Goal: Task Accomplishment & Management: Manage account settings

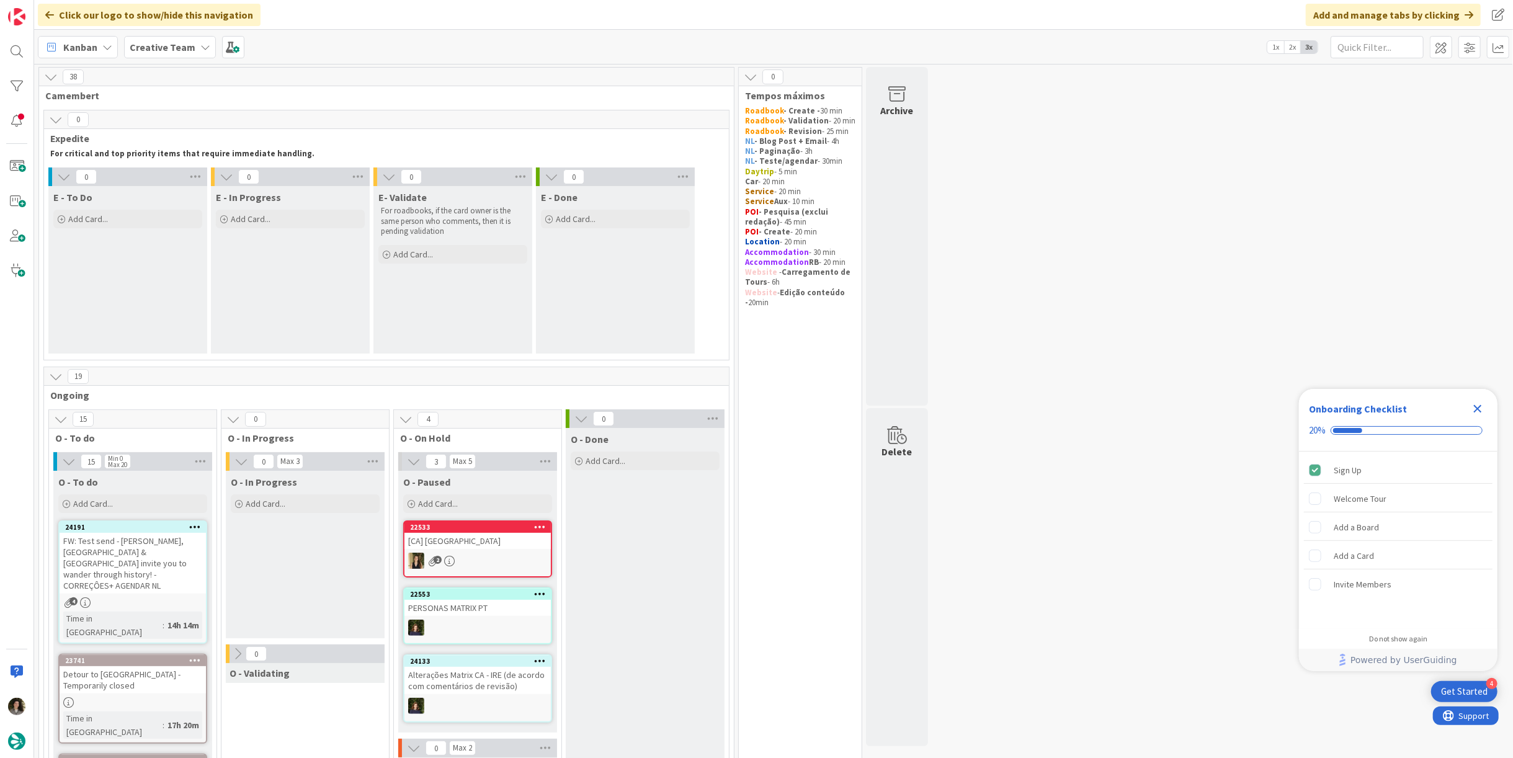
click at [1479, 411] on icon "Close Checklist" at bounding box center [1477, 408] width 15 height 15
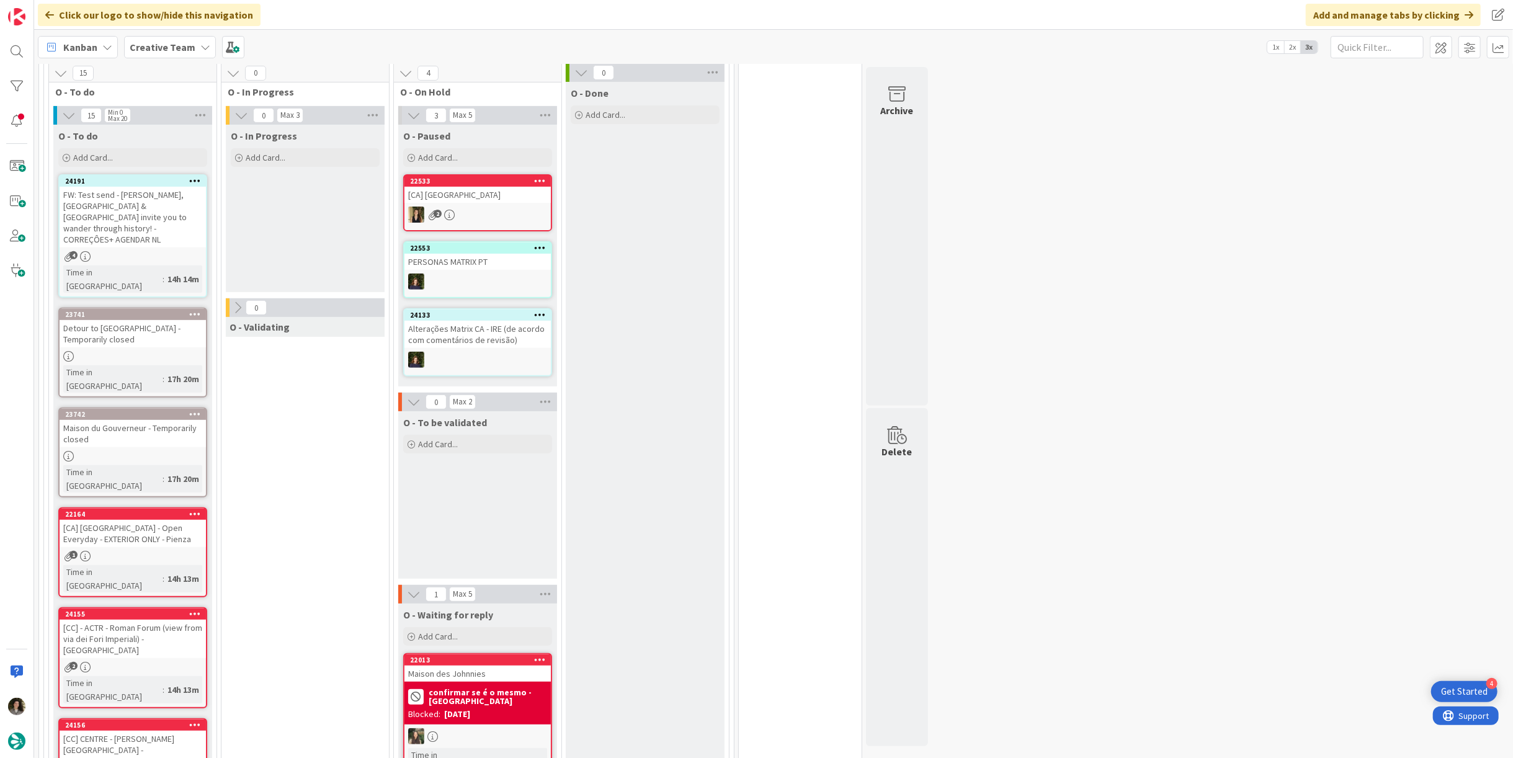
scroll to position [344, 0]
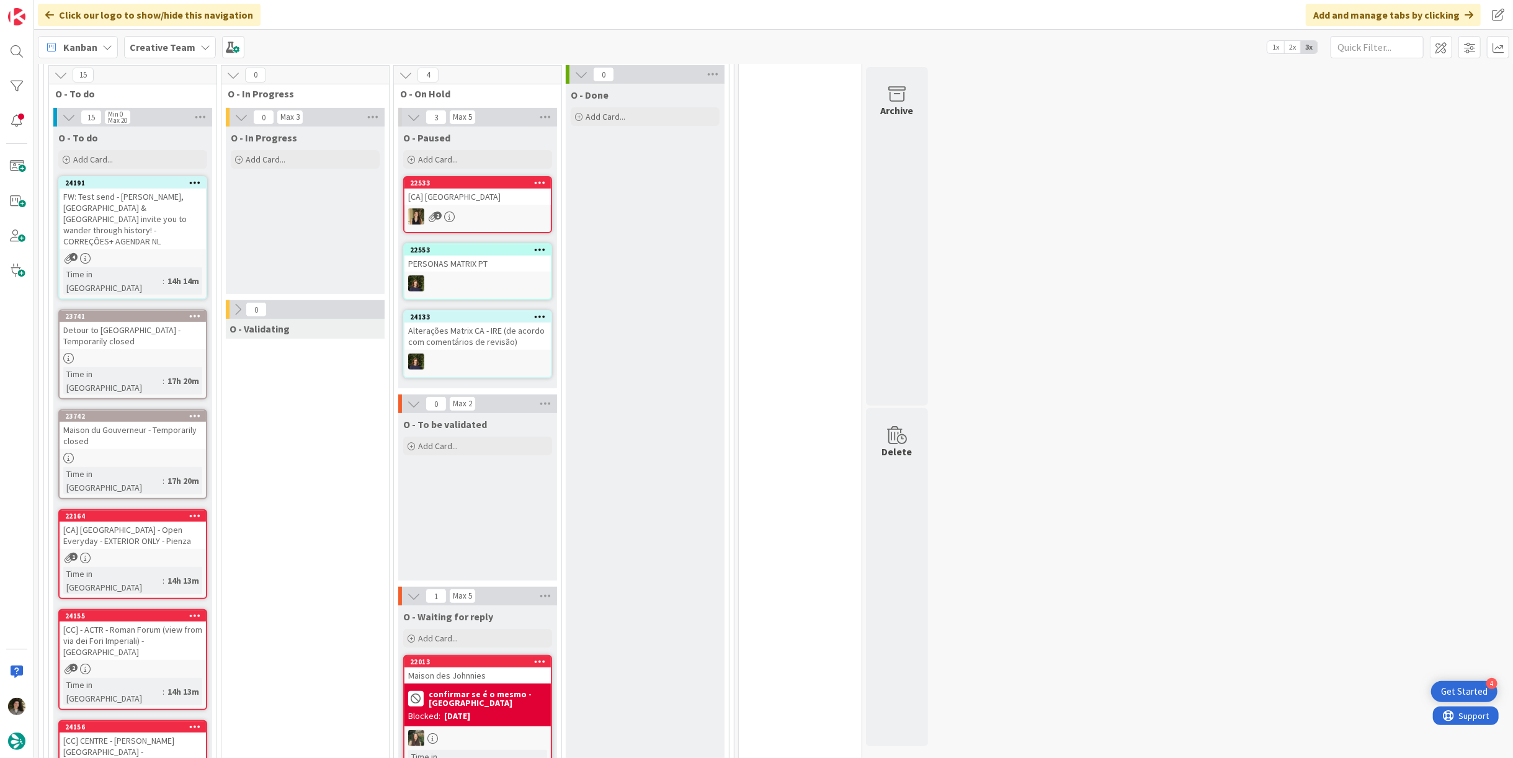
click at [139, 209] on div "FW: Test send - [PERSON_NAME], [GEOGRAPHIC_DATA] & [GEOGRAPHIC_DATA] invite you…" at bounding box center [133, 219] width 146 height 61
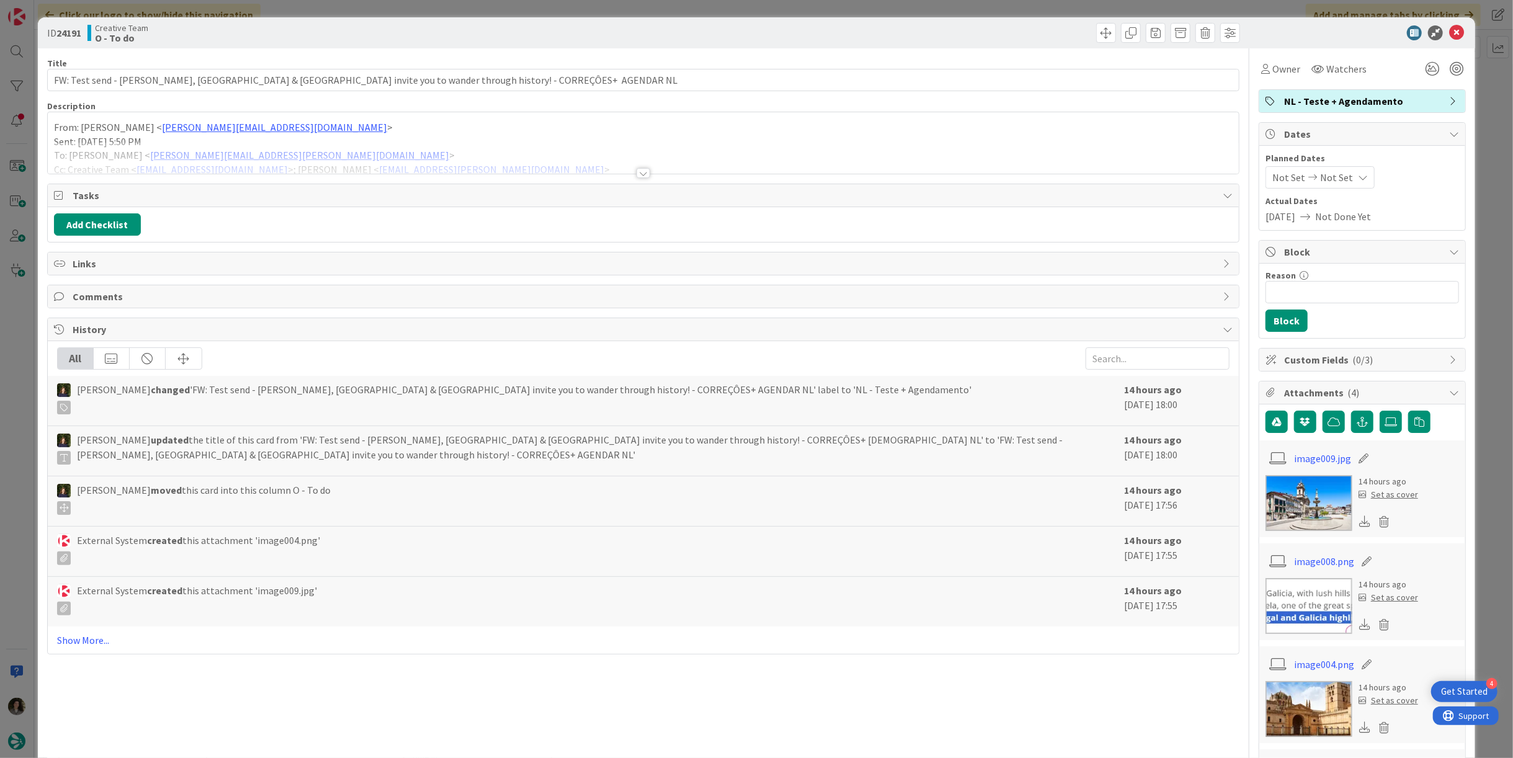
click at [637, 170] on div at bounding box center [644, 173] width 14 height 10
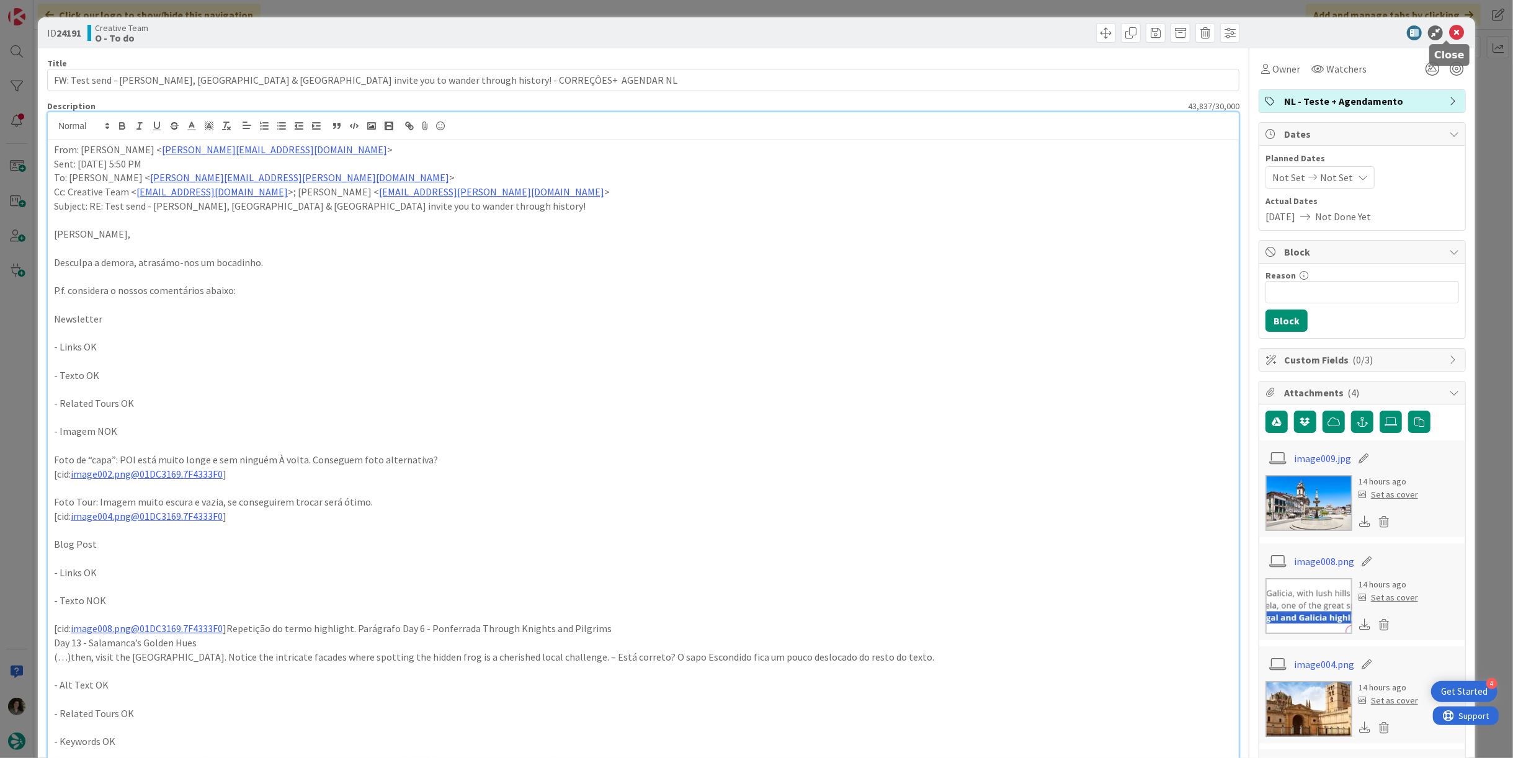
click at [1449, 27] on icon at bounding box center [1456, 32] width 15 height 15
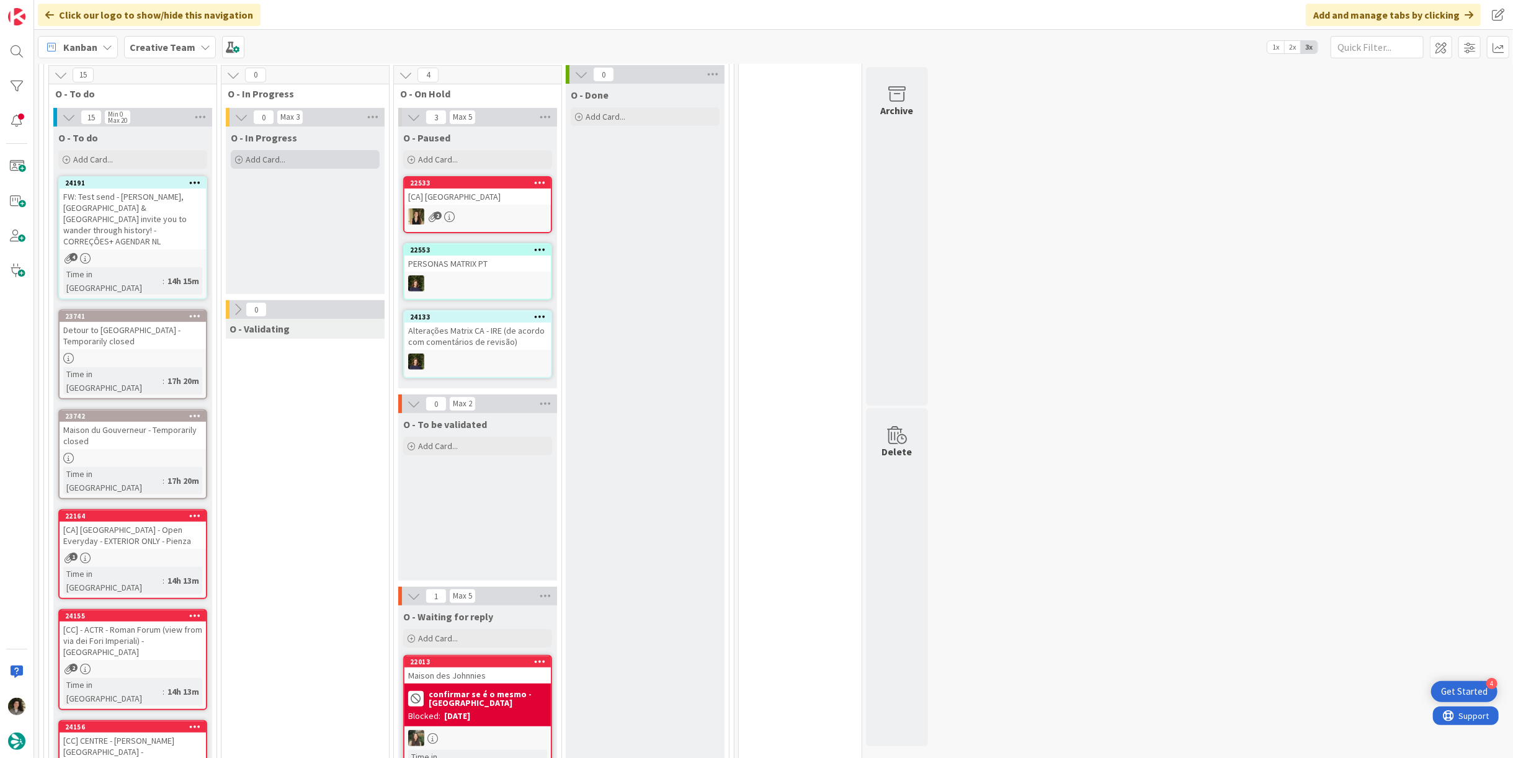
click at [319, 160] on div "Add Card..." at bounding box center [305, 159] width 149 height 19
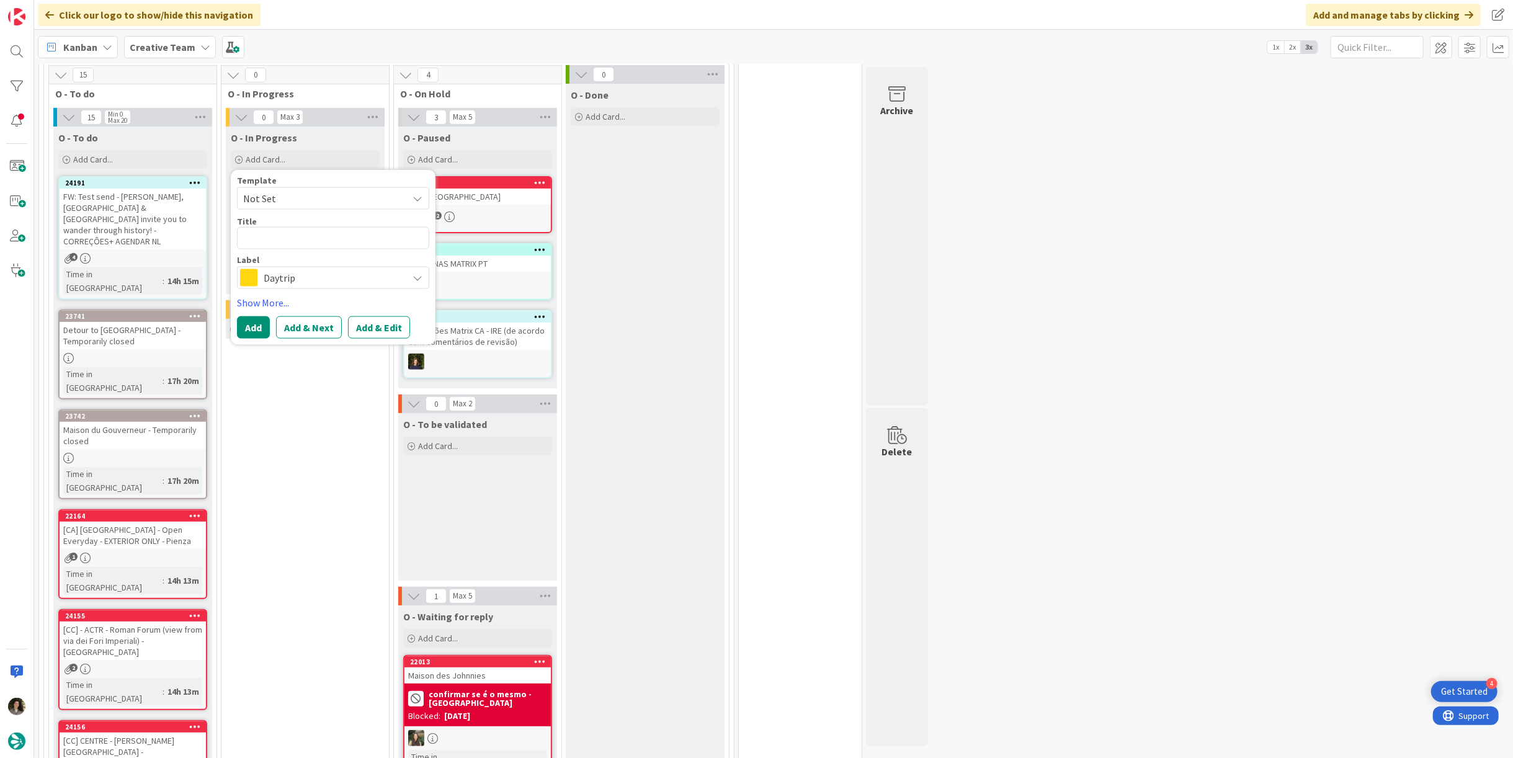
click at [291, 275] on span "Daytrip" at bounding box center [333, 277] width 138 height 17
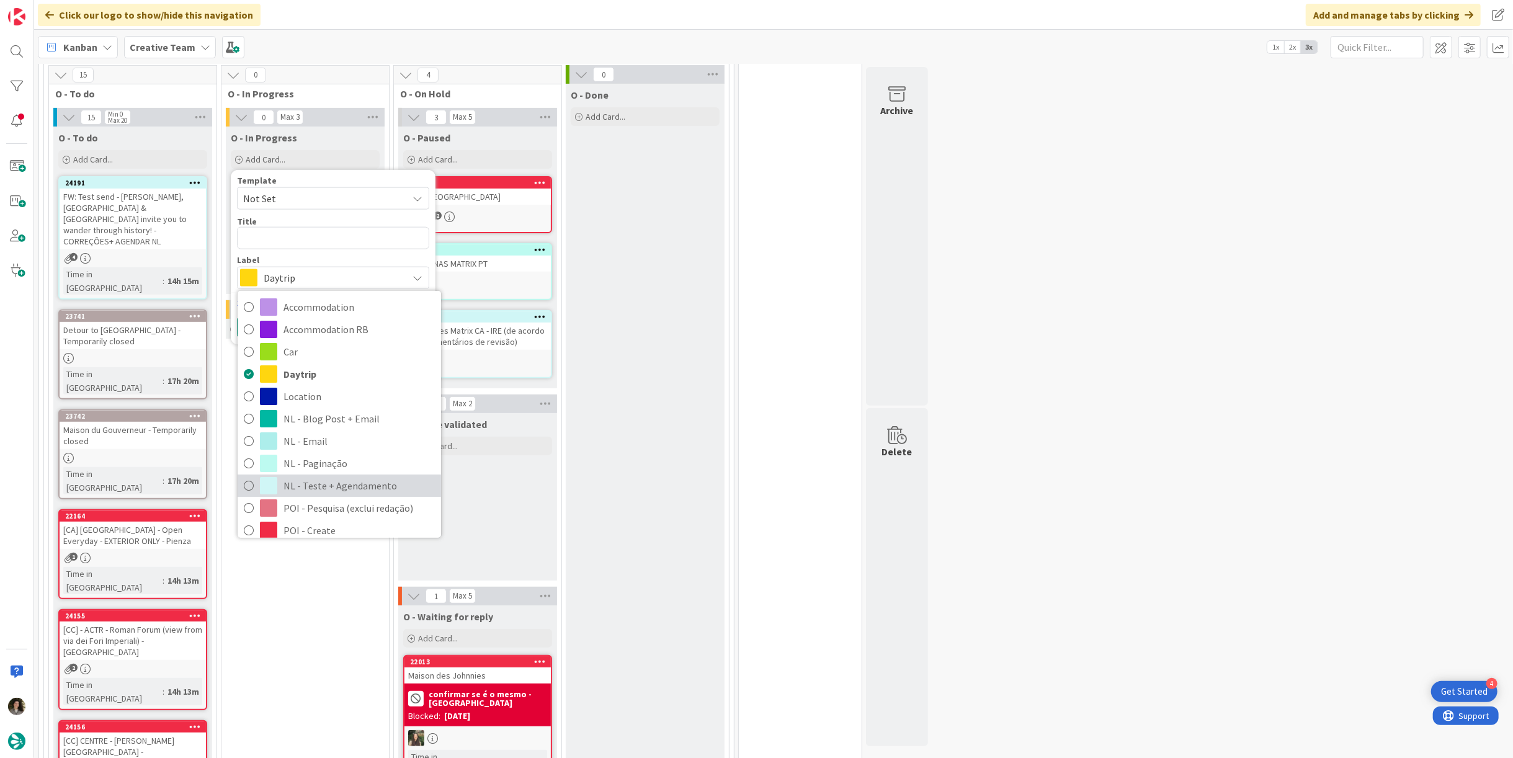
click at [311, 477] on span "NL - Teste + Agendamento" at bounding box center [359, 485] width 151 height 19
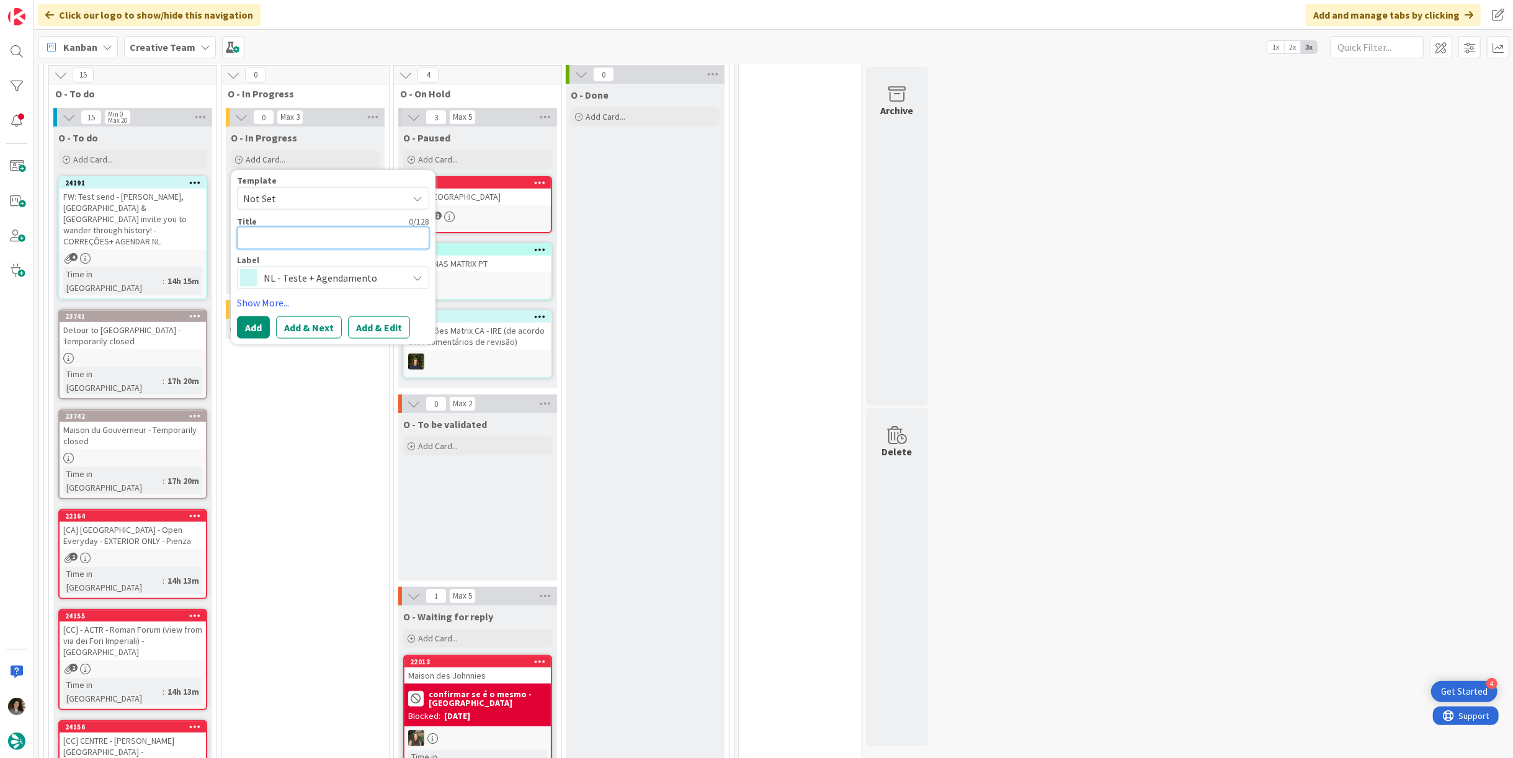
click at [332, 233] on textarea at bounding box center [333, 238] width 192 height 22
type textarea "x"
type textarea "P"
type textarea "x"
type textarea "PE"
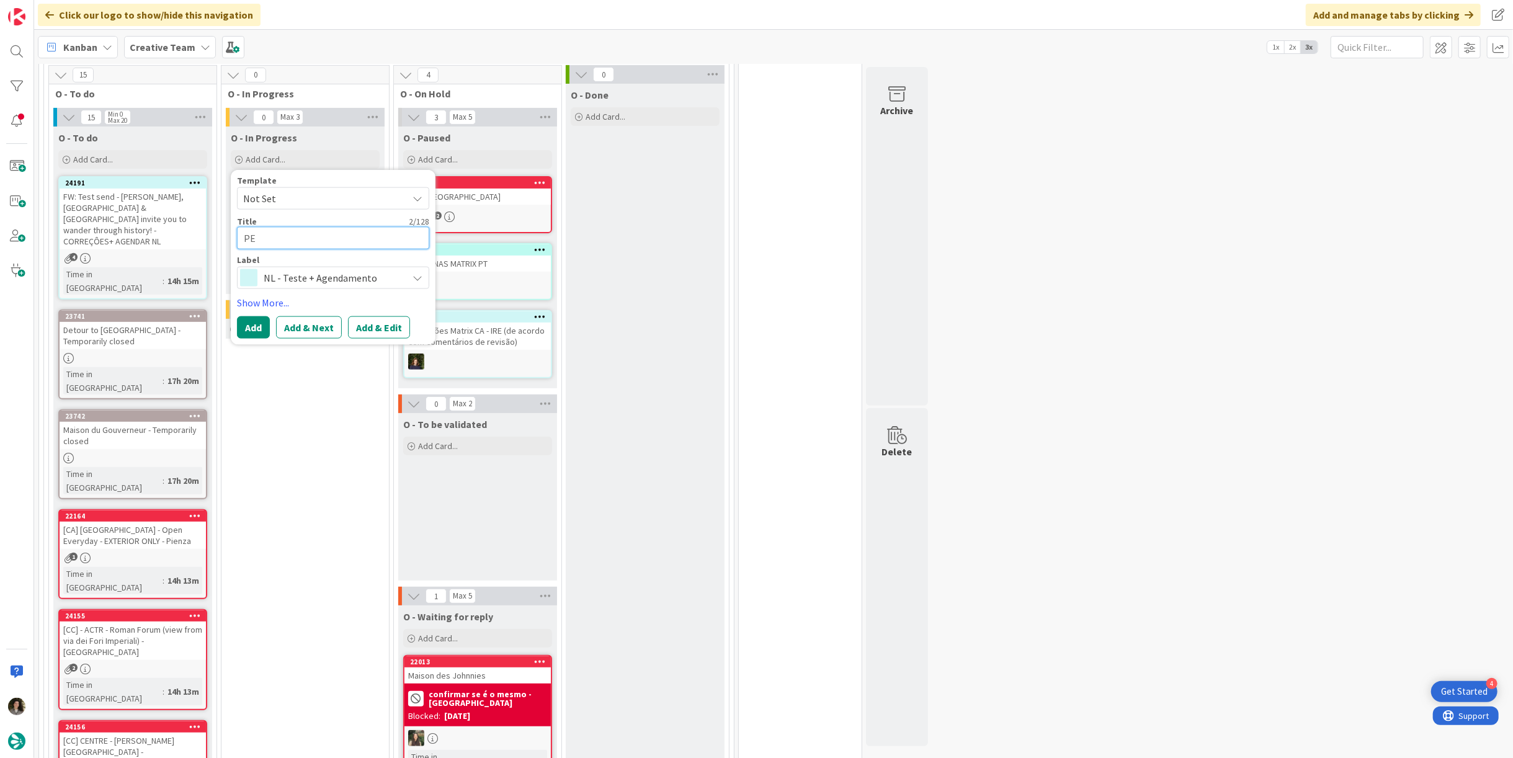
type textarea "x"
type textarea "PER"
type textarea "x"
type textarea "PERS"
type textarea "x"
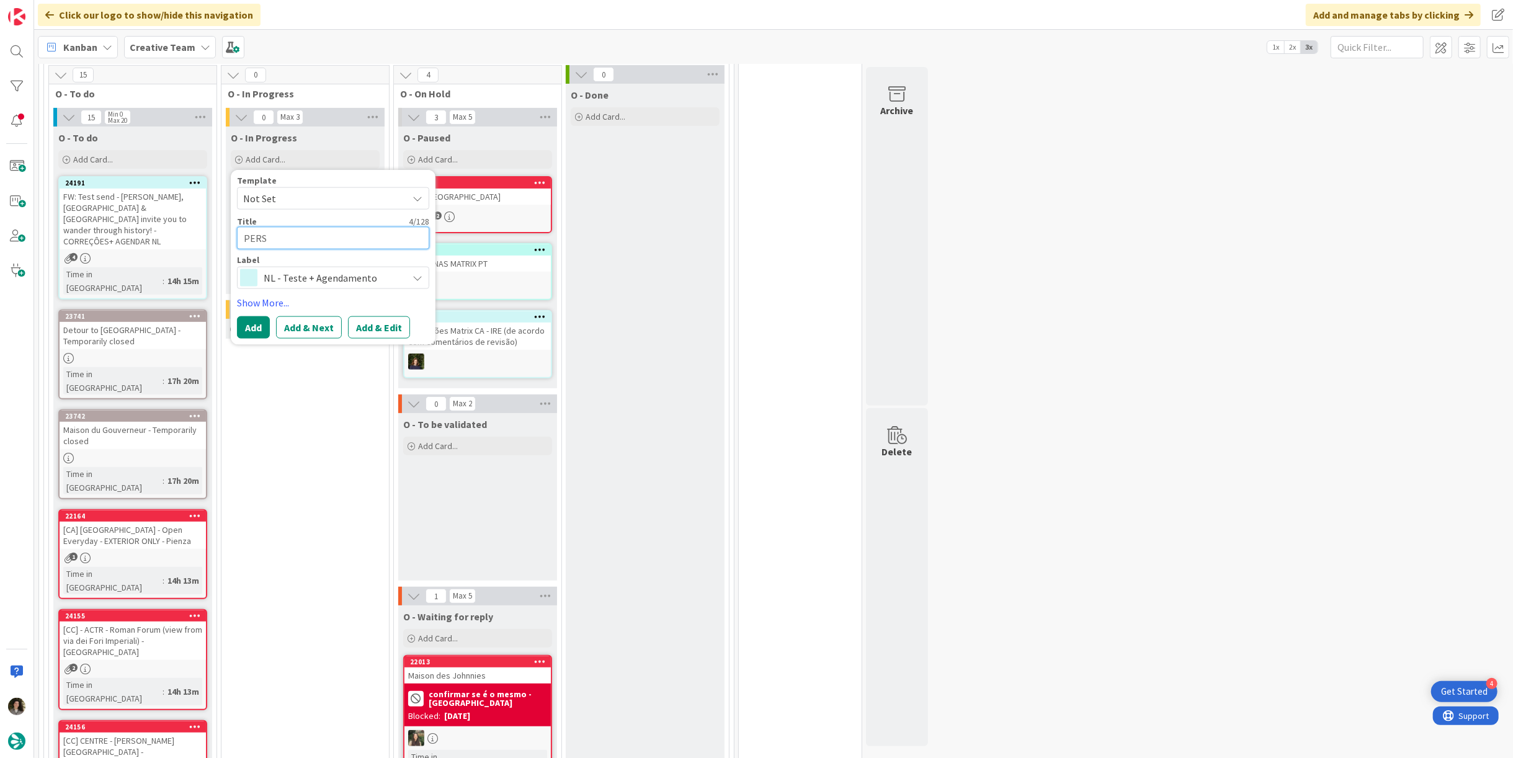
type textarea "PERSO"
type textarea "x"
type textarea "PERSO"
type textarea "x"
type textarea "PERS"
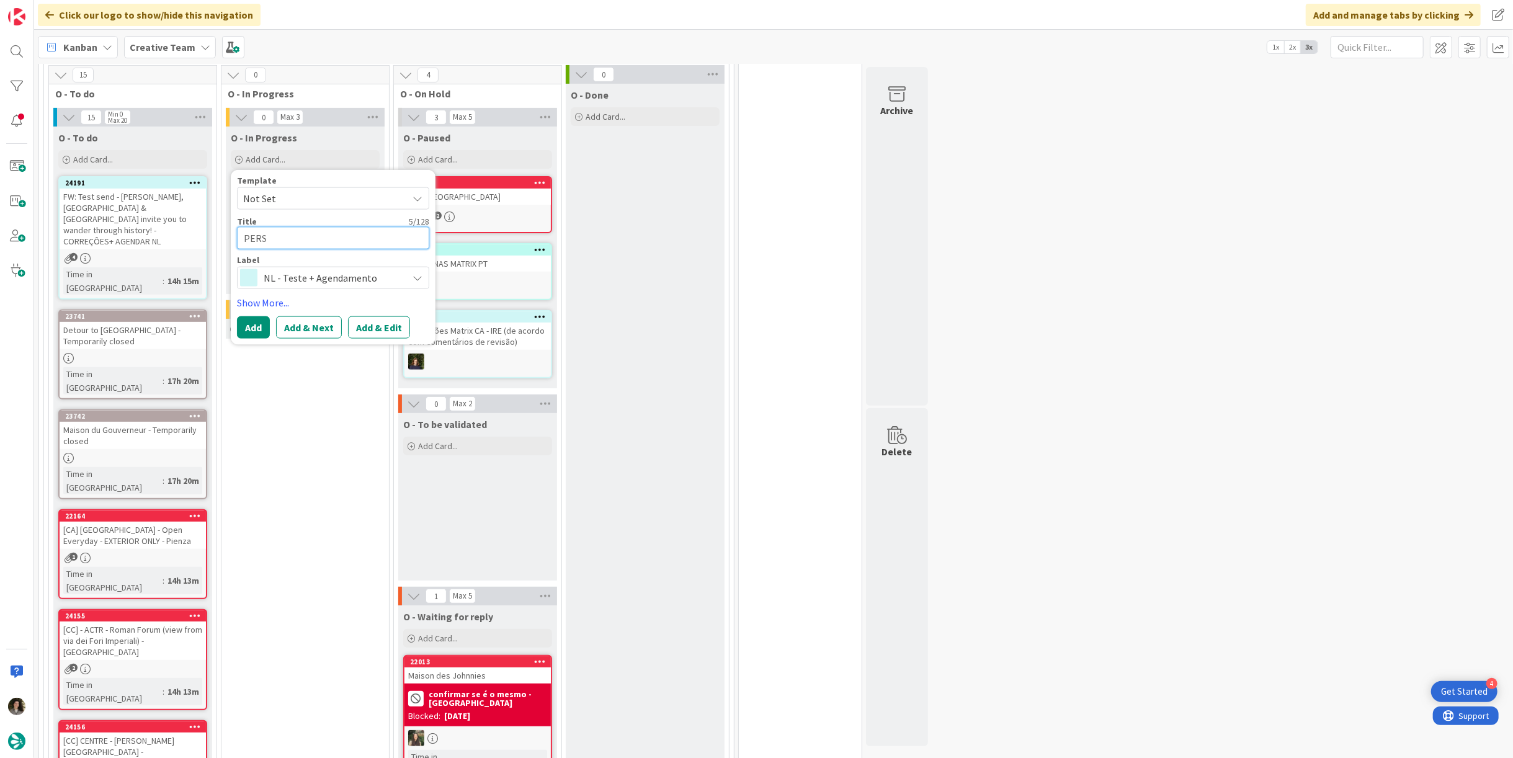
type textarea "x"
type textarea "PER"
type textarea "x"
type textarea "PE"
type textarea "x"
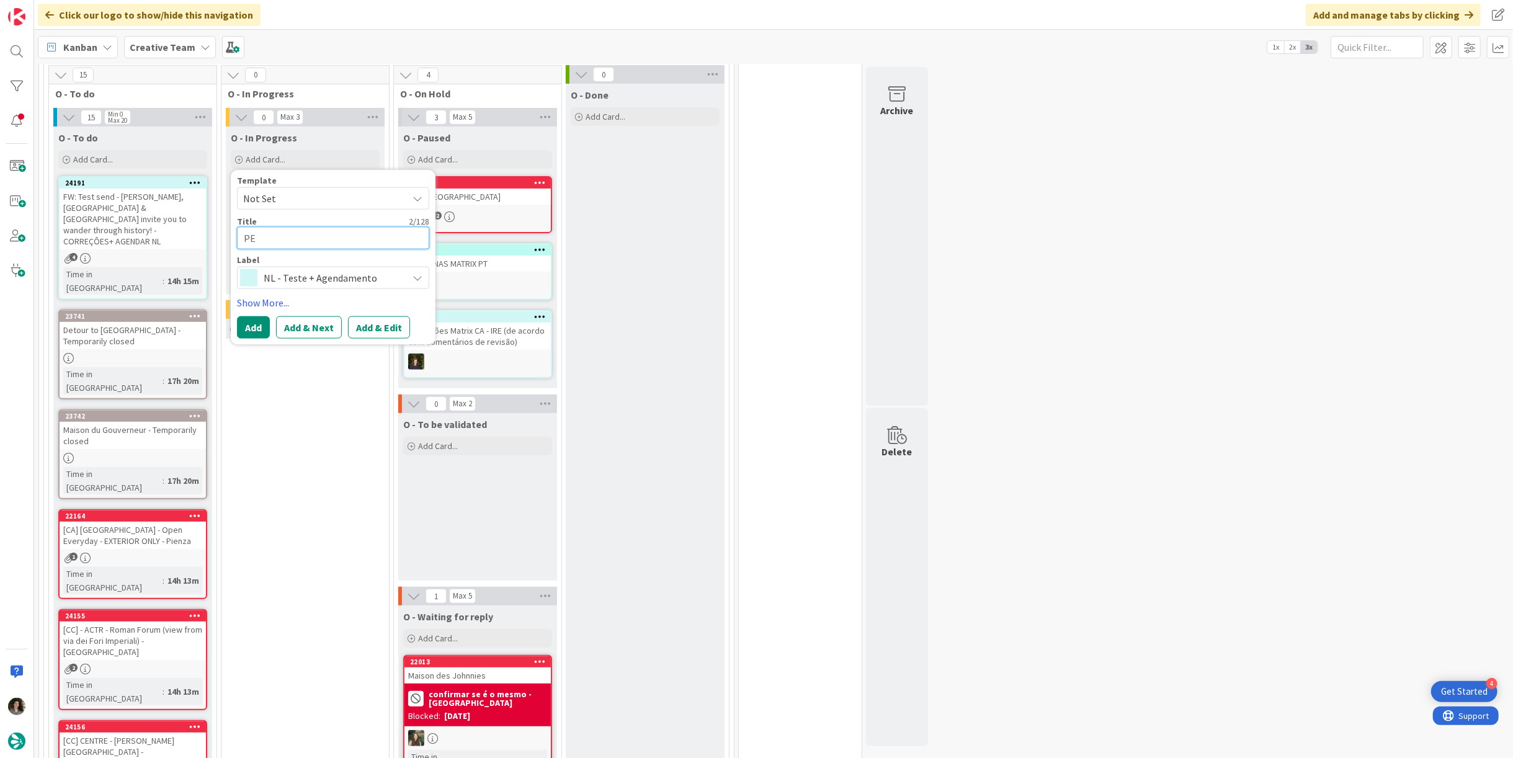
type textarea "P"
type textarea "x"
type textarea "Pe"
type textarea "x"
type textarea "Per"
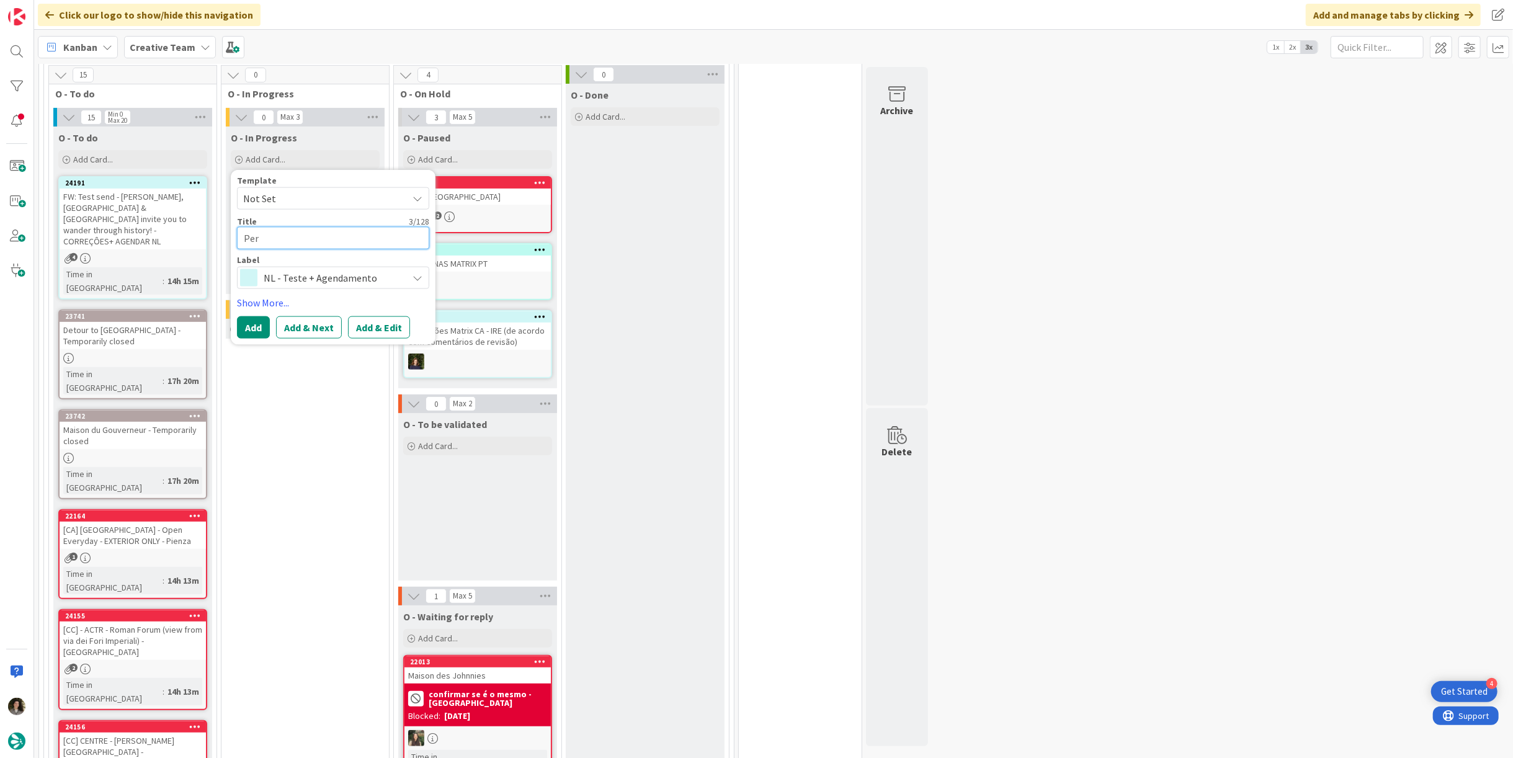
type textarea "x"
type textarea "Pers"
type textarea "x"
type textarea "Perso"
type textarea "x"
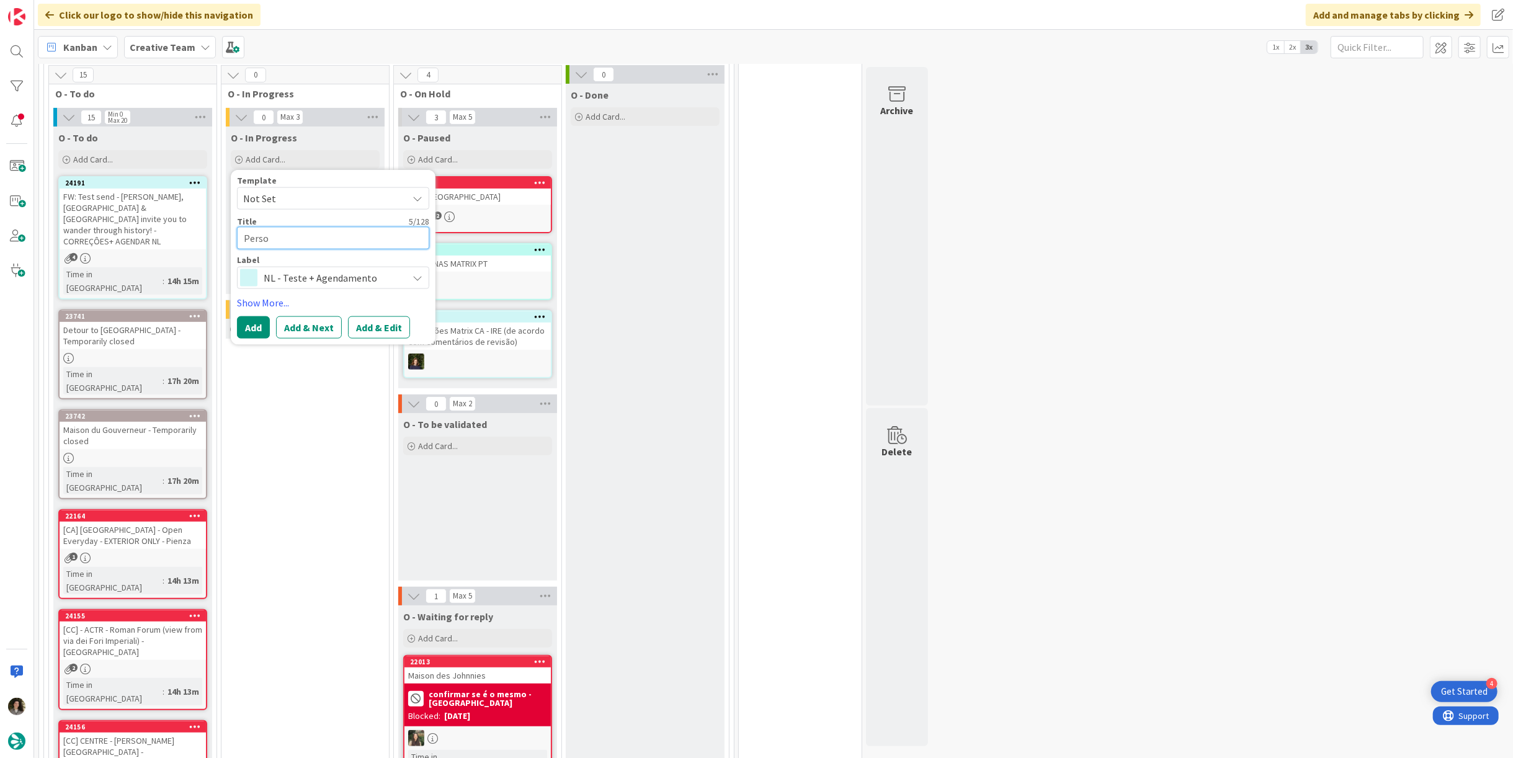
type textarea "Person"
type textarea "x"
type textarea "Persona"
type textarea "x"
type textarea "Personas"
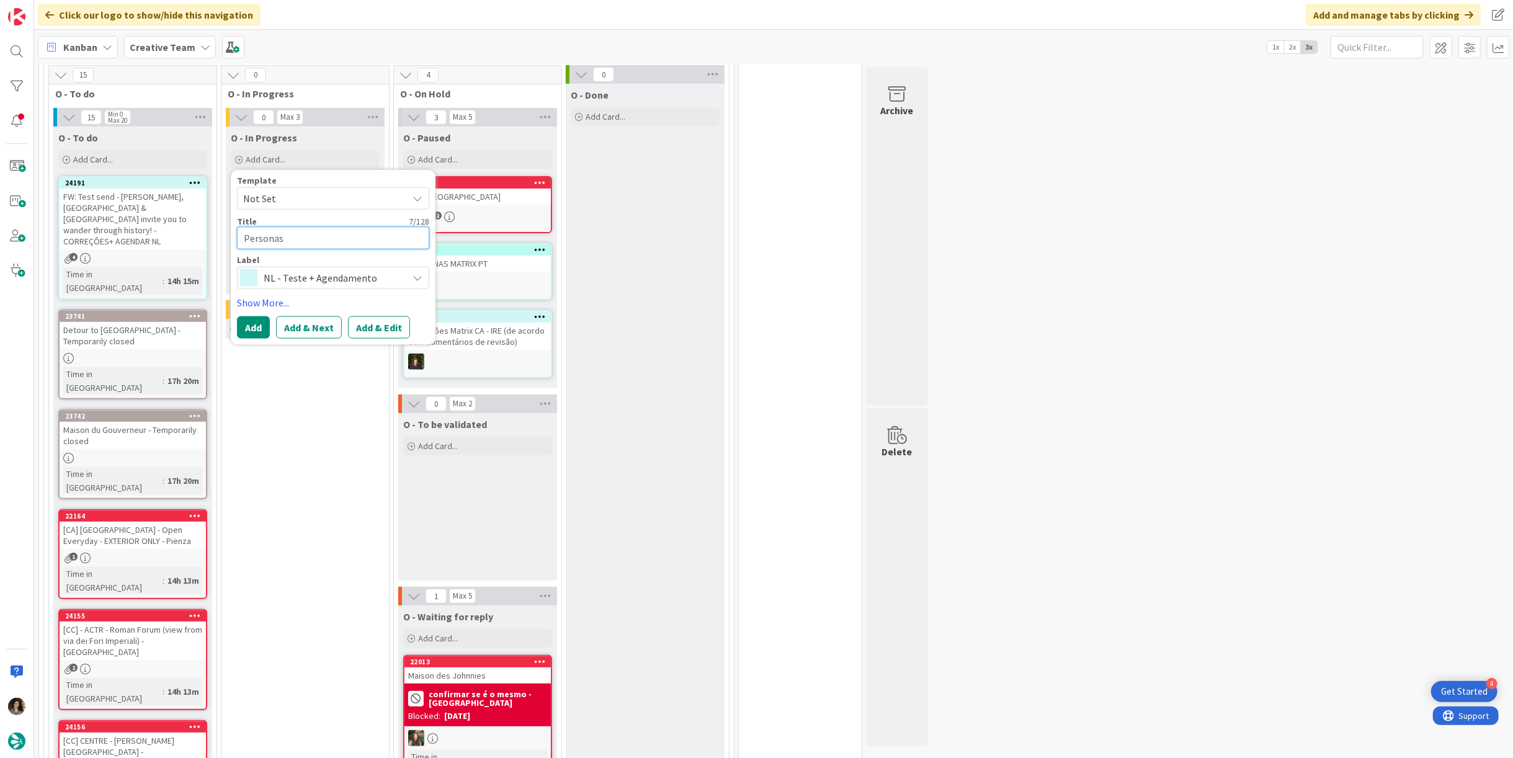
type textarea "x"
type textarea "Personas"
type textarea "x"
type textarea "Personas M"
type textarea "x"
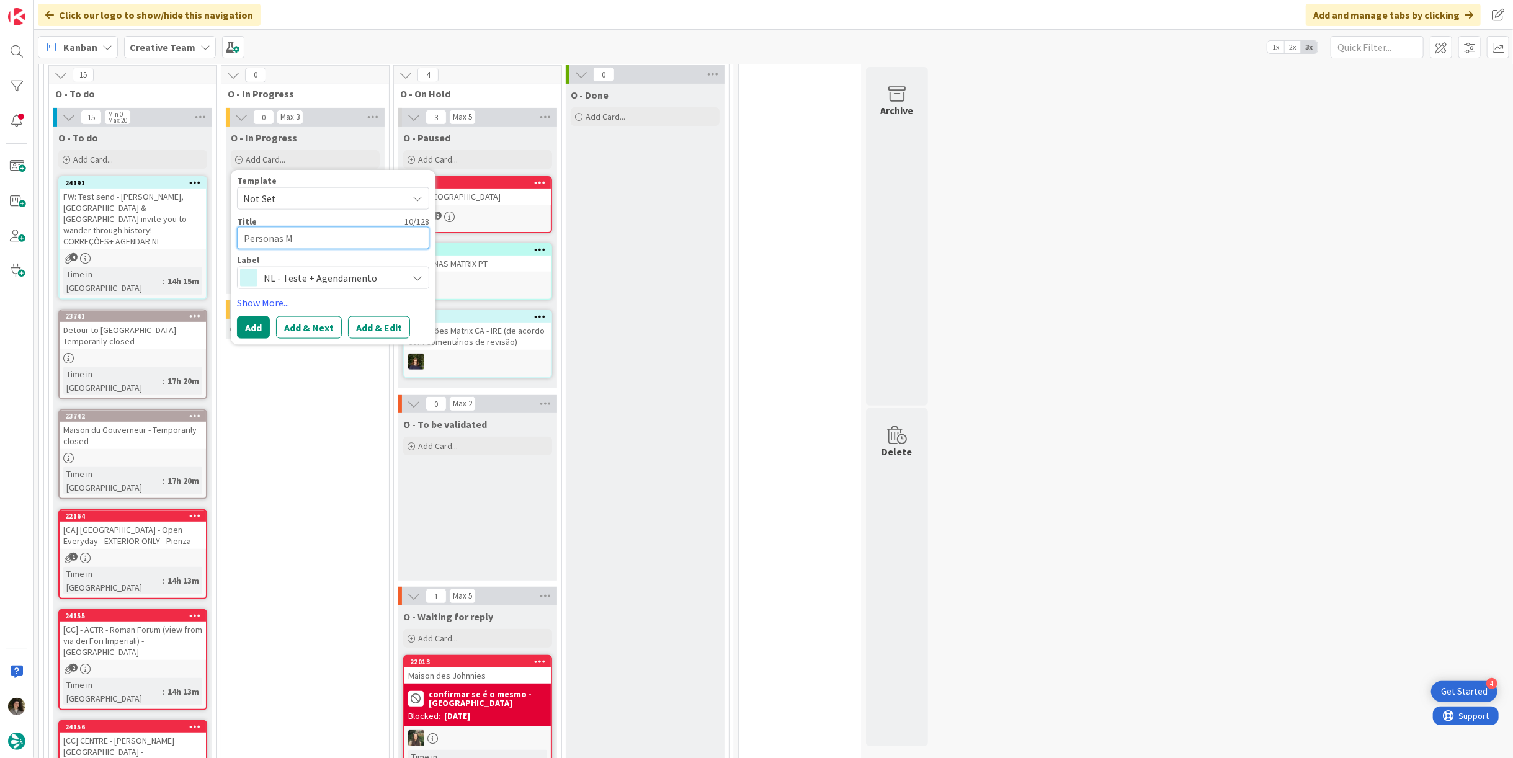
type textarea "Personas Ms"
type textarea "x"
type textarea "Personas M"
type textarea "x"
type textarea "Personas [PERSON_NAME]"
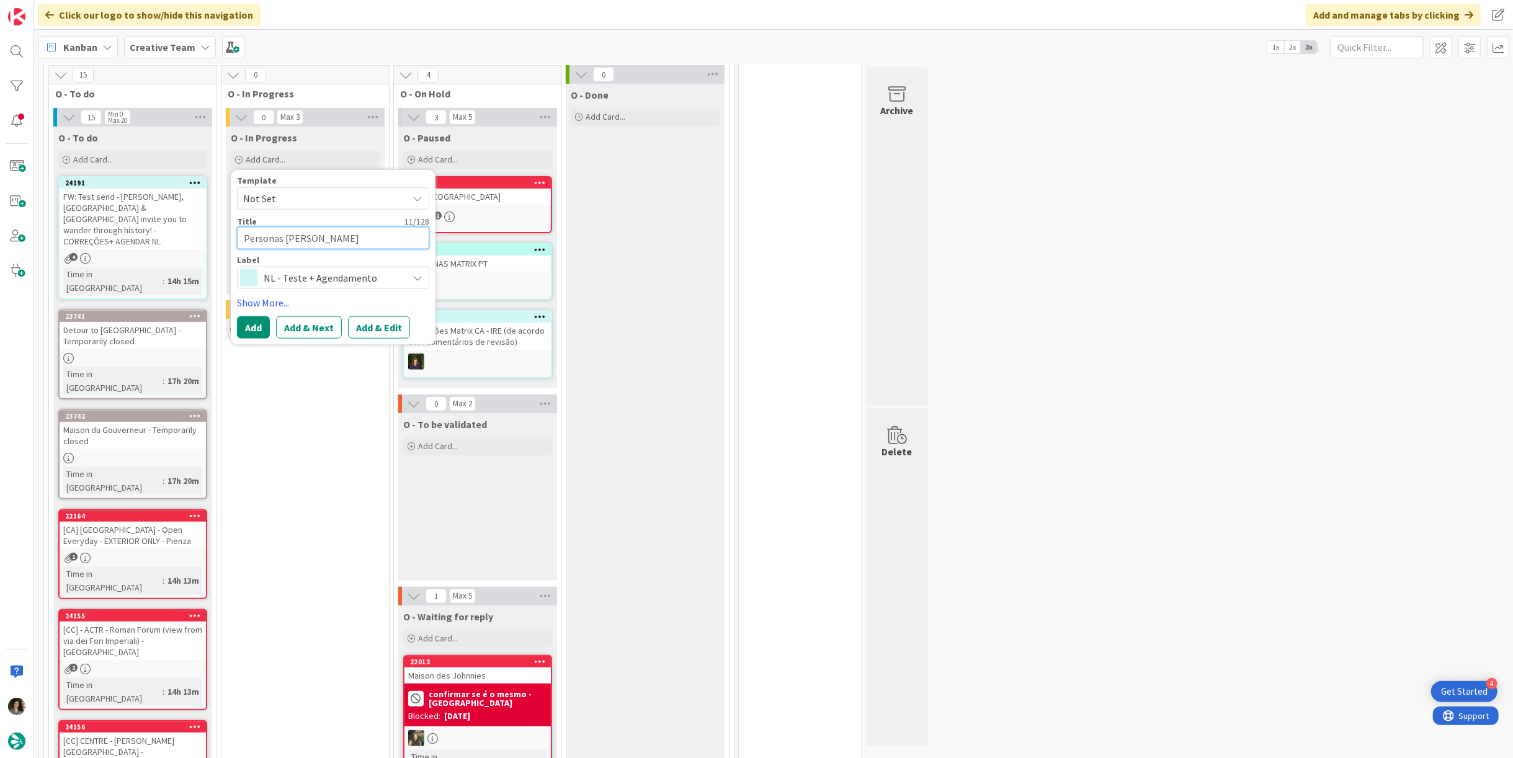
type textarea "x"
type textarea "Personas Mat"
type textarea "x"
type textarea "Personas Matr"
type textarea "x"
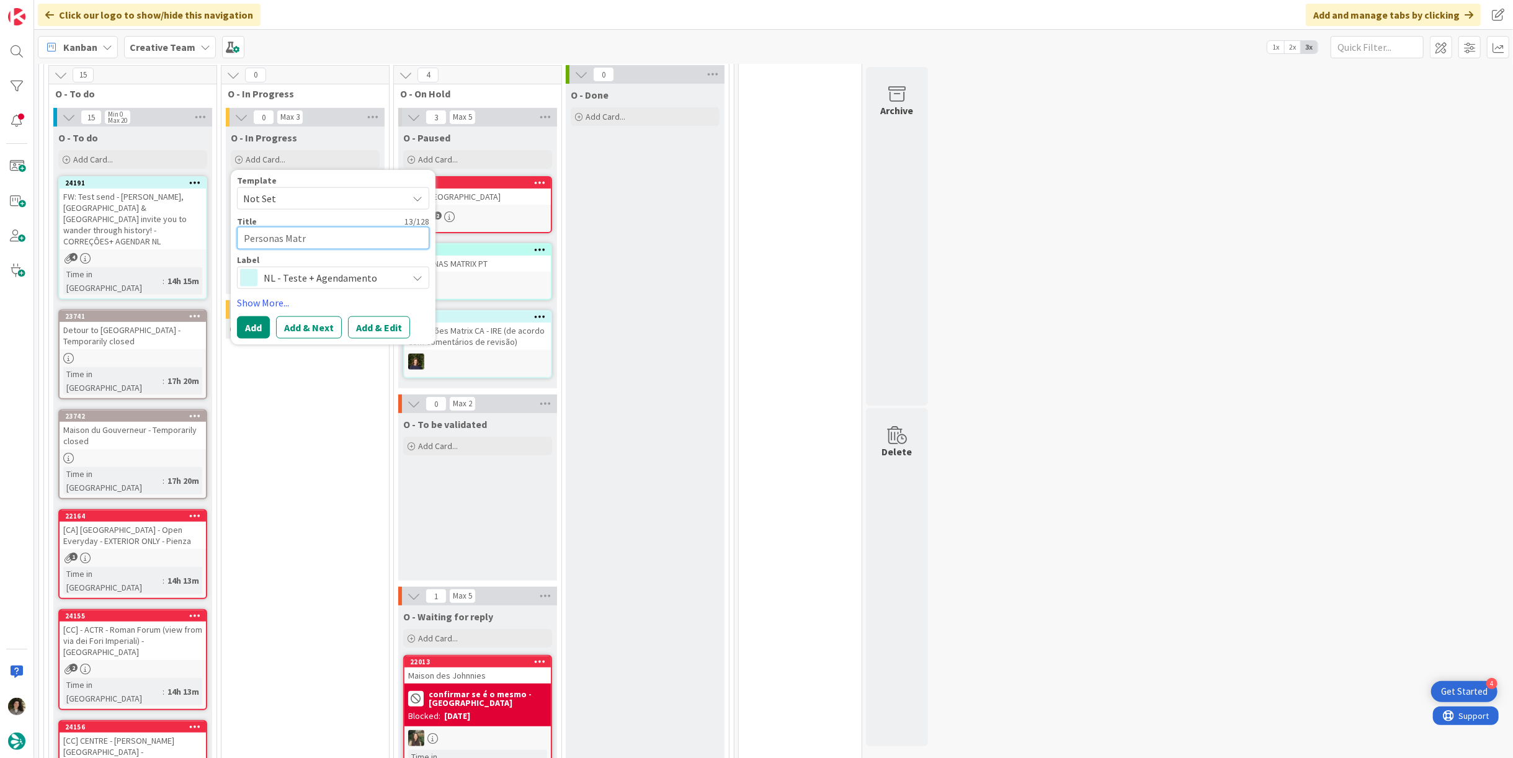
type textarea "Personas Matri"
type textarea "x"
type textarea "Personas Matrix"
type textarea "x"
type textarea "Personas Matrix"
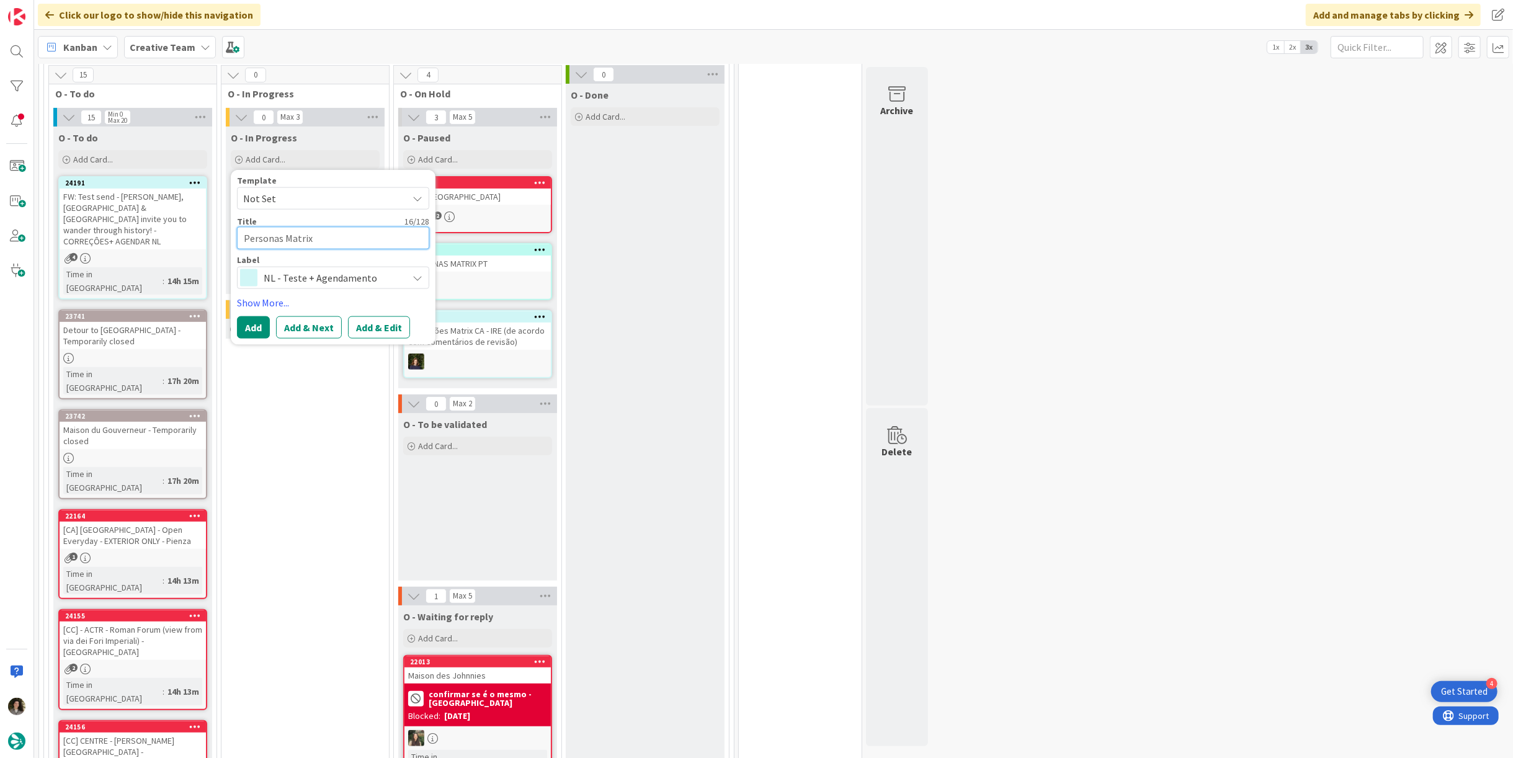
type textarea "x"
type textarea "Personas Matrix P"
type textarea "x"
type textarea "Personas Matrix"
type textarea "x"
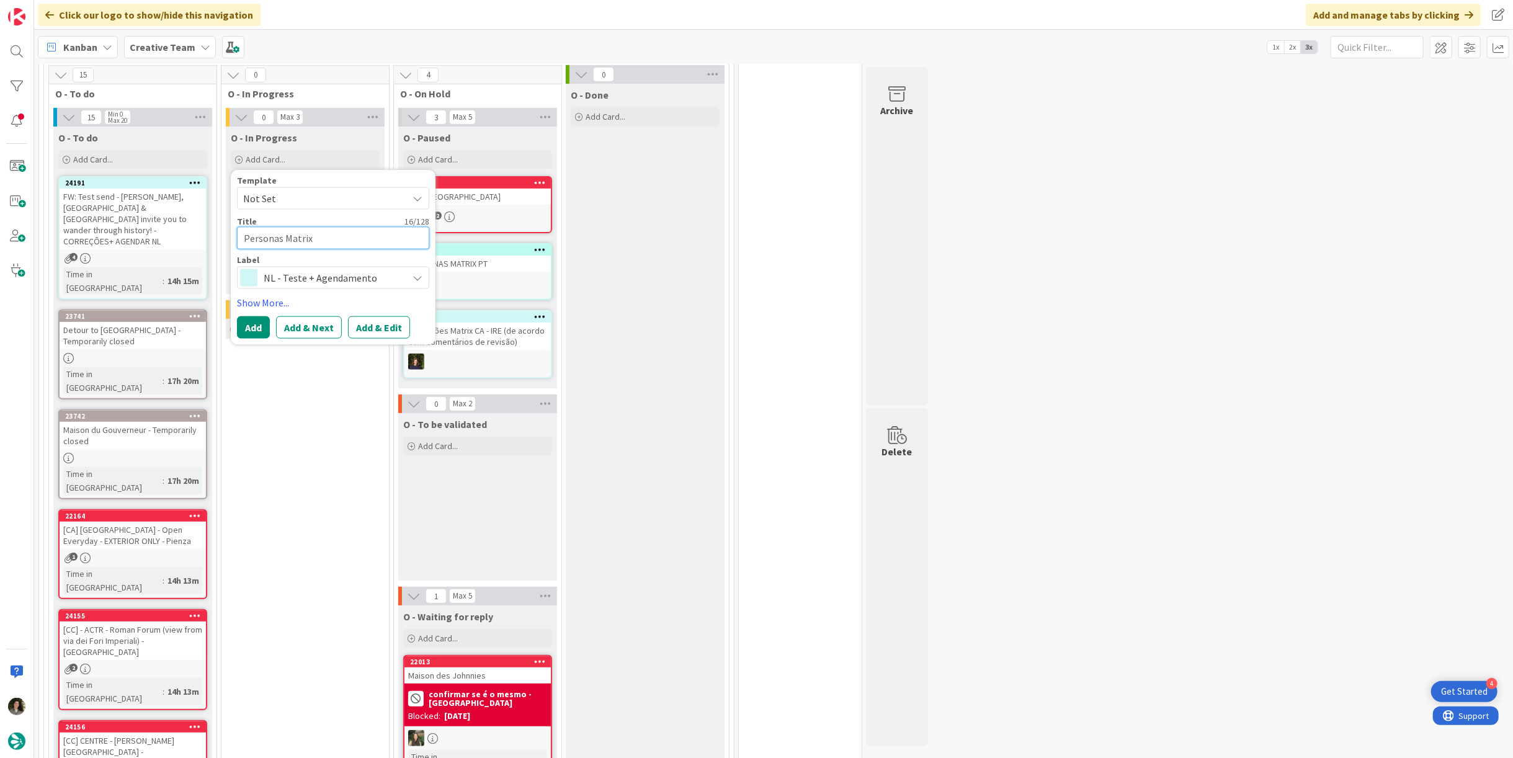
type textarea "Personas Matrix -"
type textarea "x"
type textarea "Personas Matrix -"
type textarea "x"
type textarea "Personas Matrix -"
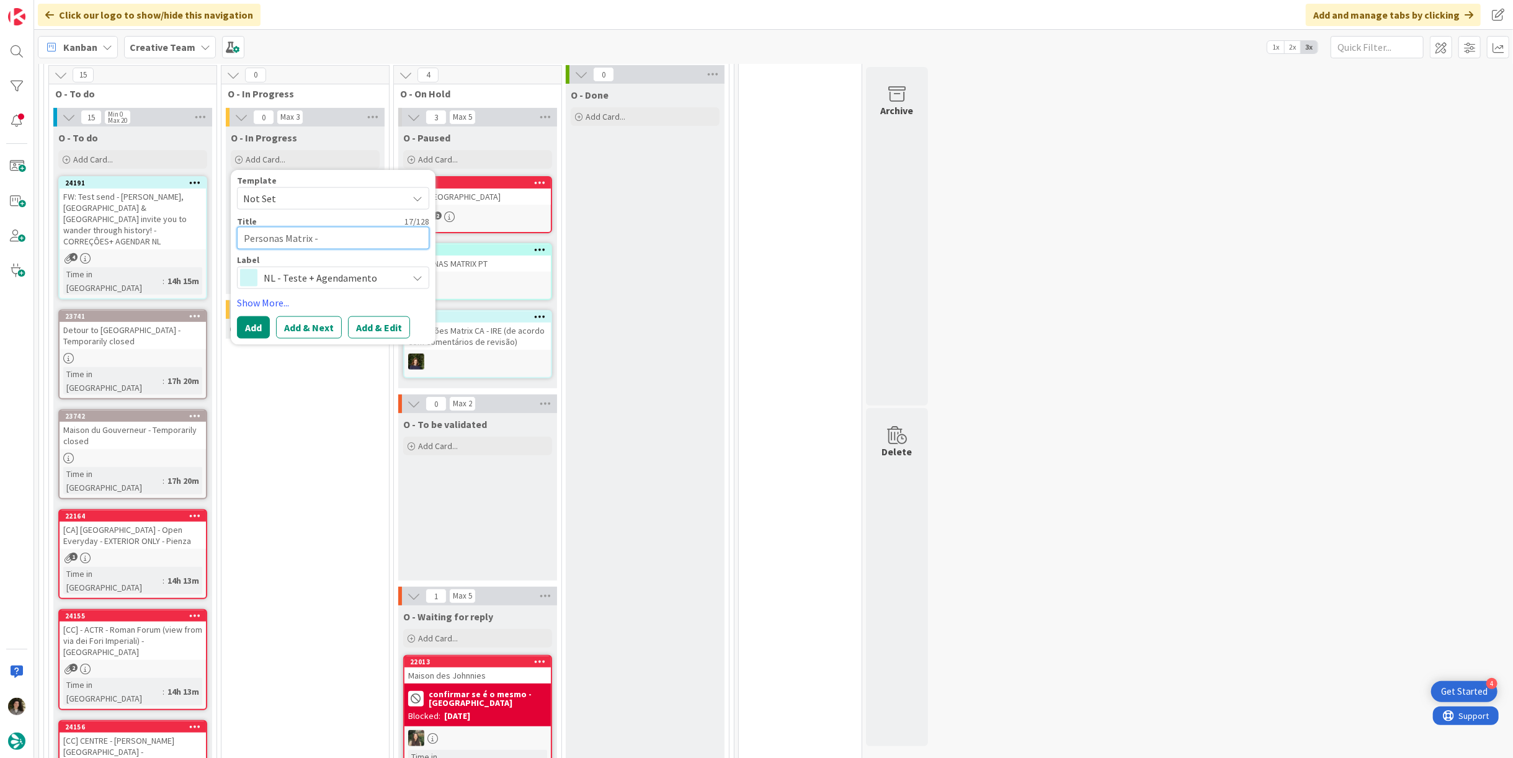
type textarea "x"
type textarea "Personas Matrix"
type textarea "x"
type textarea "Personas Matrix"
type textarea "x"
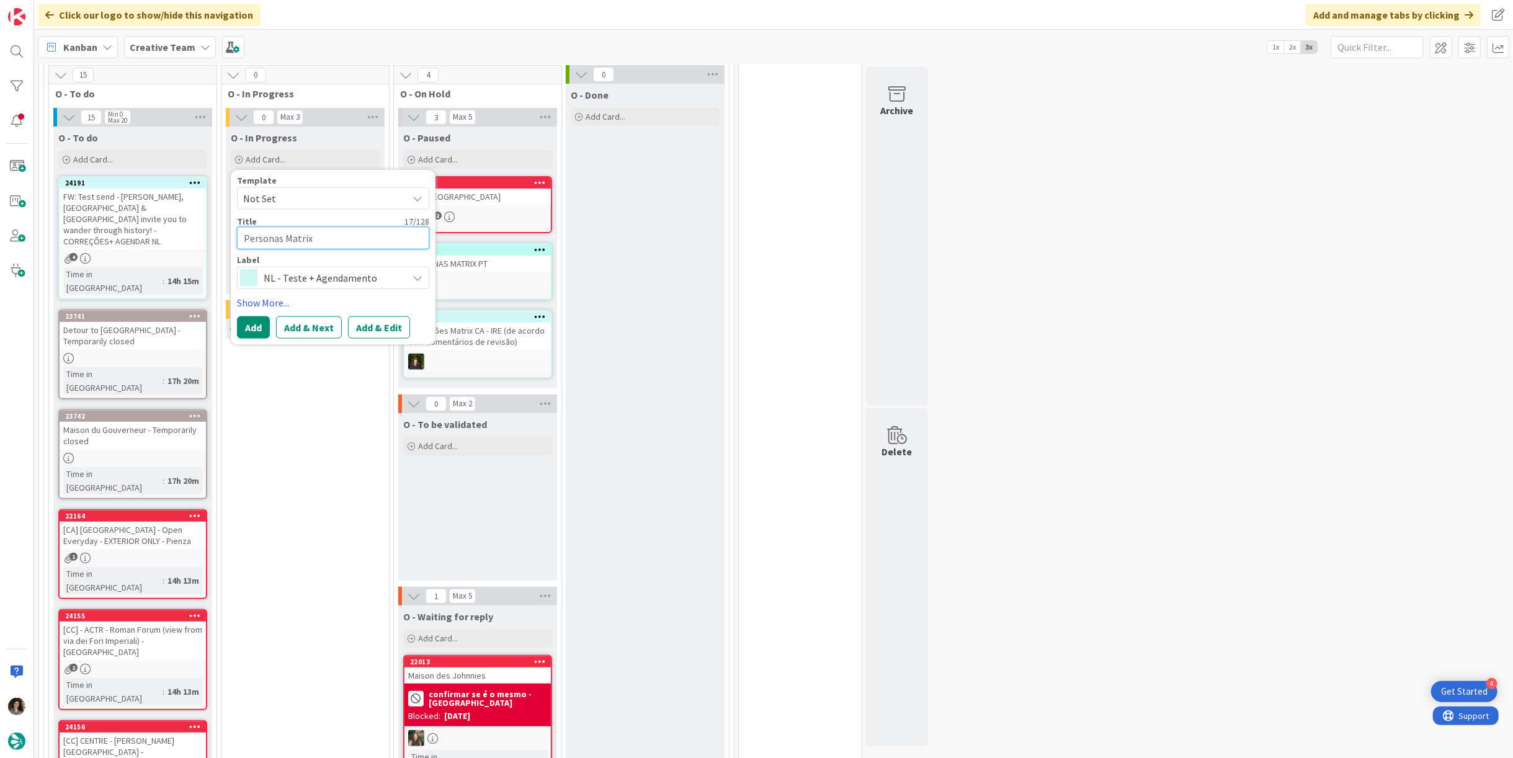
type textarea "Personas Matri"
type textarea "x"
type textarea "Personas Matr"
type textarea "x"
type textarea "Personas Mat"
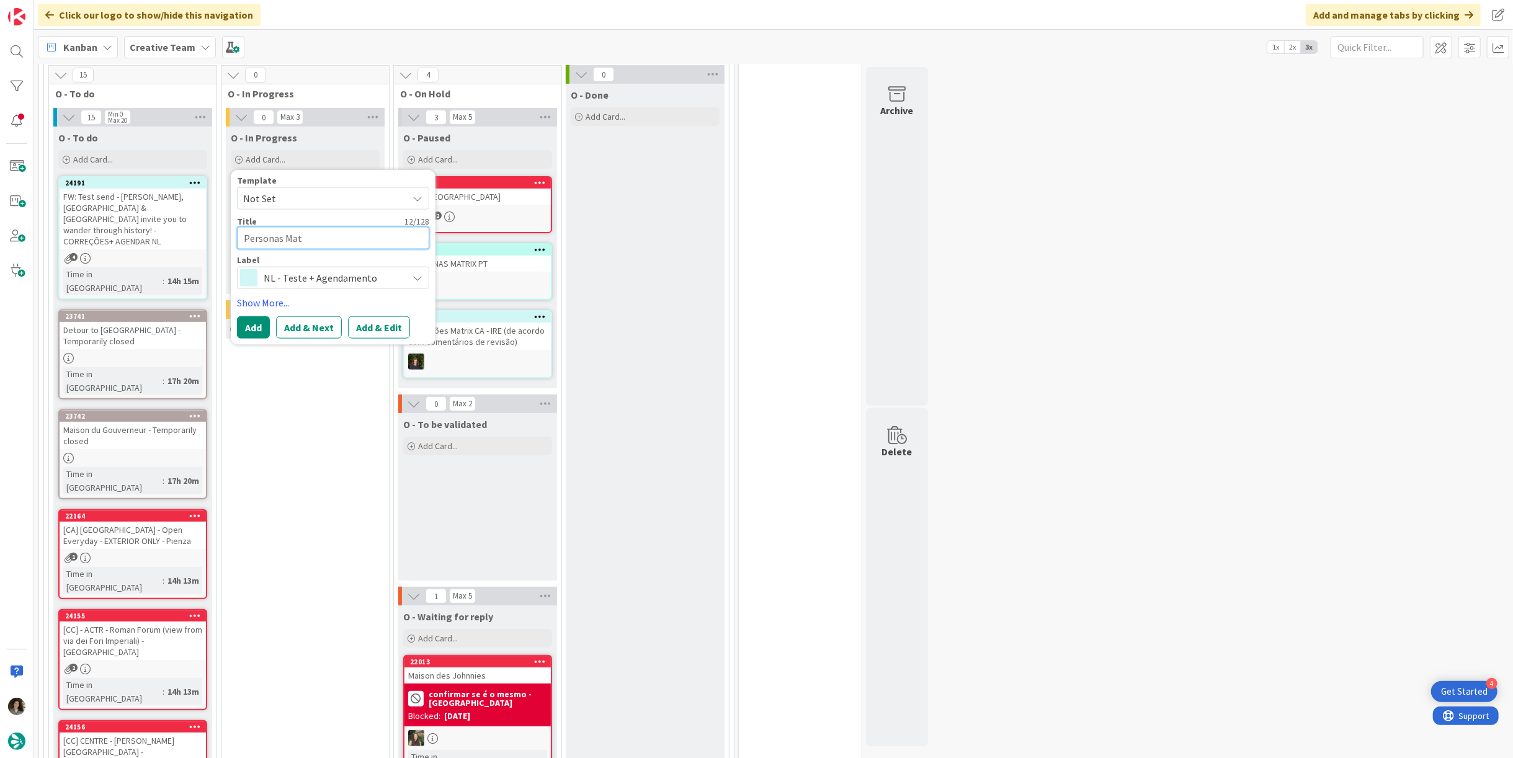
type textarea "x"
type textarea "Personas [PERSON_NAME]"
type textarea "x"
type textarea "Personas M"
type textarea "x"
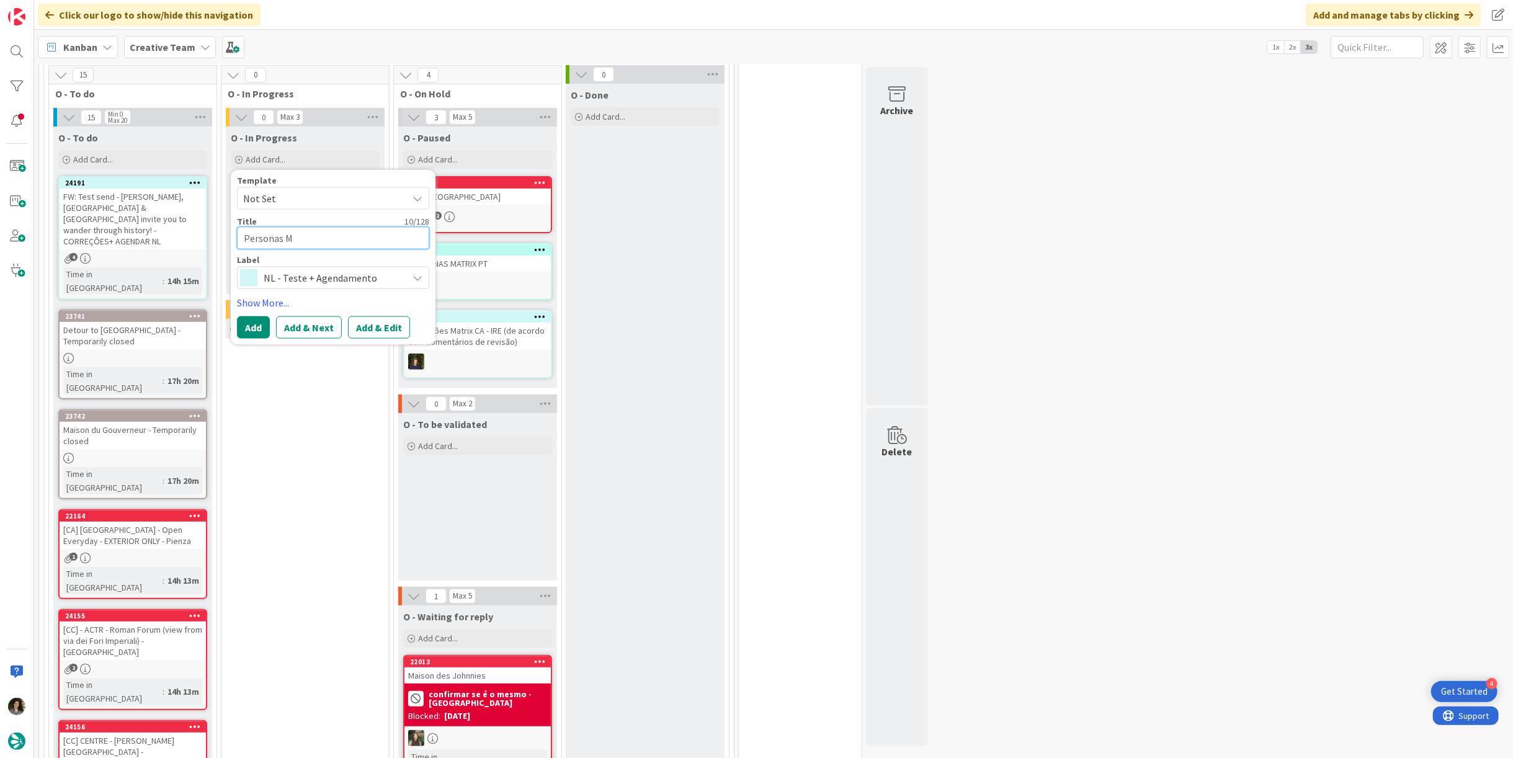
type textarea "Personas"
type textarea "x"
type textarea "Personas P"
type textarea "x"
type textarea "Personas [PERSON_NAME]"
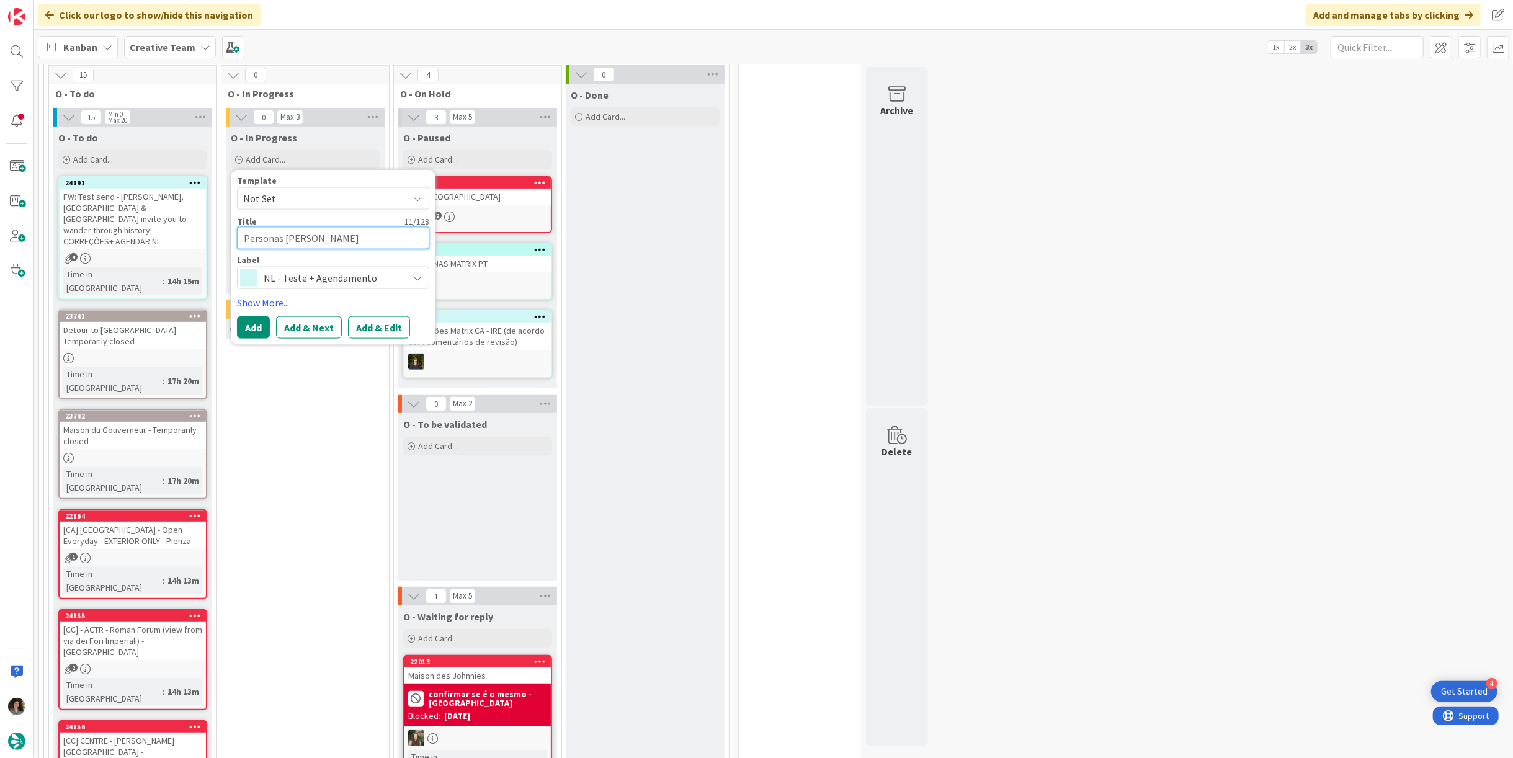
type textarea "x"
type textarea "Personas POI"
type textarea "x"
type textarea "Personas POI"
type textarea "x"
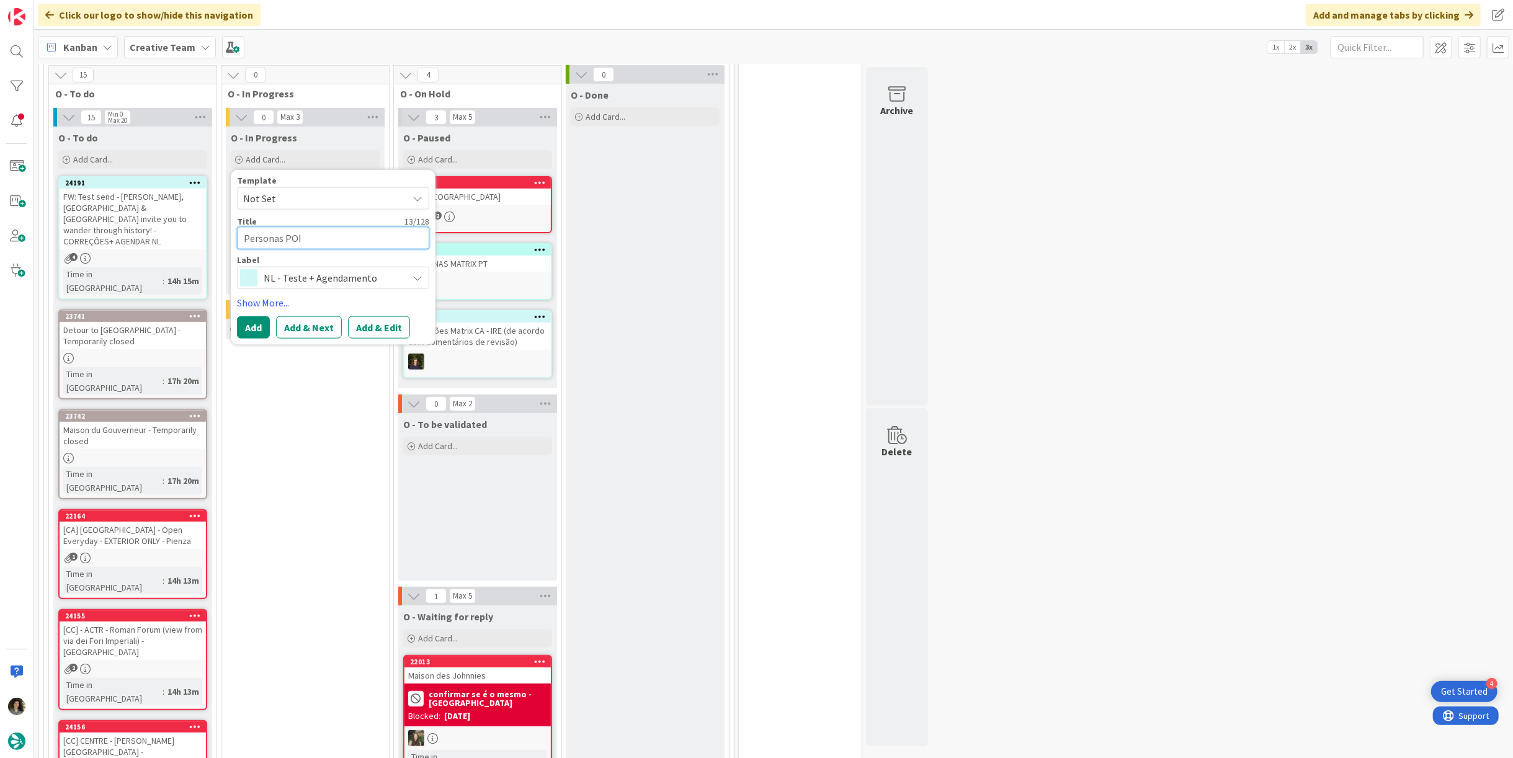
type textarea "Personas POI M"
type textarea "x"
type textarea "Personas POI Ma"
type textarea "x"
type textarea "Personas POI Mat"
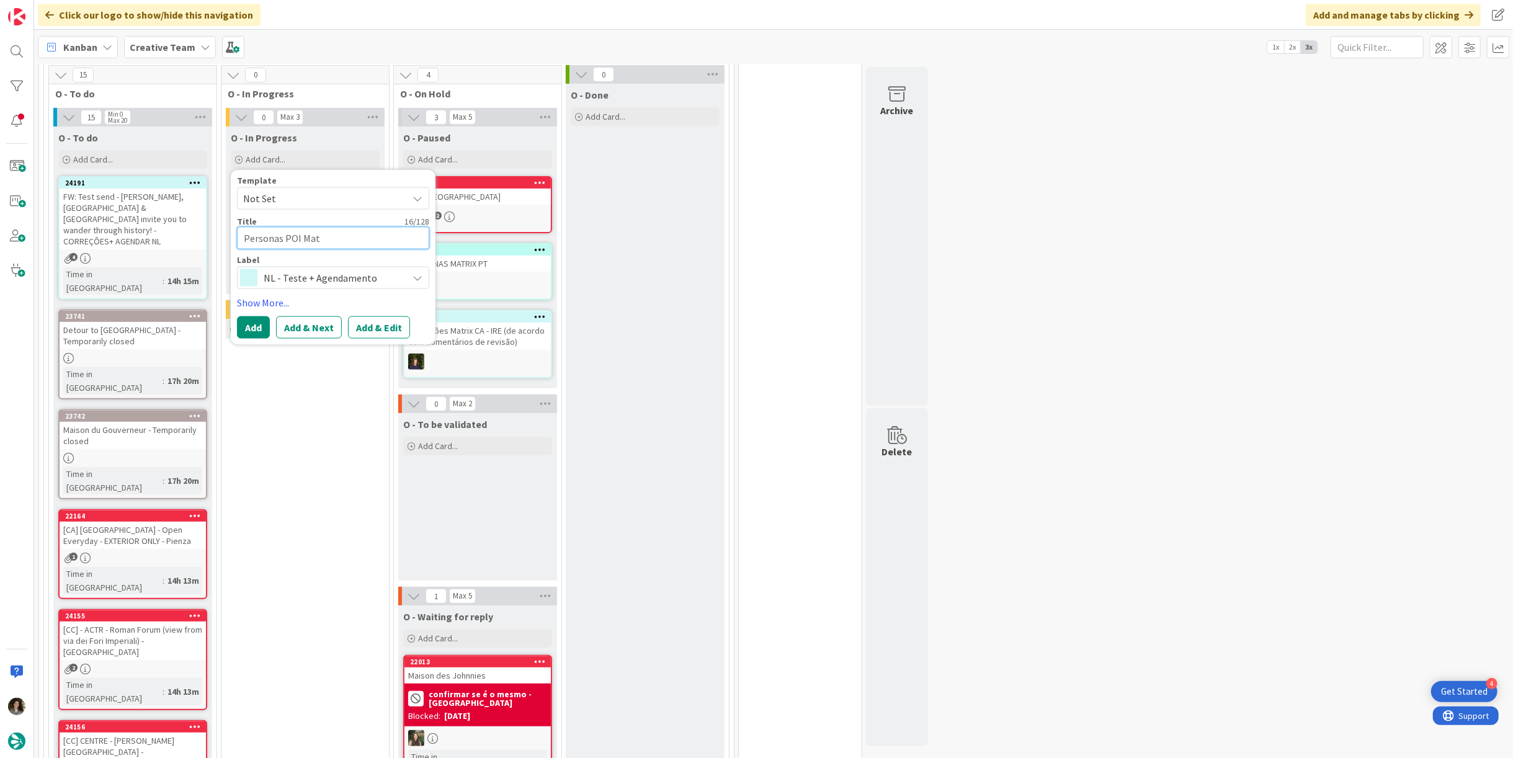
type textarea "x"
type textarea "Personas POI Matr"
type textarea "x"
type textarea "Personas POI Matri"
type textarea "x"
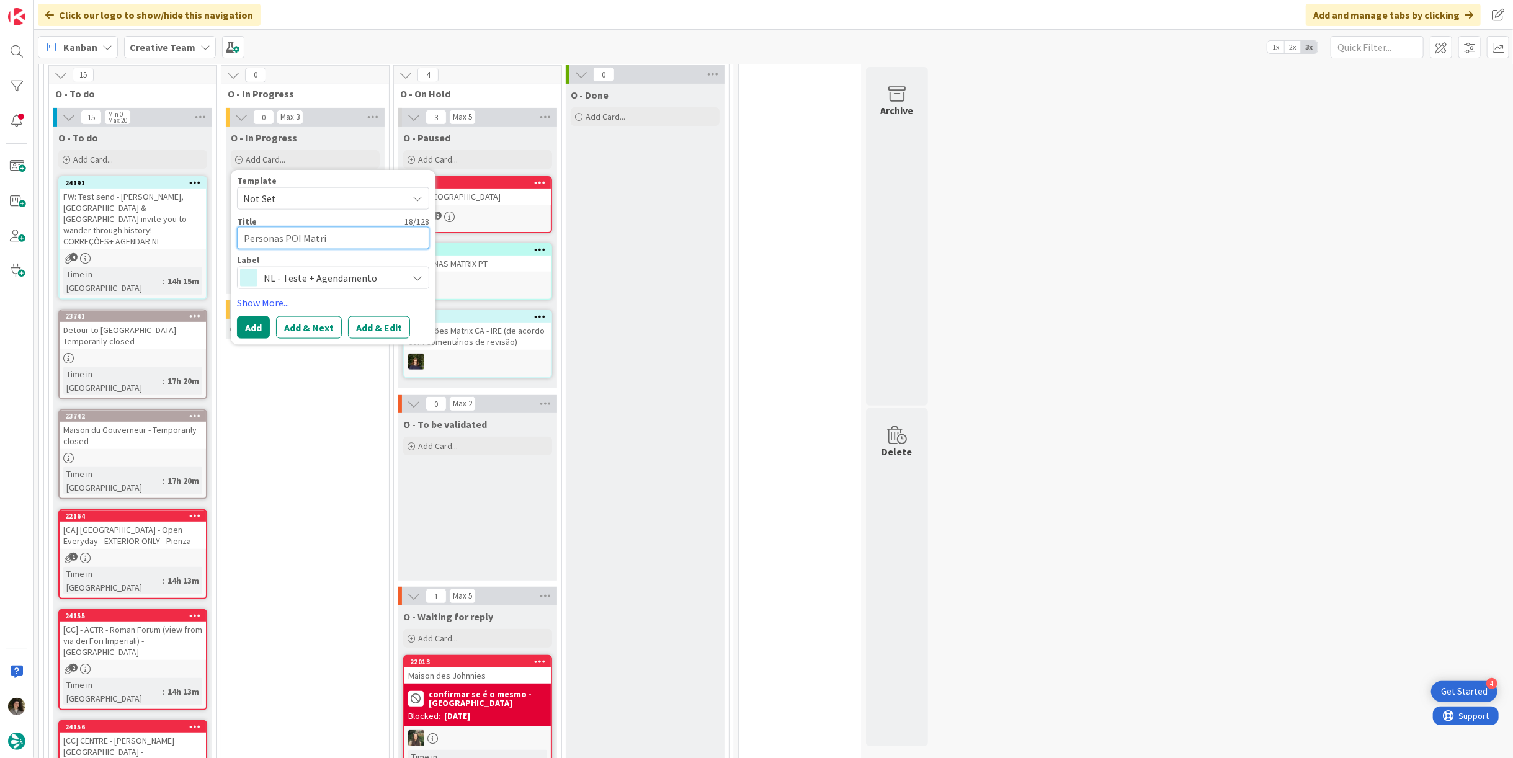
type textarea "Personas POI Matrix"
type textarea "x"
type textarea "Personas POI Matrix"
type textarea "x"
type textarea "Personas POI Matrix -"
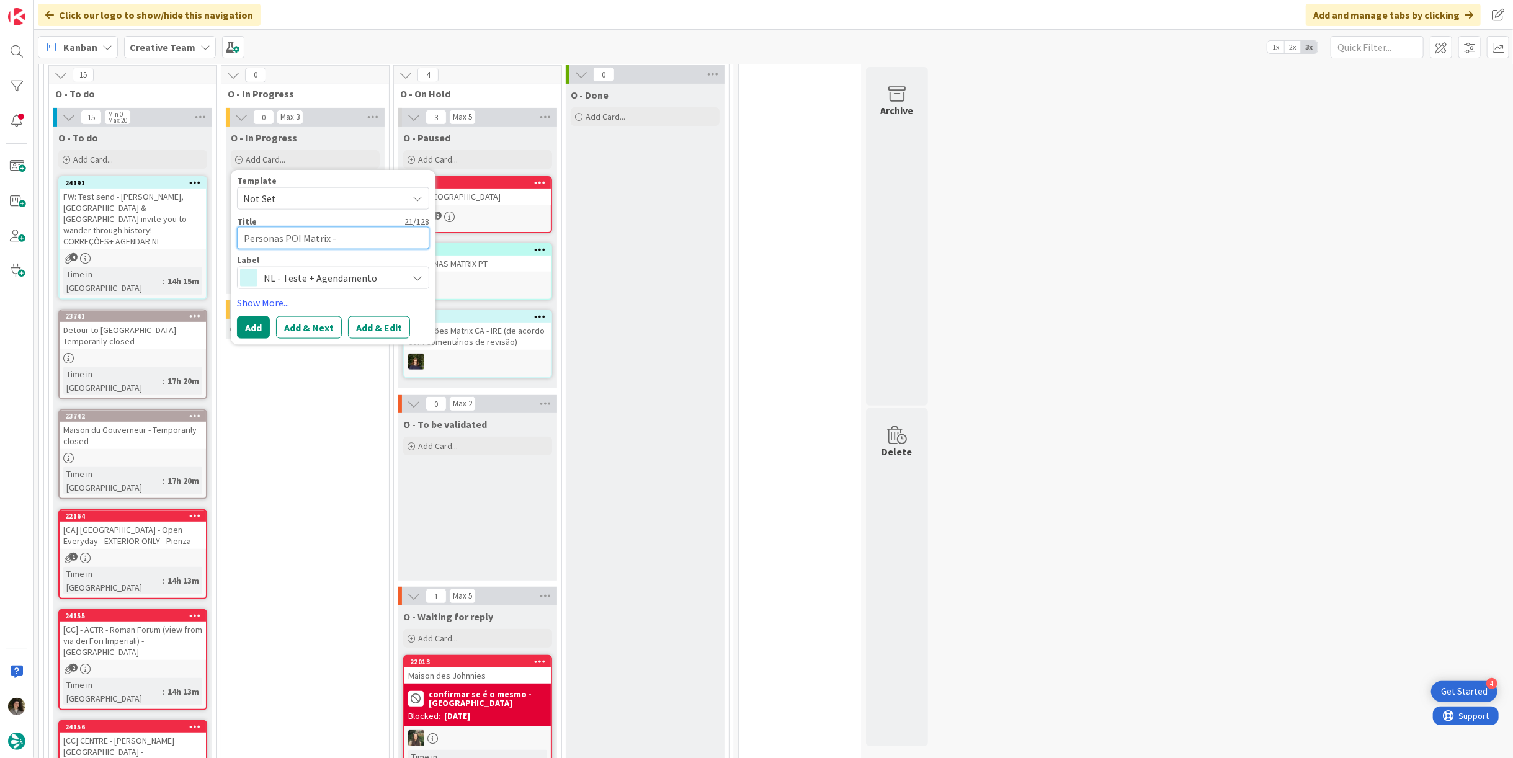
type textarea "x"
type textarea "Personas POI Matrix -"
type textarea "x"
type textarea "Personas POI Matrix - P"
type textarea "x"
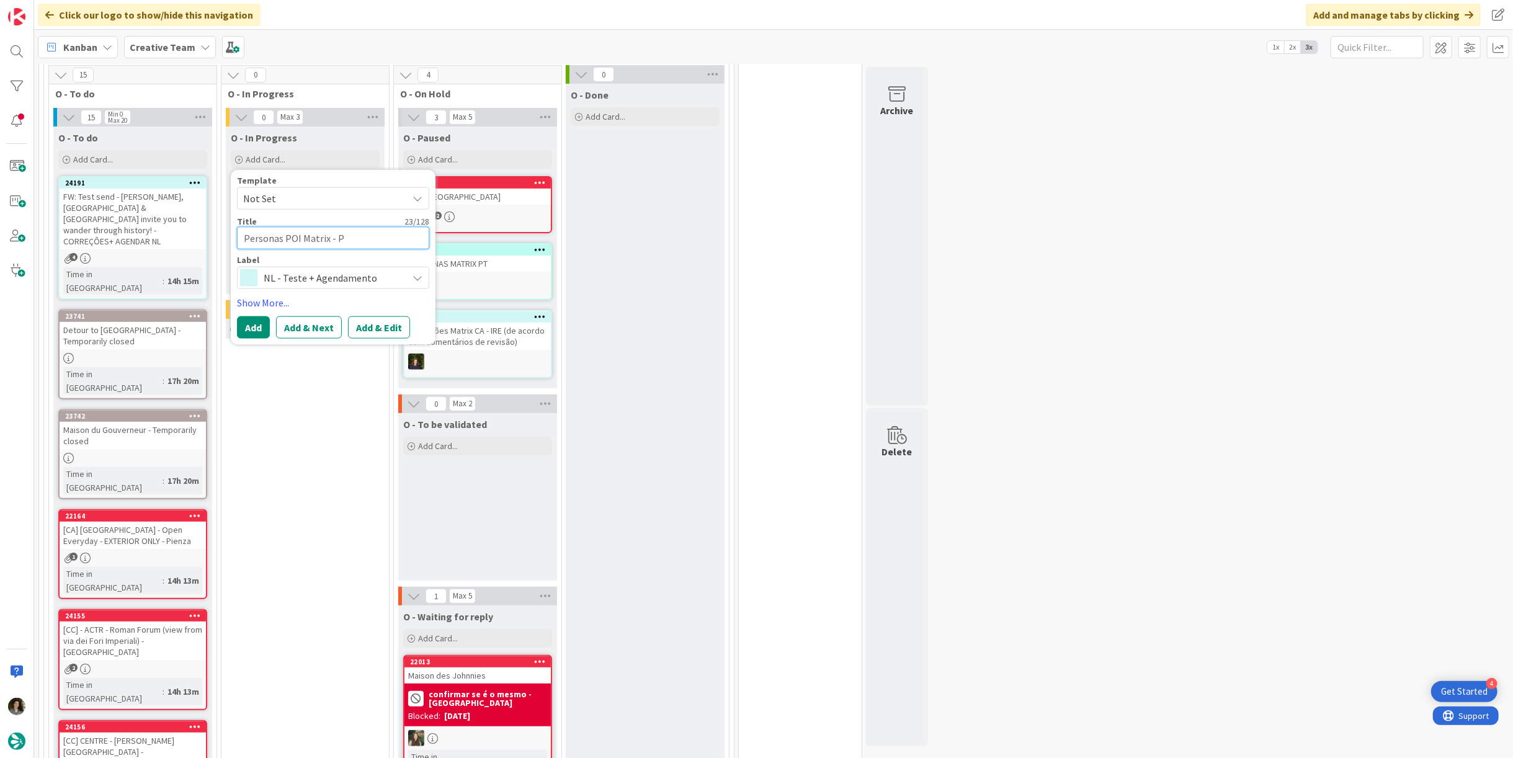
type textarea "Personas POI Matrix - PT"
type textarea "x"
type textarea "Personas POI Matrix - PT"
type textarea "x"
type textarea "Personas POI Matrix - PT C"
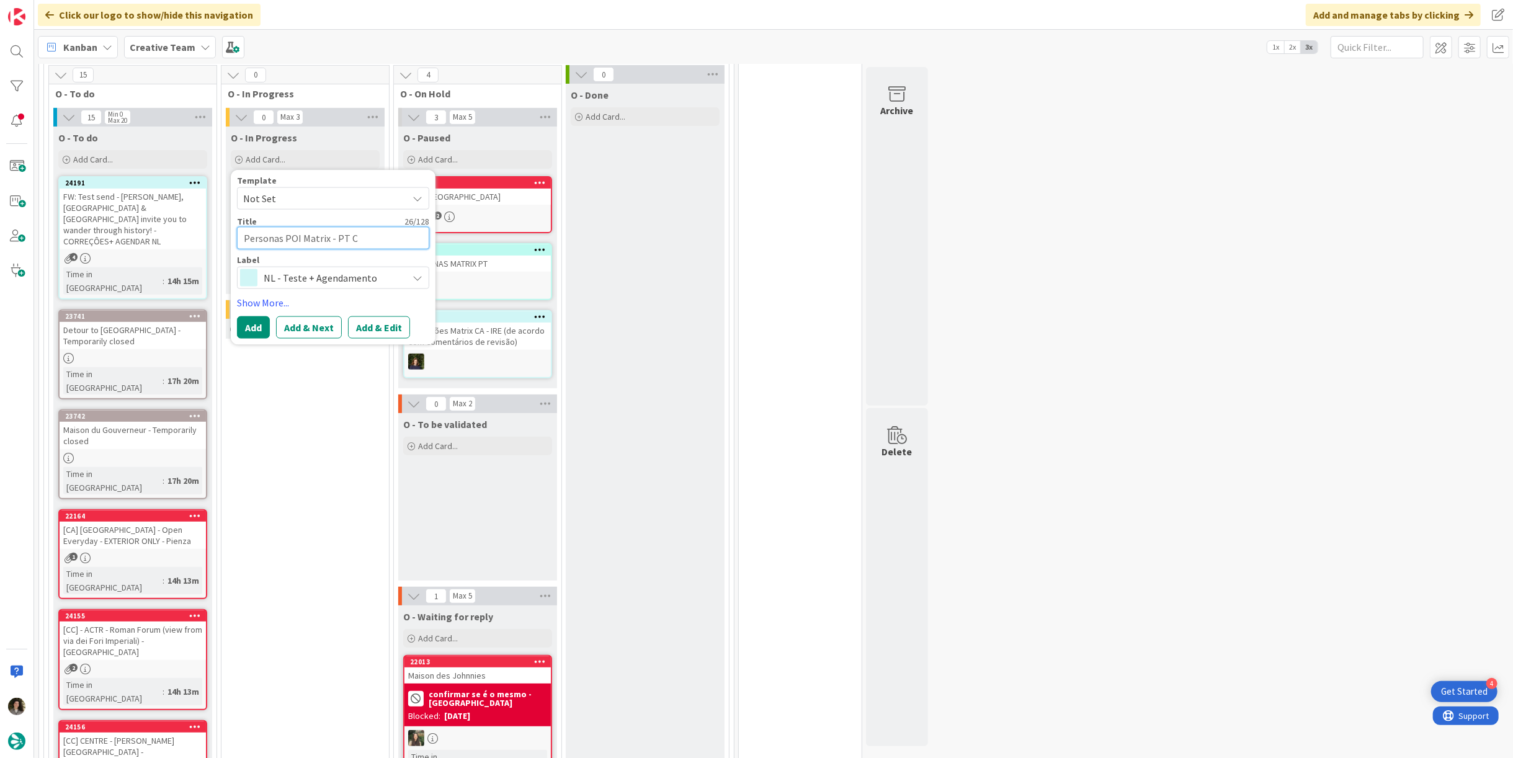
type textarea "x"
type textarea "Personas POI Matrix - PT Co"
type textarea "x"
type textarea "Personas POI Matrix - PT Cos"
type textarea "x"
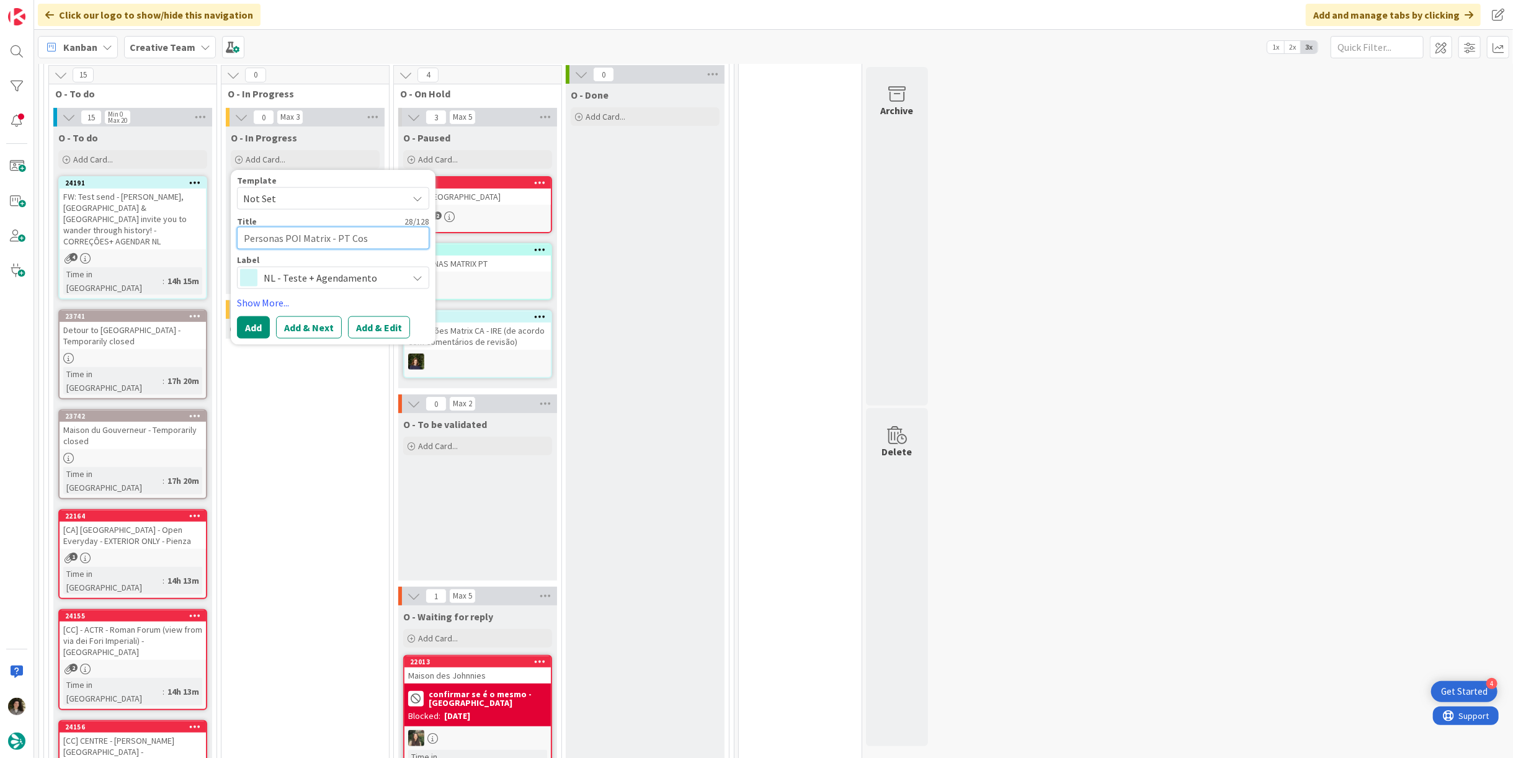
type textarea "Personas POI Matrix - PT Cost"
type textarea "x"
type textarea "Personas POI Matrix - PT Cost-"
type textarea "x"
type textarea "Personas POI Matrix - PT Cost-"
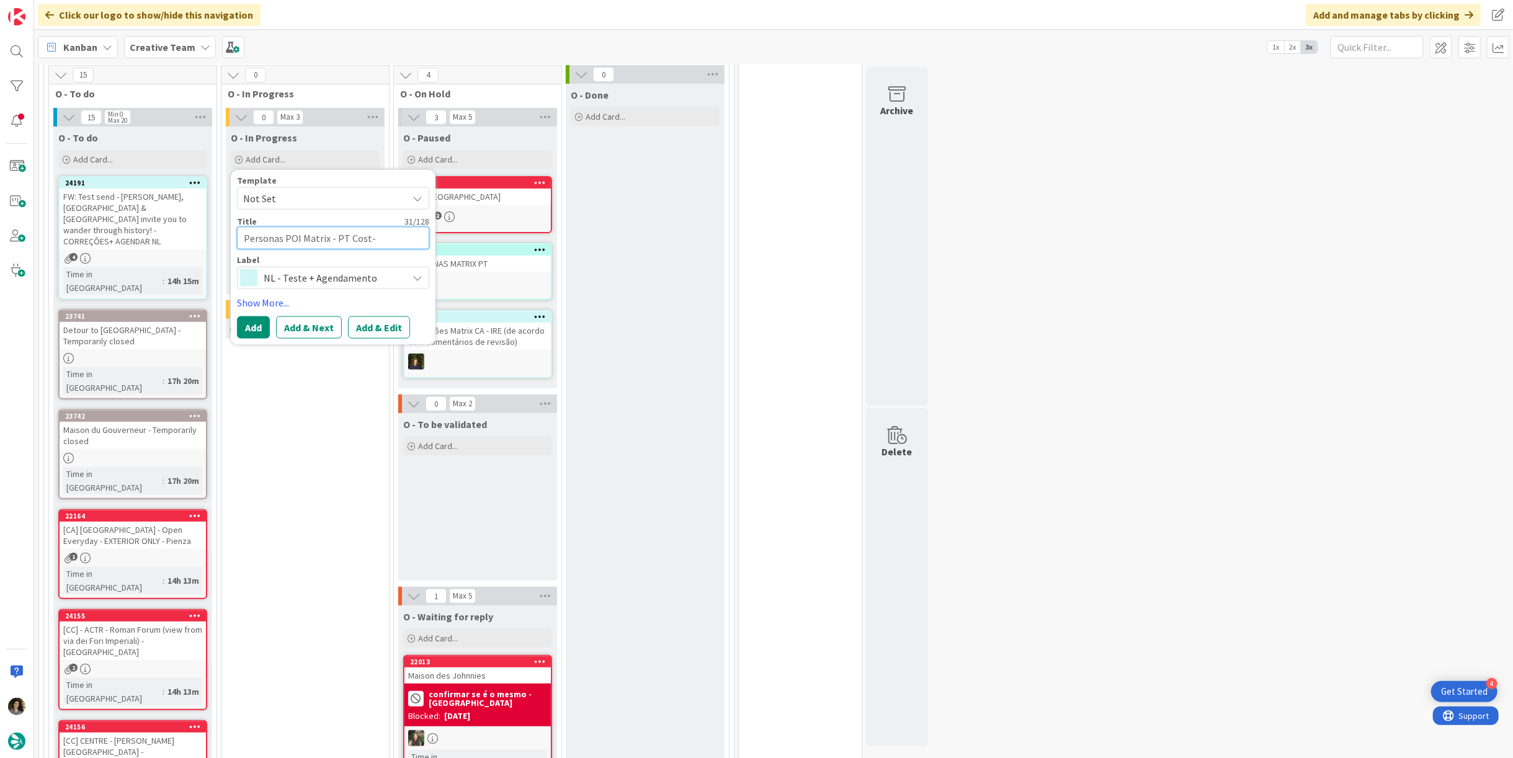
type textarea "x"
type textarea "Personas POI Matrix - PT Cost-"
type textarea "x"
type textarea "Personas POI Matrix - PT Cost-C"
type textarea "x"
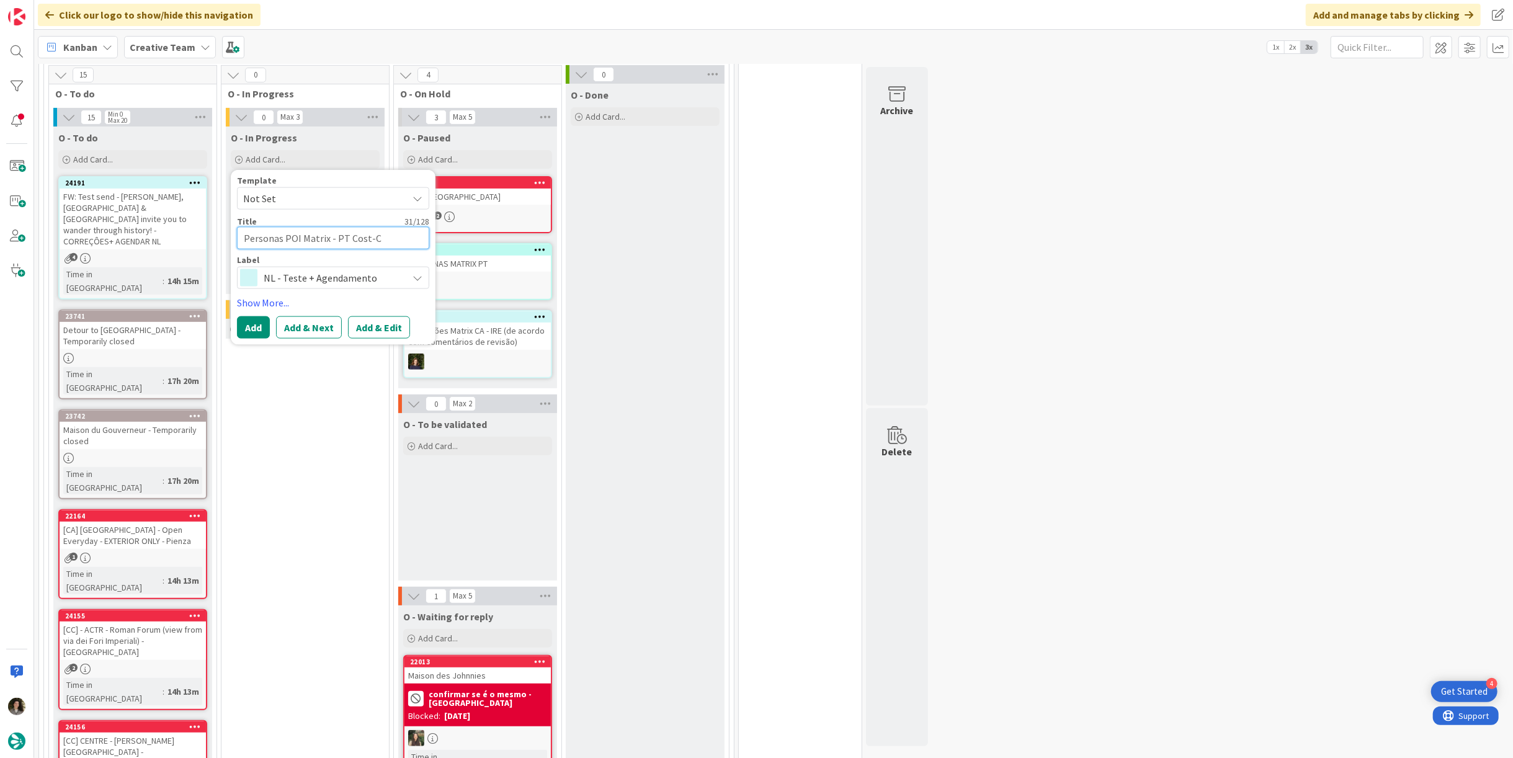
type textarea "Personas POI Matrix - PT Cost-Co"
type textarea "x"
type textarea "Personas POI Matrix - PT Cost-Con"
type textarea "x"
type textarea "Personas POI Matrix - PT Cost-Cons"
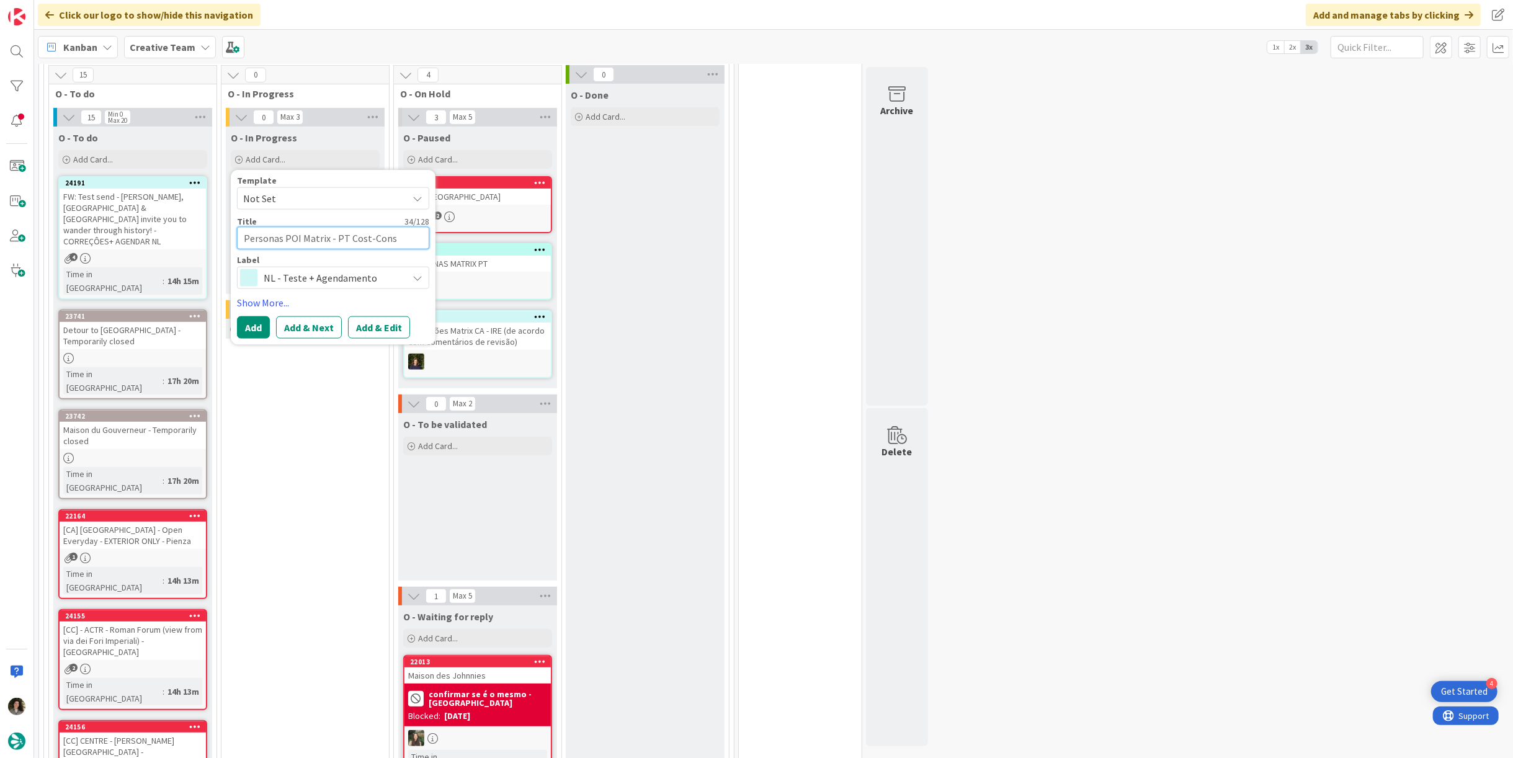
type textarea "x"
type textarea "Personas POI Matrix - PT Cost-Consc"
type textarea "x"
type textarea "Personas POI Matrix - PT Cost-Consci"
type textarea "x"
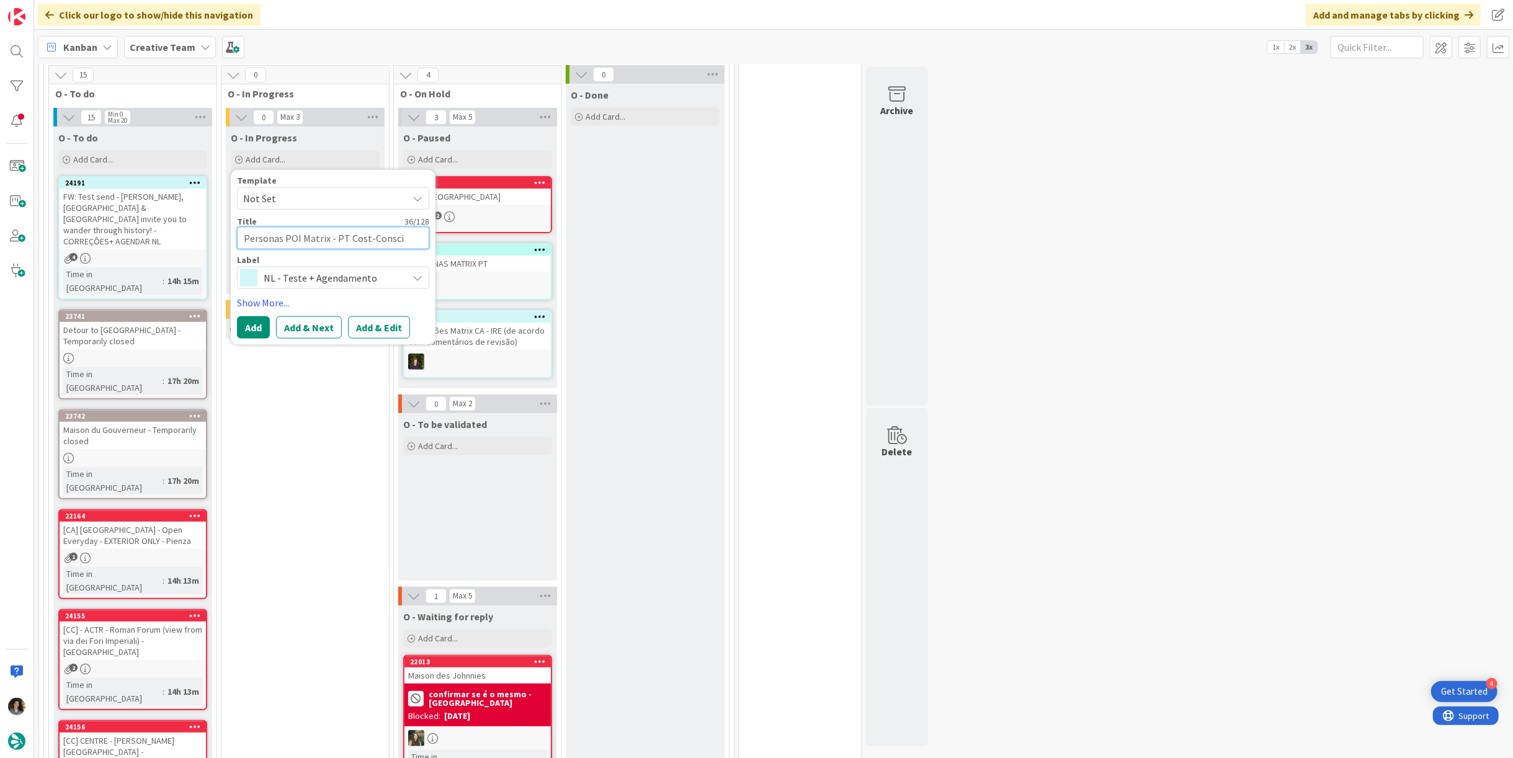
type textarea "Personas POI Matrix - PT Cost-Conscio"
type textarea "x"
type textarea "Personas POI Matrix - PT Cost-Consciou"
type textarea "x"
type textarea "Personas POI Matrix - PT Cost-Conscious"
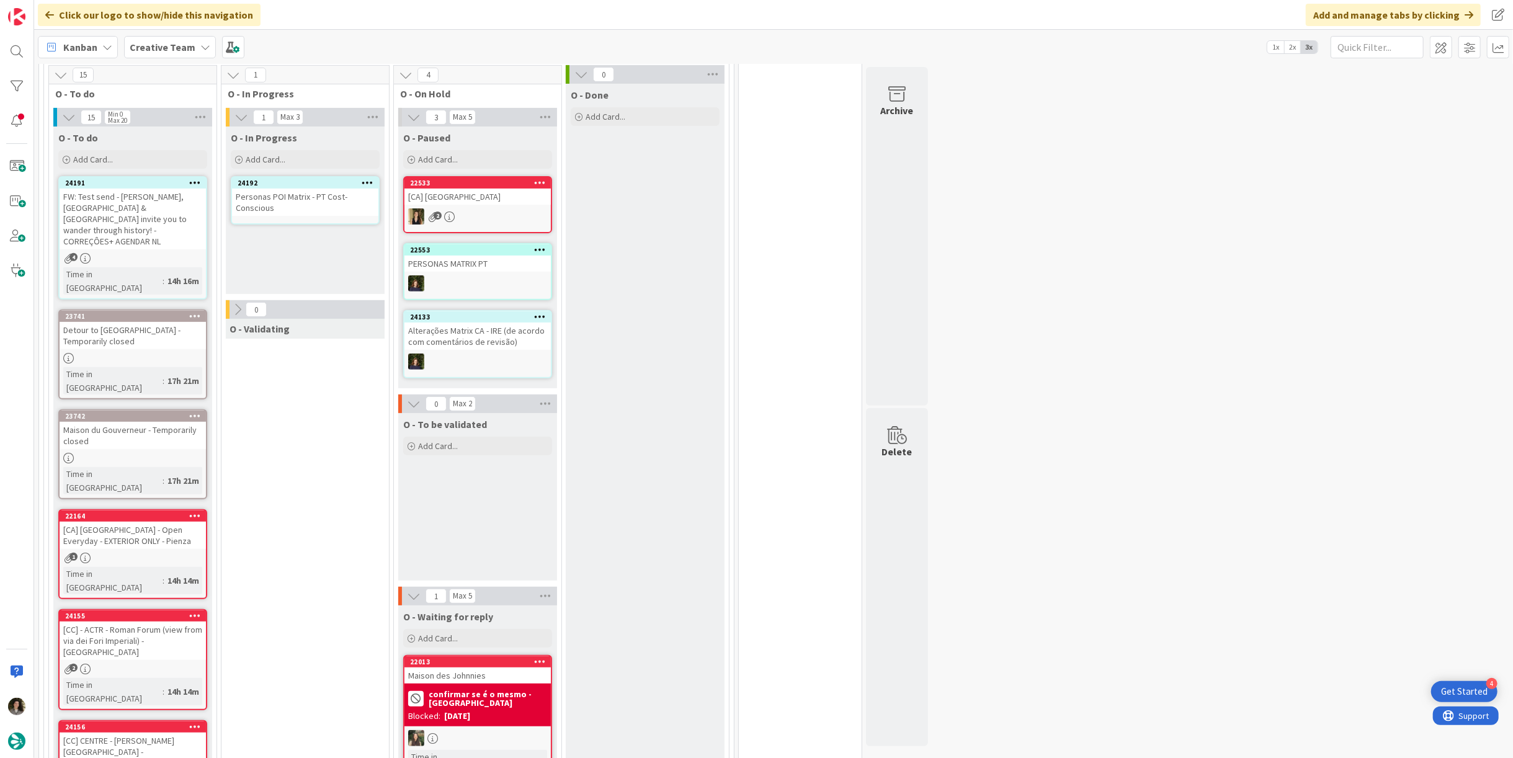
click at [304, 200] on div "Personas POI Matrix - PT Cost-Conscious" at bounding box center [305, 202] width 146 height 27
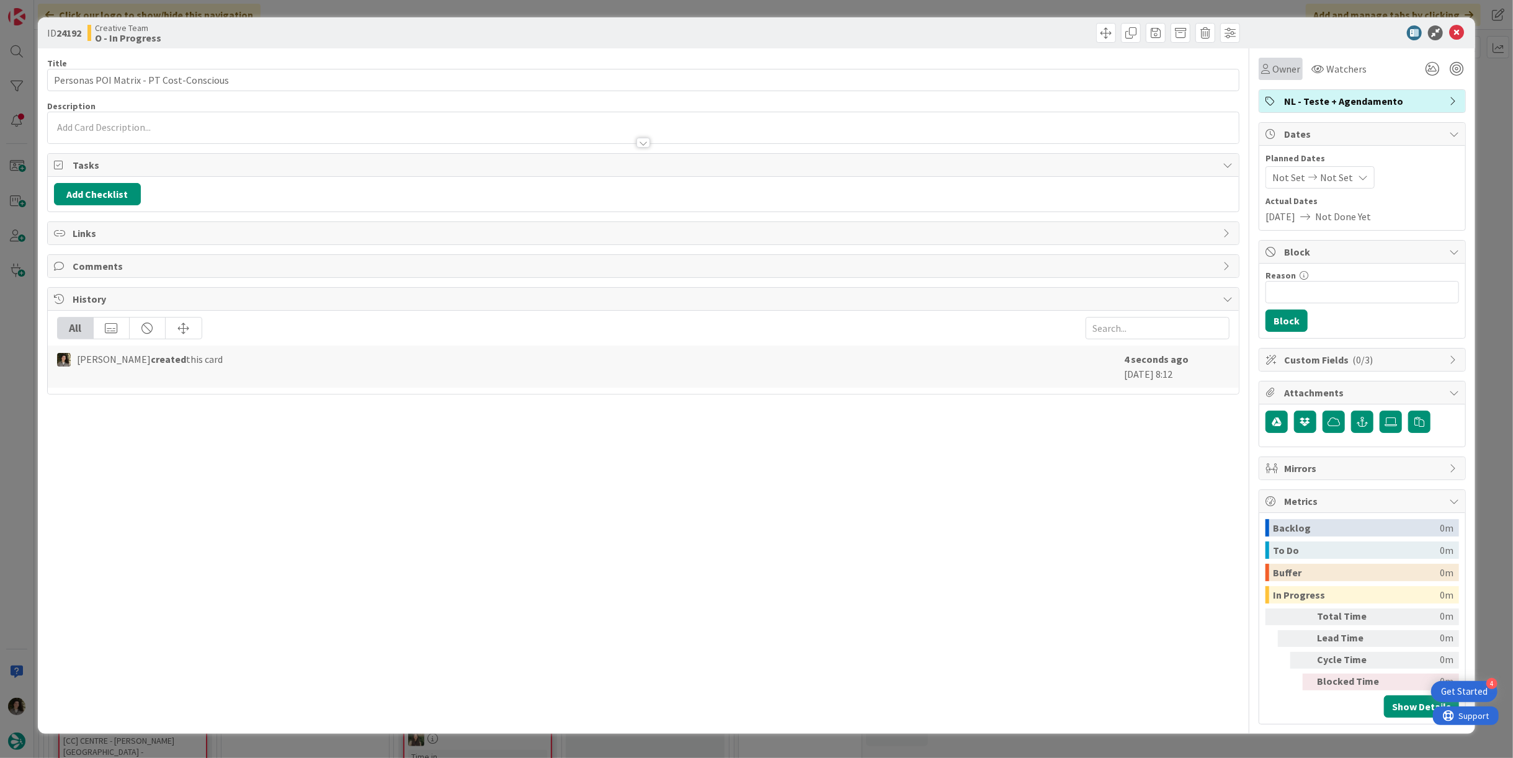
click at [1281, 67] on span "Owner" at bounding box center [1286, 68] width 28 height 15
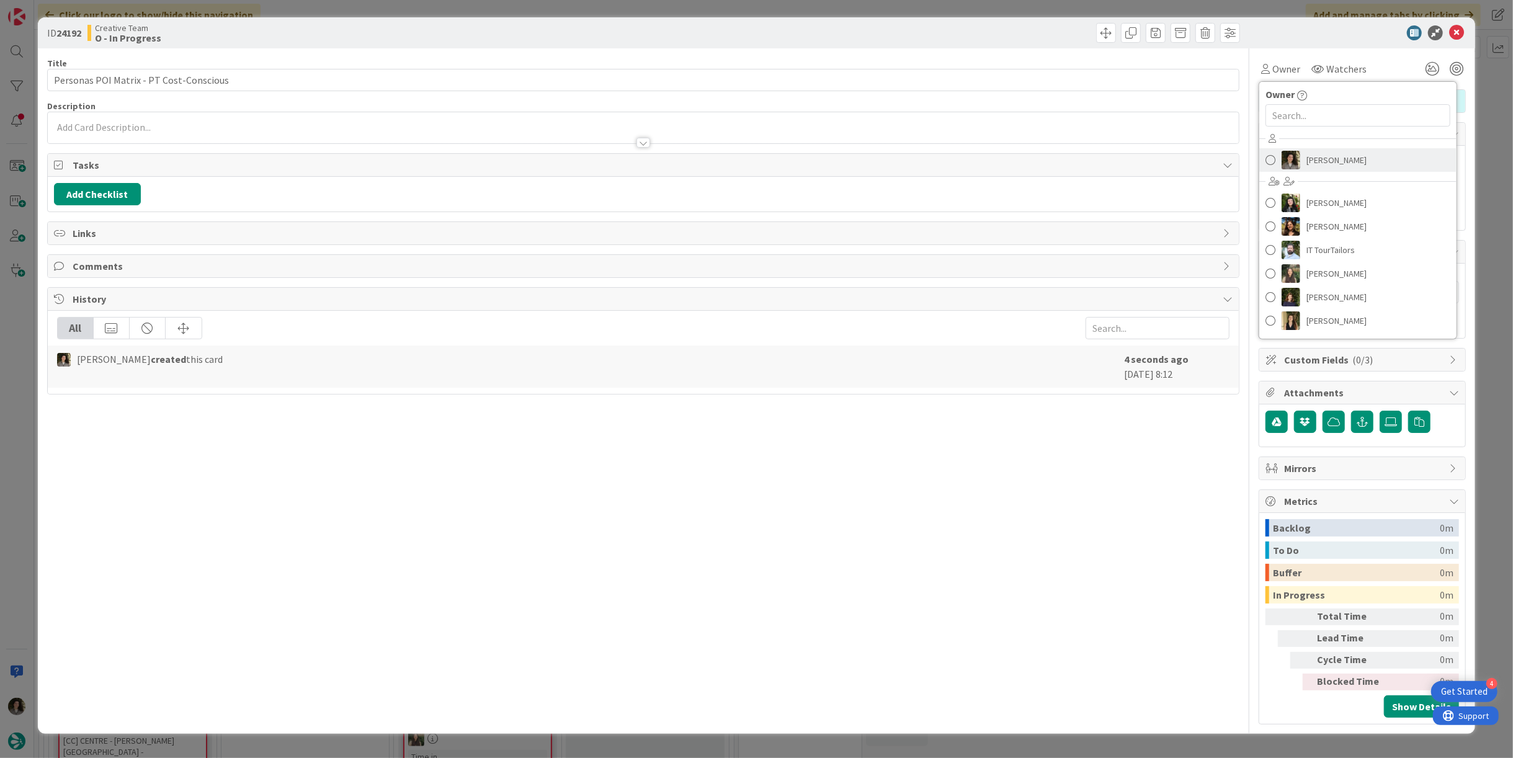
drag, startPoint x: 1340, startPoint y: 154, endPoint x: 1310, endPoint y: 208, distance: 61.4
click at [1340, 155] on span "[PERSON_NAME]" at bounding box center [1337, 160] width 60 height 19
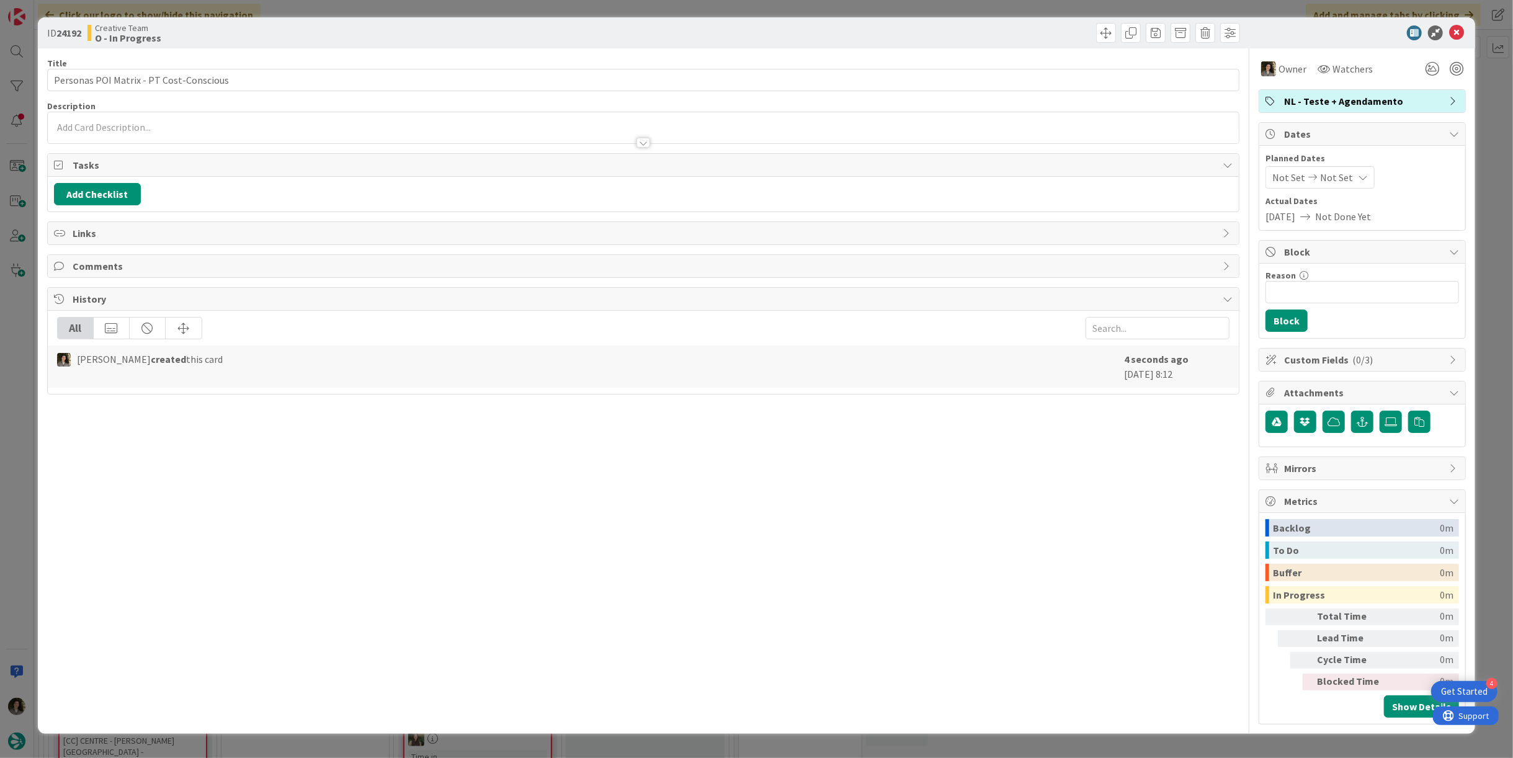
click at [1340, 182] on span "Not Set" at bounding box center [1336, 177] width 33 height 15
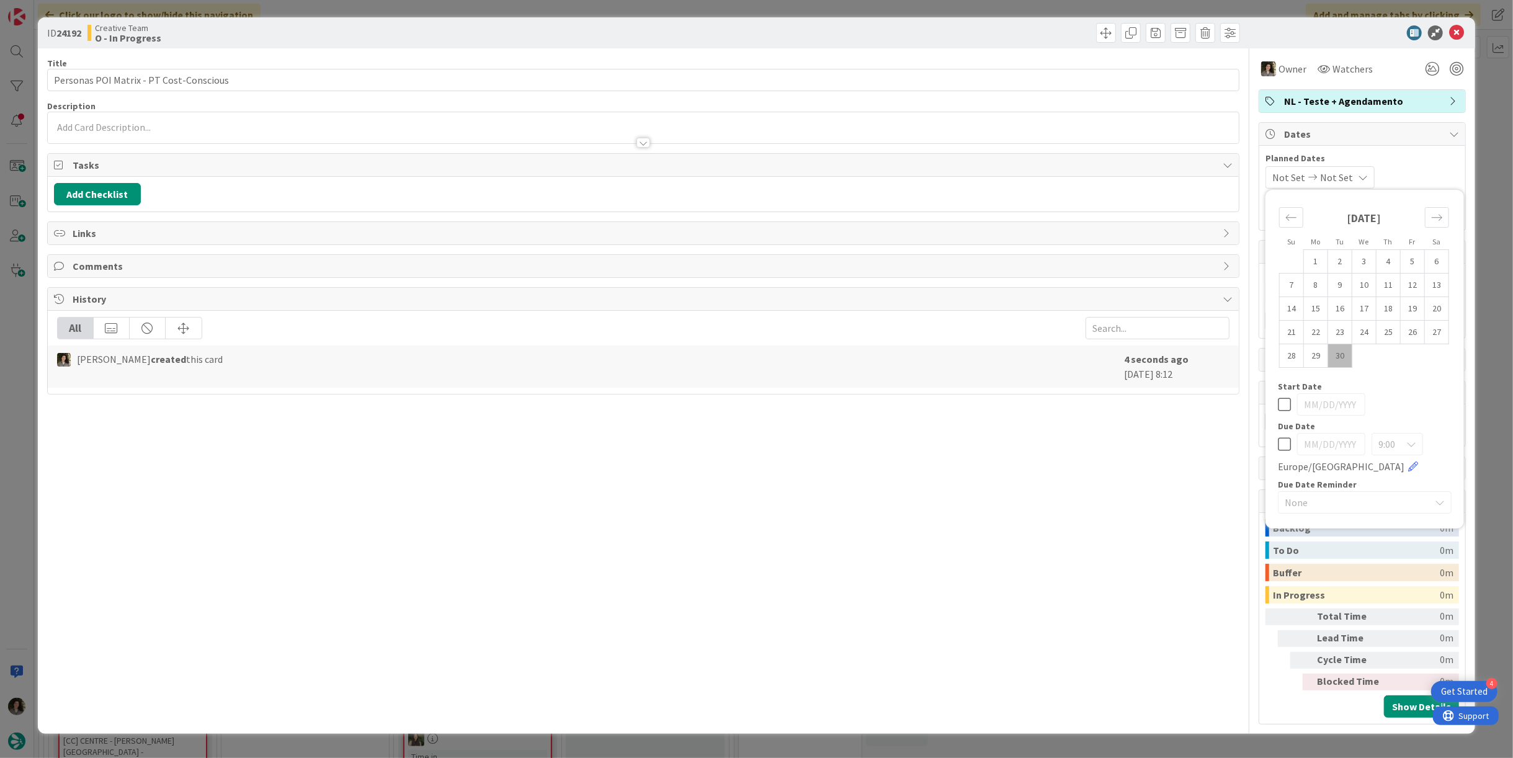
click at [1282, 449] on icon at bounding box center [1284, 444] width 13 height 15
type input "[DATE]"
click at [1170, 447] on div "Title 39 / 128 Personas POI Matrix - PT Cost-Conscious Description [PERSON_NAME…" at bounding box center [643, 386] width 1192 height 676
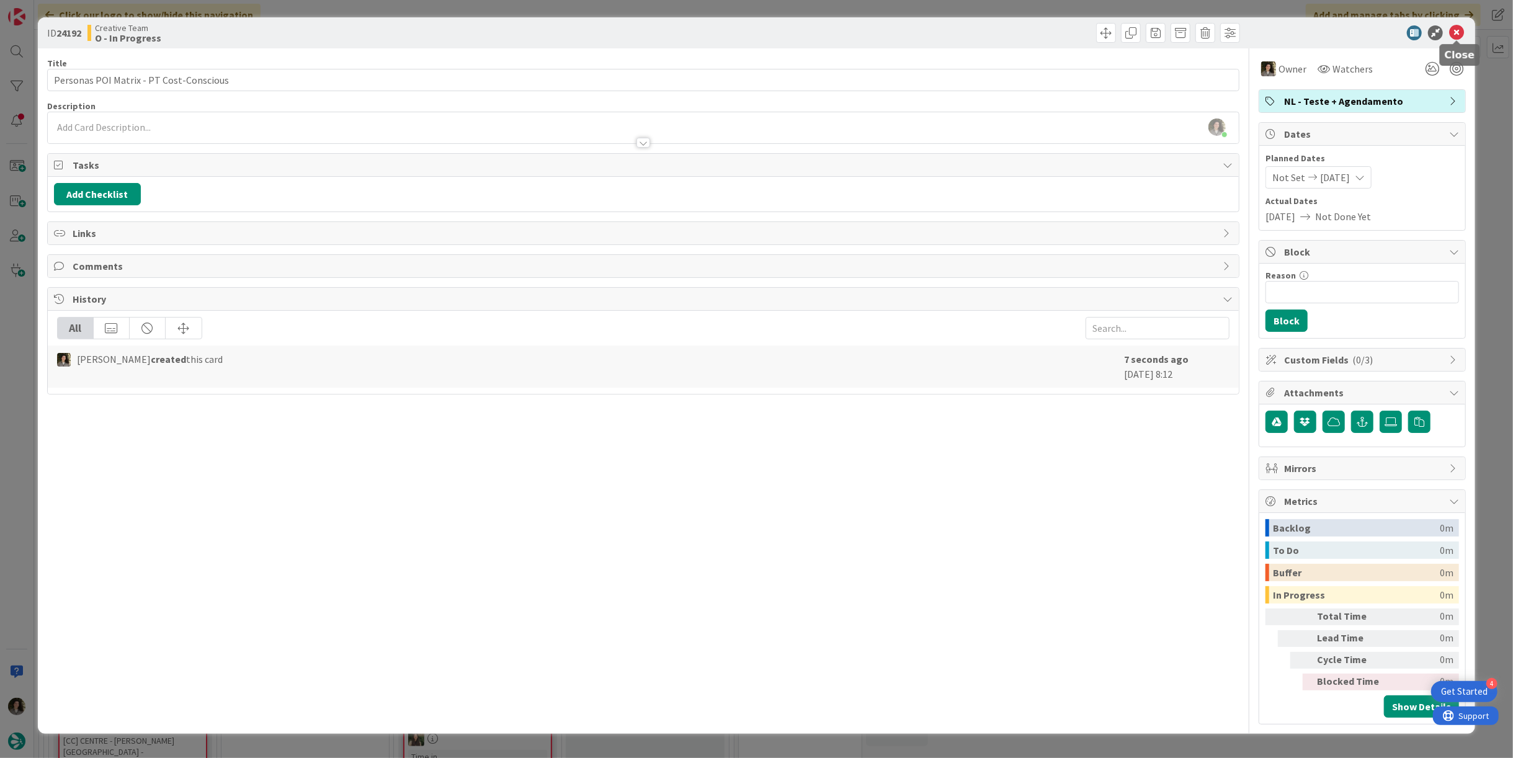
click at [1455, 29] on icon at bounding box center [1456, 32] width 15 height 15
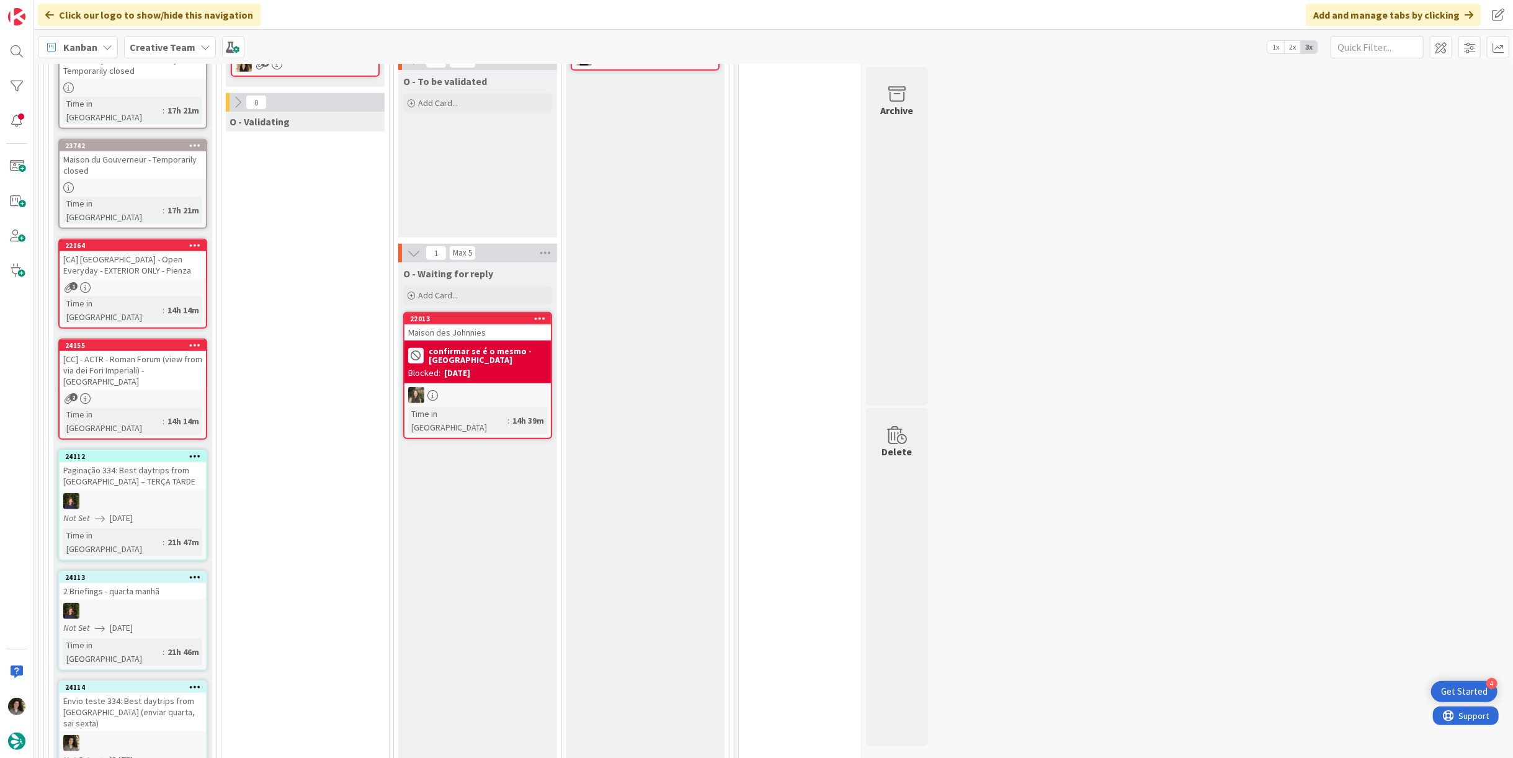
scroll to position [344, 0]
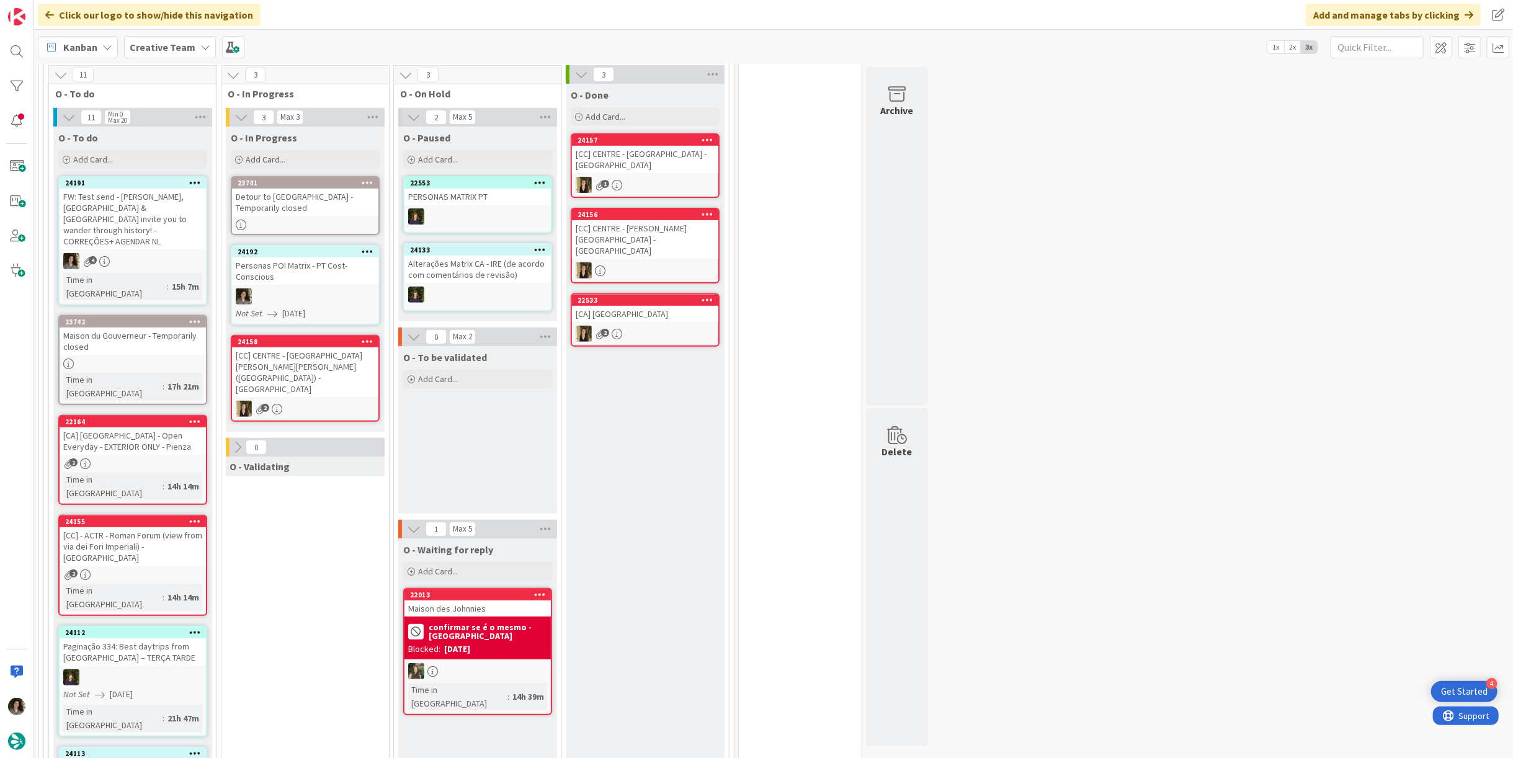
click at [288, 281] on div "Personas POI Matrix - PT Cost-Conscious" at bounding box center [305, 270] width 146 height 27
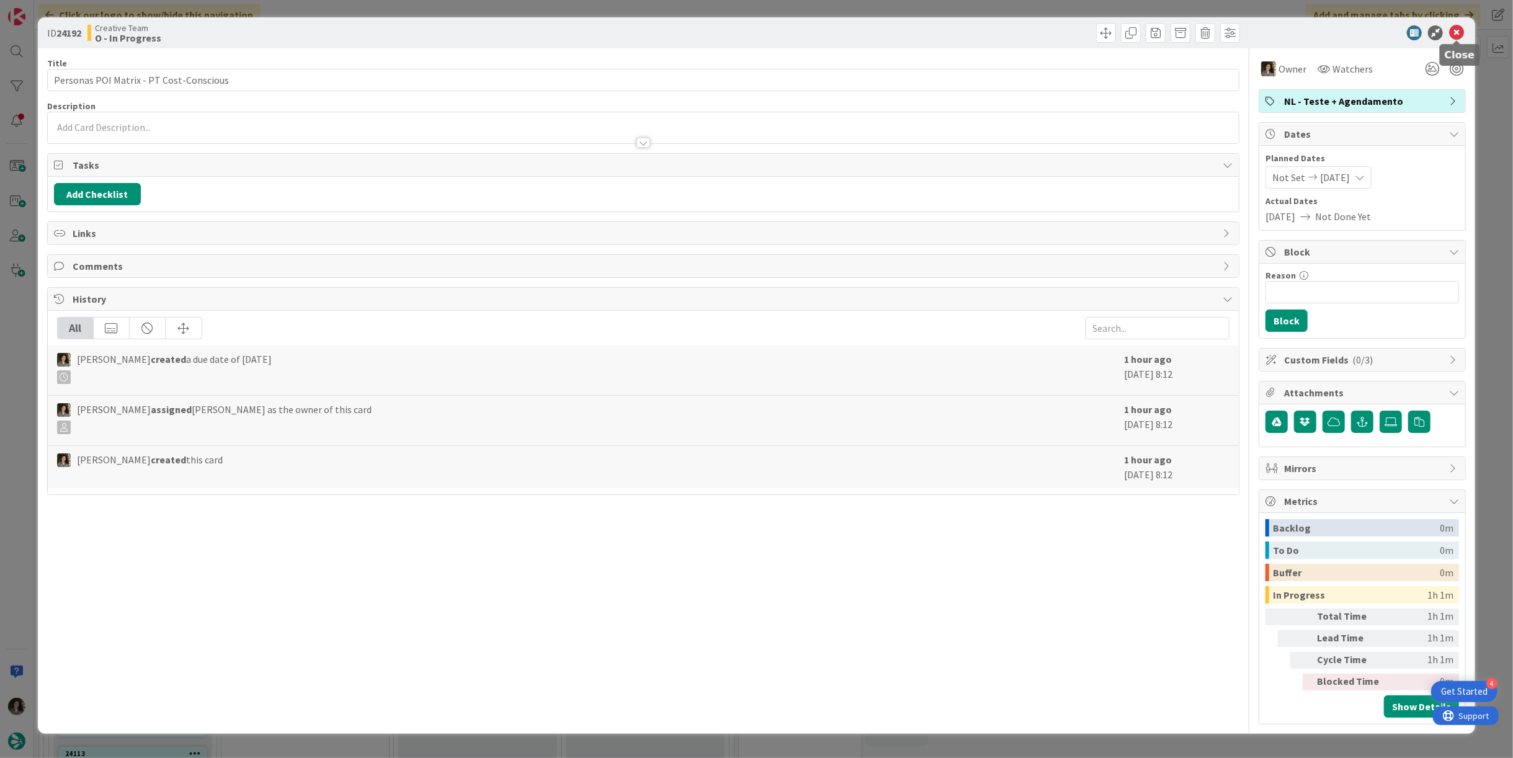
click at [1454, 32] on icon at bounding box center [1456, 32] width 15 height 15
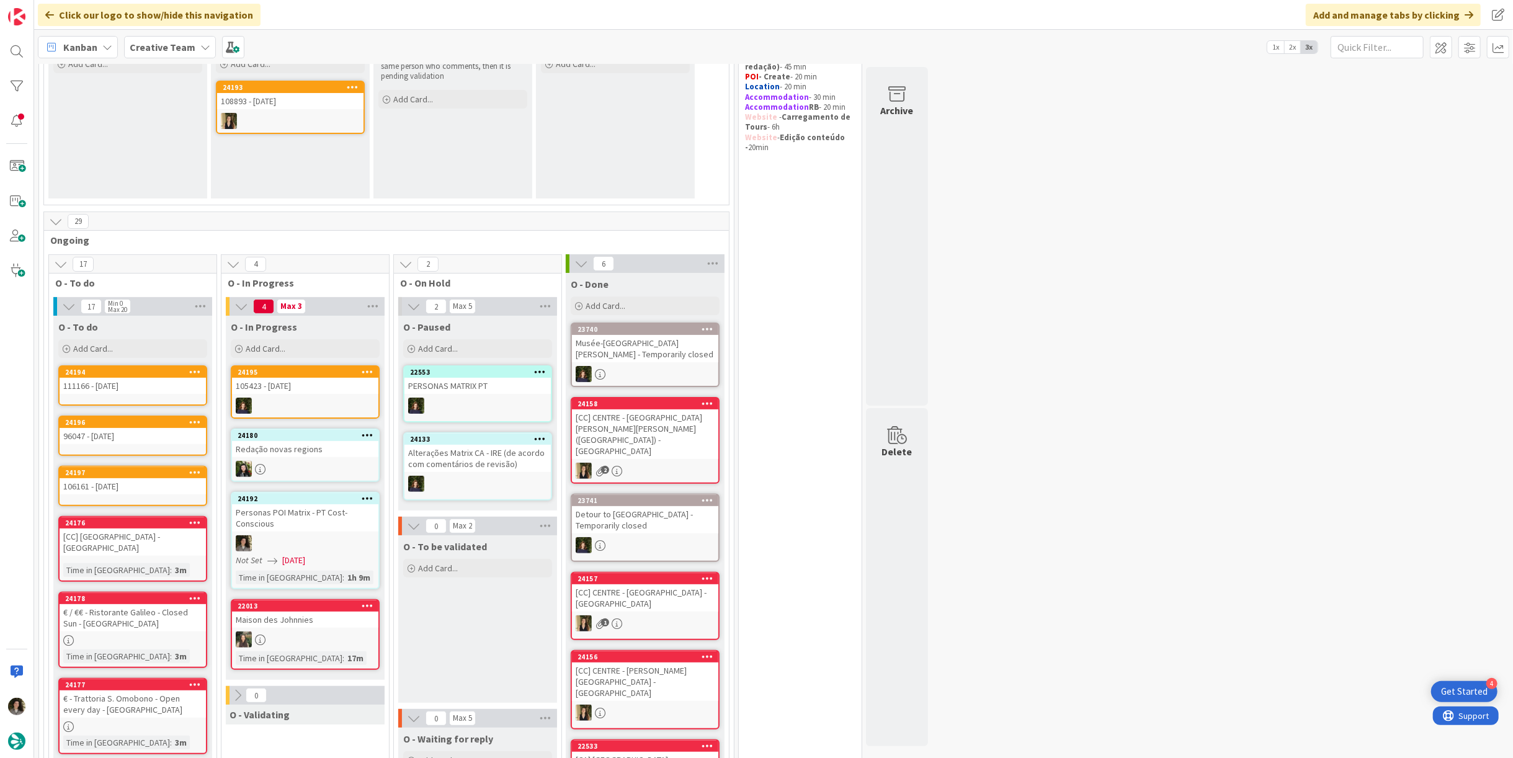
scroll to position [207, 0]
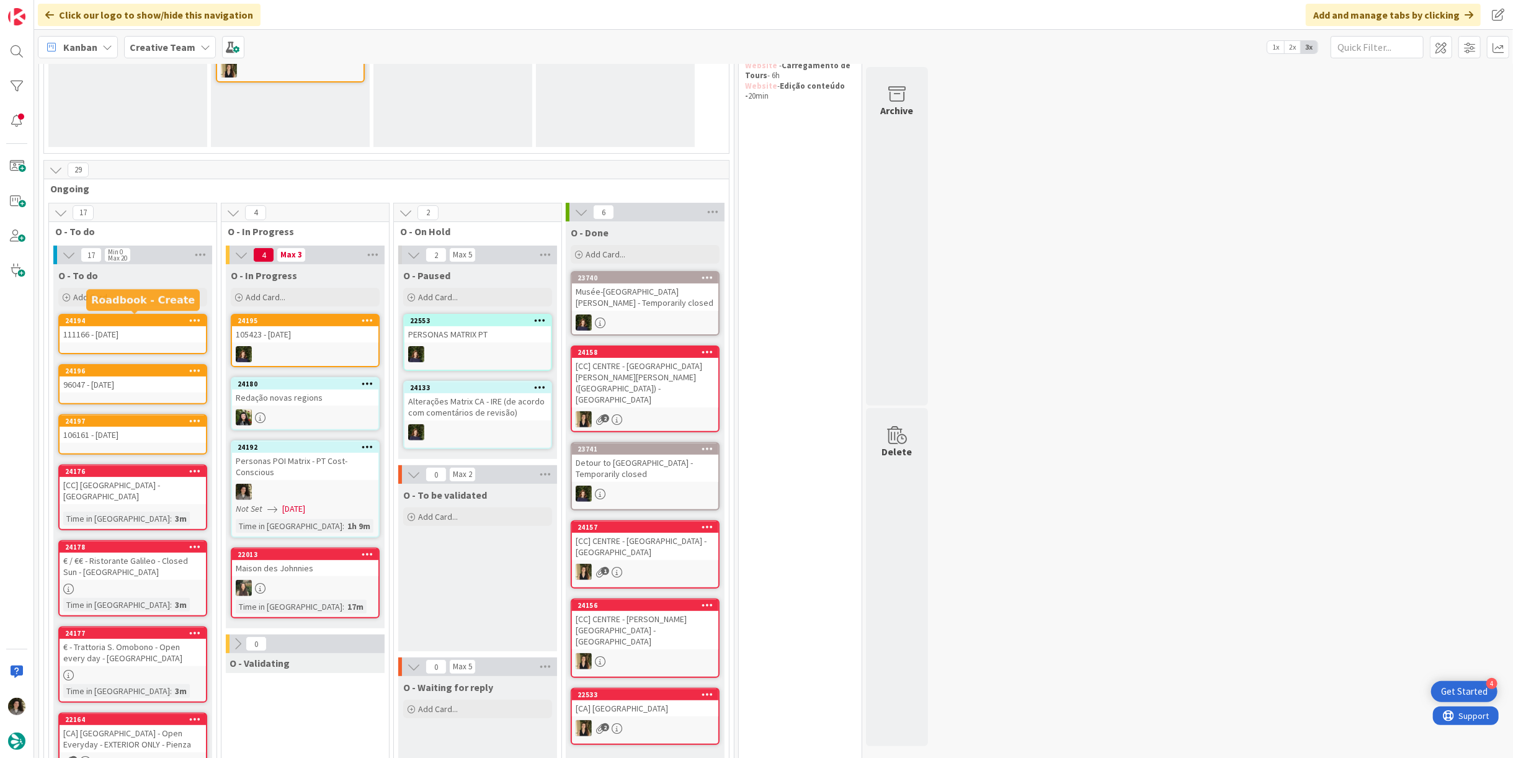
click at [136, 328] on div "111166 - [DATE]" at bounding box center [133, 334] width 146 height 16
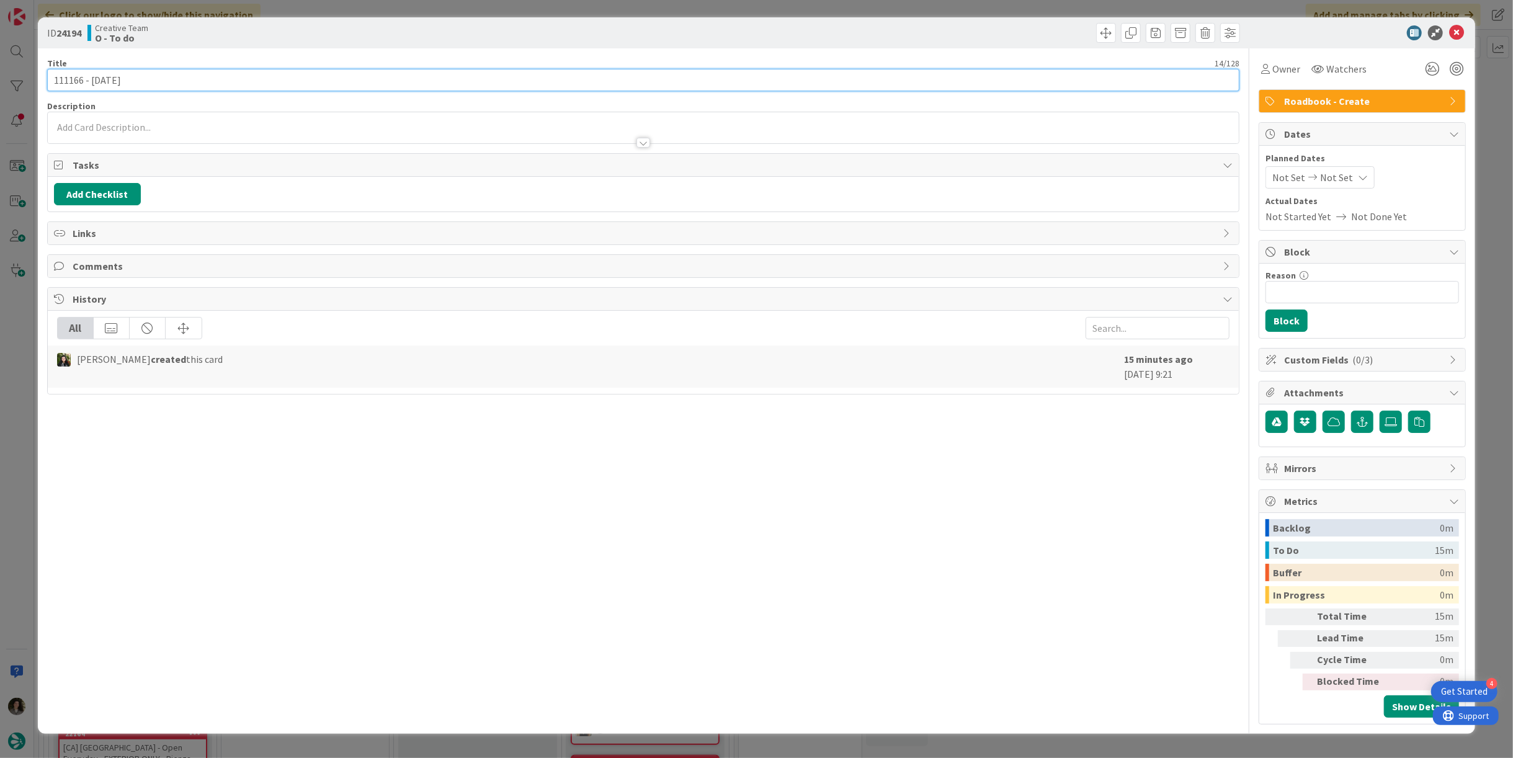
drag, startPoint x: 83, startPoint y: 77, endPoint x: 14, endPoint y: 78, distance: 68.9
click at [18, 71] on div "ID 24194 Creative Team O - To do Title 14 / 128 111166 - [DATE] Description Own…" at bounding box center [756, 379] width 1513 height 758
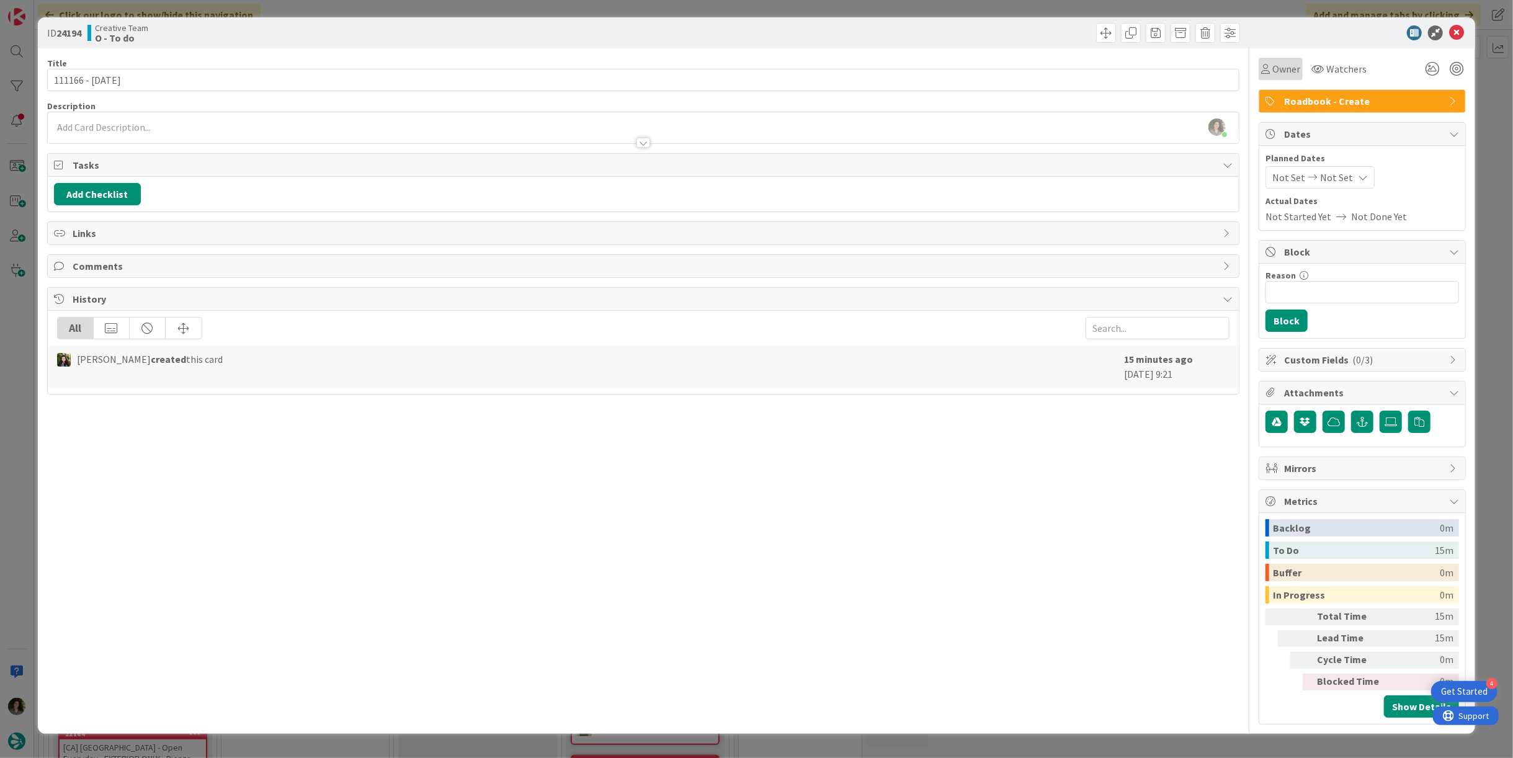
click at [1283, 66] on span "Owner" at bounding box center [1286, 68] width 28 height 15
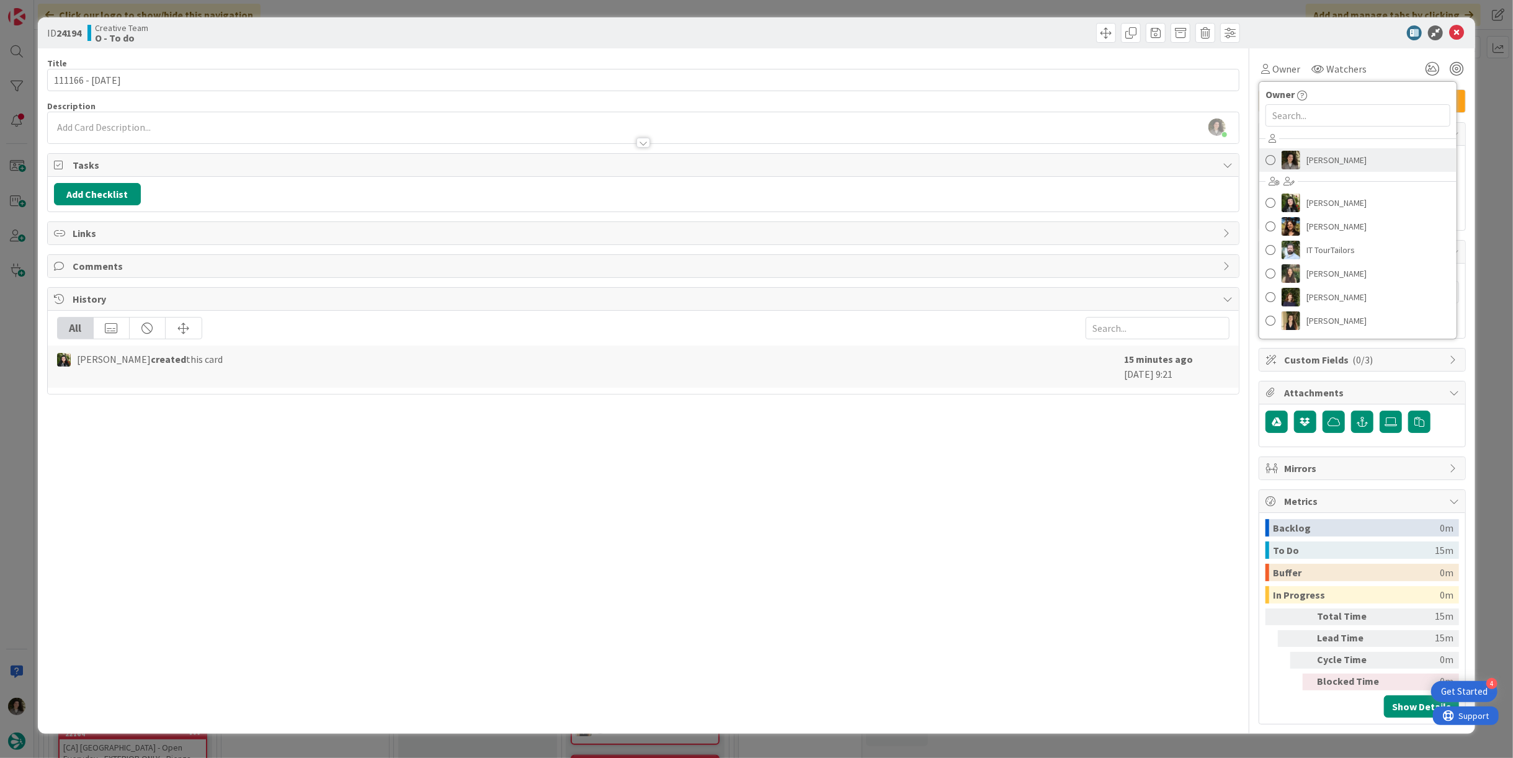
click at [1367, 160] on link "[PERSON_NAME]" at bounding box center [1357, 160] width 197 height 24
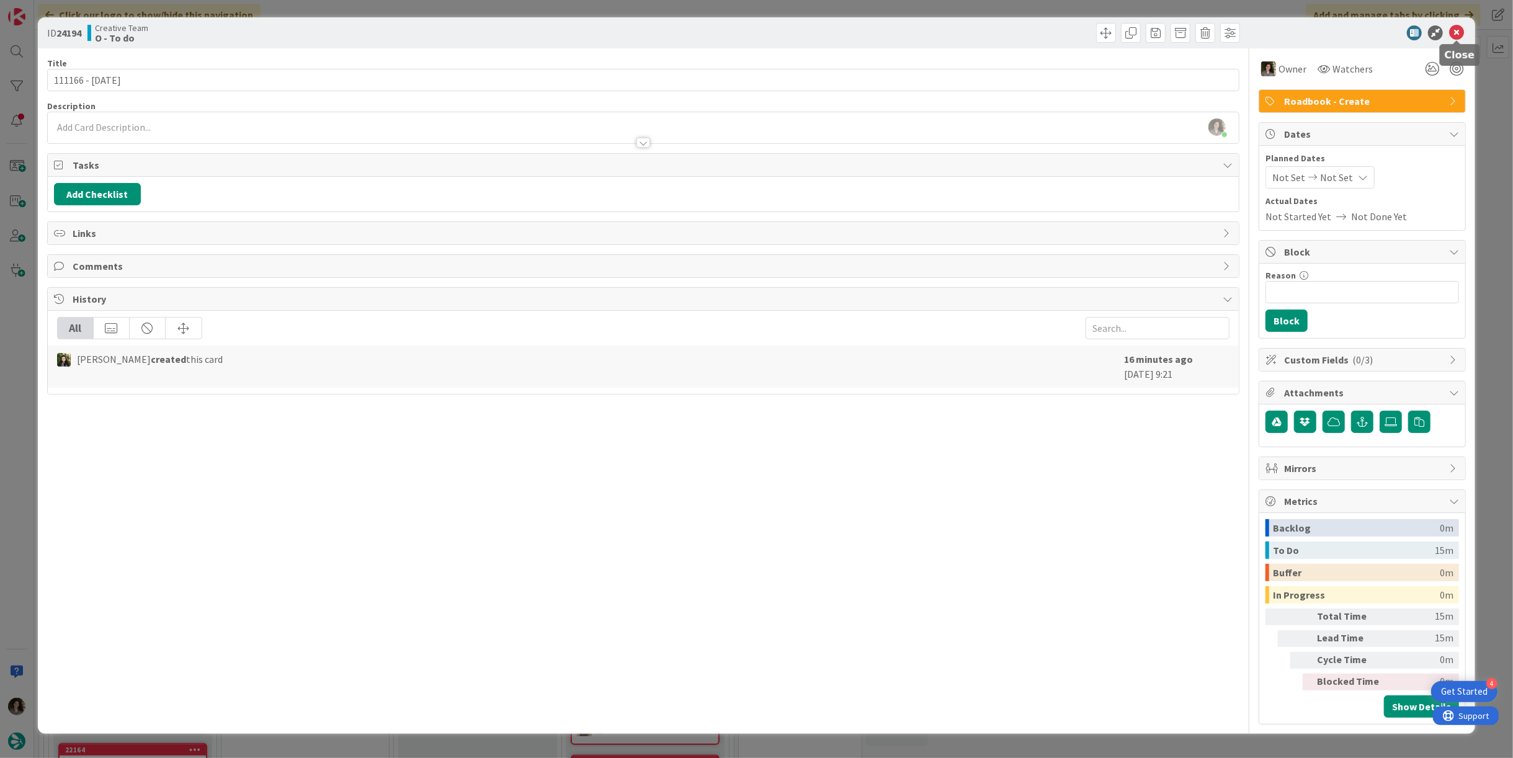
click at [1459, 30] on icon at bounding box center [1456, 32] width 15 height 15
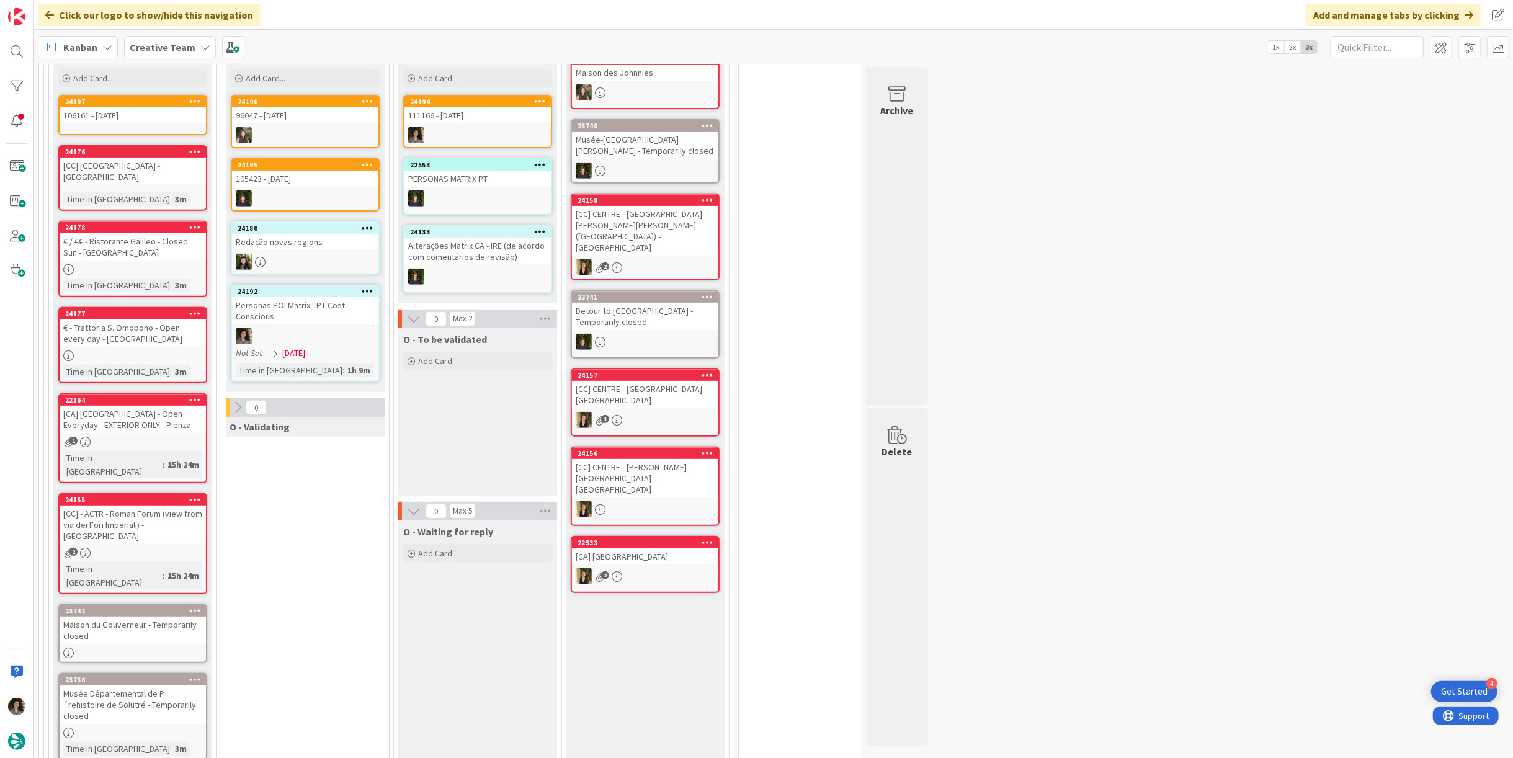
scroll to position [294, 0]
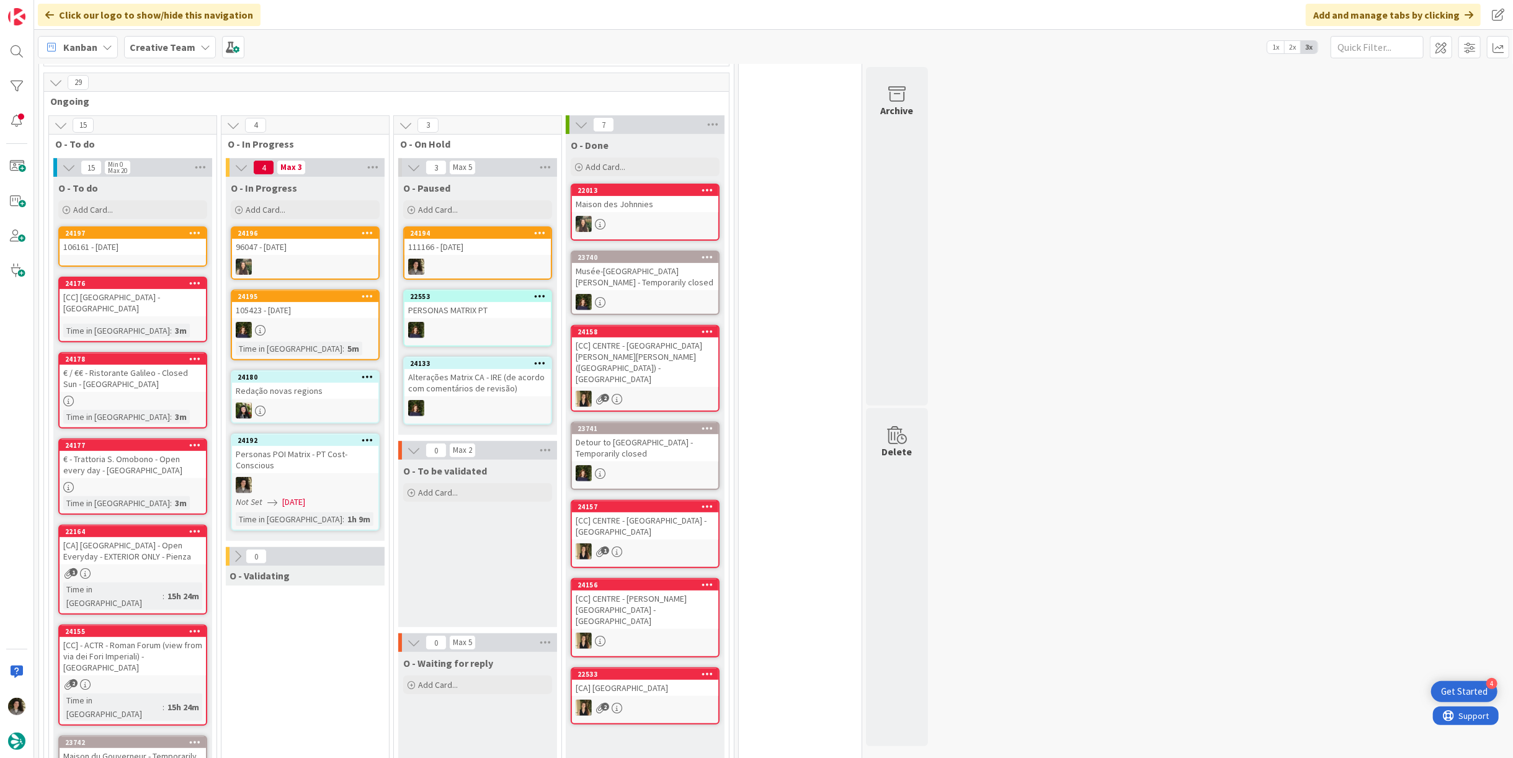
click at [313, 460] on div "Personas POI Matrix - PT Cost-Conscious" at bounding box center [305, 459] width 146 height 27
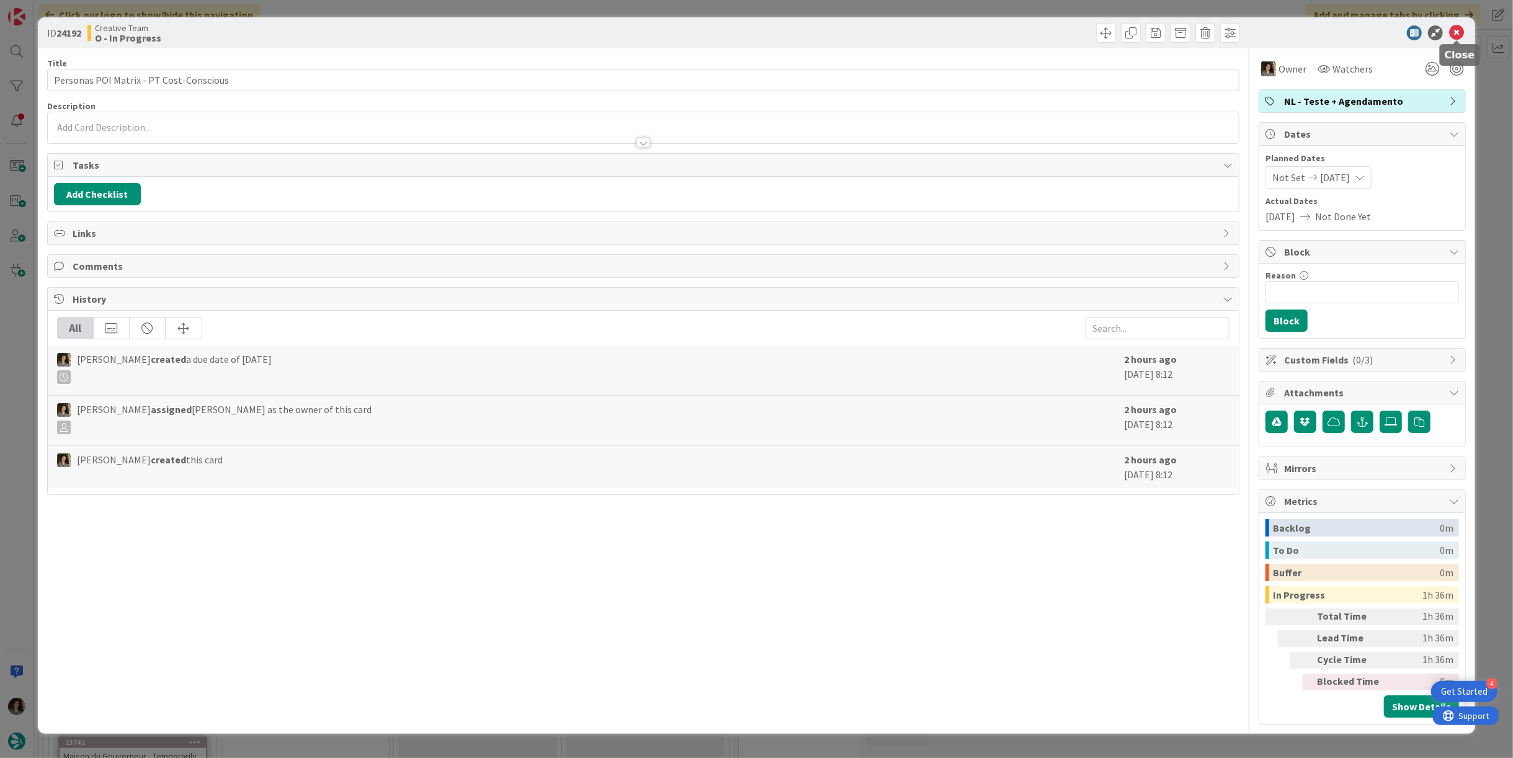
click at [1457, 31] on icon at bounding box center [1456, 32] width 15 height 15
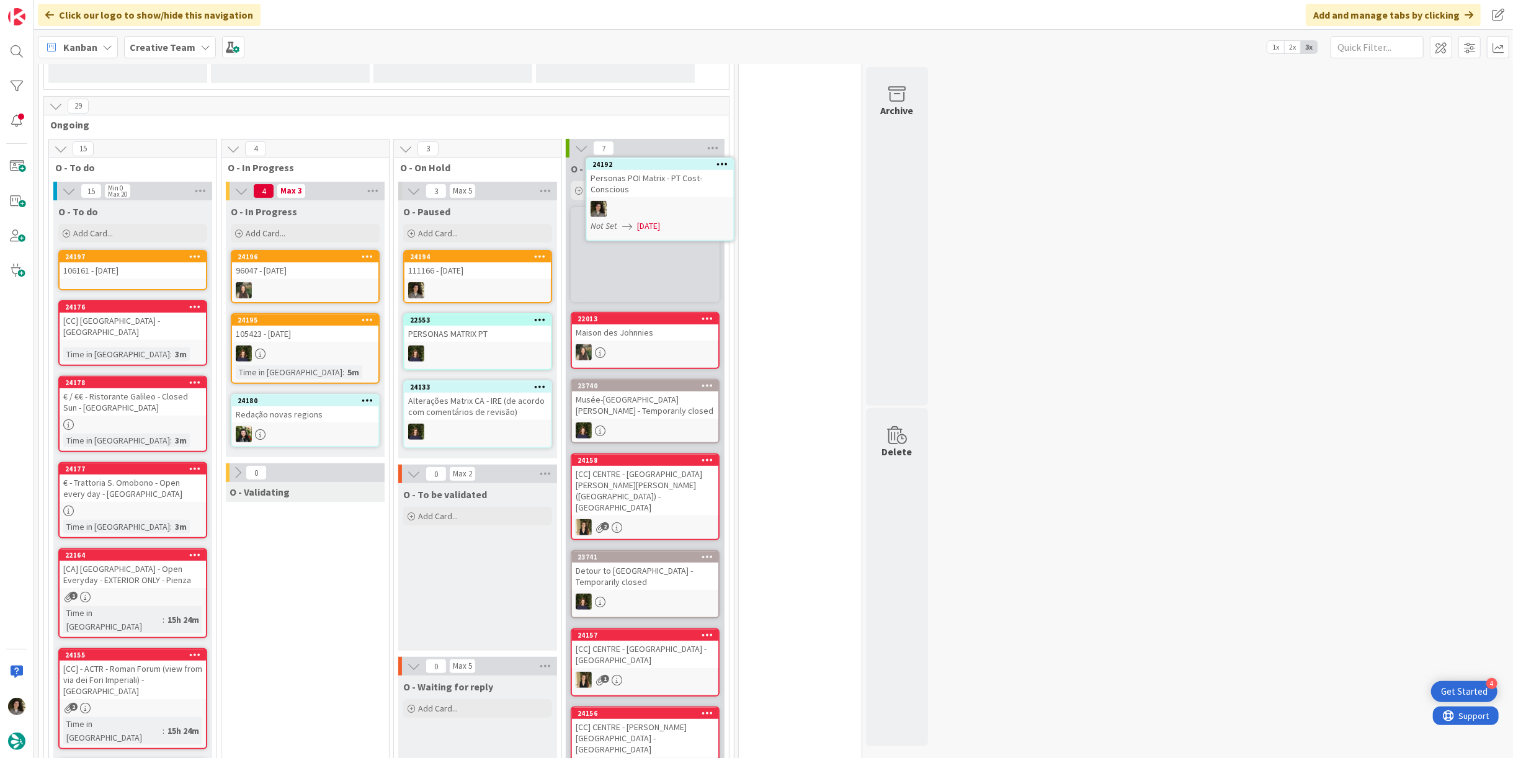
scroll to position [248, 0]
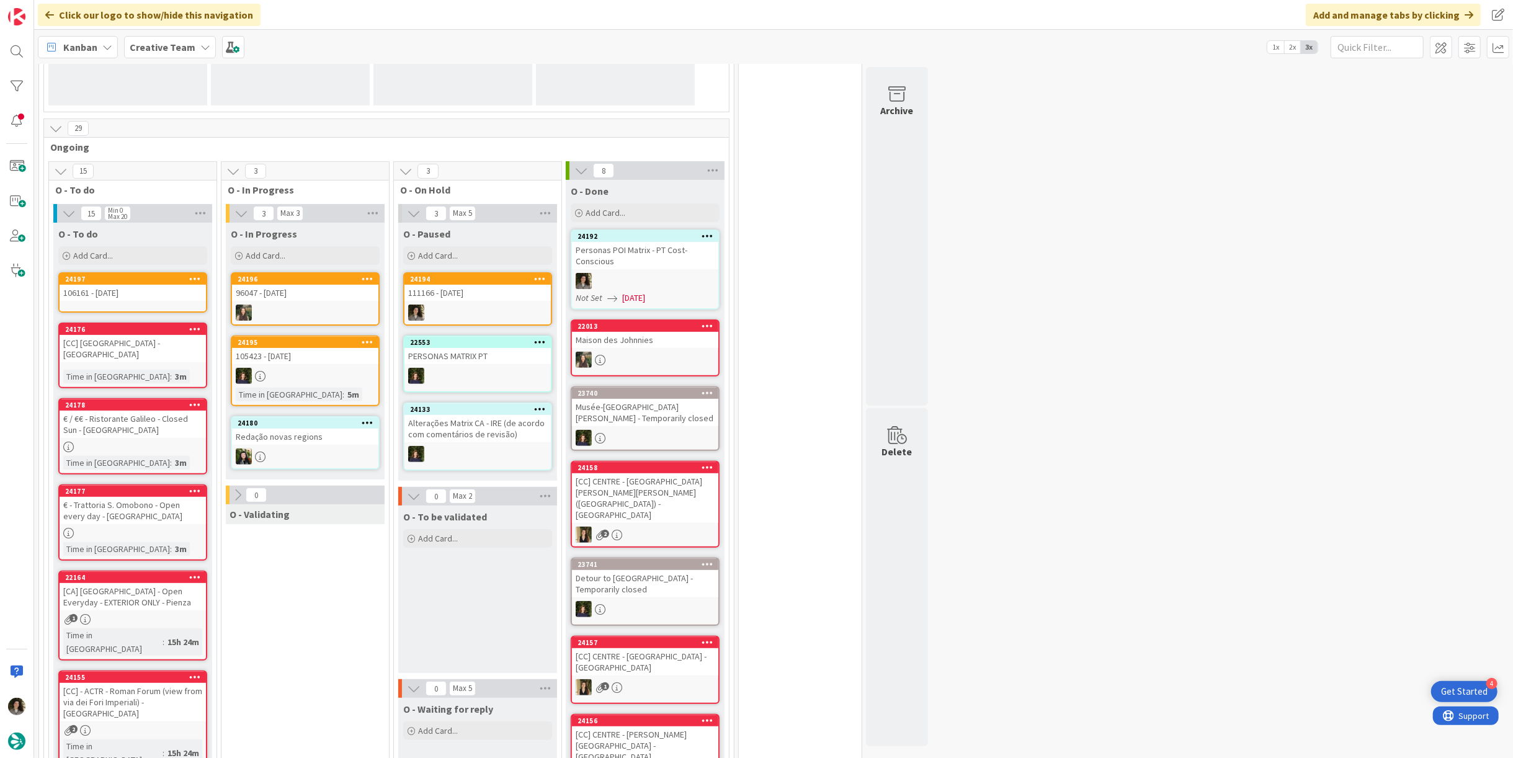
click at [674, 257] on div "Personas POI Matrix - PT Cost-Conscious" at bounding box center [645, 255] width 146 height 27
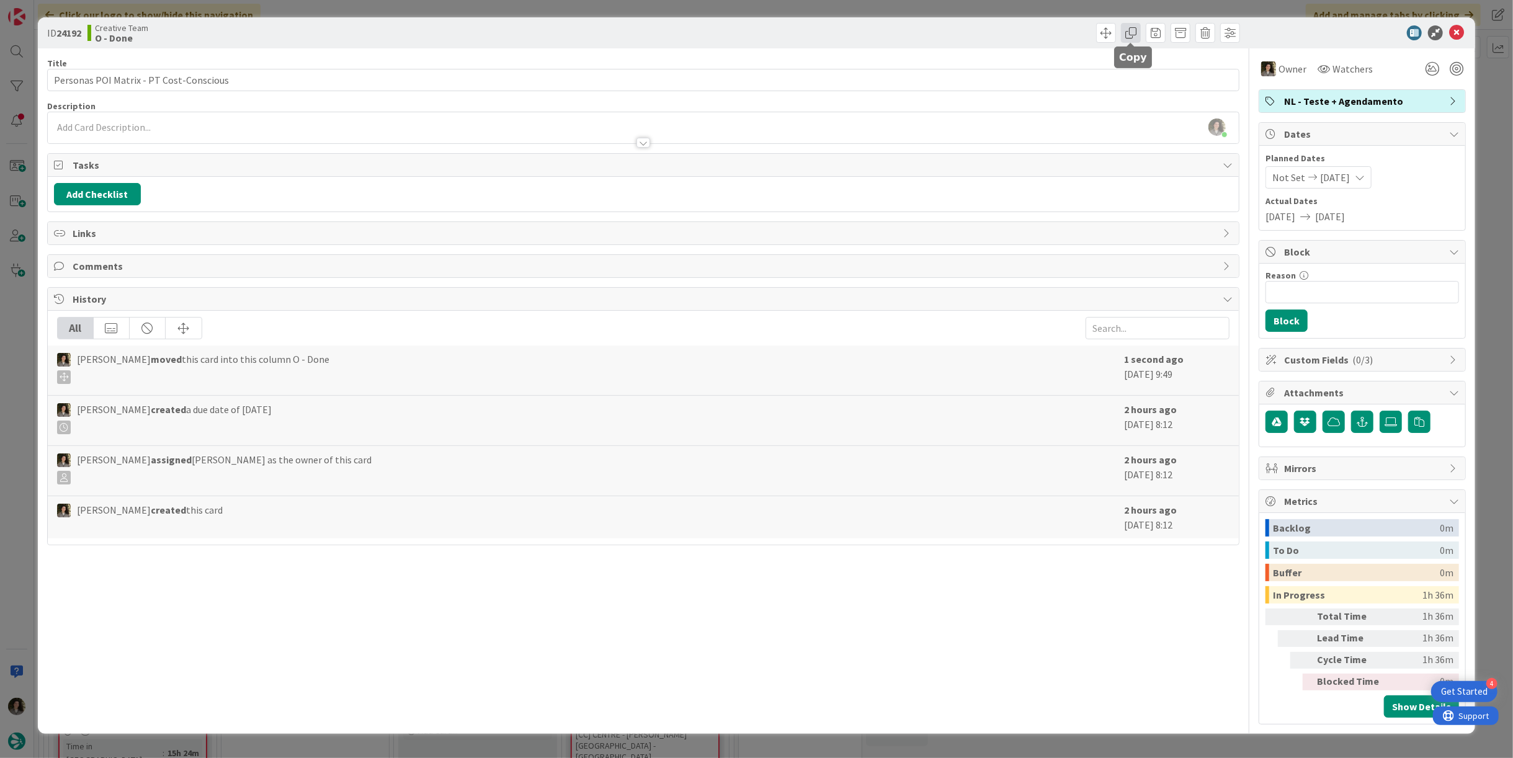
click at [1131, 35] on span at bounding box center [1131, 33] width 20 height 20
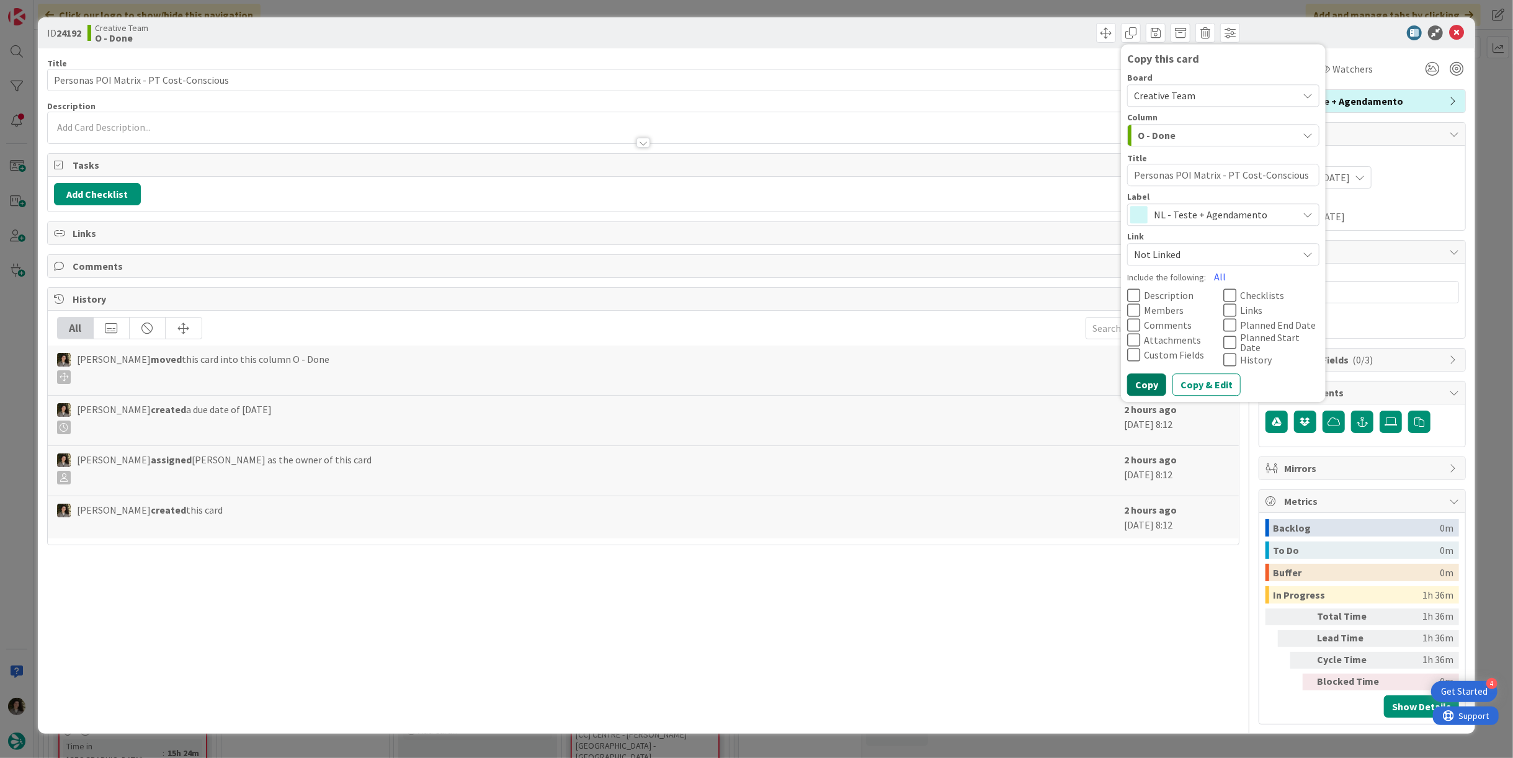
click at [1152, 377] on button "Copy" at bounding box center [1146, 384] width 39 height 22
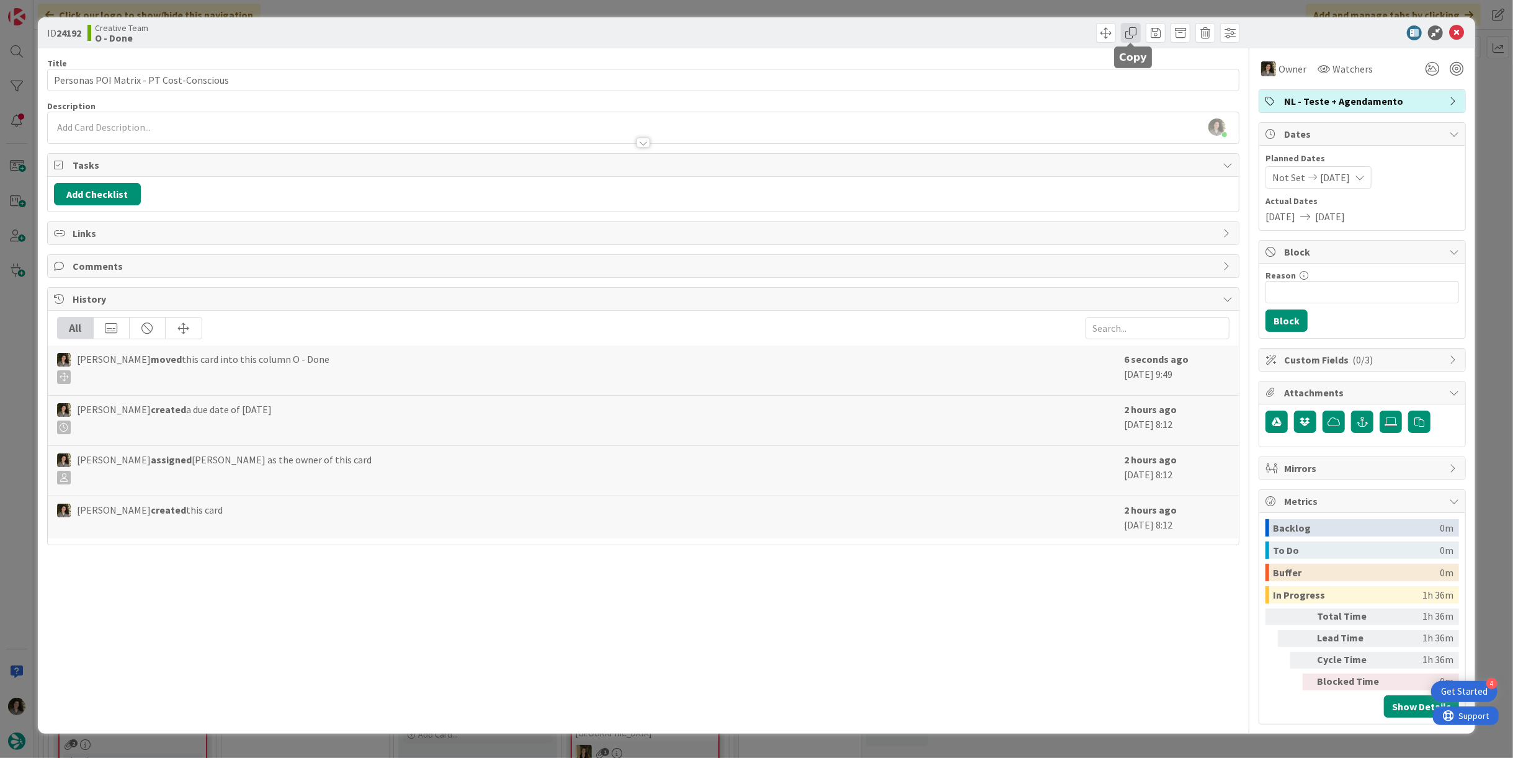
click at [1133, 31] on span at bounding box center [1131, 33] width 20 height 20
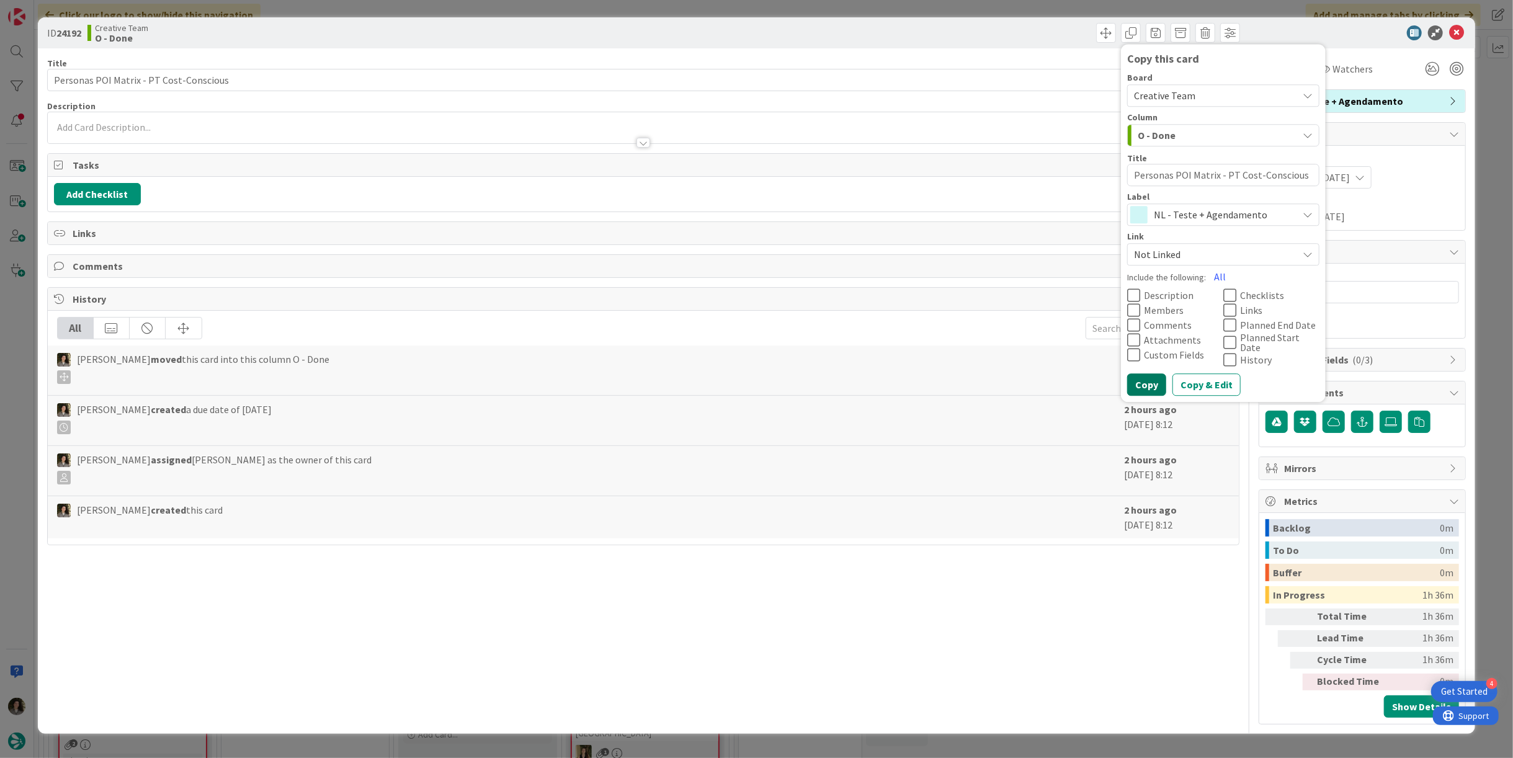
click at [1149, 377] on button "Copy" at bounding box center [1146, 384] width 39 height 22
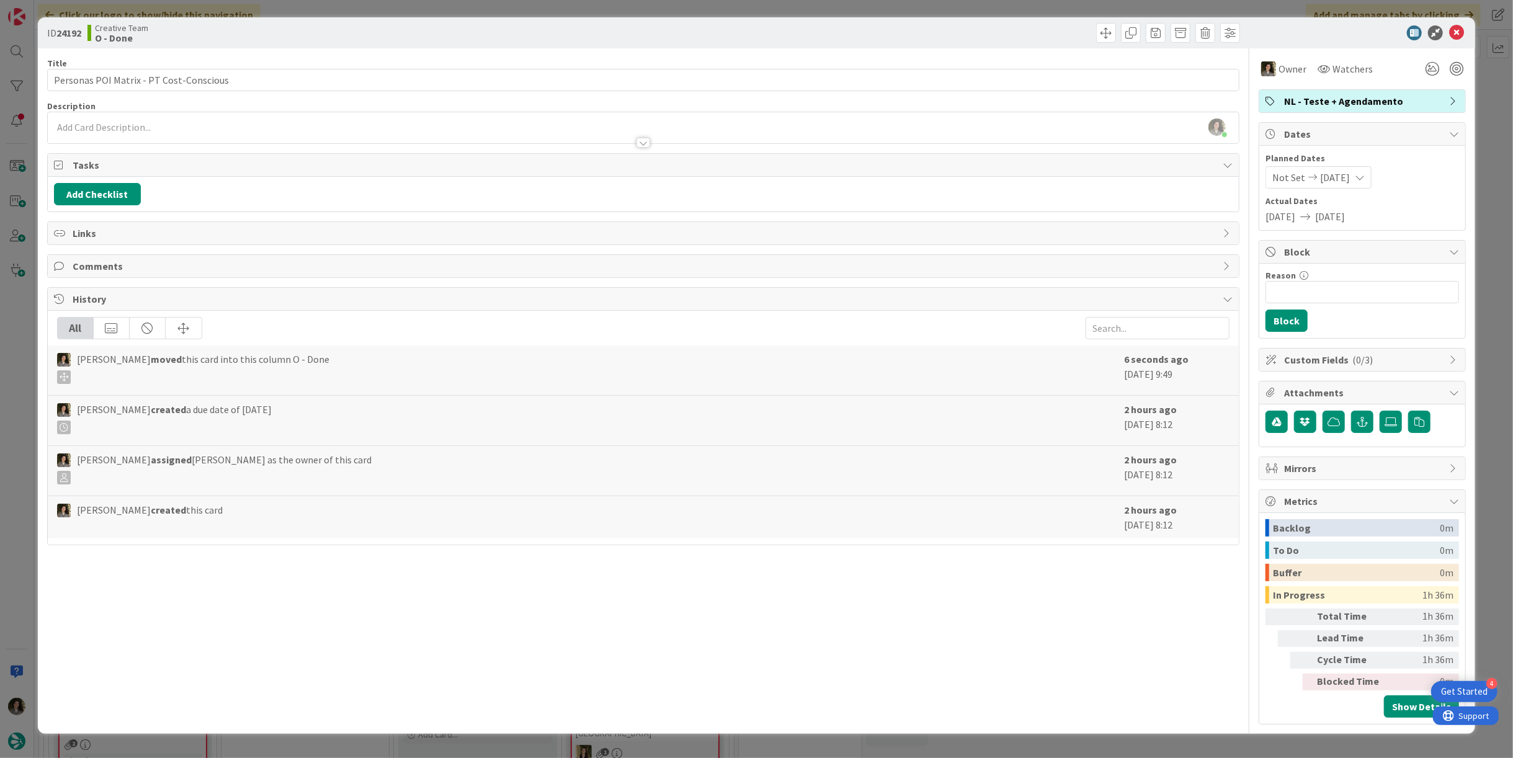
type textarea "x"
click at [1462, 32] on icon at bounding box center [1456, 32] width 15 height 15
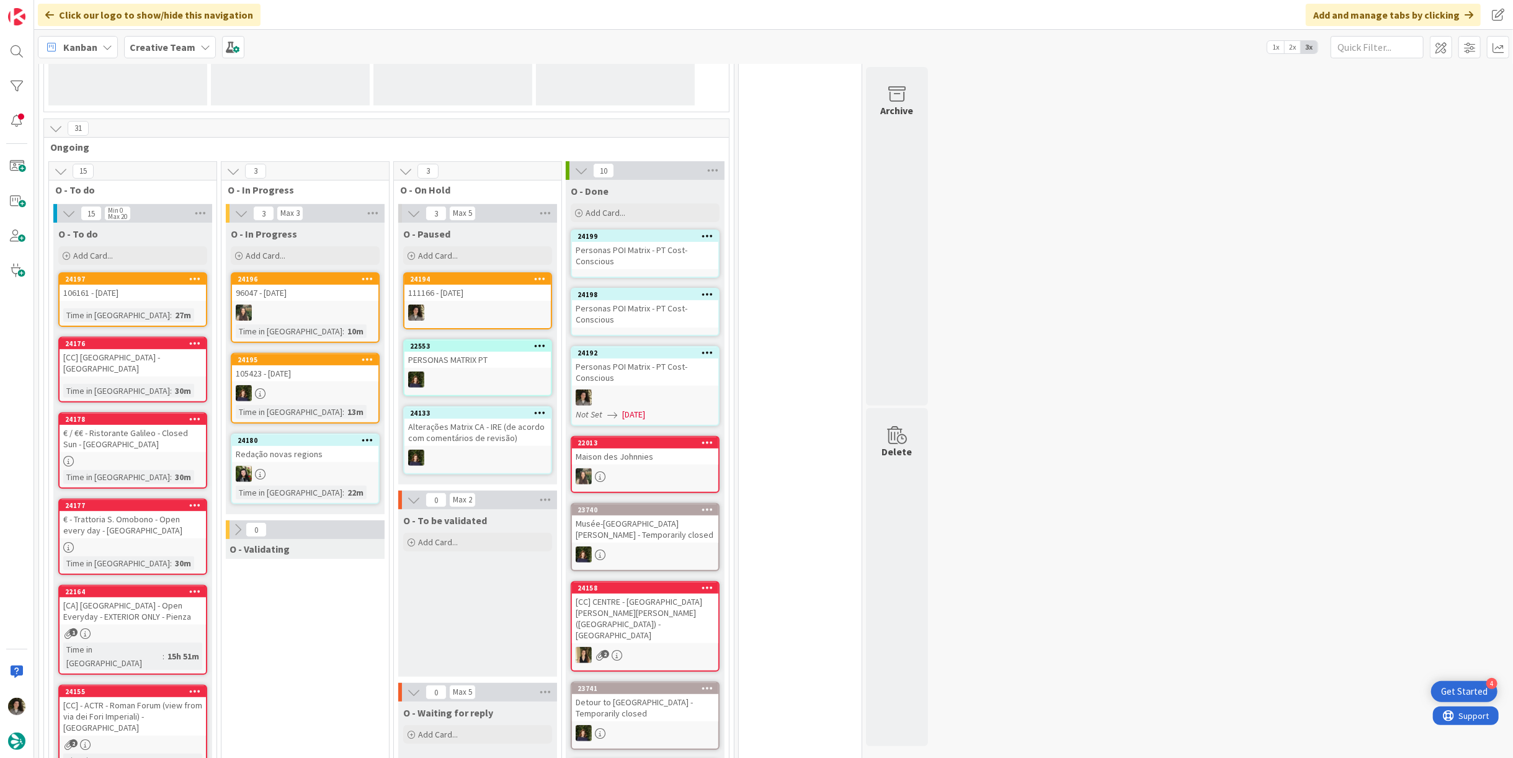
click at [630, 318] on div "Personas POI Matrix - PT Cost-Conscious" at bounding box center [645, 313] width 146 height 27
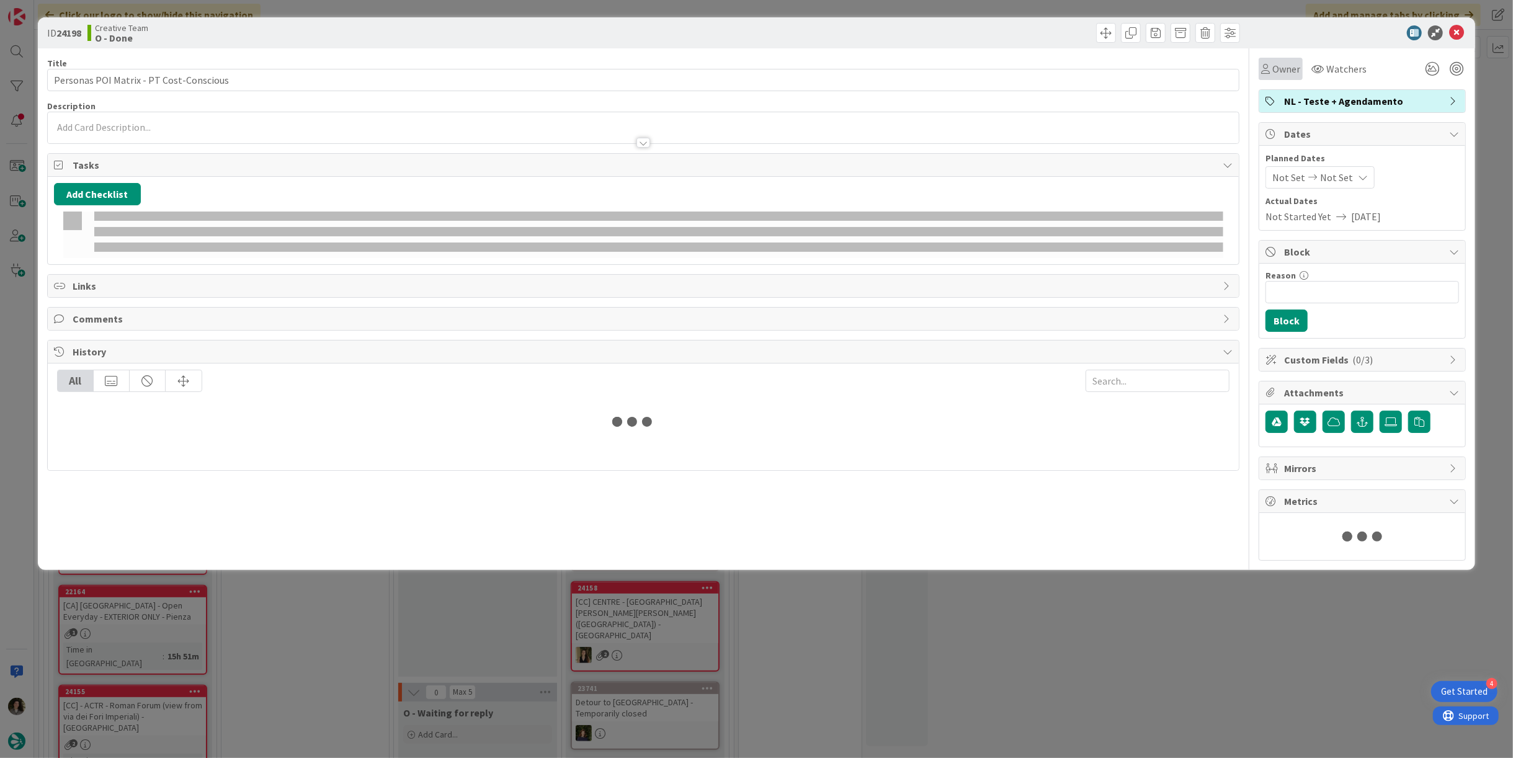
drag, startPoint x: 1269, startPoint y: 60, endPoint x: 1284, endPoint y: 79, distance: 24.7
click at [1268, 62] on div "Owner" at bounding box center [1281, 69] width 44 height 22
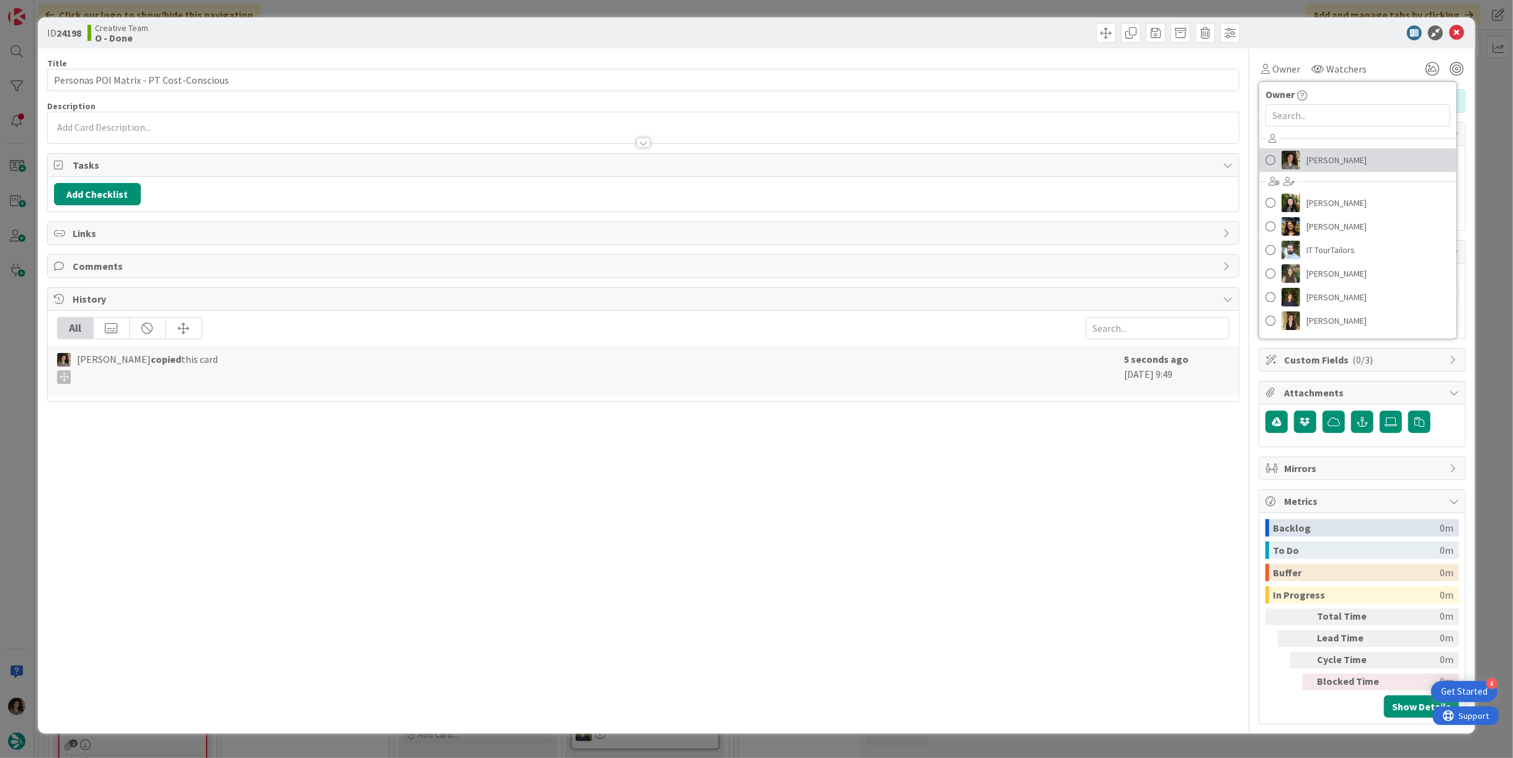
click at [1330, 156] on span "[PERSON_NAME]" at bounding box center [1337, 160] width 60 height 19
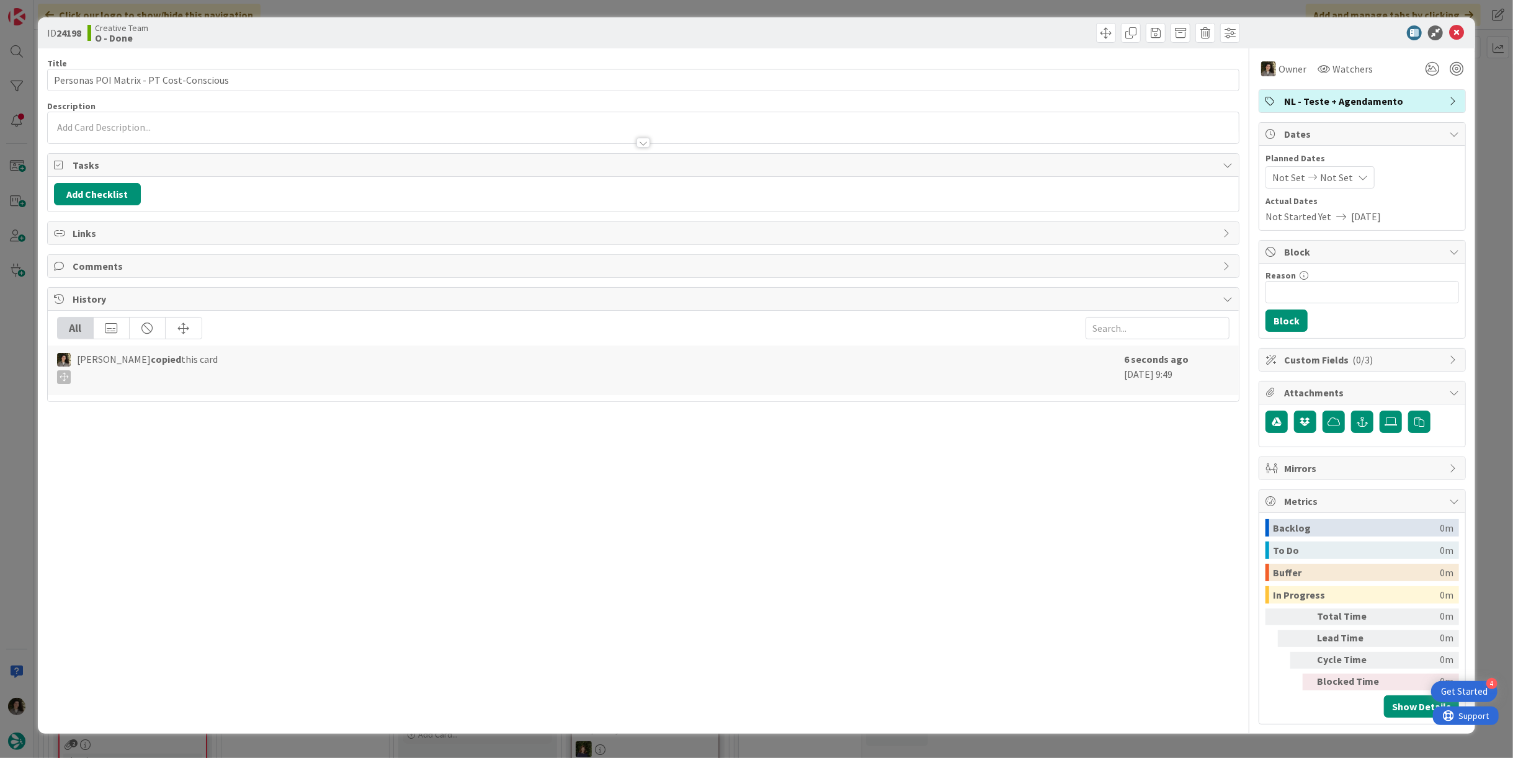
click at [1338, 176] on span "Not Set" at bounding box center [1336, 177] width 33 height 15
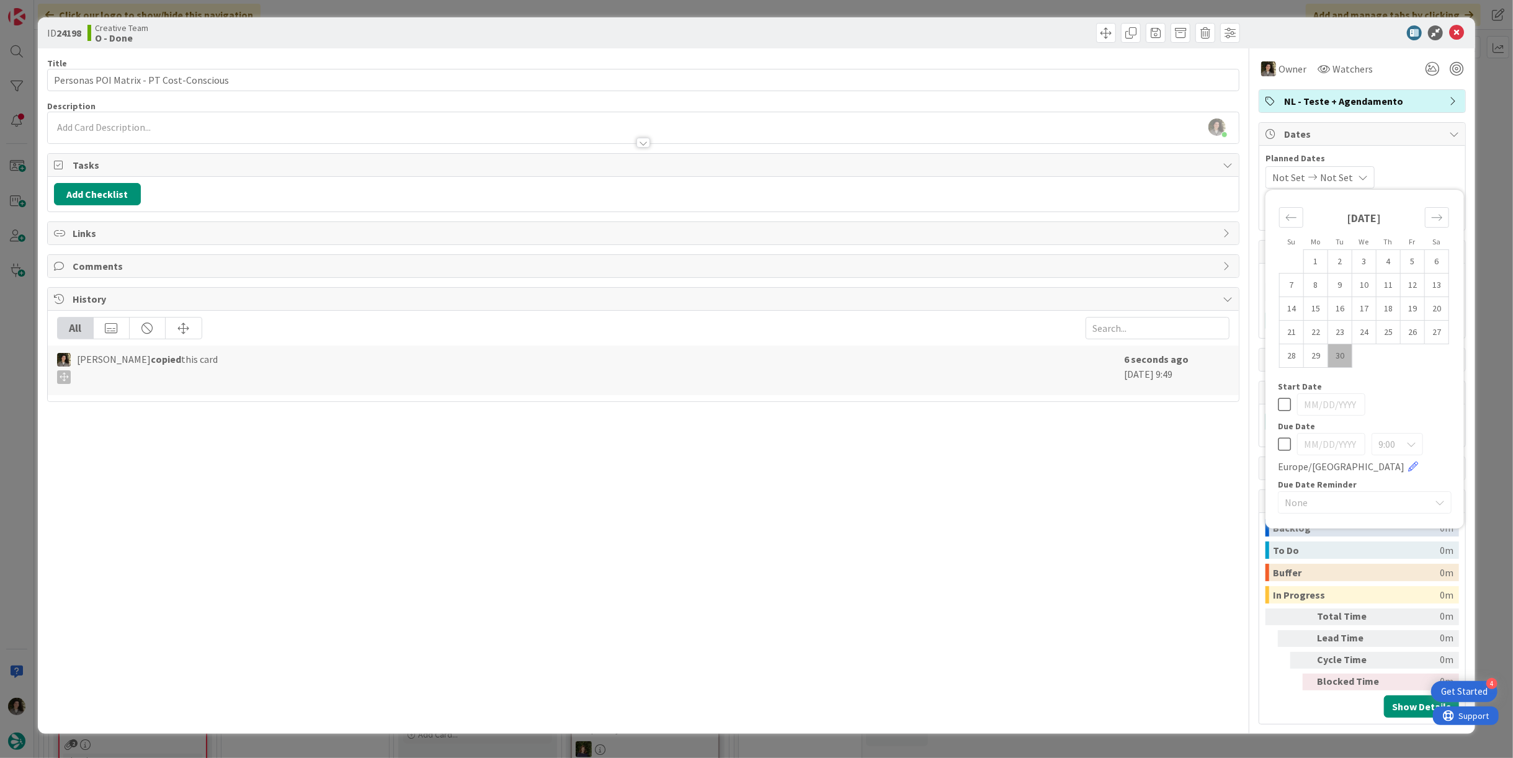
click at [1283, 445] on icon at bounding box center [1284, 444] width 13 height 15
type input "[DATE]"
click at [1460, 30] on icon at bounding box center [1456, 32] width 15 height 15
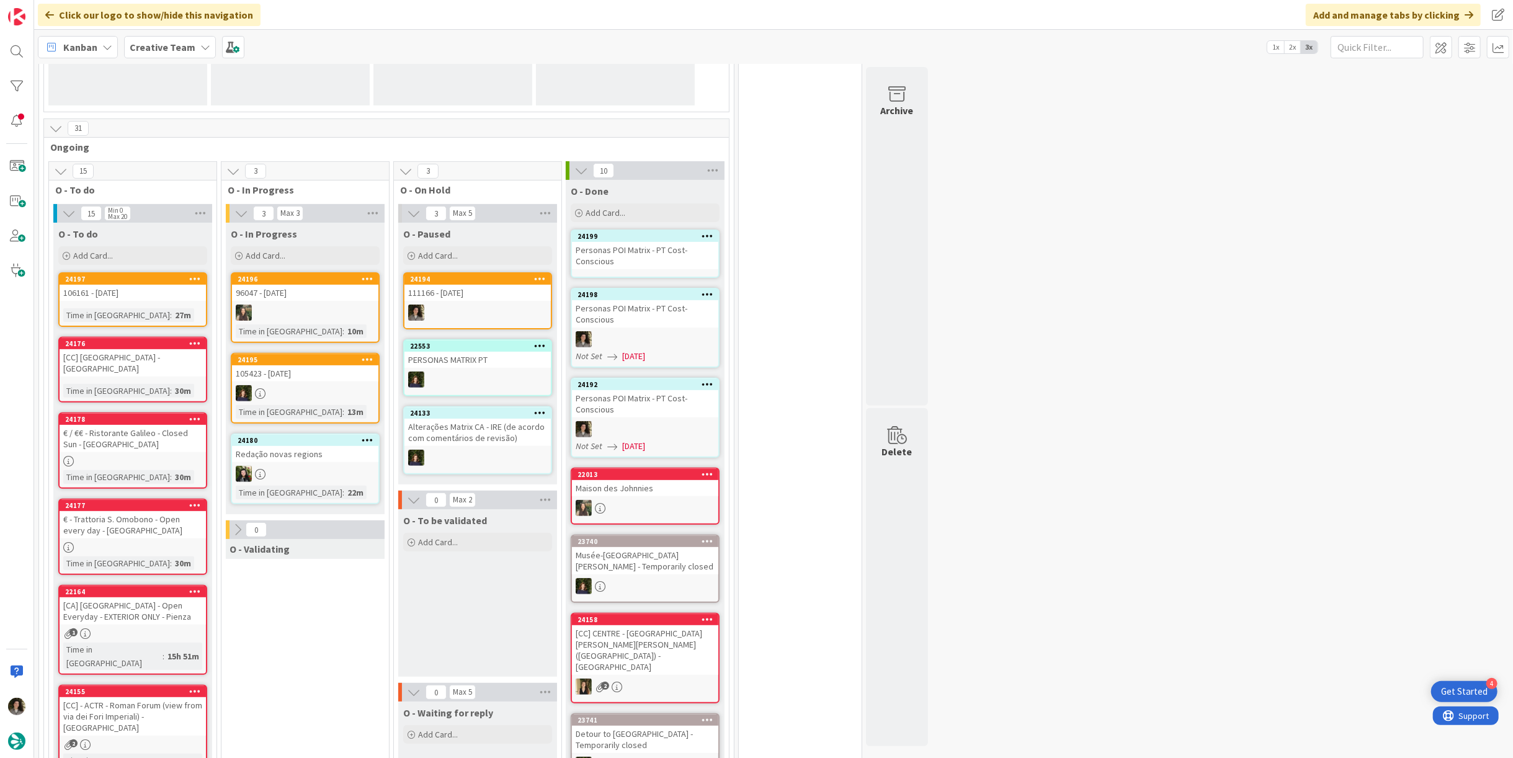
click at [651, 256] on div "Personas POI Matrix - PT Cost-Conscious" at bounding box center [645, 255] width 146 height 27
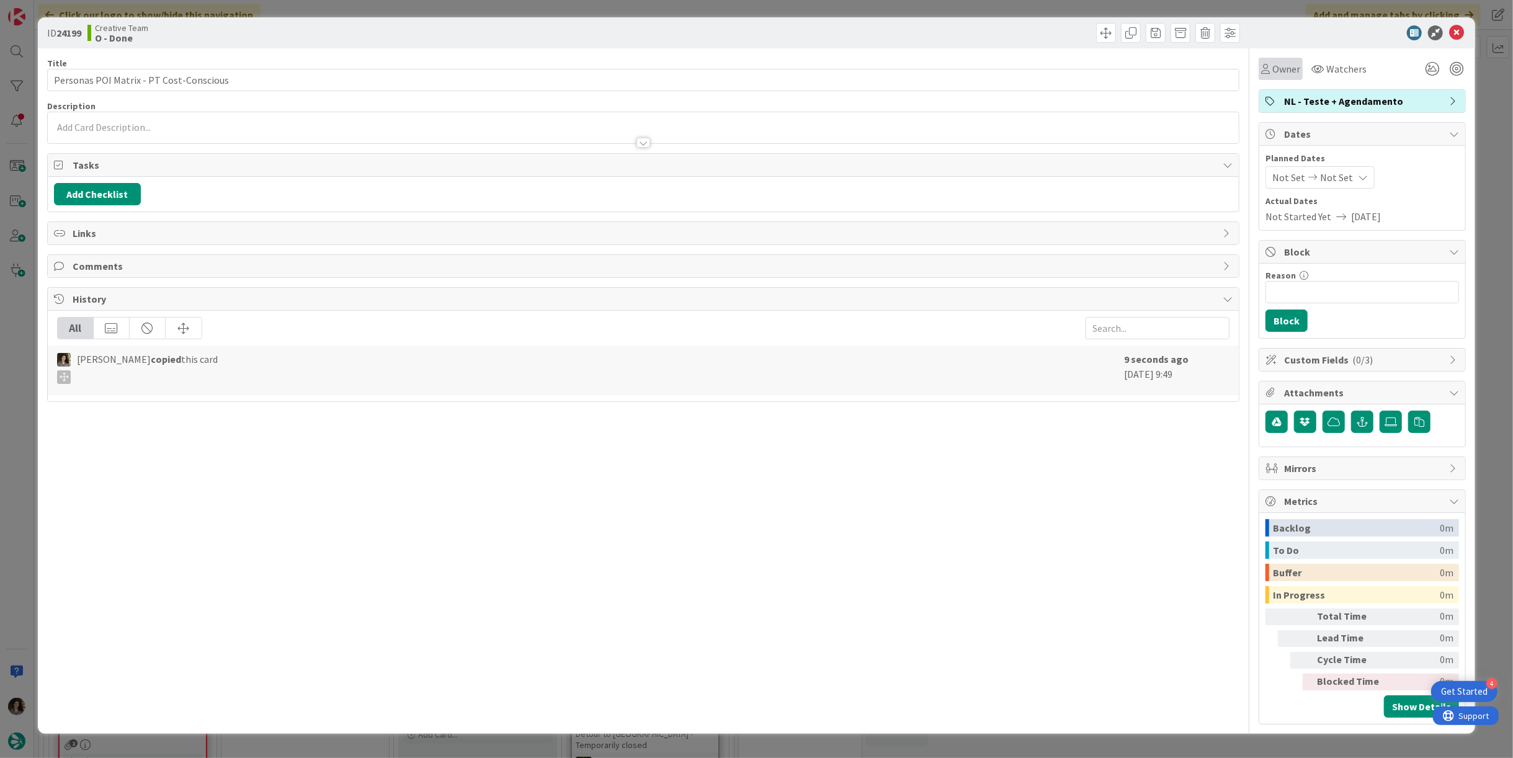
click at [1270, 70] on div "Owner" at bounding box center [1280, 68] width 39 height 15
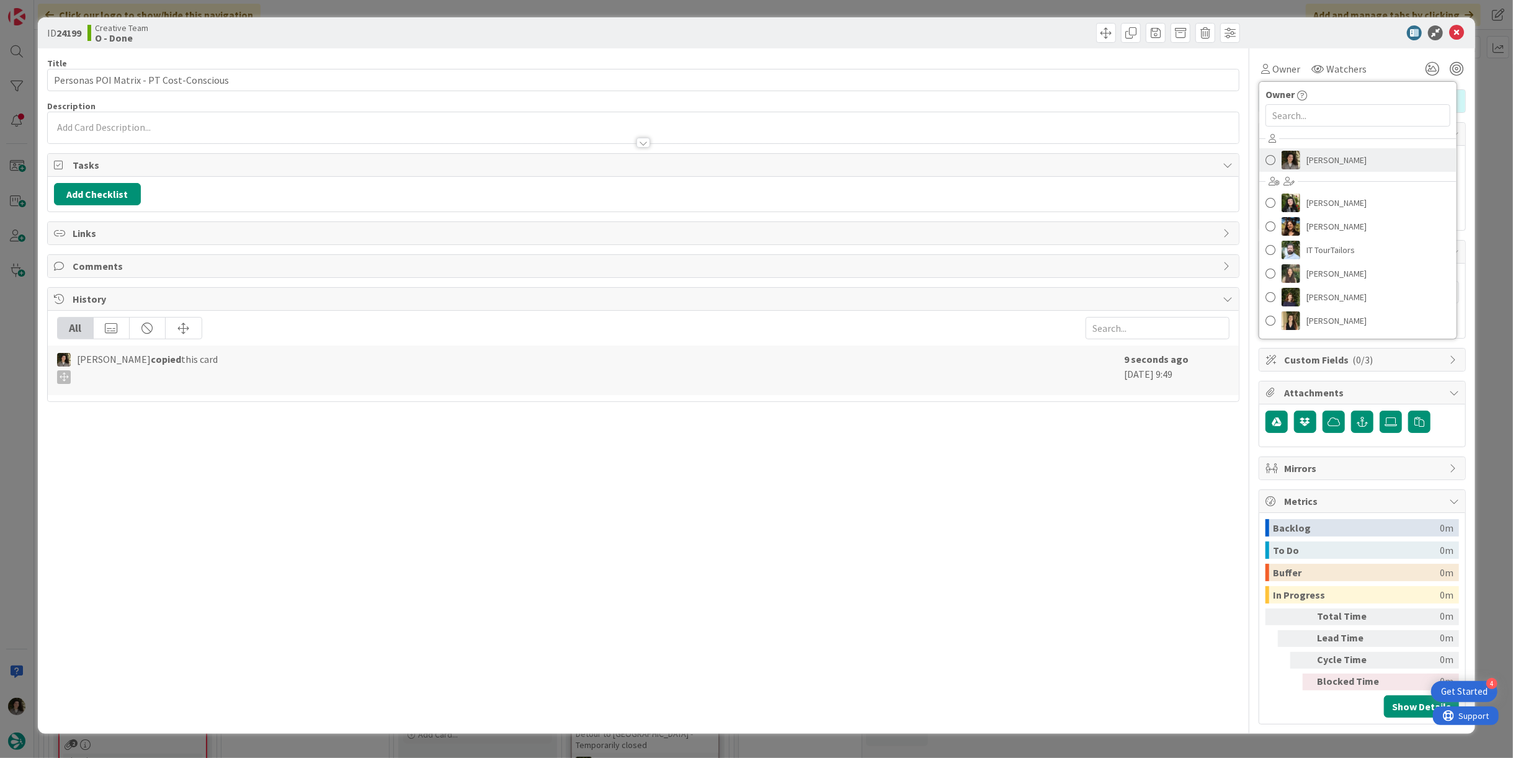
click at [1343, 163] on span "[PERSON_NAME]" at bounding box center [1337, 160] width 60 height 19
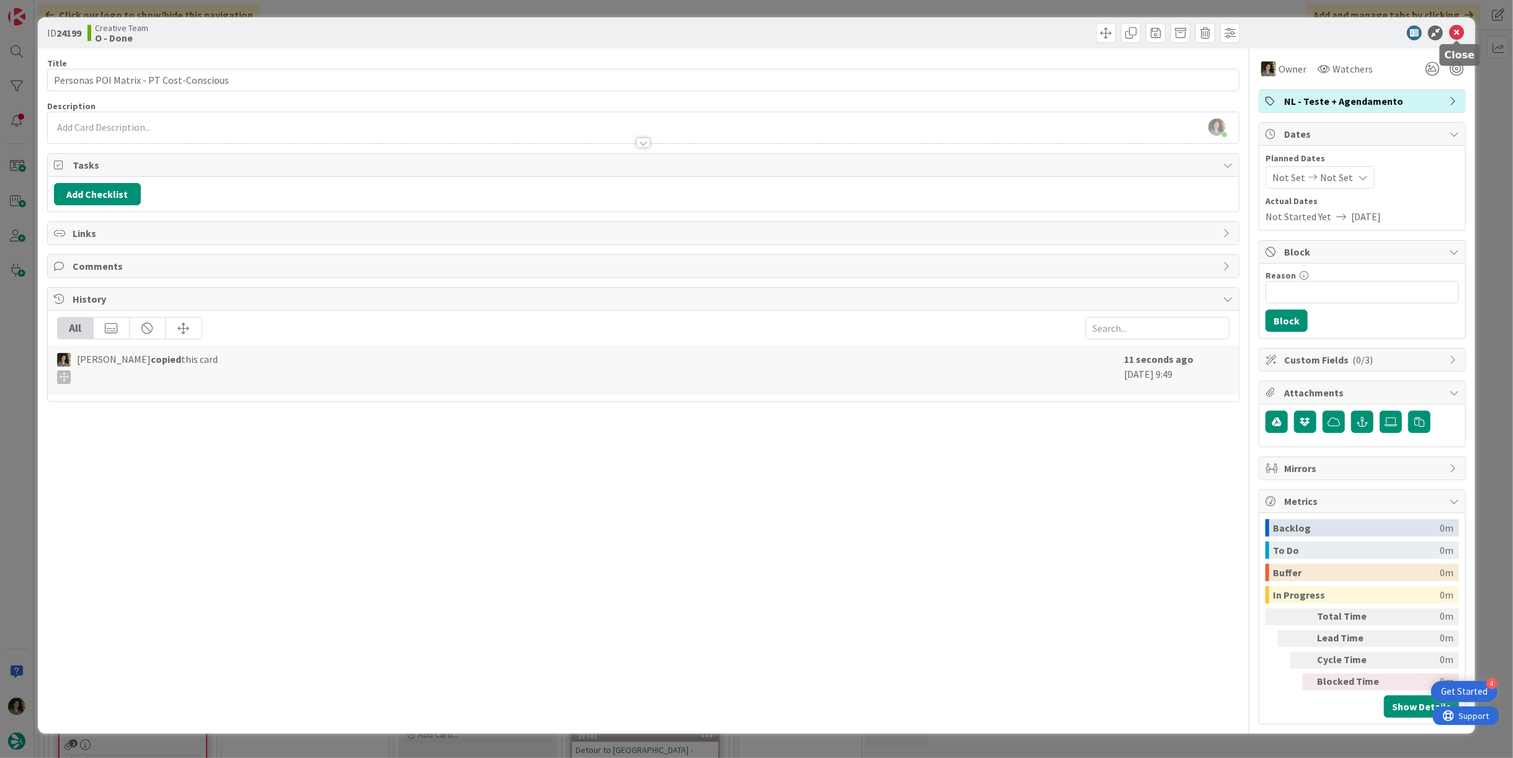
click at [1457, 32] on icon at bounding box center [1456, 32] width 15 height 15
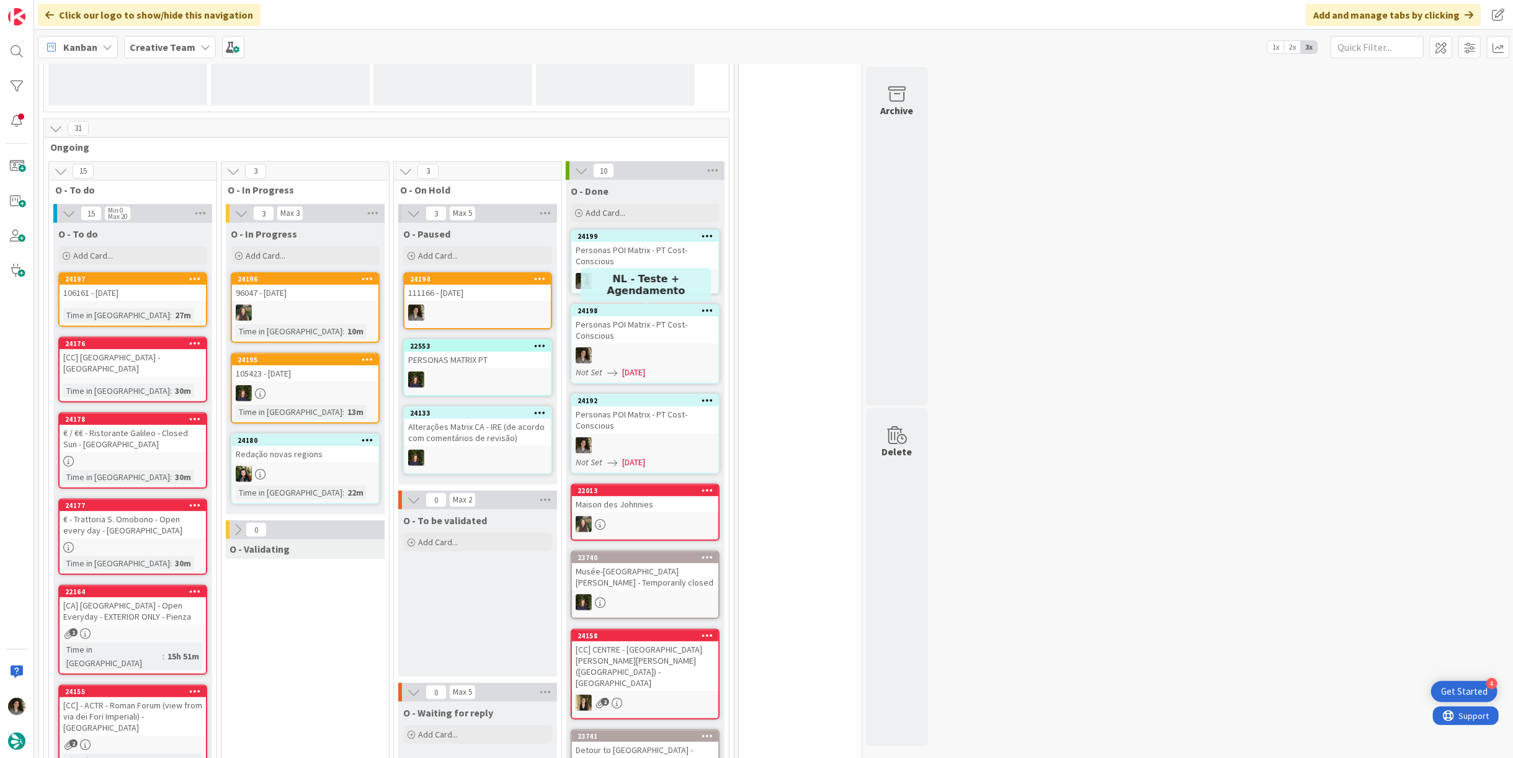
click at [637, 258] on div "Personas POI Matrix - PT Cost-Conscious" at bounding box center [645, 255] width 146 height 27
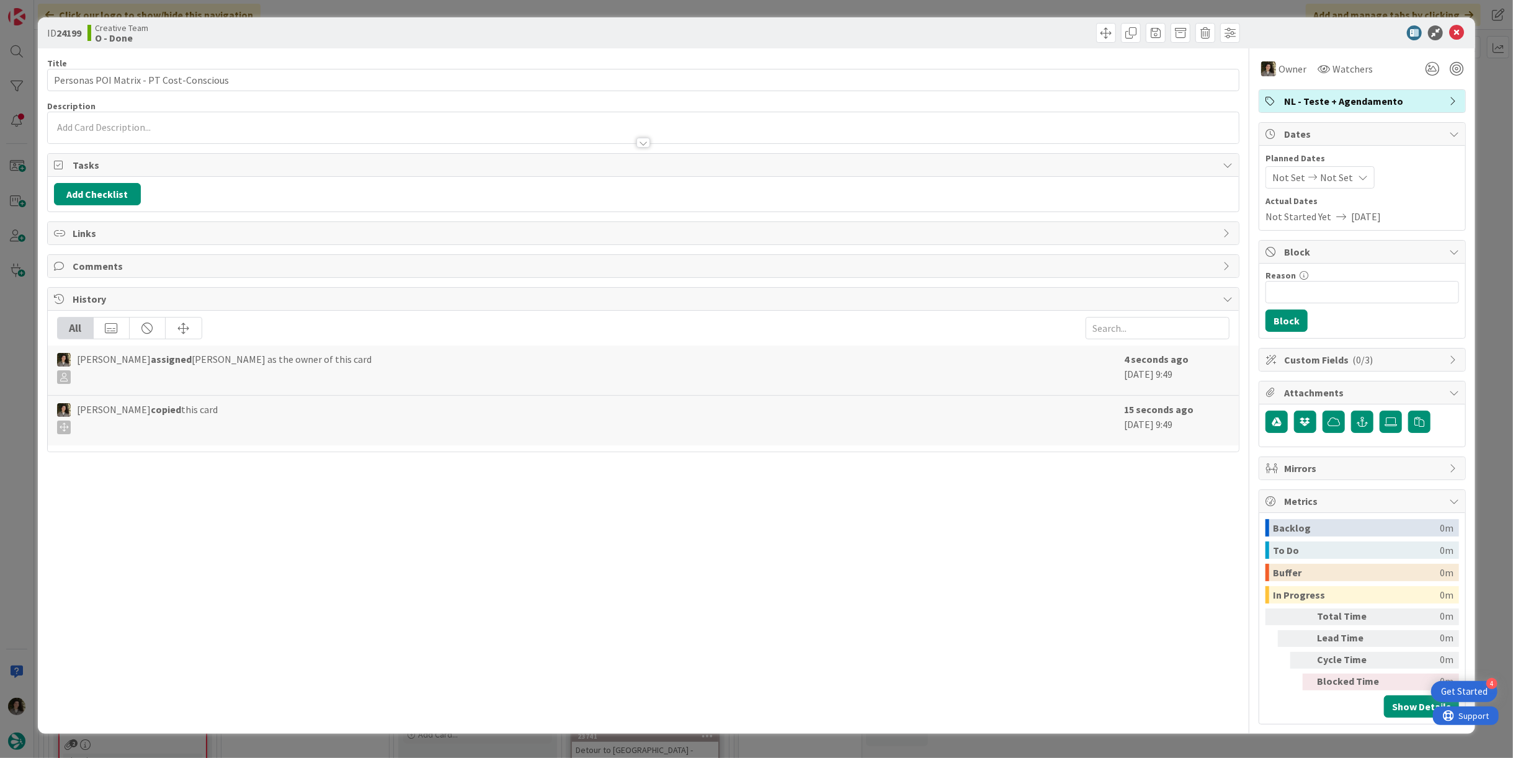
click at [1429, 100] on span "NL - Teste + Agendamento" at bounding box center [1363, 101] width 159 height 15
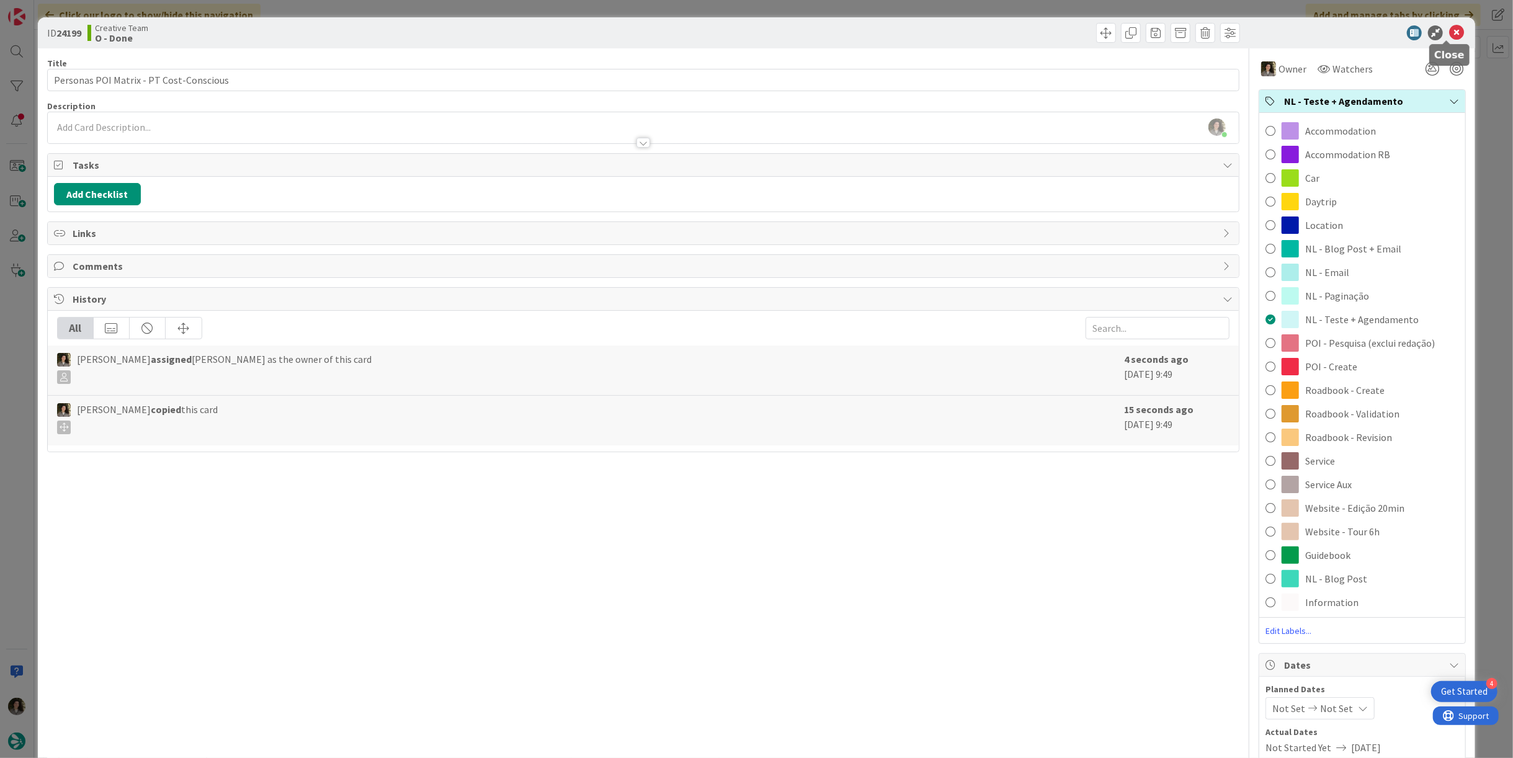
click at [1449, 31] on icon at bounding box center [1456, 32] width 15 height 15
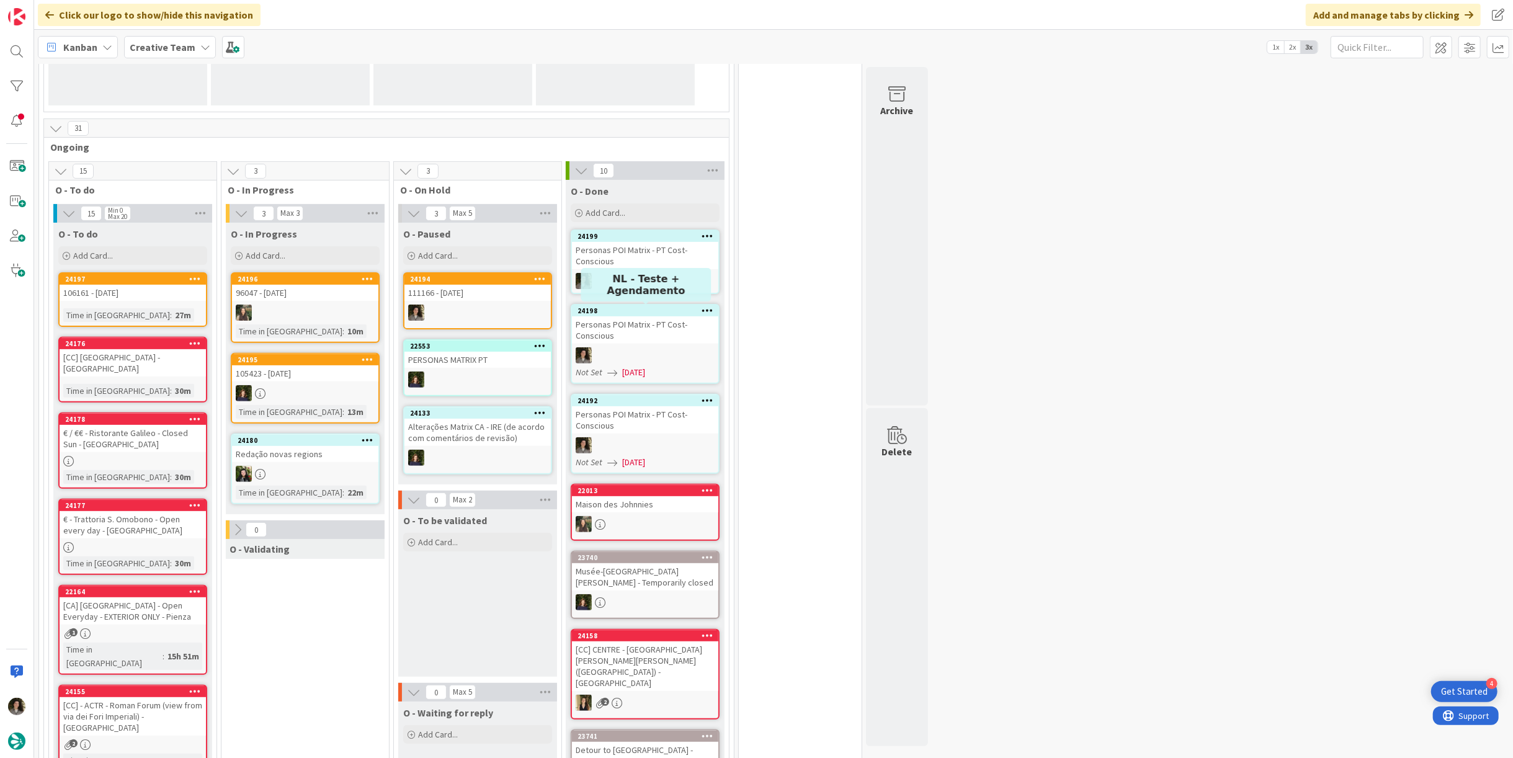
click at [666, 266] on div "Personas POI Matrix - PT Cost-Conscious" at bounding box center [645, 255] width 146 height 27
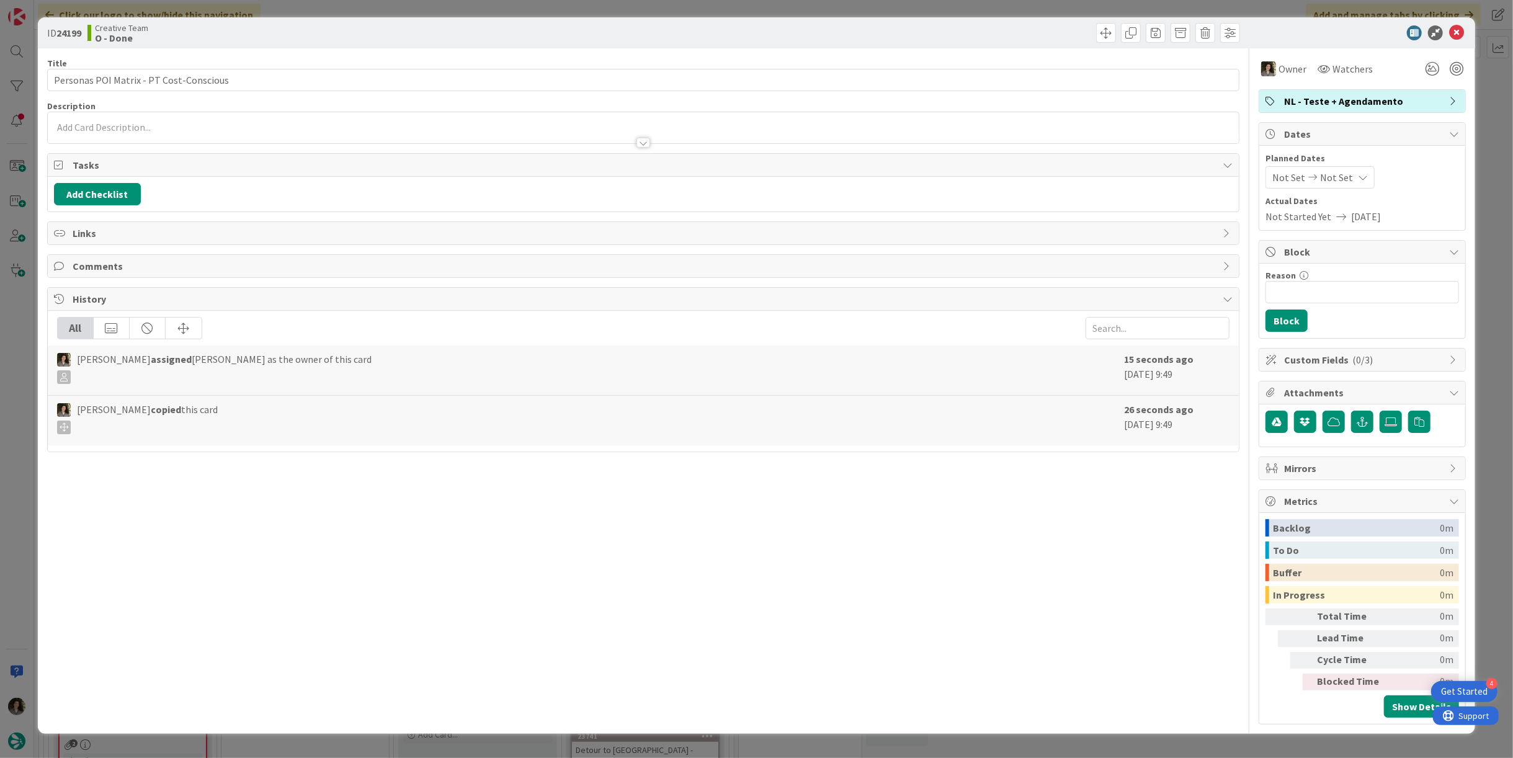
drag, startPoint x: 1357, startPoint y: 179, endPoint x: 1356, endPoint y: 188, distance: 9.3
click at [1358, 181] on icon at bounding box center [1363, 177] width 10 height 10
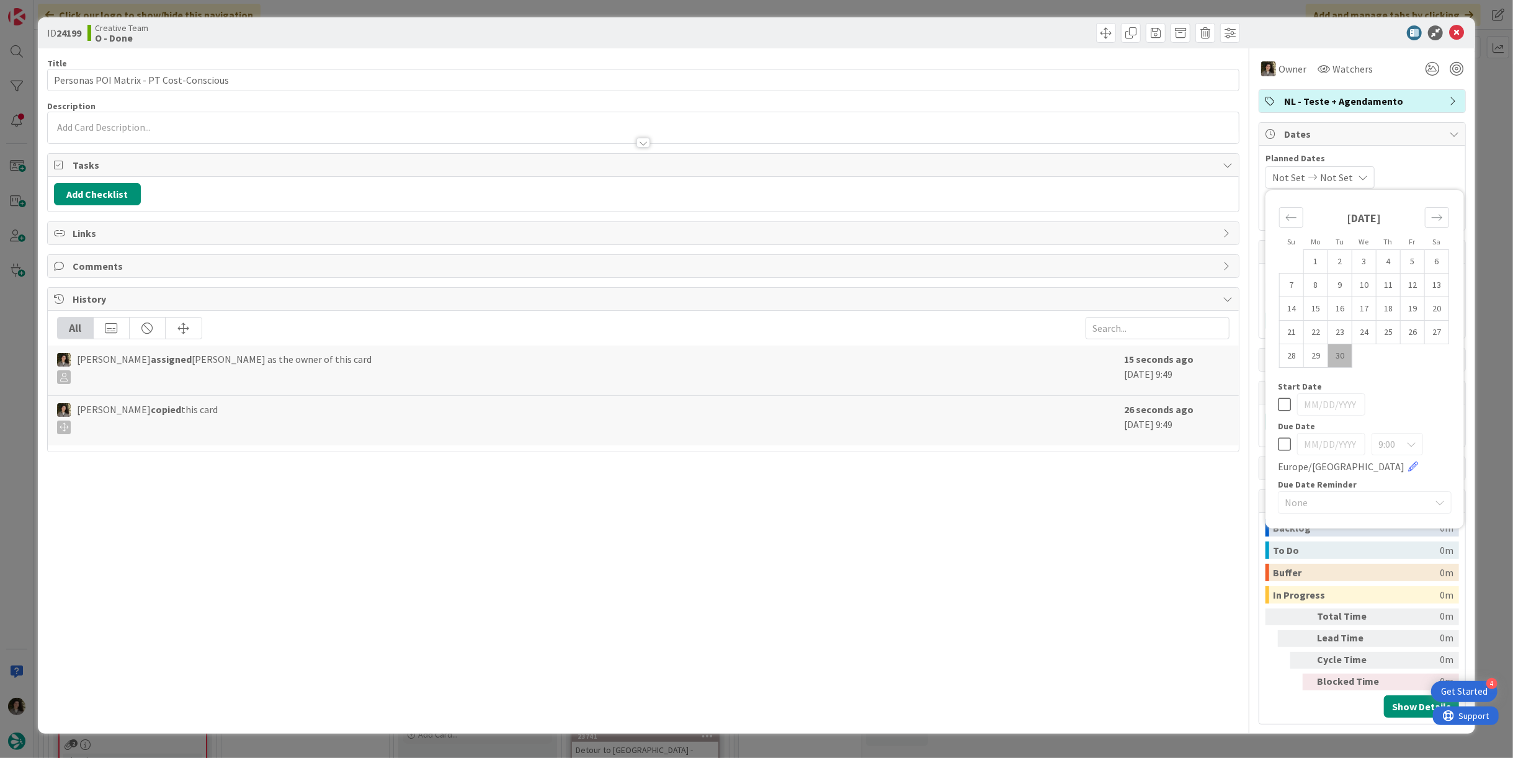
click at [1283, 446] on icon at bounding box center [1284, 444] width 13 height 15
type input "[DATE]"
click at [1050, 511] on div "Title 39 / 128 Personas POI Matrix - PT Cost-Conscious Description Owner Watche…" at bounding box center [643, 386] width 1192 height 676
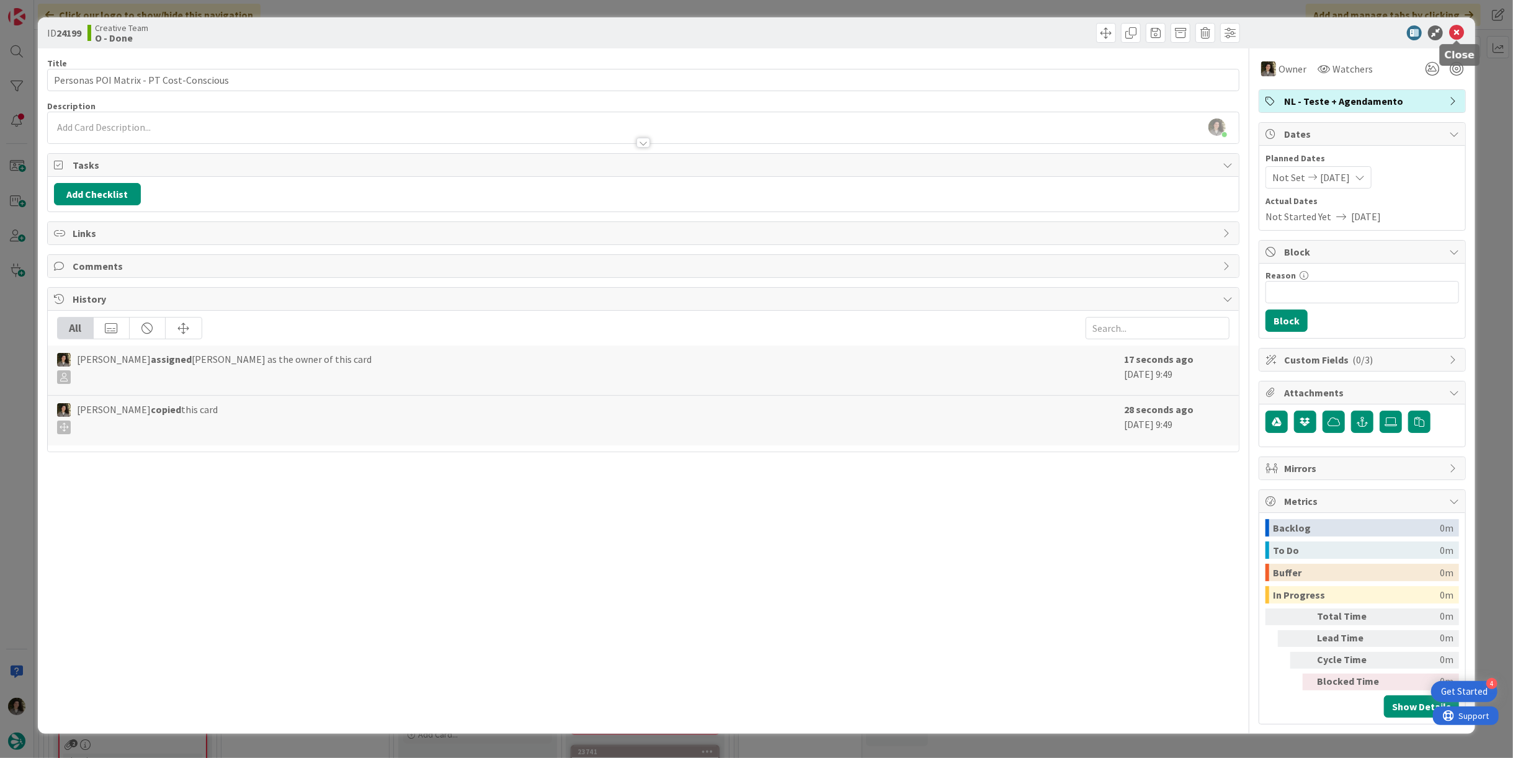
click at [1456, 35] on icon at bounding box center [1456, 32] width 15 height 15
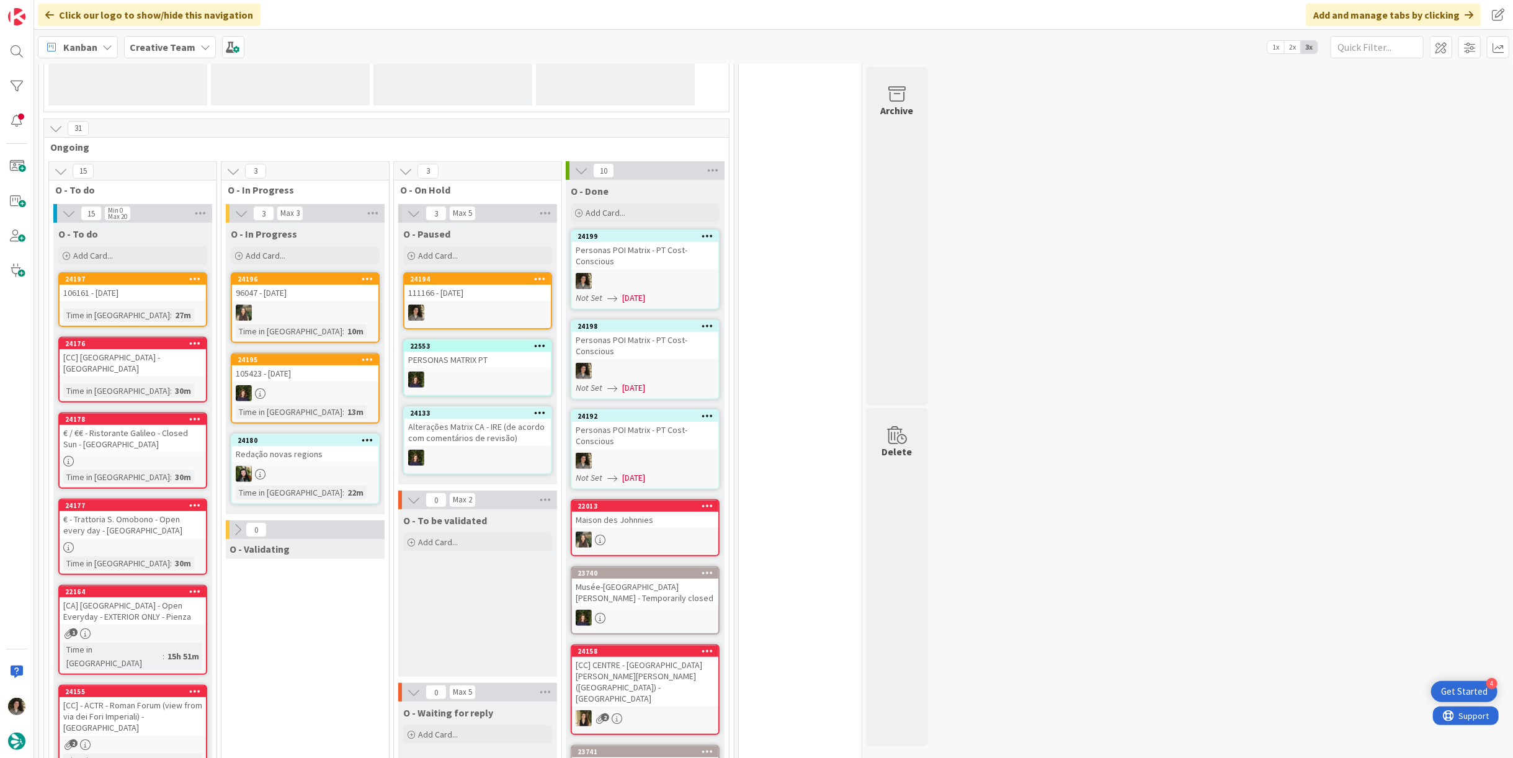
click at [647, 450] on div "24192 Personas POI Matrix - PT Cost-Conscious Not Set [DATE]" at bounding box center [645, 449] width 149 height 80
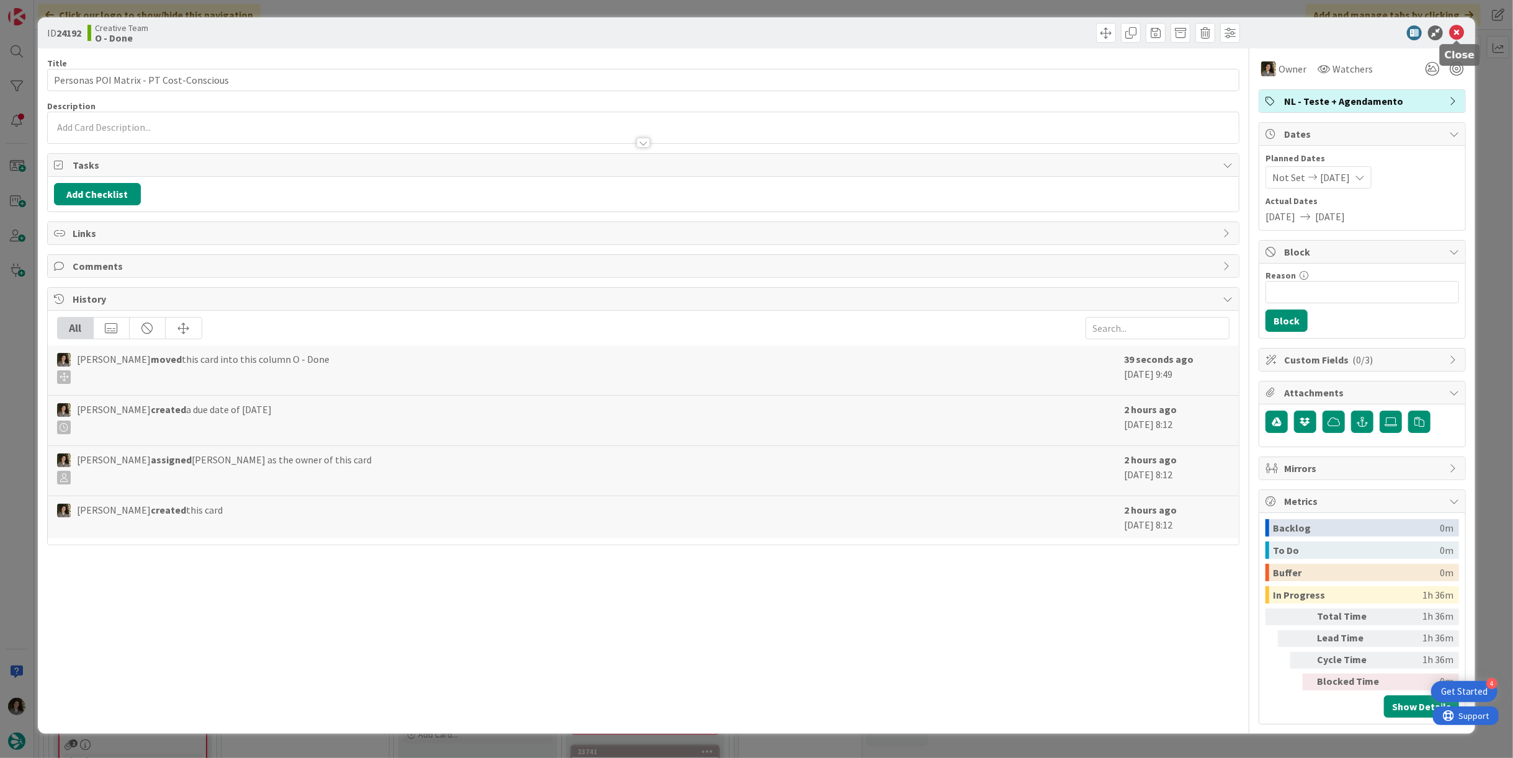
click at [1454, 29] on icon at bounding box center [1456, 32] width 15 height 15
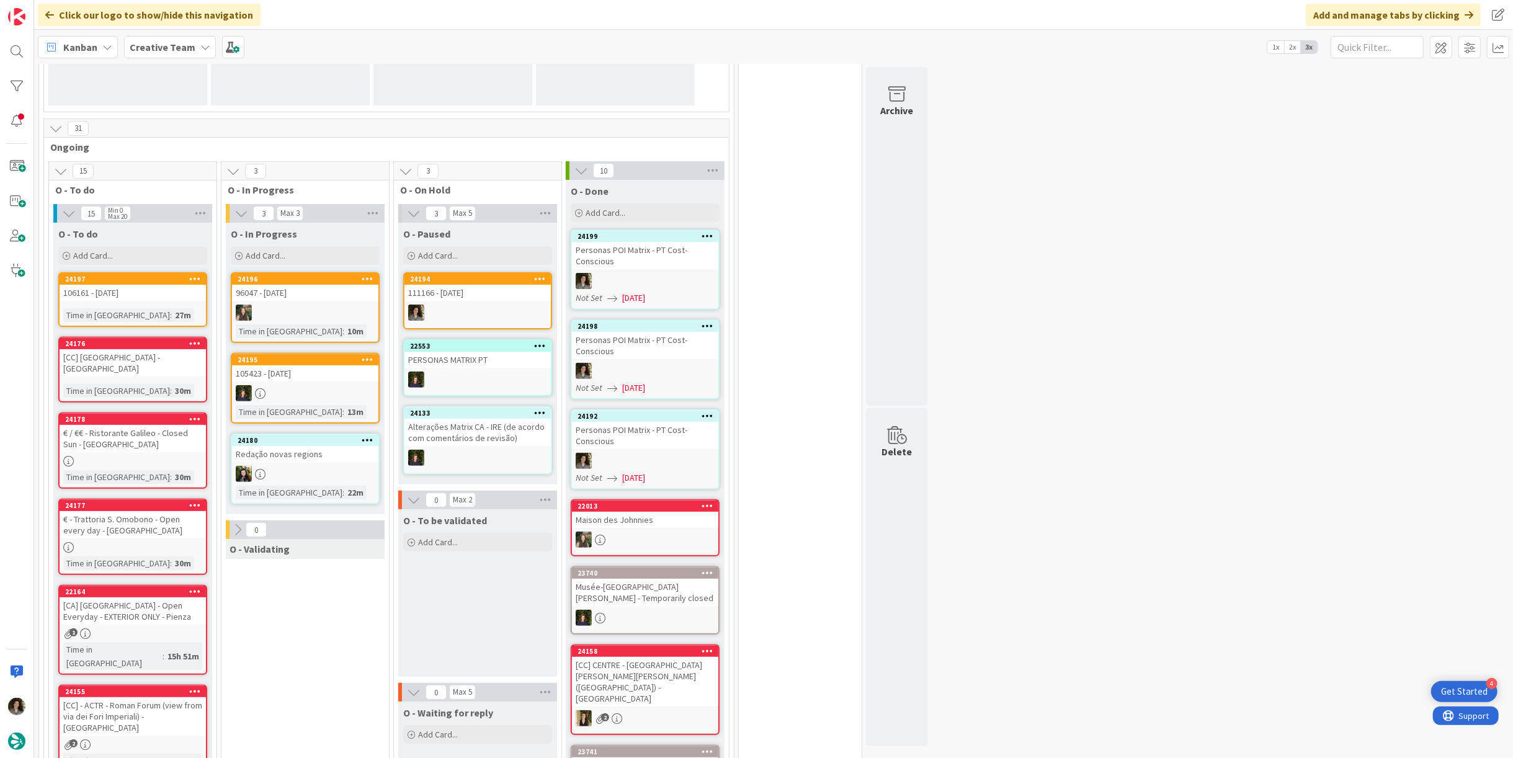
click at [631, 264] on div "Personas POI Matrix - PT Cost-Conscious" at bounding box center [645, 255] width 146 height 27
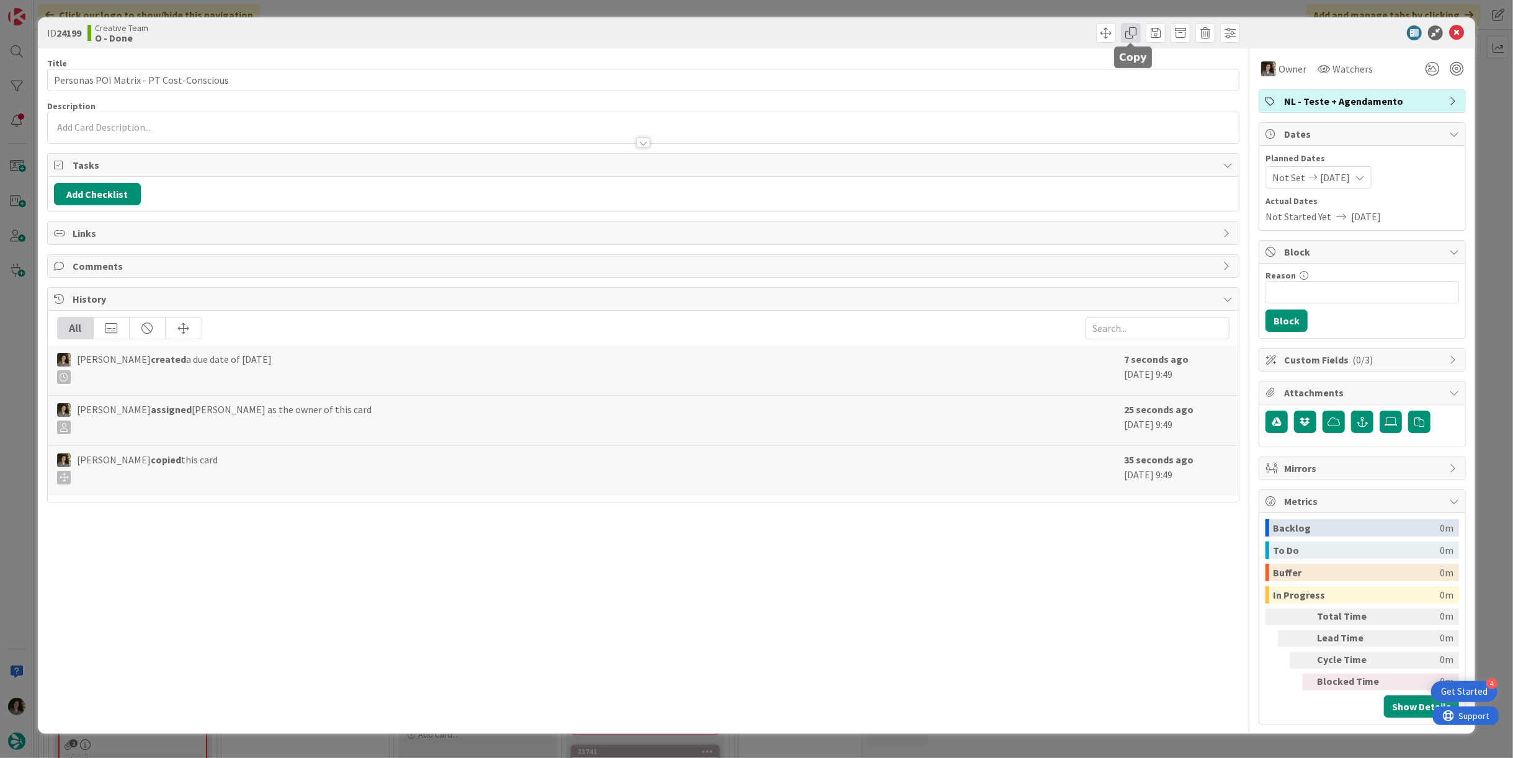
click at [1132, 33] on span at bounding box center [1131, 33] width 20 height 20
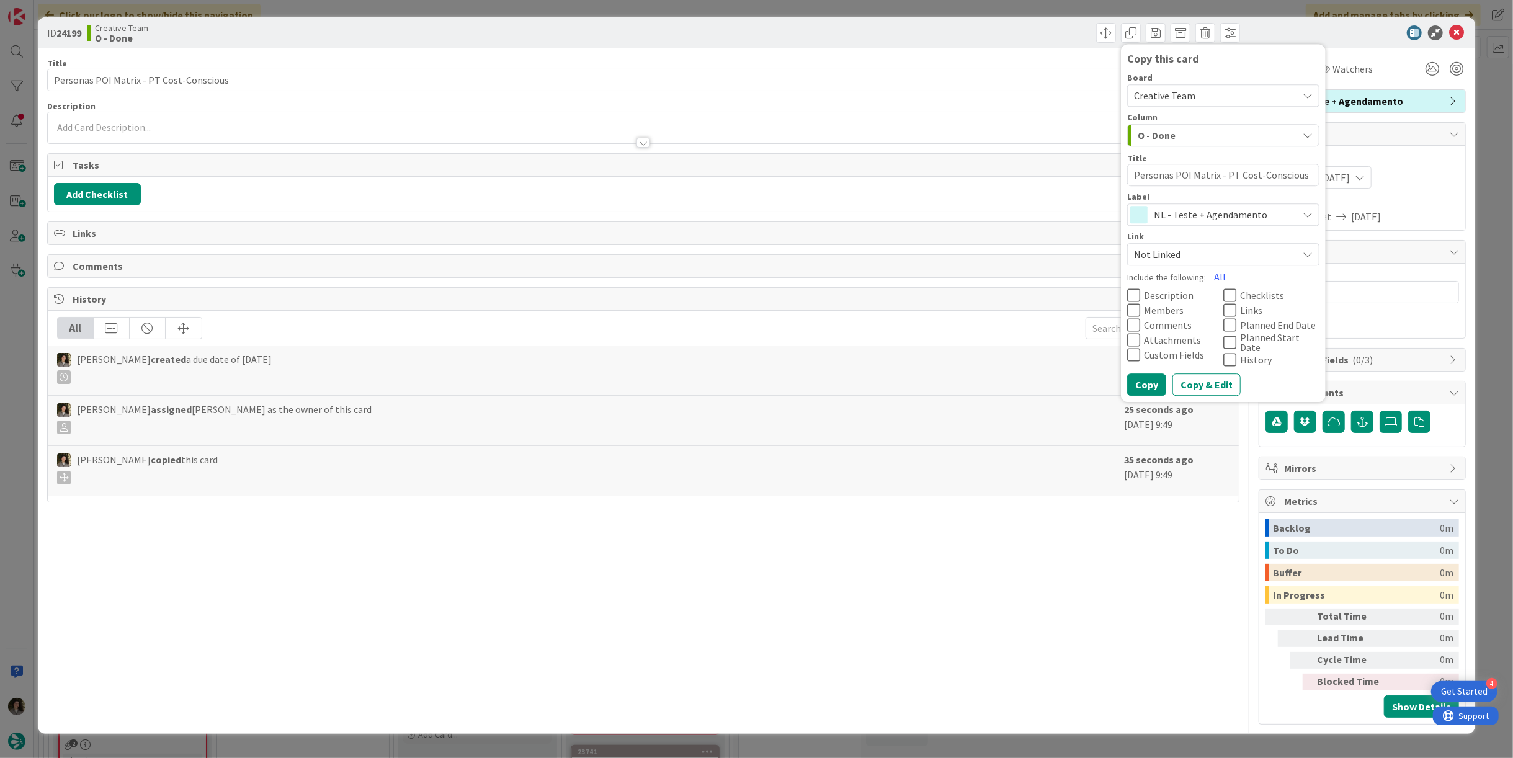
click at [1182, 212] on span "NL - Teste + Agendamento" at bounding box center [1223, 214] width 138 height 17
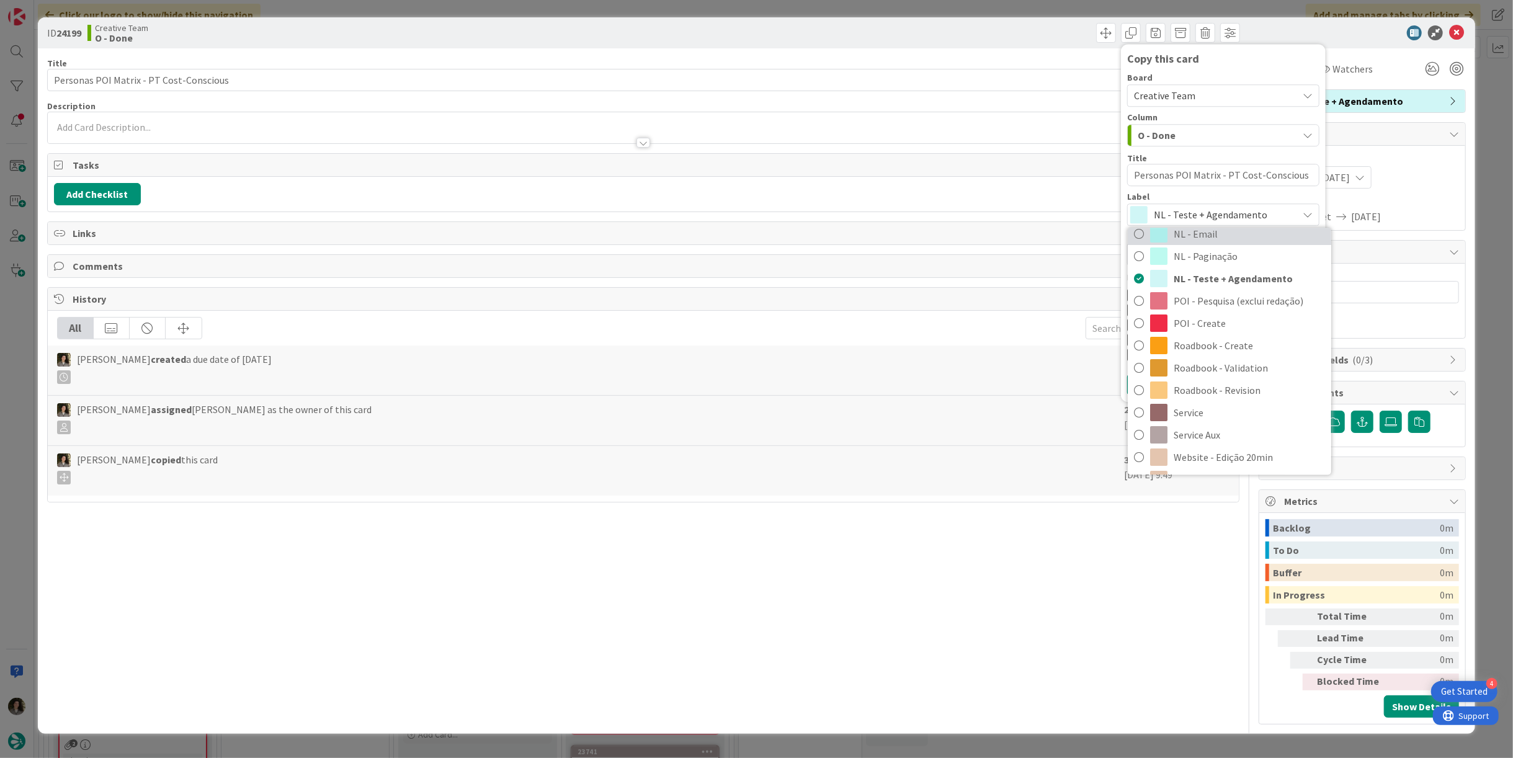
scroll to position [258, 0]
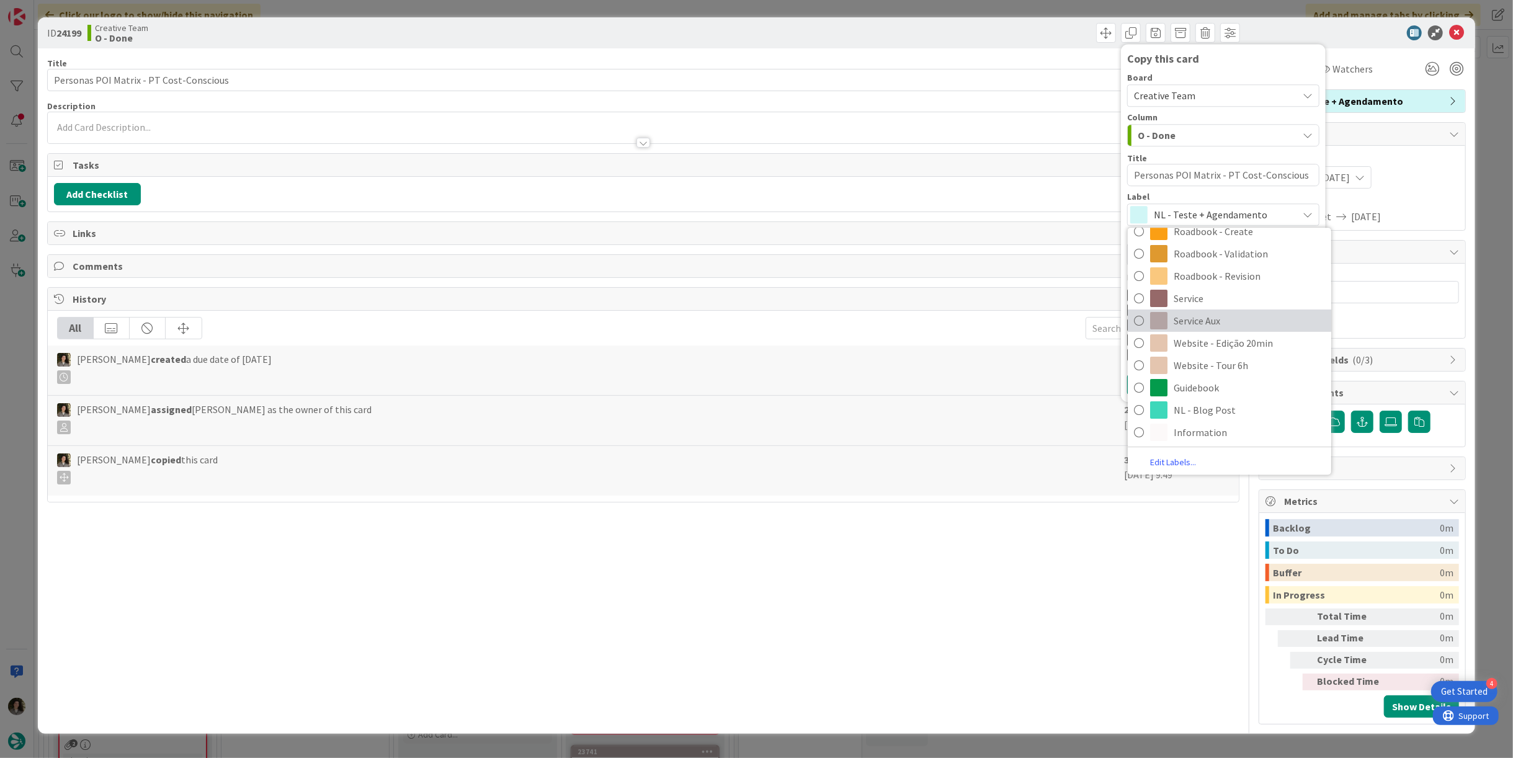
click at [1218, 316] on span "Service Aux" at bounding box center [1249, 320] width 151 height 19
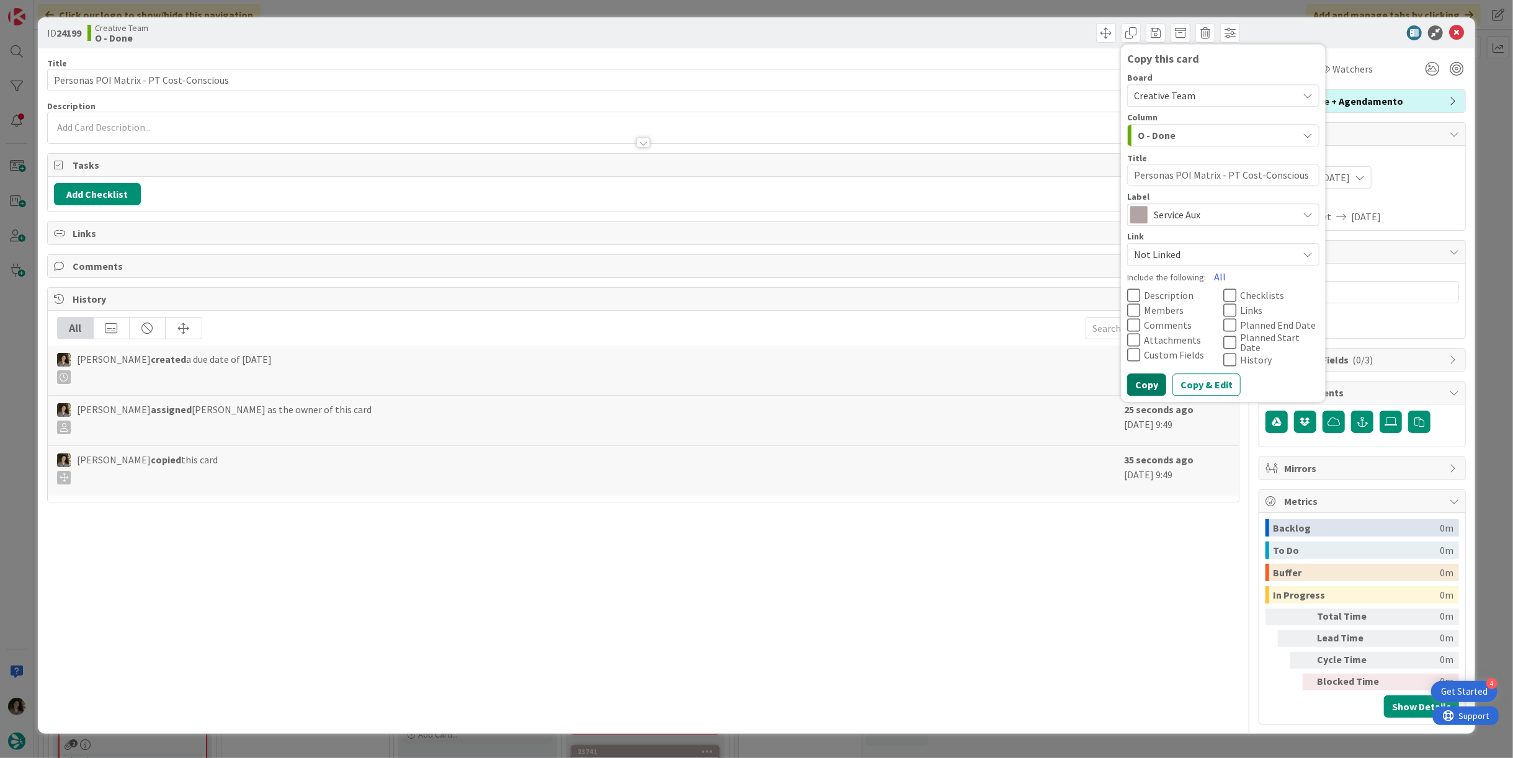
click at [1156, 382] on button "Copy" at bounding box center [1146, 384] width 39 height 22
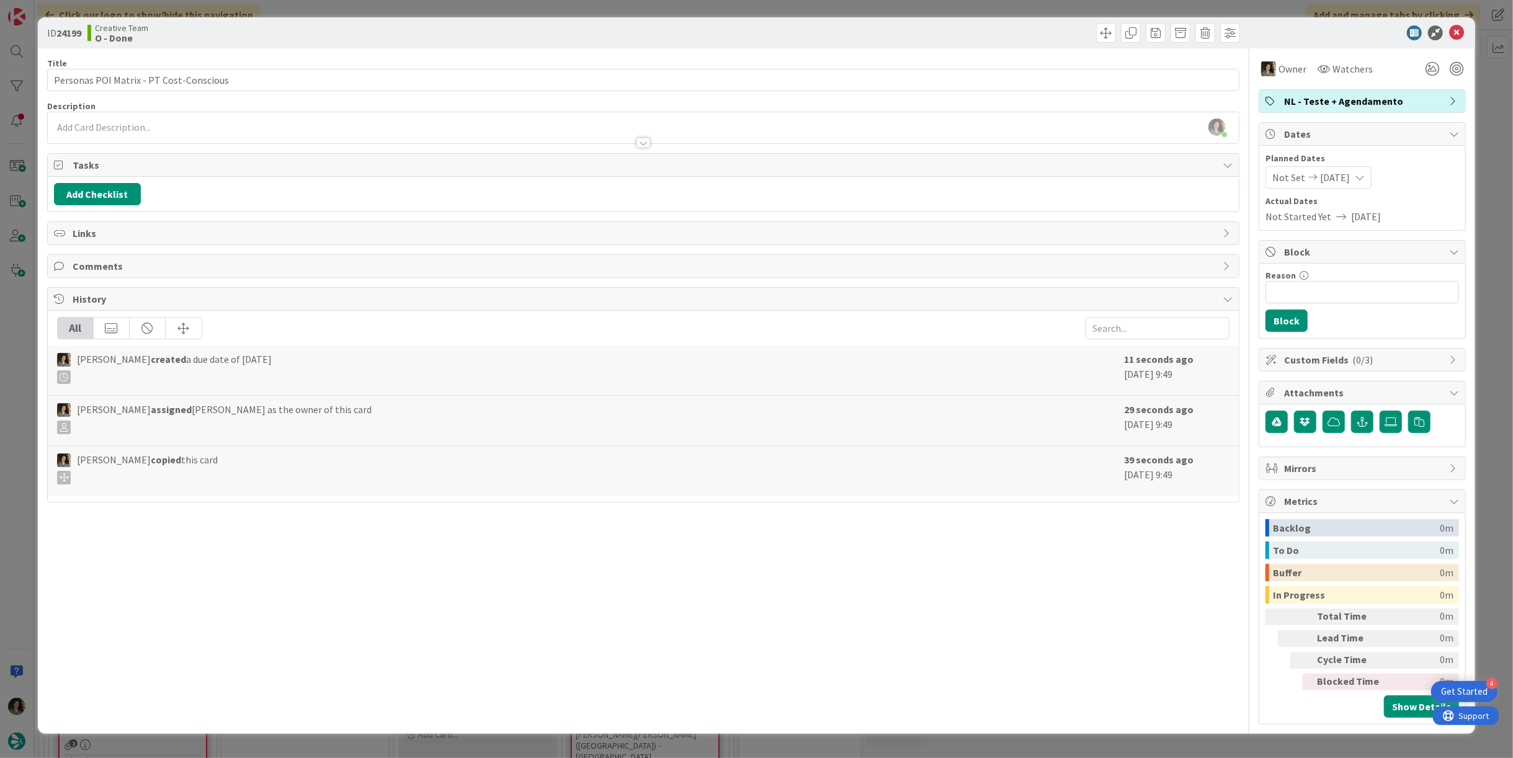
type textarea "x"
click at [1459, 25] on icon at bounding box center [1456, 32] width 15 height 15
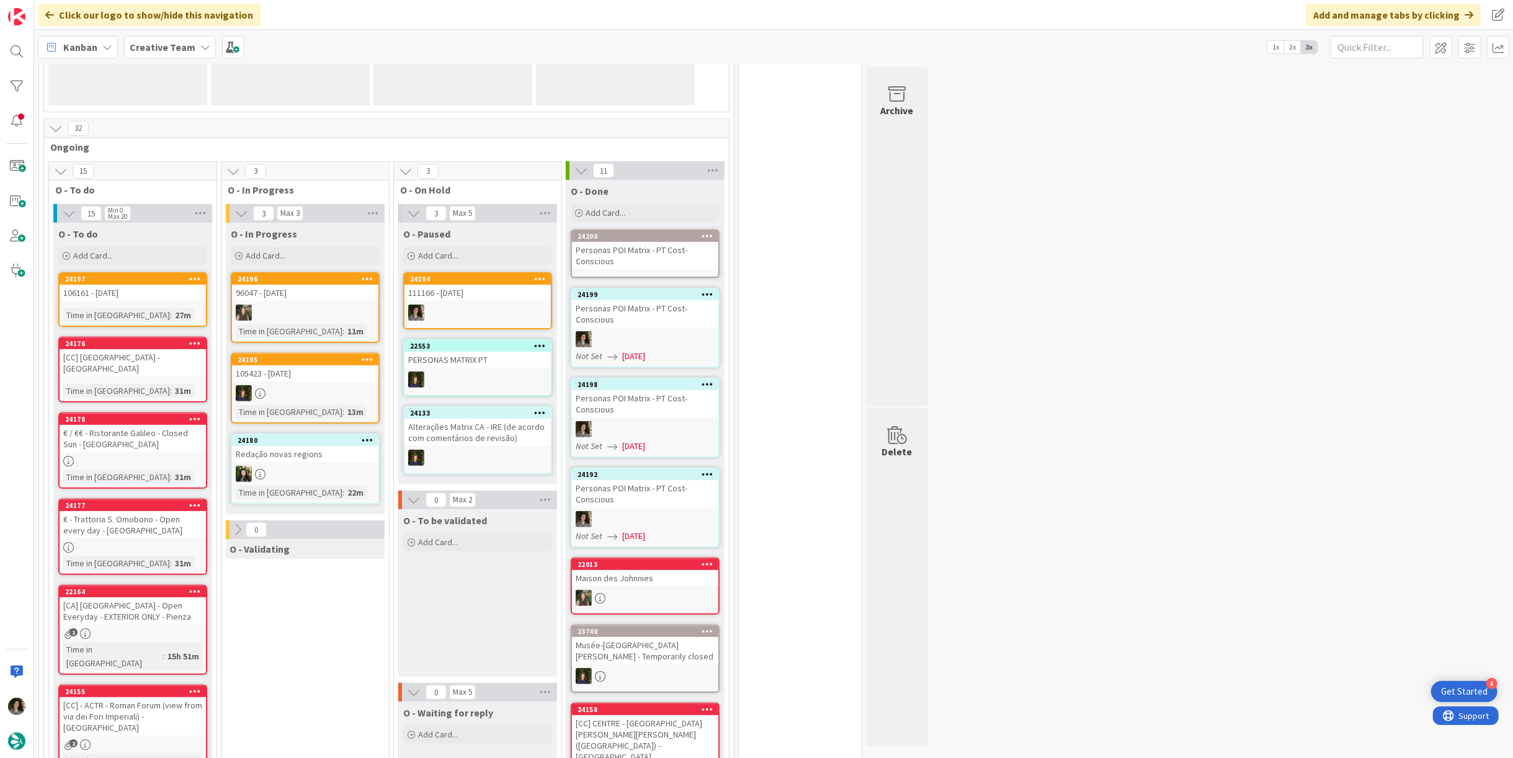
click at [660, 252] on div "Personas POI Matrix - PT Cost-Conscious" at bounding box center [645, 255] width 146 height 27
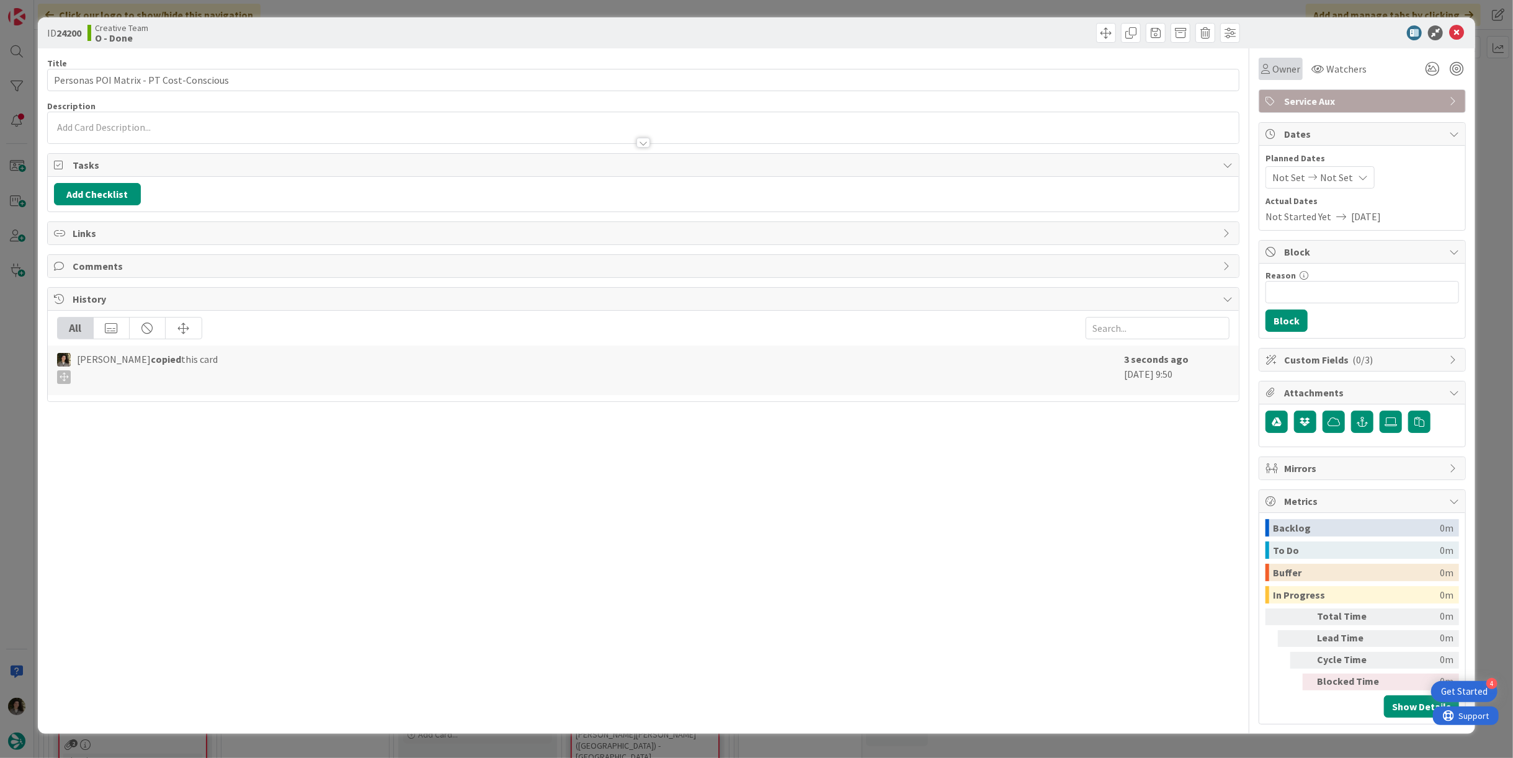
click at [1272, 73] on span "Owner" at bounding box center [1286, 68] width 28 height 15
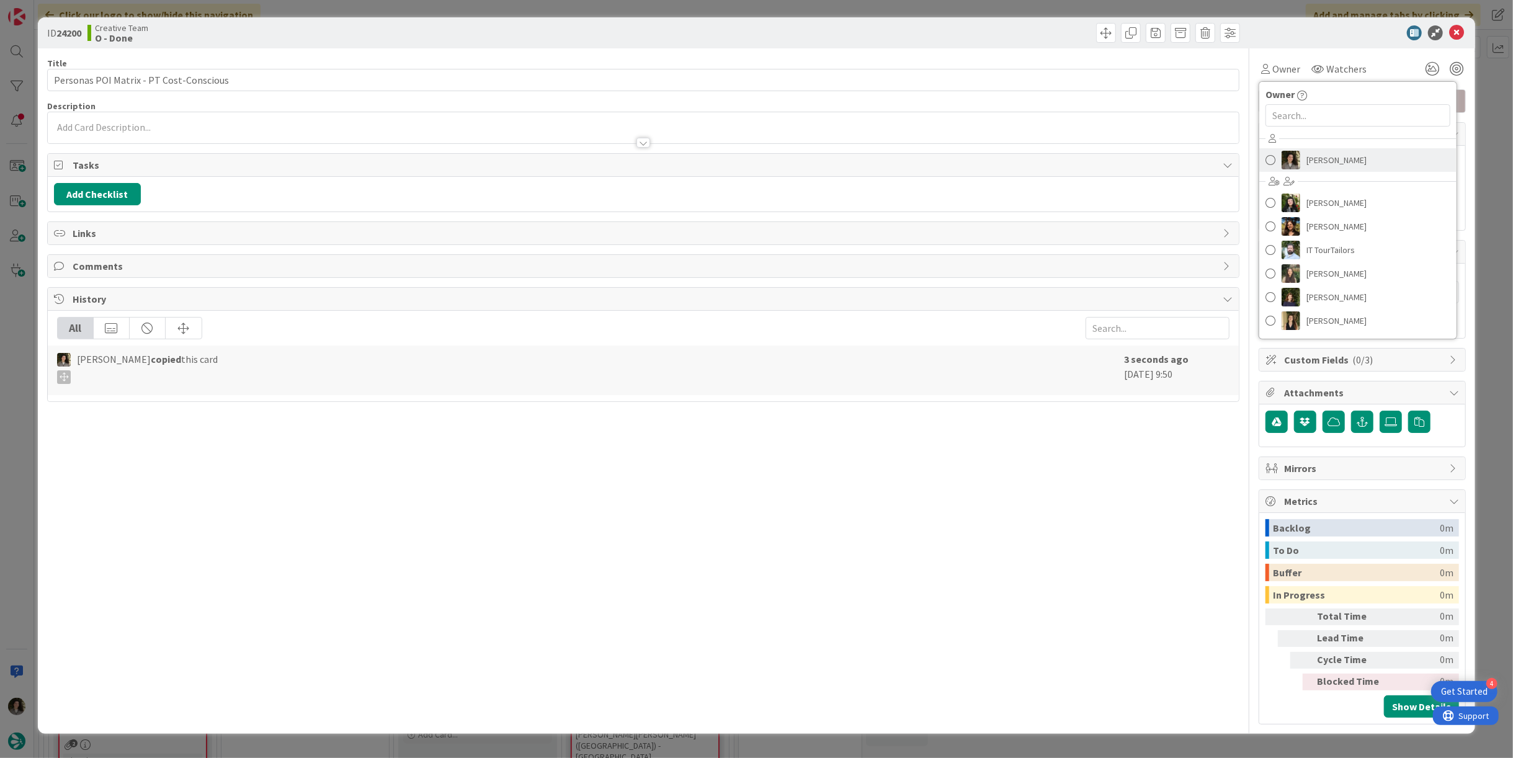
click at [1323, 151] on span "[PERSON_NAME]" at bounding box center [1337, 160] width 60 height 19
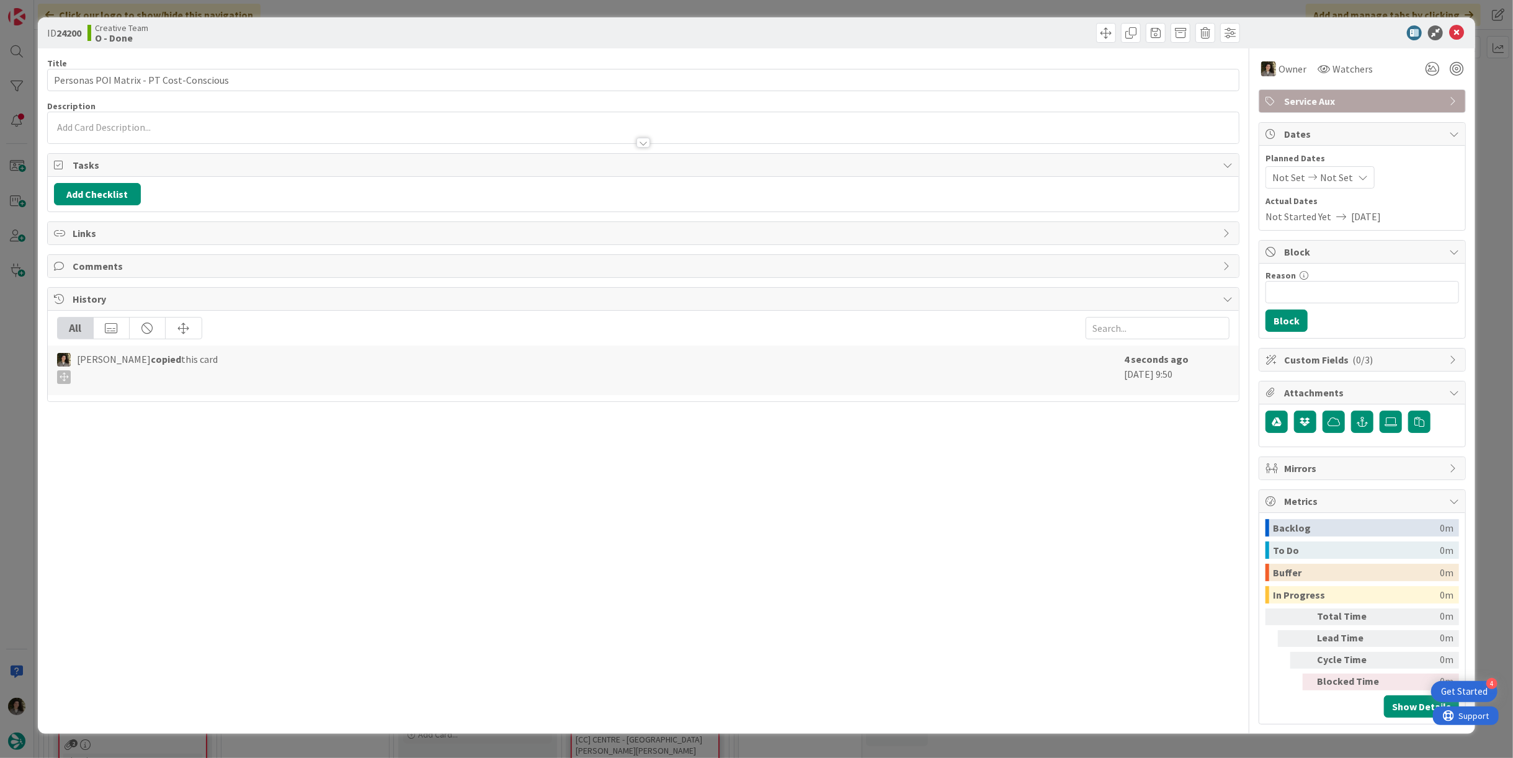
drag, startPoint x: 1334, startPoint y: 171, endPoint x: 1339, endPoint y: 185, distance: 14.3
click at [1336, 174] on span "Not Set" at bounding box center [1336, 177] width 33 height 15
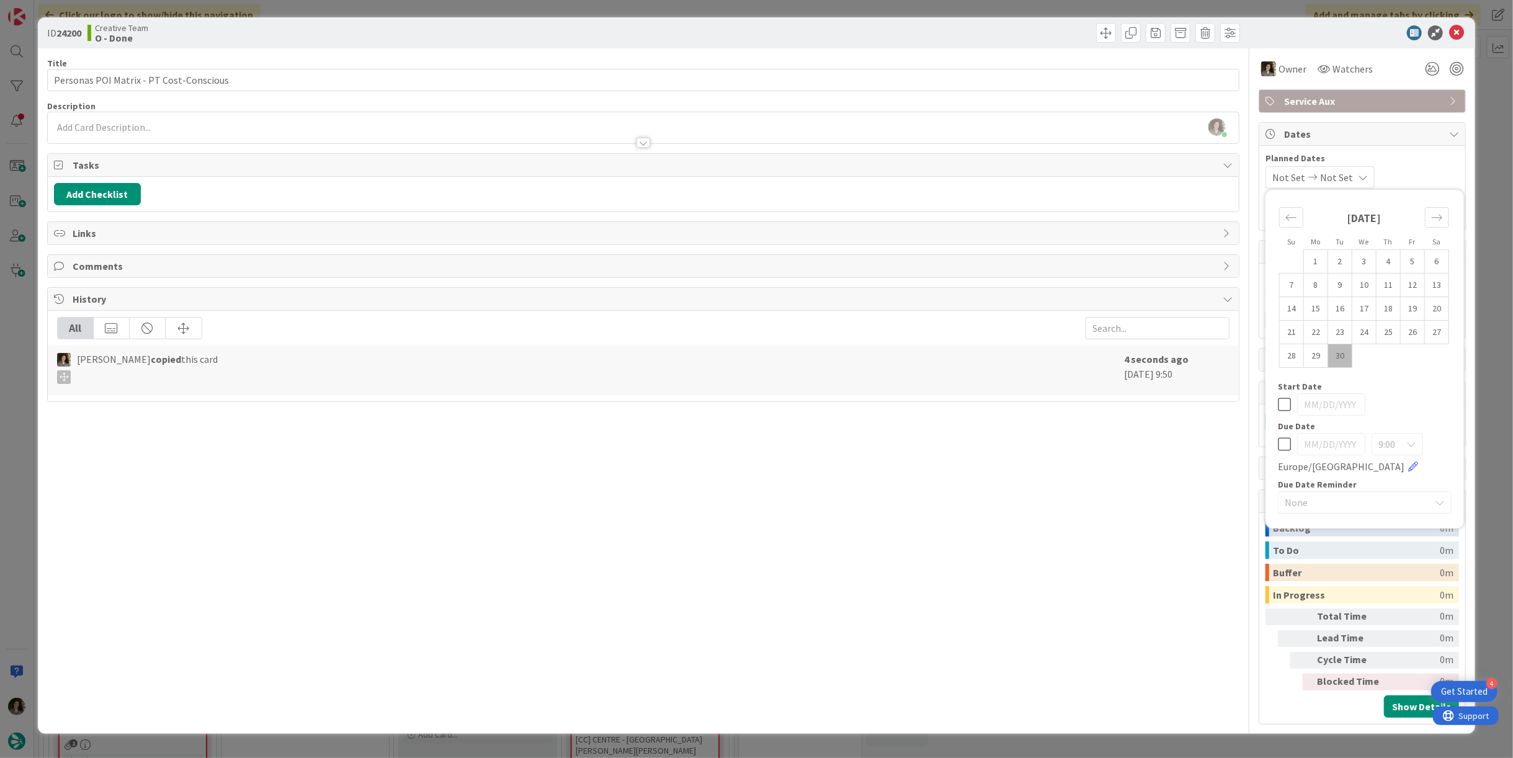
click at [1277, 441] on div "Su Mo Tu We Th Fr Sa [DATE] 1 2 3 4 5 6 7 8 9 10 11 12 13 14 15 16 17 18 19 20 …" at bounding box center [1365, 359] width 186 height 326
drag, startPoint x: 1285, startPoint y: 445, endPoint x: 1249, endPoint y: 448, distance: 36.1
click at [1285, 445] on icon at bounding box center [1284, 444] width 13 height 15
type input "[DATE]"
click at [1148, 454] on div "Title 39 / 128 Personas POI Matrix - PT Cost-Conscious Description [PERSON_NAME…" at bounding box center [643, 386] width 1192 height 676
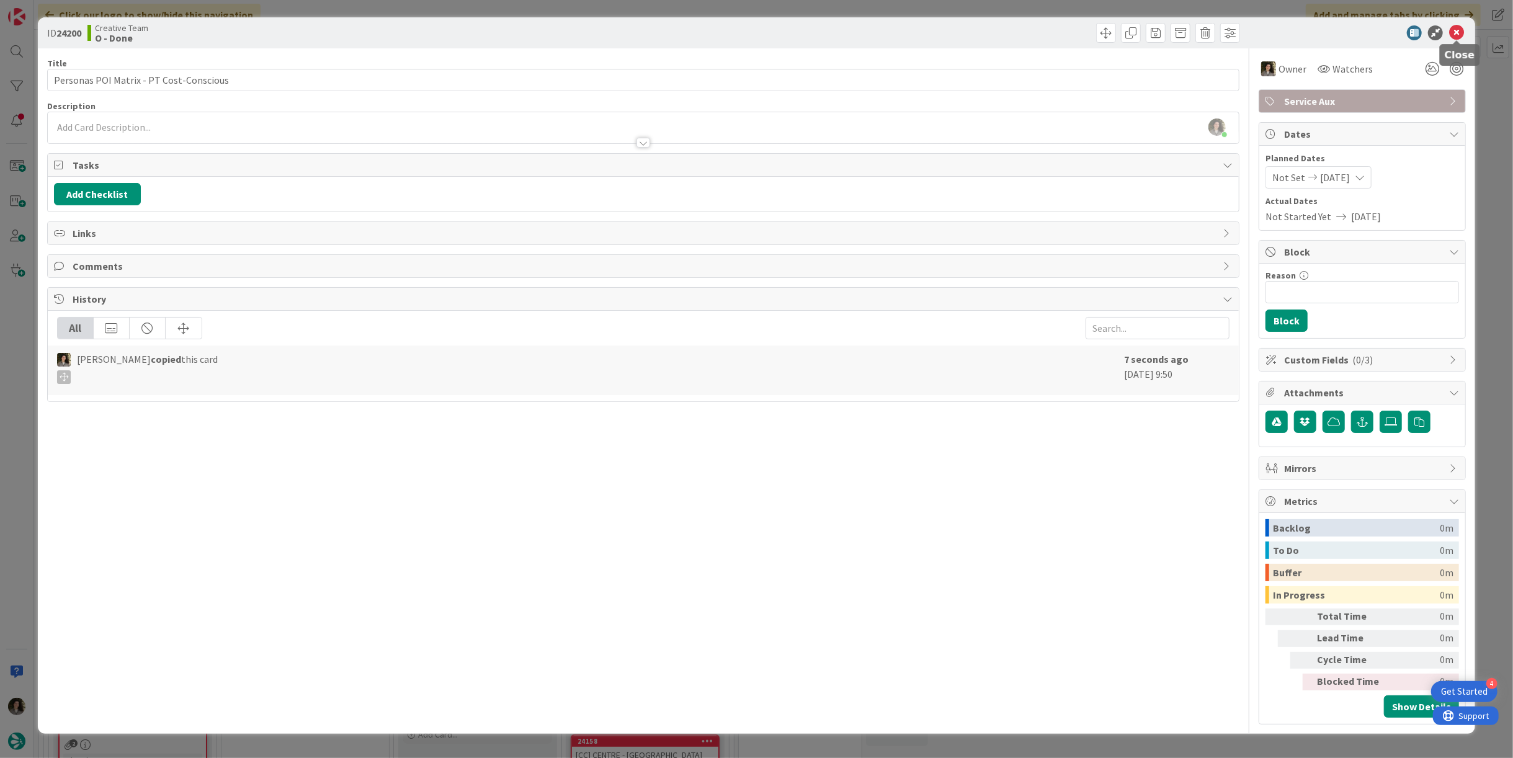
click at [1462, 27] on icon at bounding box center [1456, 32] width 15 height 15
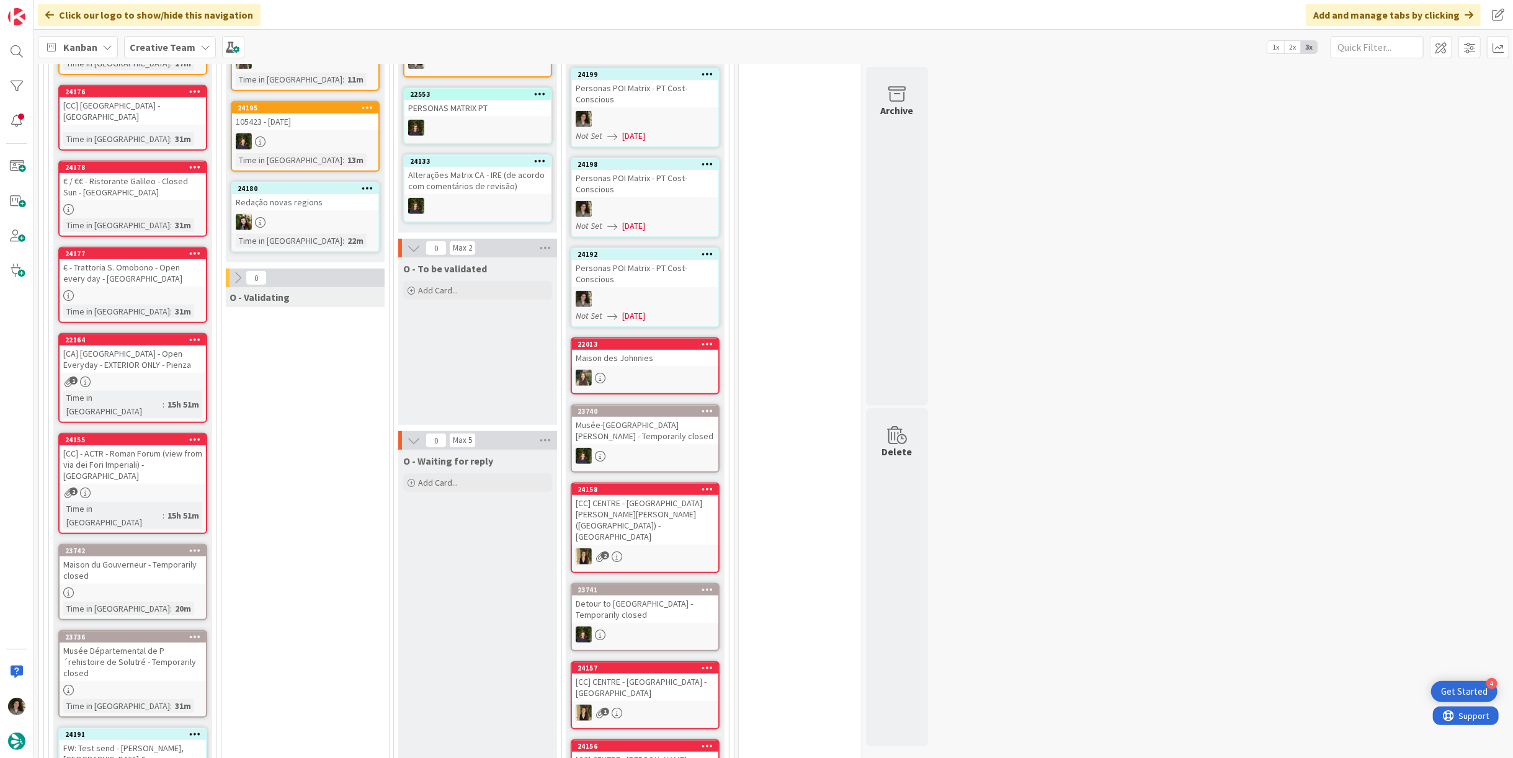
scroll to position [661, 0]
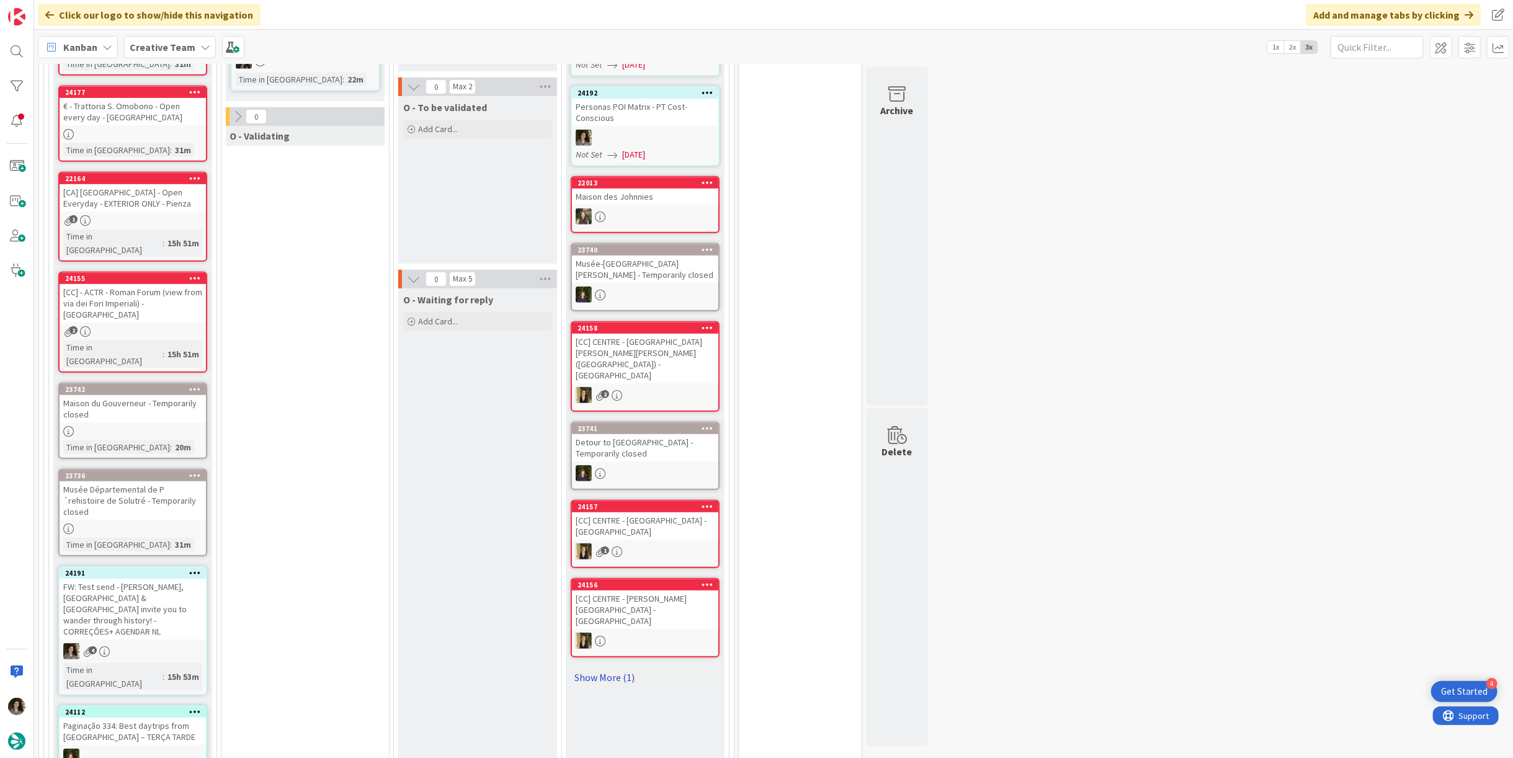
click at [609, 668] on link "Show More (1)" at bounding box center [645, 678] width 149 height 20
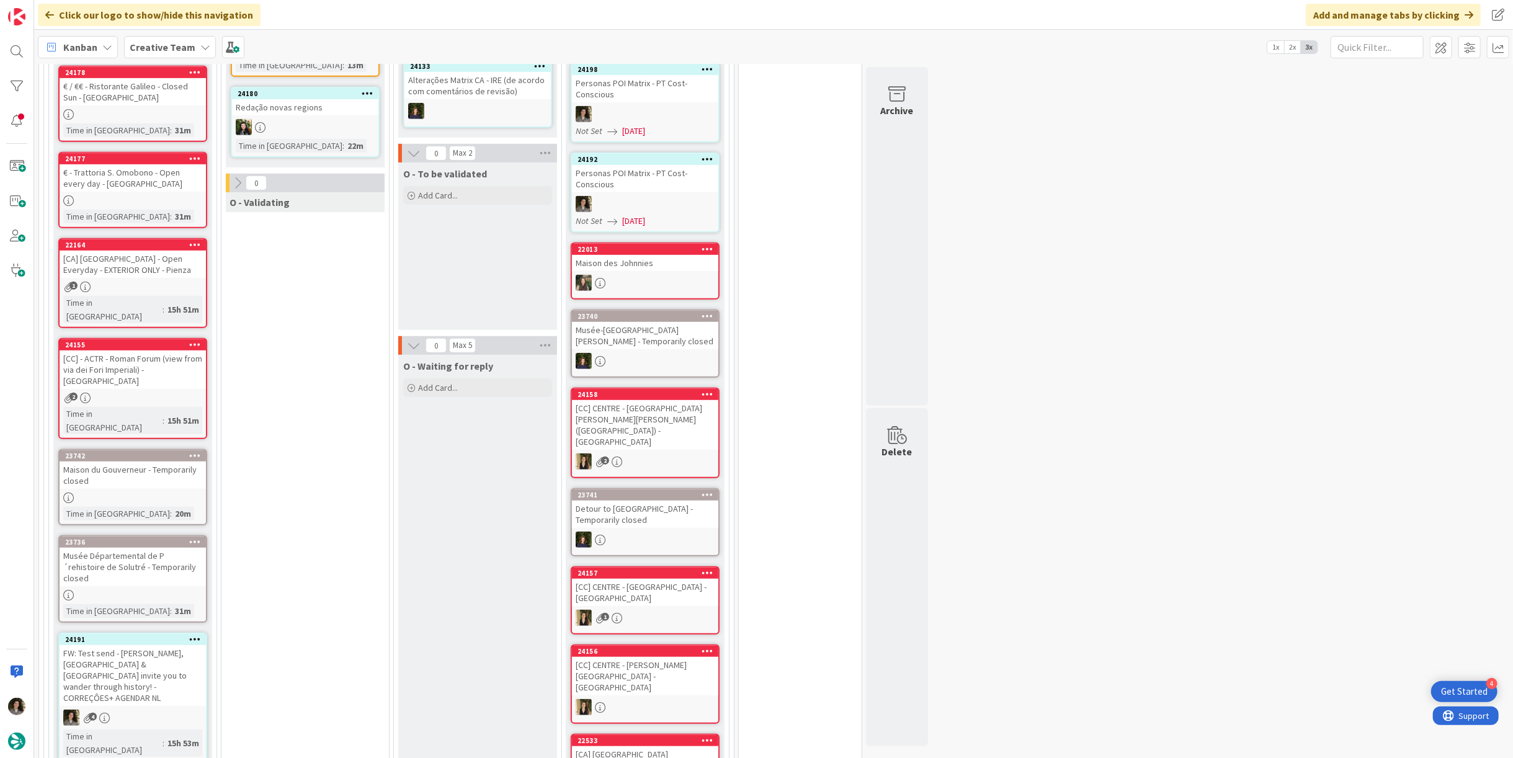
scroll to position [524, 0]
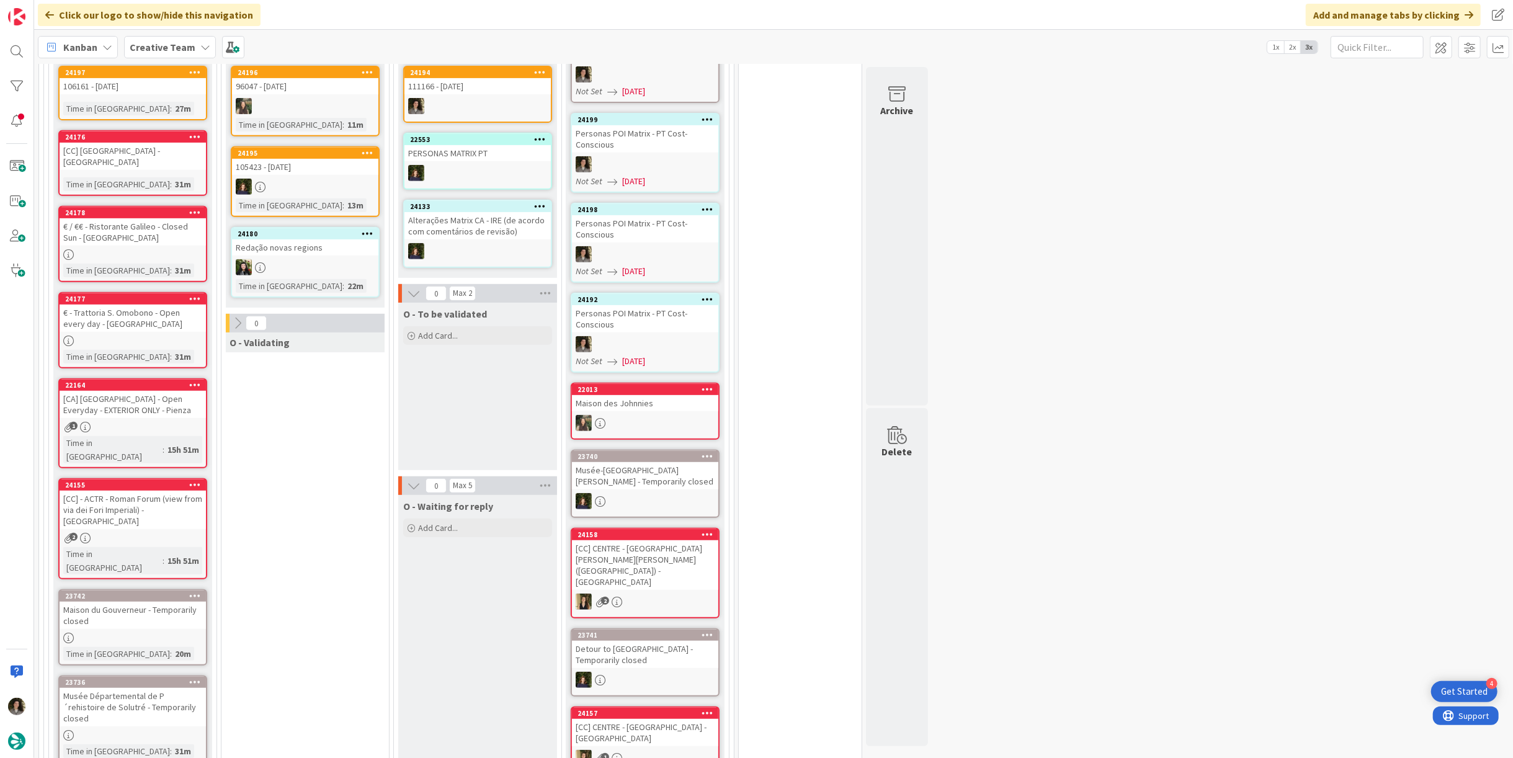
click at [143, 491] on div "[CC] - ACTR - Roman Forum (view from via dei Fori Imperiali) - [GEOGRAPHIC_DATA]" at bounding box center [133, 510] width 146 height 38
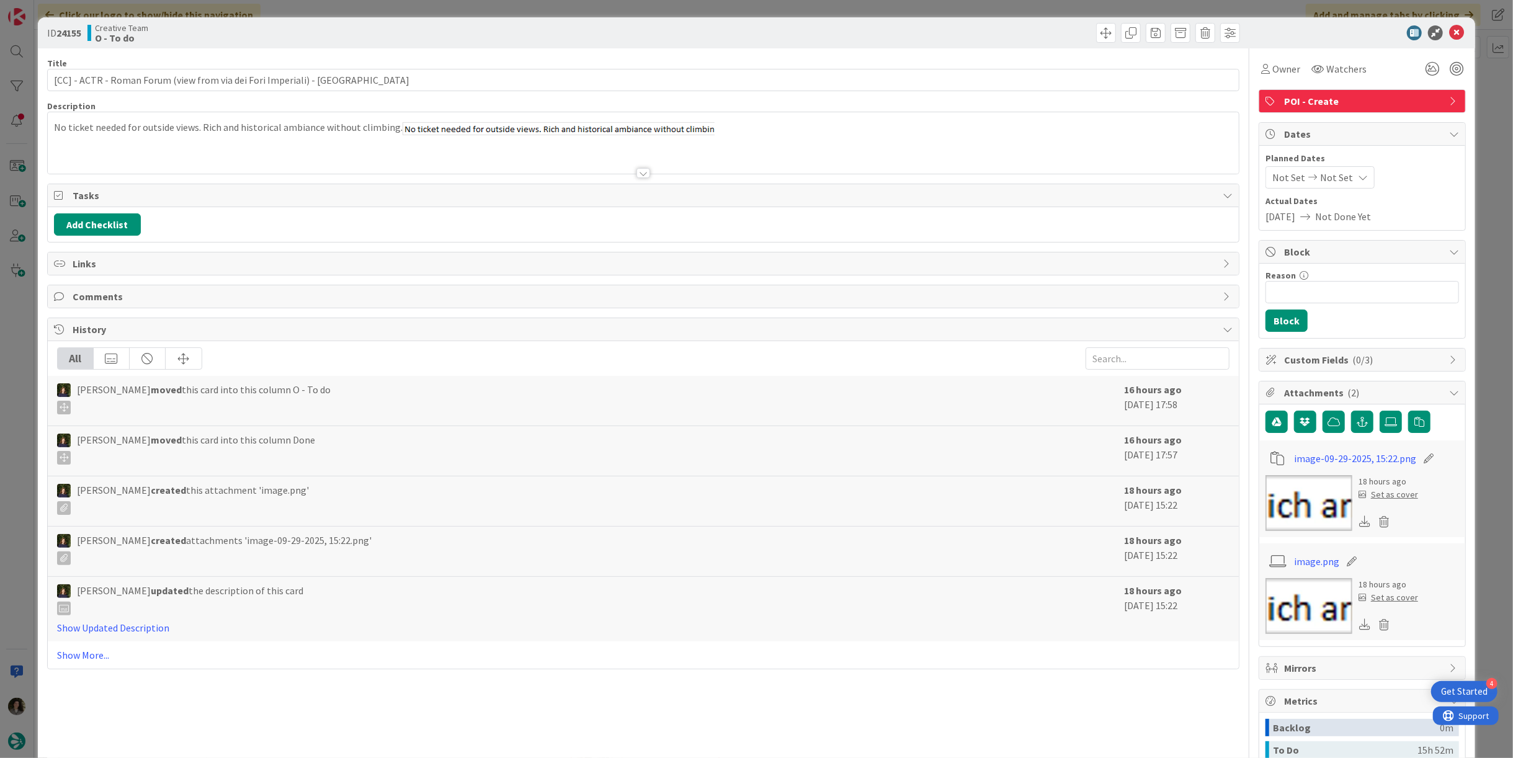
type input "[CC] - ACTR - Roman Forum (view from via dei Fori Imperiali) - [GEOGRAPHIC_DATA]"
click at [1449, 32] on icon at bounding box center [1456, 32] width 15 height 15
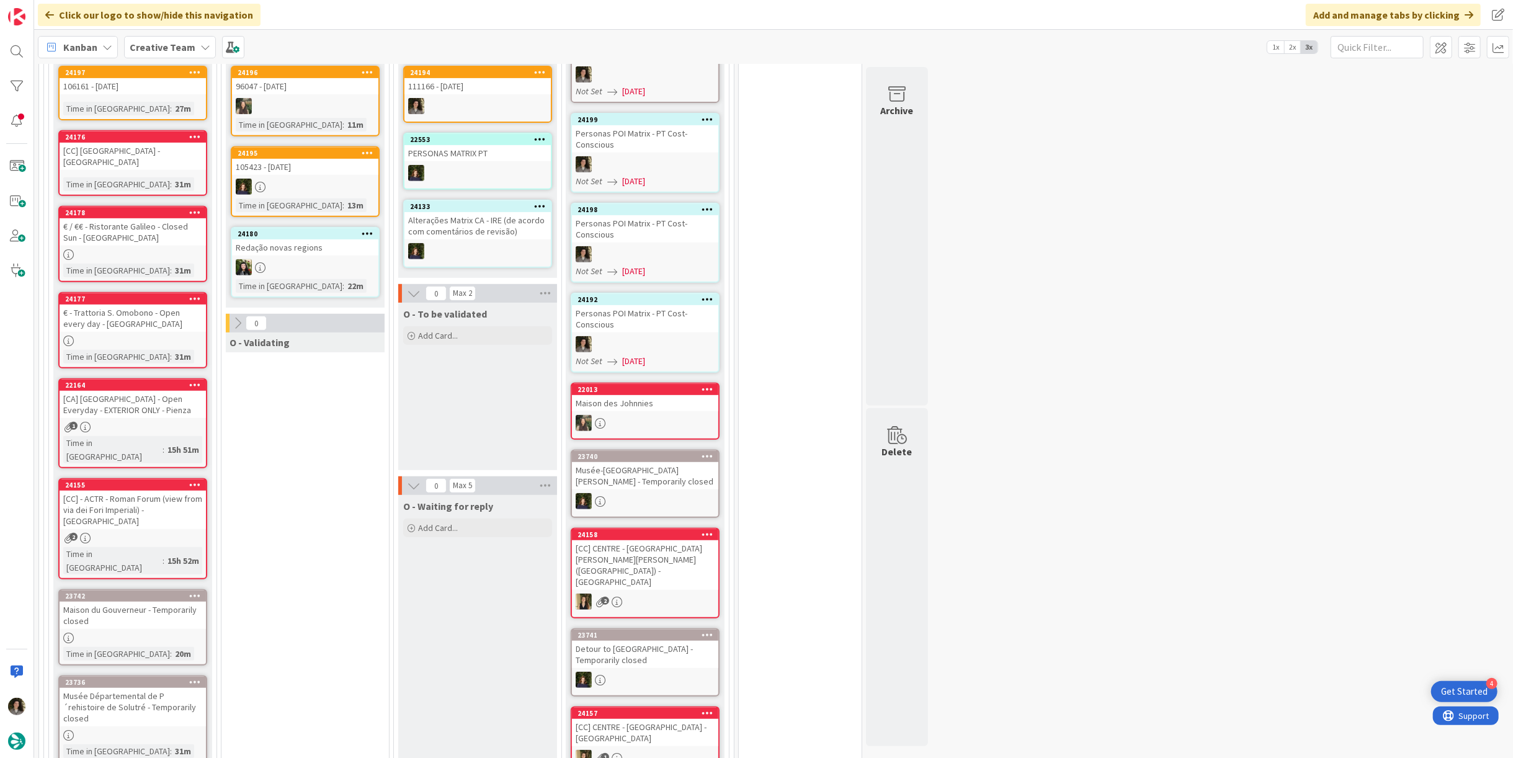
click at [154, 401] on div "[CA] [GEOGRAPHIC_DATA] - Open Everyday - EXTERIOR ONLY - Pienza" at bounding box center [133, 404] width 146 height 27
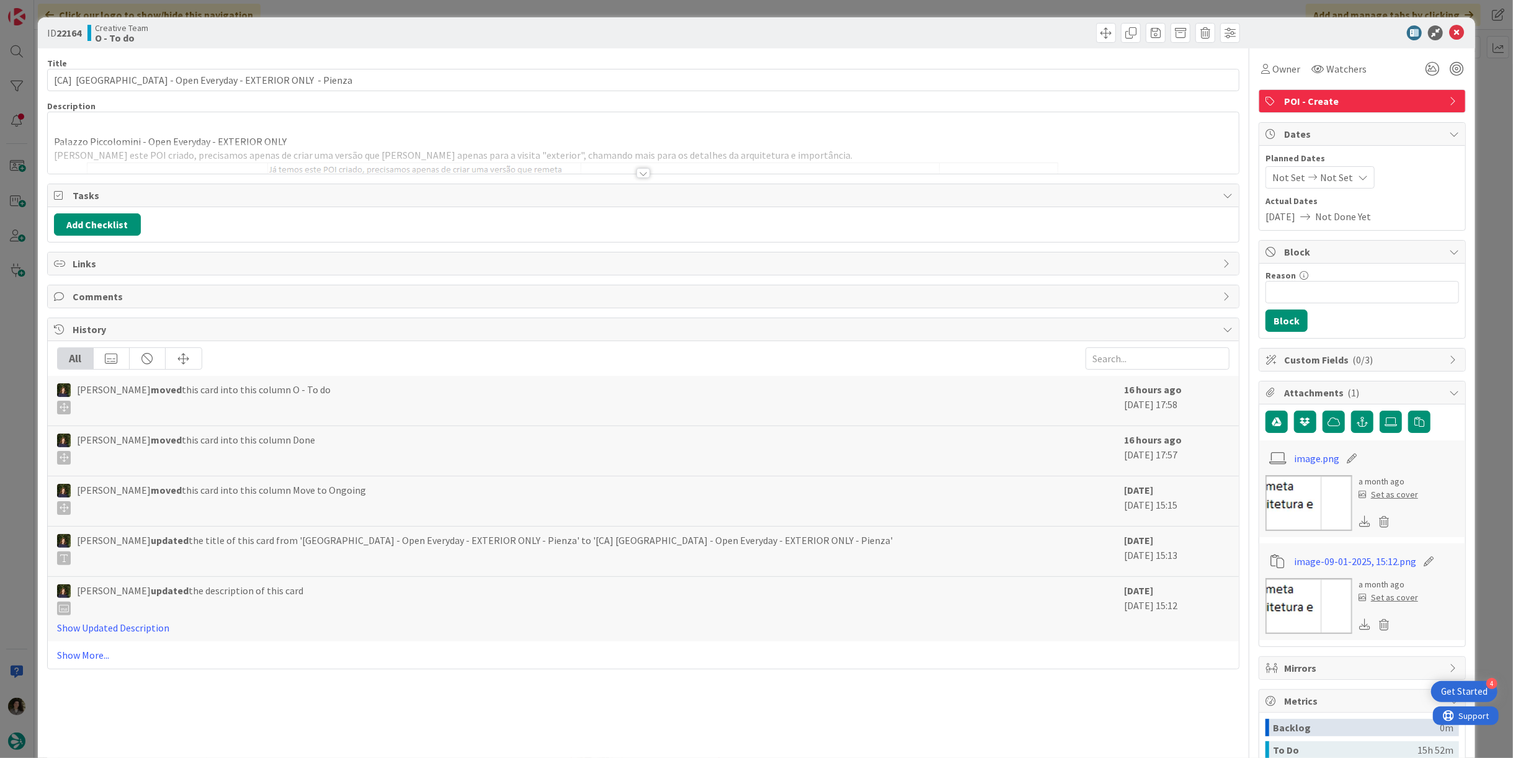
click at [637, 169] on div at bounding box center [644, 173] width 14 height 10
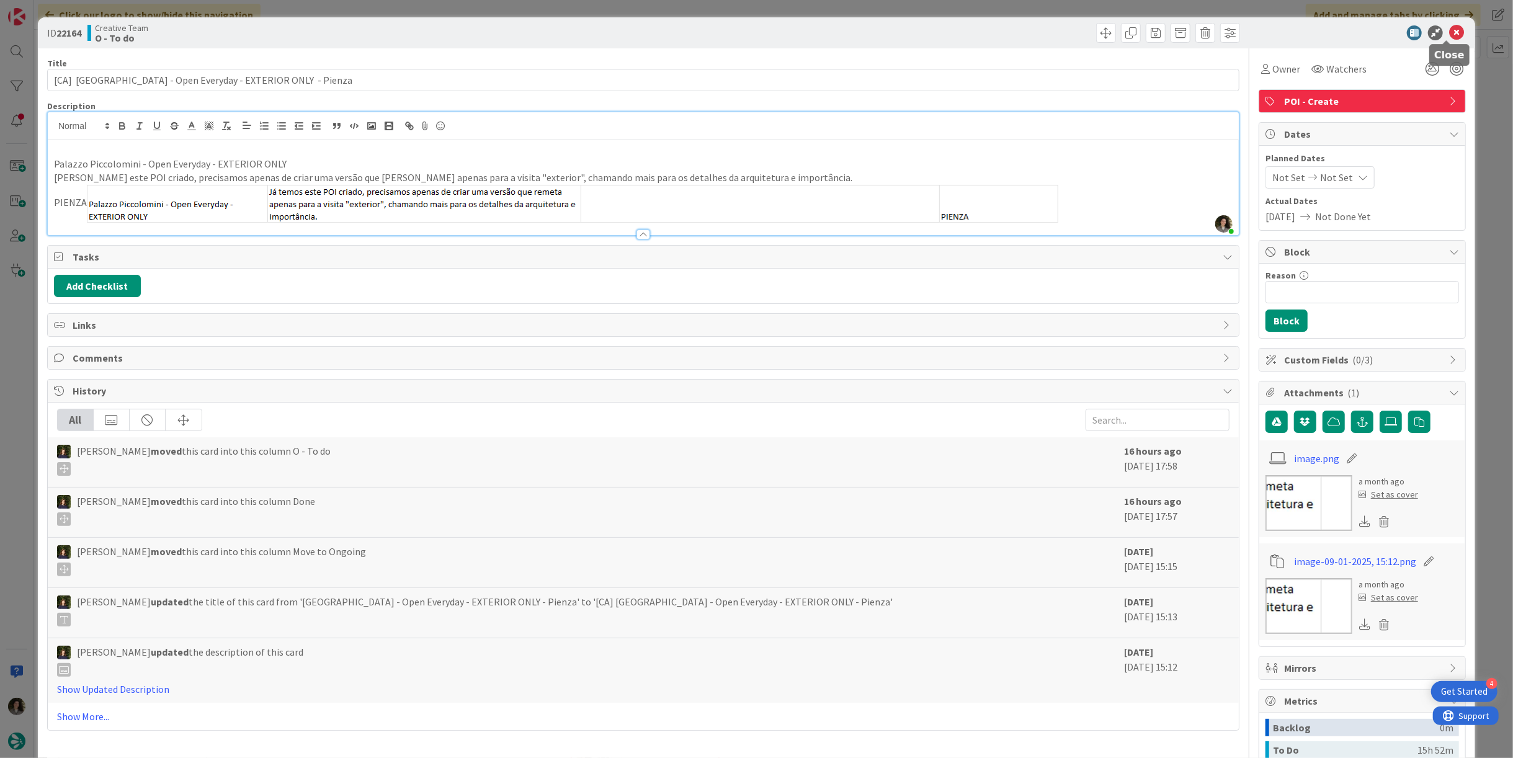
click at [1451, 35] on icon at bounding box center [1456, 32] width 15 height 15
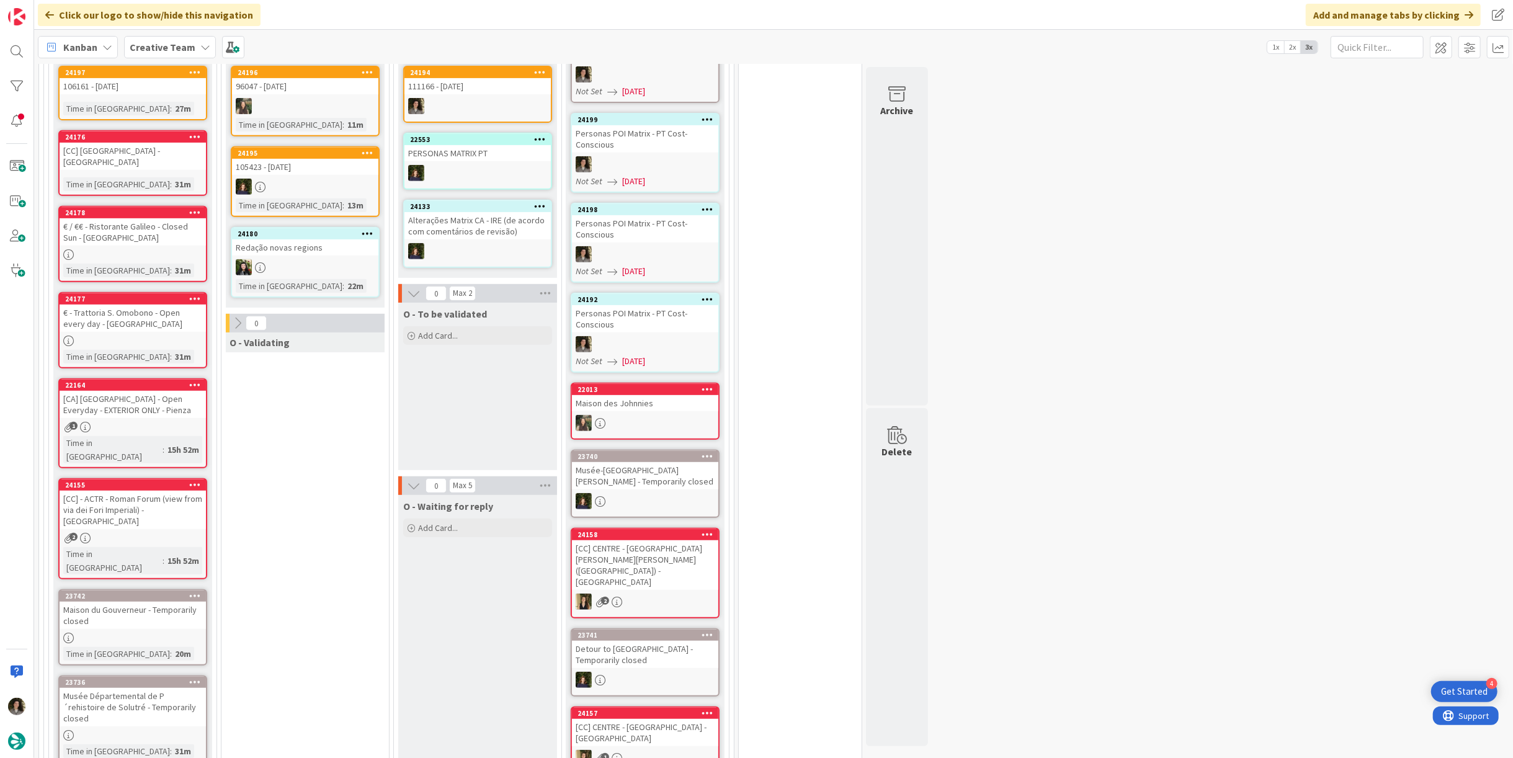
click at [155, 177] on div "Time in [GEOGRAPHIC_DATA] : 31m" at bounding box center [132, 184] width 139 height 14
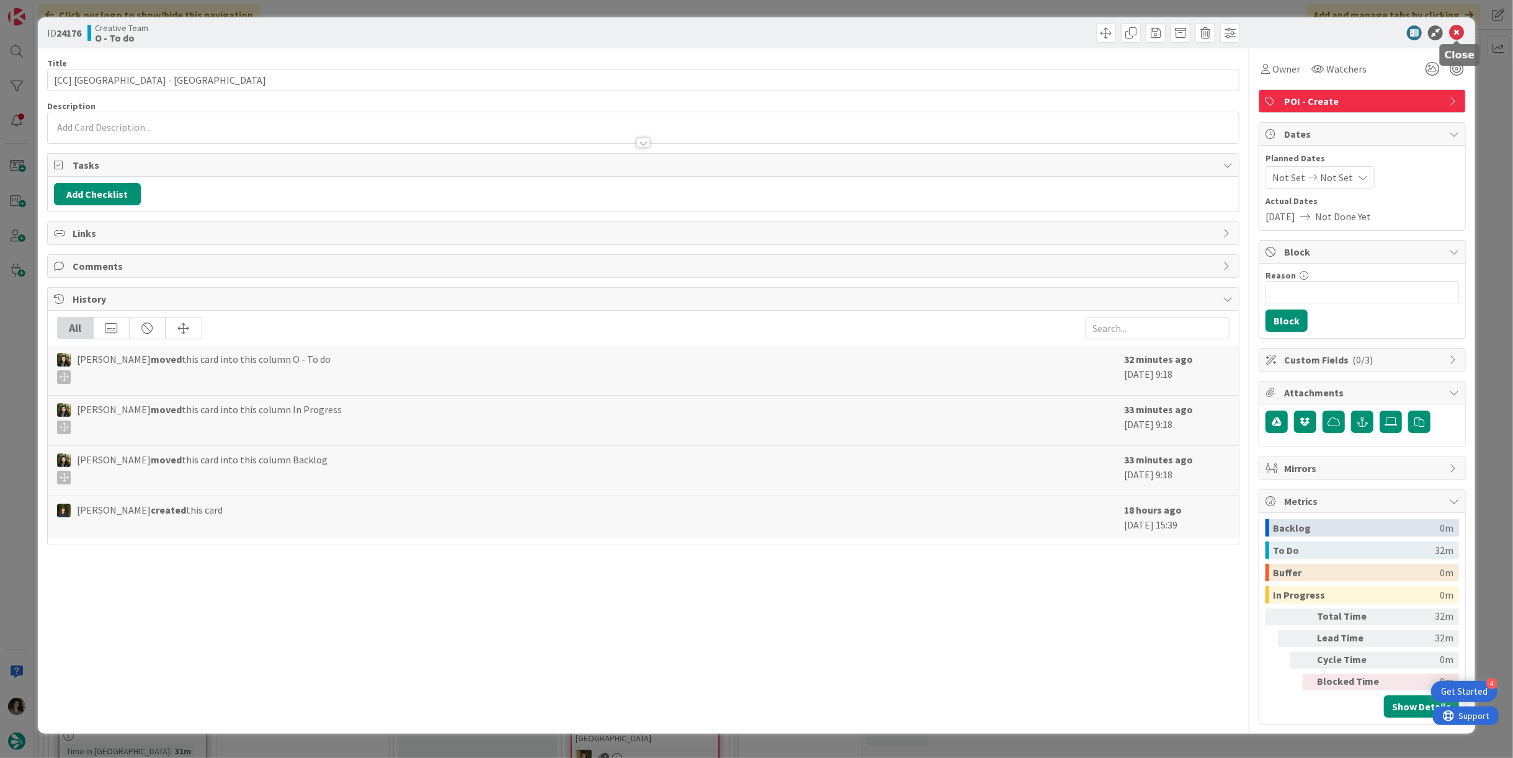
click at [1459, 27] on icon at bounding box center [1456, 32] width 15 height 15
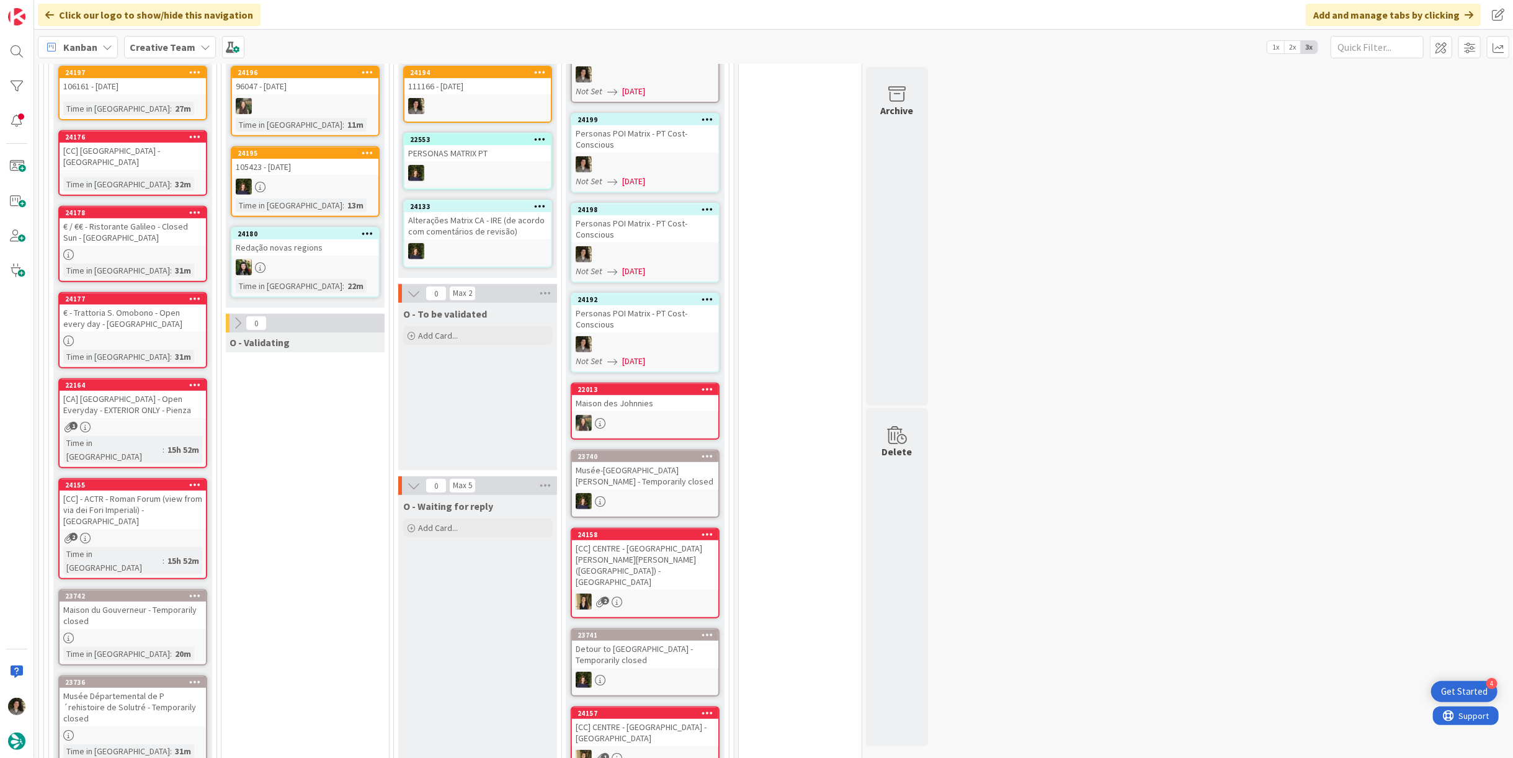
click at [140, 391] on div "[CA] [GEOGRAPHIC_DATA] - Open Everyday - EXTERIOR ONLY - Pienza" at bounding box center [133, 404] width 146 height 27
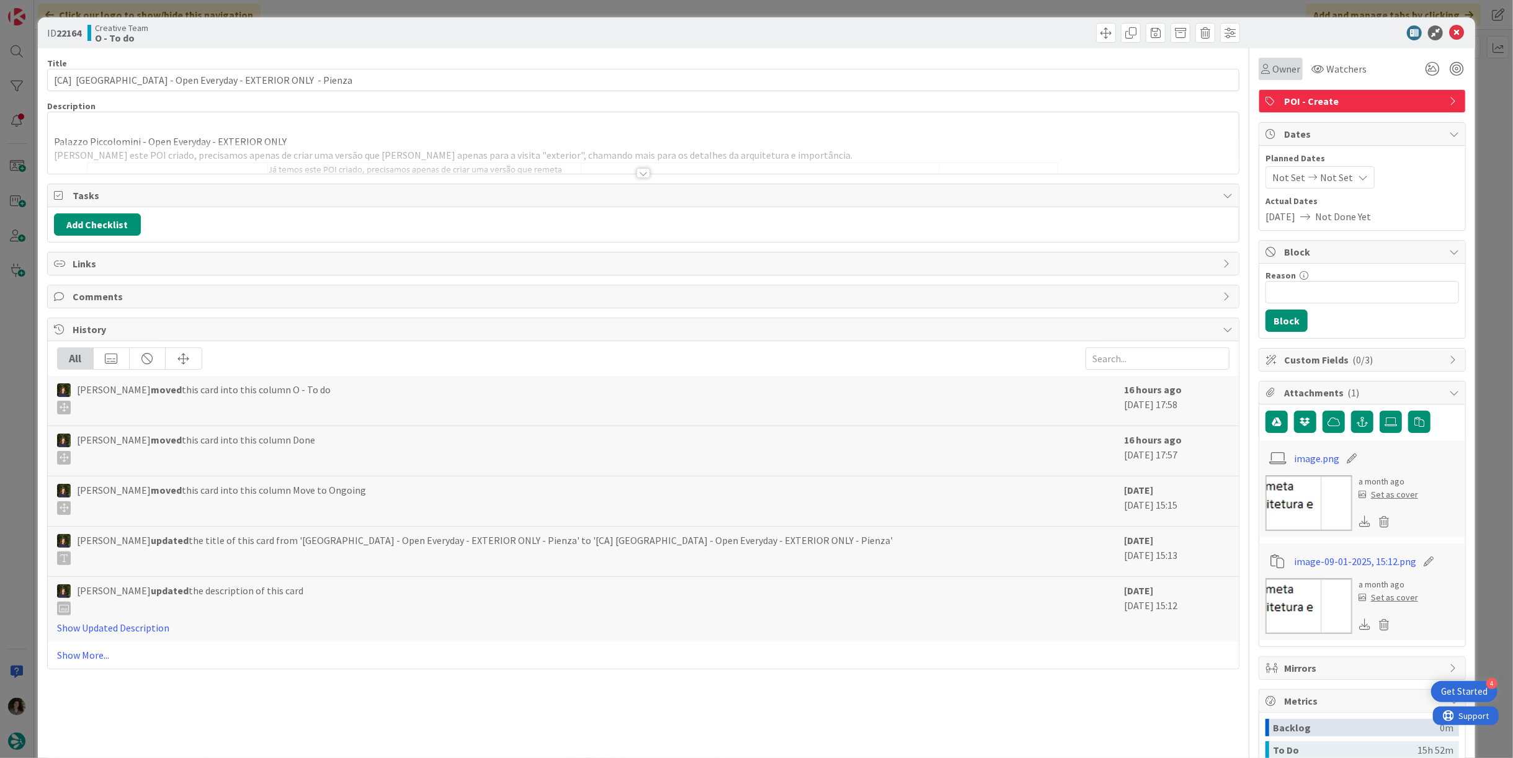
click at [1277, 76] on div "Owner" at bounding box center [1281, 69] width 44 height 22
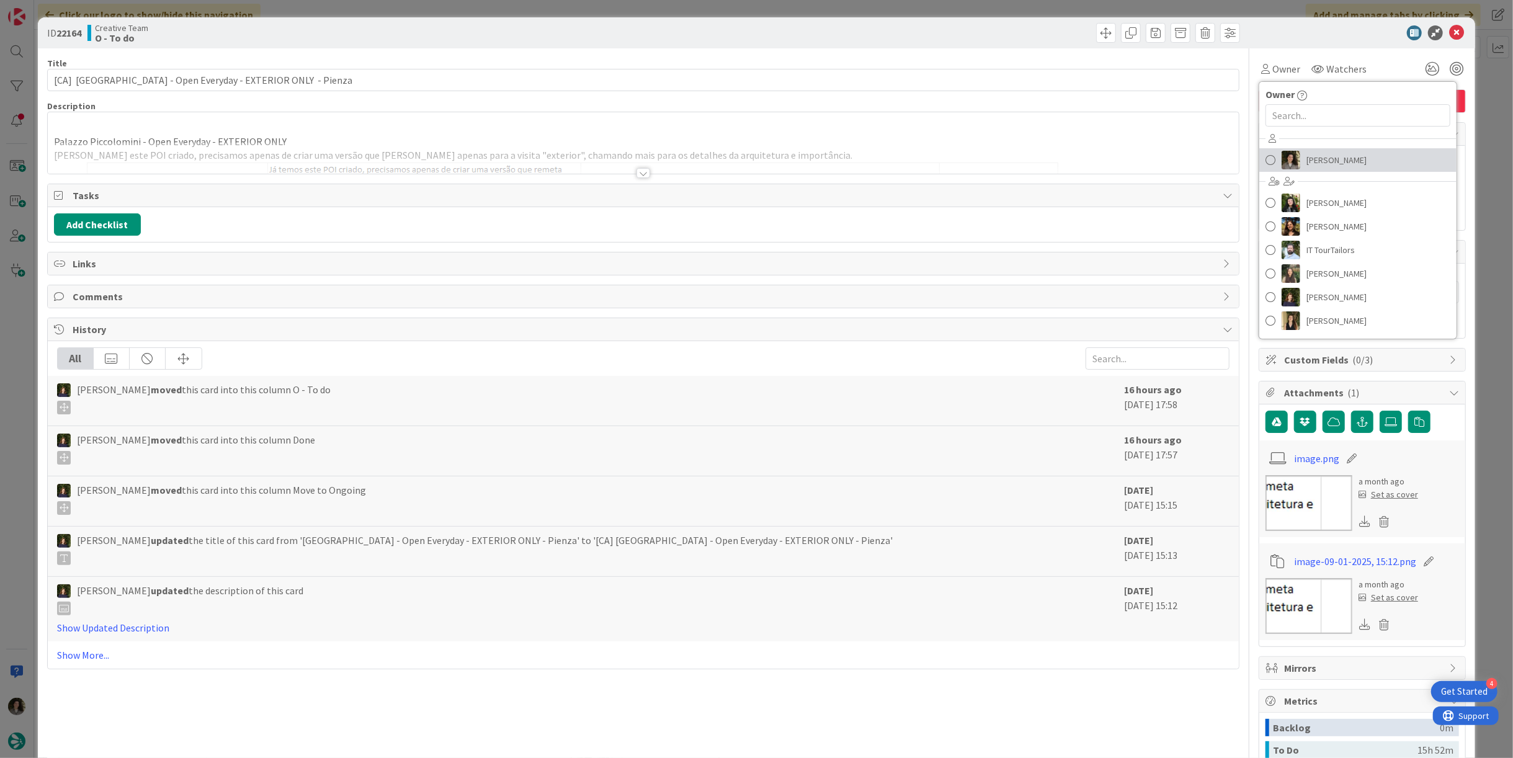
drag, startPoint x: 1325, startPoint y: 163, endPoint x: 1358, endPoint y: 138, distance: 41.7
click at [1325, 163] on span "[PERSON_NAME]" at bounding box center [1337, 160] width 60 height 19
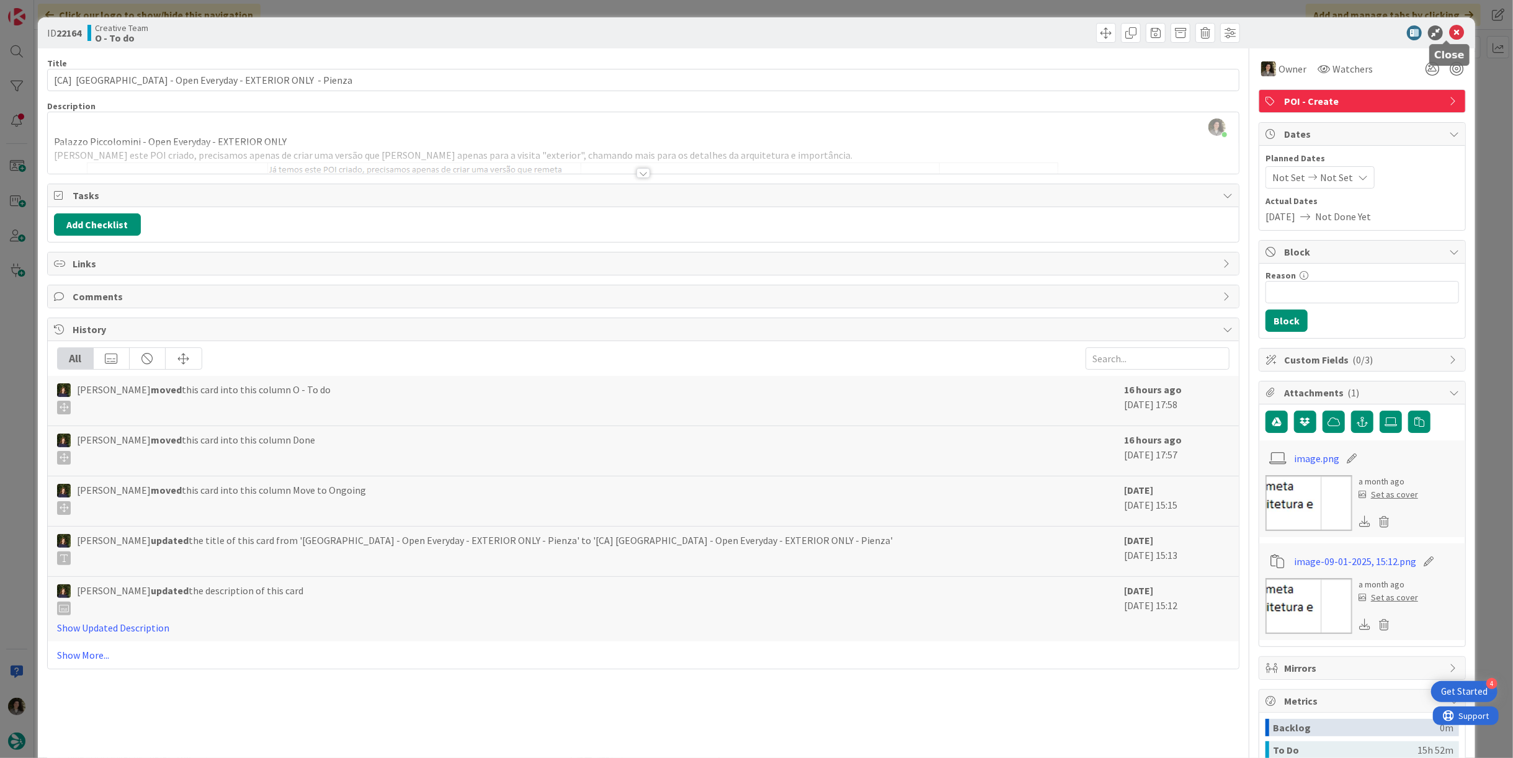
click at [1449, 34] on icon at bounding box center [1456, 32] width 15 height 15
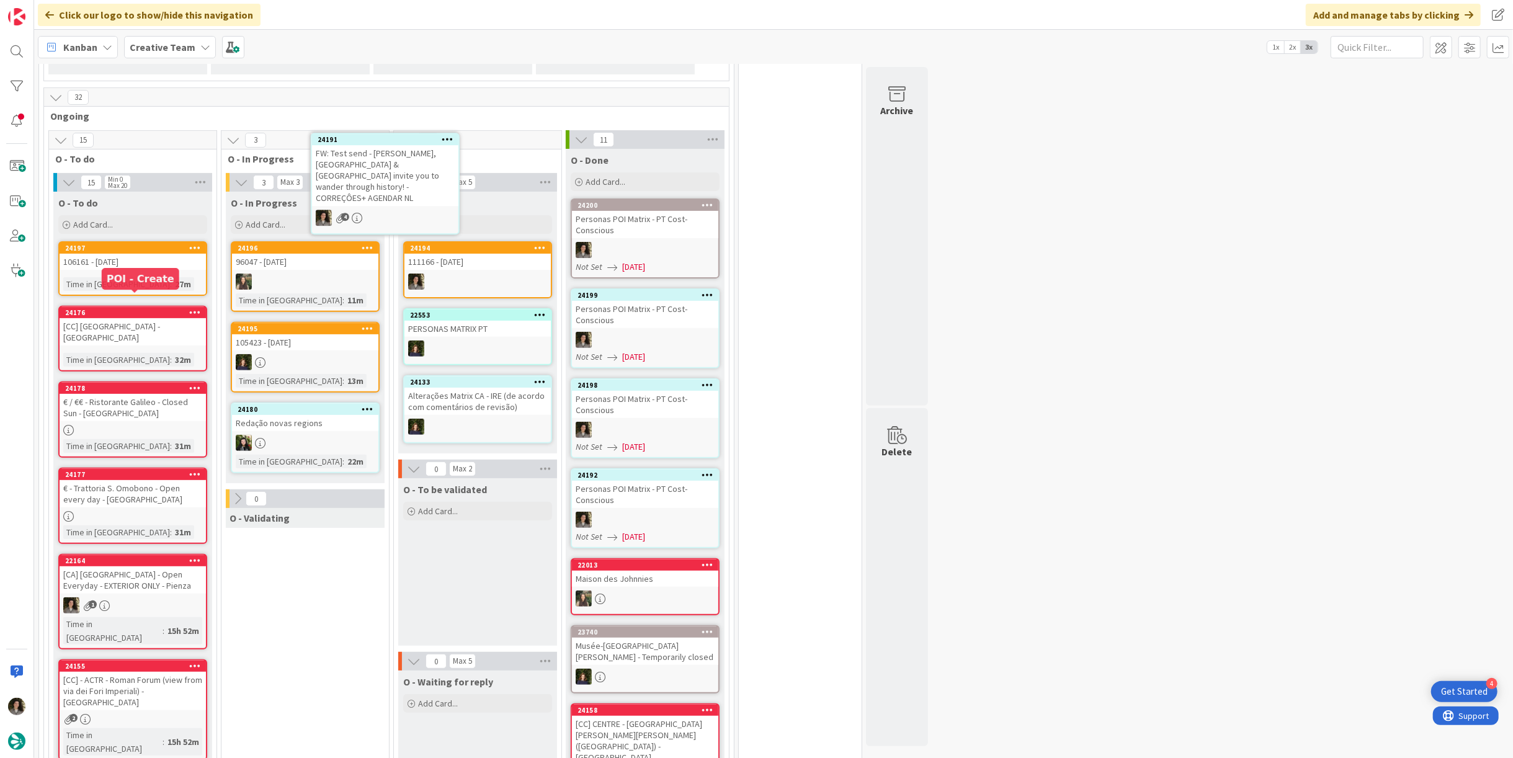
scroll to position [270, 0]
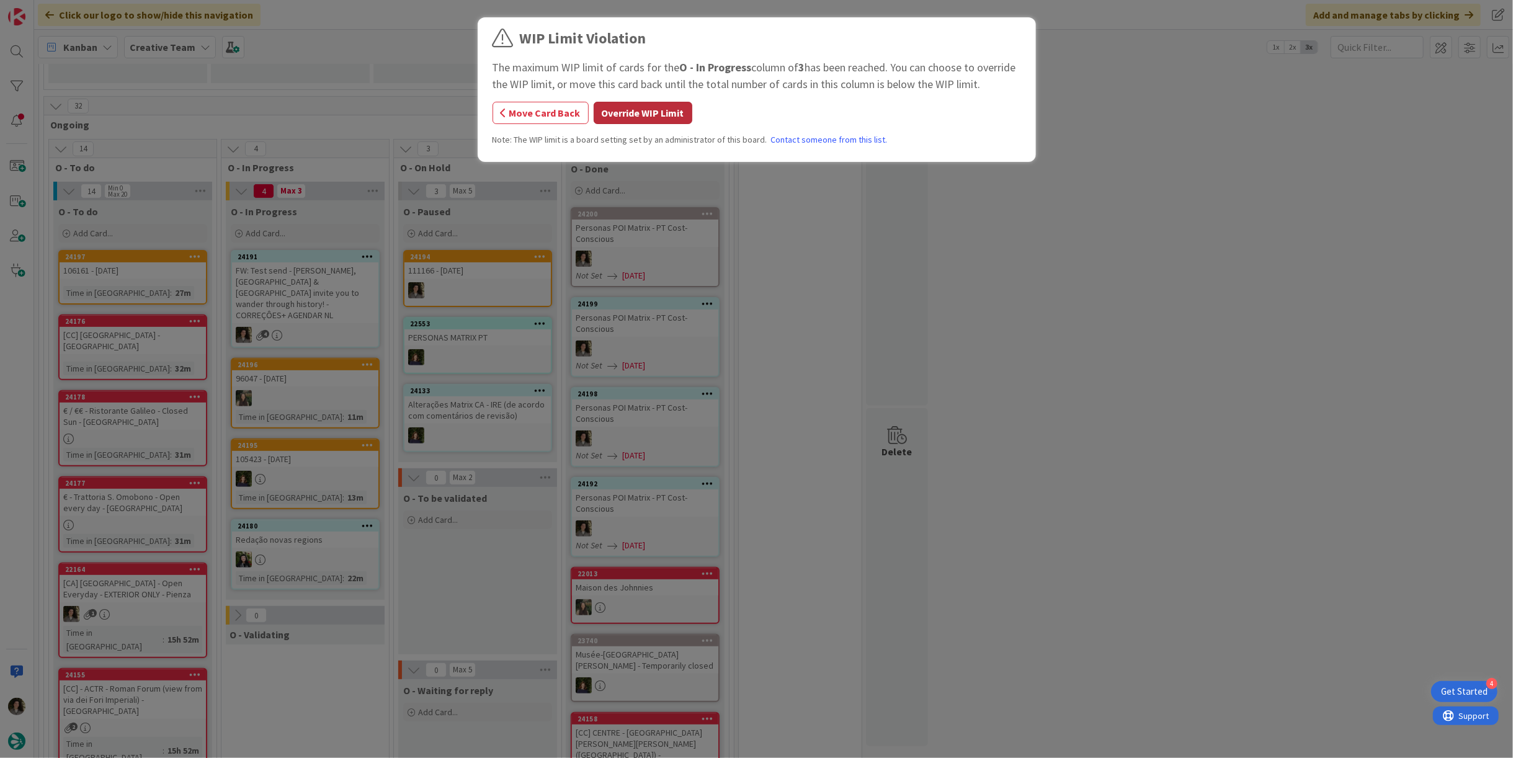
click at [657, 110] on button "Override WIP Limit" at bounding box center [643, 113] width 99 height 22
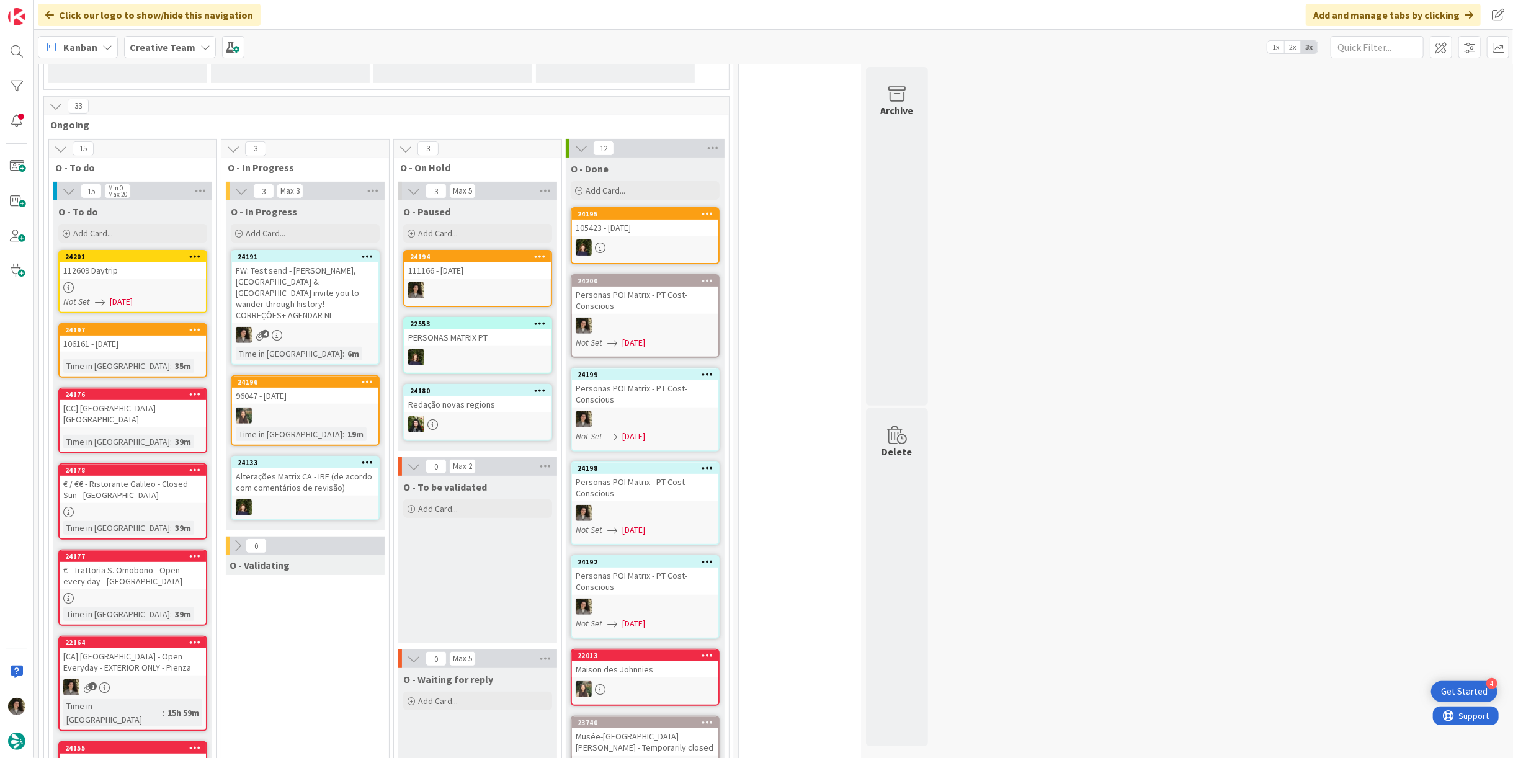
click at [107, 277] on div "112609 Daytrip" at bounding box center [133, 270] width 146 height 16
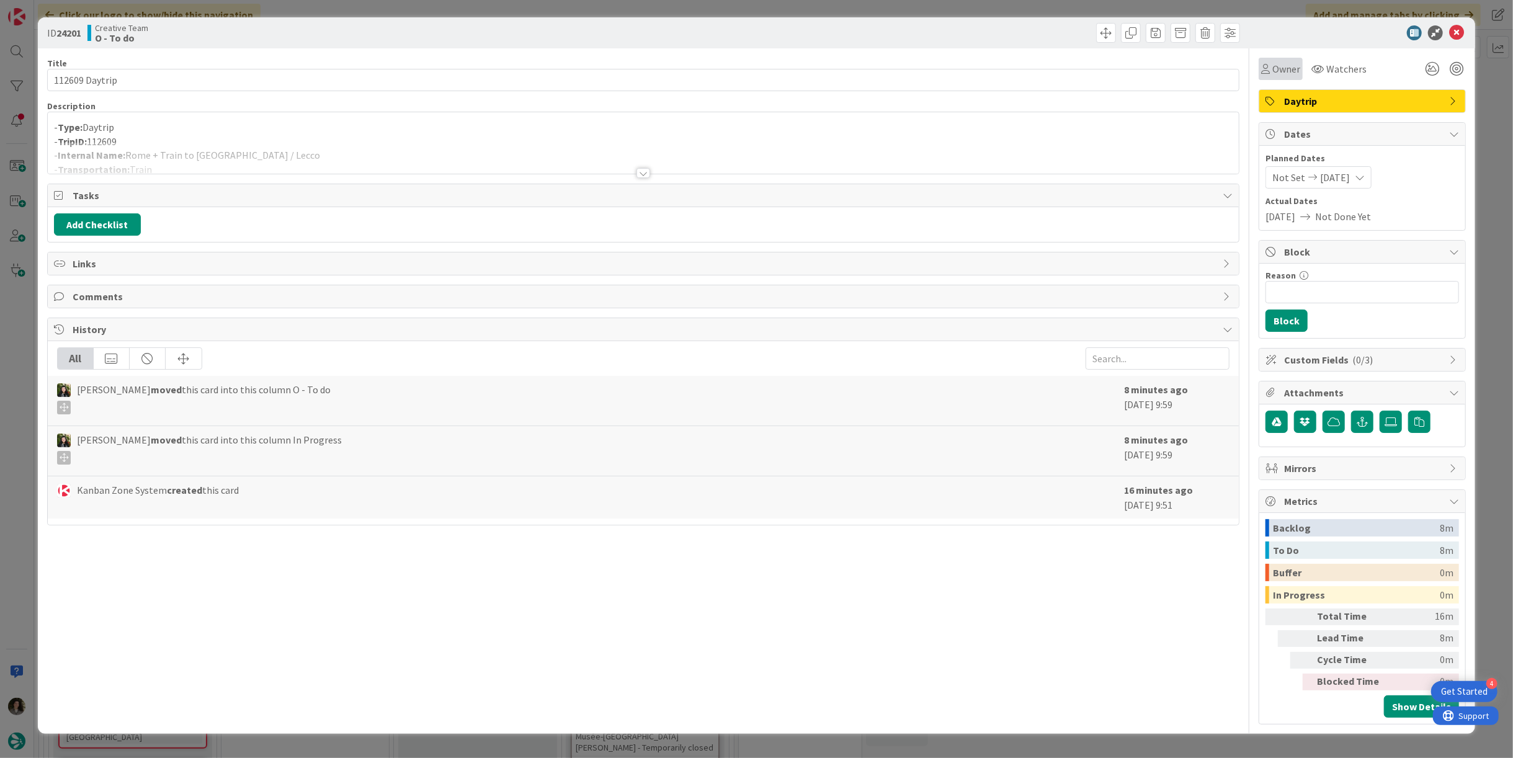
click at [1279, 72] on span "Owner" at bounding box center [1286, 68] width 28 height 15
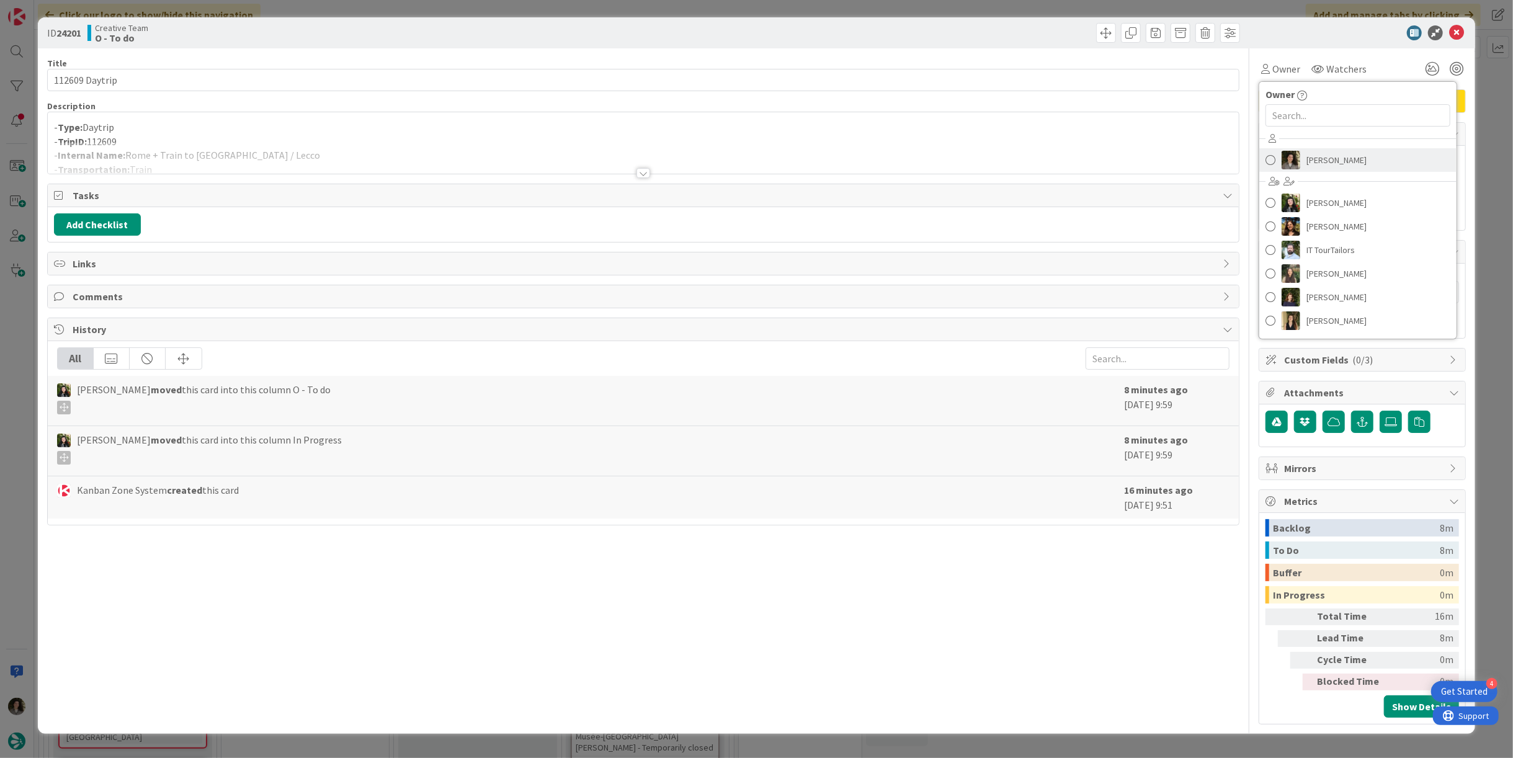
click at [1324, 167] on span "[PERSON_NAME]" at bounding box center [1337, 160] width 60 height 19
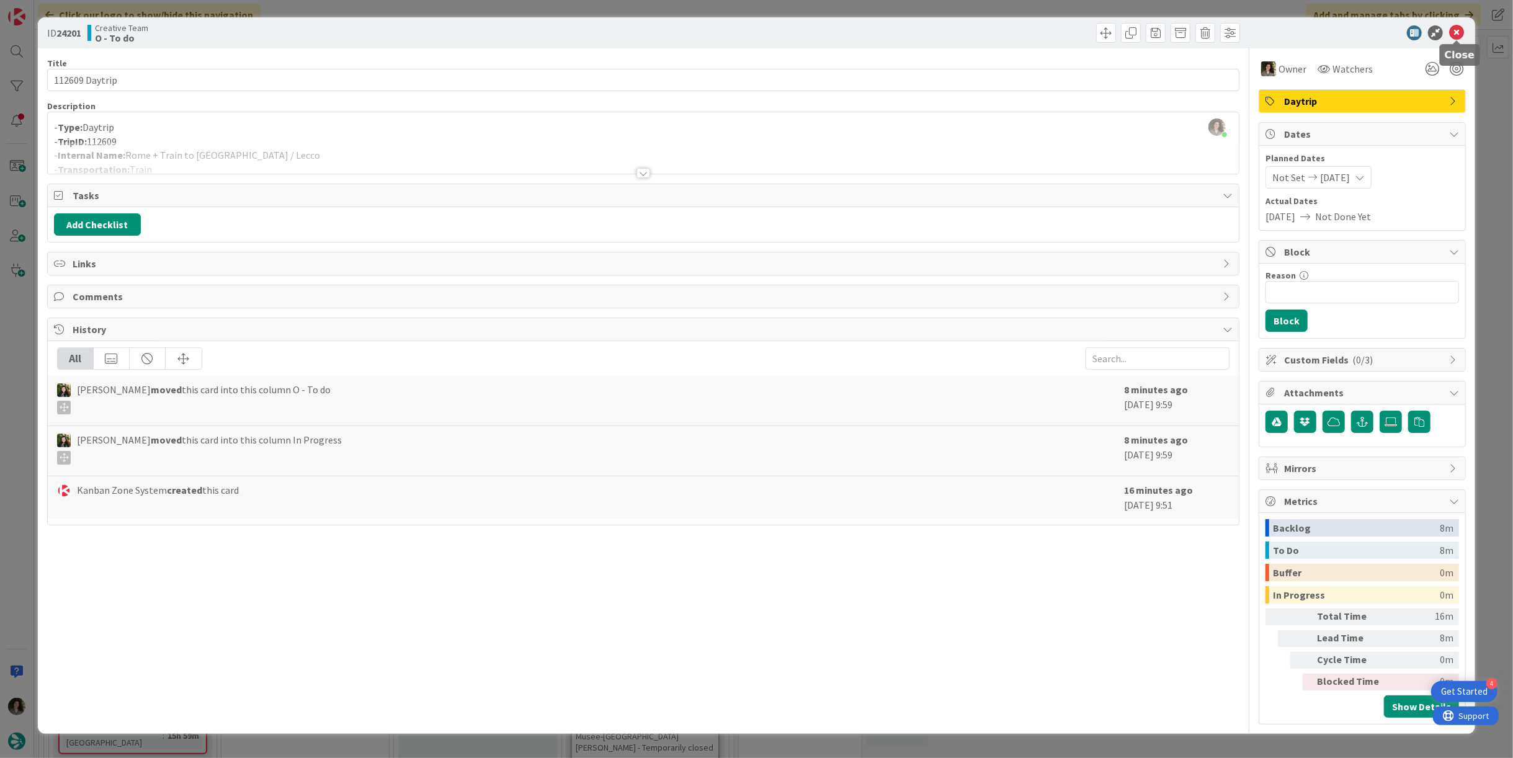
click at [1452, 34] on icon at bounding box center [1456, 32] width 15 height 15
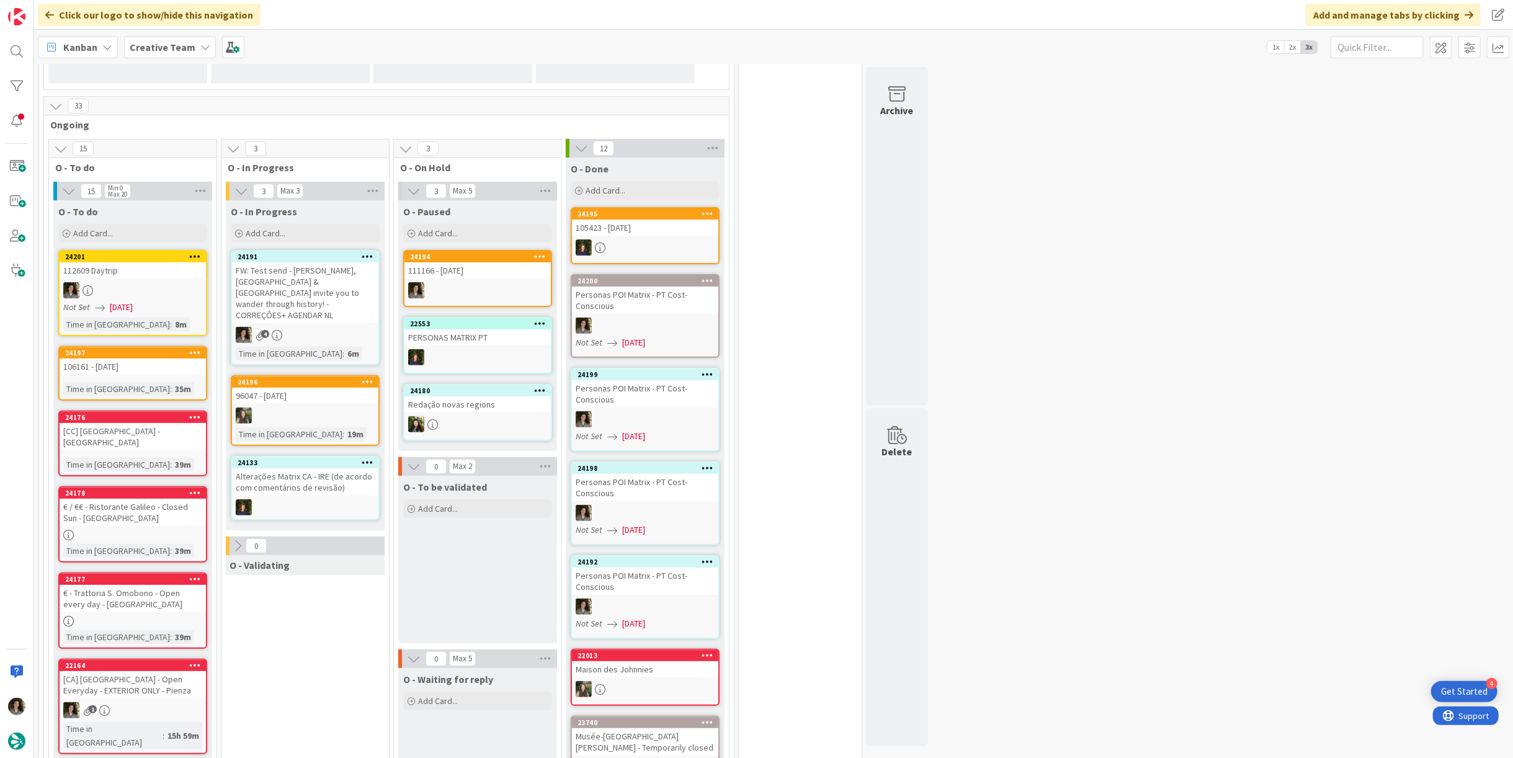
click at [298, 291] on div "FW: Test send - [PERSON_NAME], [GEOGRAPHIC_DATA] & [GEOGRAPHIC_DATA] invite you…" at bounding box center [305, 292] width 146 height 61
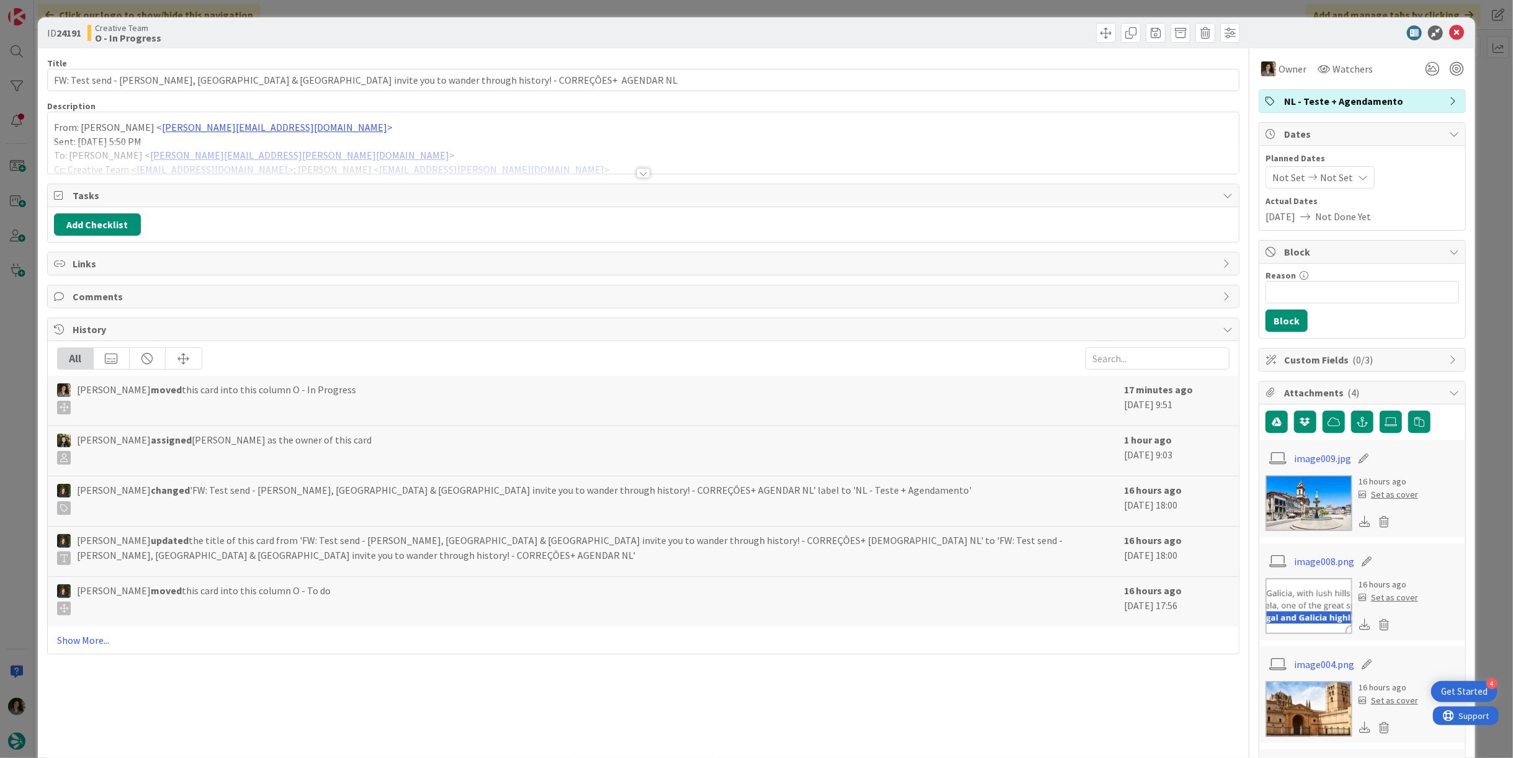
click at [640, 172] on div at bounding box center [644, 173] width 14 height 10
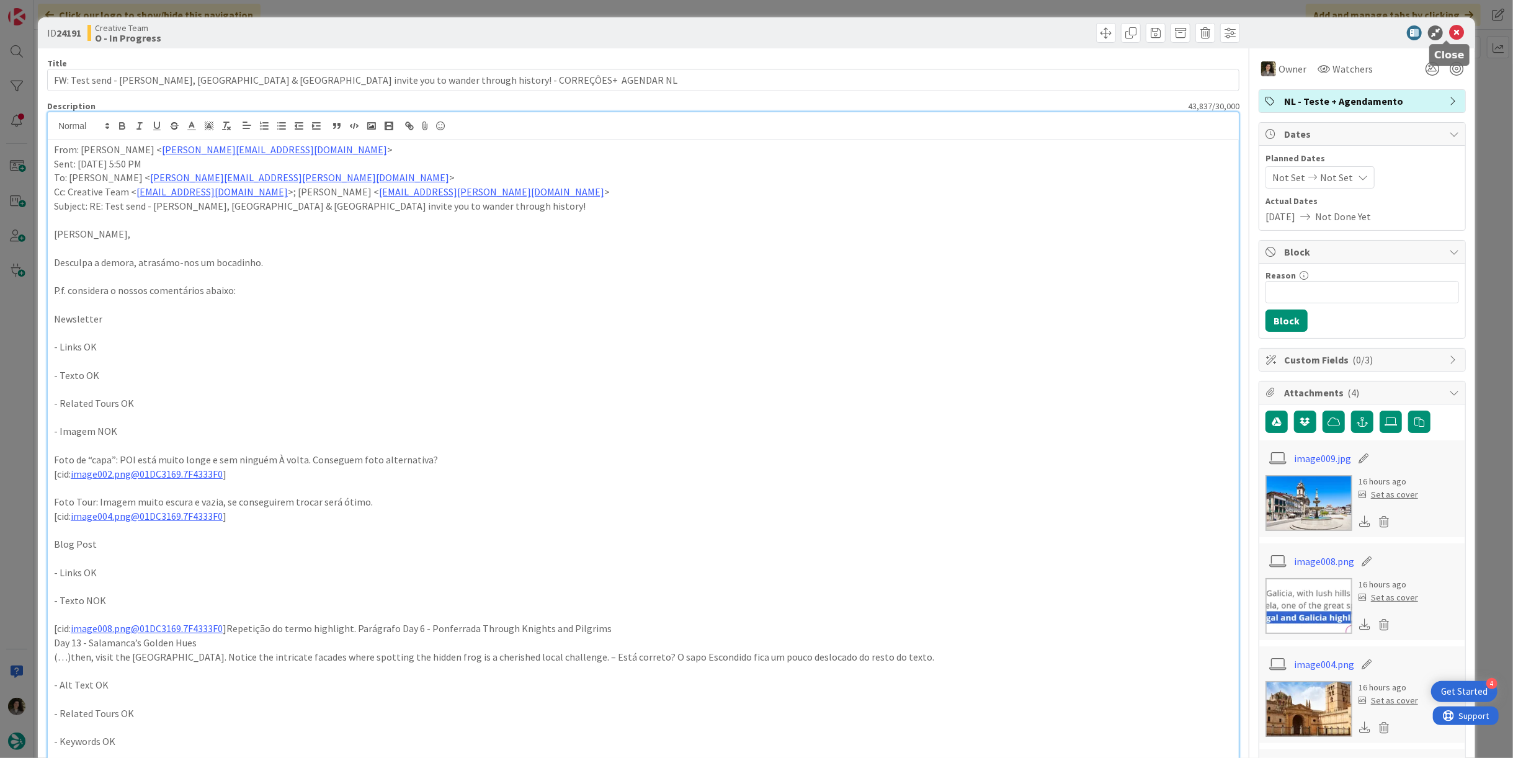
click at [1449, 30] on icon at bounding box center [1456, 32] width 15 height 15
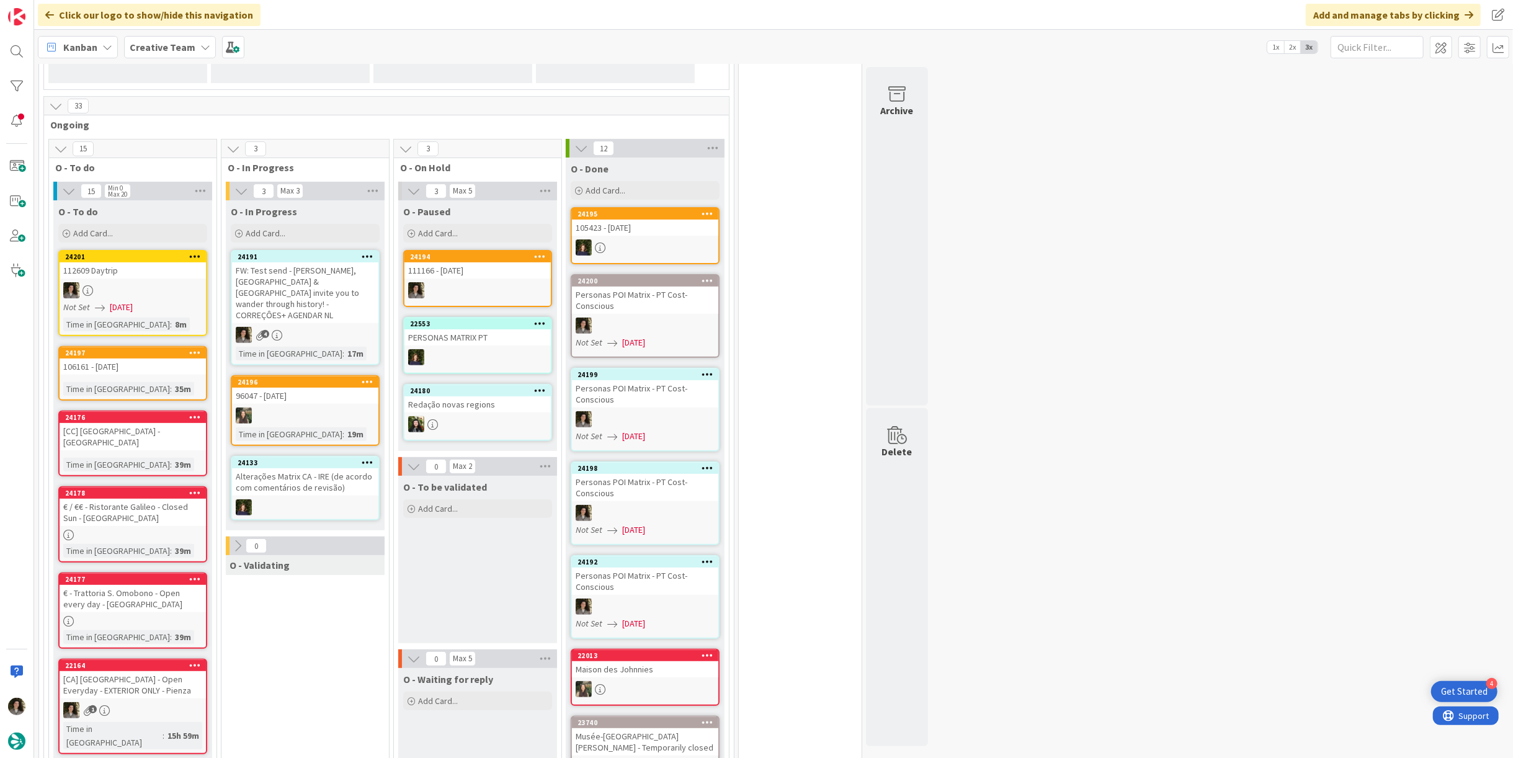
click at [302, 282] on div "FW: Test send - [PERSON_NAME], [GEOGRAPHIC_DATA] & [GEOGRAPHIC_DATA] invite you…" at bounding box center [305, 292] width 146 height 61
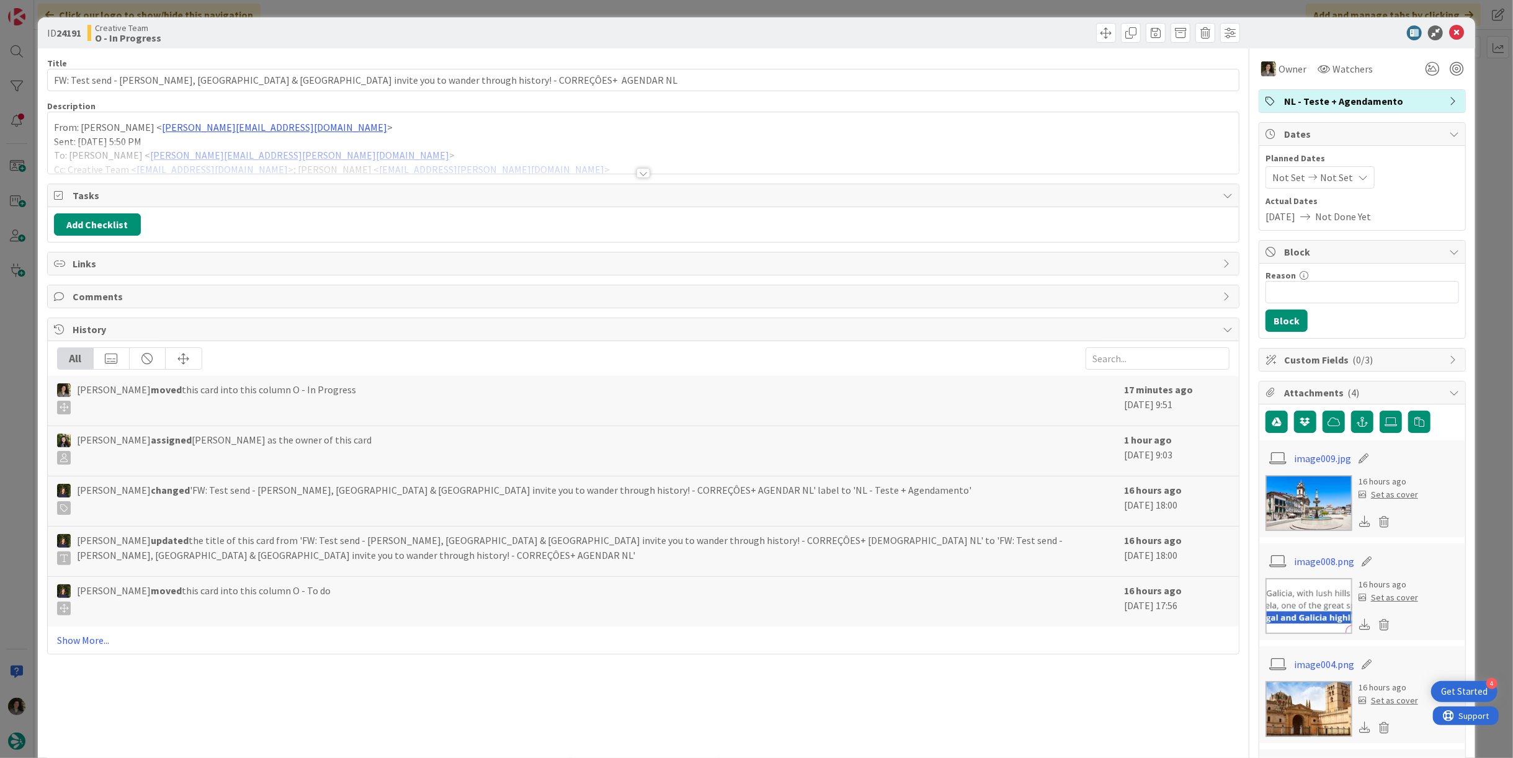
click at [644, 168] on div at bounding box center [644, 173] width 14 height 10
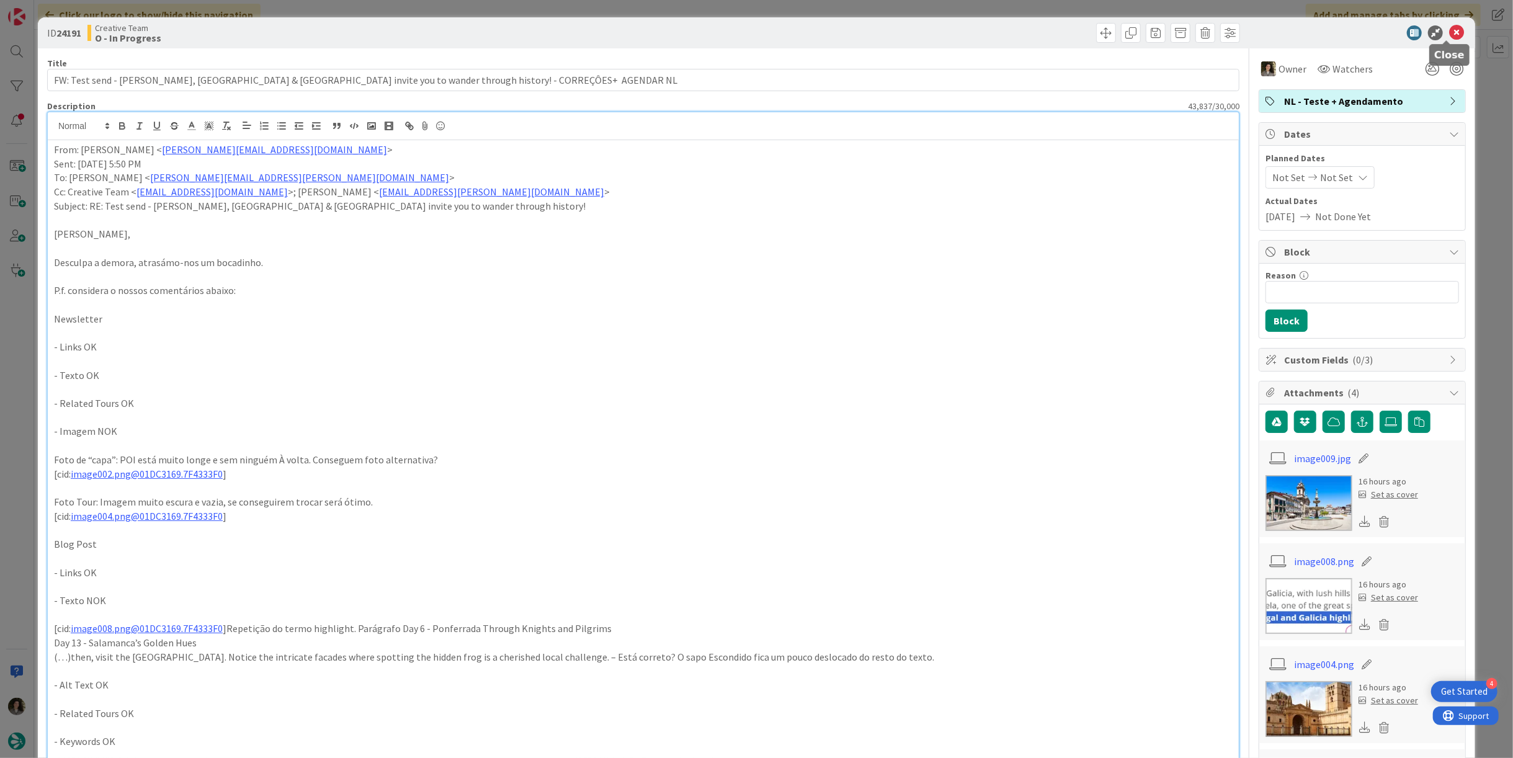
click at [1449, 34] on icon at bounding box center [1456, 32] width 15 height 15
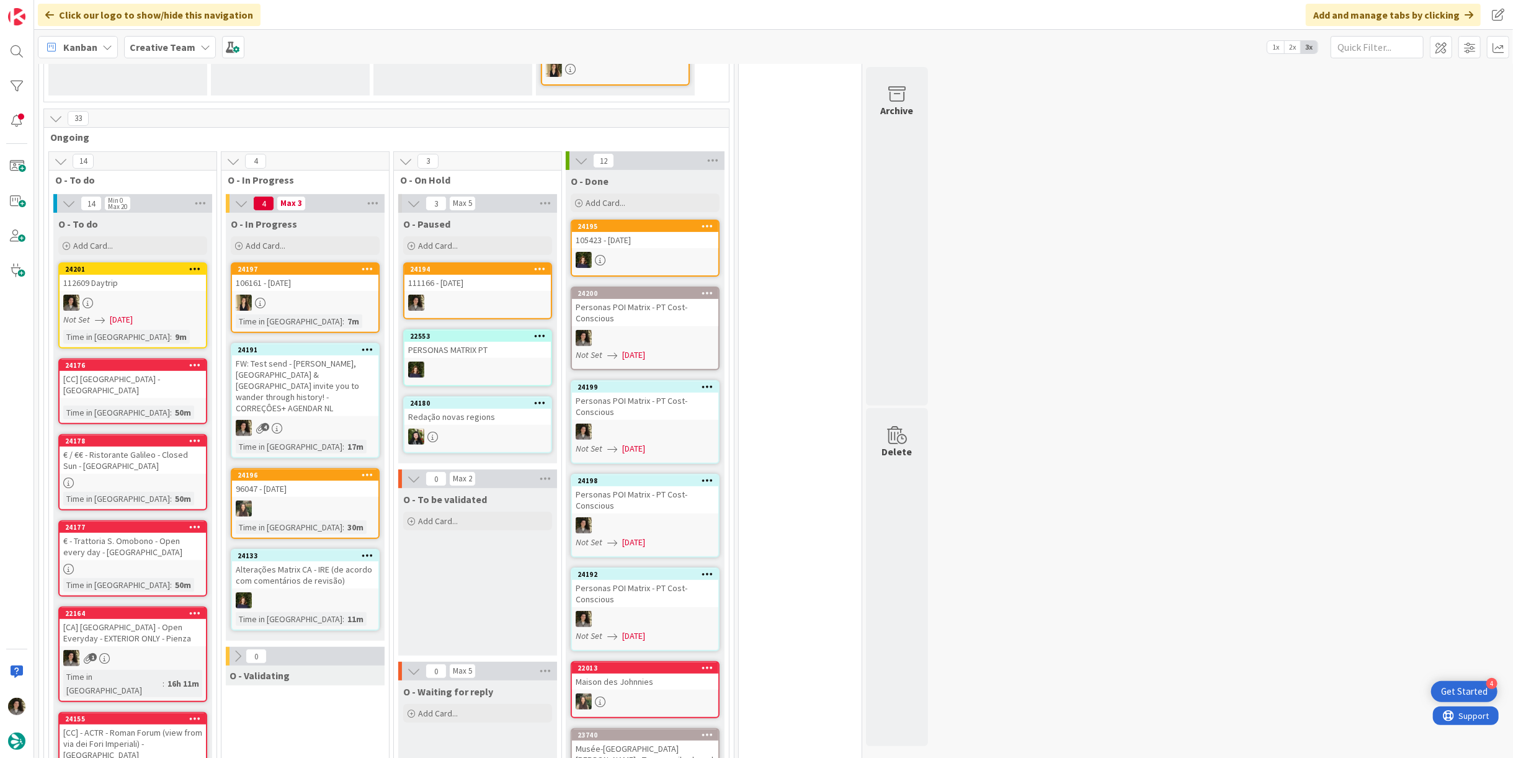
click at [139, 633] on div "22164 [CA] [GEOGRAPHIC_DATA] - Open Everyday - EXTERIOR ONLY - Pienza 1 Time in…" at bounding box center [132, 655] width 149 height 96
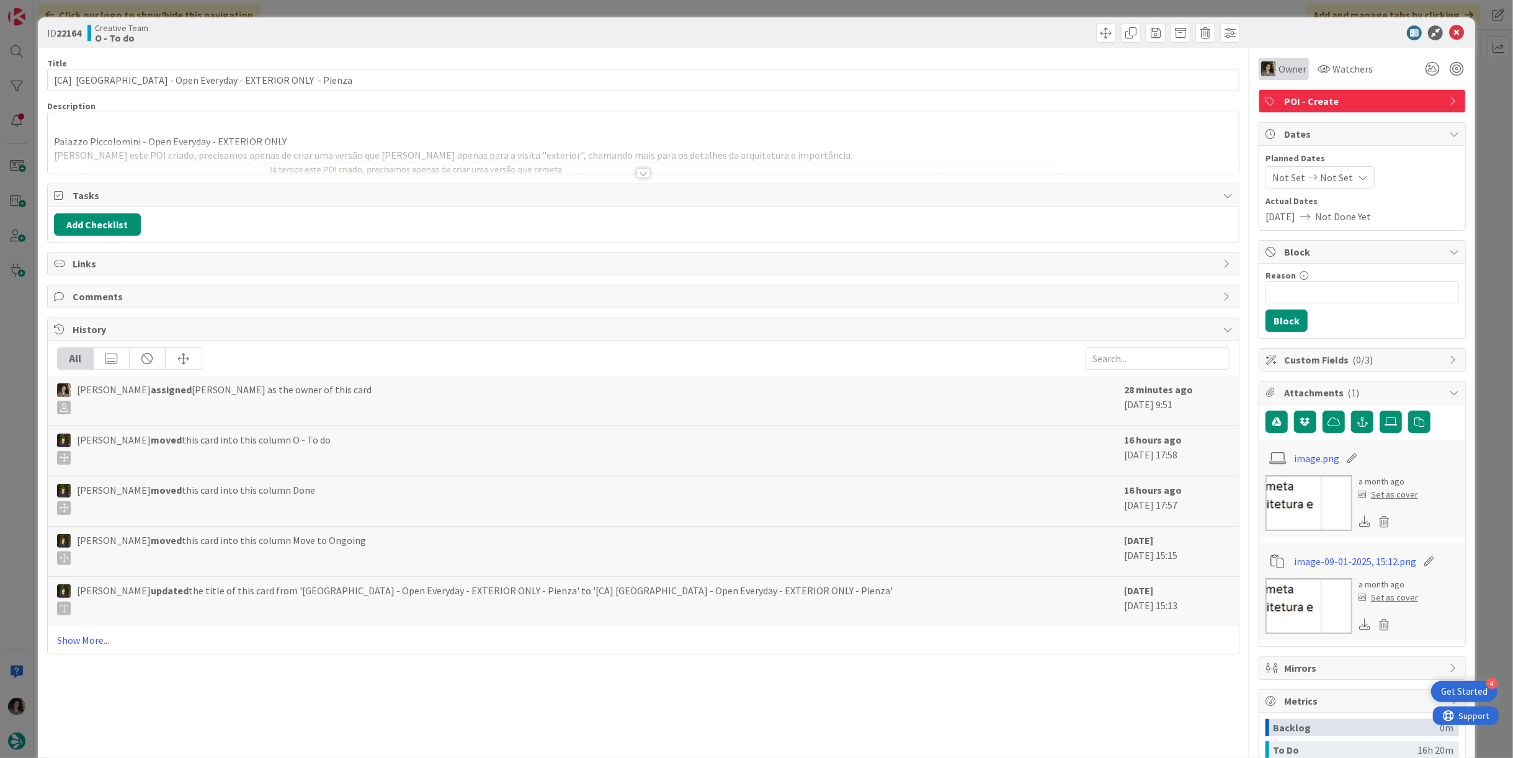
drag, startPoint x: 1279, startPoint y: 67, endPoint x: 1285, endPoint y: 79, distance: 13.9
click at [1279, 68] on span "Owner" at bounding box center [1293, 68] width 28 height 15
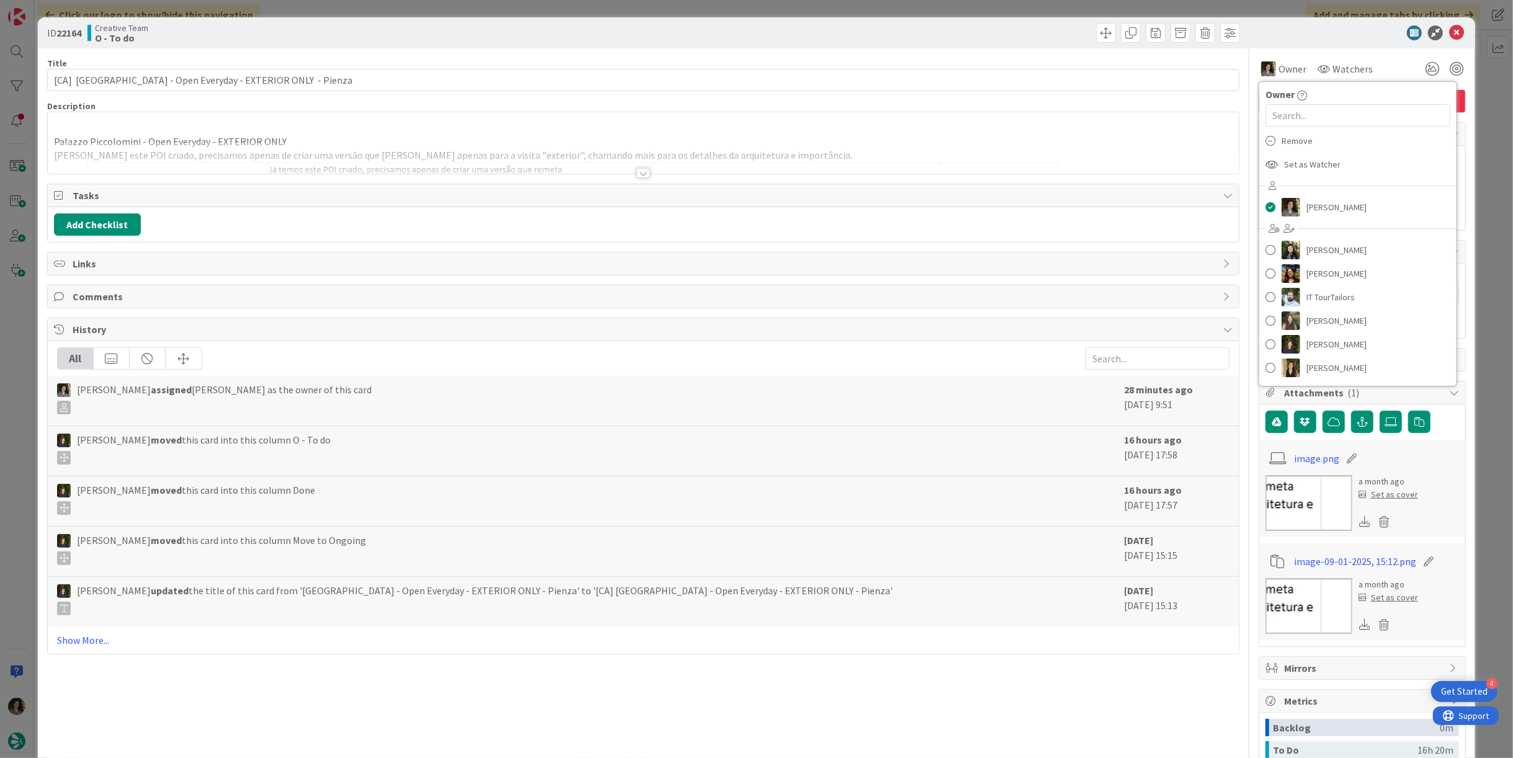
click at [1305, 139] on div "Remove" at bounding box center [1357, 141] width 197 height 24
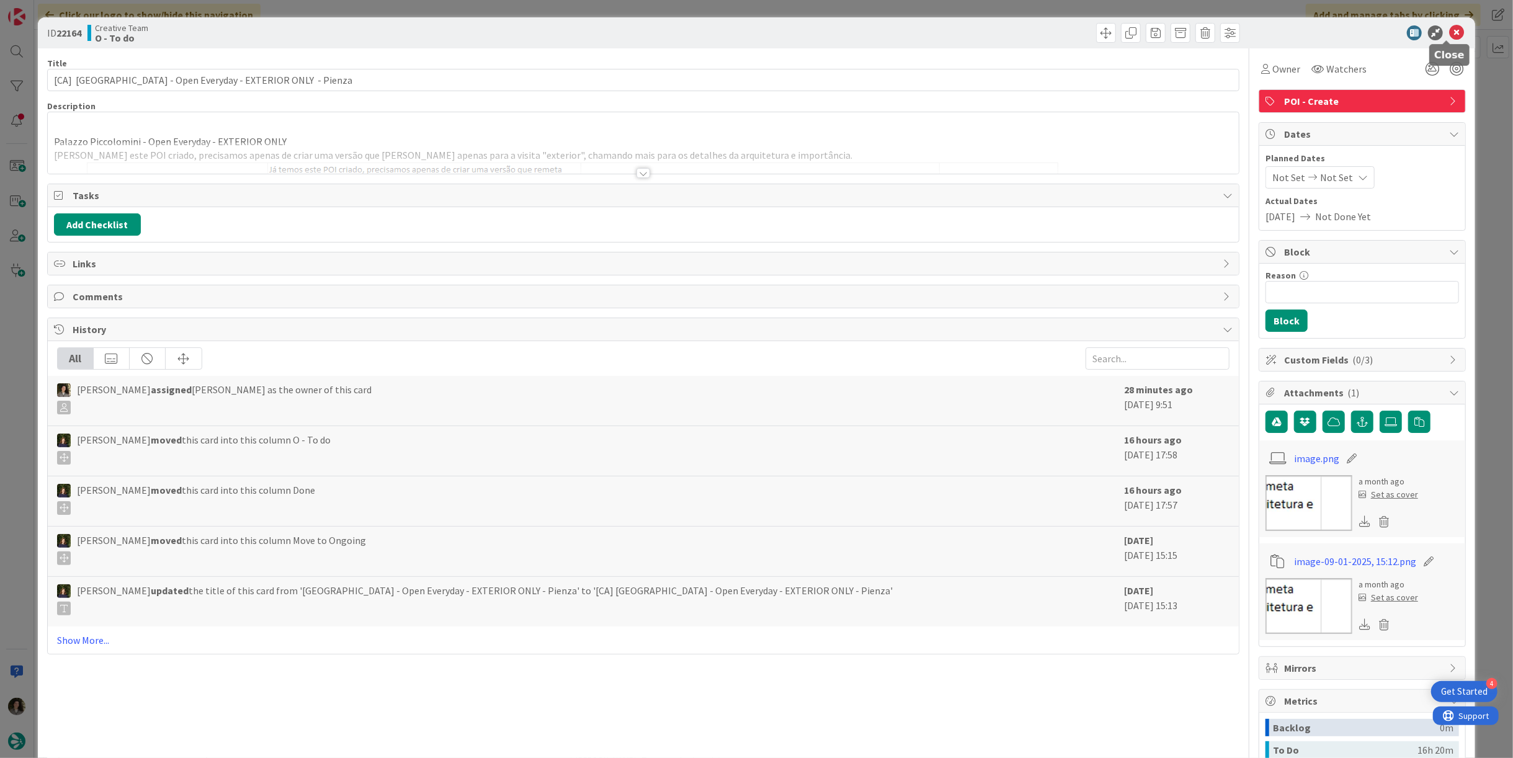
click at [1449, 29] on icon at bounding box center [1456, 32] width 15 height 15
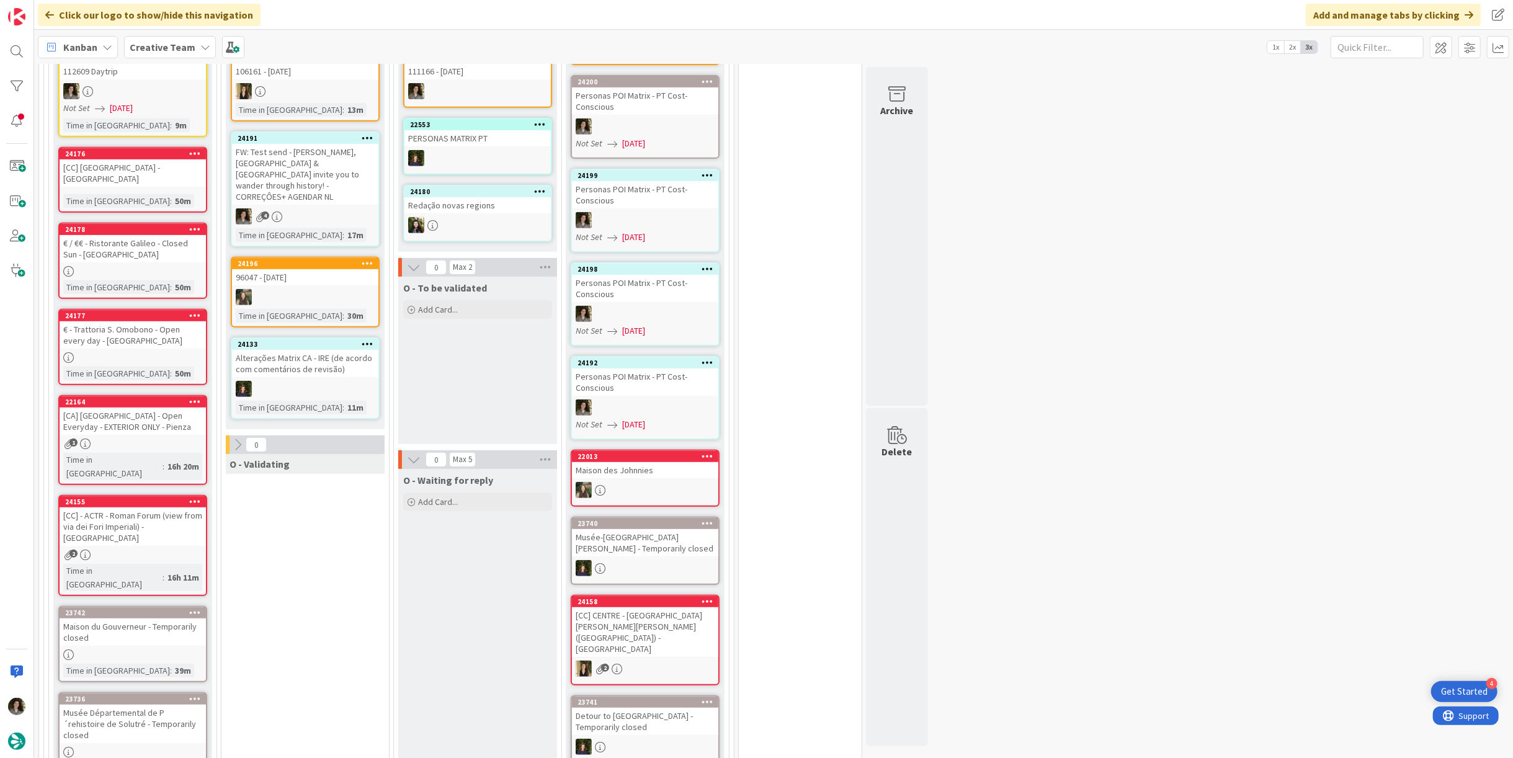
scroll to position [275, 0]
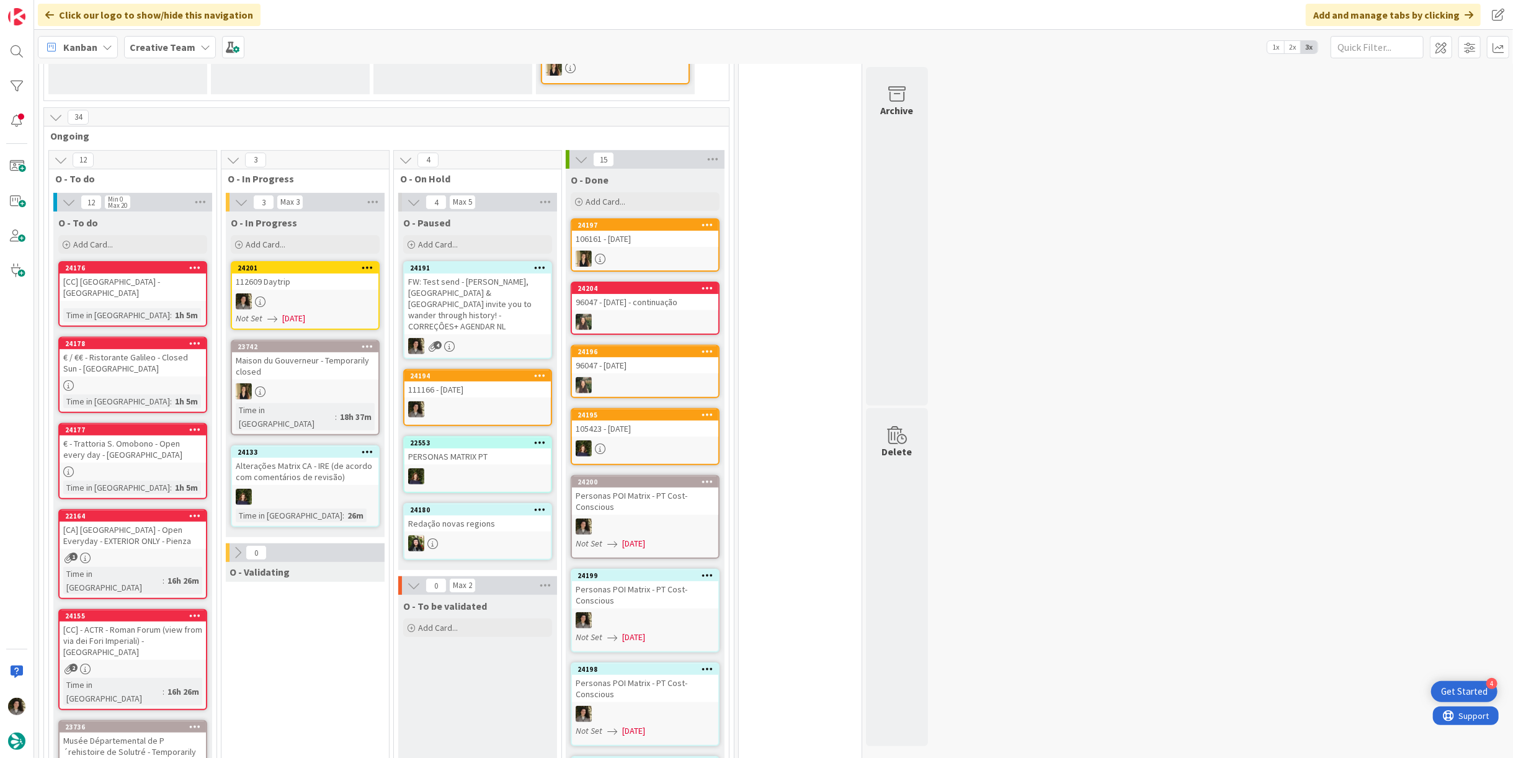
click at [303, 306] on div at bounding box center [305, 301] width 146 height 16
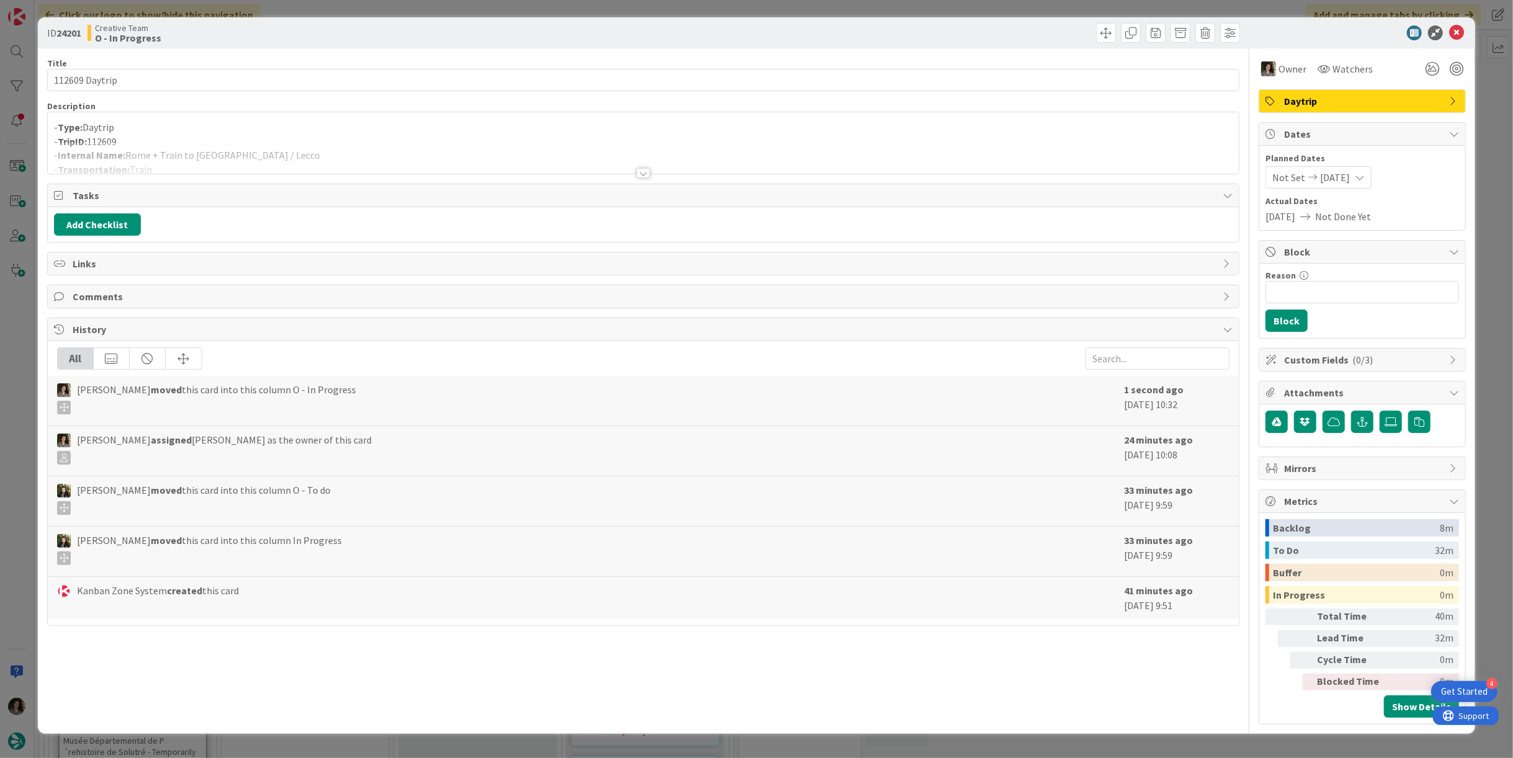
click at [331, 127] on p "- Type: Daytrip" at bounding box center [643, 127] width 1179 height 14
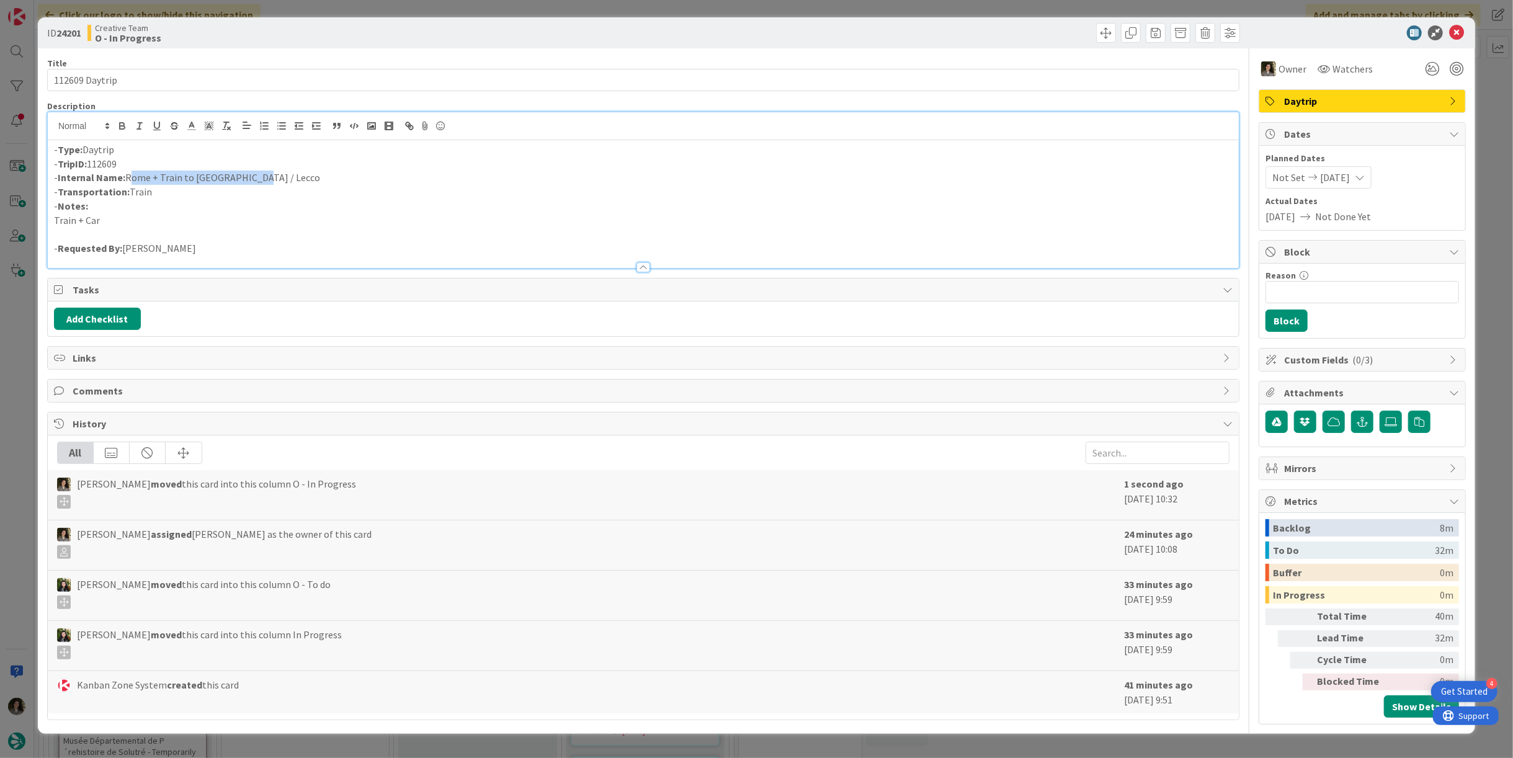
drag, startPoint x: 254, startPoint y: 176, endPoint x: 128, endPoint y: 178, distance: 126.6
click at [128, 178] on p "- Internal Name: [GEOGRAPHIC_DATA] + Train to [GEOGRAPHIC_DATA] / [GEOGRAPHIC_D…" at bounding box center [643, 178] width 1179 height 14
copy p "Rome + Train to [GEOGRAPHIC_DATA] / Lecco"
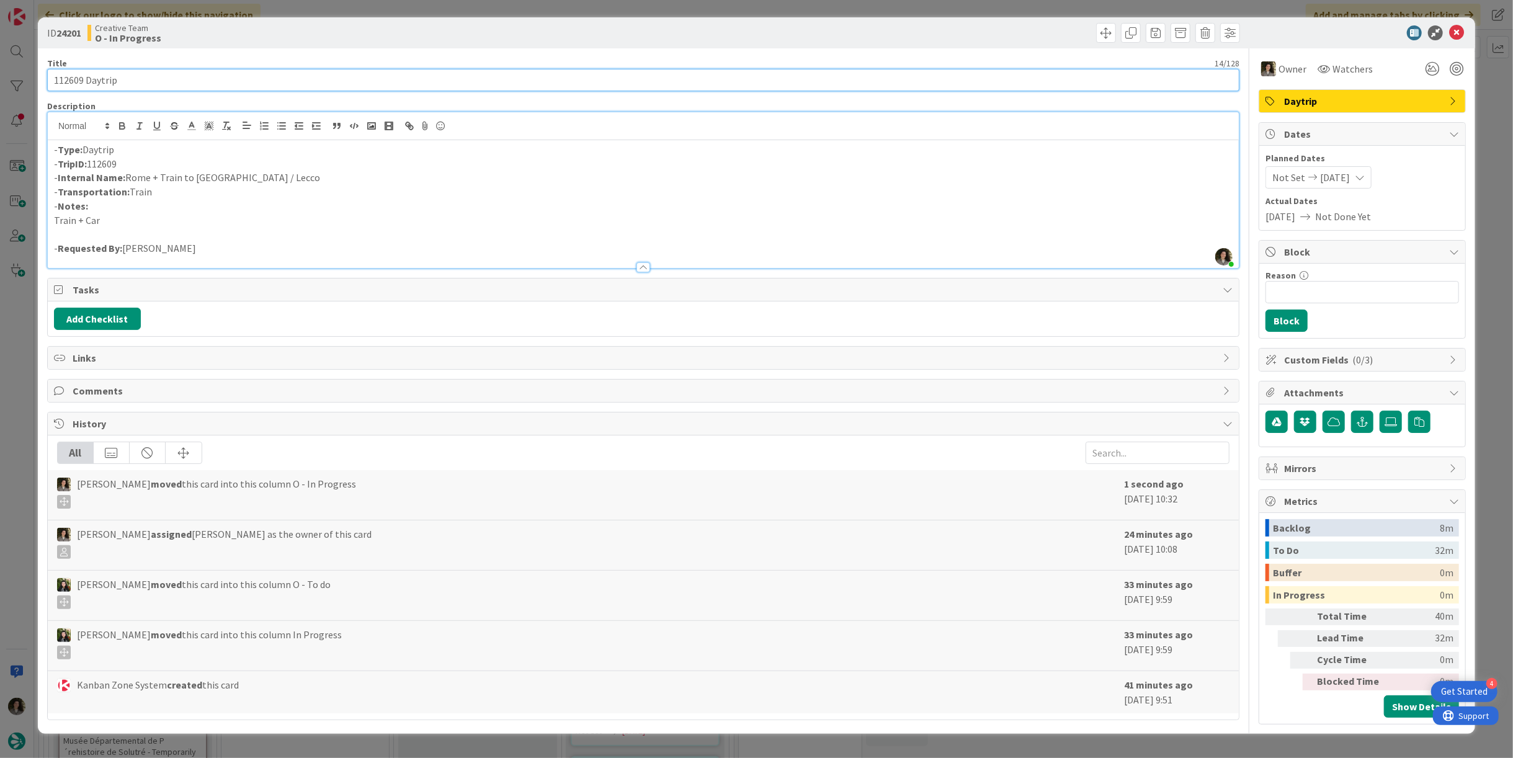
click at [220, 82] on input "112609 Daytrip" at bounding box center [643, 80] width 1192 height 22
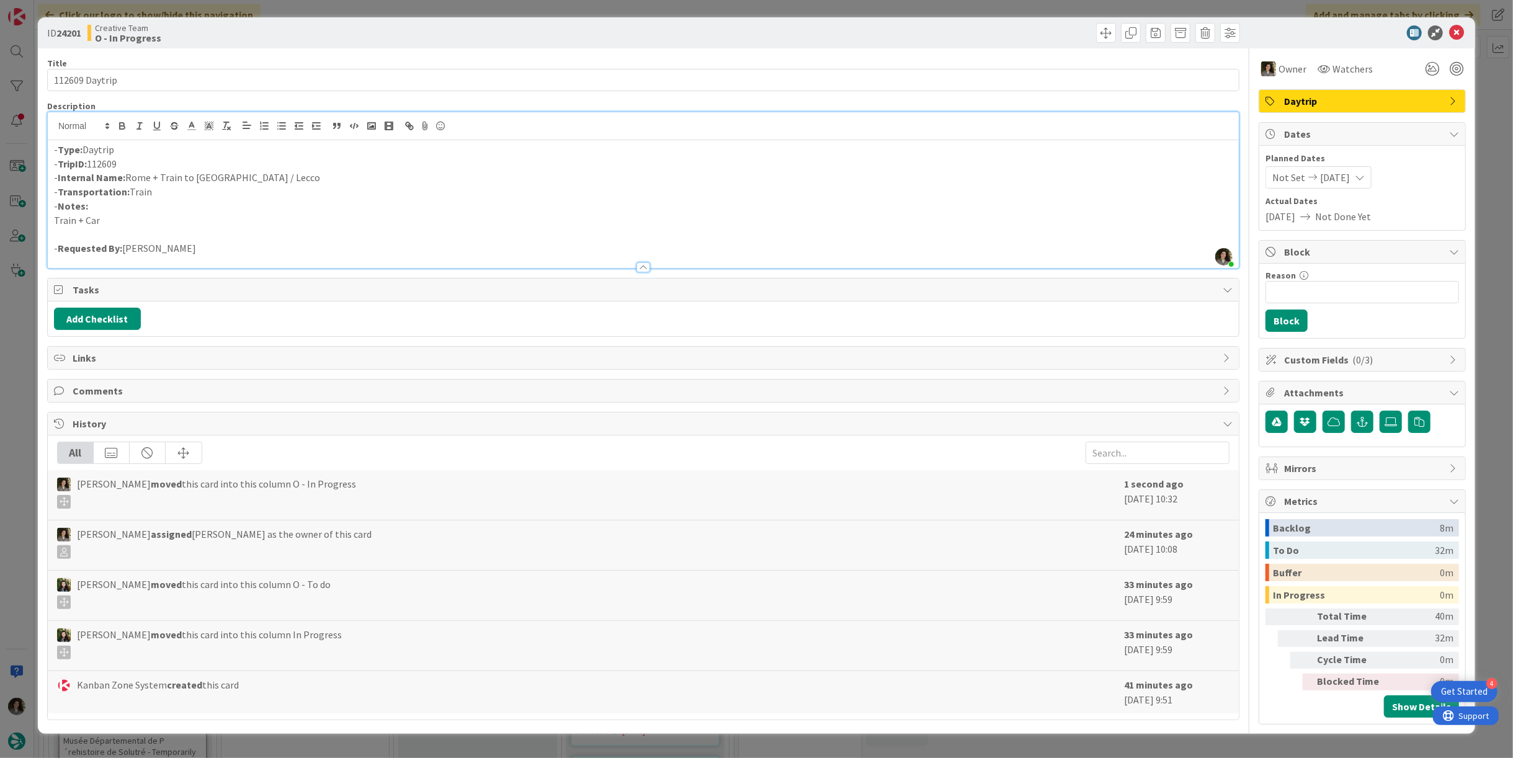
drag, startPoint x: 285, startPoint y: 181, endPoint x: 276, endPoint y: 174, distance: 11.0
click at [284, 182] on p "- Internal Name: [GEOGRAPHIC_DATA] + Train to [GEOGRAPHIC_DATA] / [GEOGRAPHIC_D…" at bounding box center [643, 178] width 1179 height 14
drag, startPoint x: 257, startPoint y: 172, endPoint x: 126, endPoint y: 182, distance: 131.2
click at [126, 182] on p "- Internal Name: [GEOGRAPHIC_DATA] + Train to [GEOGRAPHIC_DATA] / [GEOGRAPHIC_D…" at bounding box center [643, 178] width 1179 height 14
copy p "Rome + Train to [GEOGRAPHIC_DATA] / Lecco"
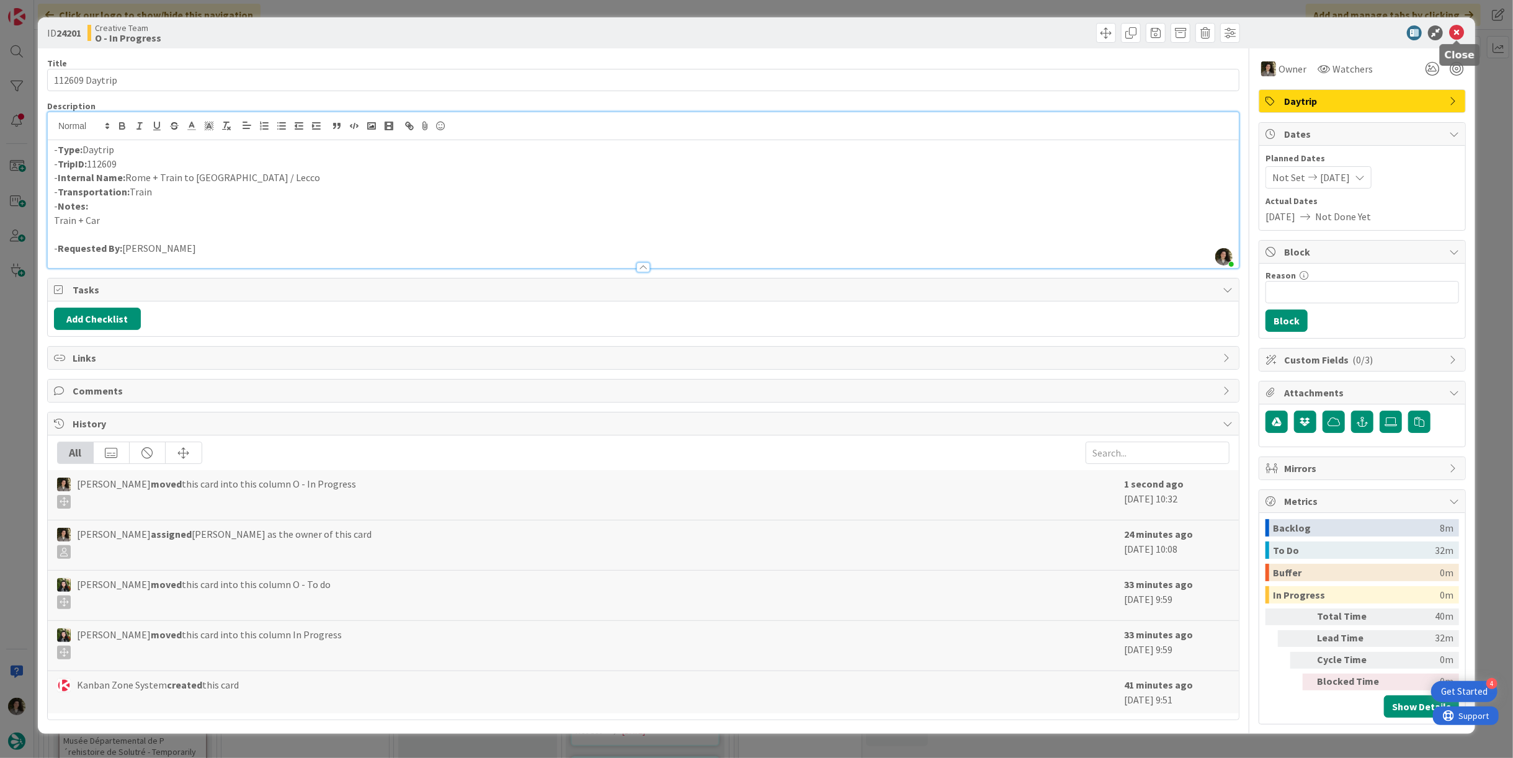
click at [1462, 34] on icon at bounding box center [1456, 32] width 15 height 15
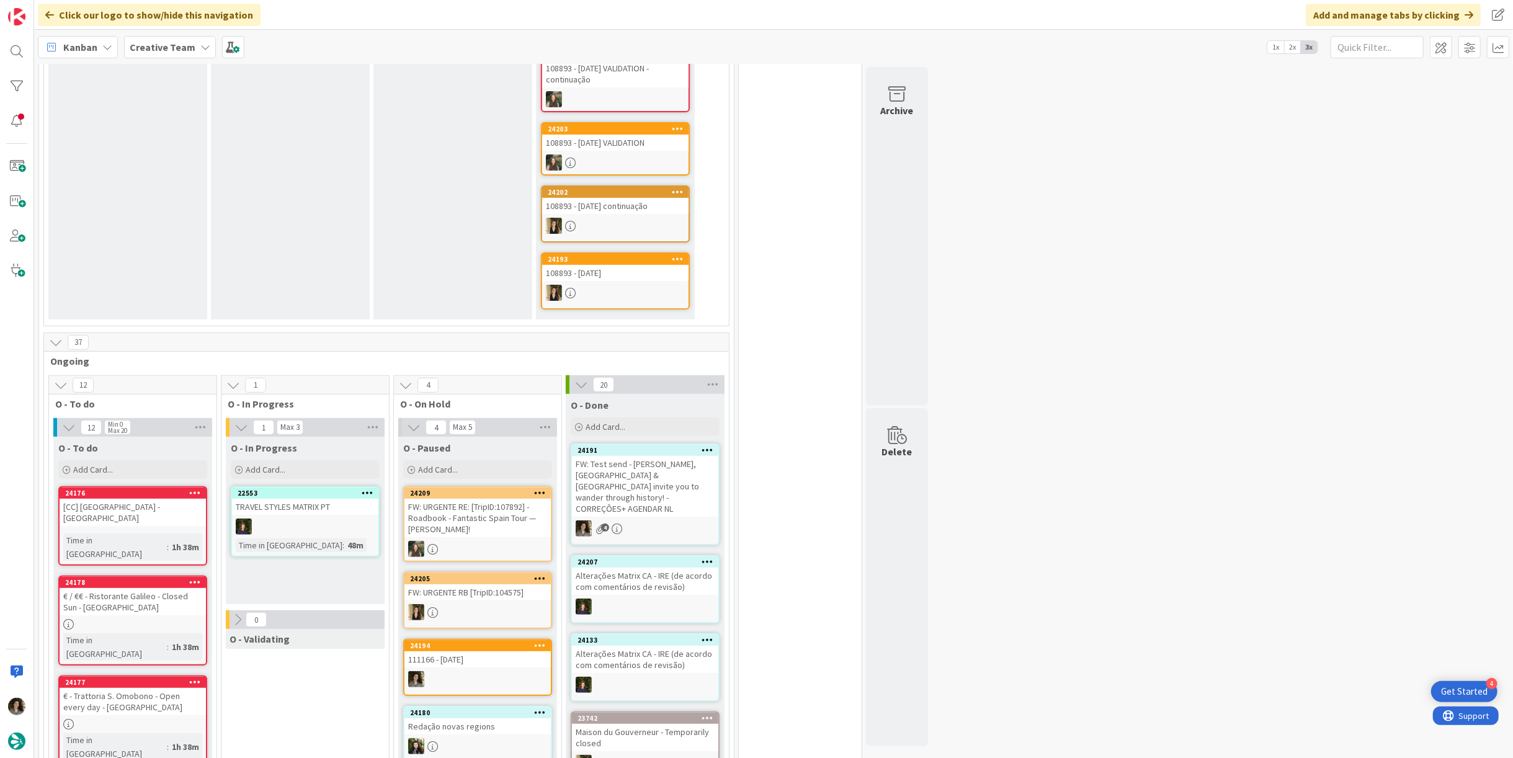
click at [605, 458] on div "FW: Test send - [PERSON_NAME], [GEOGRAPHIC_DATA] & [GEOGRAPHIC_DATA] invite you…" at bounding box center [645, 486] width 146 height 61
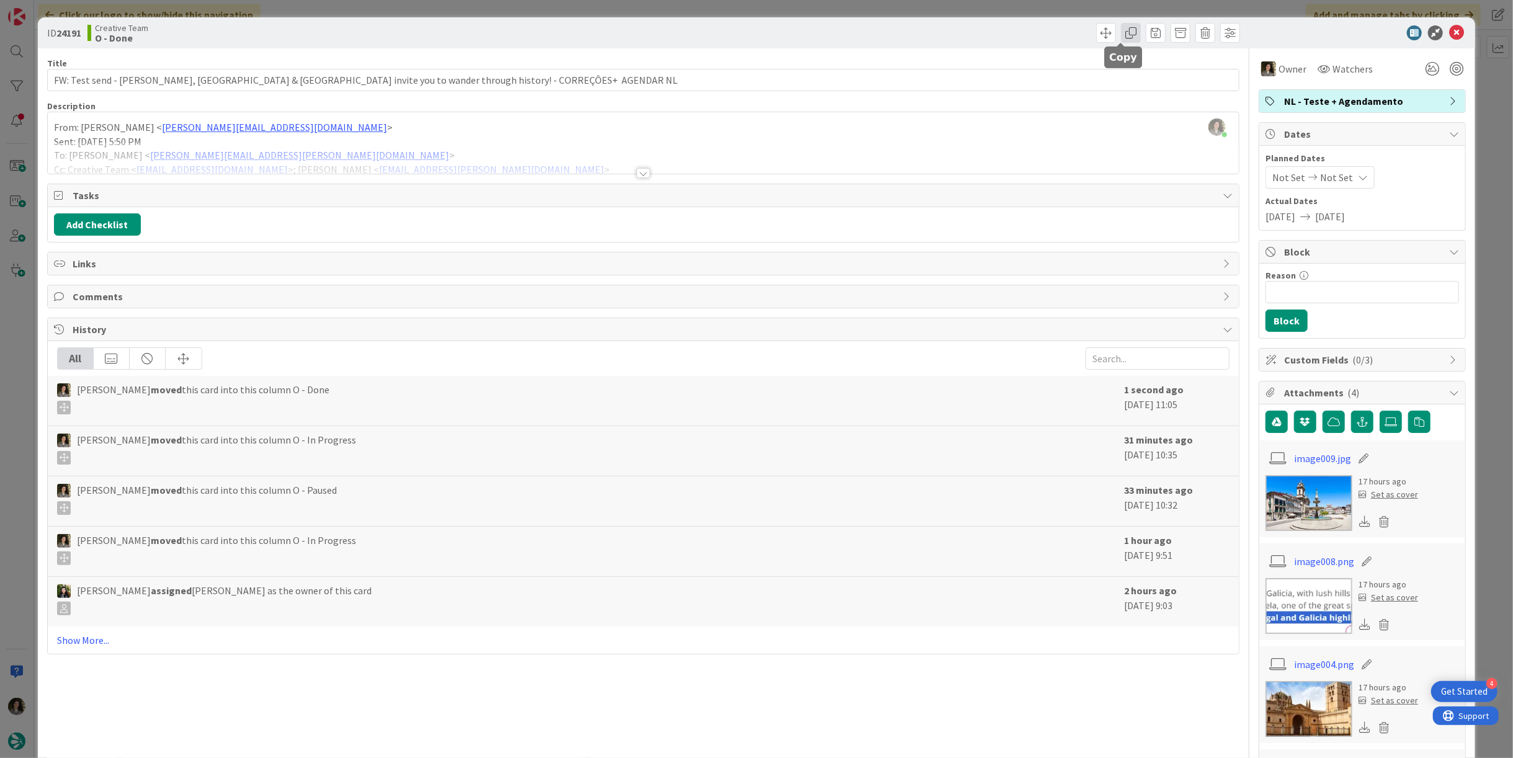
click at [1121, 31] on span at bounding box center [1131, 33] width 20 height 20
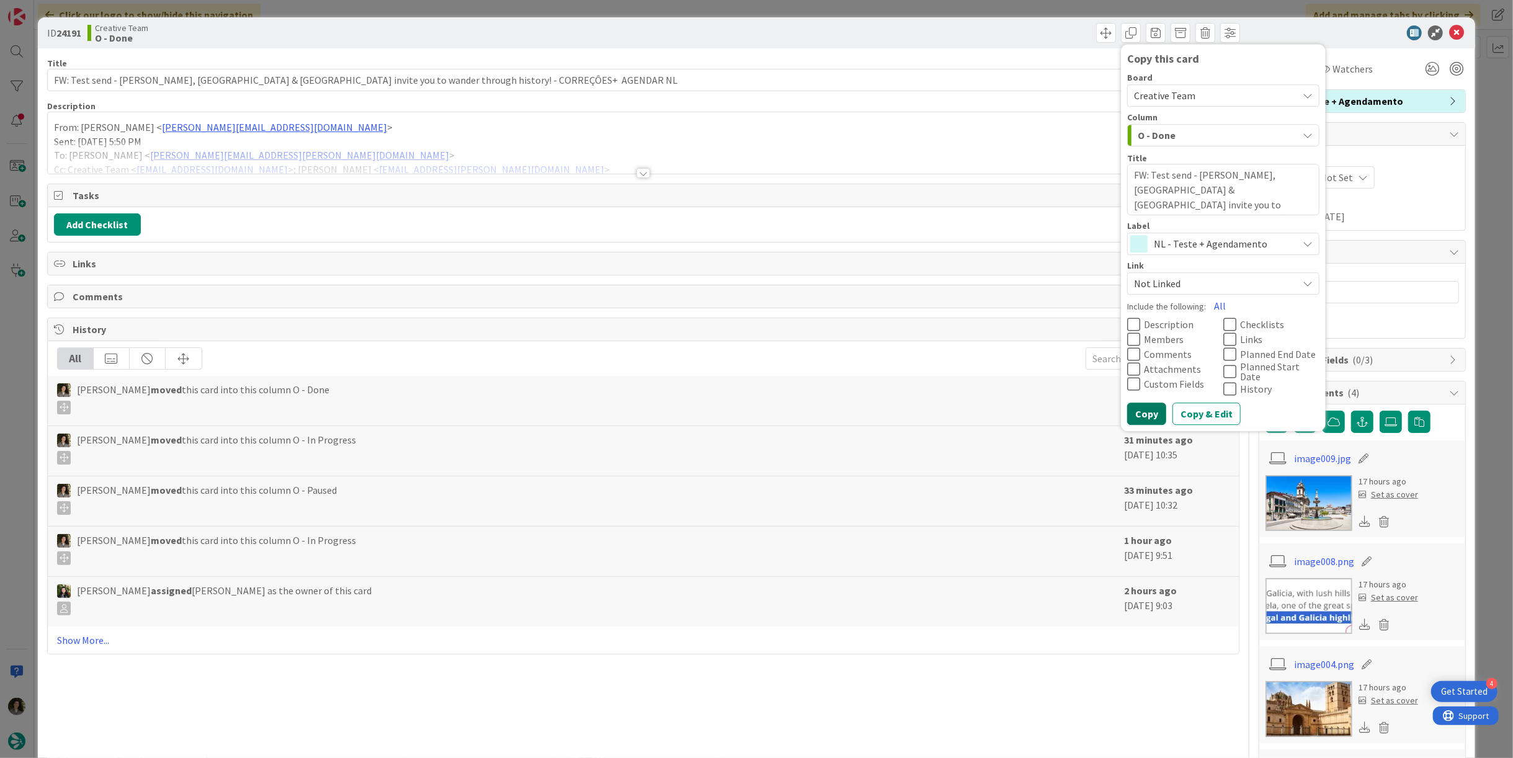
drag, startPoint x: 1151, startPoint y: 401, endPoint x: 1150, endPoint y: 379, distance: 21.7
click at [1150, 403] on button "Copy" at bounding box center [1146, 414] width 39 height 22
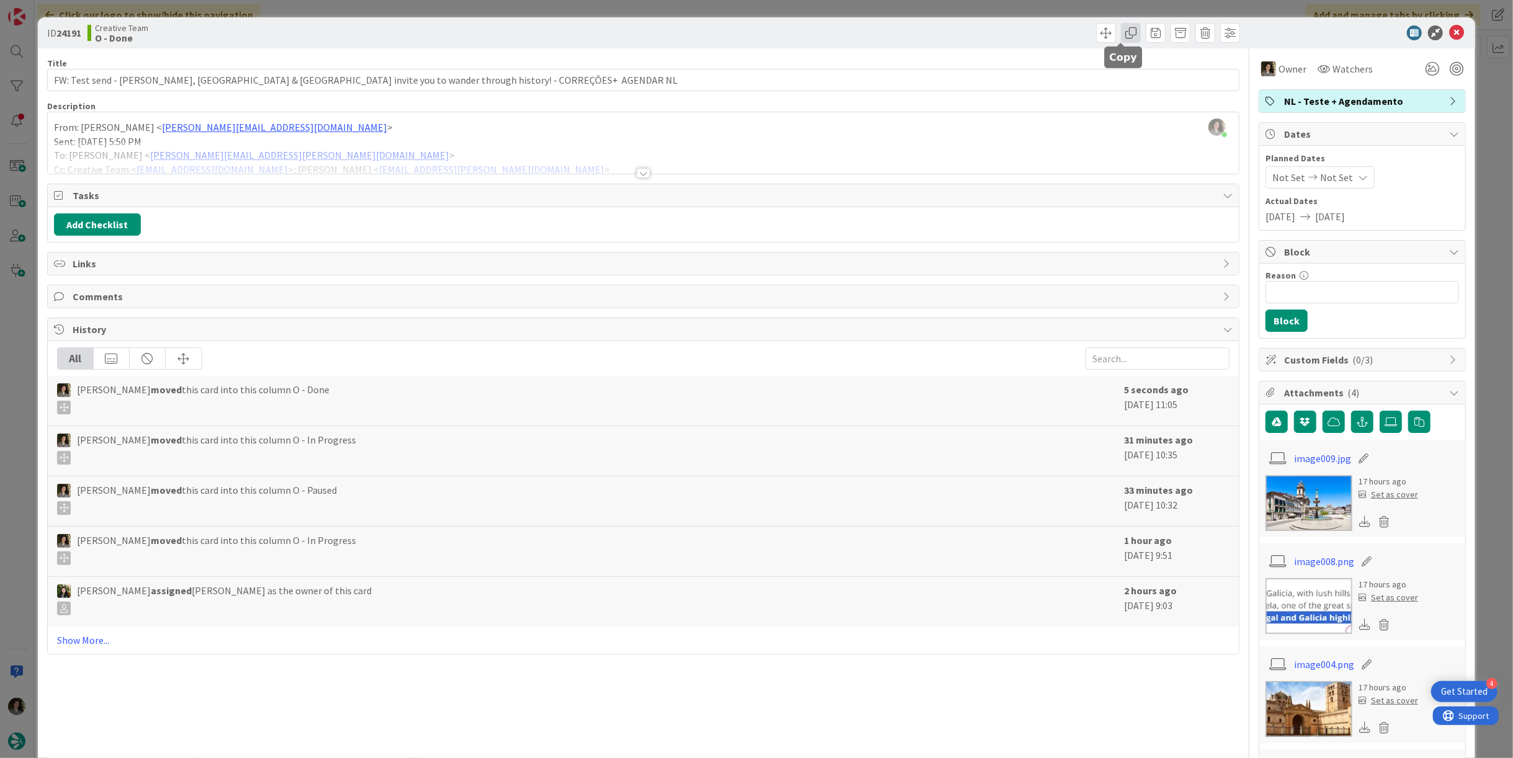
click at [1129, 35] on span at bounding box center [1131, 33] width 20 height 20
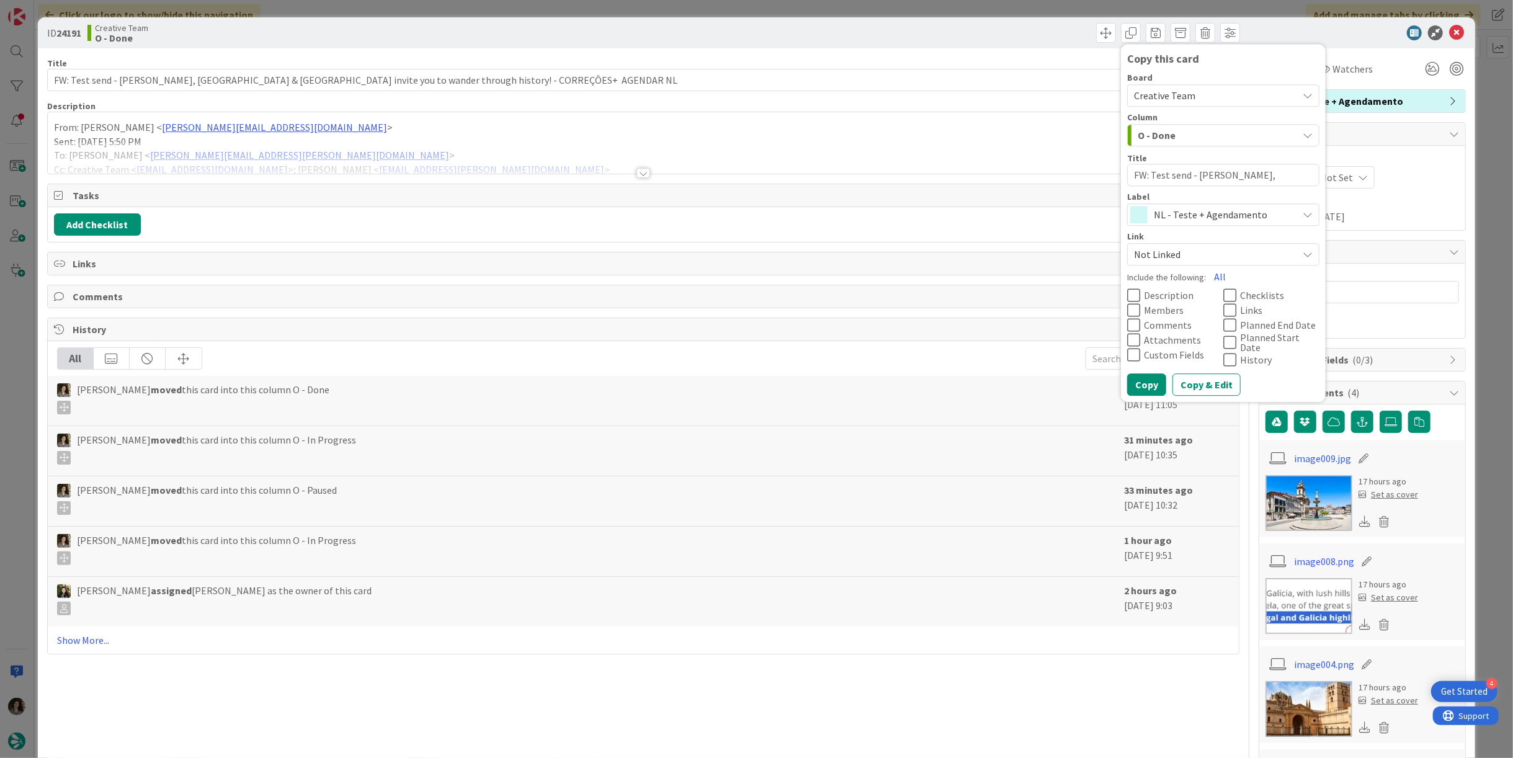
click at [1203, 215] on span "NL - Teste + Agendamento" at bounding box center [1223, 214] width 138 height 17
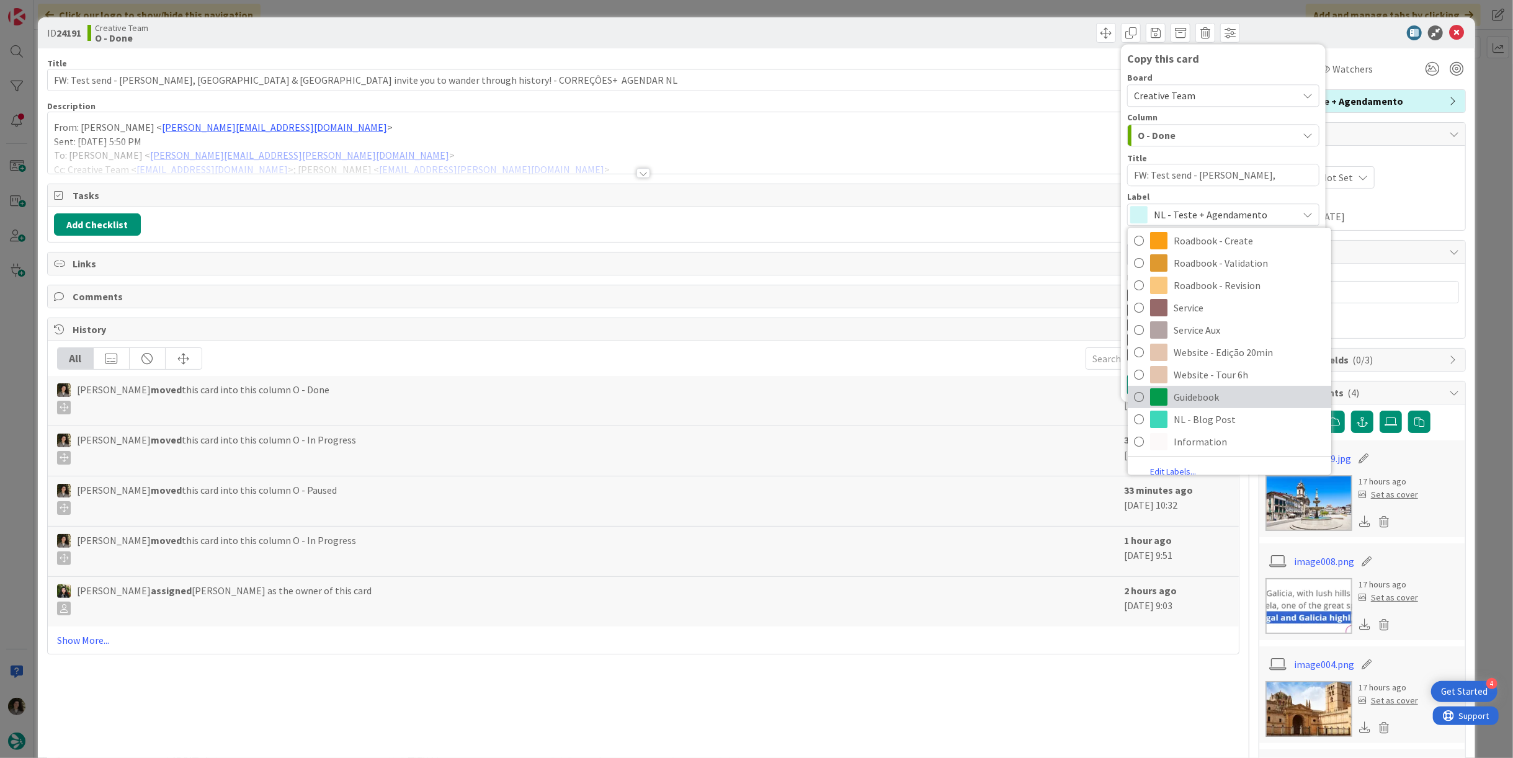
scroll to position [258, 0]
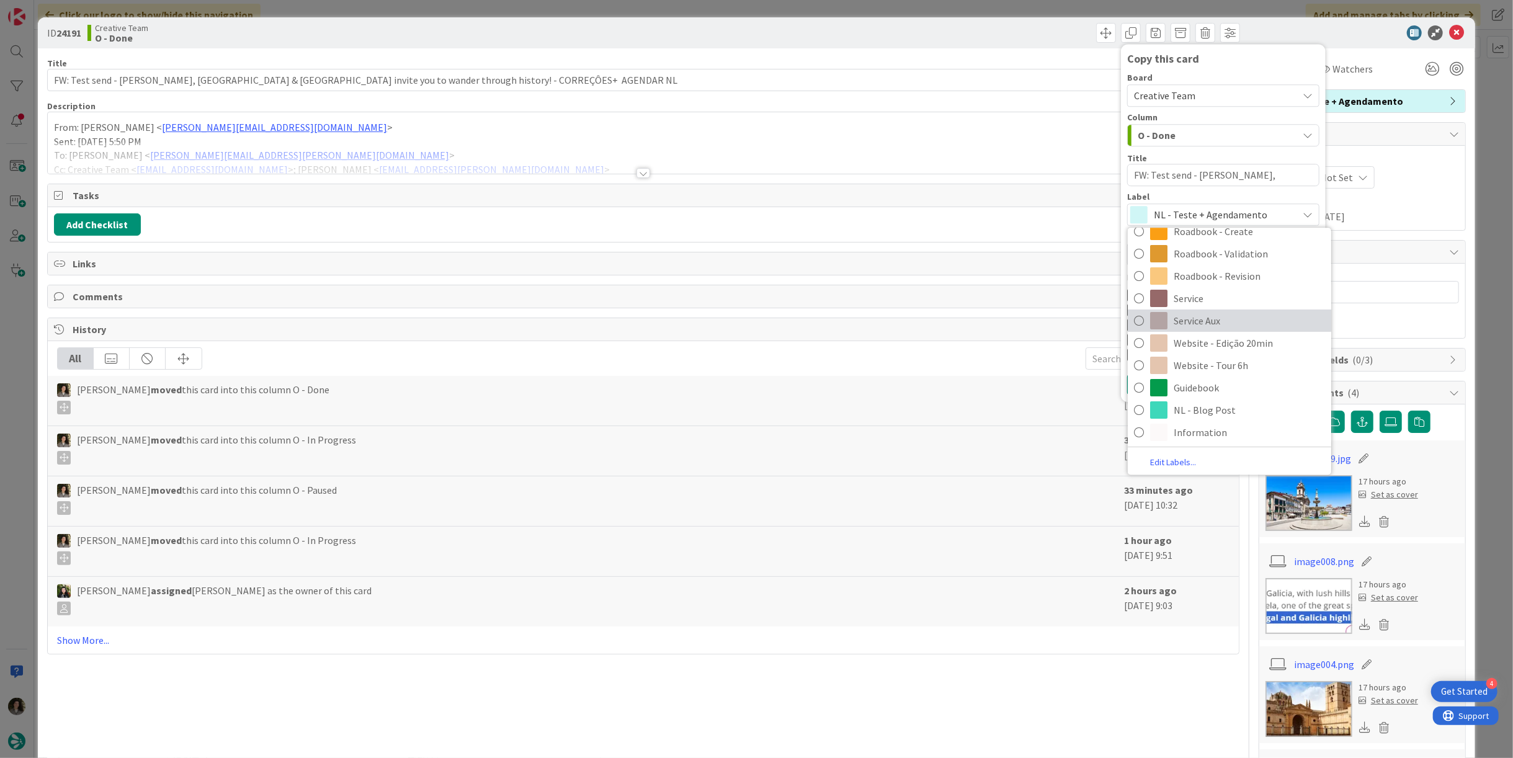
click at [1206, 322] on span "Service Aux" at bounding box center [1249, 320] width 151 height 19
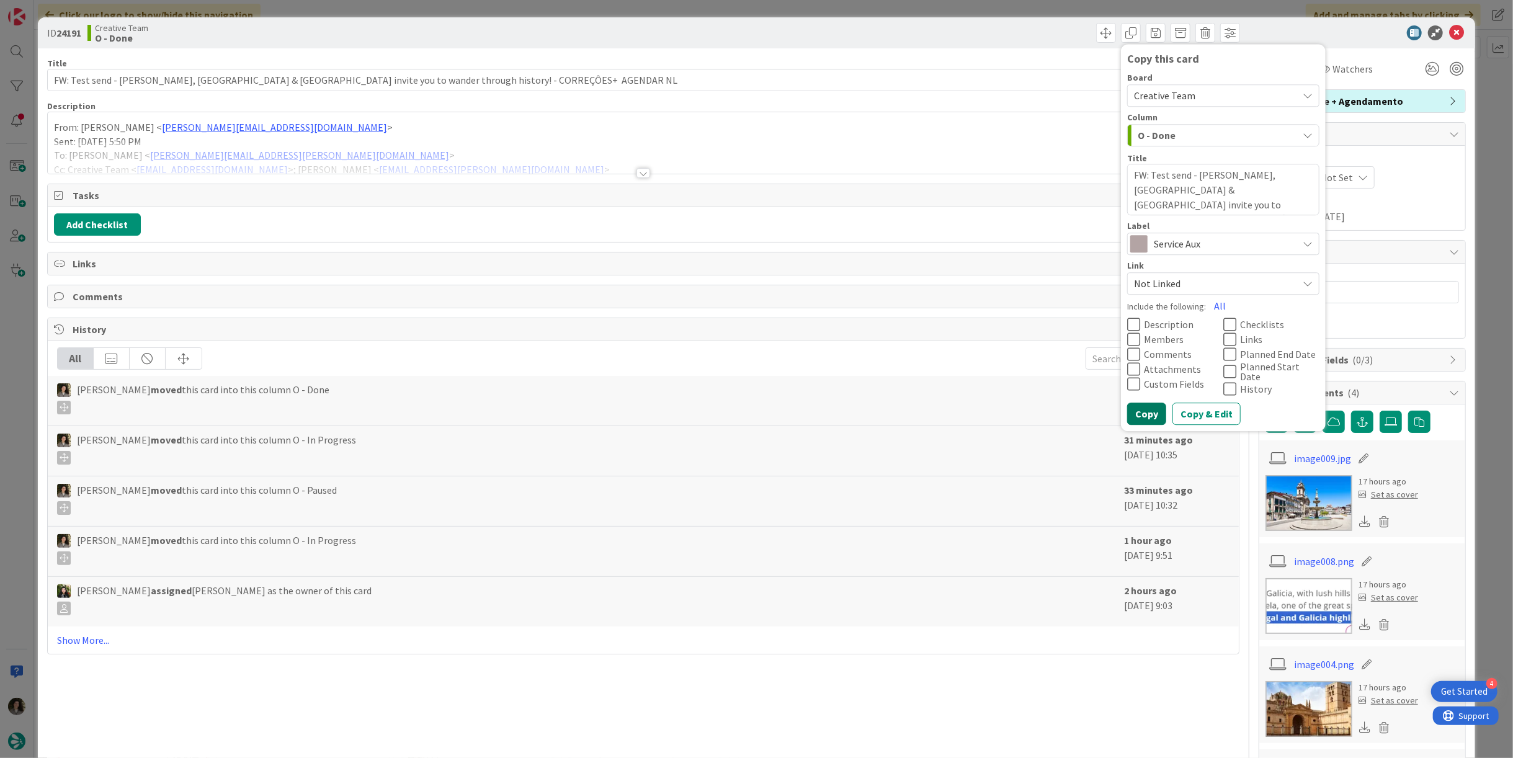
drag, startPoint x: 1147, startPoint y: 408, endPoint x: 1240, endPoint y: 306, distance: 138.3
click at [1148, 408] on button "Copy" at bounding box center [1146, 414] width 39 height 22
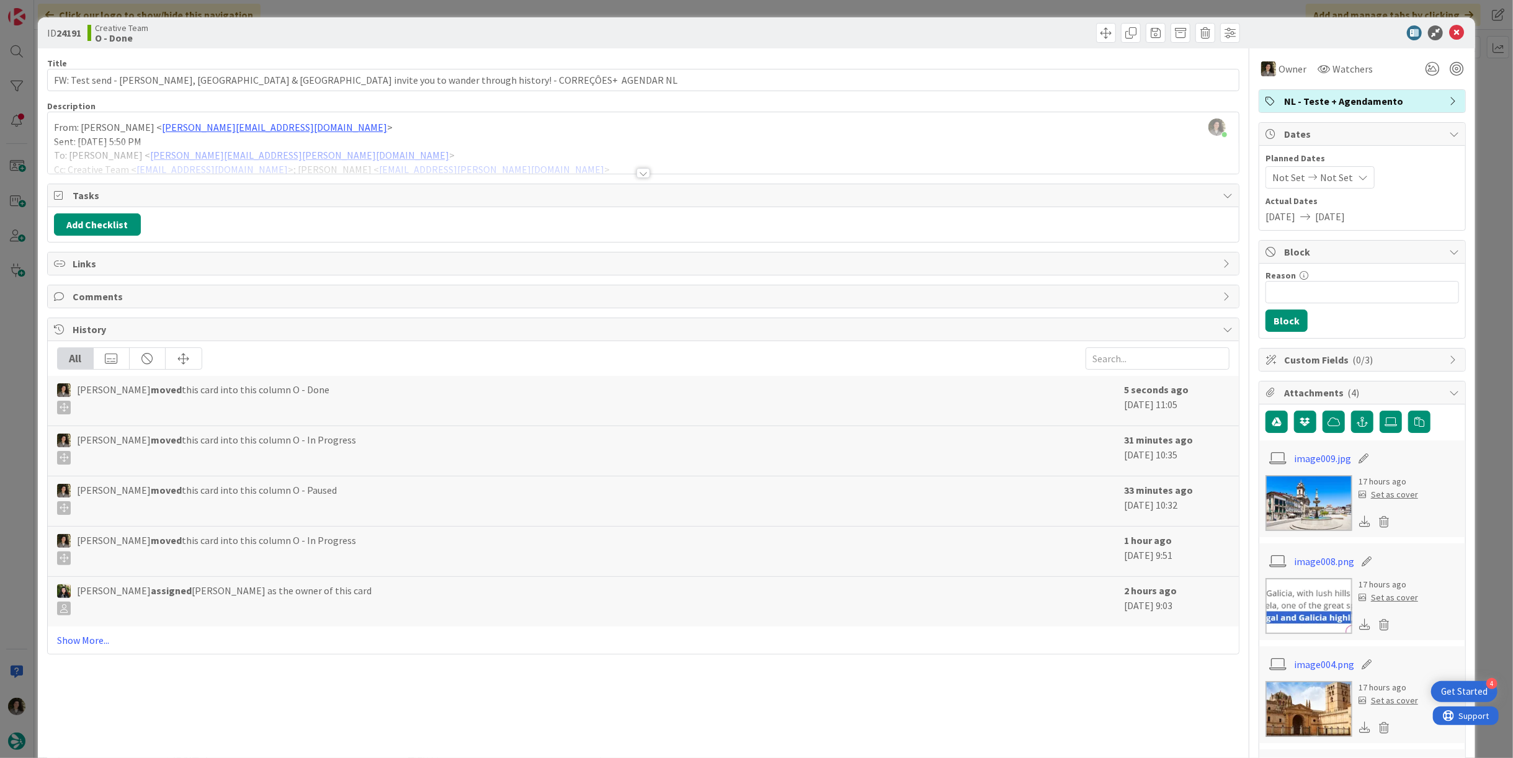
type textarea "x"
drag, startPoint x: 1446, startPoint y: 35, endPoint x: 1429, endPoint y: 43, distance: 18.0
click at [1449, 34] on icon at bounding box center [1456, 32] width 15 height 15
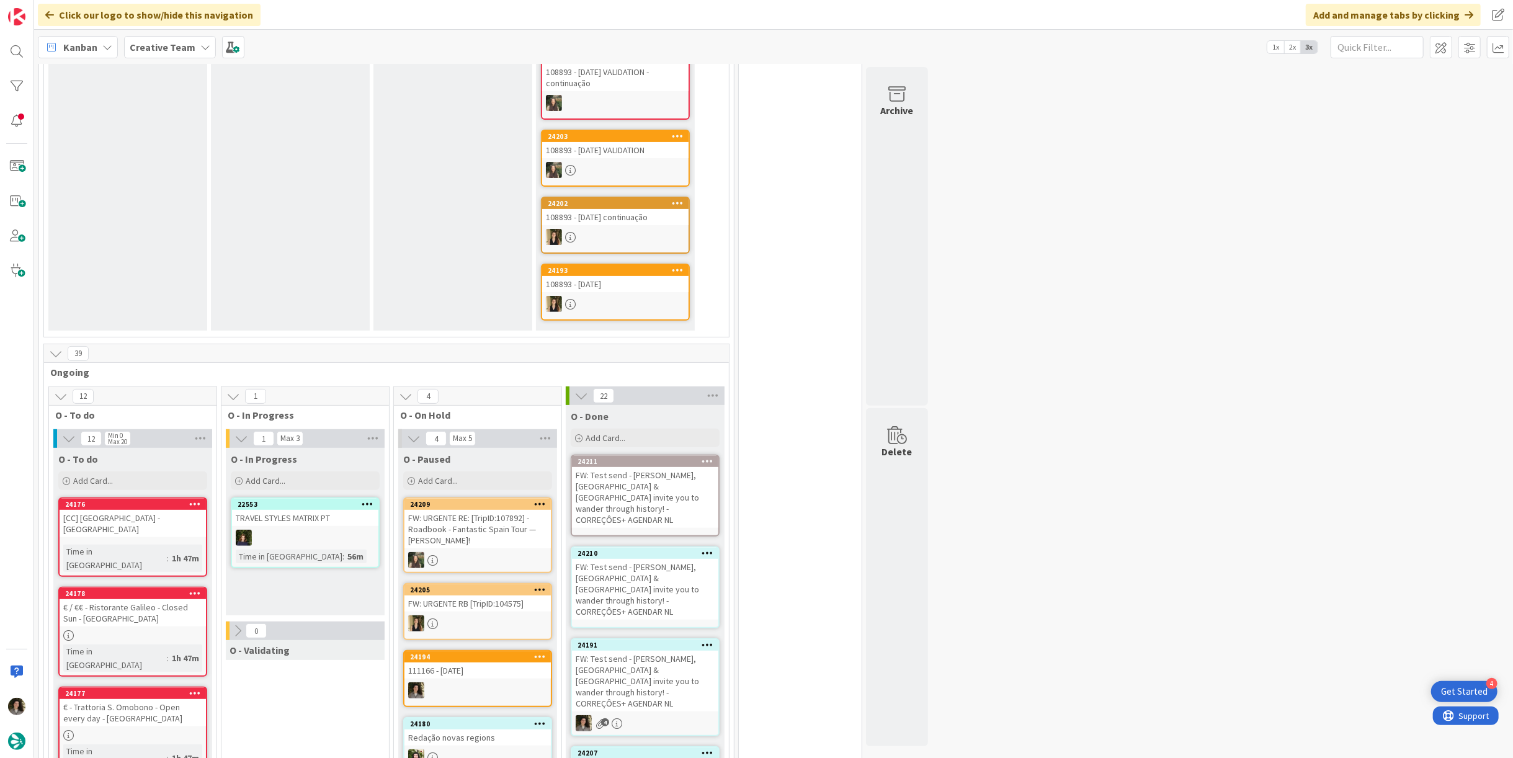
click at [640, 559] on div "FW: Test send - [PERSON_NAME], [GEOGRAPHIC_DATA] & [GEOGRAPHIC_DATA] invite you…" at bounding box center [645, 589] width 146 height 61
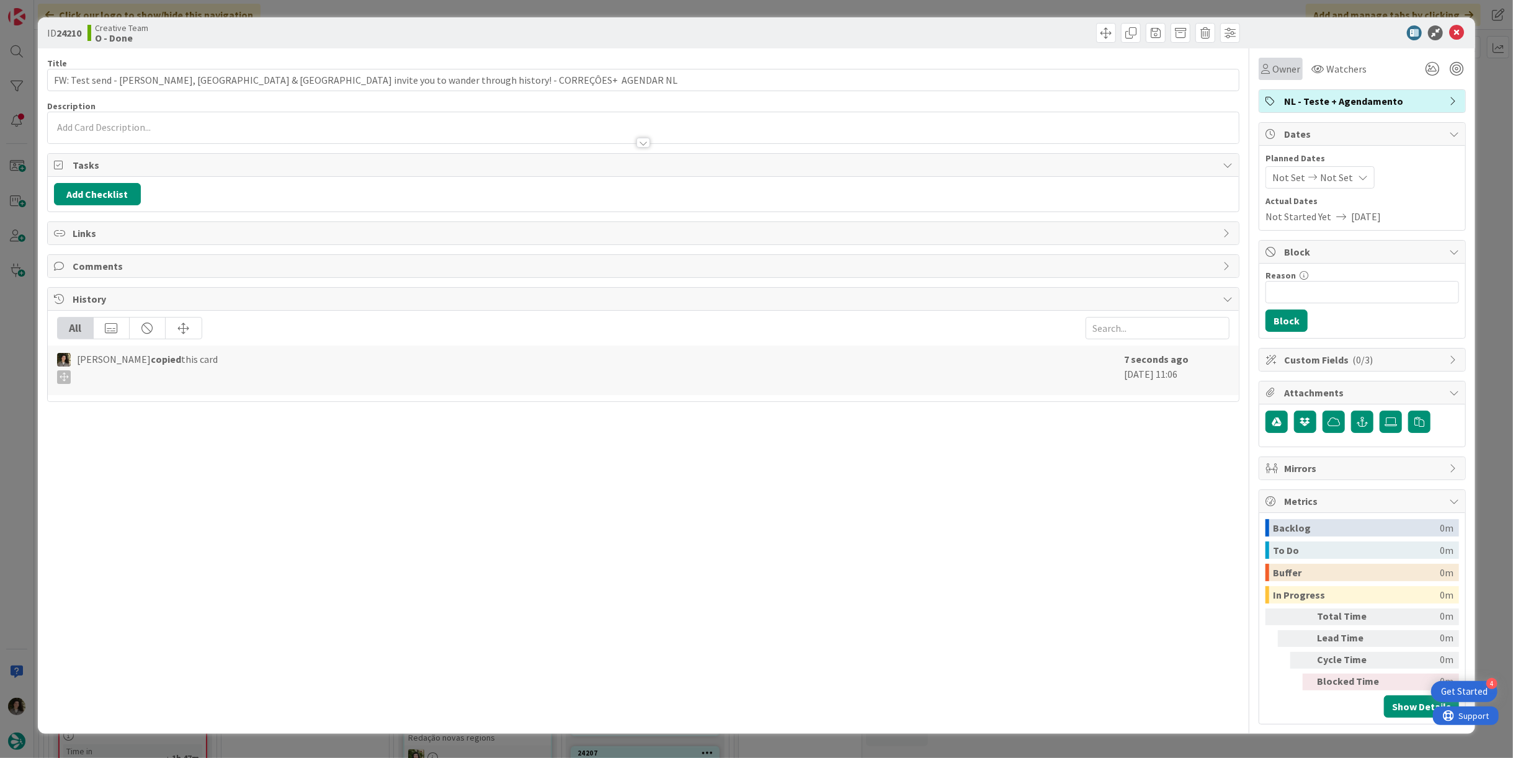
drag, startPoint x: 1269, startPoint y: 73, endPoint x: 1277, endPoint y: 77, distance: 8.3
click at [1272, 73] on div "Owner" at bounding box center [1280, 68] width 39 height 15
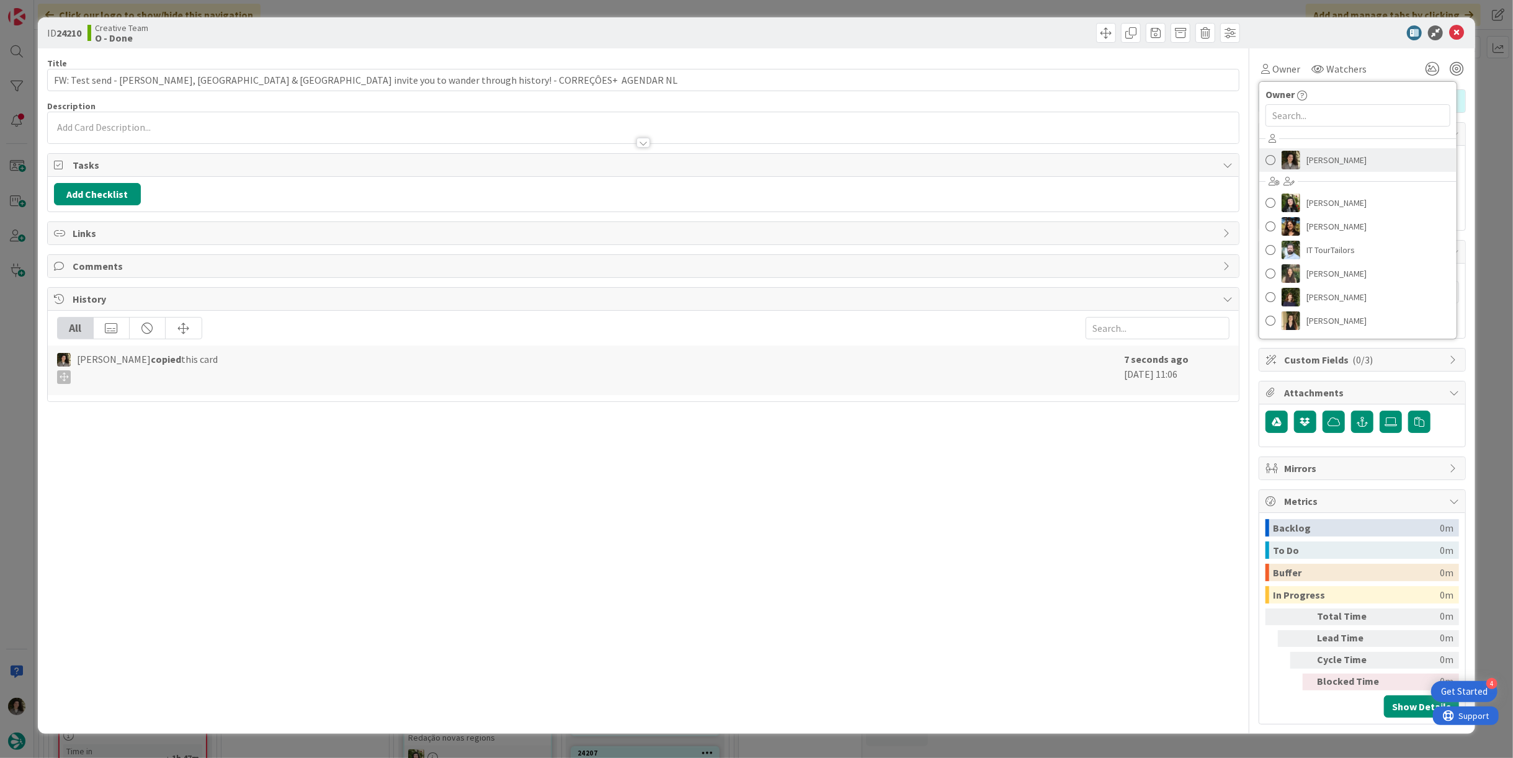
drag, startPoint x: 1325, startPoint y: 150, endPoint x: 1351, endPoint y: 179, distance: 39.1
click at [1325, 151] on span "[PERSON_NAME]" at bounding box center [1337, 160] width 60 height 19
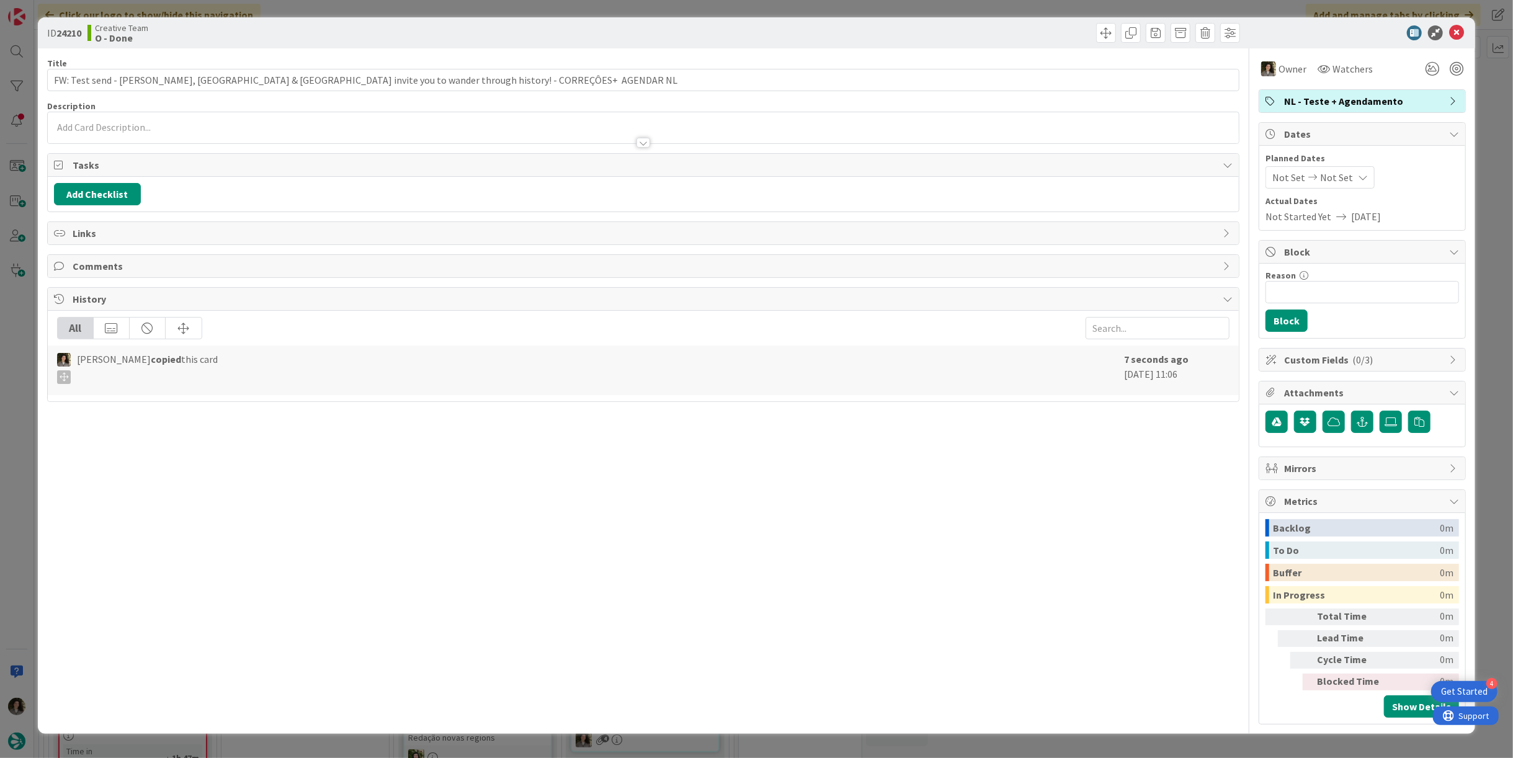
click at [1349, 181] on div "Not Set Not Set" at bounding box center [1320, 177] width 109 height 22
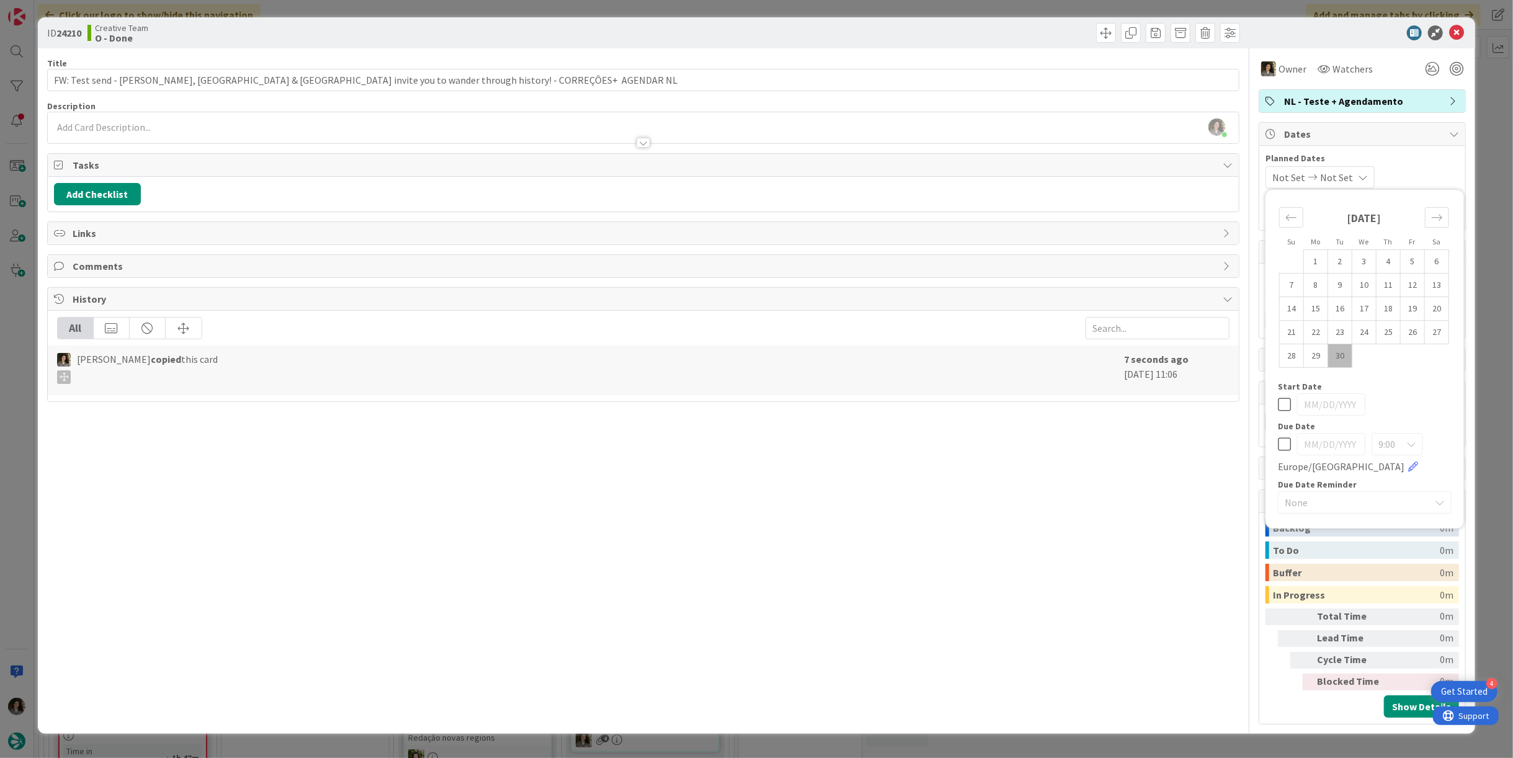
click at [1280, 447] on icon at bounding box center [1284, 444] width 13 height 15
type input "[DATE]"
click at [1217, 463] on div "Title 112 / 128 FW: Test send - [PERSON_NAME], [GEOGRAPHIC_DATA] & [GEOGRAPHIC_…" at bounding box center [643, 386] width 1192 height 676
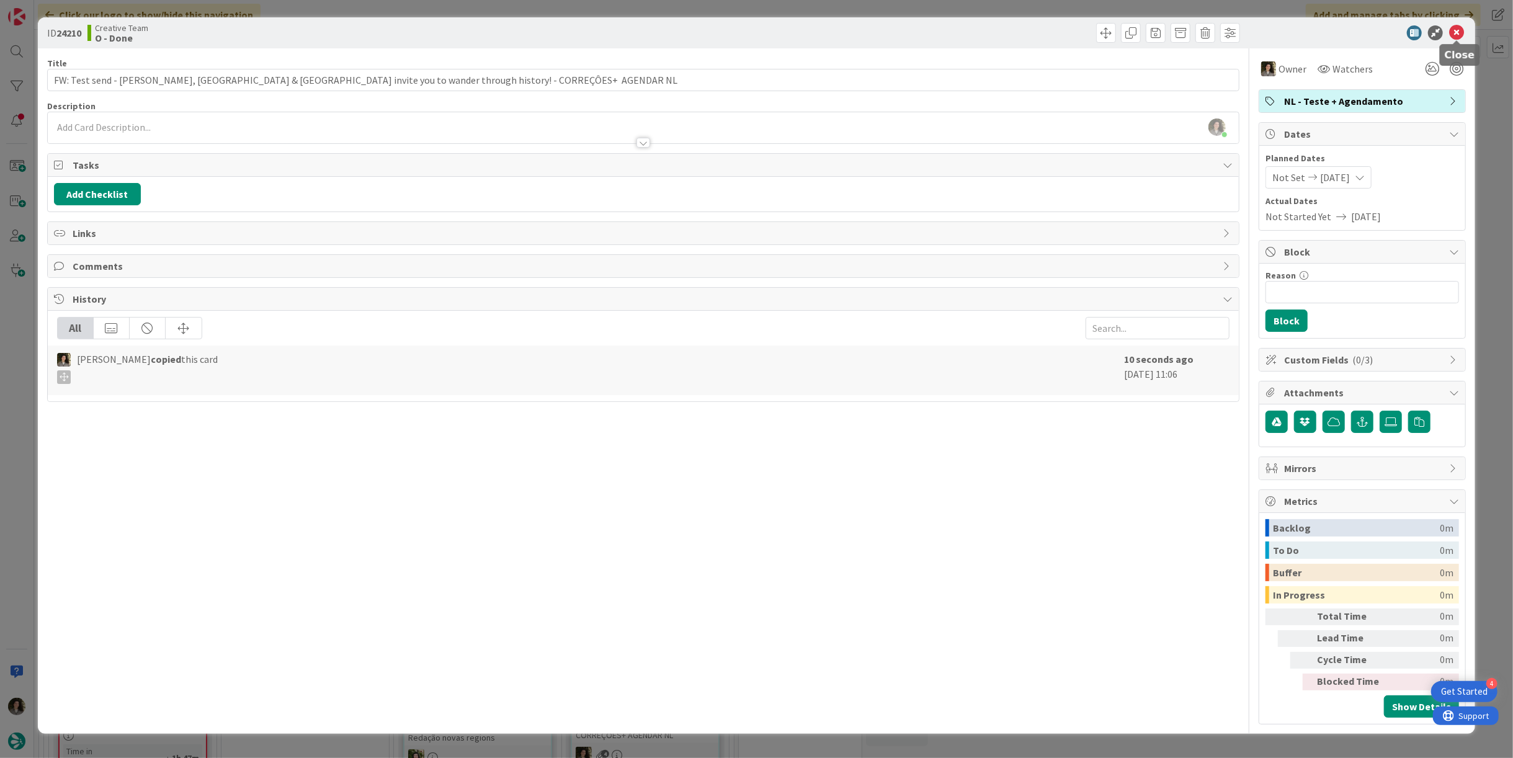
click at [1460, 32] on icon at bounding box center [1456, 32] width 15 height 15
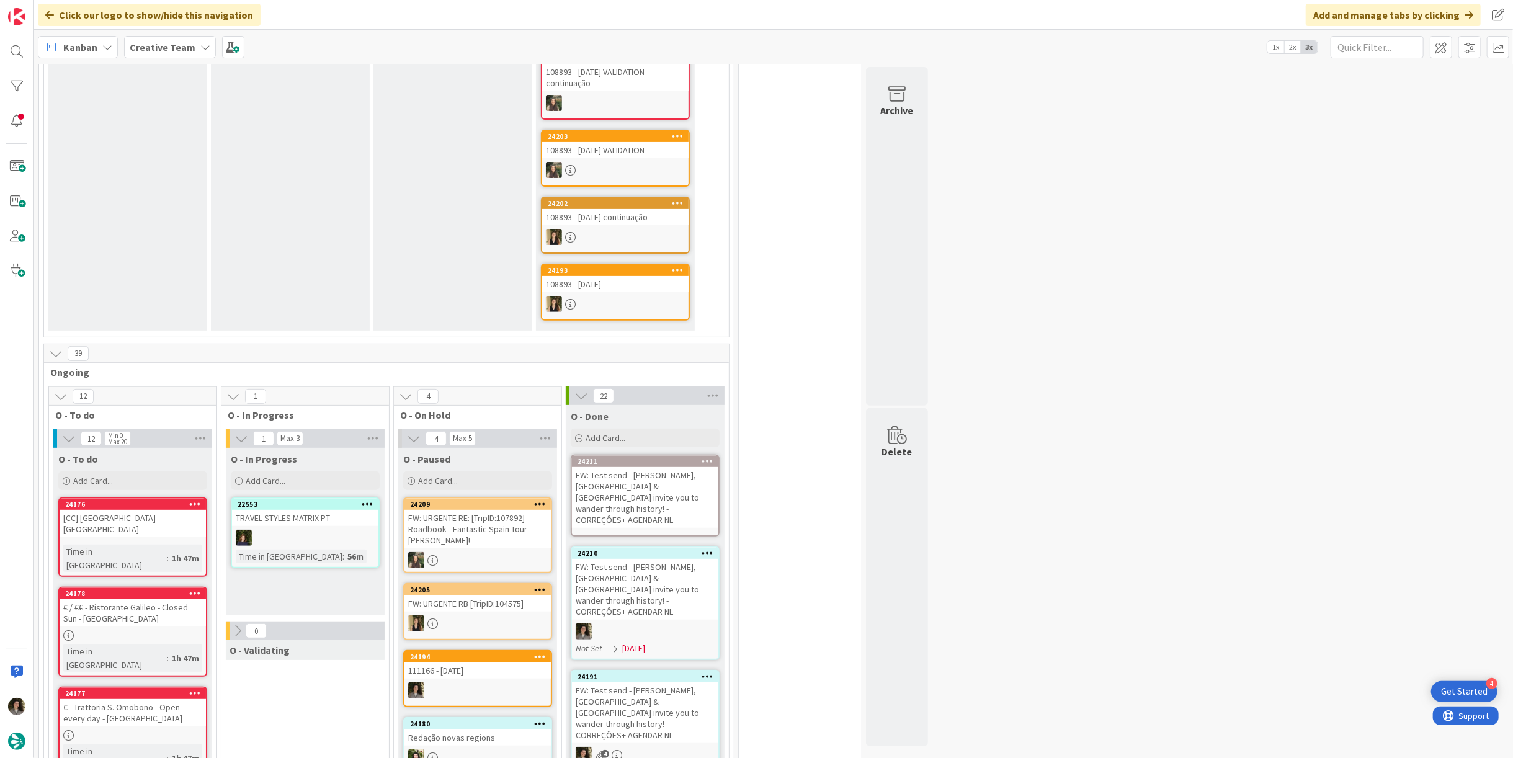
click at [684, 472] on div "FW: Test send - [PERSON_NAME], [GEOGRAPHIC_DATA] & [GEOGRAPHIC_DATA] invite you…" at bounding box center [645, 497] width 146 height 61
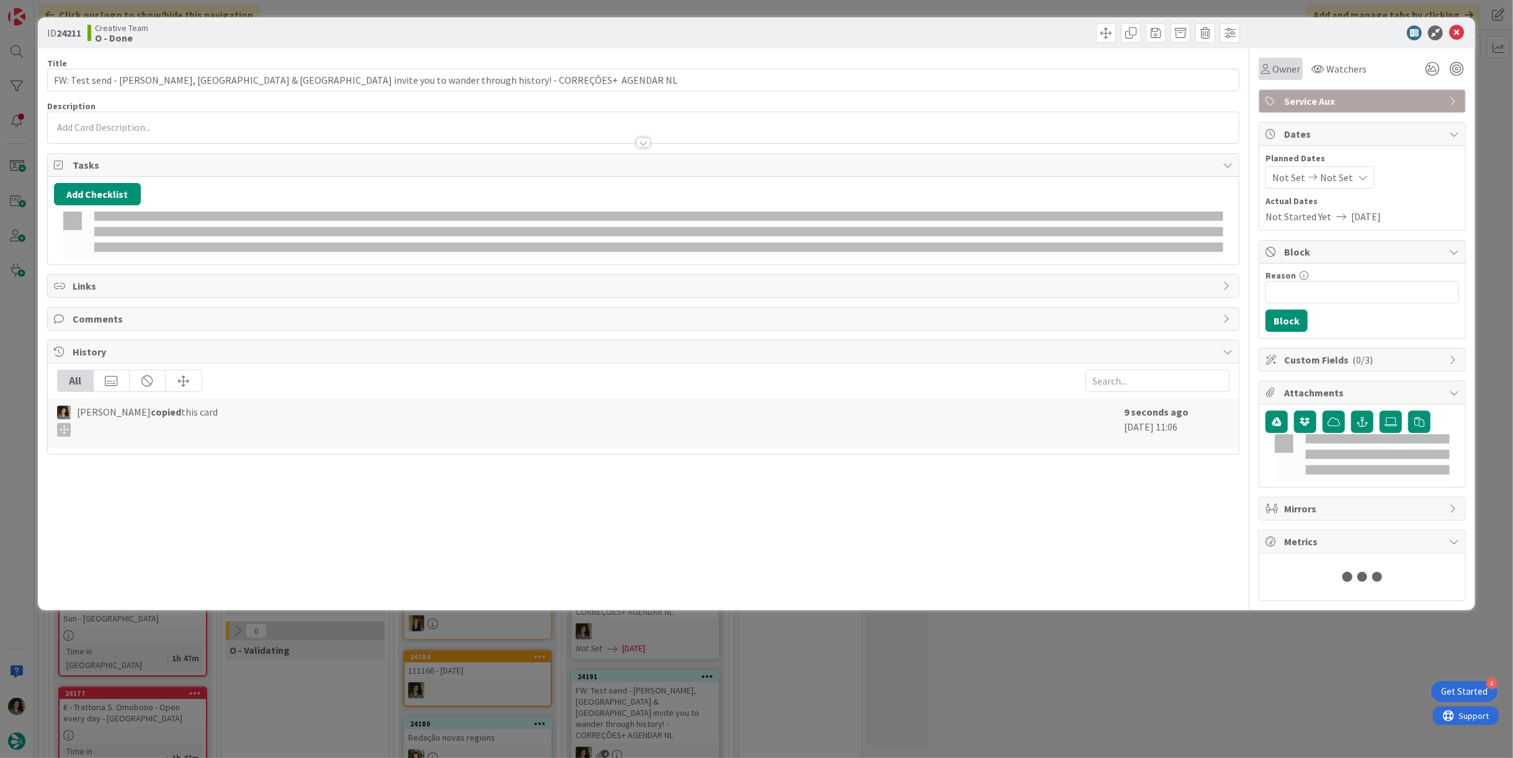
click at [1281, 68] on span "Owner" at bounding box center [1286, 68] width 28 height 15
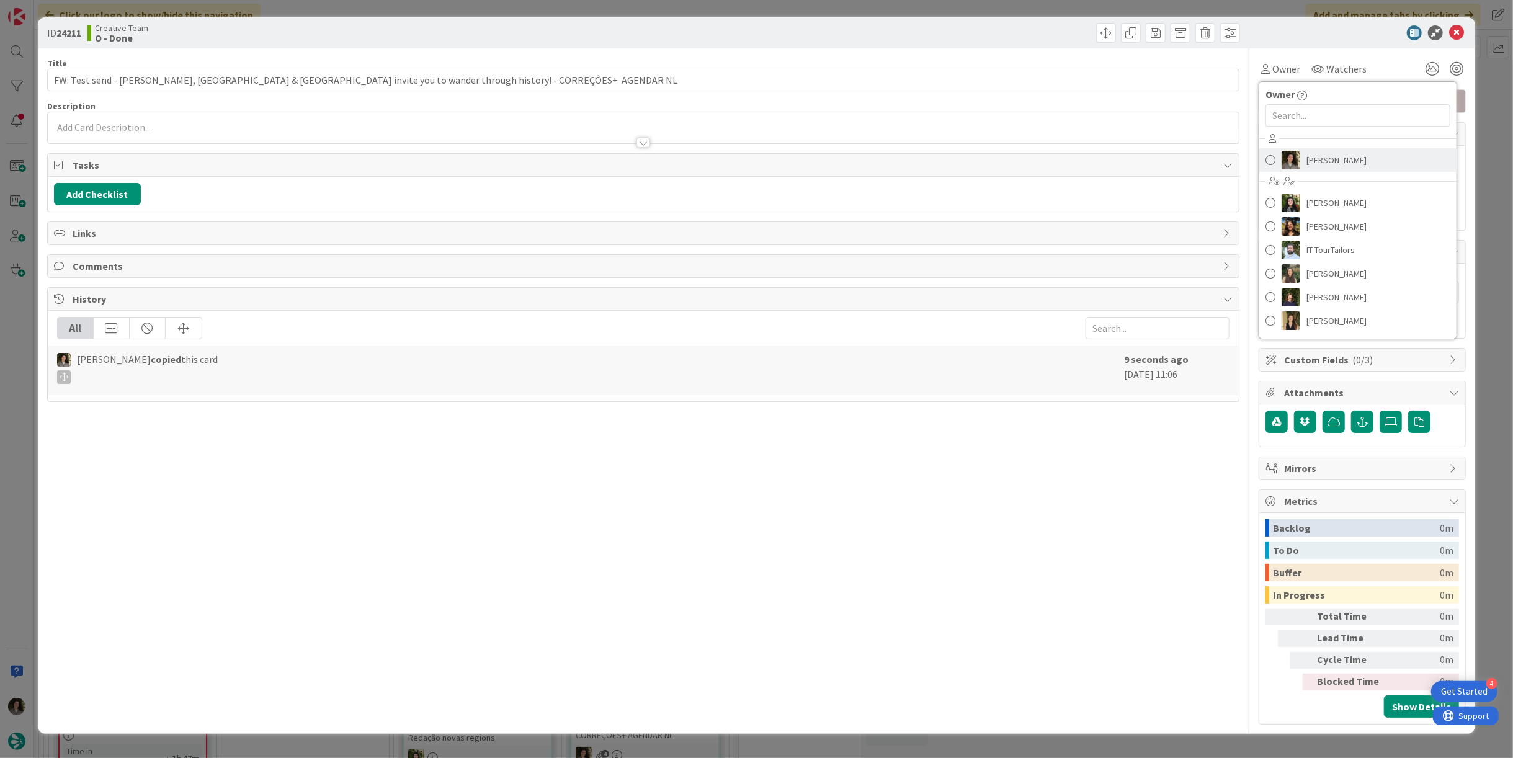
click at [1325, 154] on span "[PERSON_NAME]" at bounding box center [1337, 160] width 60 height 19
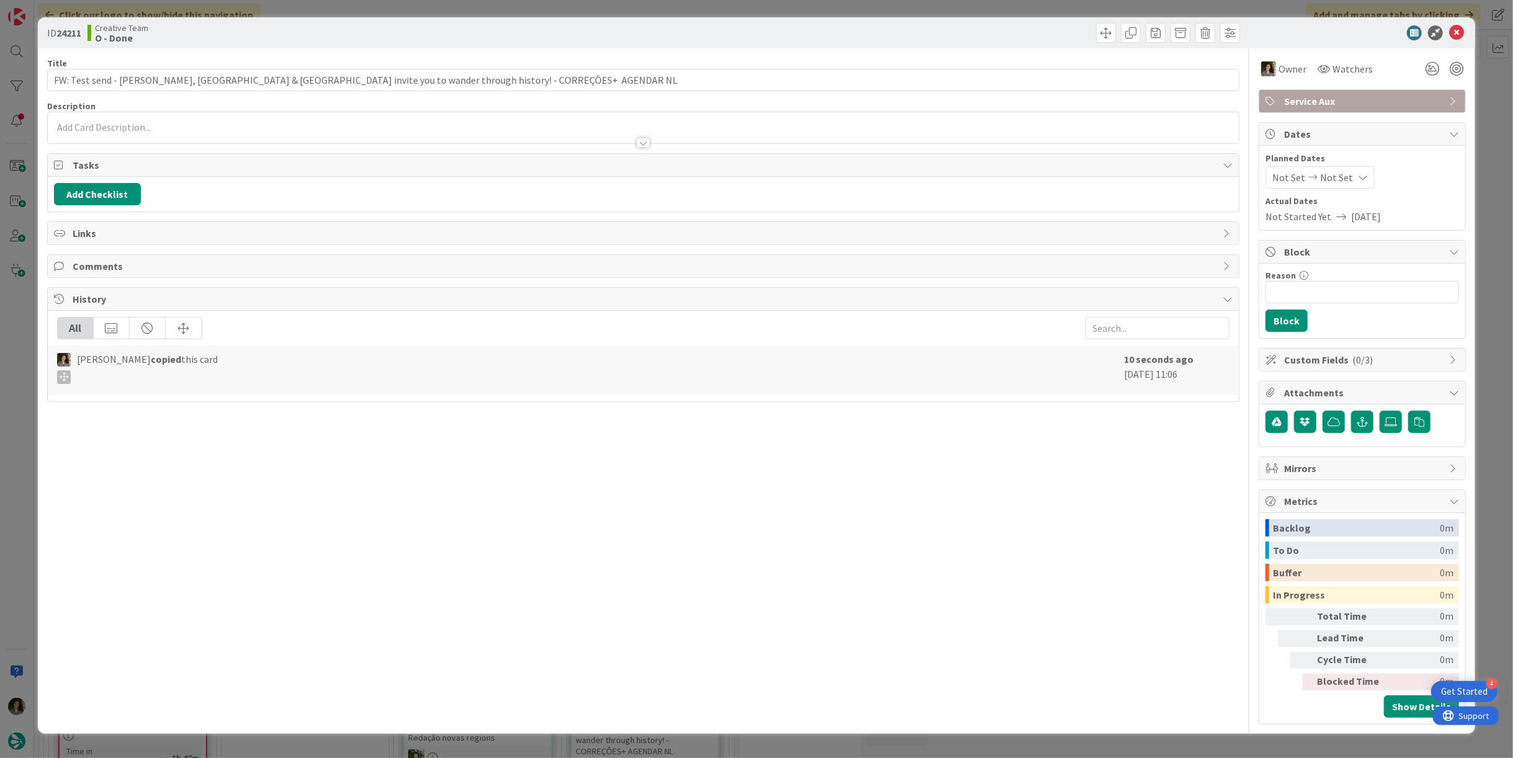
click at [1344, 172] on span "Not Set" at bounding box center [1336, 177] width 33 height 15
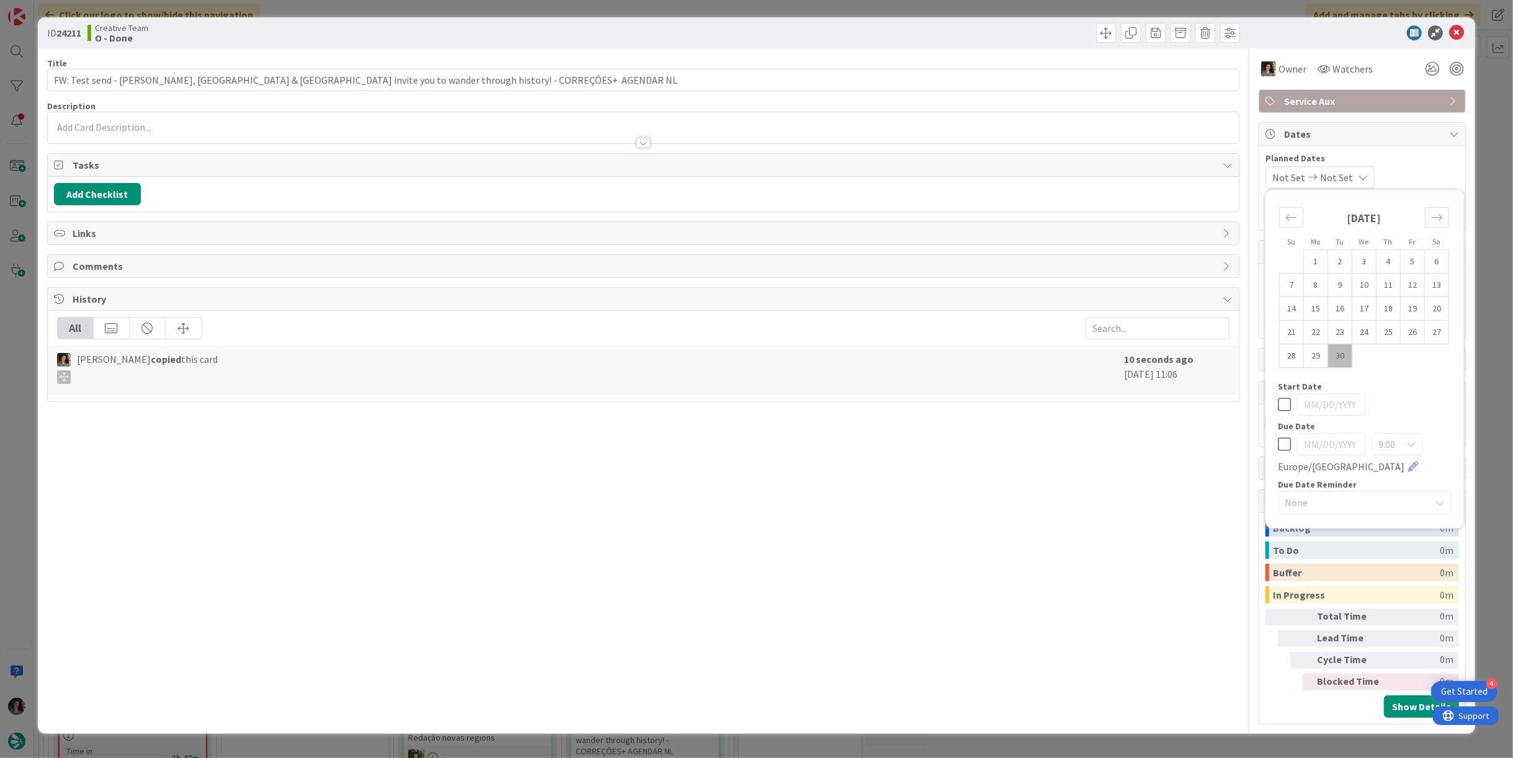
click at [1287, 441] on icon at bounding box center [1284, 444] width 13 height 15
type input "[DATE]"
click at [1186, 454] on div "Title 112 / 128 FW: Test send - [PERSON_NAME], [GEOGRAPHIC_DATA] & [GEOGRAPHIC_…" at bounding box center [643, 386] width 1192 height 676
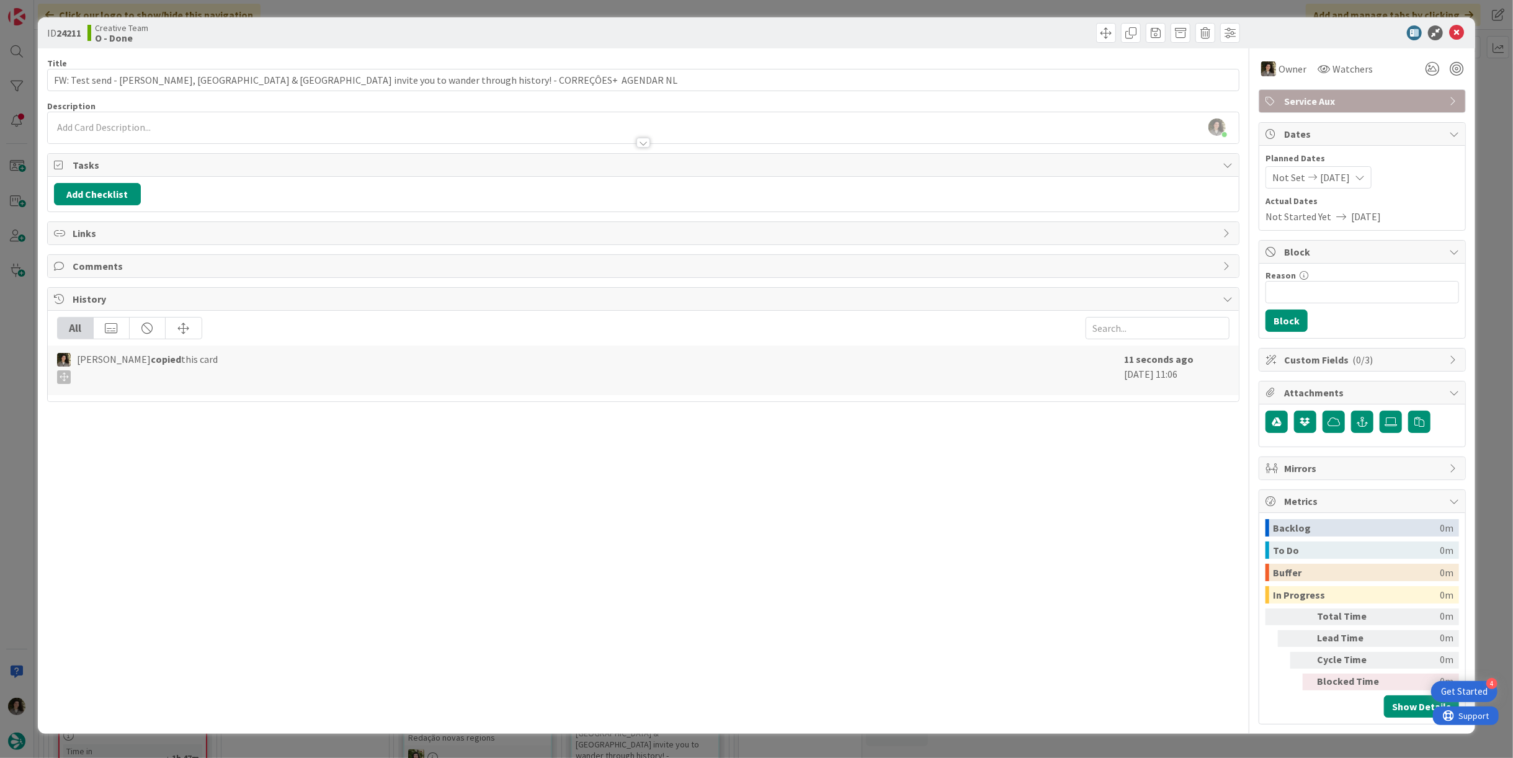
click at [1458, 30] on icon at bounding box center [1456, 32] width 15 height 15
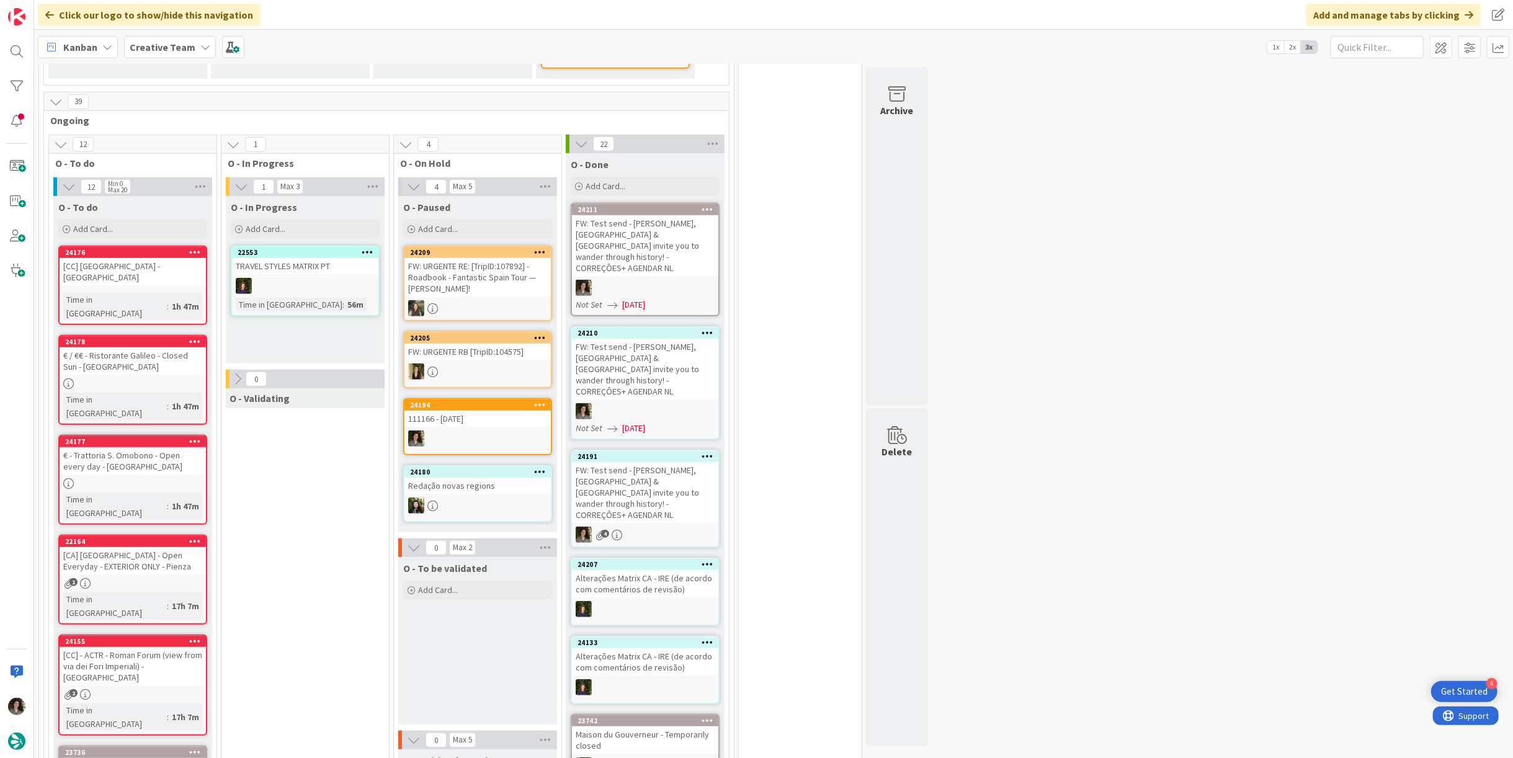
scroll to position [551, 0]
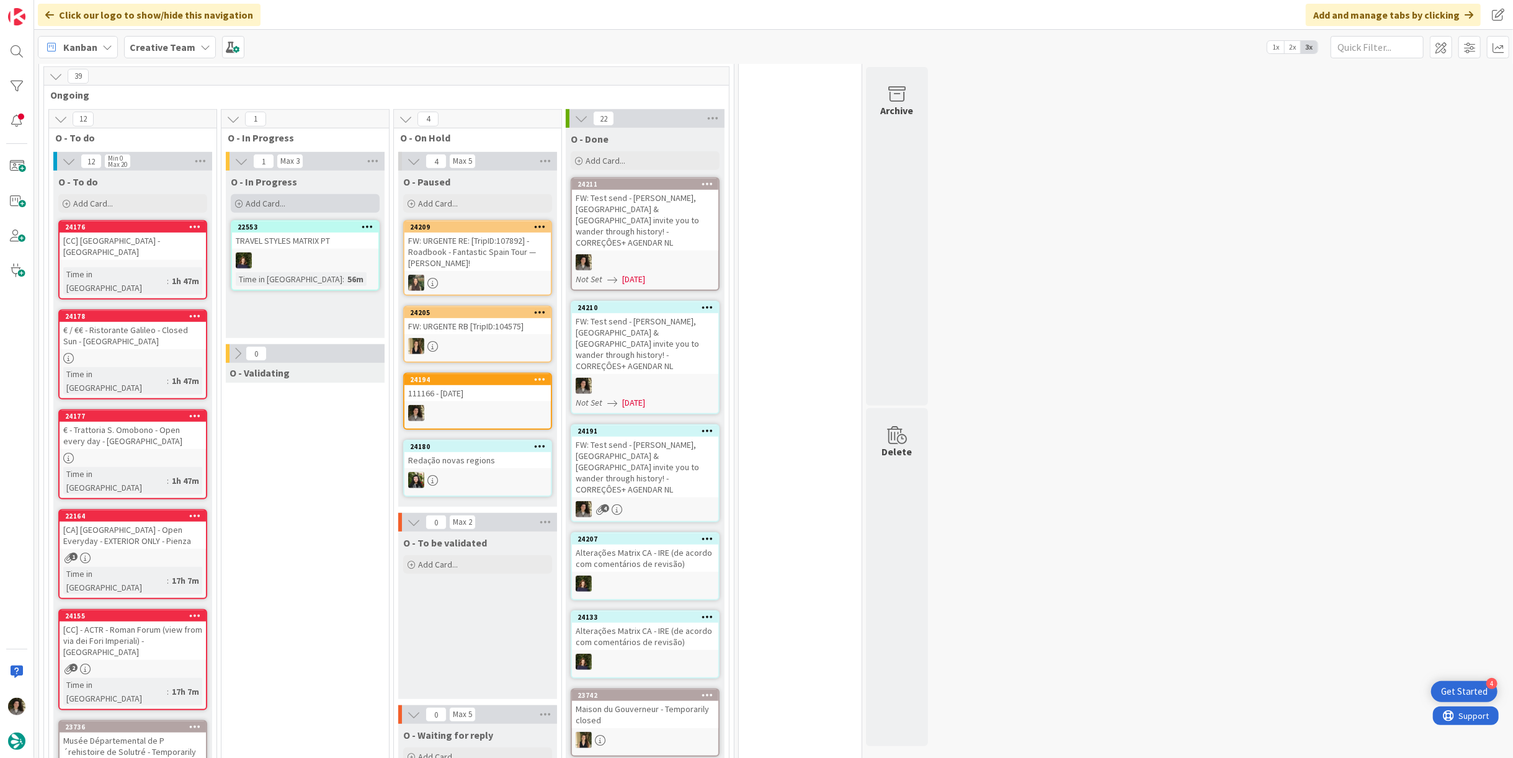
click at [282, 198] on span "Add Card..." at bounding box center [266, 203] width 40 height 11
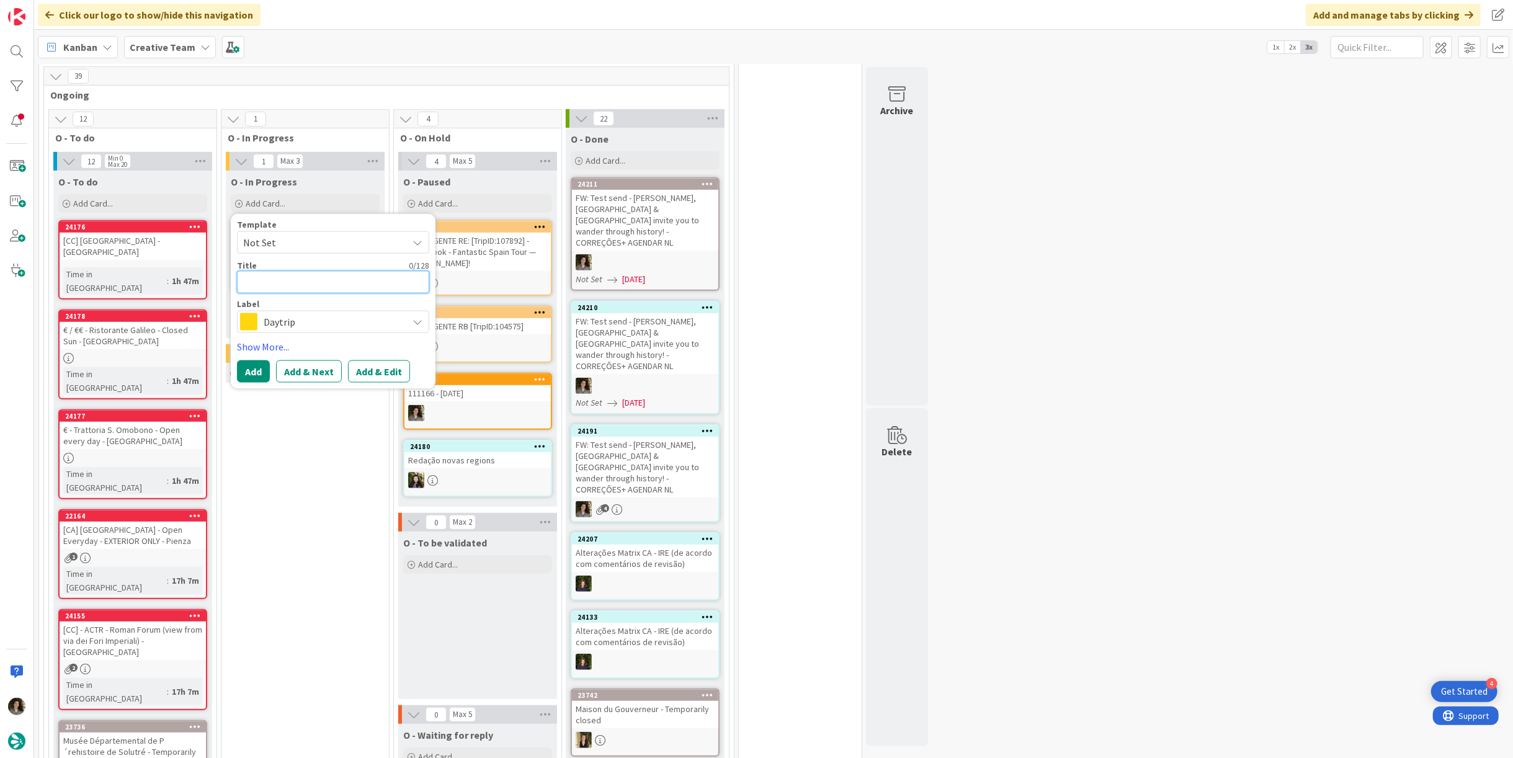
type textarea "x"
type textarea "T"
type textarea "x"
type textarea "Tr"
type textarea "x"
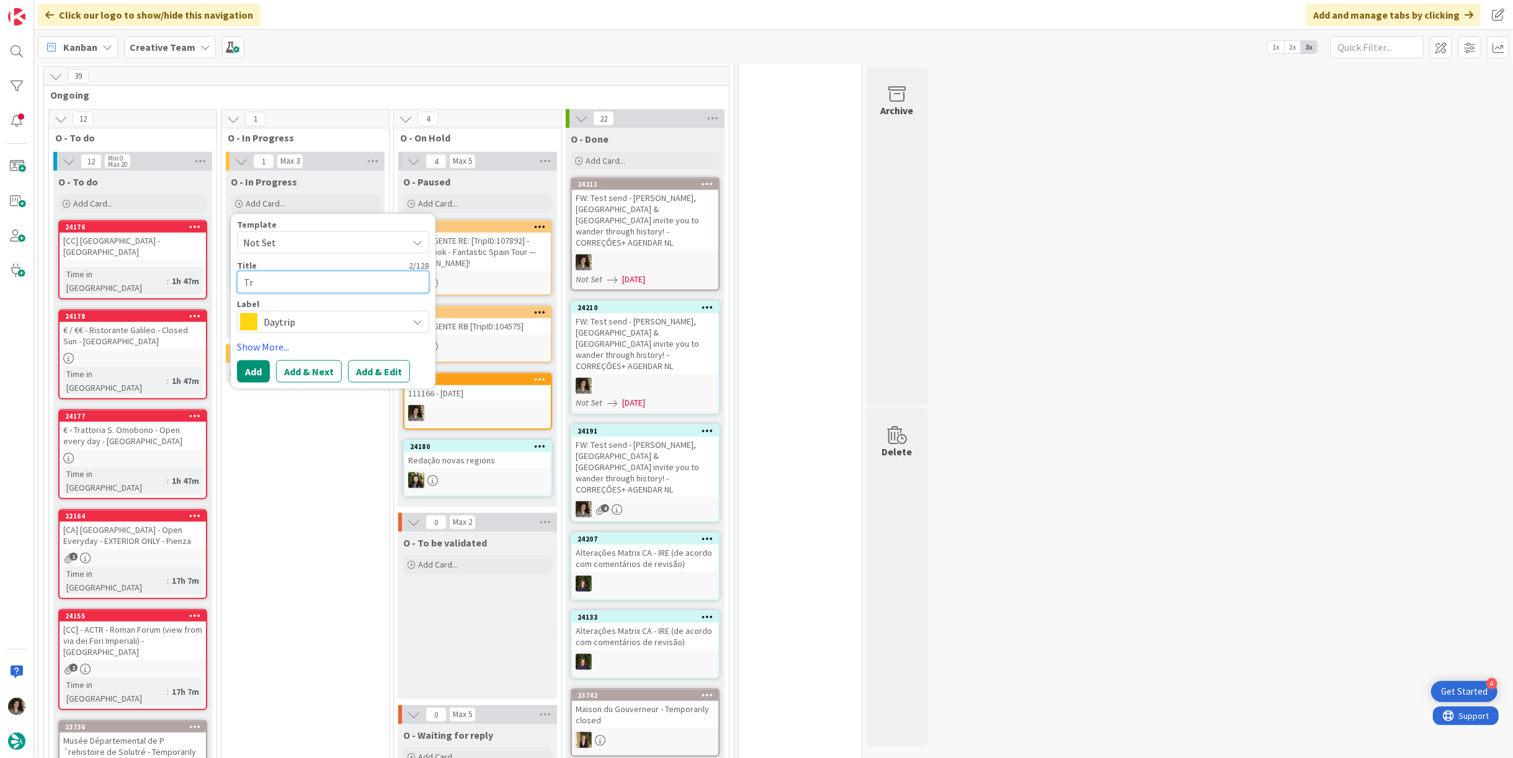
type textarea "Tra"
type textarea "x"
type textarea "Trav"
type textarea "x"
type textarea "Trave"
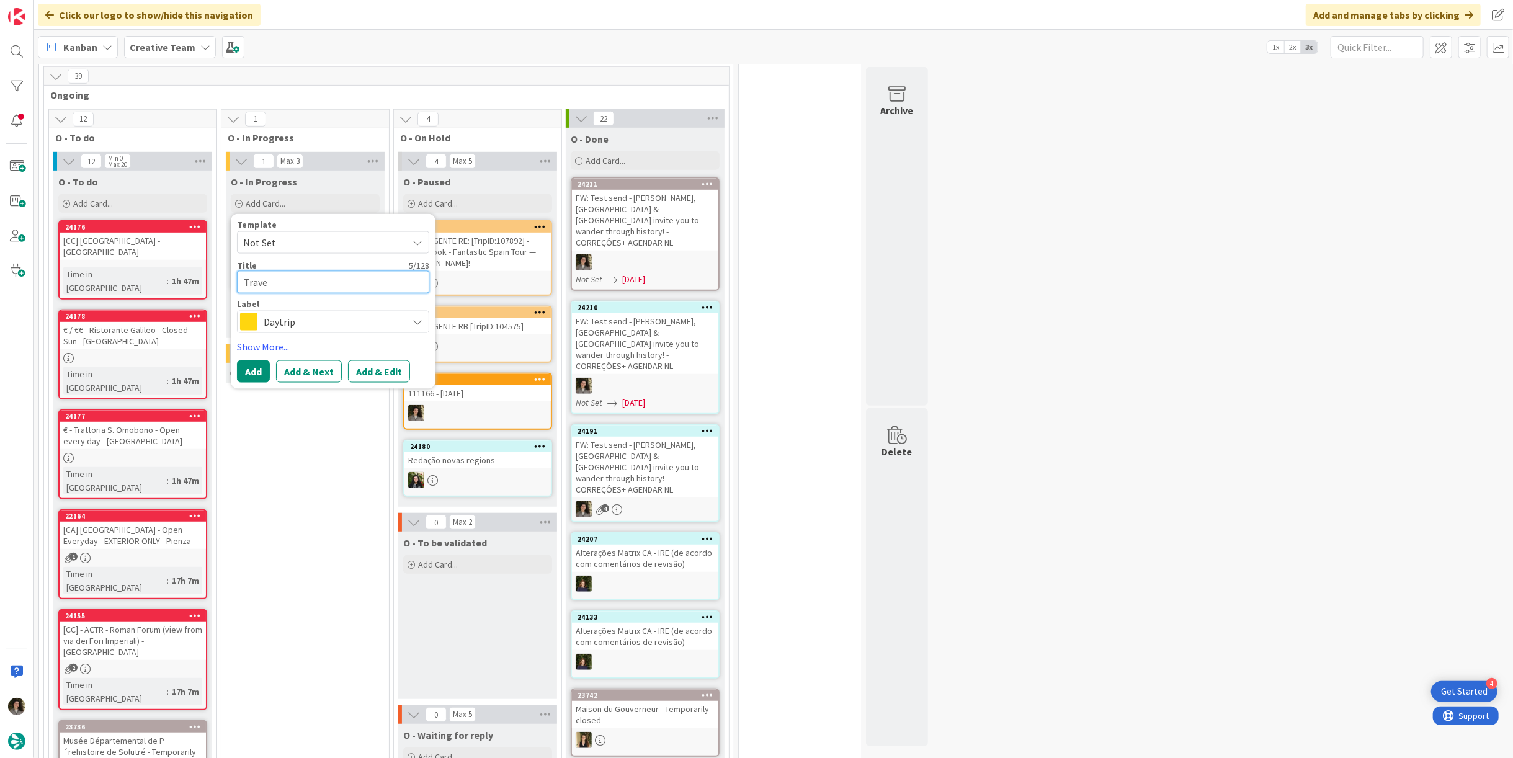
type textarea "x"
type textarea "Travel"
type textarea "x"
type textarea "Travel"
type textarea "x"
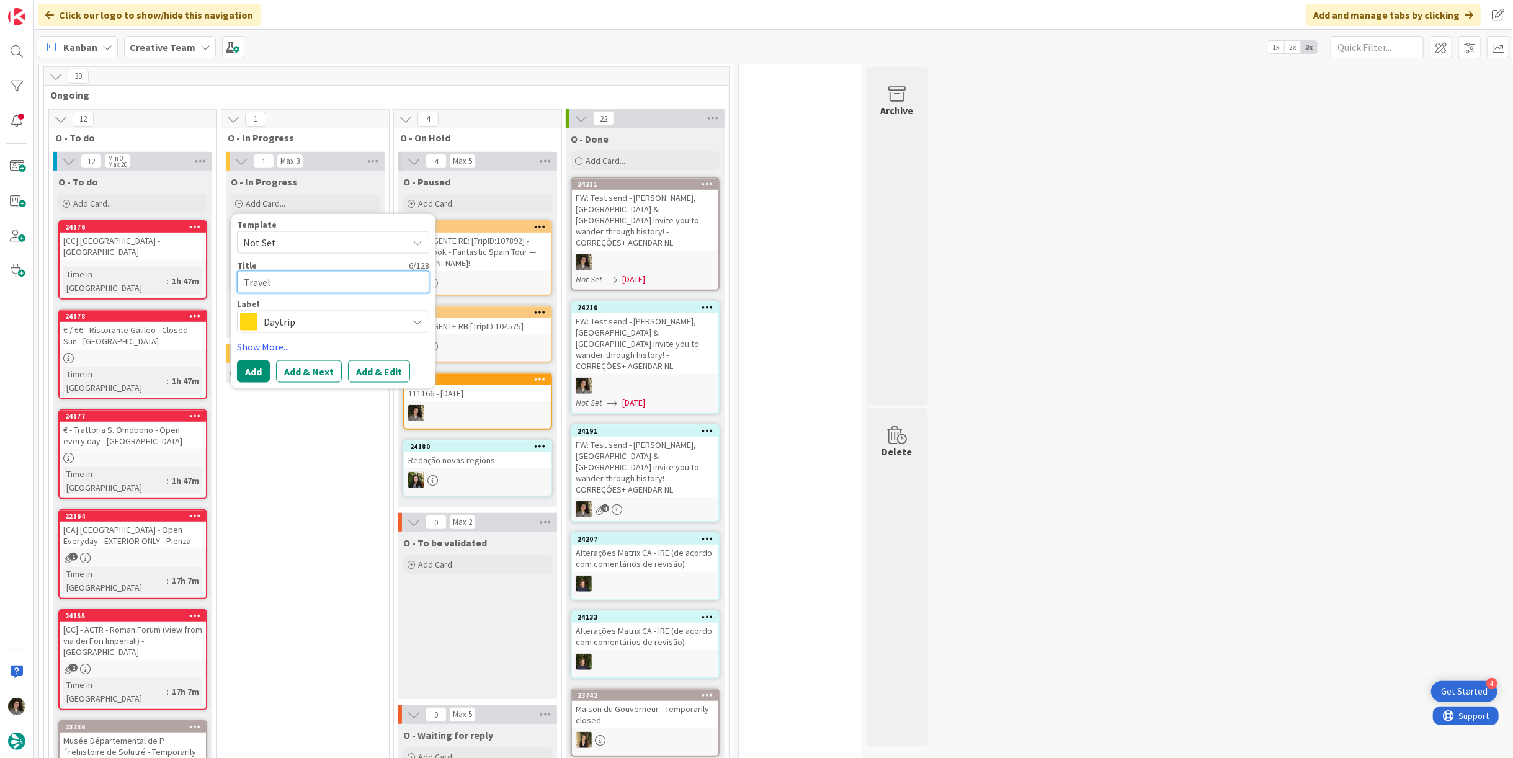
type textarea "Travel S"
type textarea "x"
type textarea "Travel St"
type textarea "x"
type textarea "Travel Sty"
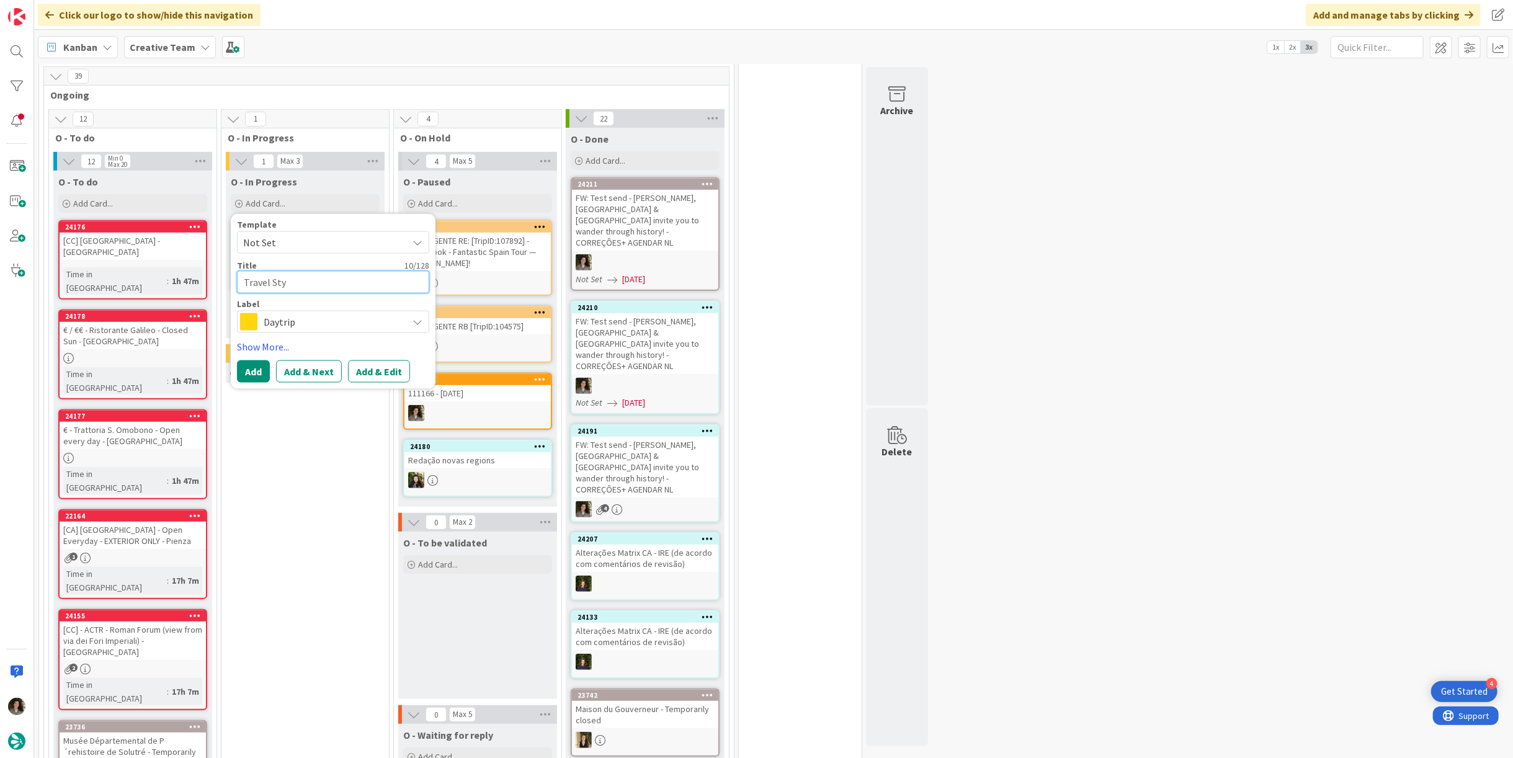
type textarea "x"
type textarea "Travel [MEDICAL_DATA]"
type textarea "x"
type textarea "Travel Sty"
type textarea "x"
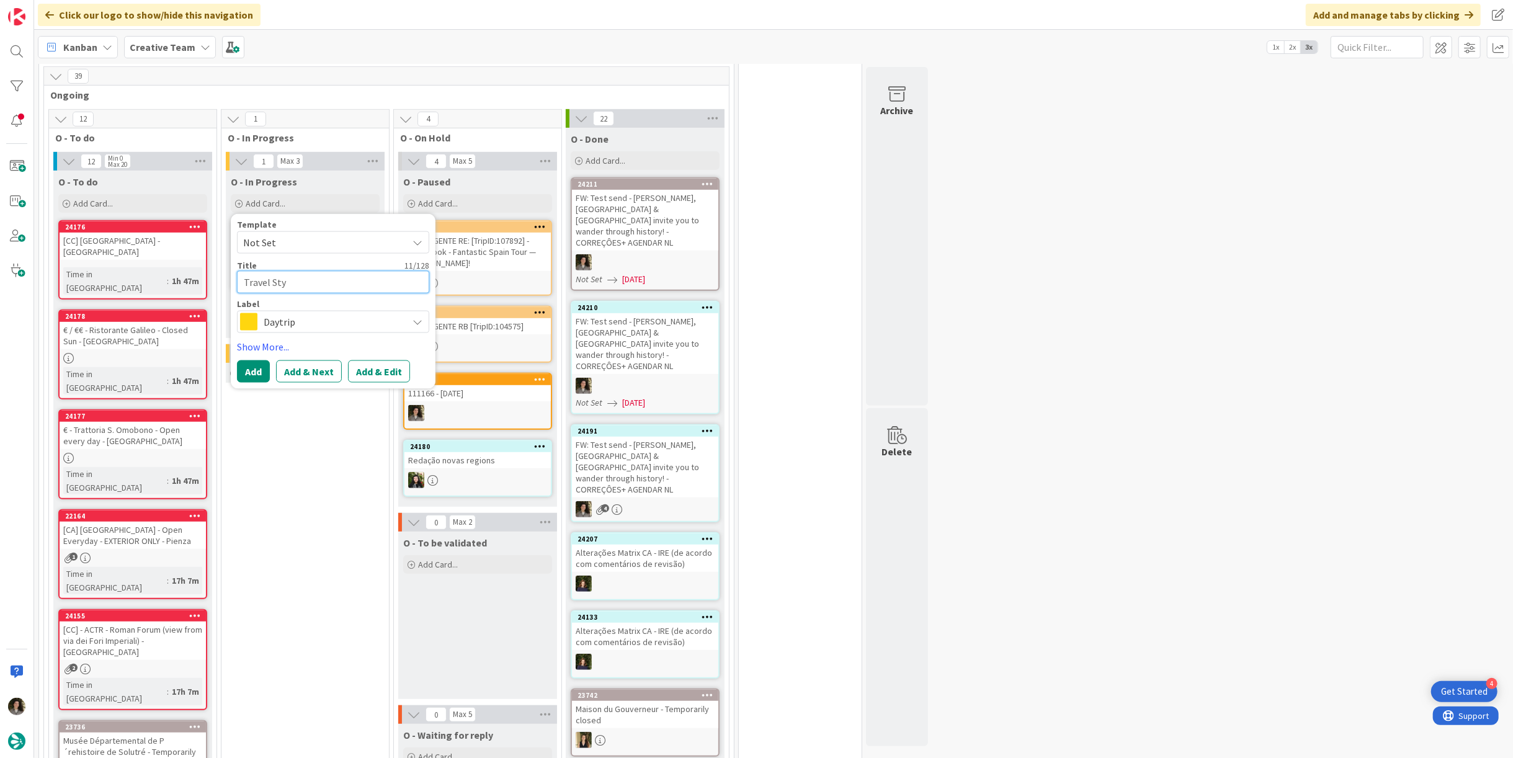
type textarea "Travel Styl"
type textarea "x"
type textarea "Travel Style"
type textarea "x"
type textarea "Travel Styles"
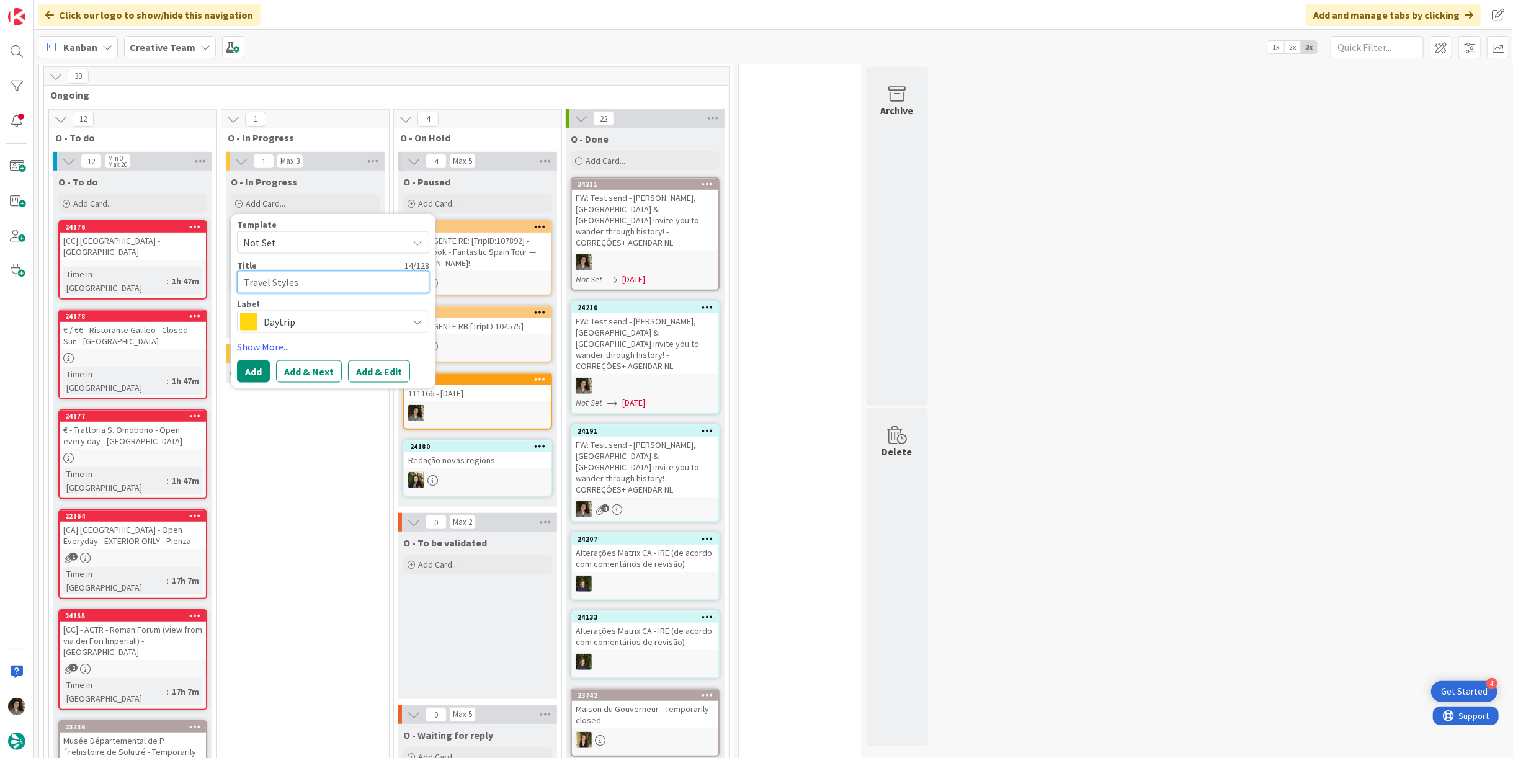
type textarea "x"
type textarea "Travel Styles M"
type textarea "x"
type textarea "Travel Styles Ma"
type textarea "x"
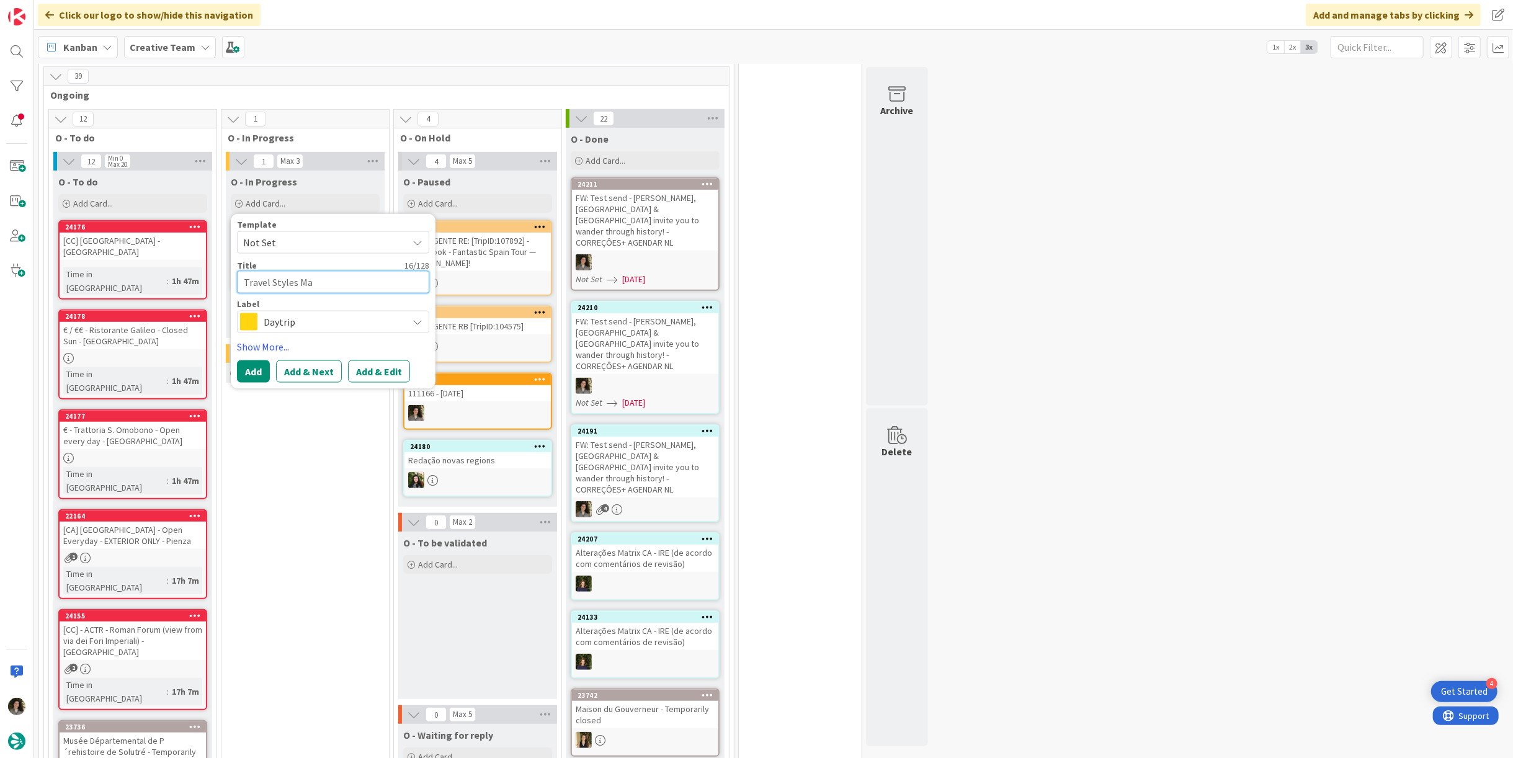
type textarea "Travel Styles Mat"
type textarea "x"
type textarea "Travel Styles Matr"
type textarea "x"
type textarea "Travel Styles Matri"
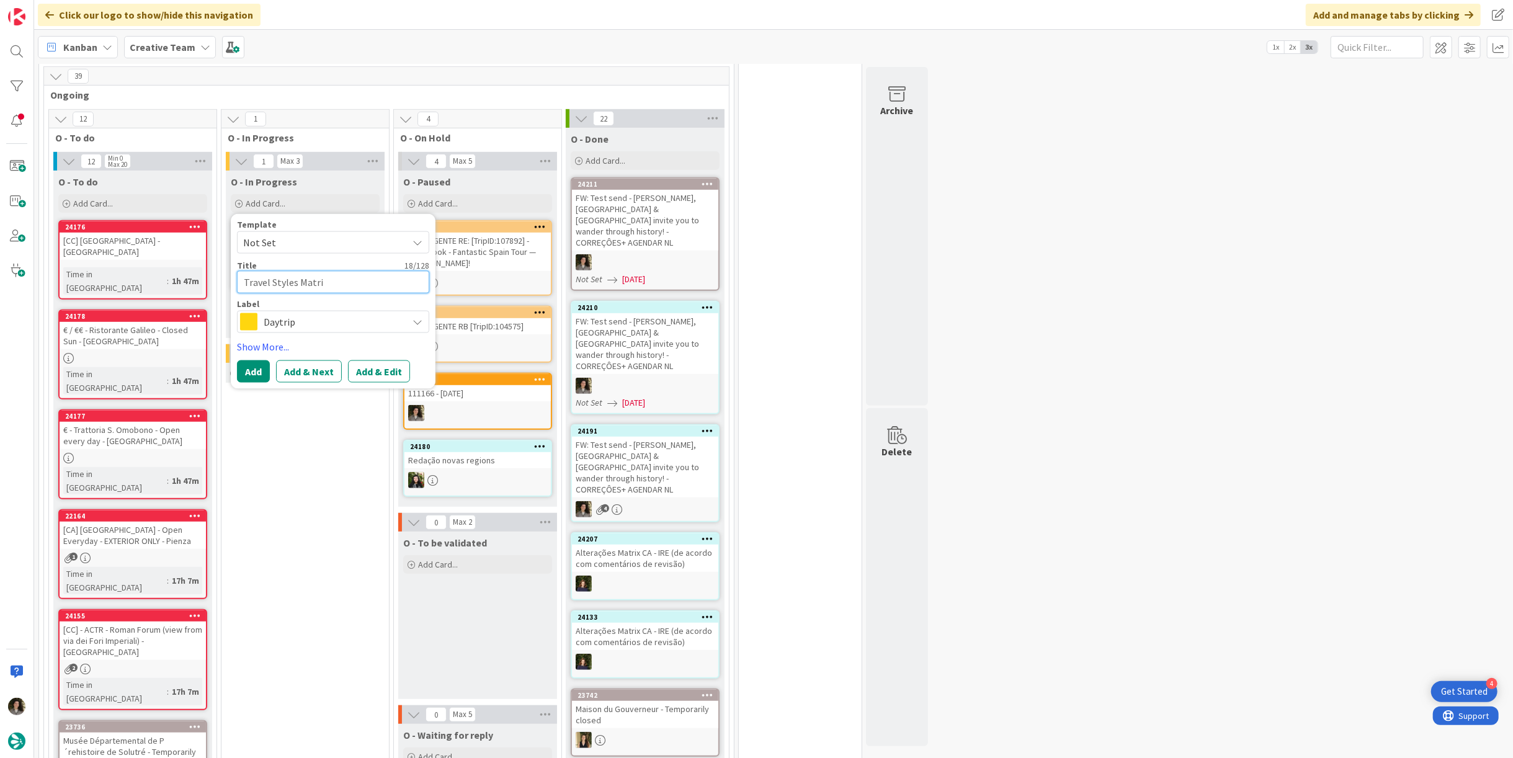
type textarea "x"
type textarea "Travel Styles Matrix"
type textarea "x"
type textarea "Travel Styles Matrix"
type textarea "x"
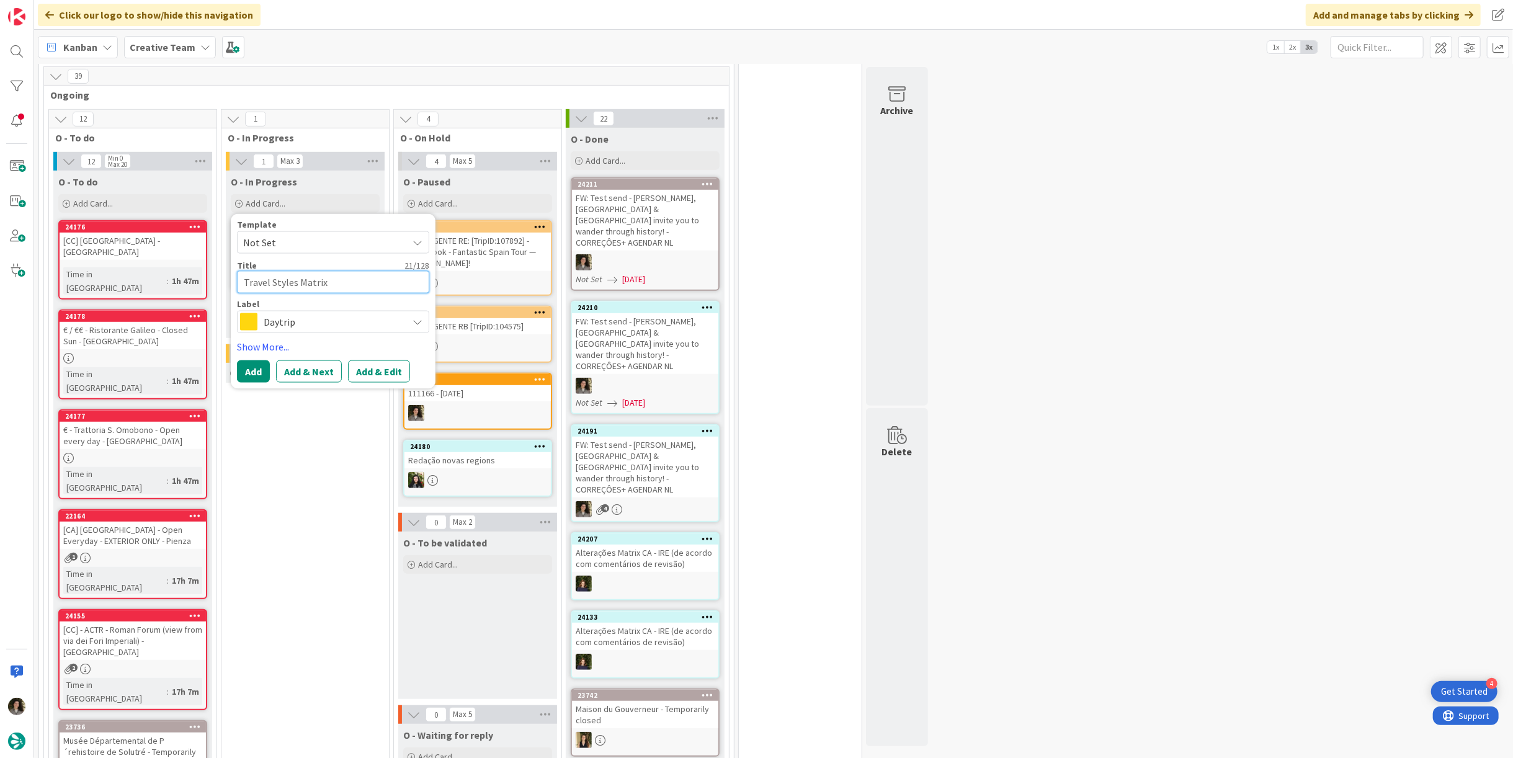
type textarea "Travel Styles Matrix -"
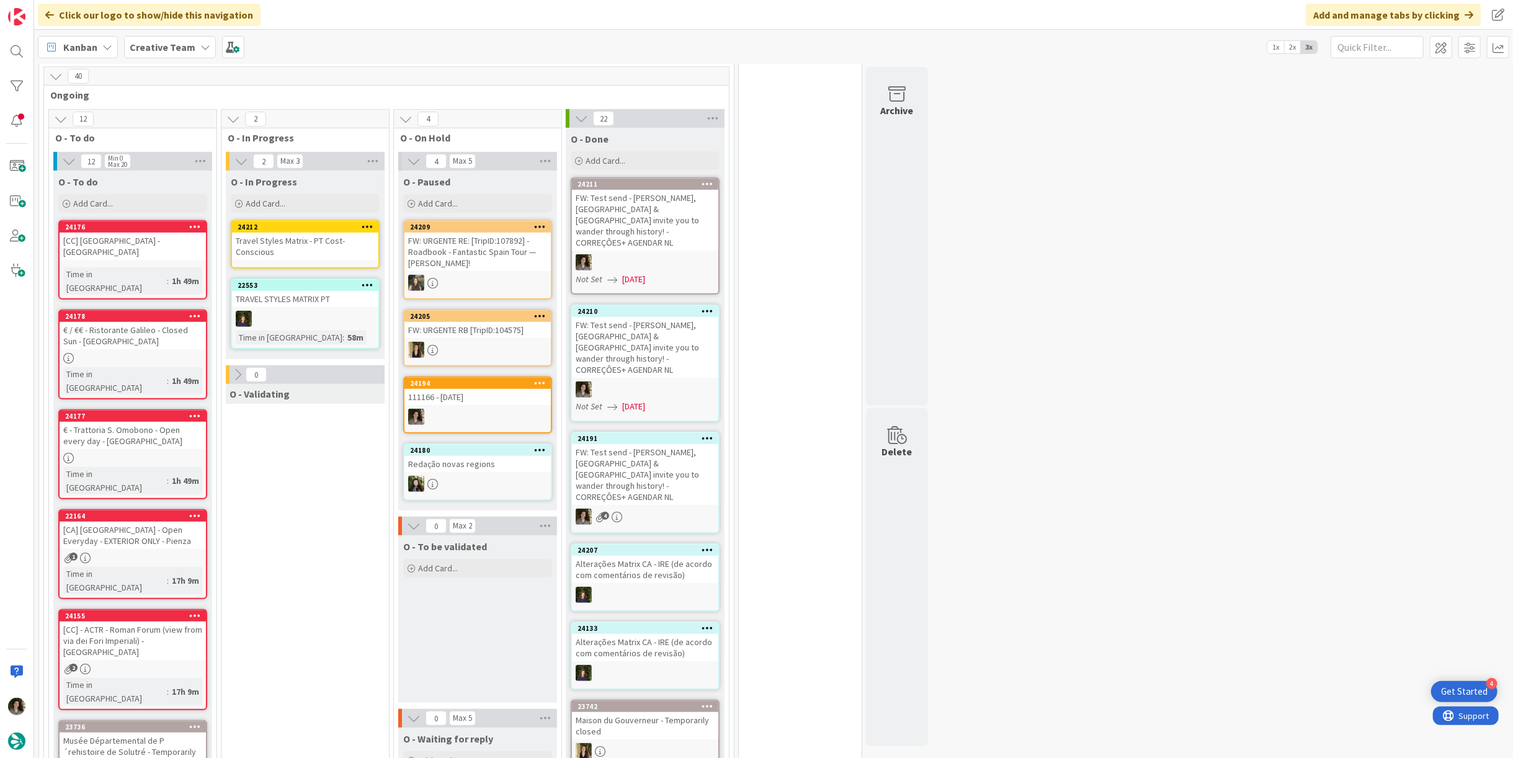
click at [339, 238] on div "Travel Styles Matrix - PT Cost- Conscious" at bounding box center [305, 246] width 146 height 27
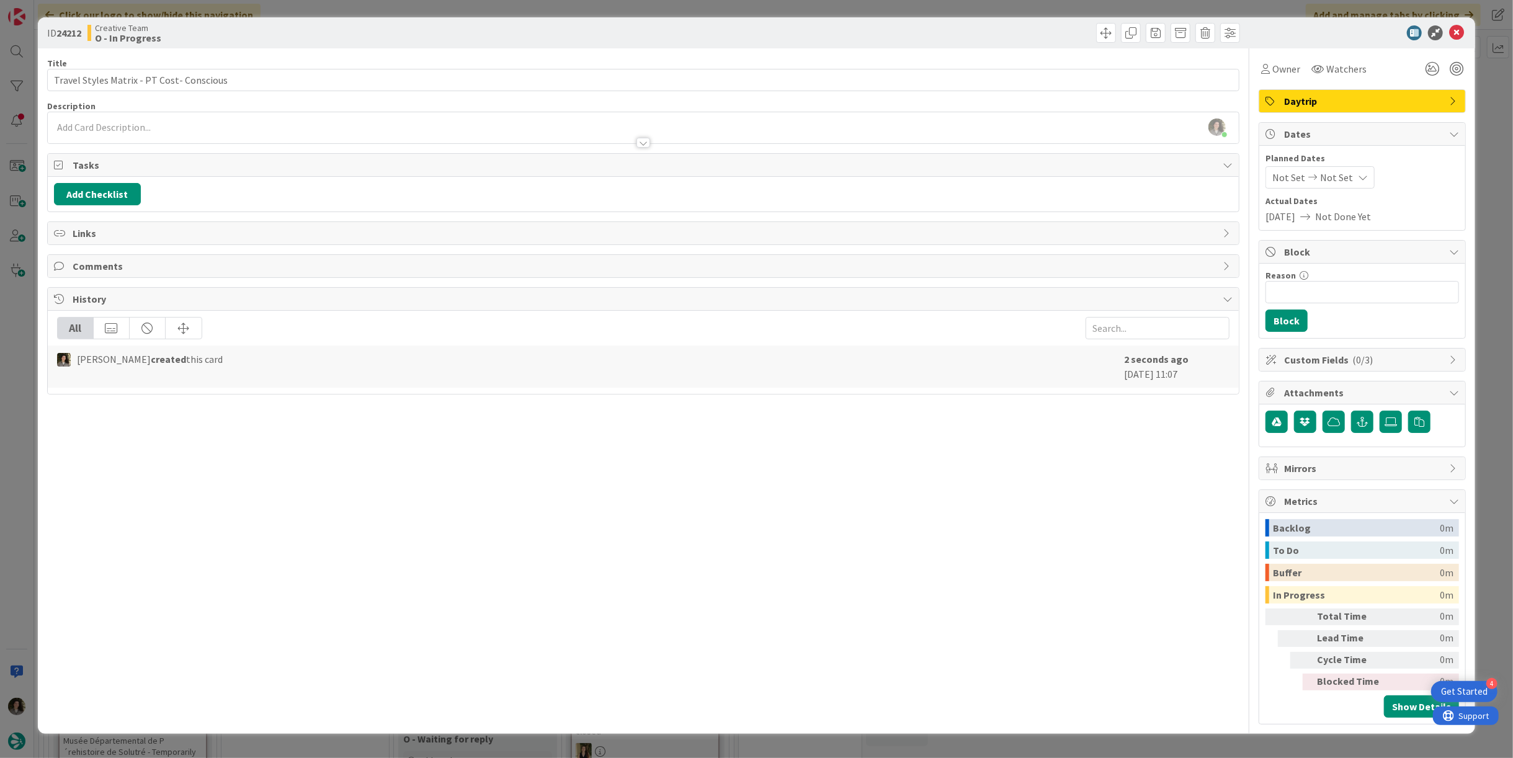
click at [1310, 101] on span "Daytrip" at bounding box center [1363, 101] width 159 height 15
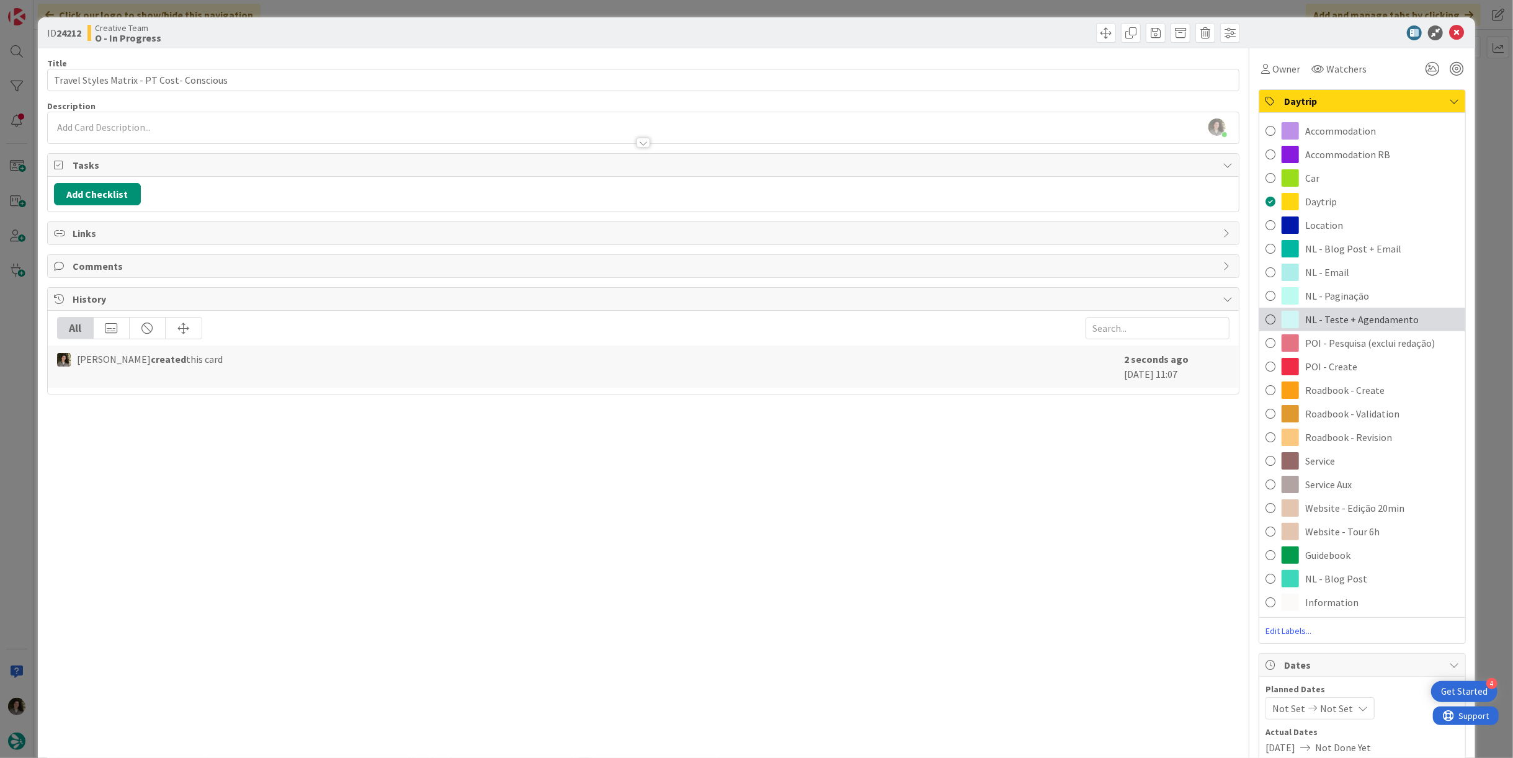
click at [1403, 318] on div "NL - Teste + Agendamento" at bounding box center [1362, 320] width 206 height 24
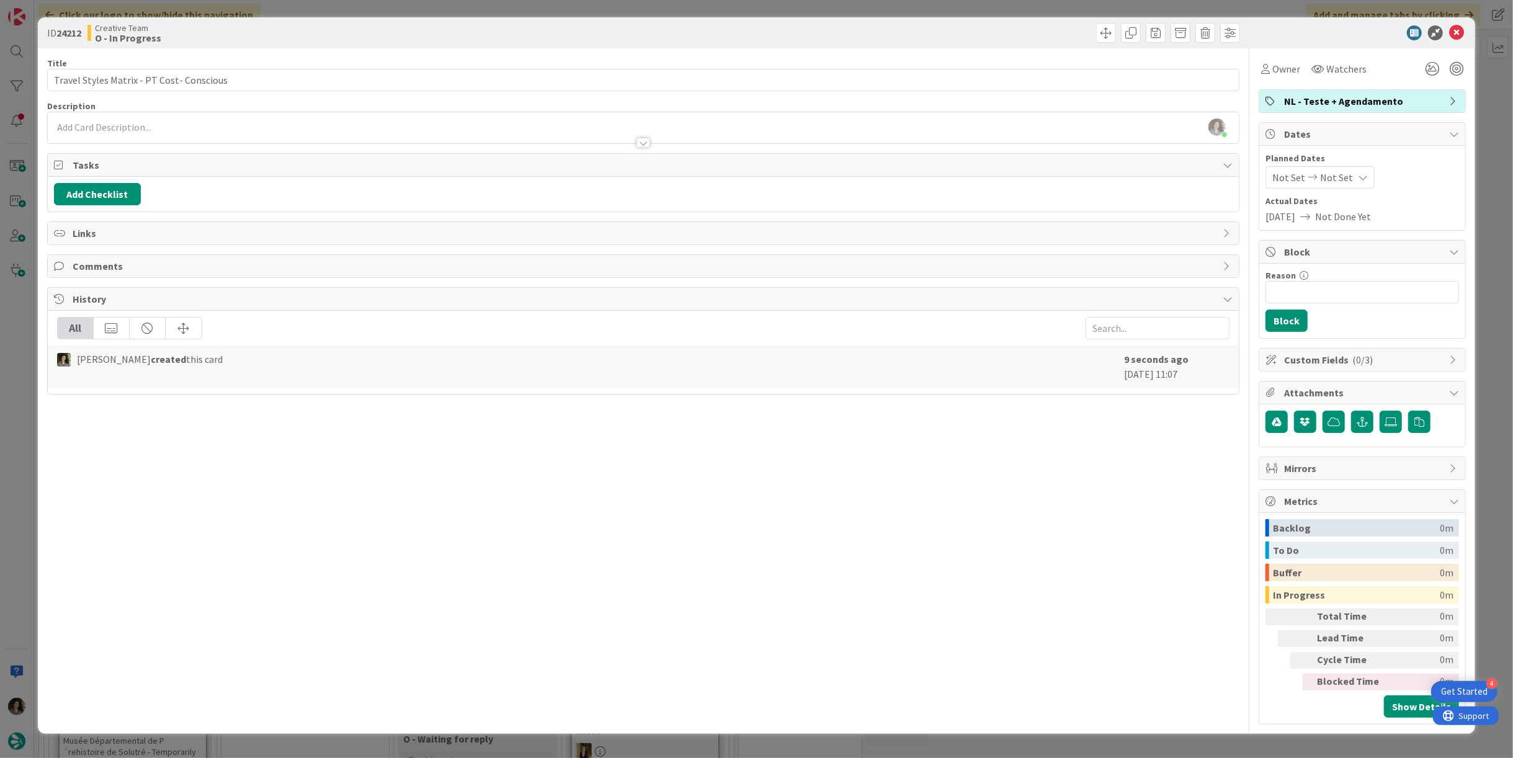
click at [1345, 171] on span "Not Set" at bounding box center [1336, 177] width 33 height 15
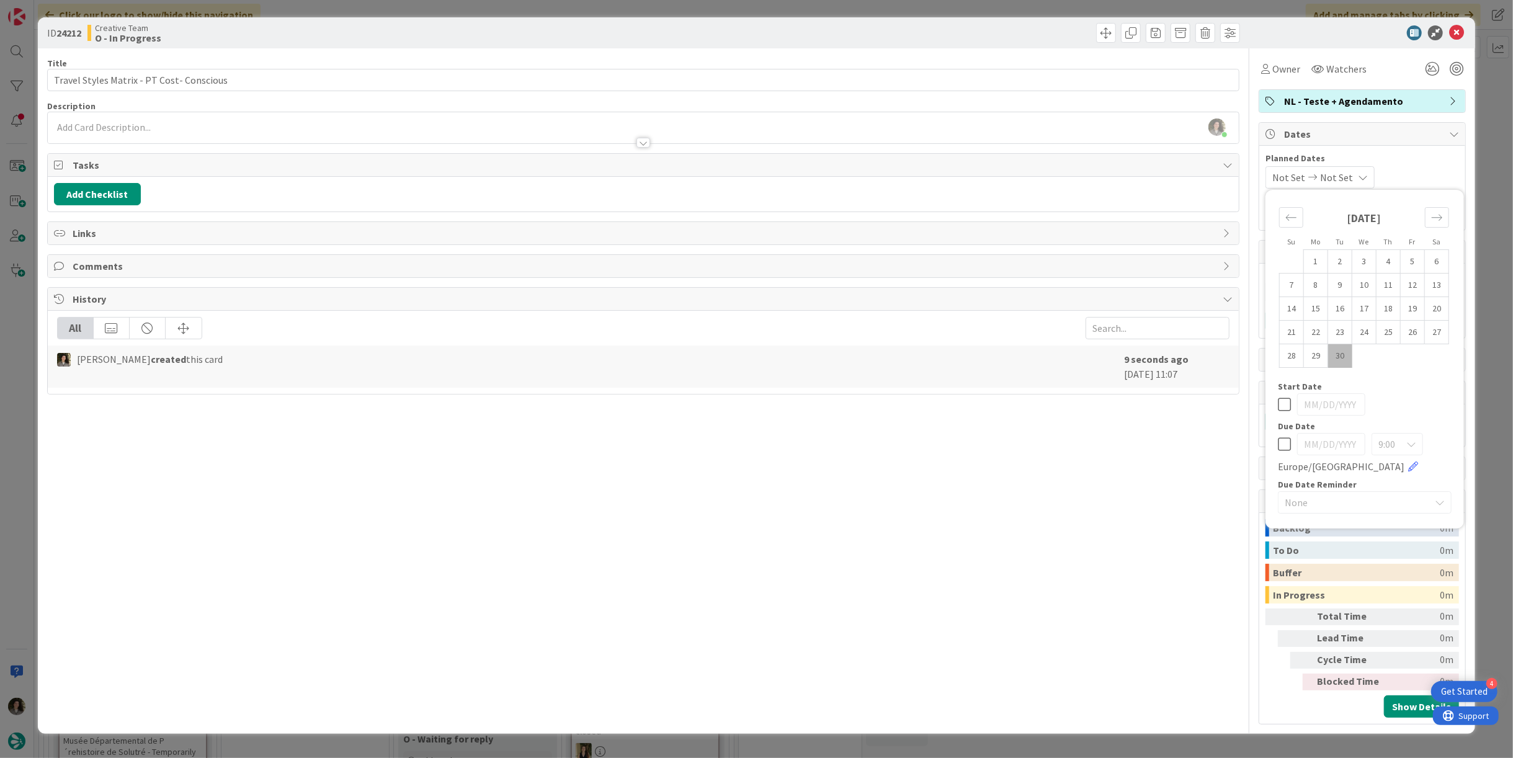
click at [1343, 352] on td "30" at bounding box center [1340, 356] width 24 height 24
click at [1292, 405] on div "[DATE]" at bounding box center [1365, 404] width 174 height 22
click at [1285, 402] on icon at bounding box center [1284, 404] width 13 height 15
click at [1284, 444] on icon at bounding box center [1284, 444] width 13 height 15
click at [1115, 479] on div "Title 41 / 128 Travel Styles Matrix - PT Cost- Conscious Description [PERSON_NA…" at bounding box center [643, 386] width 1192 height 676
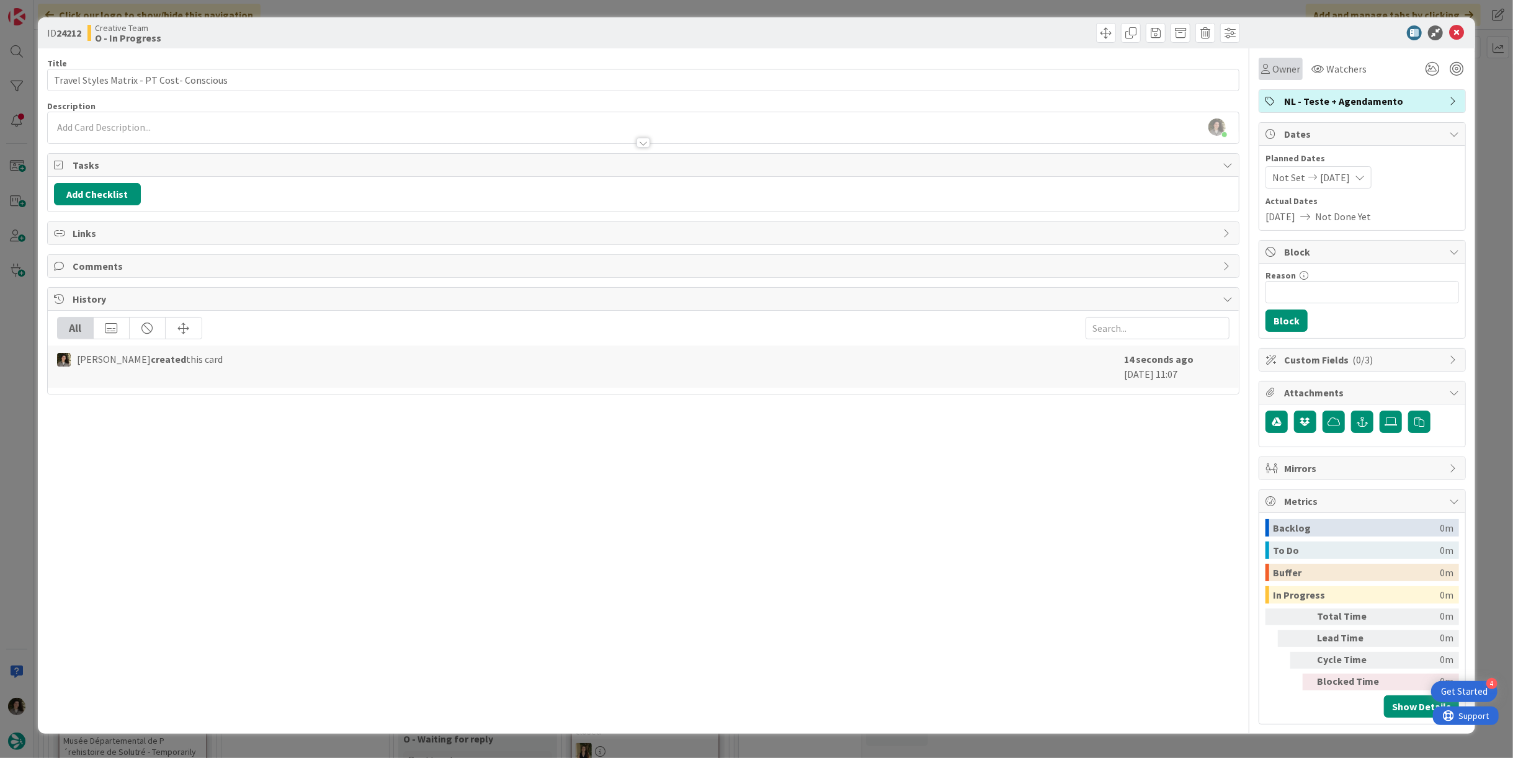
click at [1284, 68] on span "Owner" at bounding box center [1286, 68] width 28 height 15
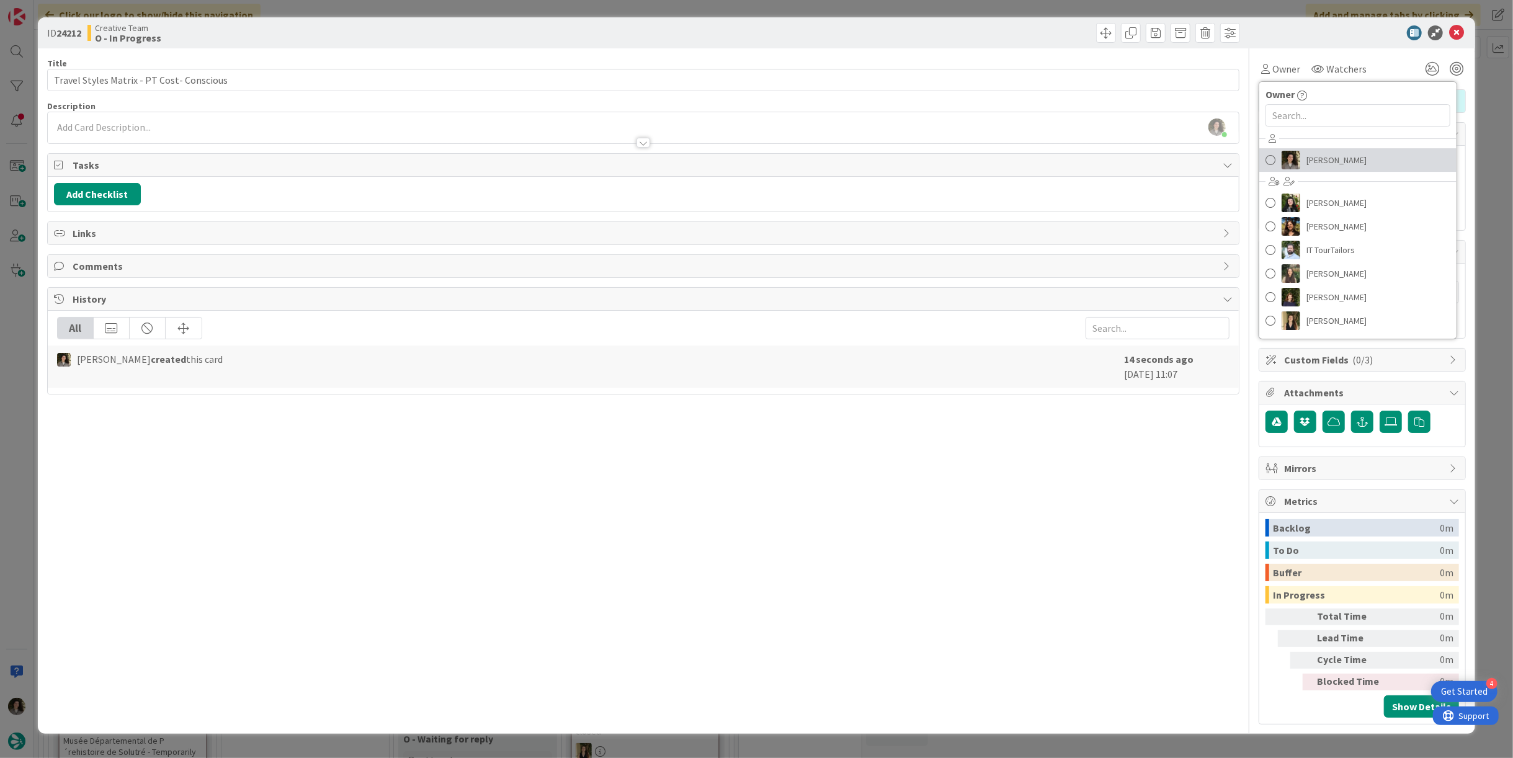
drag, startPoint x: 1375, startPoint y: 157, endPoint x: 1397, endPoint y: 124, distance: 39.7
click at [1375, 157] on link "[PERSON_NAME]" at bounding box center [1357, 160] width 197 height 24
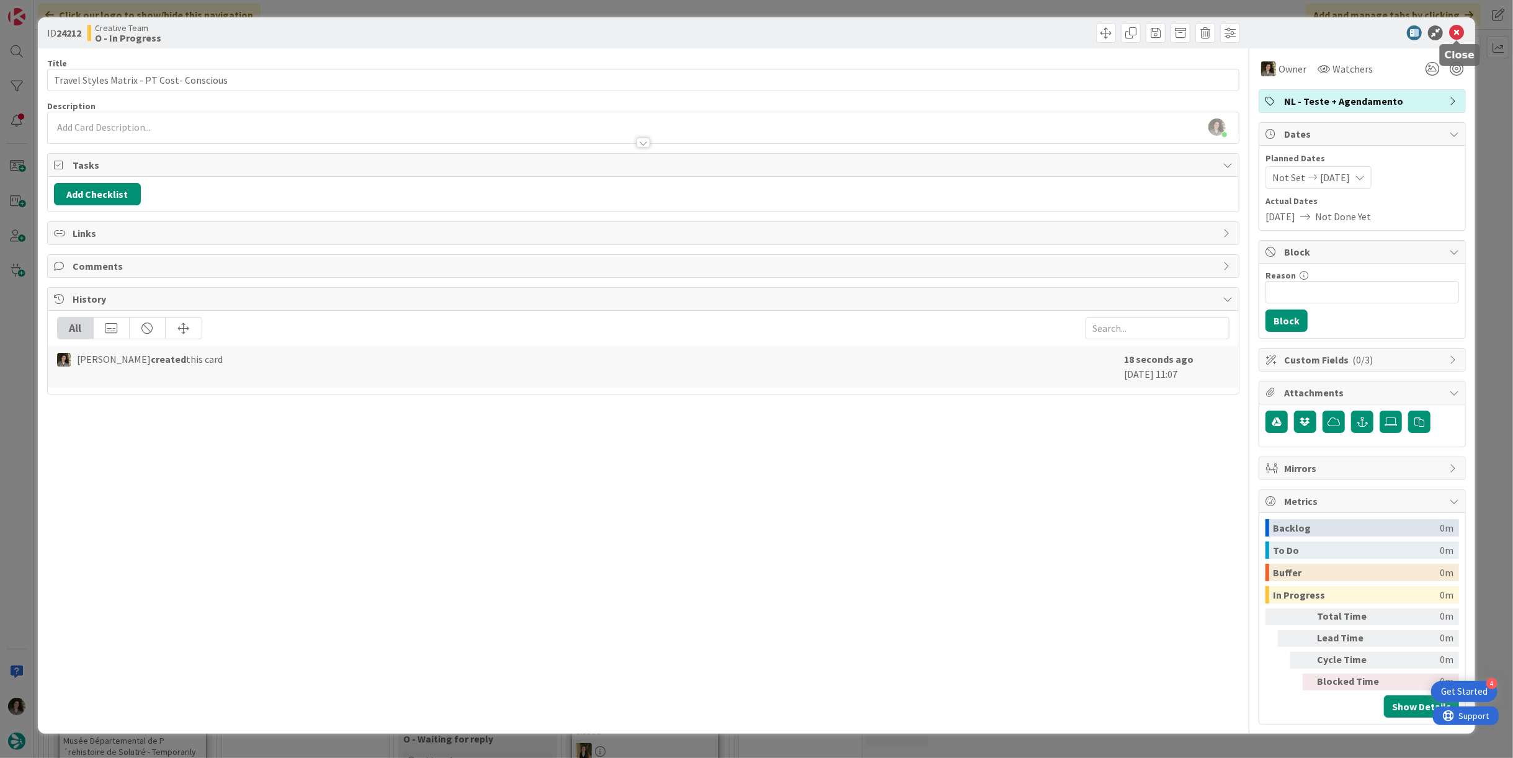
click at [1450, 30] on icon at bounding box center [1456, 32] width 15 height 15
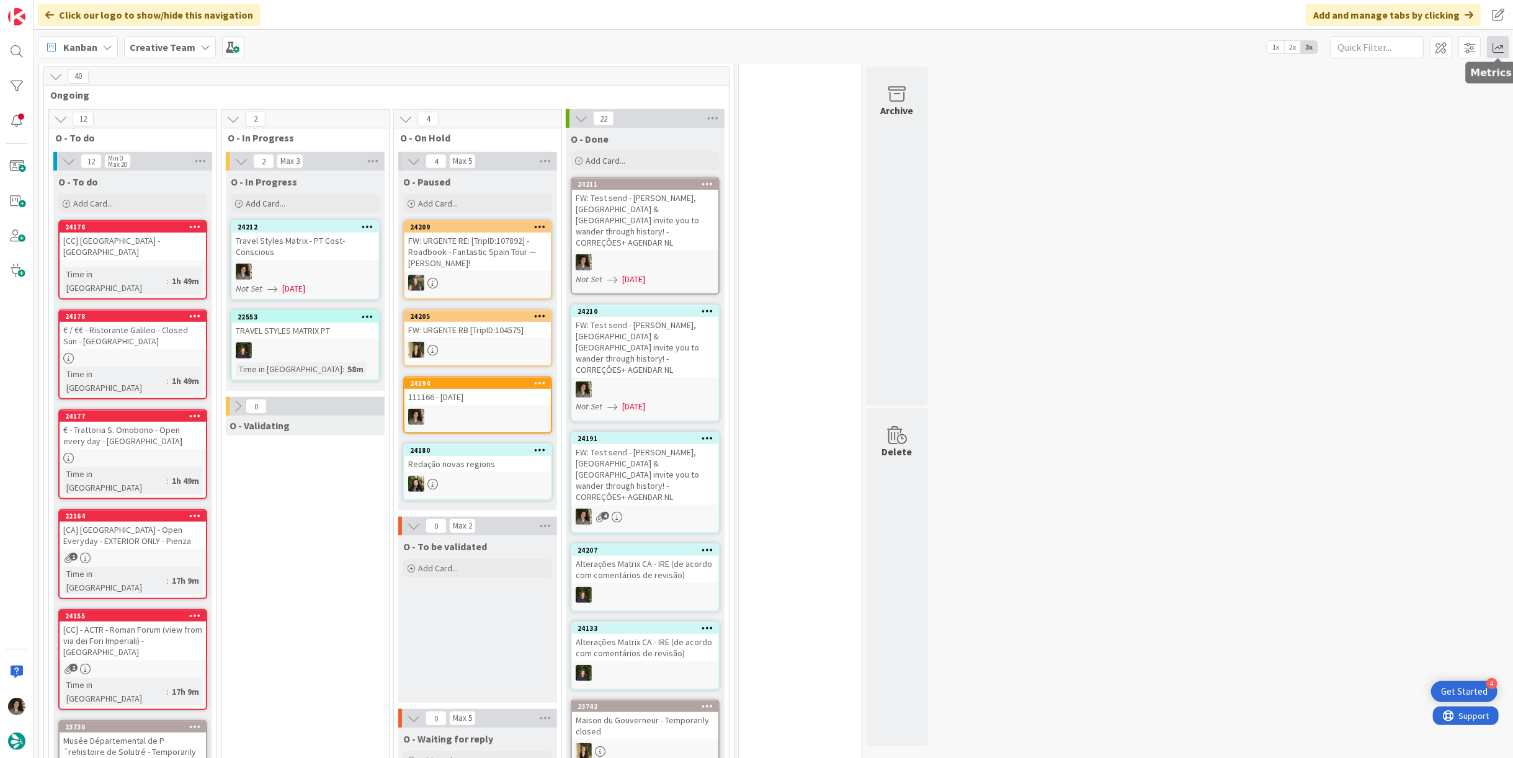
click at [1500, 48] on span at bounding box center [1498, 47] width 22 height 22
click at [1397, 131] on div "Allocation No Recent Data" at bounding box center [1426, 140] width 168 height 22
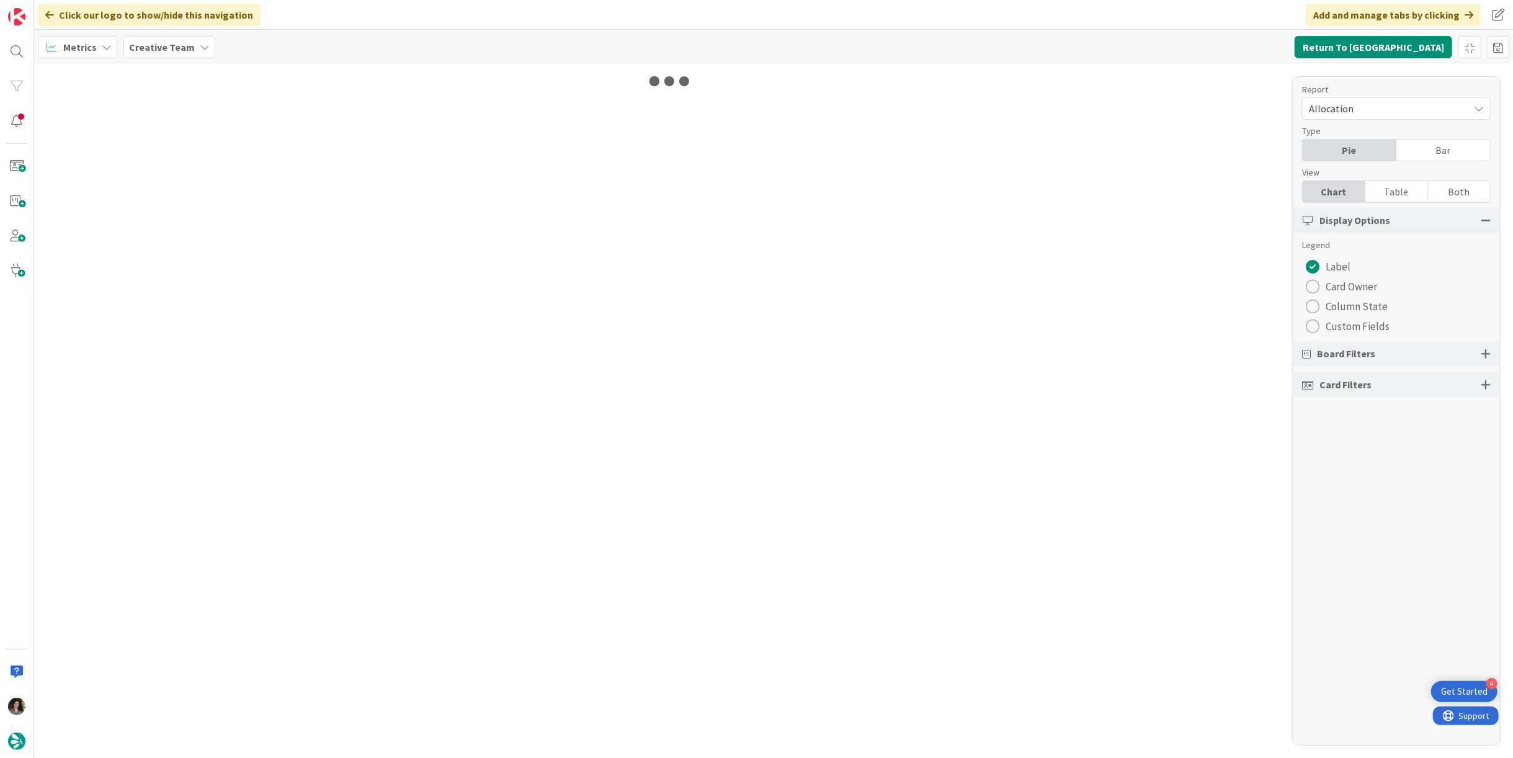
click at [1402, 189] on div "Table" at bounding box center [1397, 191] width 63 height 21
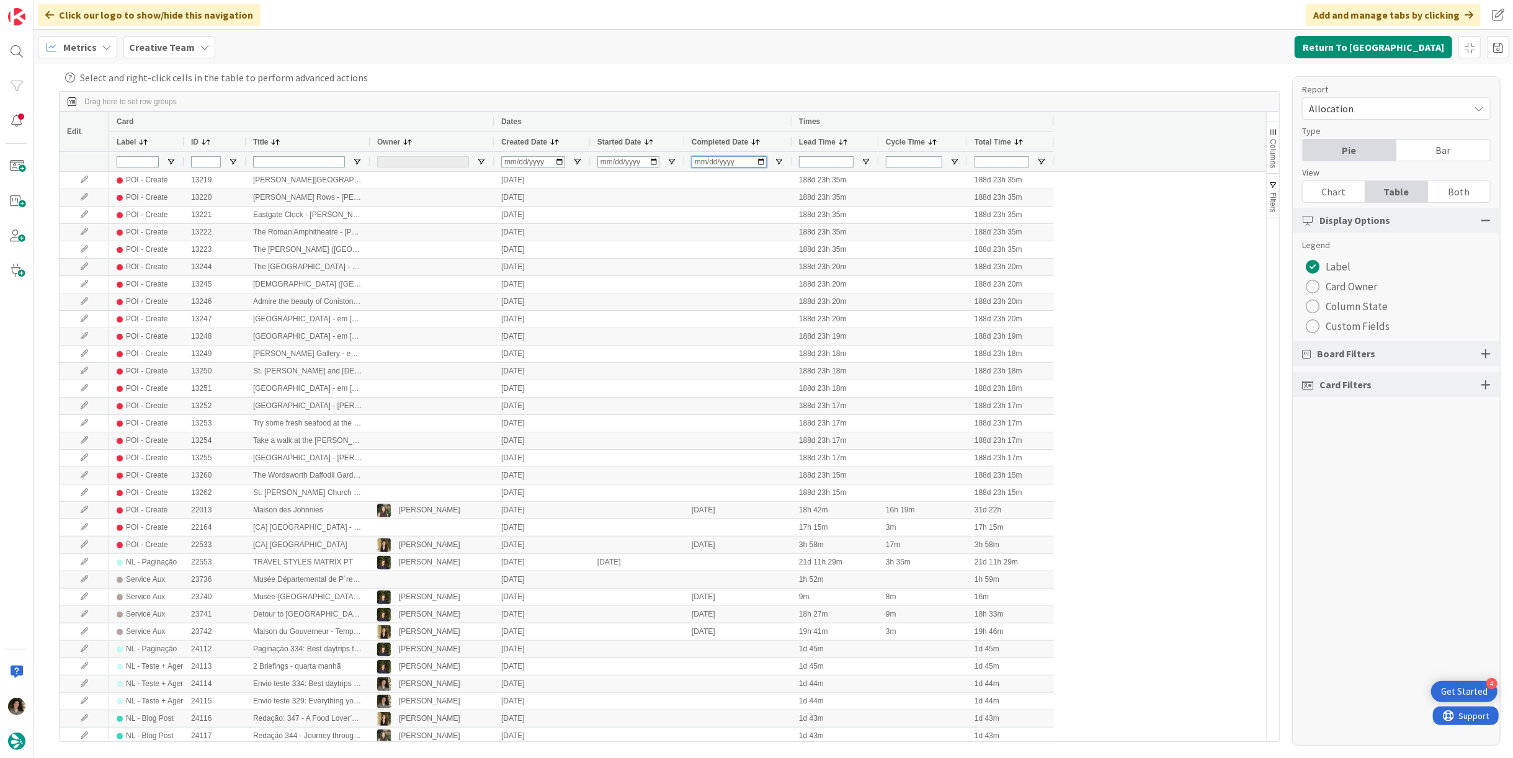
click at [700, 158] on input "Completed Date Filter Input" at bounding box center [729, 161] width 75 height 11
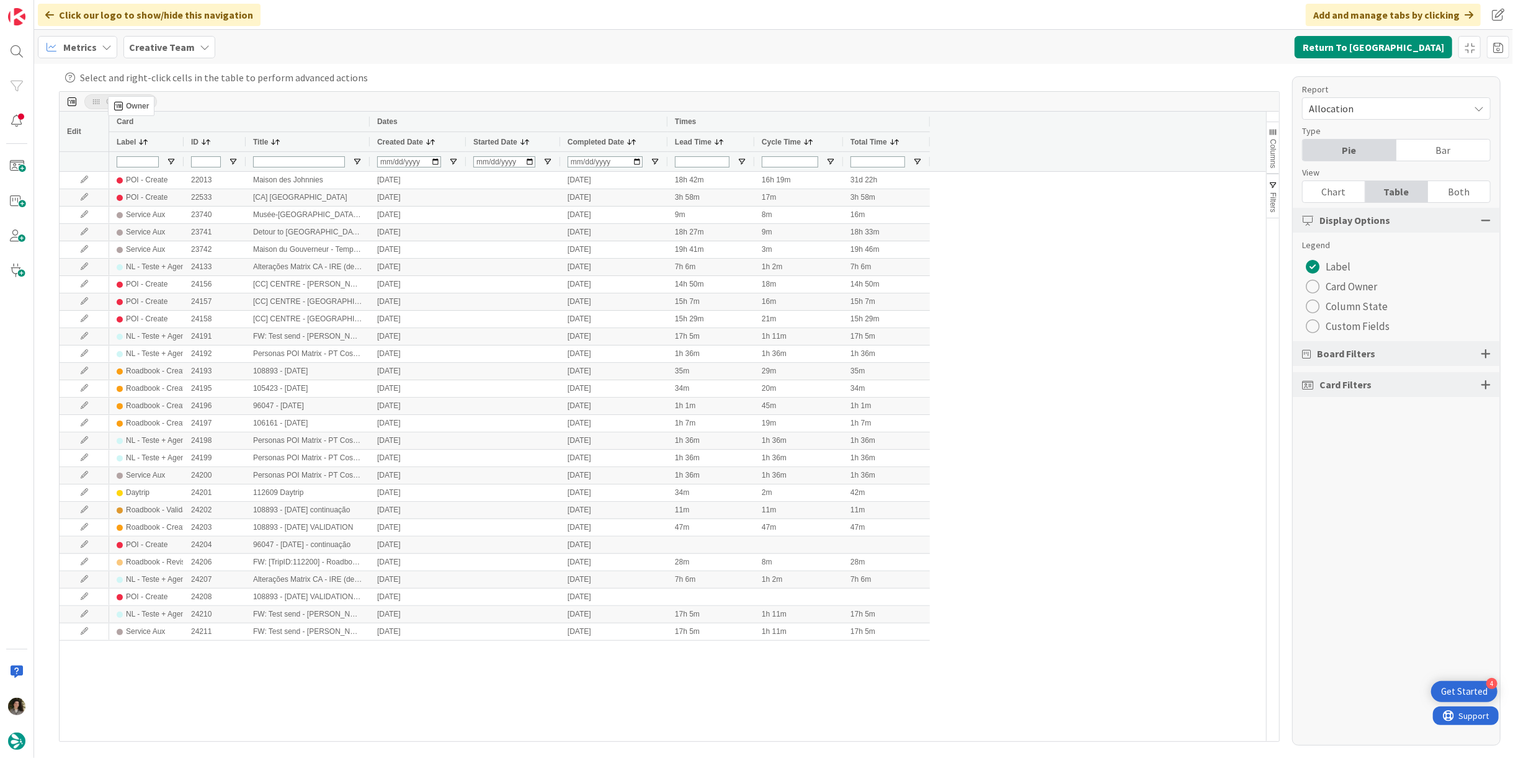
drag, startPoint x: 393, startPoint y: 140, endPoint x: 114, endPoint y: 101, distance: 281.8
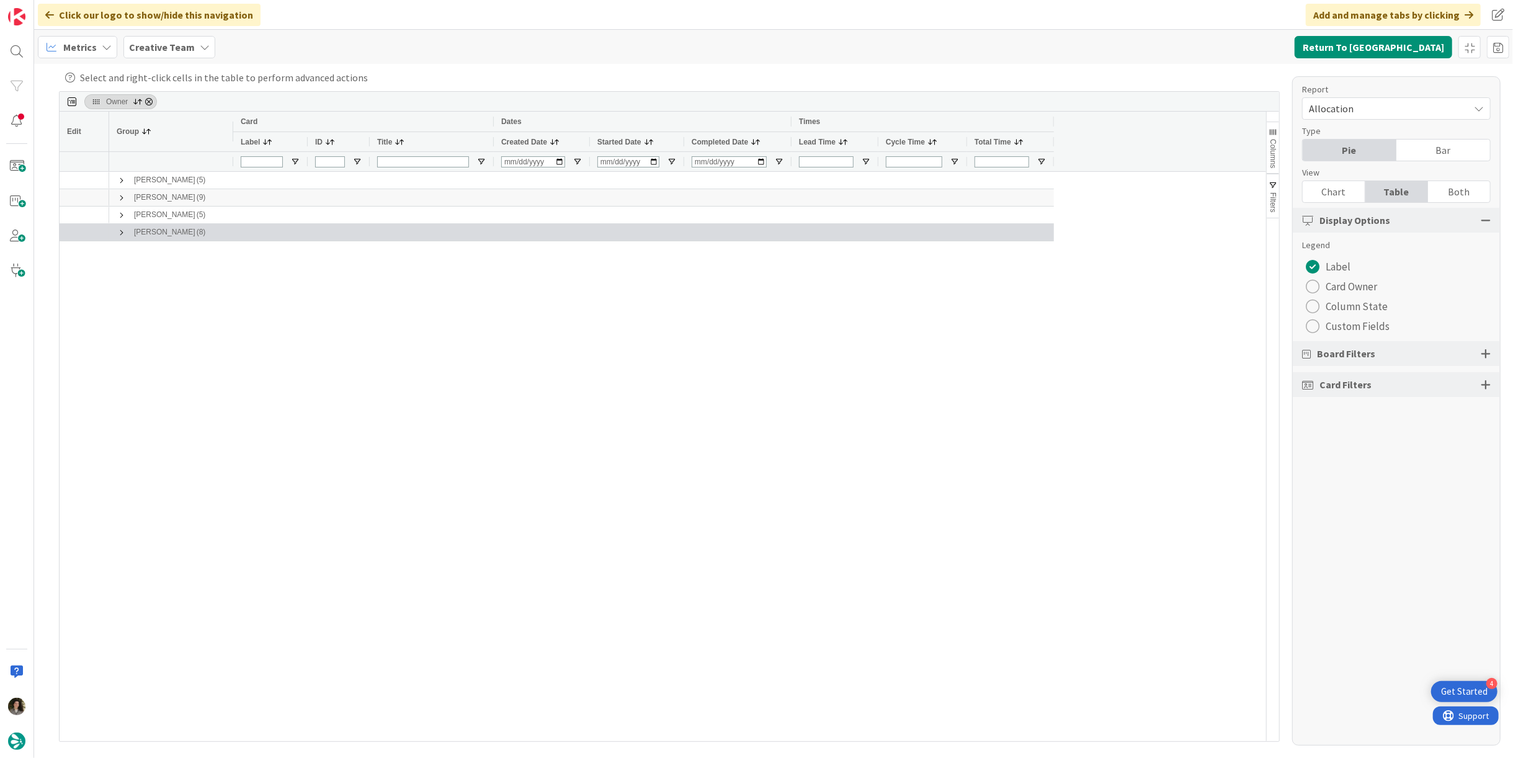
click at [120, 231] on span at bounding box center [122, 233] width 10 height 10
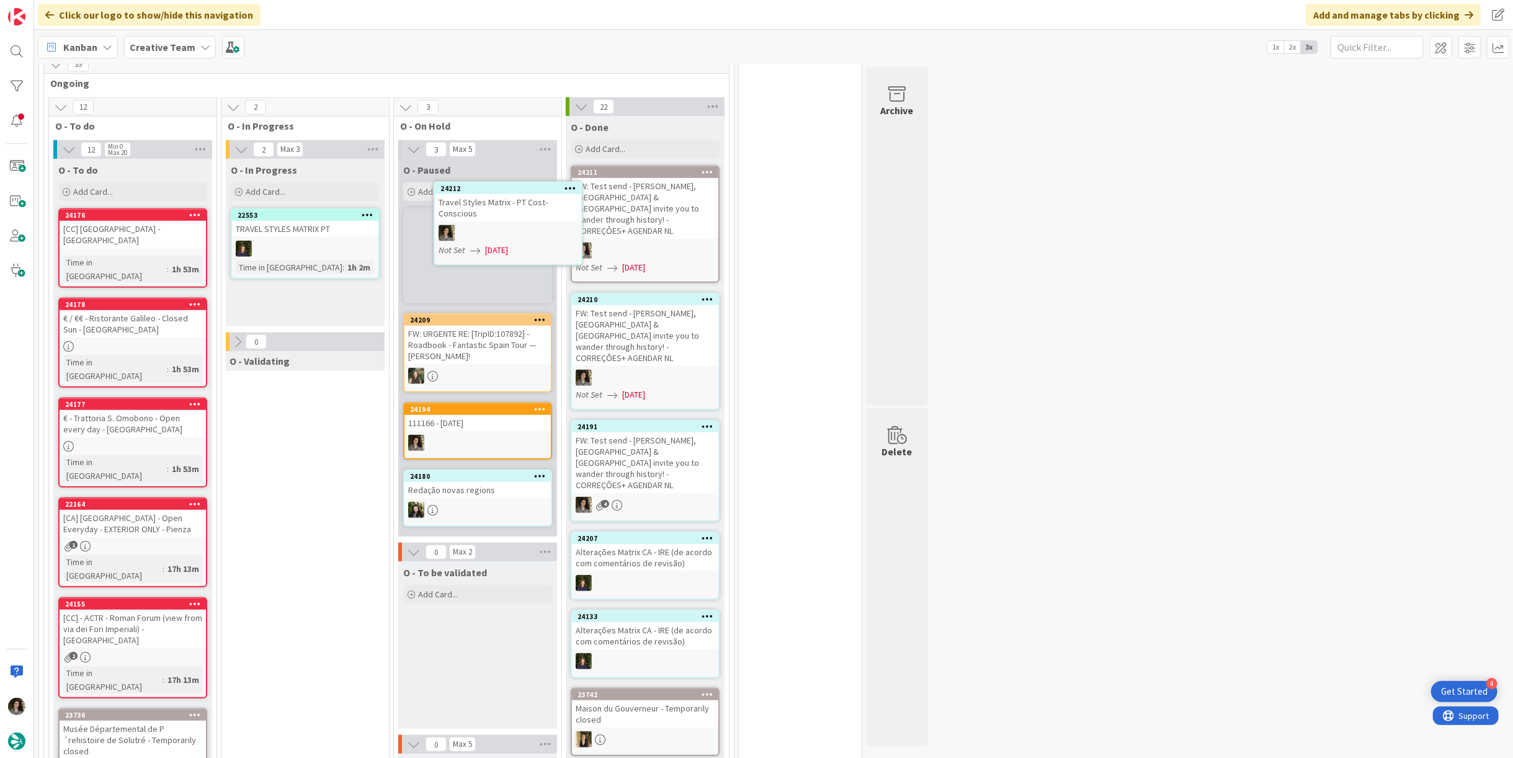
scroll to position [548, 0]
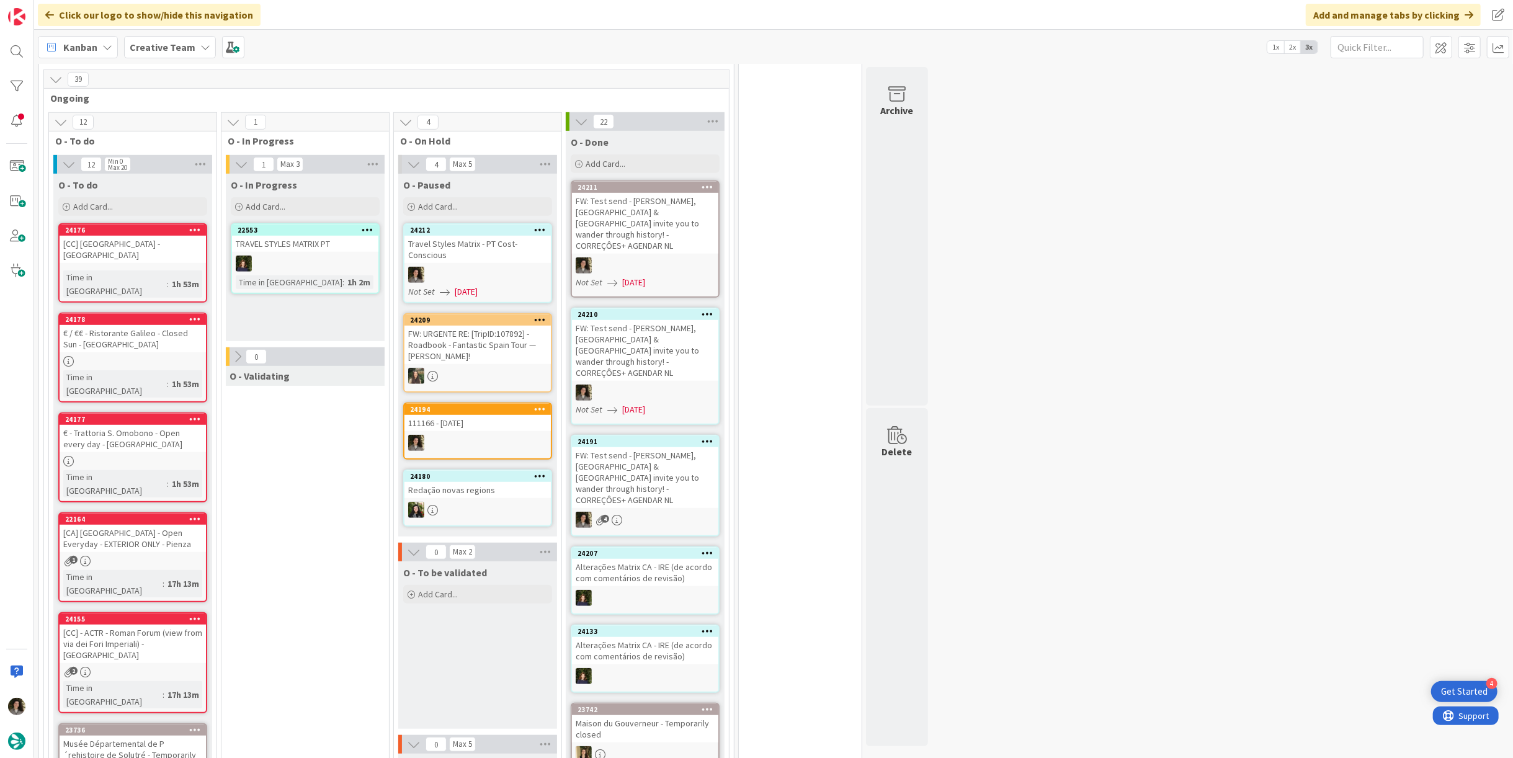
click at [488, 240] on div "Travel Styles Matrix - PT Cost- Conscious" at bounding box center [478, 249] width 146 height 27
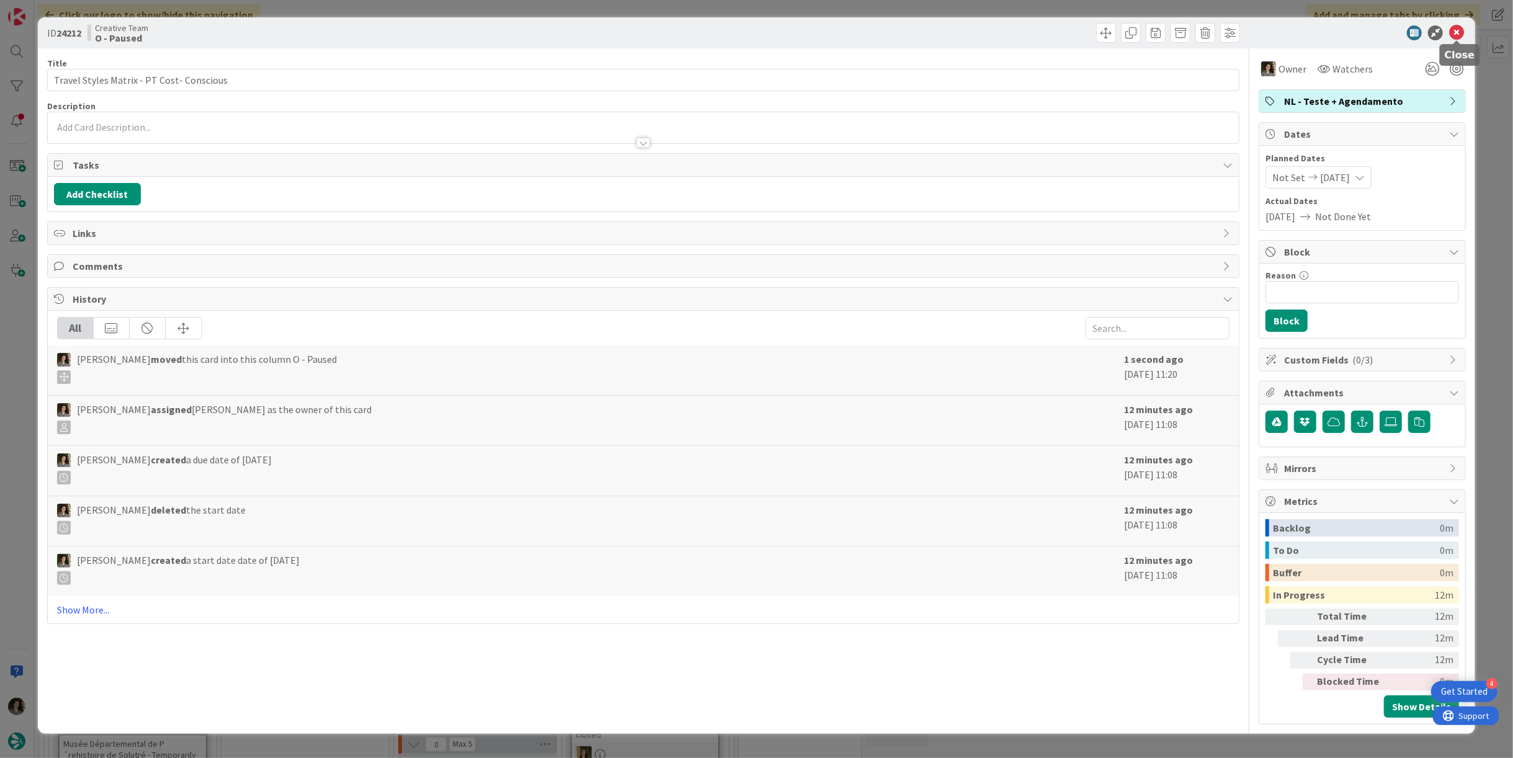
click at [1457, 26] on icon at bounding box center [1456, 32] width 15 height 15
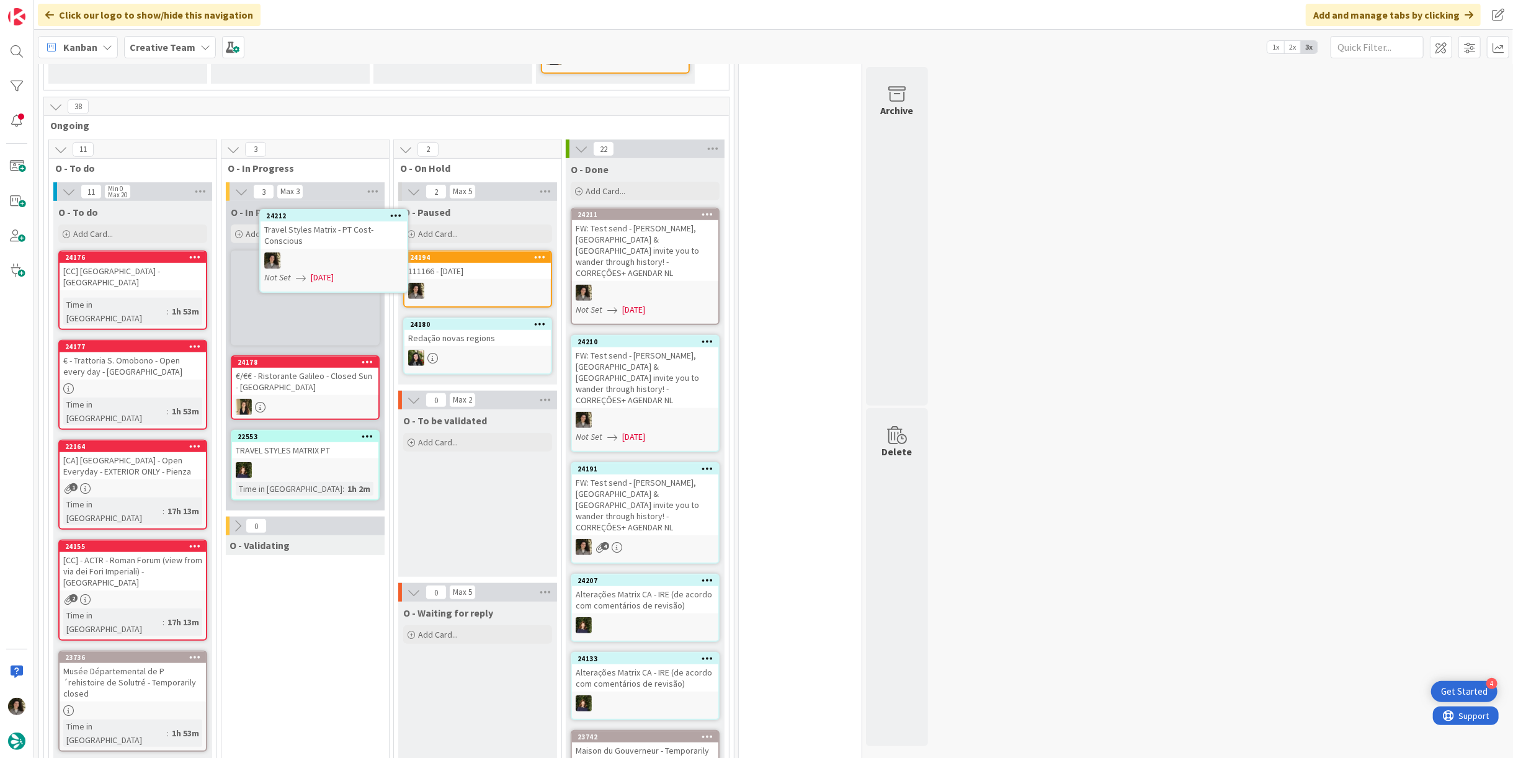
scroll to position [675, 0]
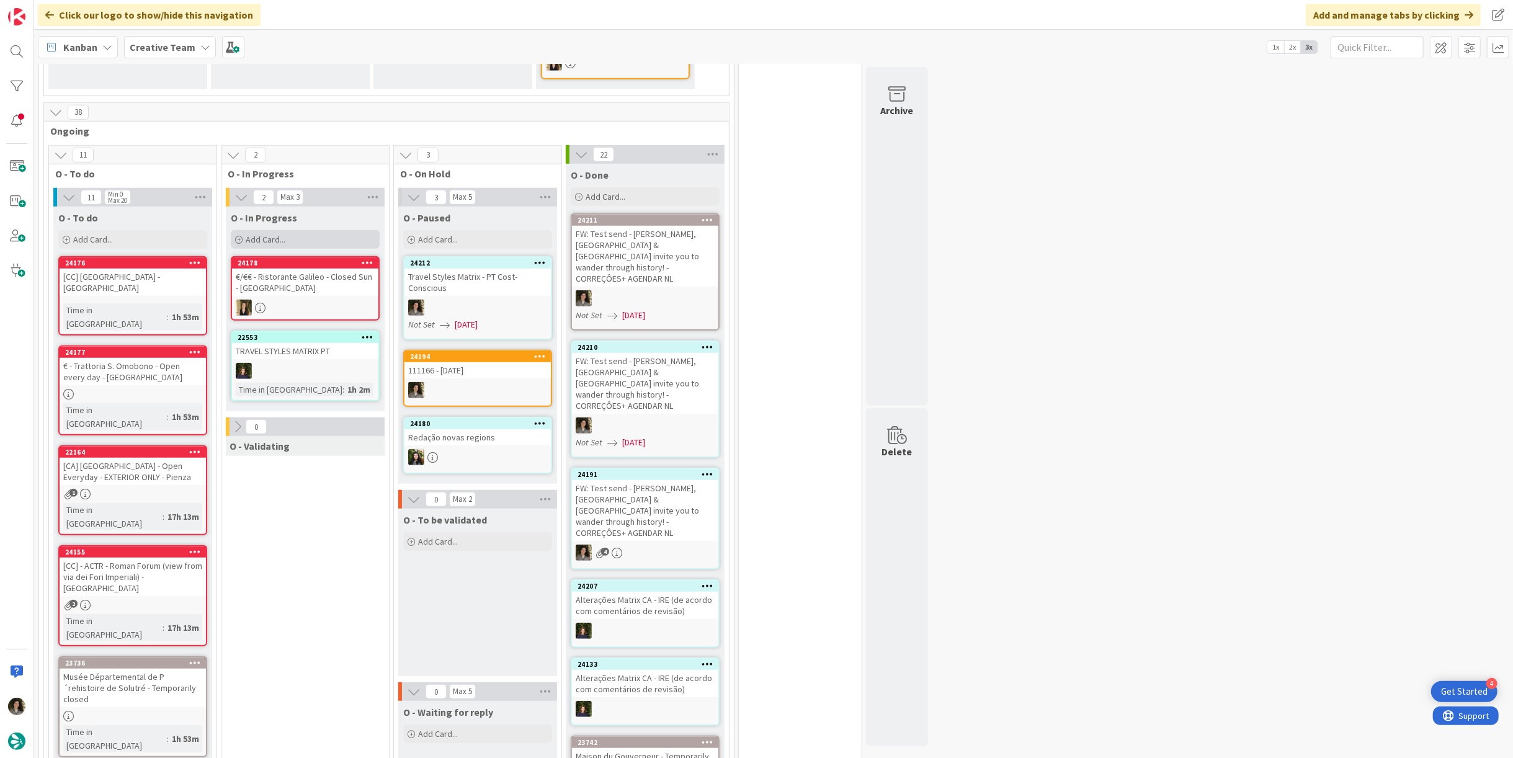
click at [277, 234] on span "Add Card..." at bounding box center [266, 239] width 40 height 11
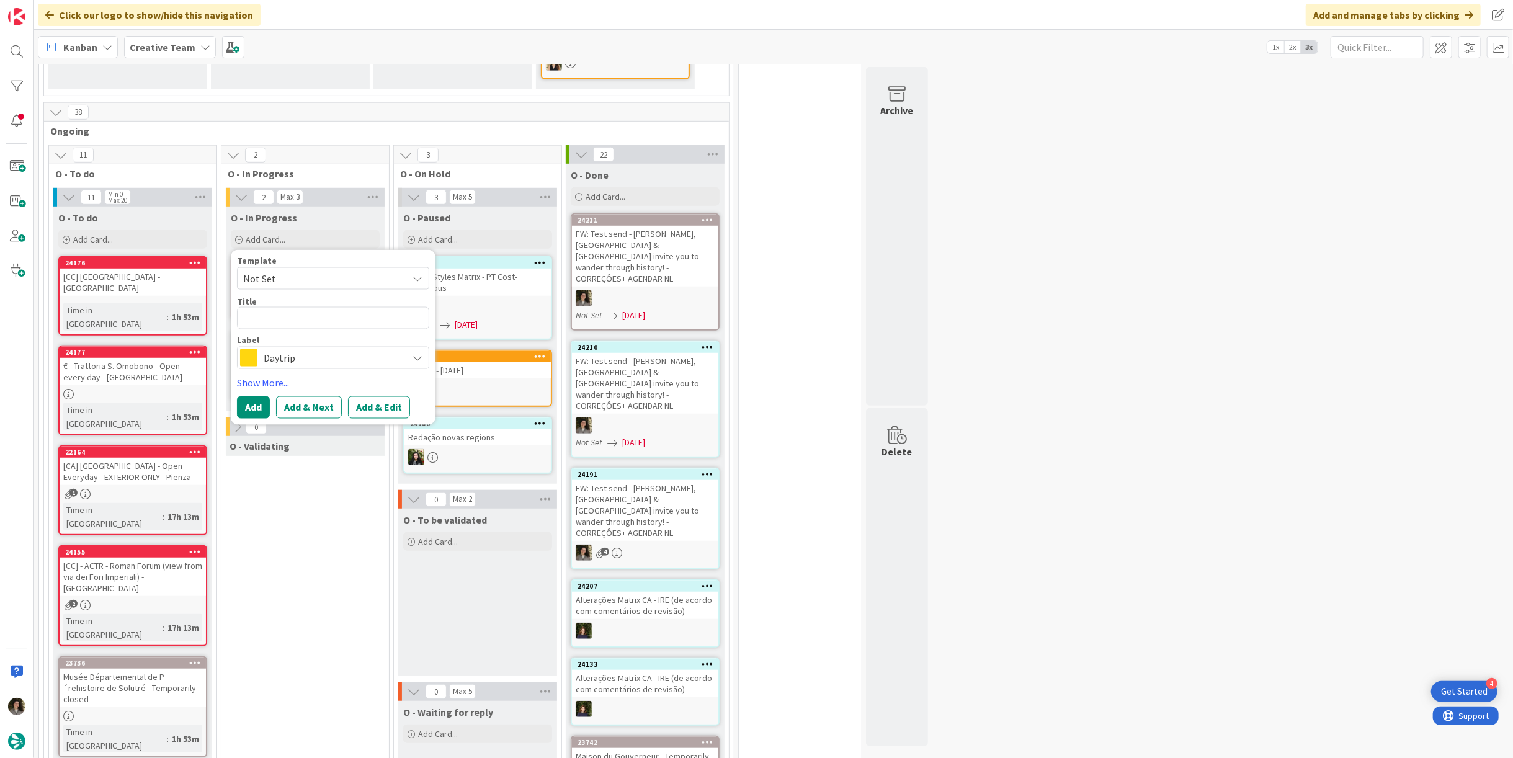
click at [293, 349] on span "Daytrip" at bounding box center [333, 357] width 138 height 17
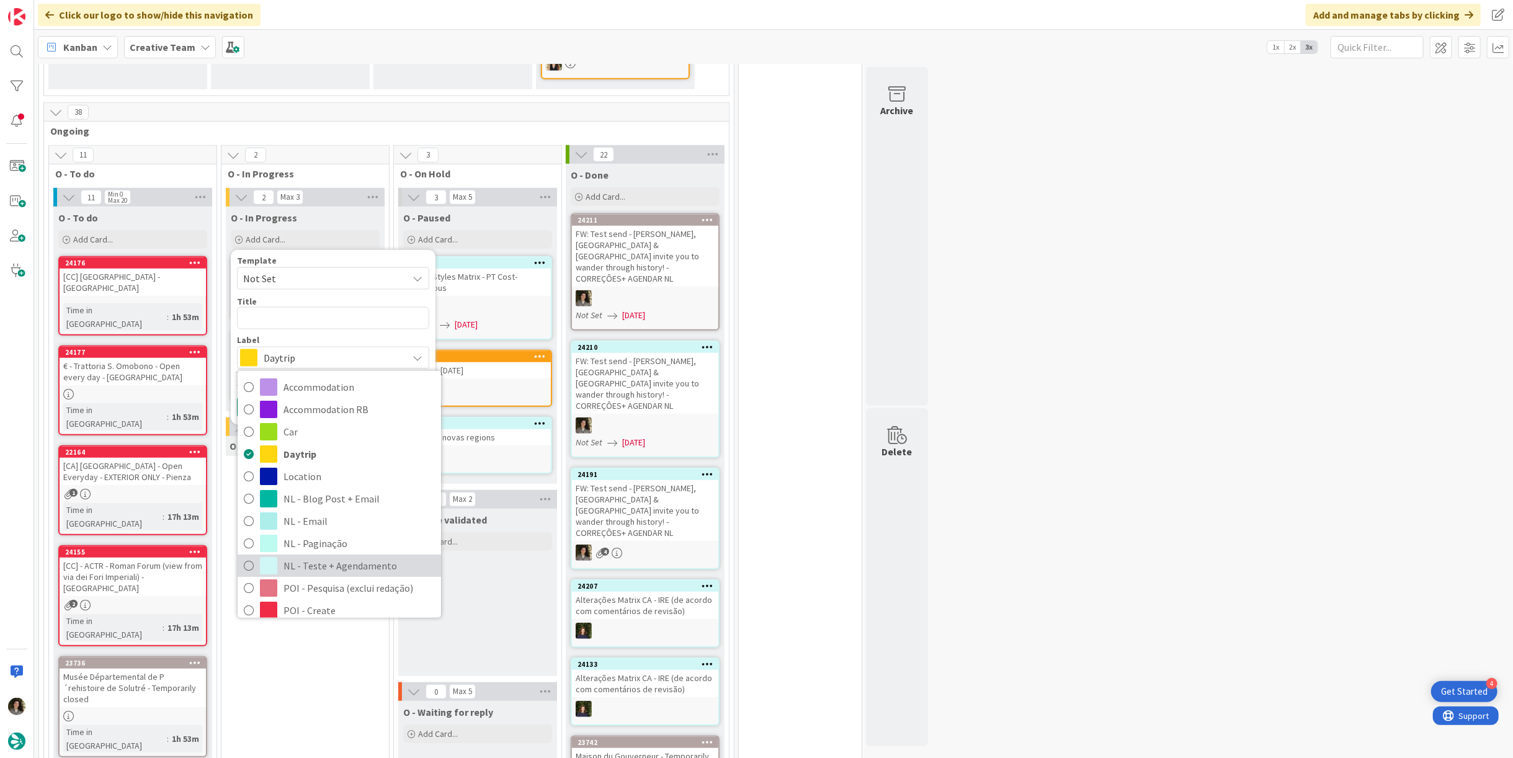
click at [321, 557] on span "NL - Teste + Agendamento" at bounding box center [359, 566] width 151 height 19
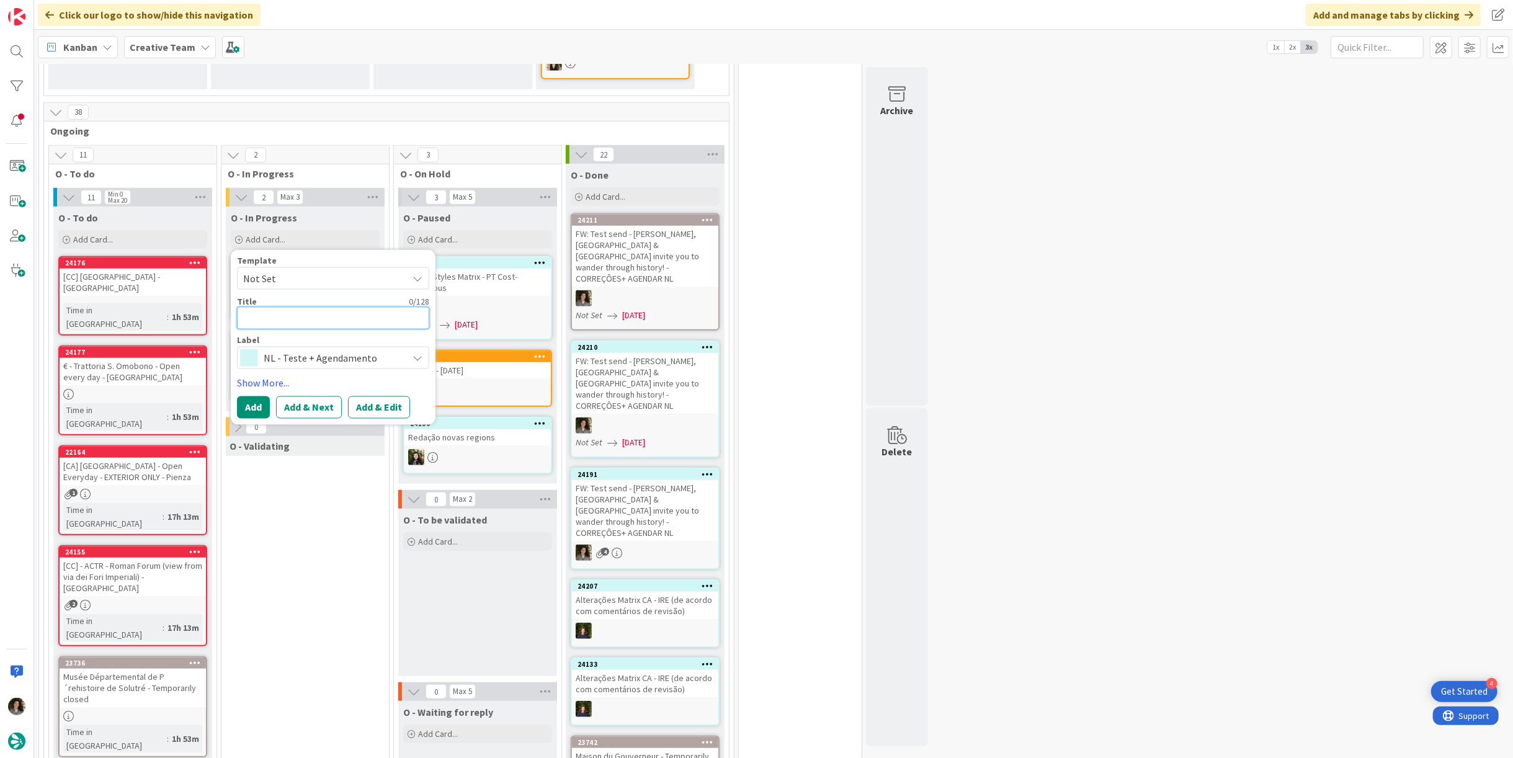
click at [315, 307] on textarea at bounding box center [333, 318] width 192 height 22
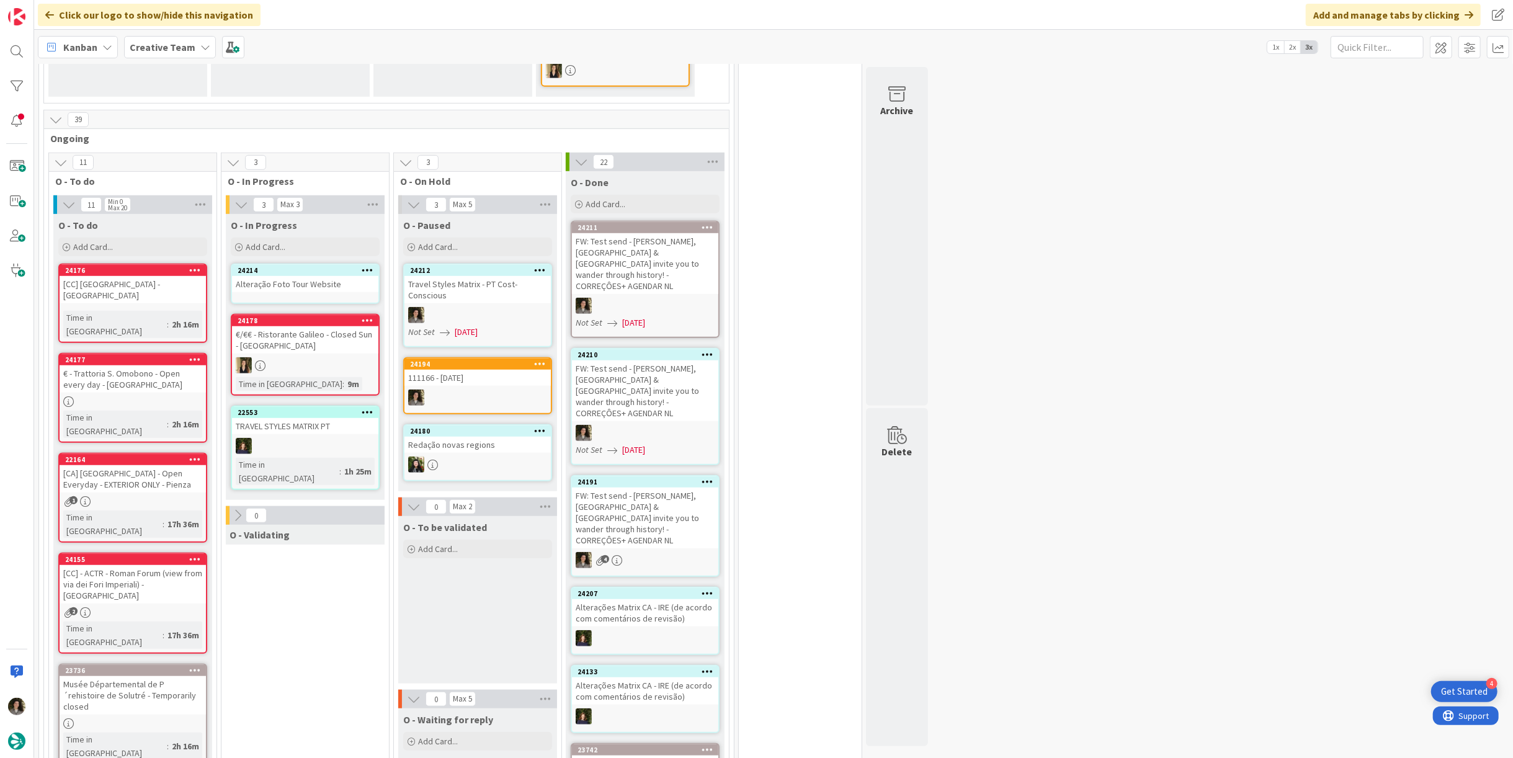
click at [321, 276] on div "Alteração Foto Tour Website" at bounding box center [305, 284] width 146 height 16
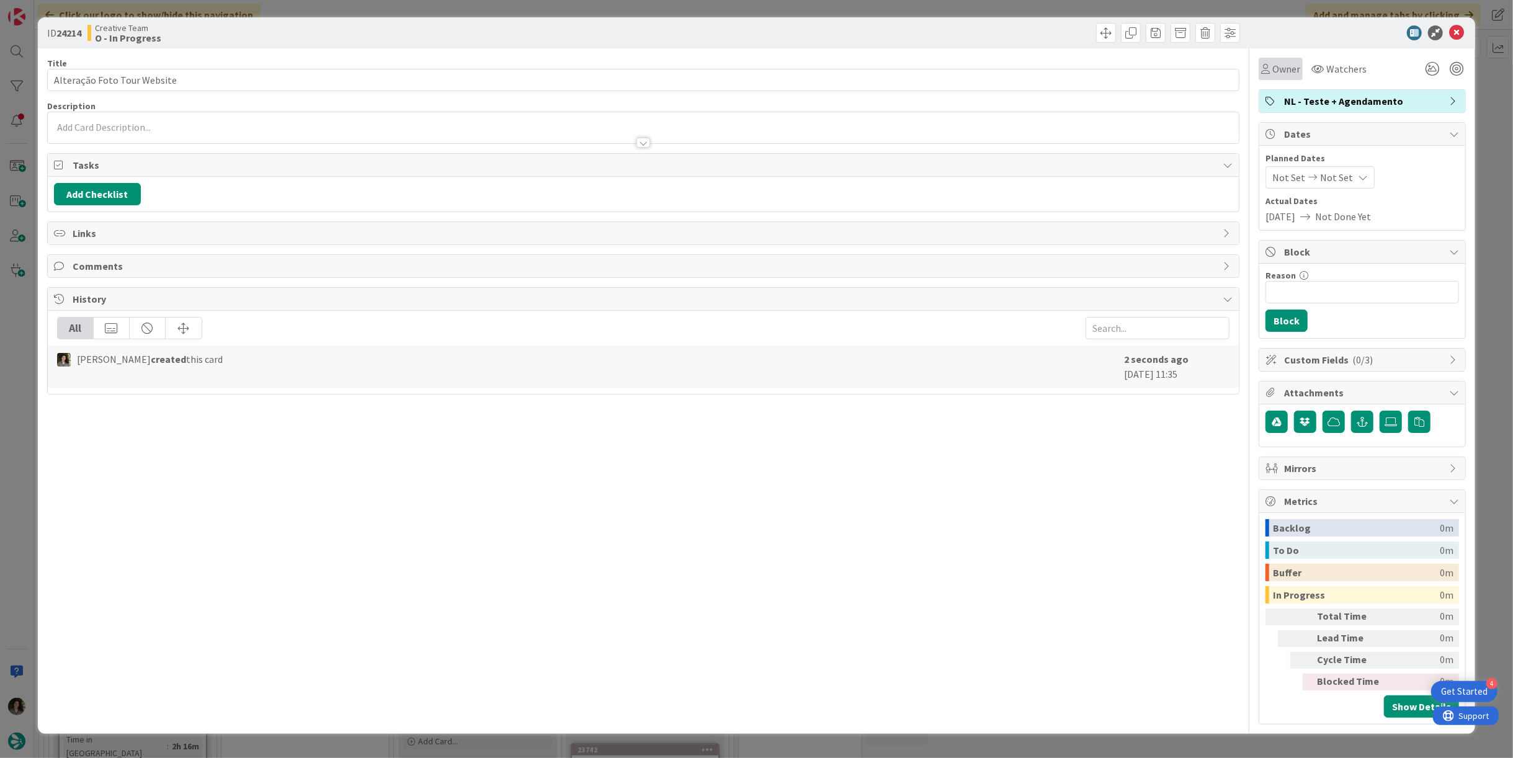
click at [1286, 67] on span "Owner" at bounding box center [1286, 68] width 28 height 15
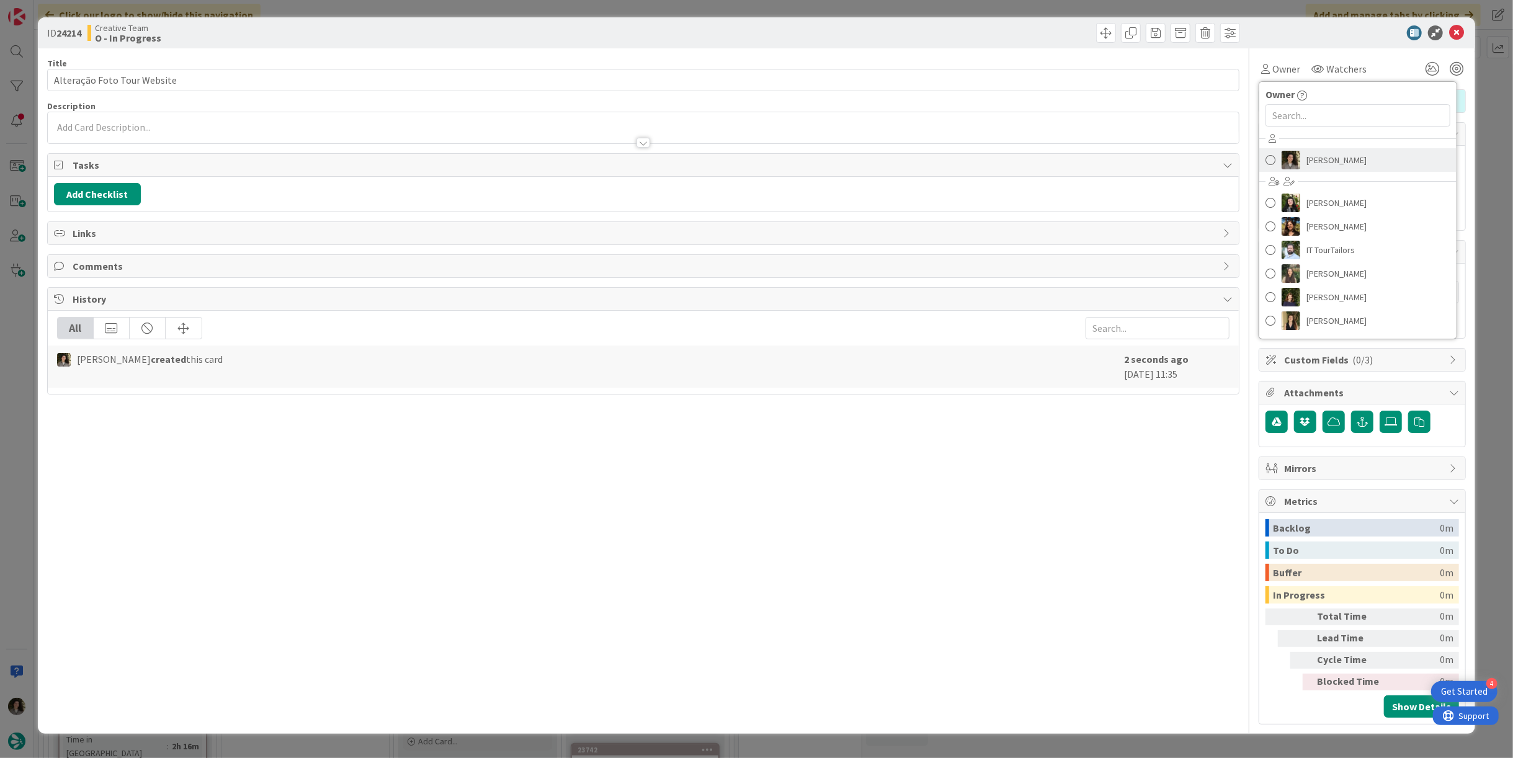
drag, startPoint x: 1316, startPoint y: 160, endPoint x: 1366, endPoint y: 128, distance: 58.9
click at [1316, 160] on span "[PERSON_NAME]" at bounding box center [1337, 160] width 60 height 19
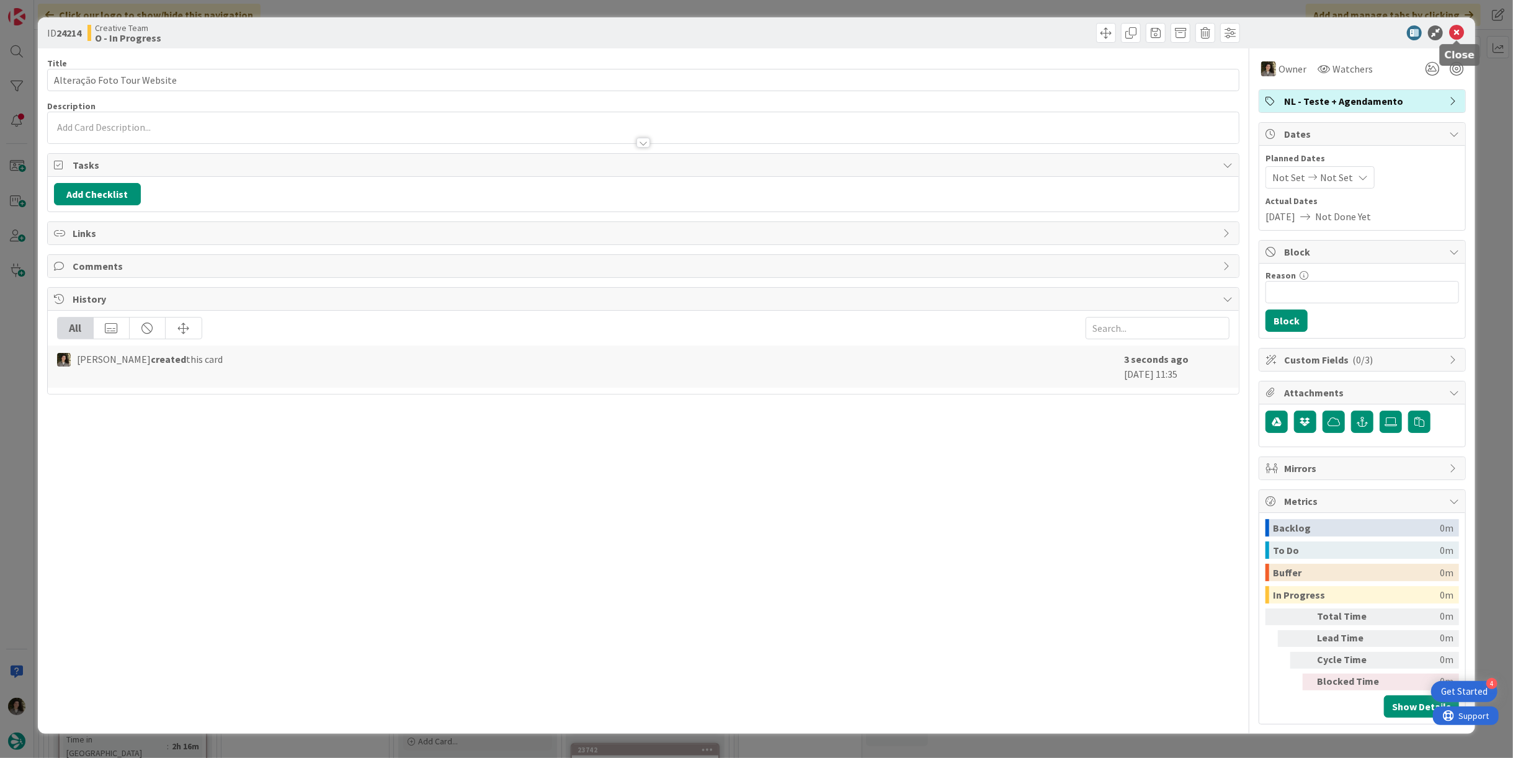
click at [1460, 27] on icon at bounding box center [1456, 32] width 15 height 15
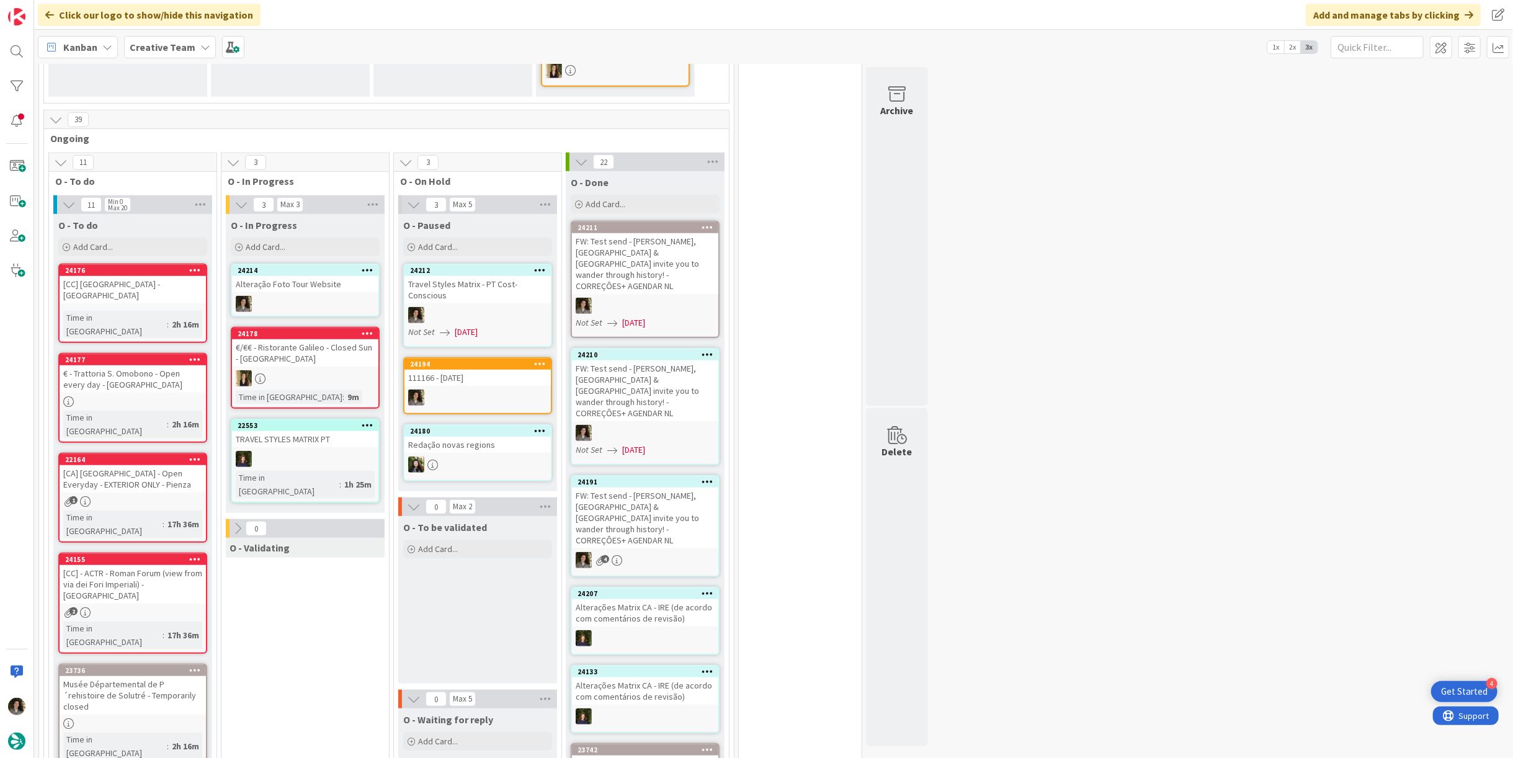
click at [295, 276] on div "Alteração Foto Tour Website" at bounding box center [305, 284] width 146 height 16
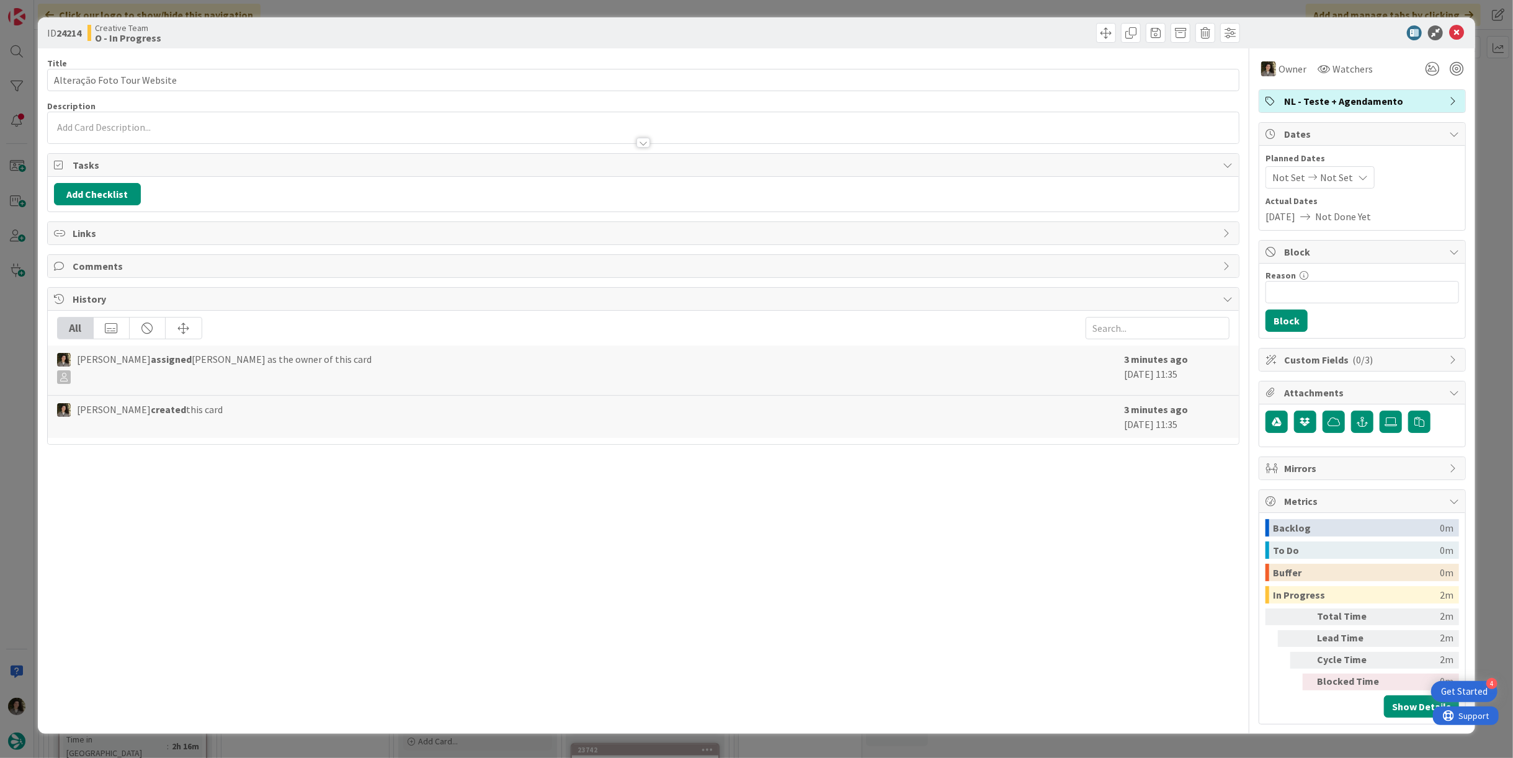
click at [1345, 160] on span "Planned Dates" at bounding box center [1363, 158] width 194 height 13
click at [1349, 167] on div "Not Set Not Set" at bounding box center [1320, 177] width 109 height 22
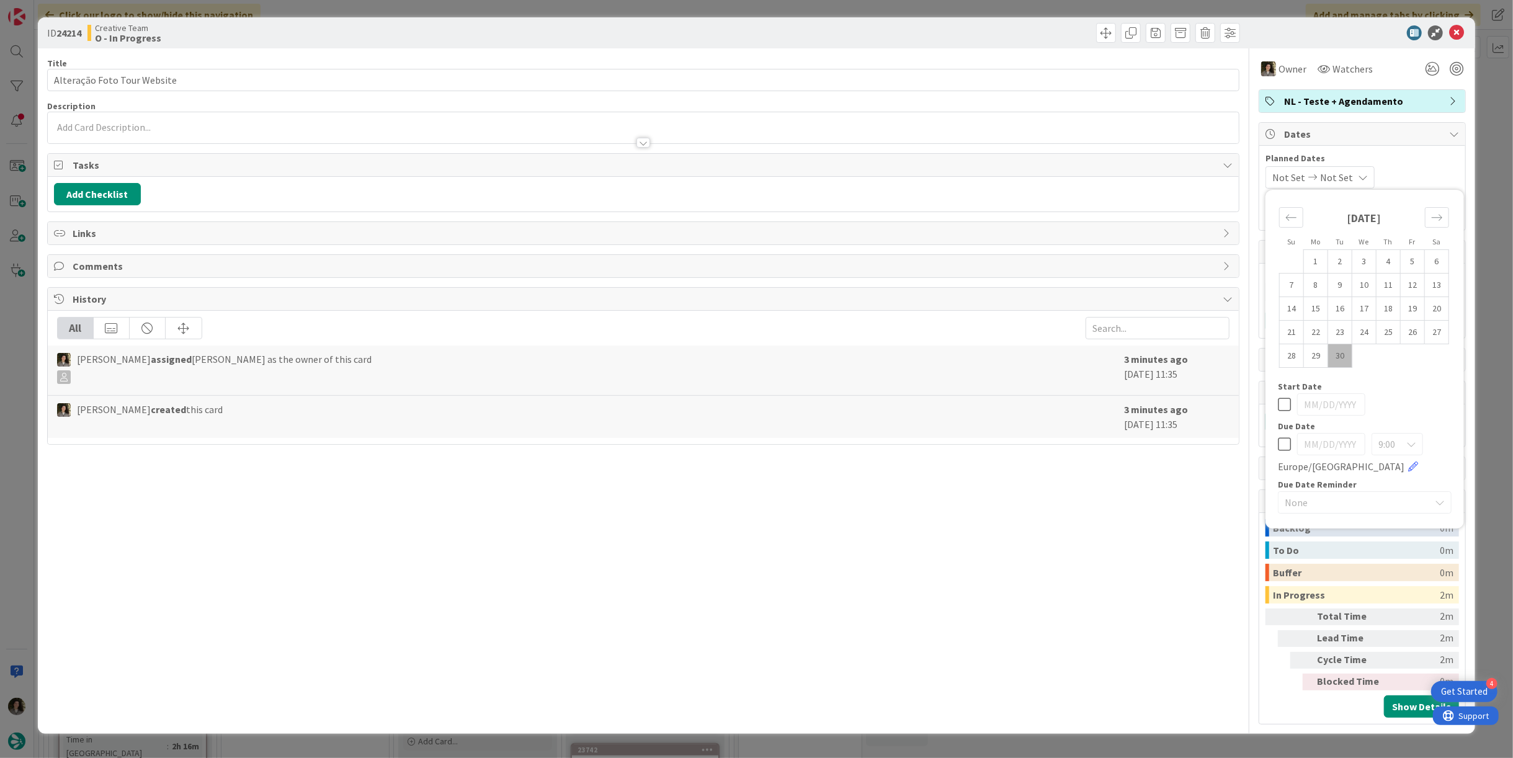
click at [1287, 444] on icon at bounding box center [1284, 444] width 13 height 15
drag, startPoint x: 1457, startPoint y: 33, endPoint x: 1433, endPoint y: 66, distance: 41.0
click at [1456, 33] on icon at bounding box center [1456, 32] width 15 height 15
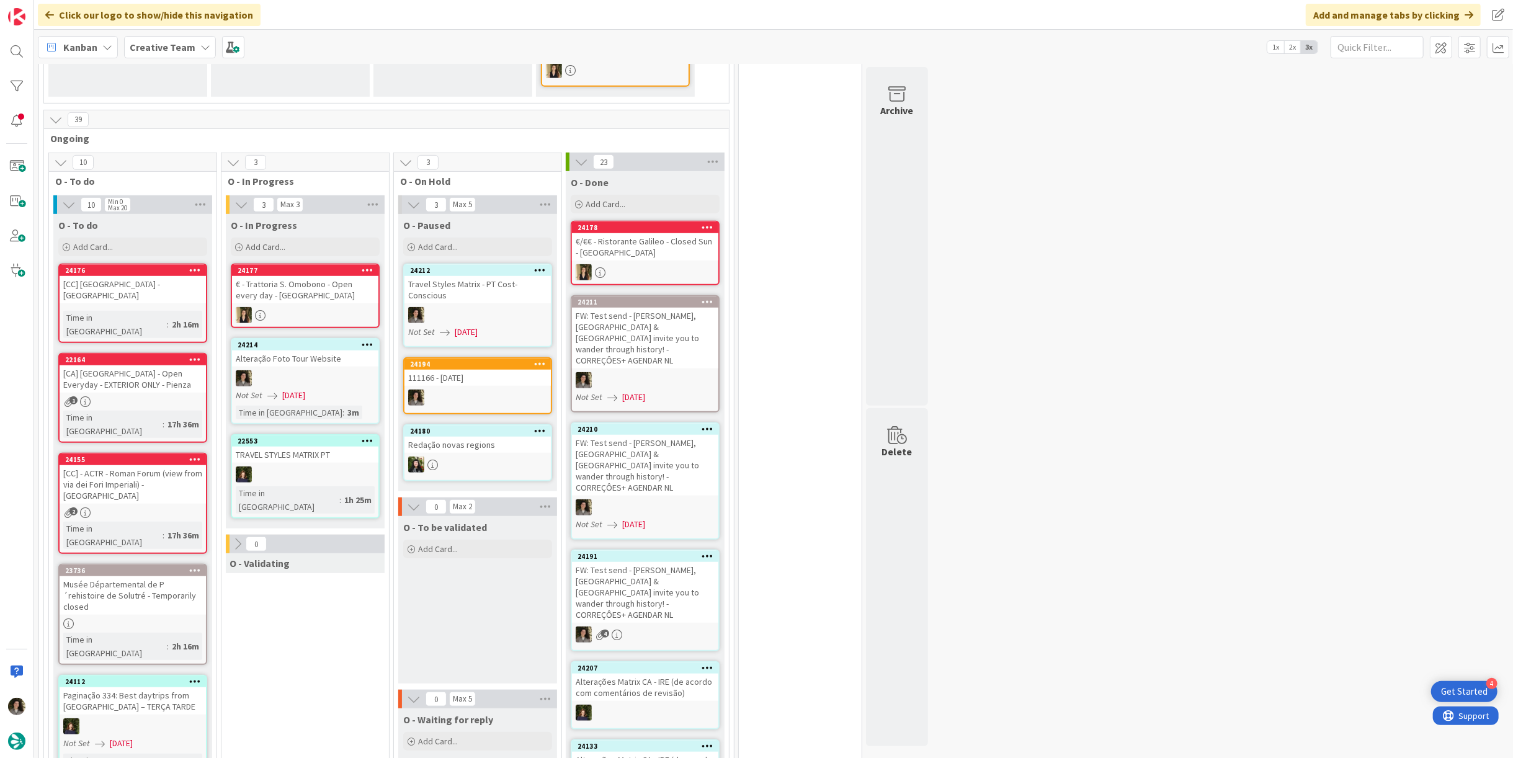
click at [272, 370] on div at bounding box center [305, 378] width 146 height 16
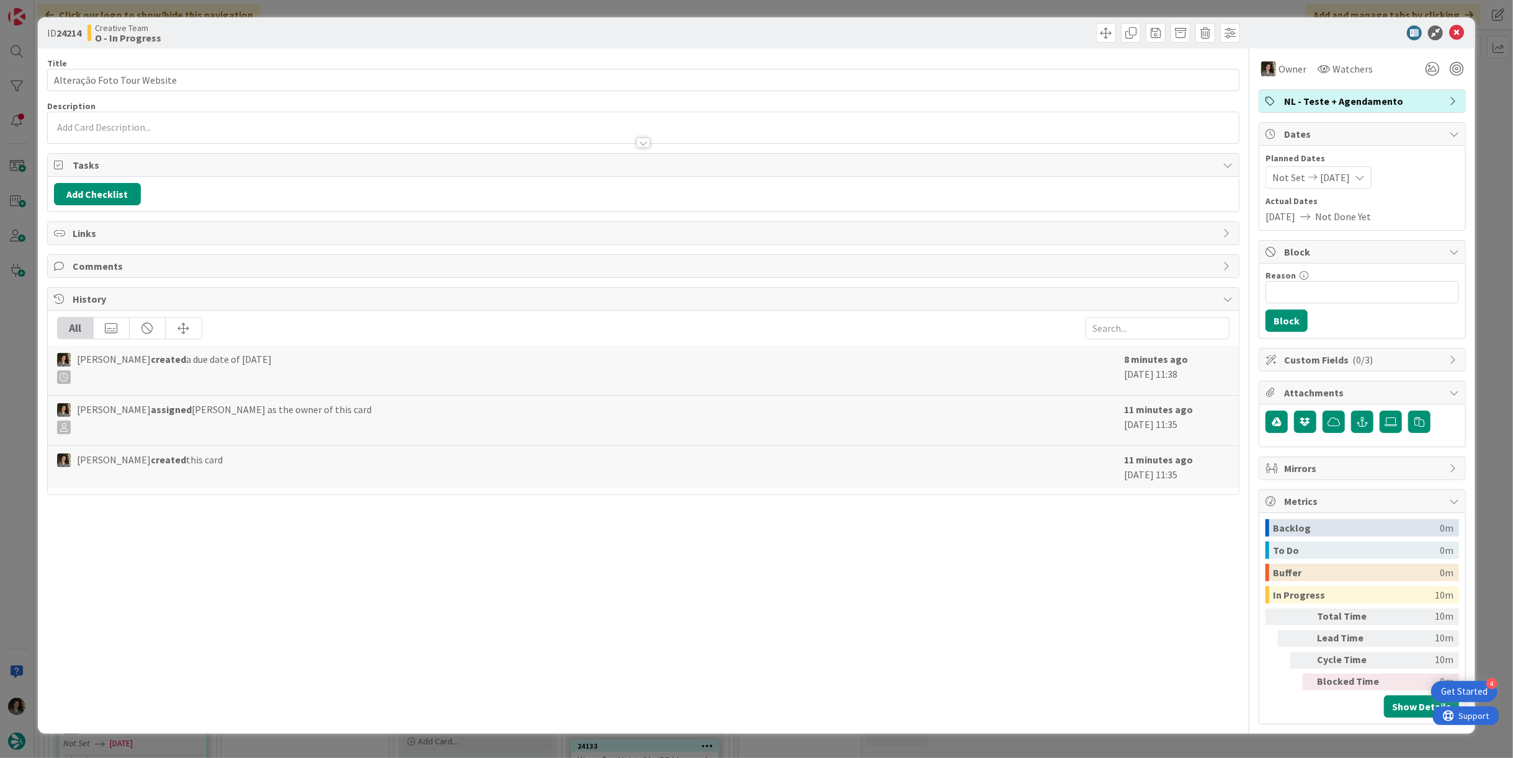
drag, startPoint x: 1406, startPoint y: 93, endPoint x: 1410, endPoint y: 107, distance: 14.7
click at [1408, 97] on span "NL - Teste + Agendamento" at bounding box center [1363, 101] width 159 height 15
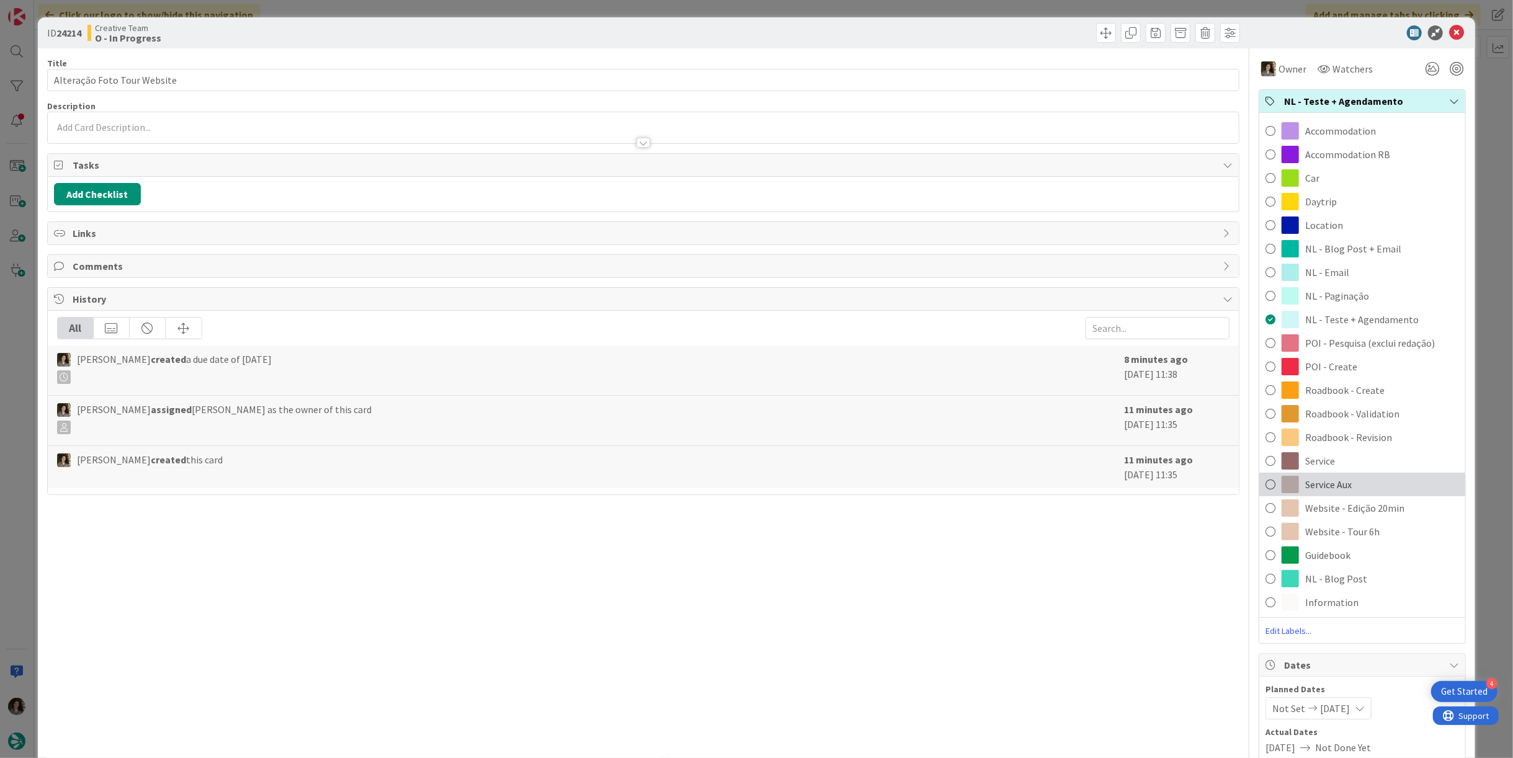
click at [1348, 478] on div "Service Aux" at bounding box center [1362, 485] width 206 height 24
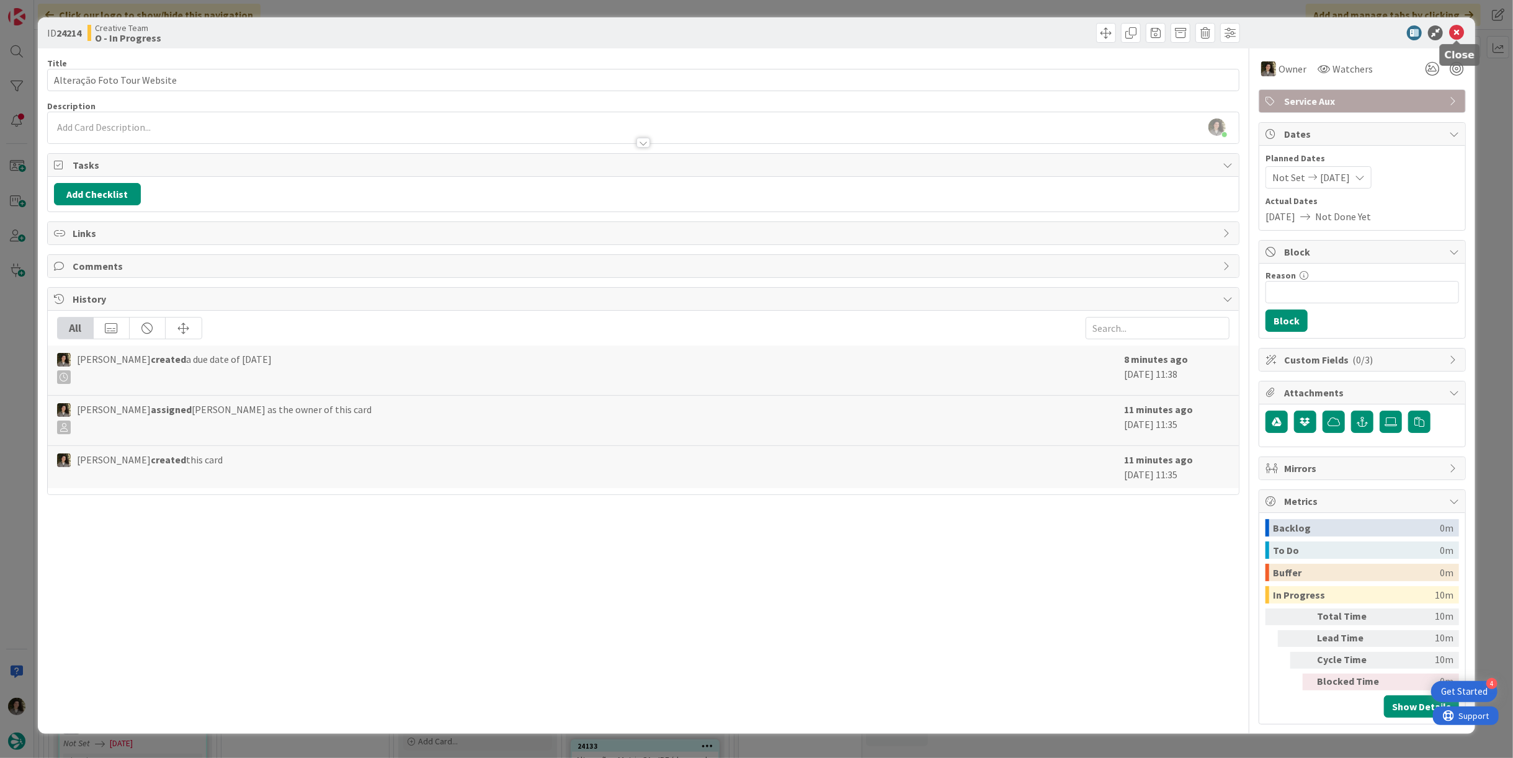
click at [1464, 35] on icon at bounding box center [1456, 32] width 15 height 15
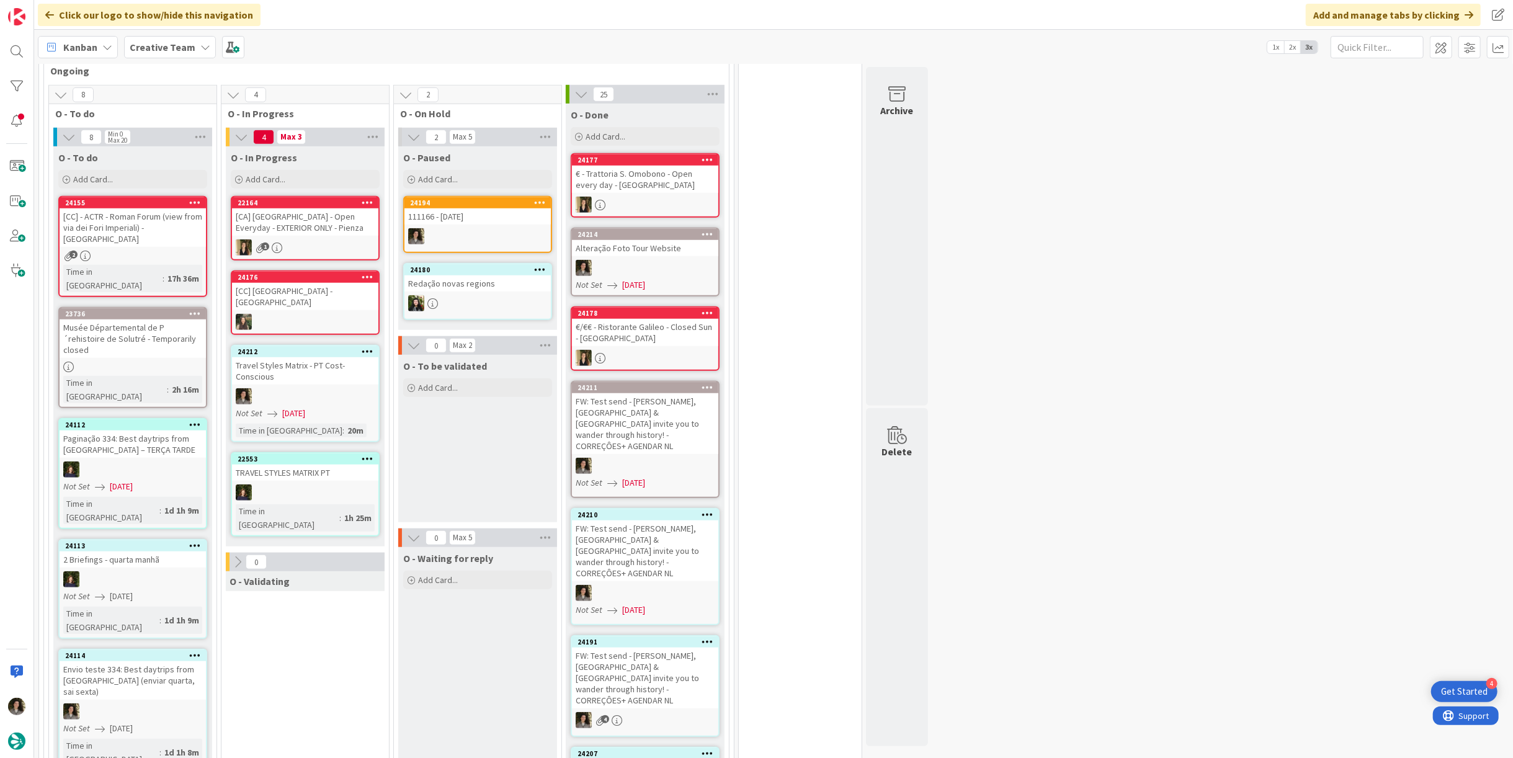
scroll to position [827, 0]
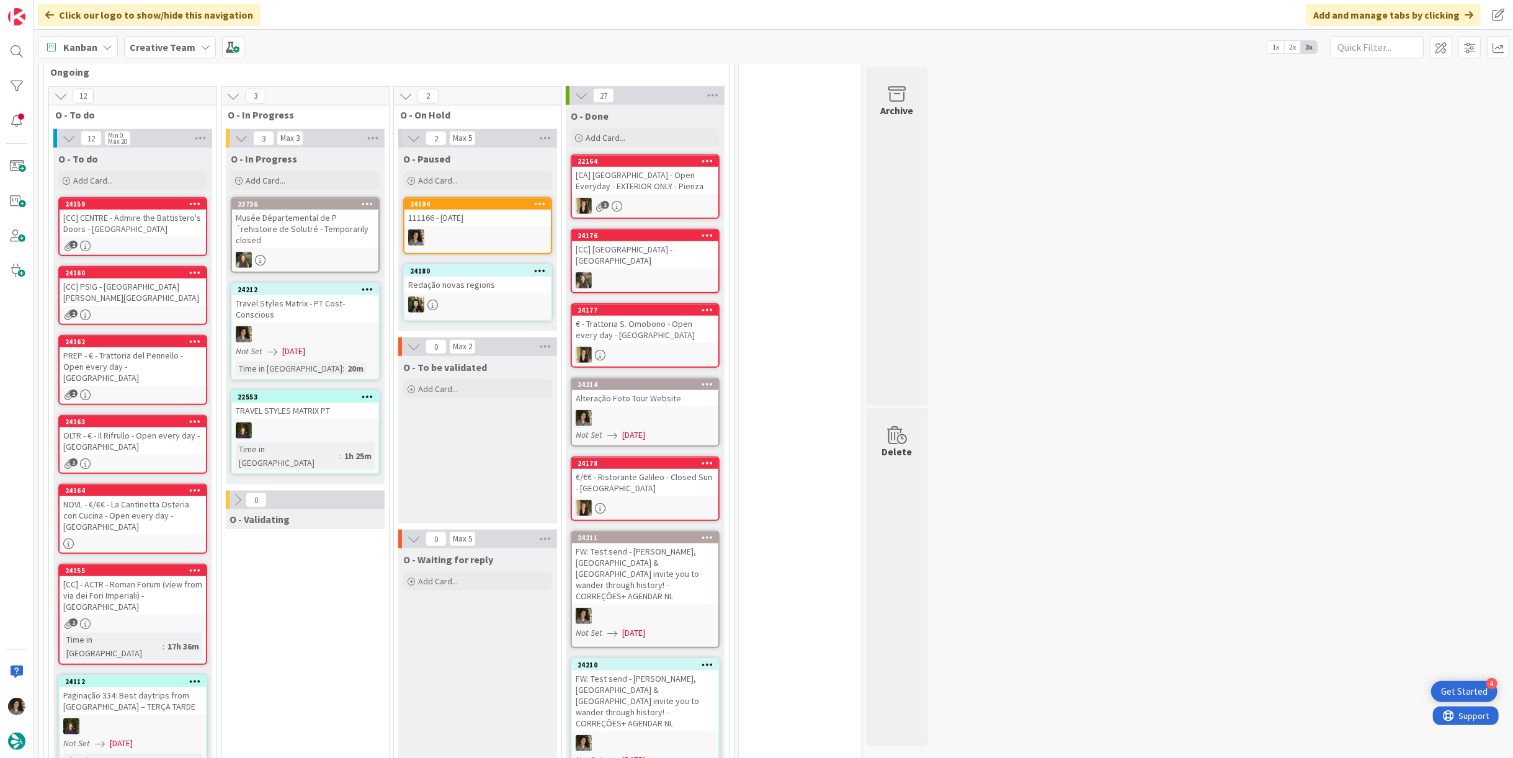
click at [338, 210] on div "Musée Départemental de P´rehistoire de Solutré - Temporarily closed" at bounding box center [305, 229] width 146 height 38
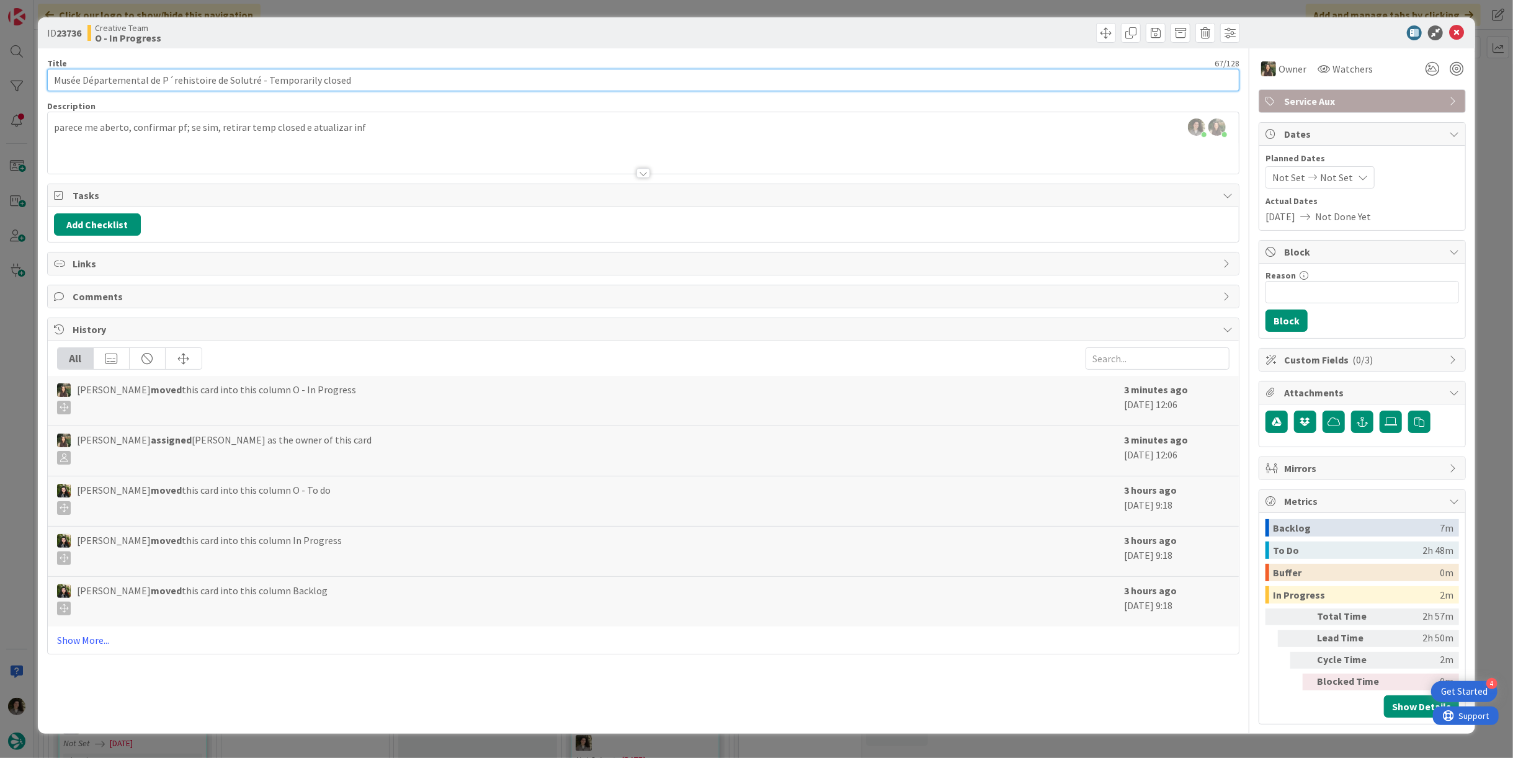
drag, startPoint x: 254, startPoint y: 76, endPoint x: 44, endPoint y: 81, distance: 210.4
click at [44, 81] on div "ID 23736 Creative Team O - In Progress Title 67 / 128 Musée Départemental de P´…" at bounding box center [756, 375] width 1437 height 717
click at [171, 81] on input "Musée Départemental de P´rehistoire de Solutré - Temporarily closed" at bounding box center [643, 80] width 1192 height 22
click at [155, 87] on input "Musée Départemental de Prehistoire de Solutré - Temporarily closed" at bounding box center [643, 80] width 1192 height 22
click at [163, 81] on input "Musée Départemental de Prehistoire de Solutré - Temporarily closed" at bounding box center [643, 80] width 1192 height 22
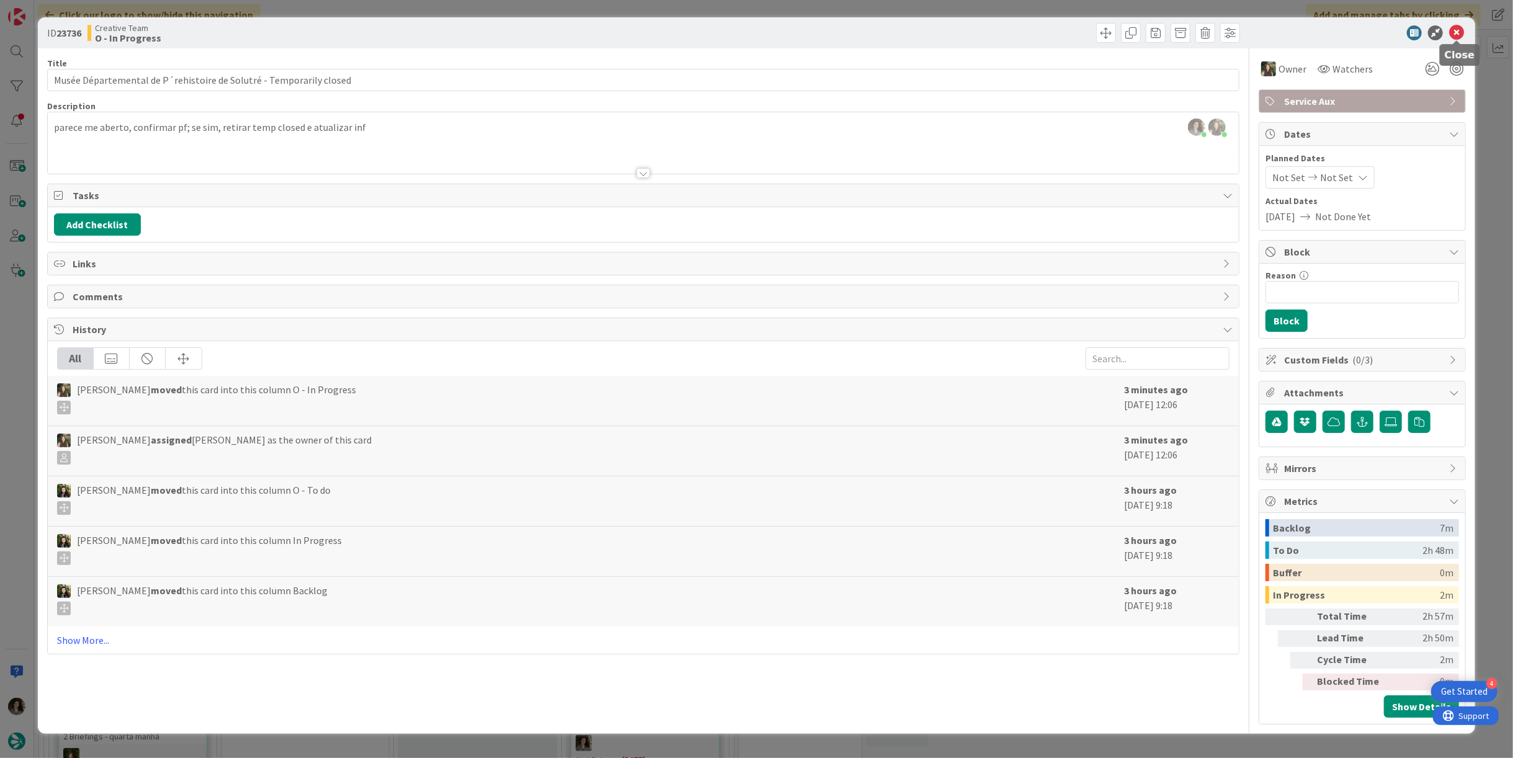
click at [1453, 34] on icon at bounding box center [1456, 32] width 15 height 15
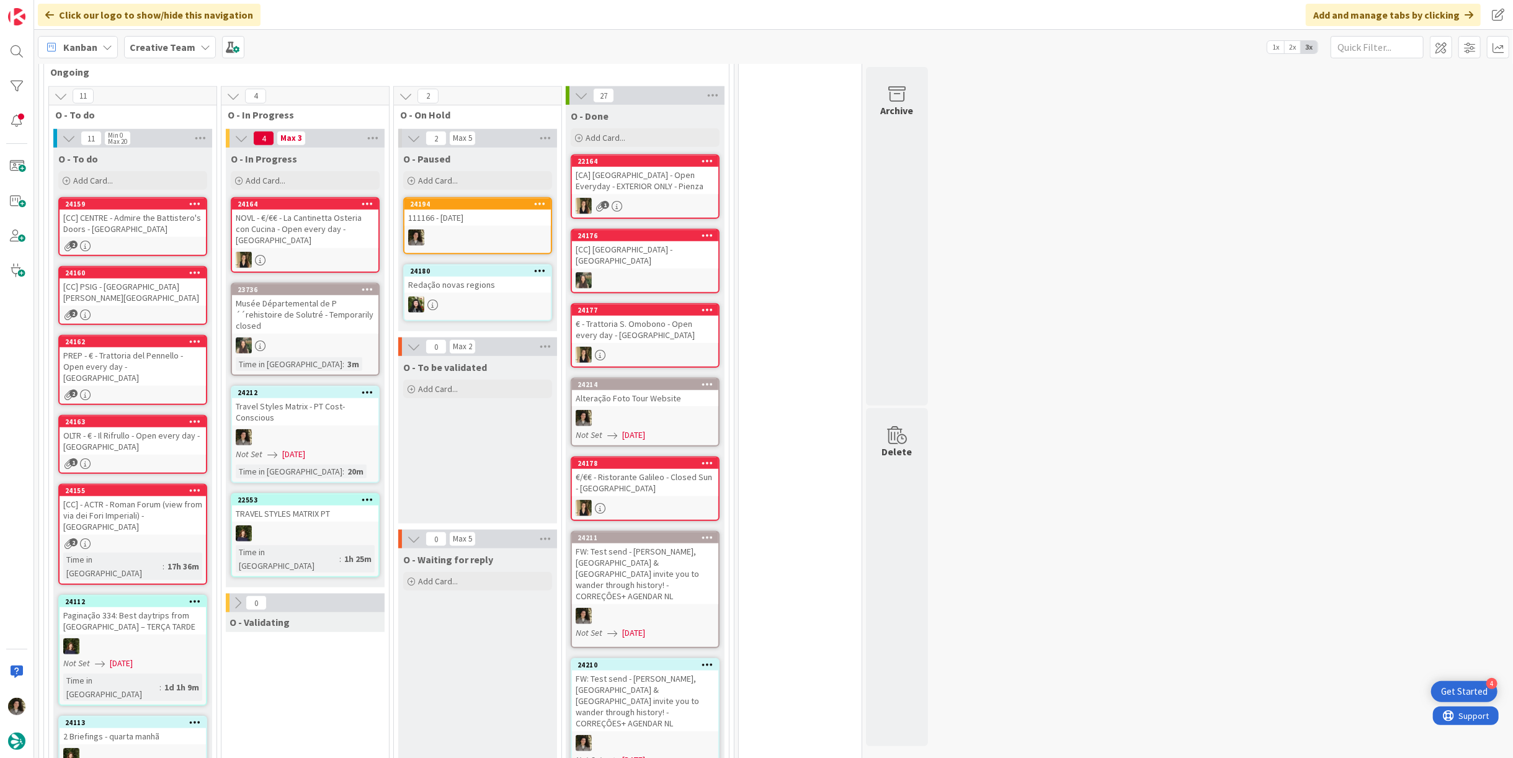
click at [323, 295] on div "Musée Départemental de P´´rehistoire de Solutré - Temporarily closed" at bounding box center [305, 314] width 146 height 38
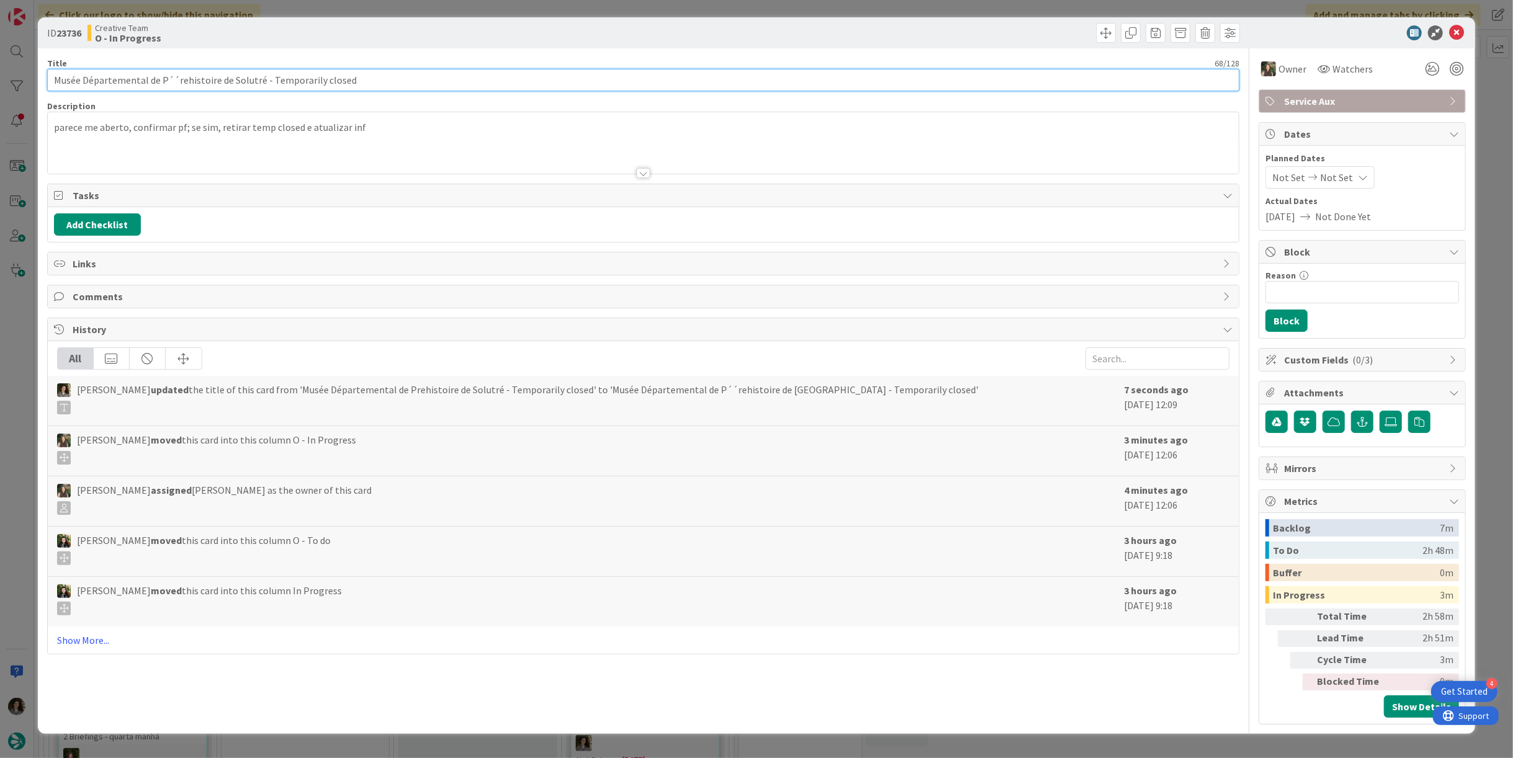
click at [173, 77] on input "Musée Départemental de P´´rehistoire de Solutré - Temporarily closed" at bounding box center [643, 80] width 1192 height 22
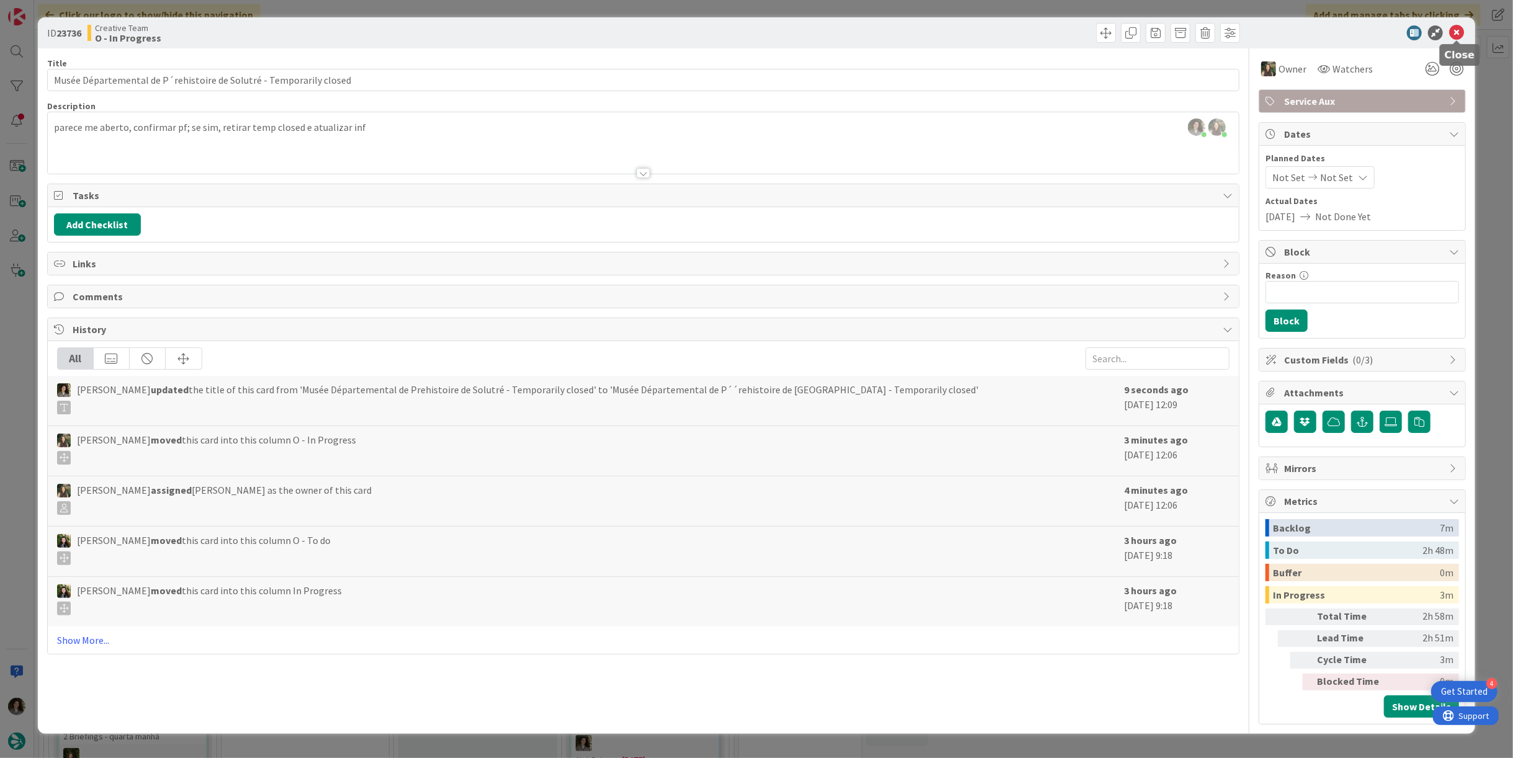
click at [1460, 30] on icon at bounding box center [1456, 32] width 15 height 15
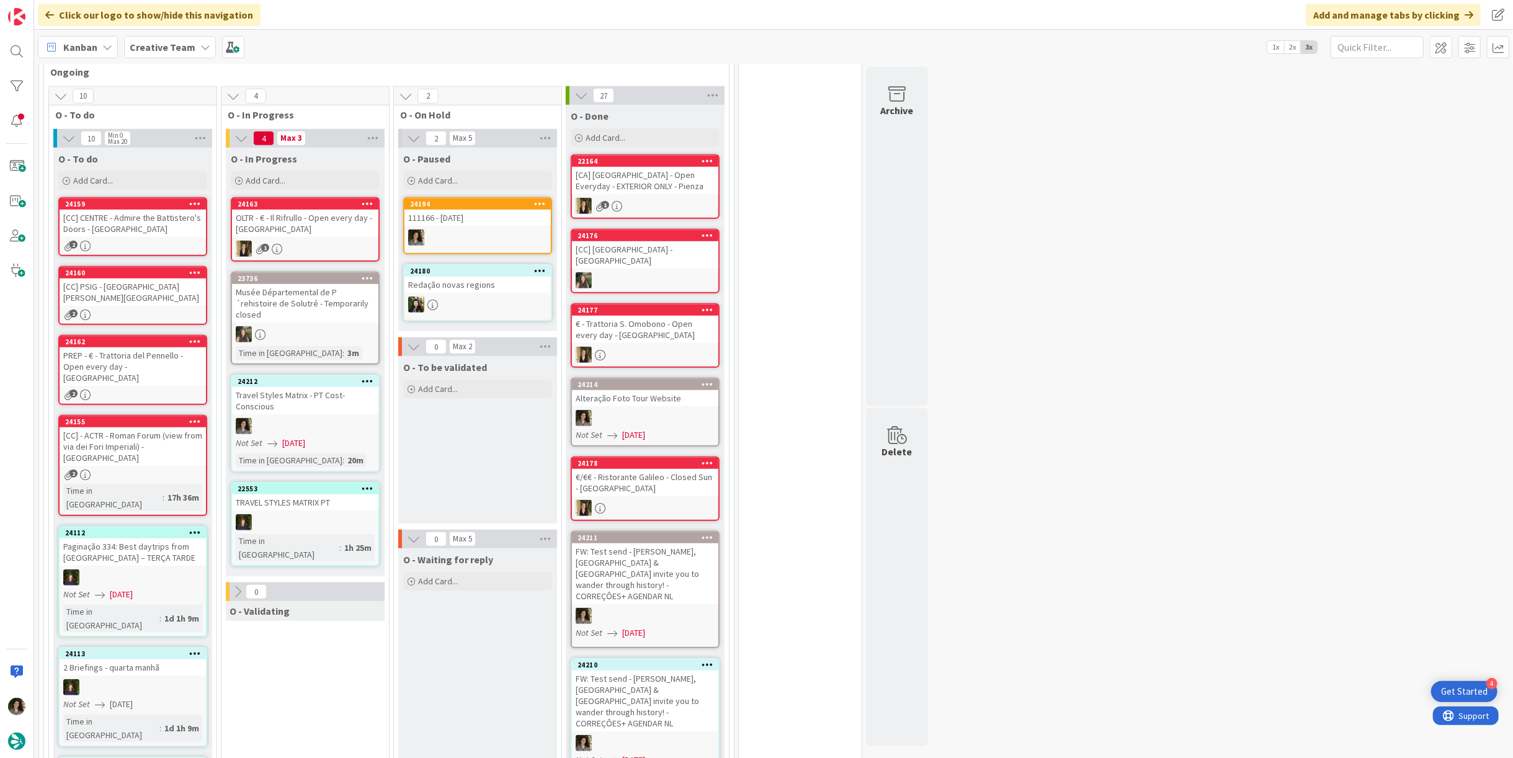
click at [341, 688] on div "4 Max 3 O - In Progress Add Card... Template Not Set Title 0 / 128 Label Daytri…" at bounding box center [305, 721] width 163 height 1185
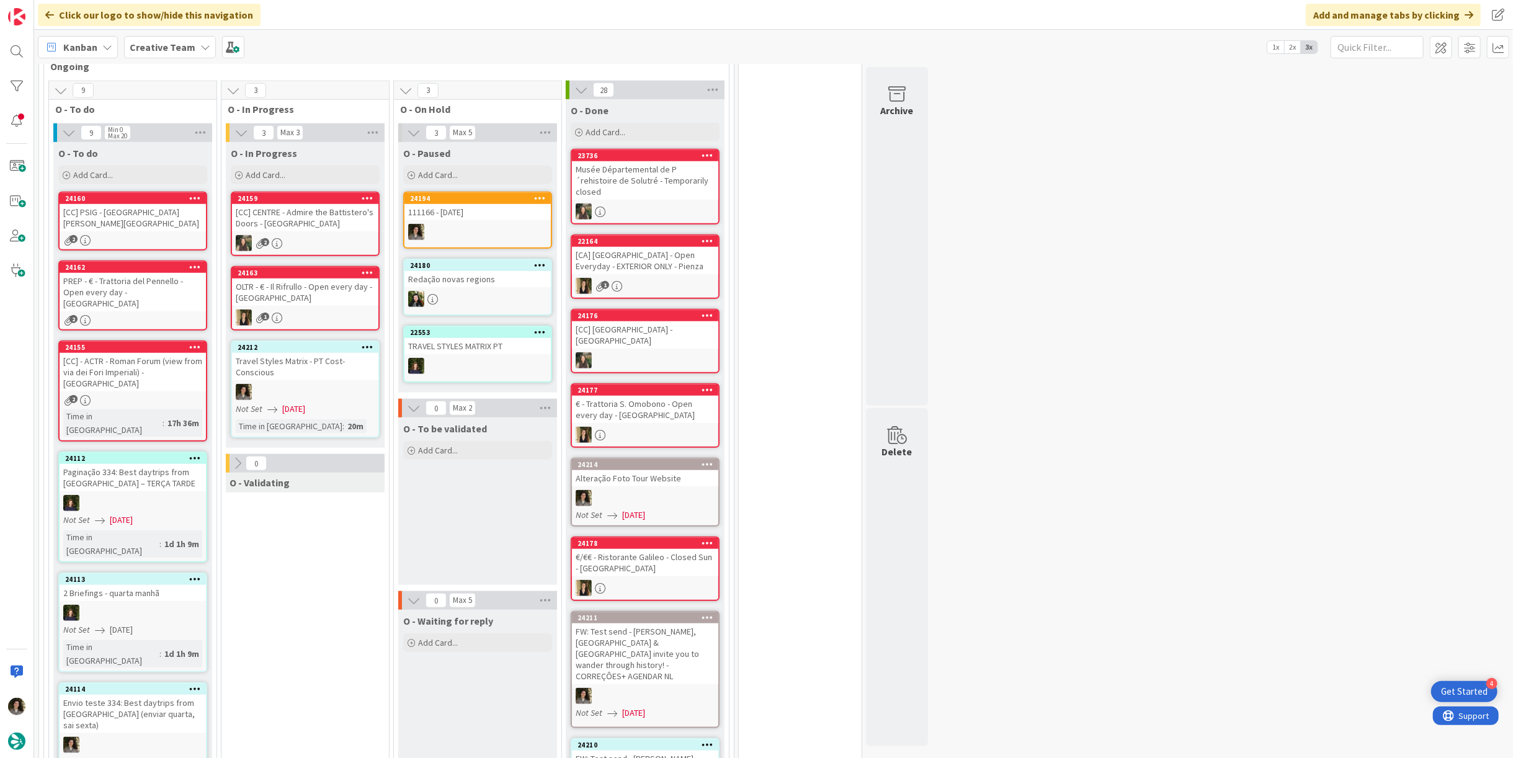
scroll to position [959, 0]
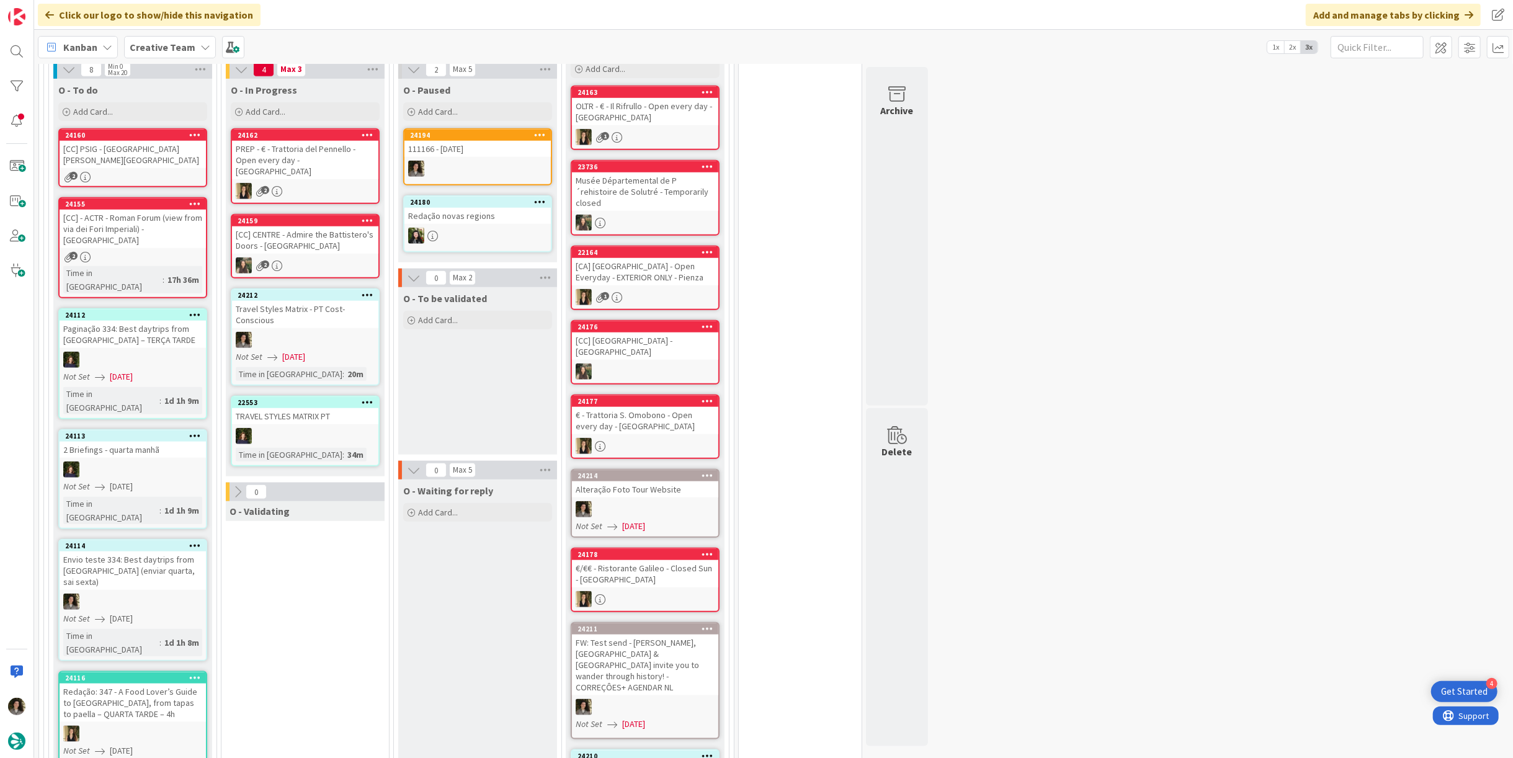
click at [338, 332] on div at bounding box center [305, 340] width 146 height 16
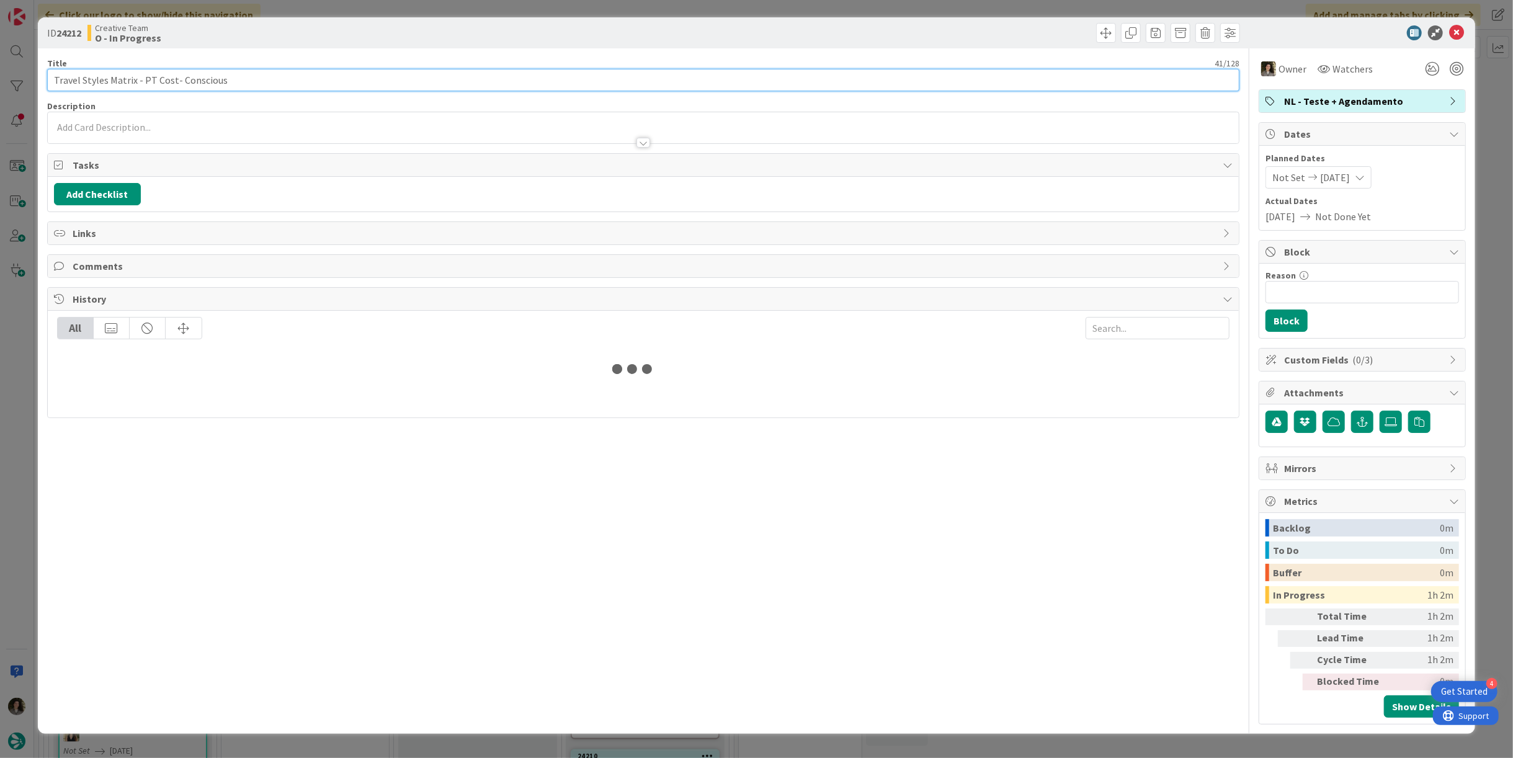
click at [235, 78] on input "Travel Styles Matrix - PT Cost- Conscious" at bounding box center [643, 80] width 1192 height 22
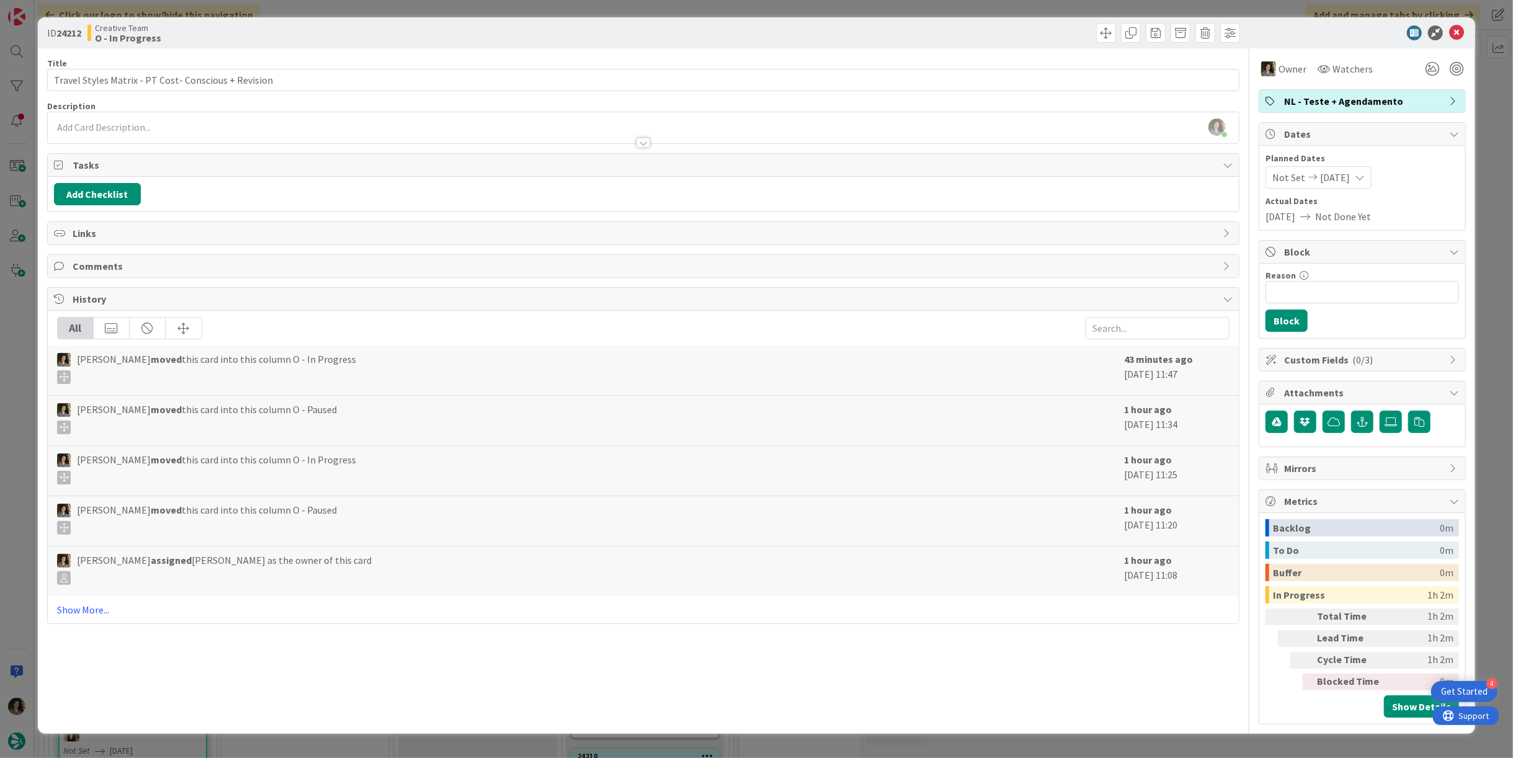
click at [357, 39] on div "Creative Team O - In Progress" at bounding box center [363, 33] width 553 height 20
click at [1451, 36] on icon at bounding box center [1456, 32] width 15 height 15
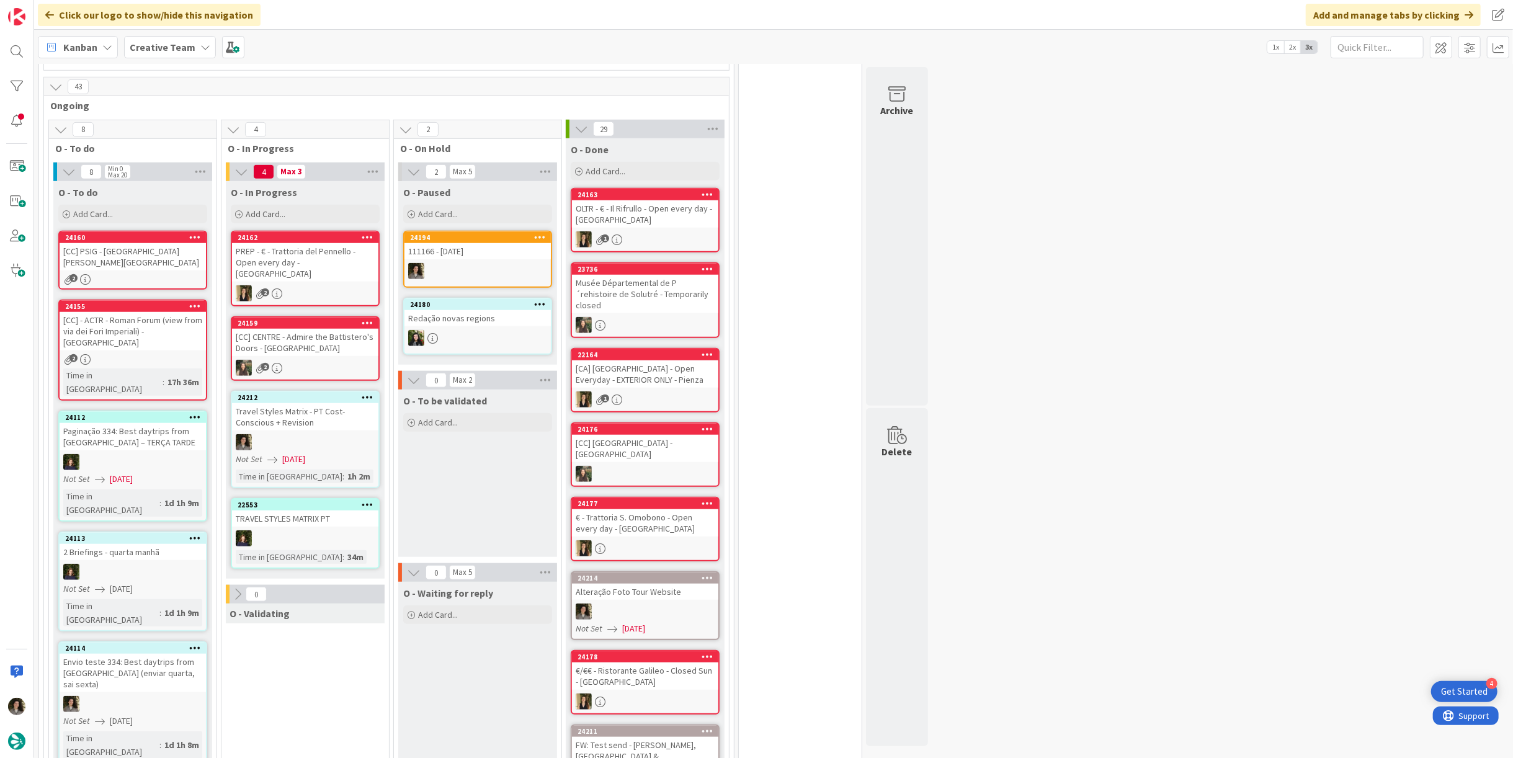
scroll to position [965, 0]
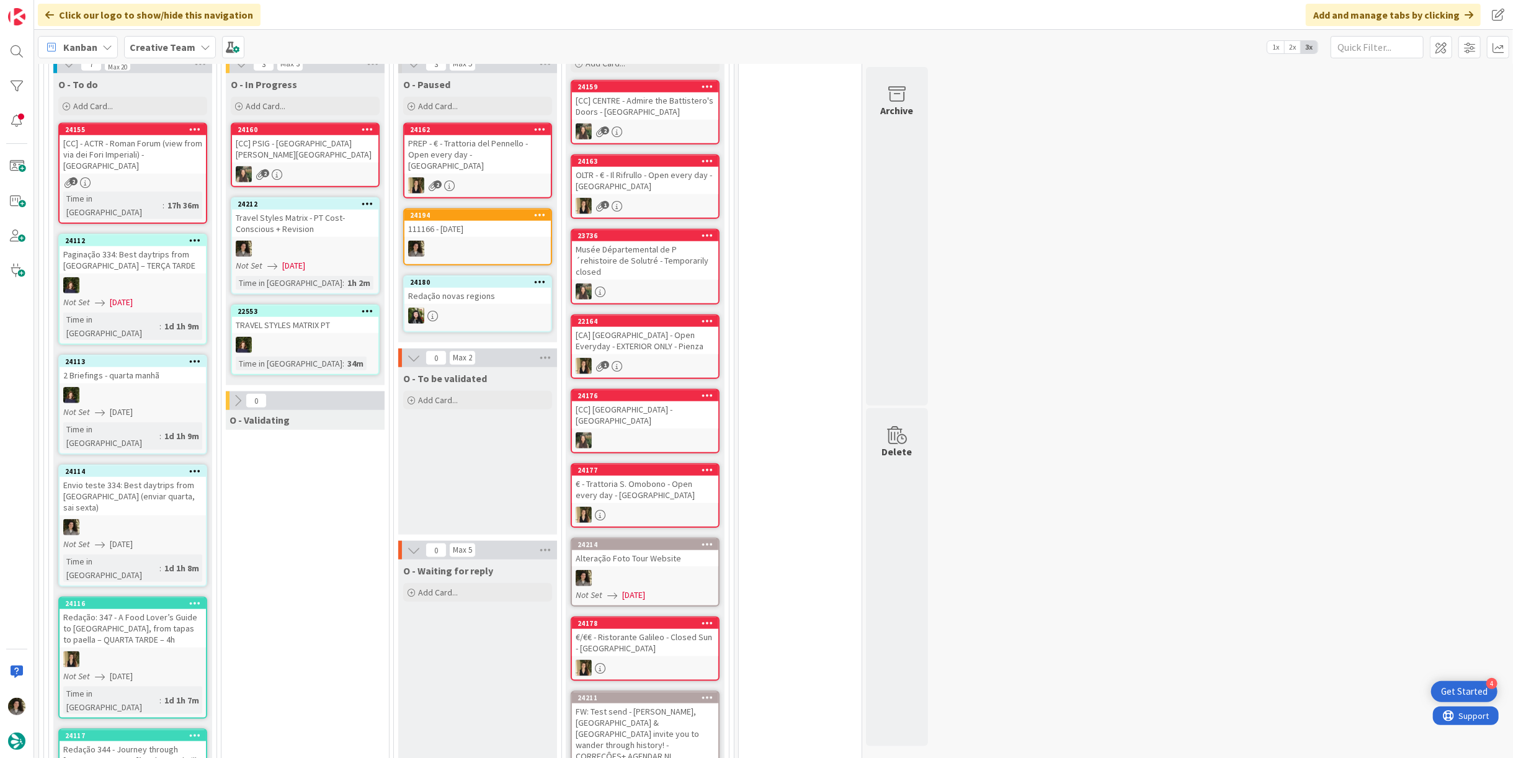
click at [335, 241] on div at bounding box center [305, 249] width 146 height 16
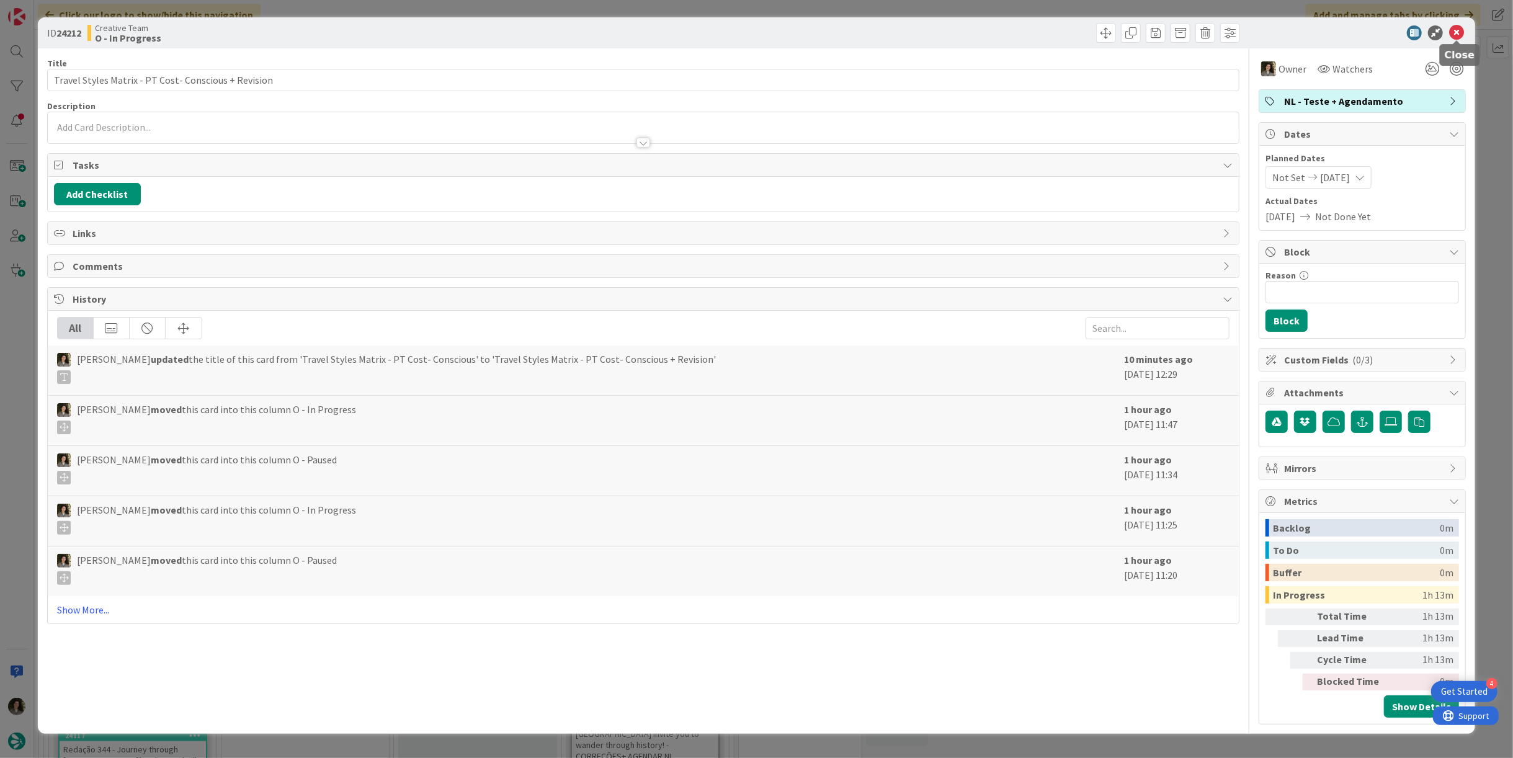
click at [1460, 35] on icon at bounding box center [1456, 32] width 15 height 15
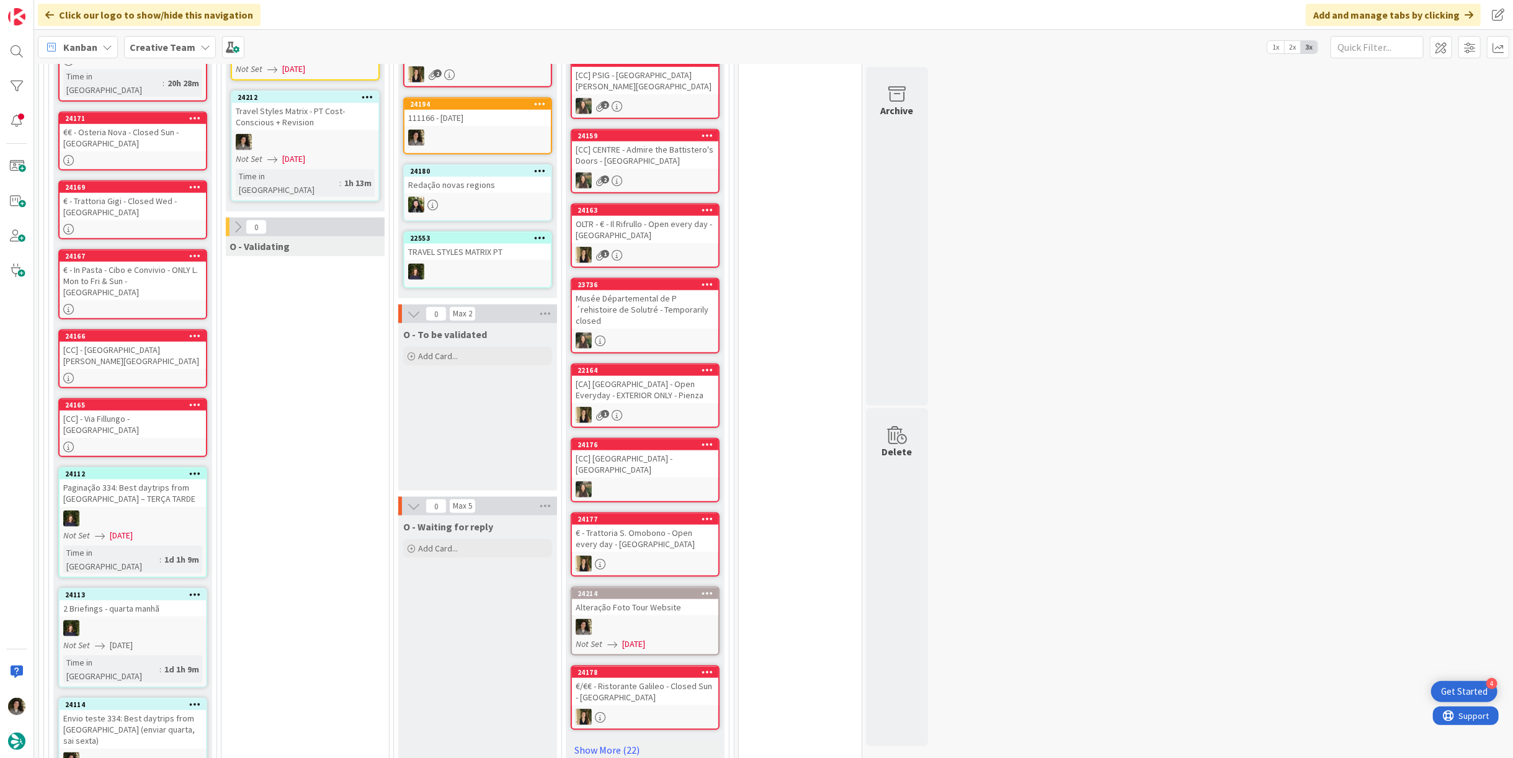
scroll to position [965, 0]
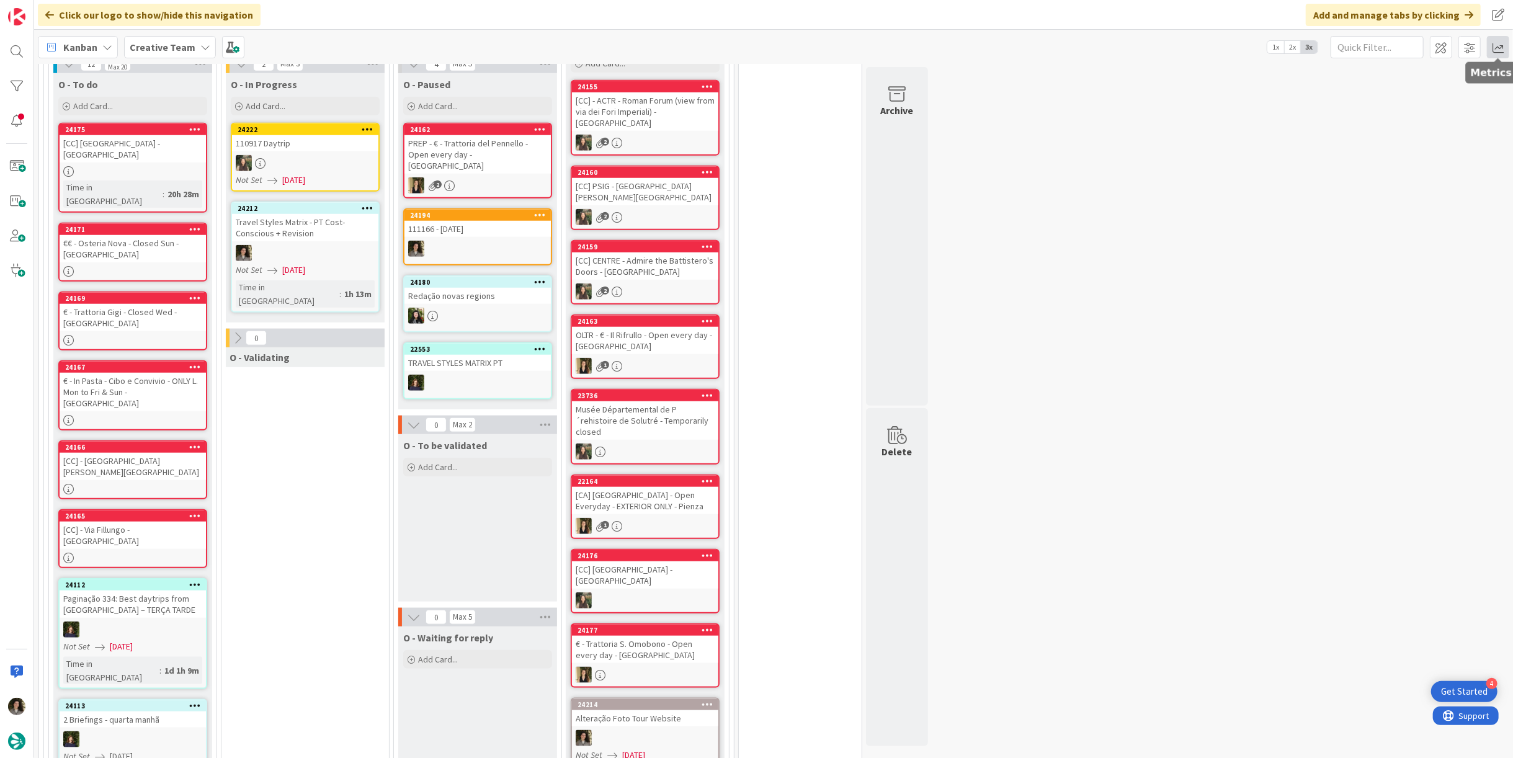
click at [1498, 50] on span at bounding box center [1498, 47] width 22 height 22
click at [1391, 134] on div "Allocation" at bounding box center [1390, 139] width 83 height 13
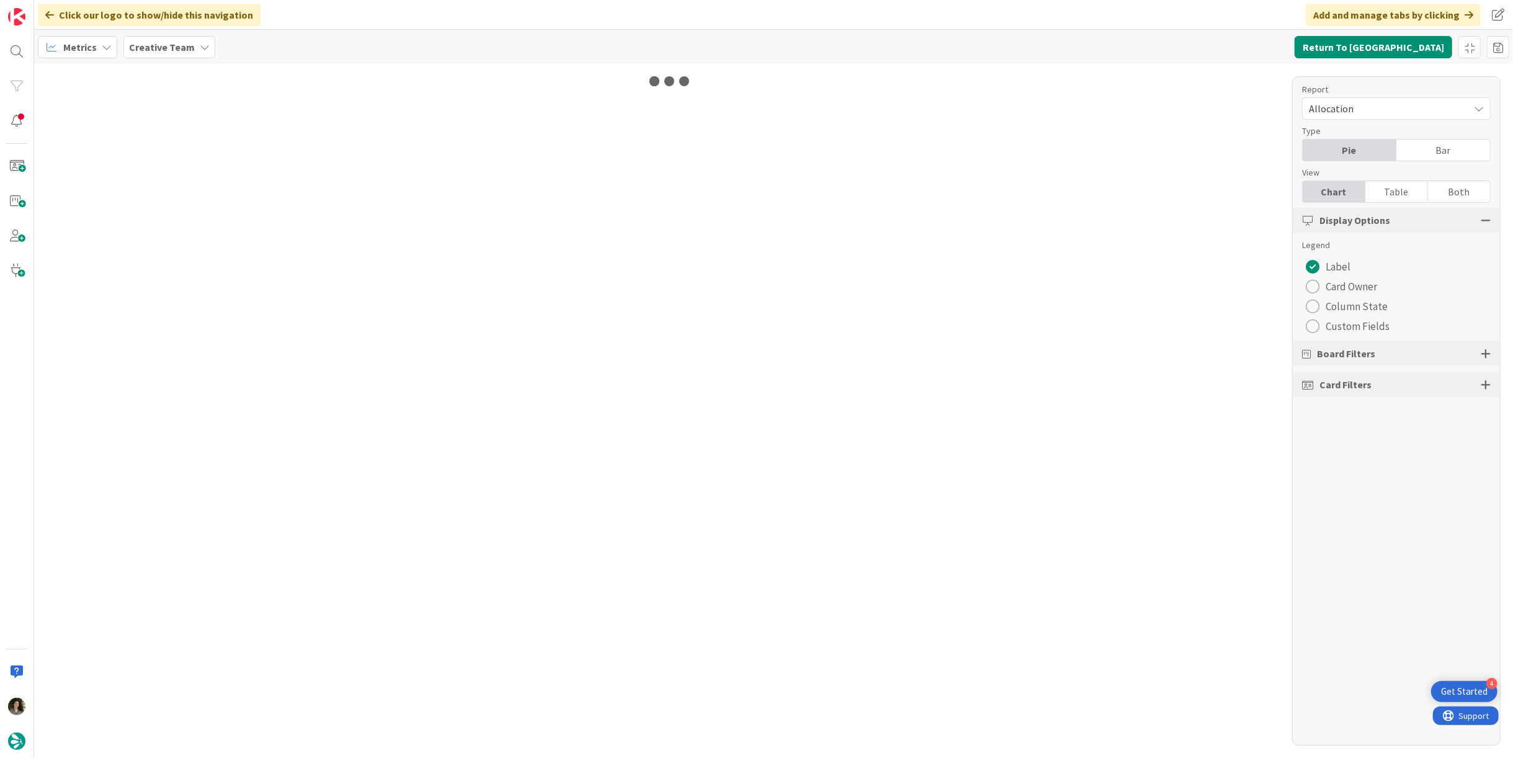
click at [1407, 192] on div "Table" at bounding box center [1397, 191] width 63 height 21
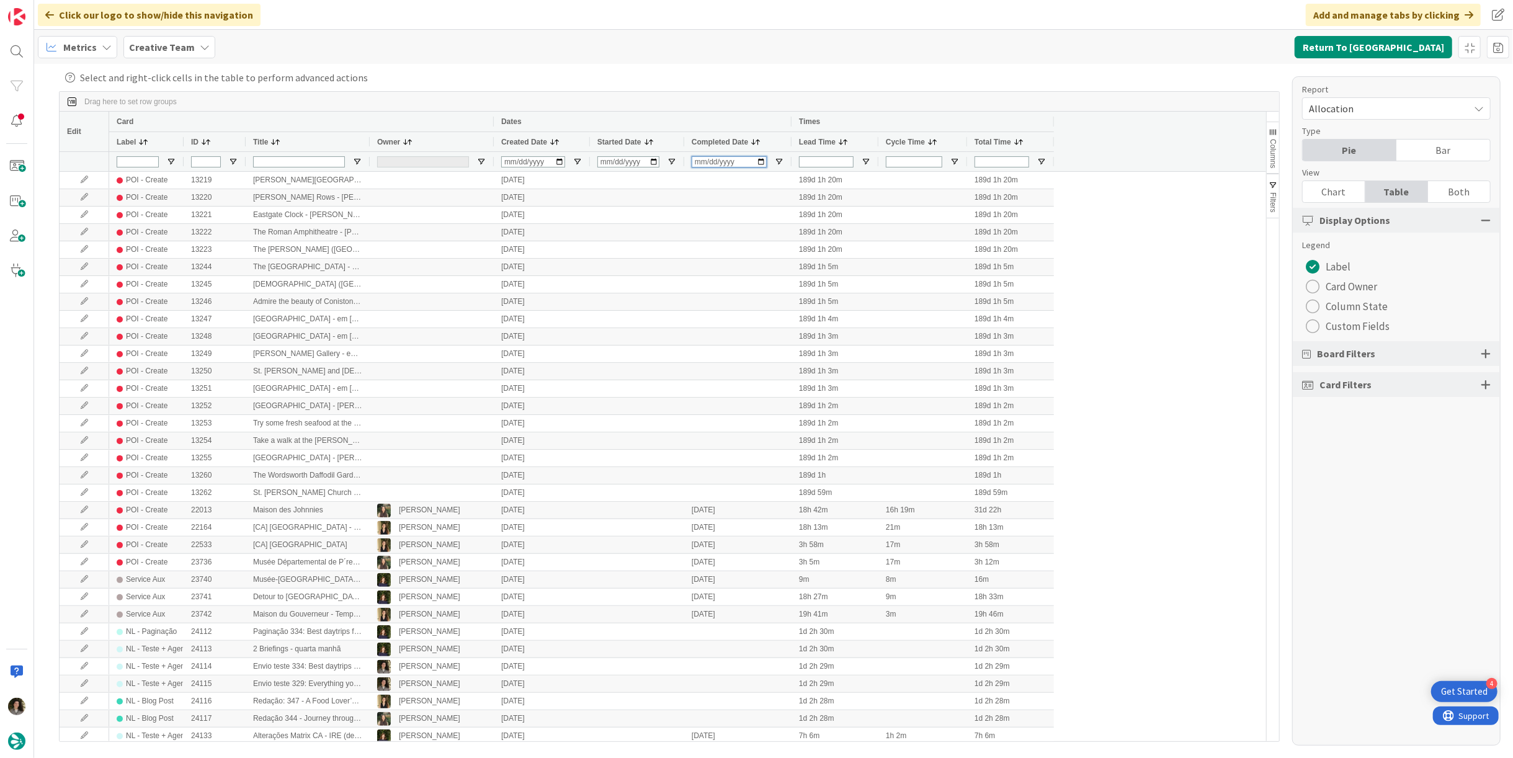
click at [698, 164] on input "Completed Date Filter Input" at bounding box center [729, 161] width 75 height 11
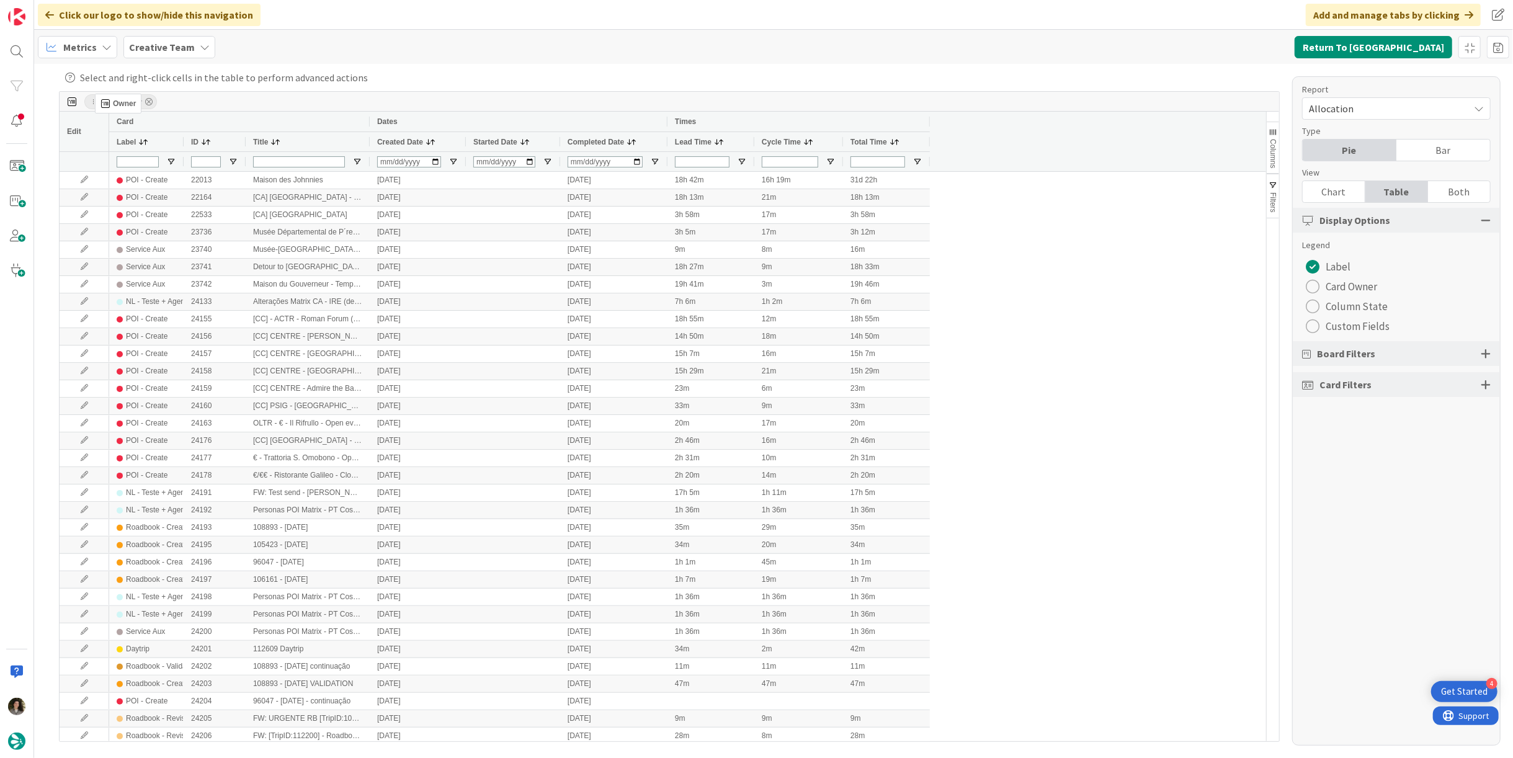
drag, startPoint x: 388, startPoint y: 141, endPoint x: 107, endPoint y: 91, distance: 286.1
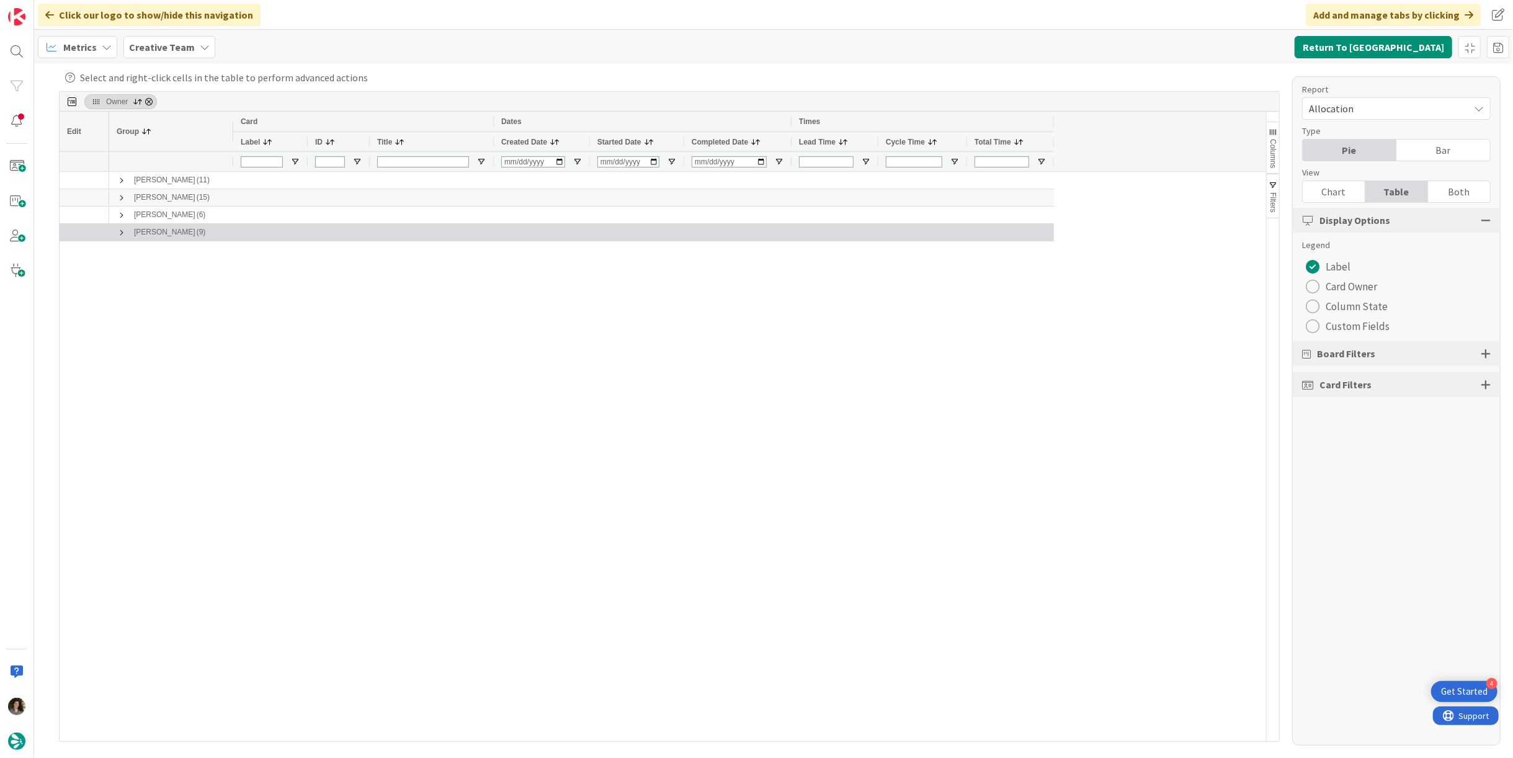
click at [117, 233] on span at bounding box center [122, 233] width 10 height 10
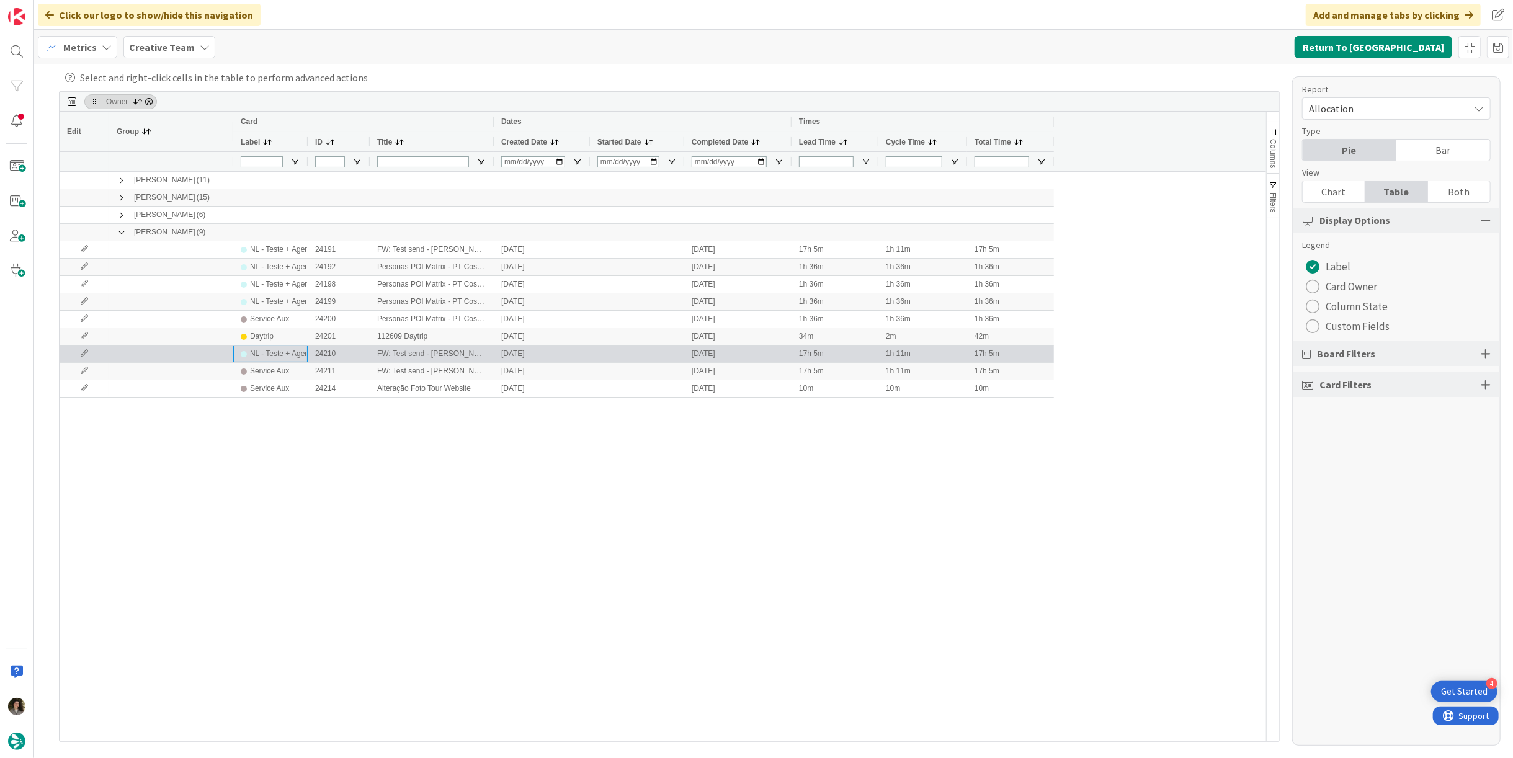
click at [304, 349] on div "NL - Teste + Agendamento" at bounding box center [294, 354] width 88 height 16
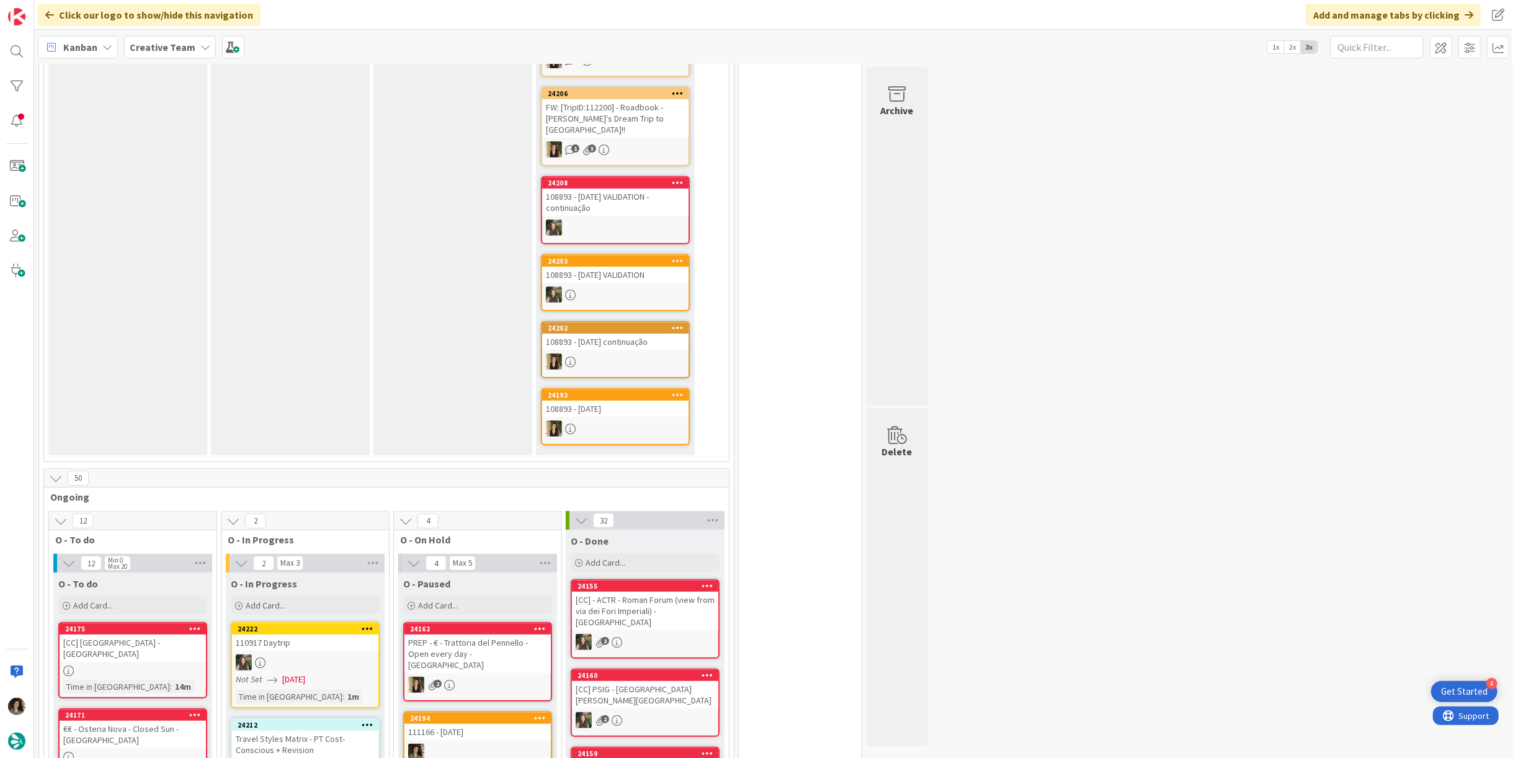
scroll to position [620, 0]
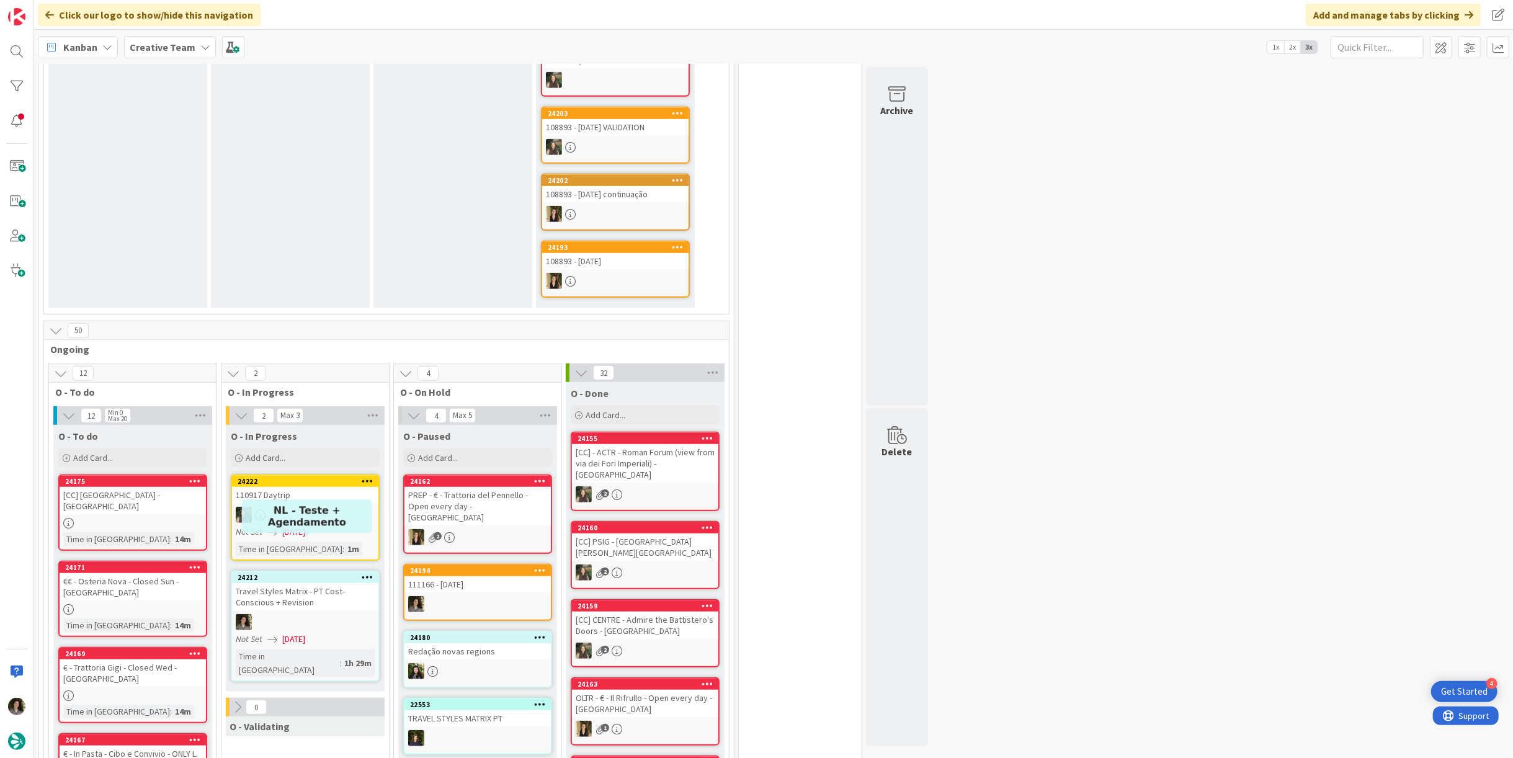
click at [293, 583] on div "Travel Styles Matrix - PT Cost- Conscious + Revision" at bounding box center [305, 596] width 146 height 27
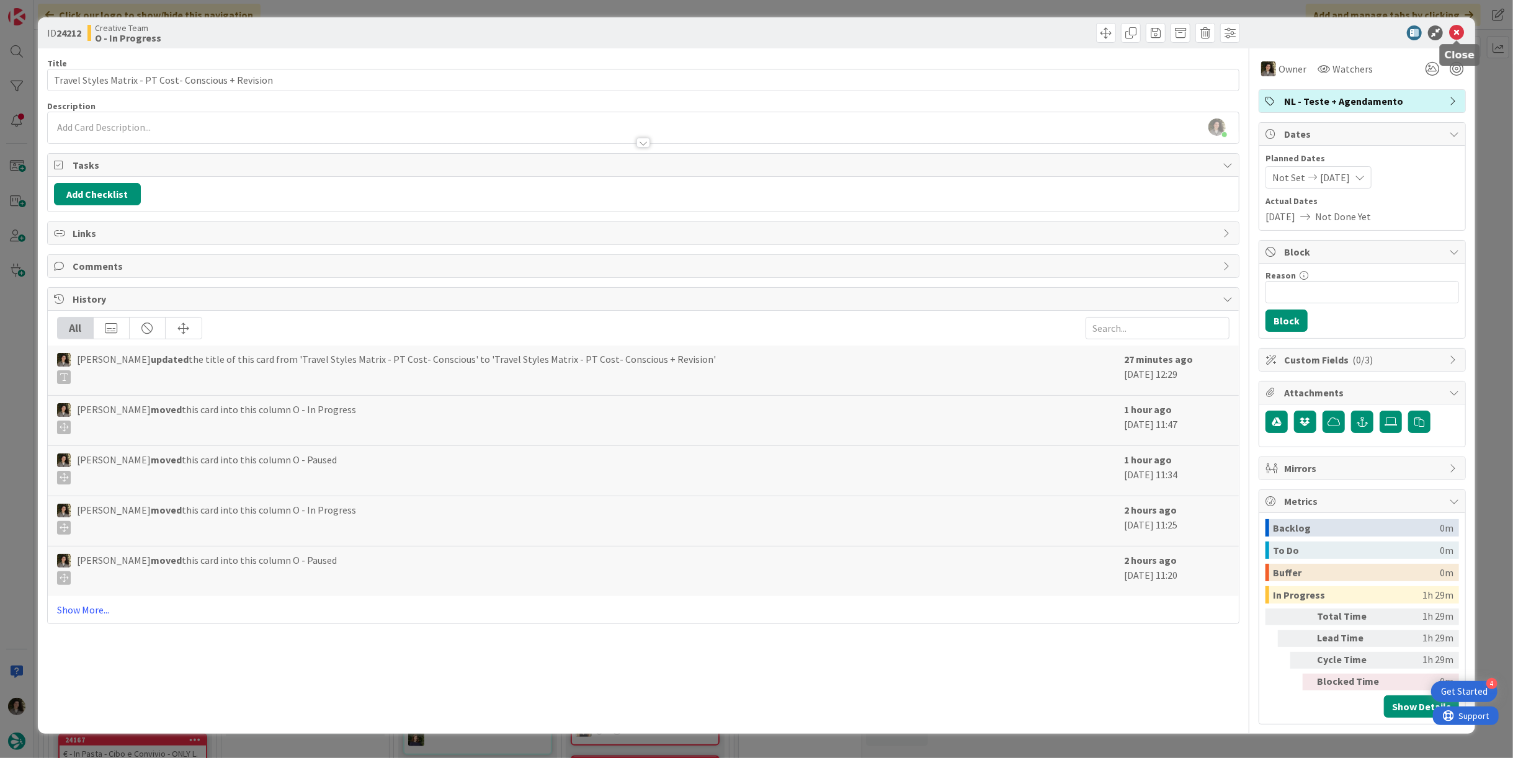
click at [1462, 34] on icon at bounding box center [1456, 32] width 15 height 15
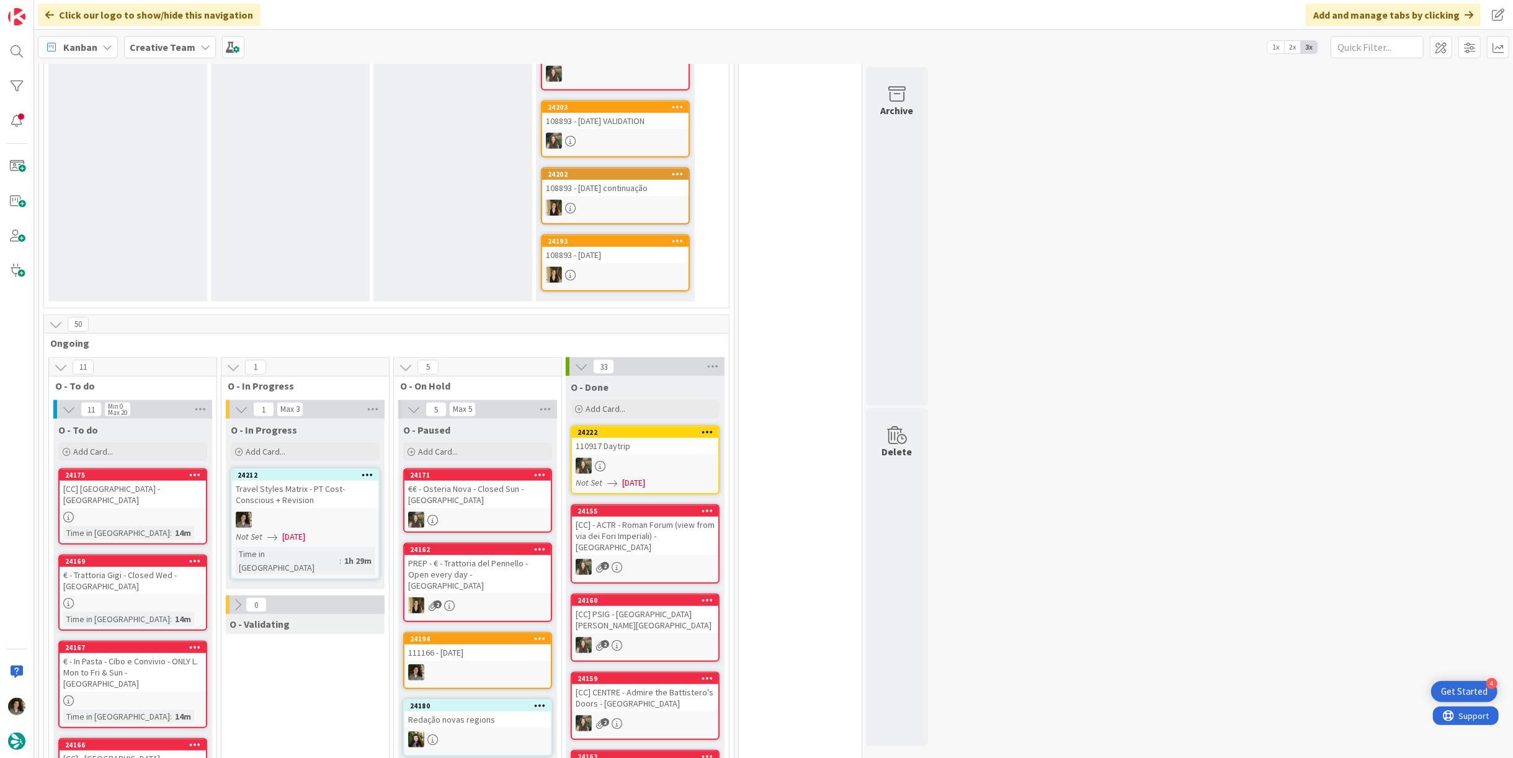
scroll to position [827, 0]
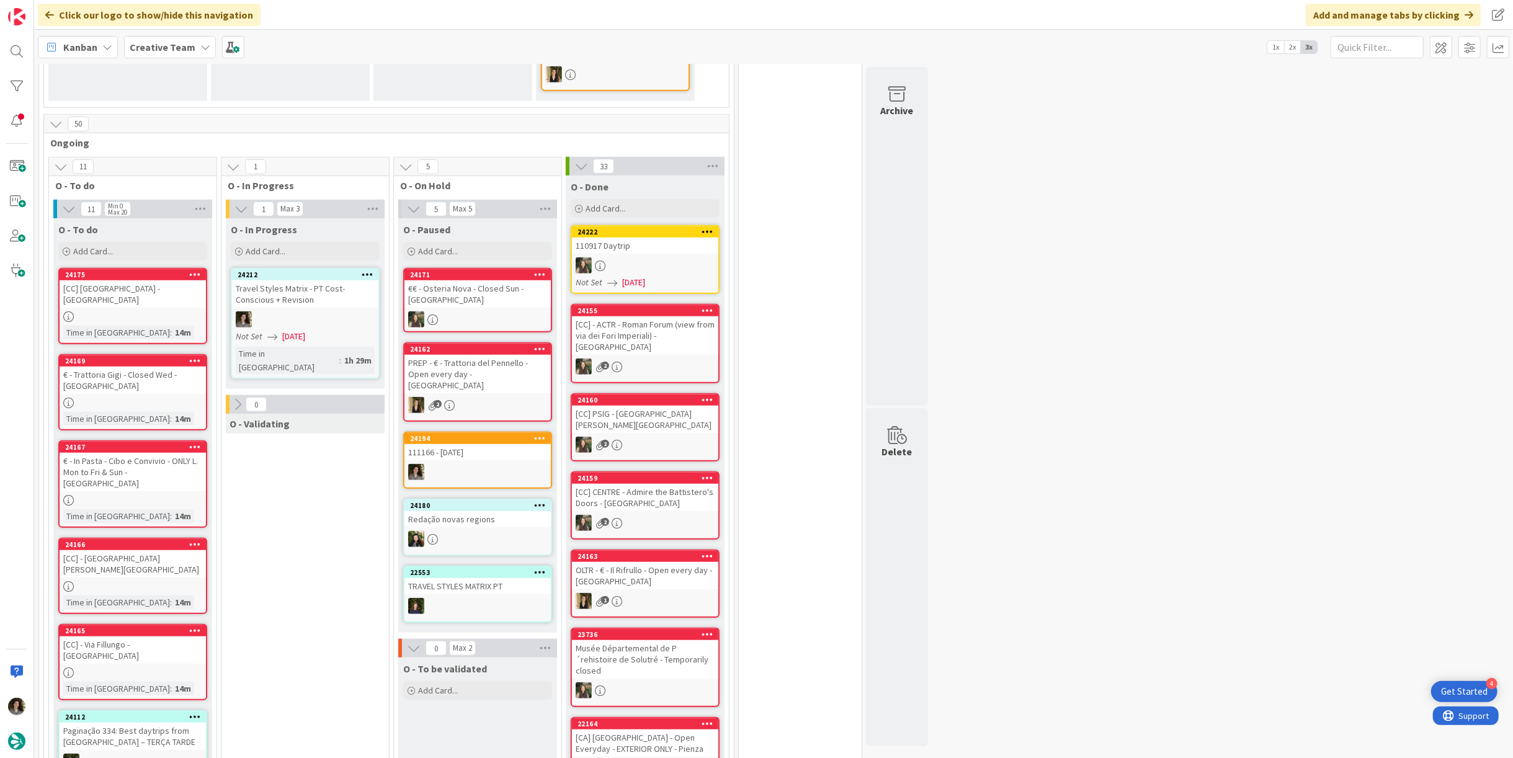
click at [305, 330] on span "[DATE]" at bounding box center [293, 336] width 23 height 13
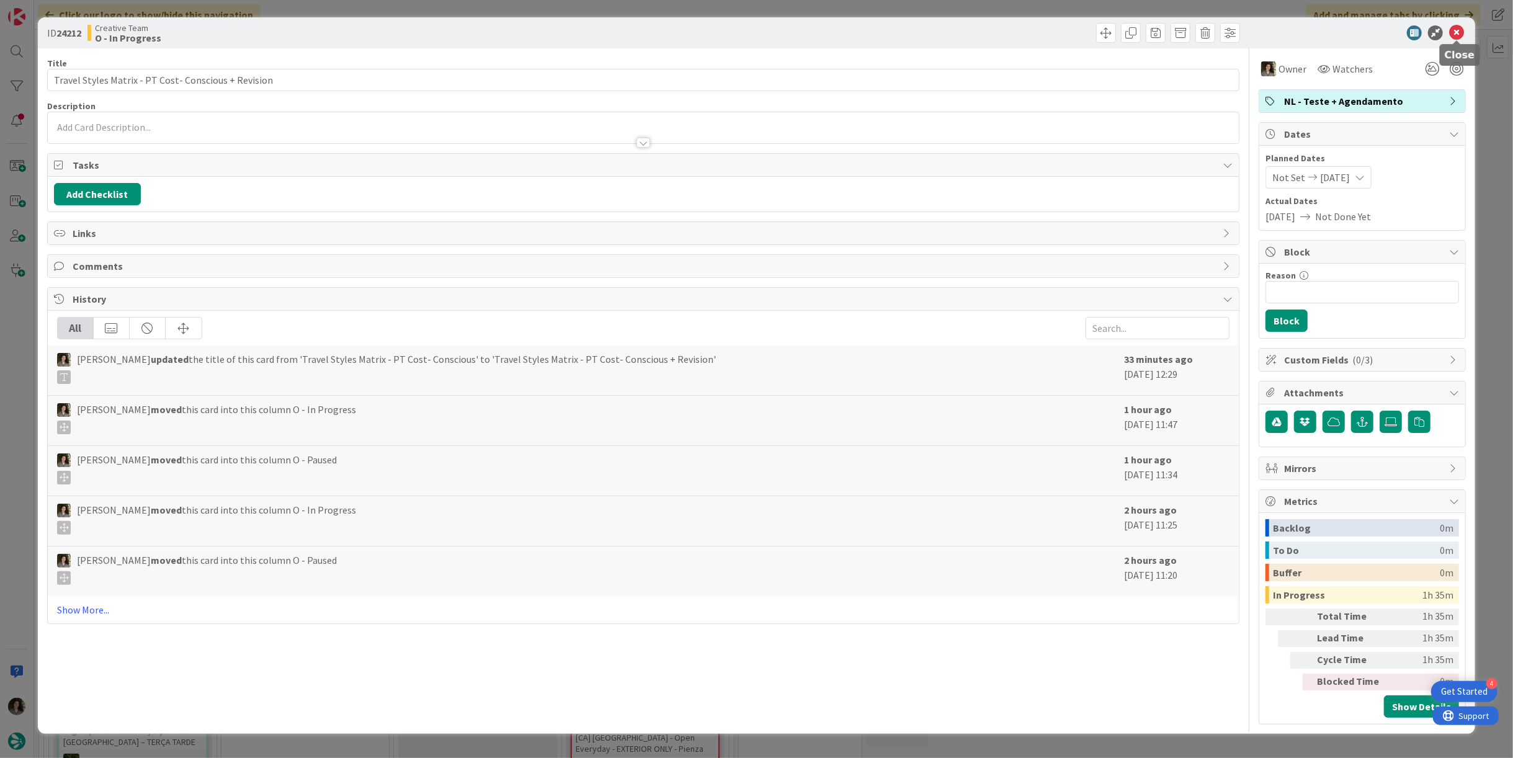
drag, startPoint x: 1452, startPoint y: 28, endPoint x: 1422, endPoint y: 88, distance: 67.4
click at [1452, 29] on icon at bounding box center [1456, 32] width 15 height 15
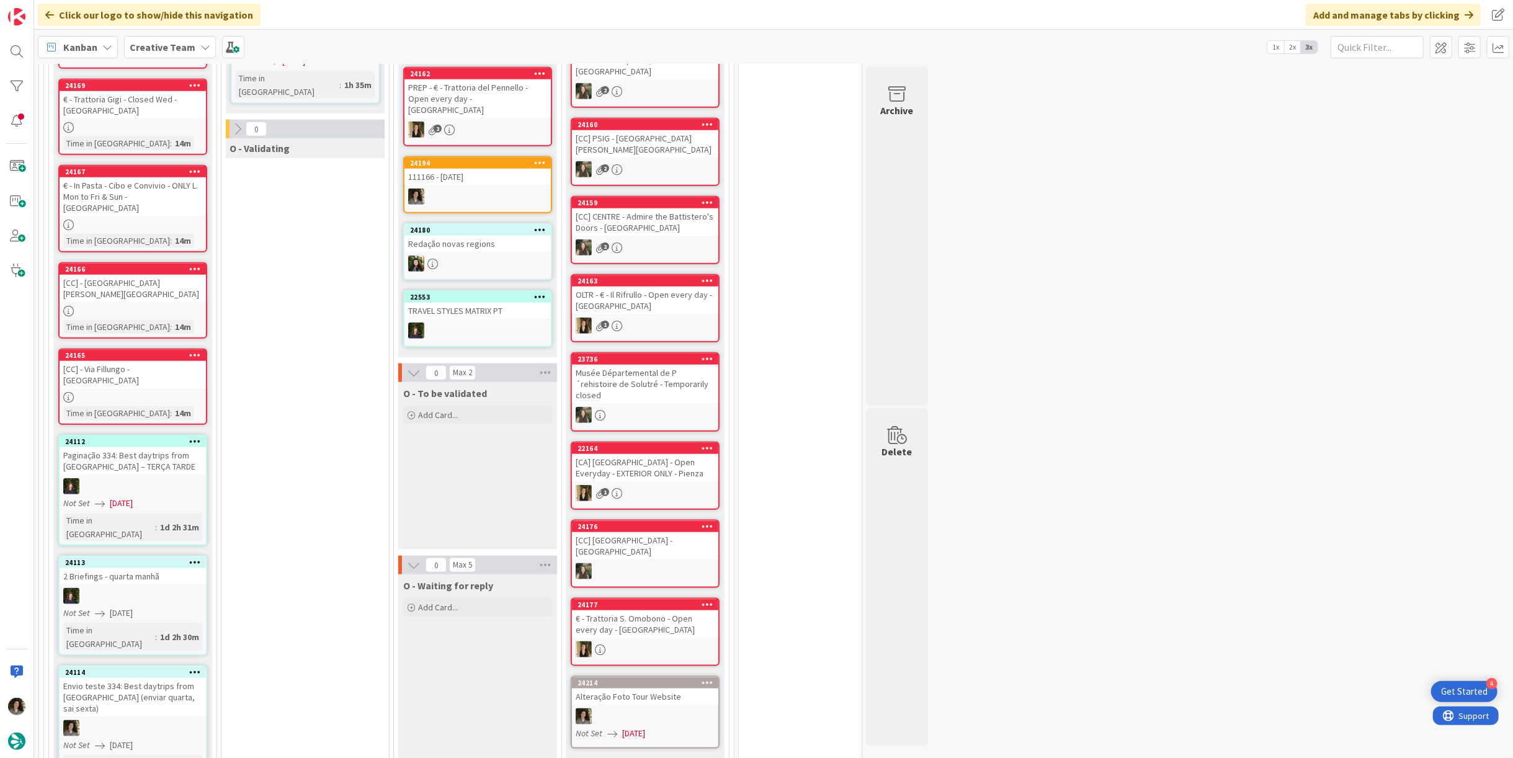
scroll to position [896, 0]
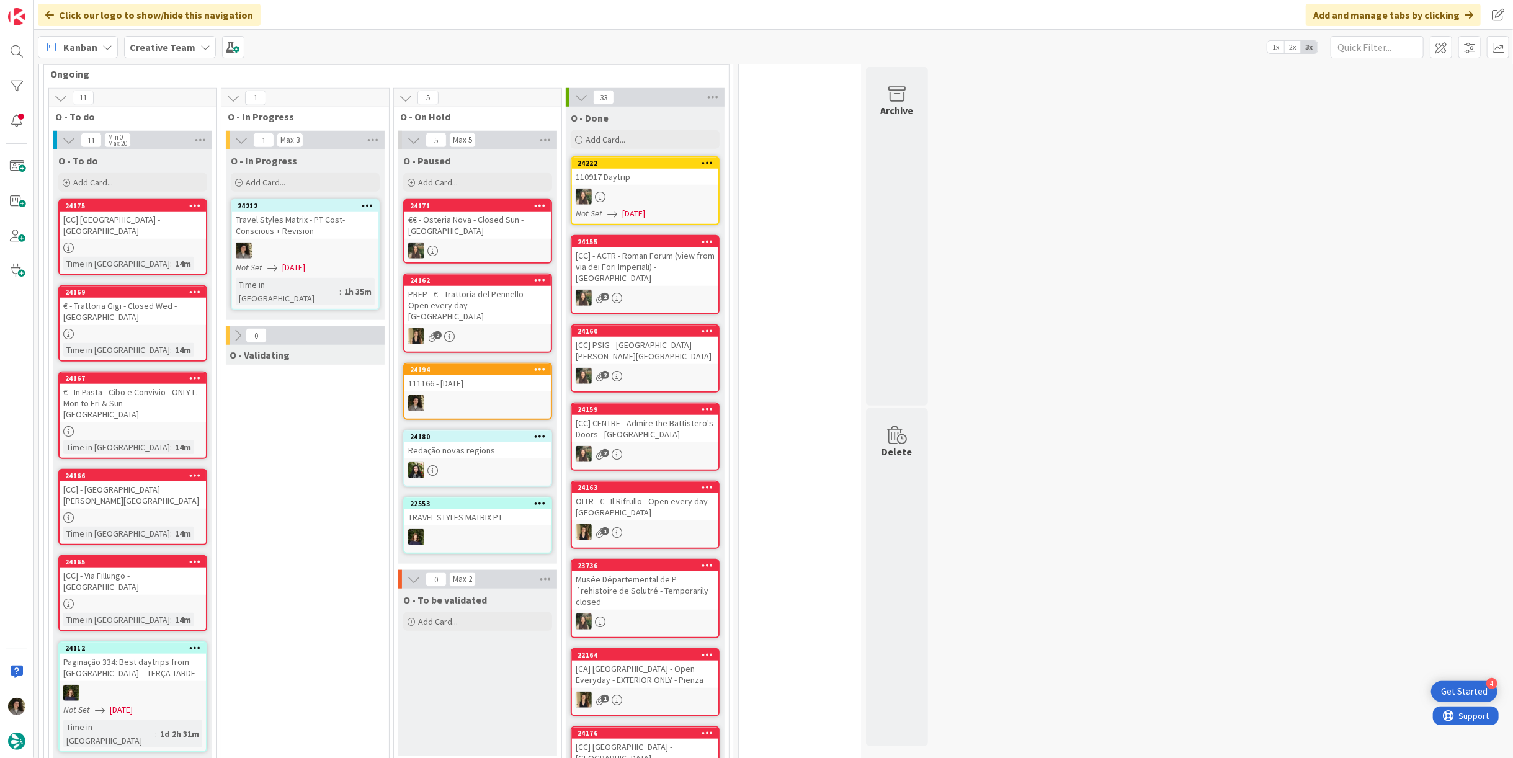
drag, startPoint x: 1129, startPoint y: 252, endPoint x: 942, endPoint y: 241, distance: 187.0
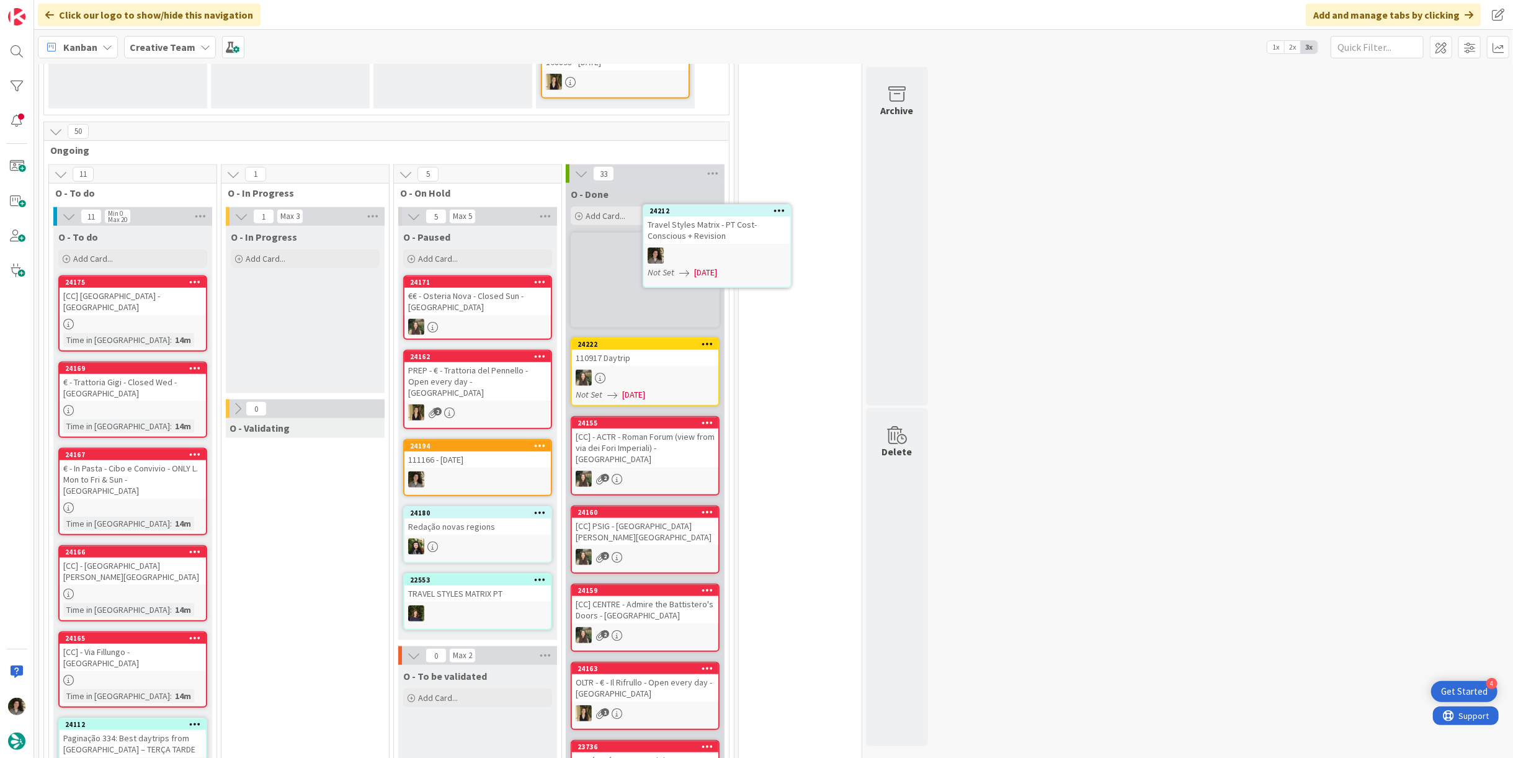
scroll to position [816, 0]
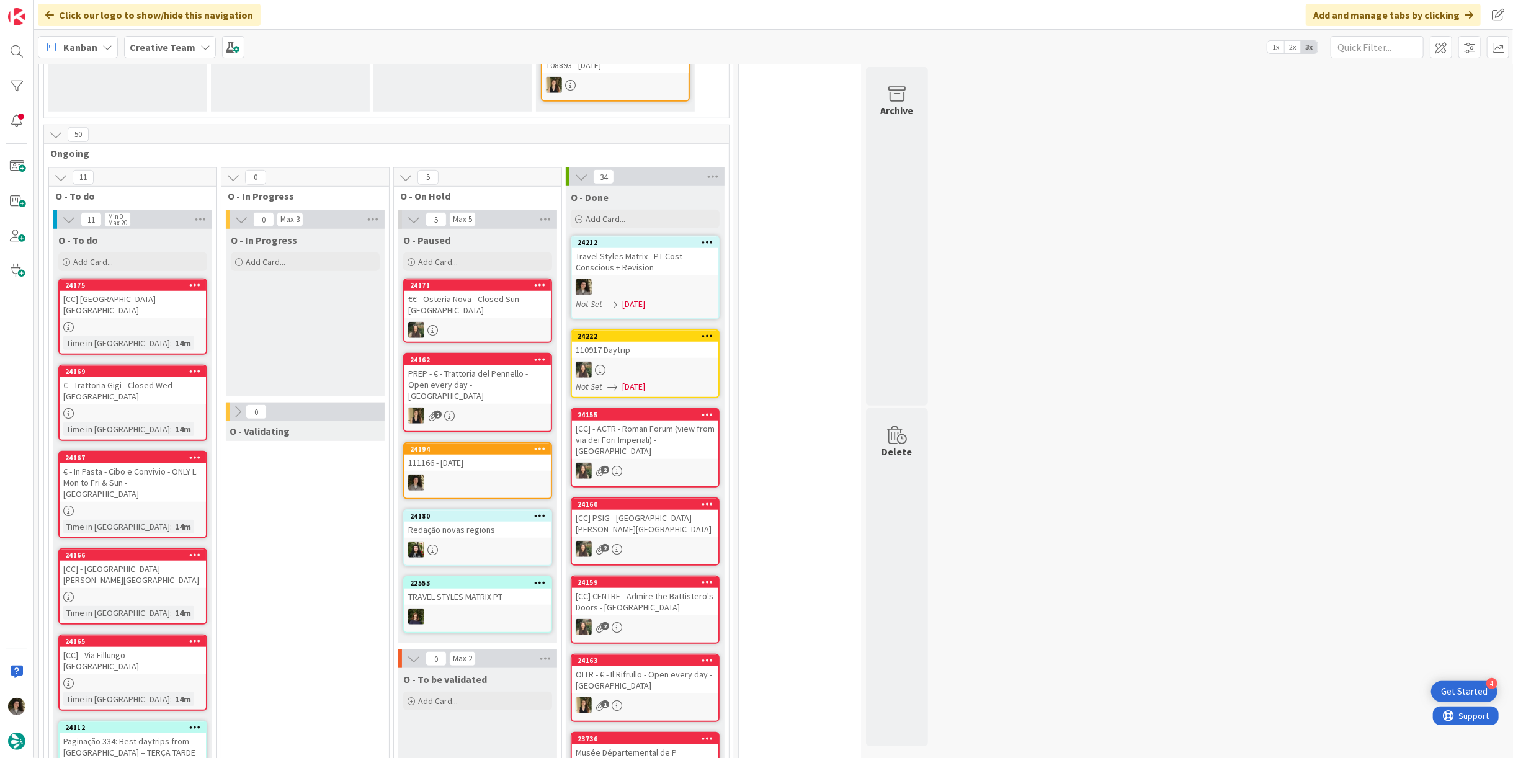
click at [679, 298] on div "Not Set [DATE]" at bounding box center [647, 304] width 143 height 13
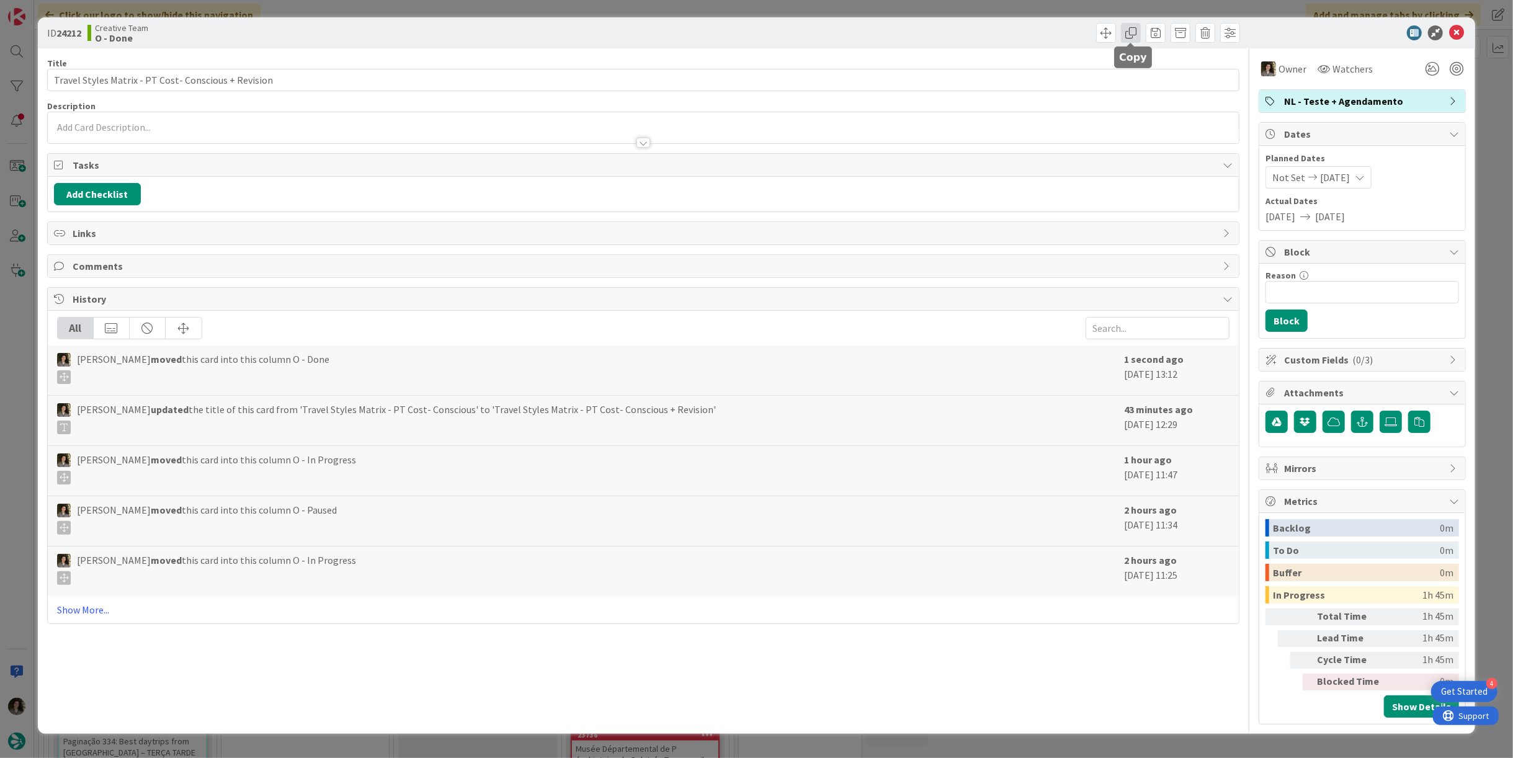
click at [1125, 35] on span at bounding box center [1131, 33] width 20 height 20
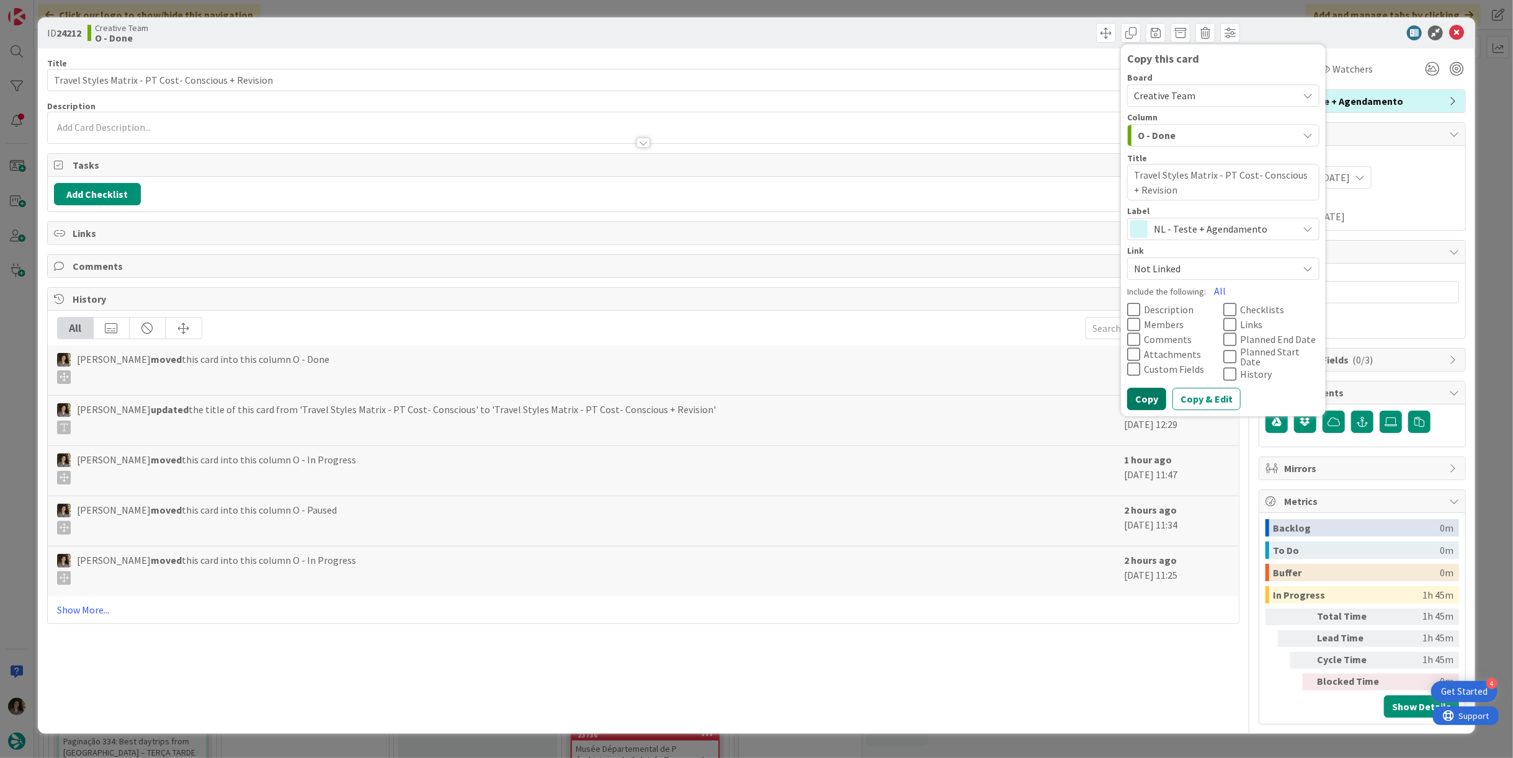
click at [1152, 394] on button "Copy" at bounding box center [1146, 399] width 39 height 22
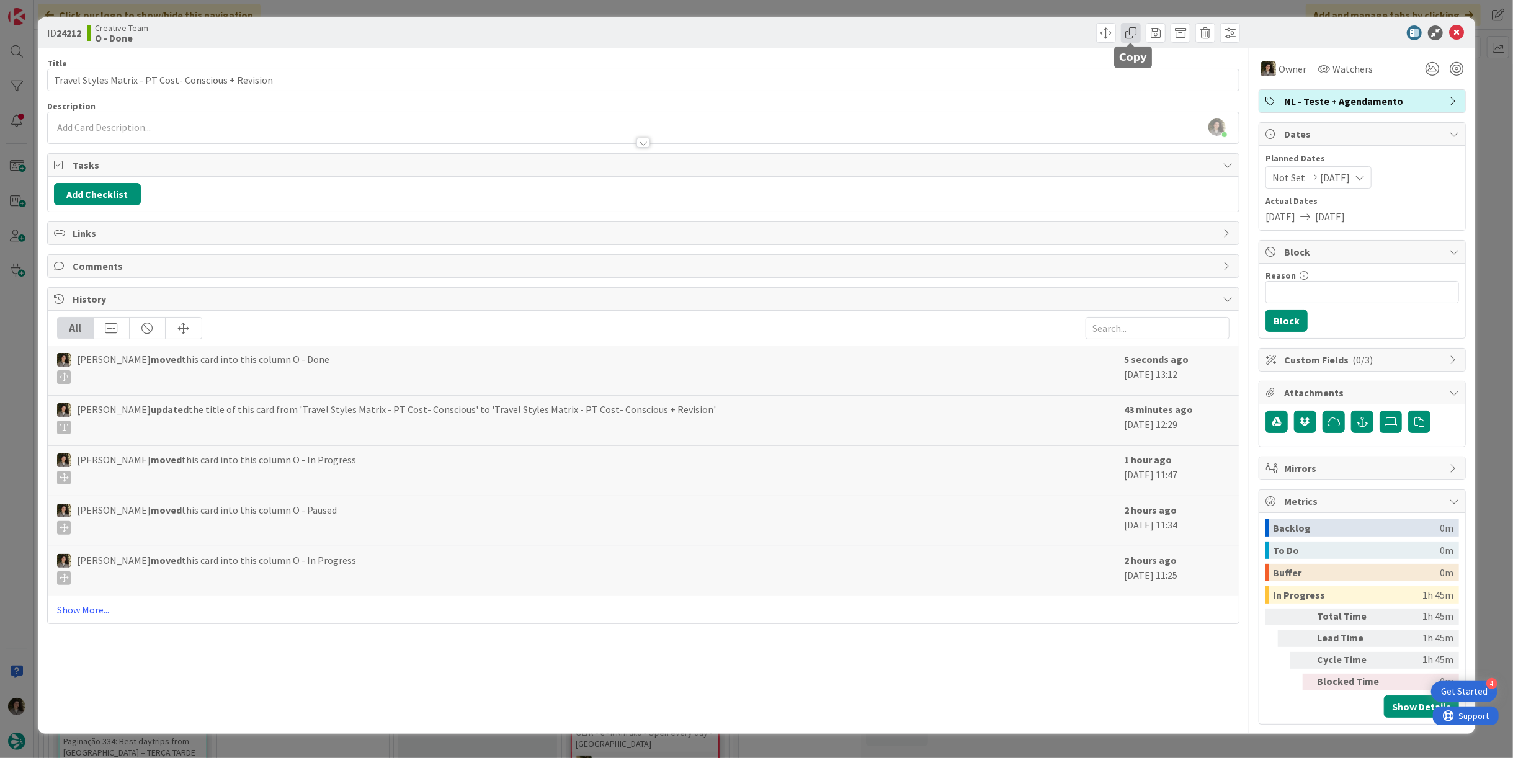
click at [1130, 32] on span at bounding box center [1131, 33] width 20 height 20
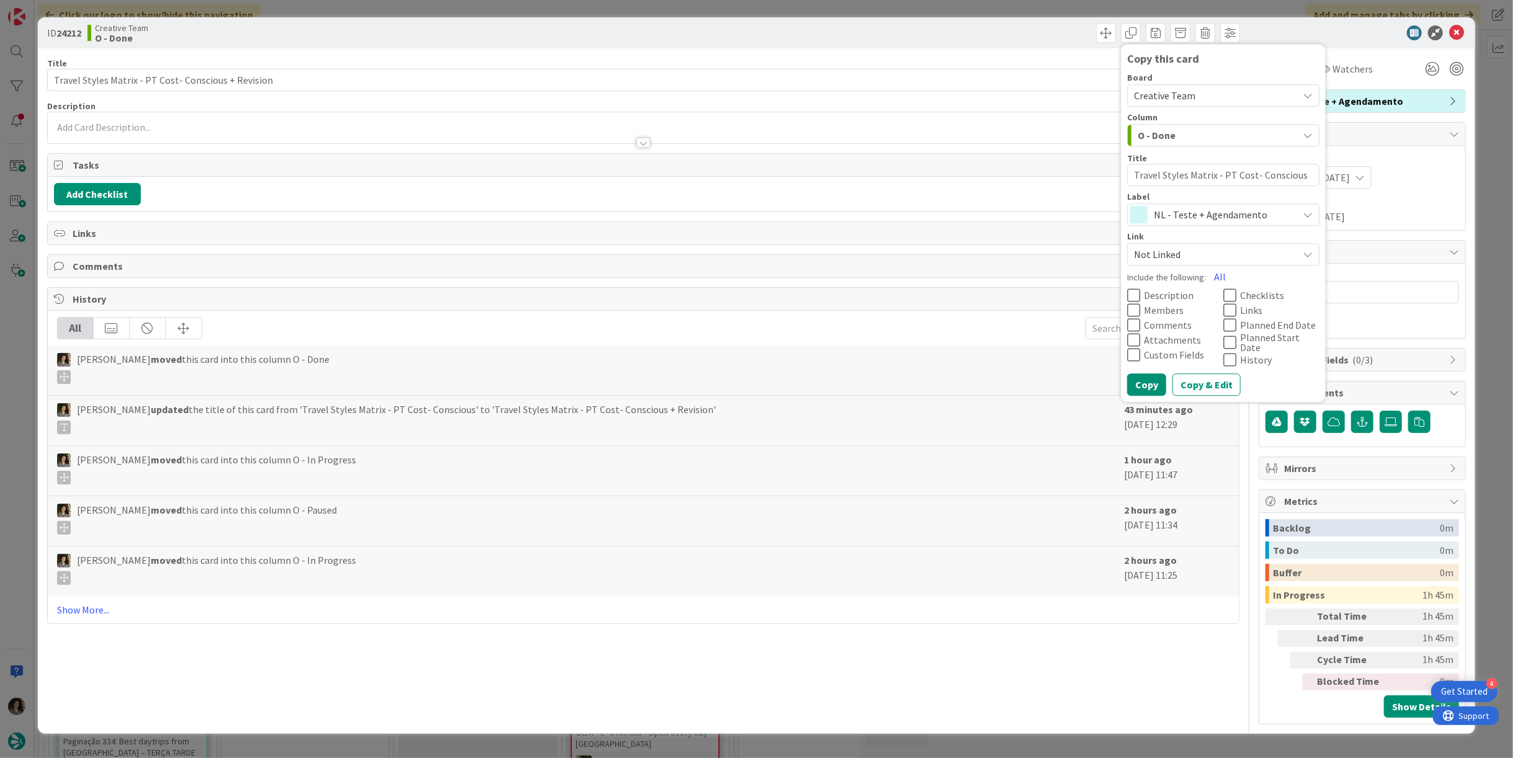
click at [1196, 214] on span "NL - Teste + Agendamento" at bounding box center [1223, 214] width 138 height 17
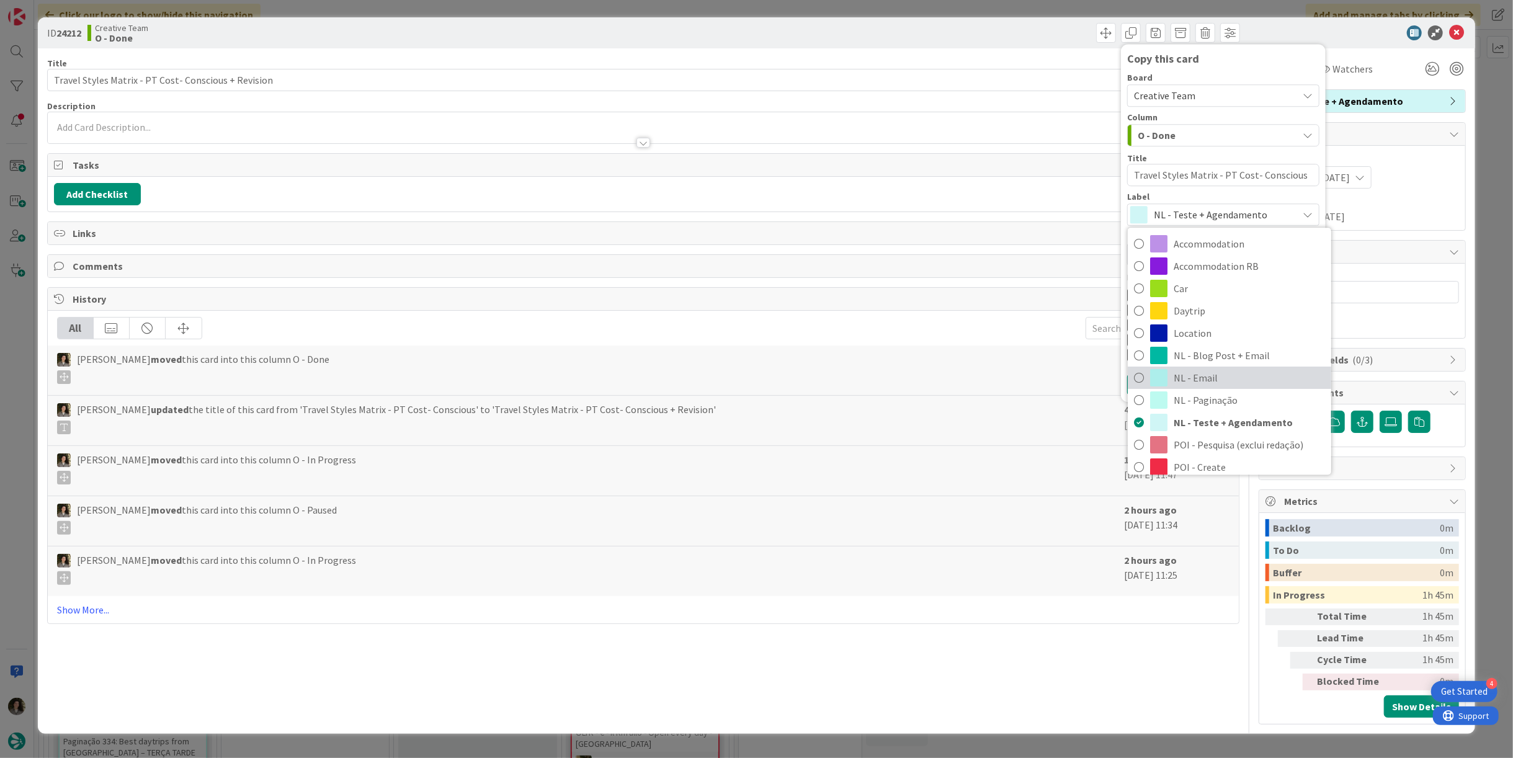
scroll to position [138, 0]
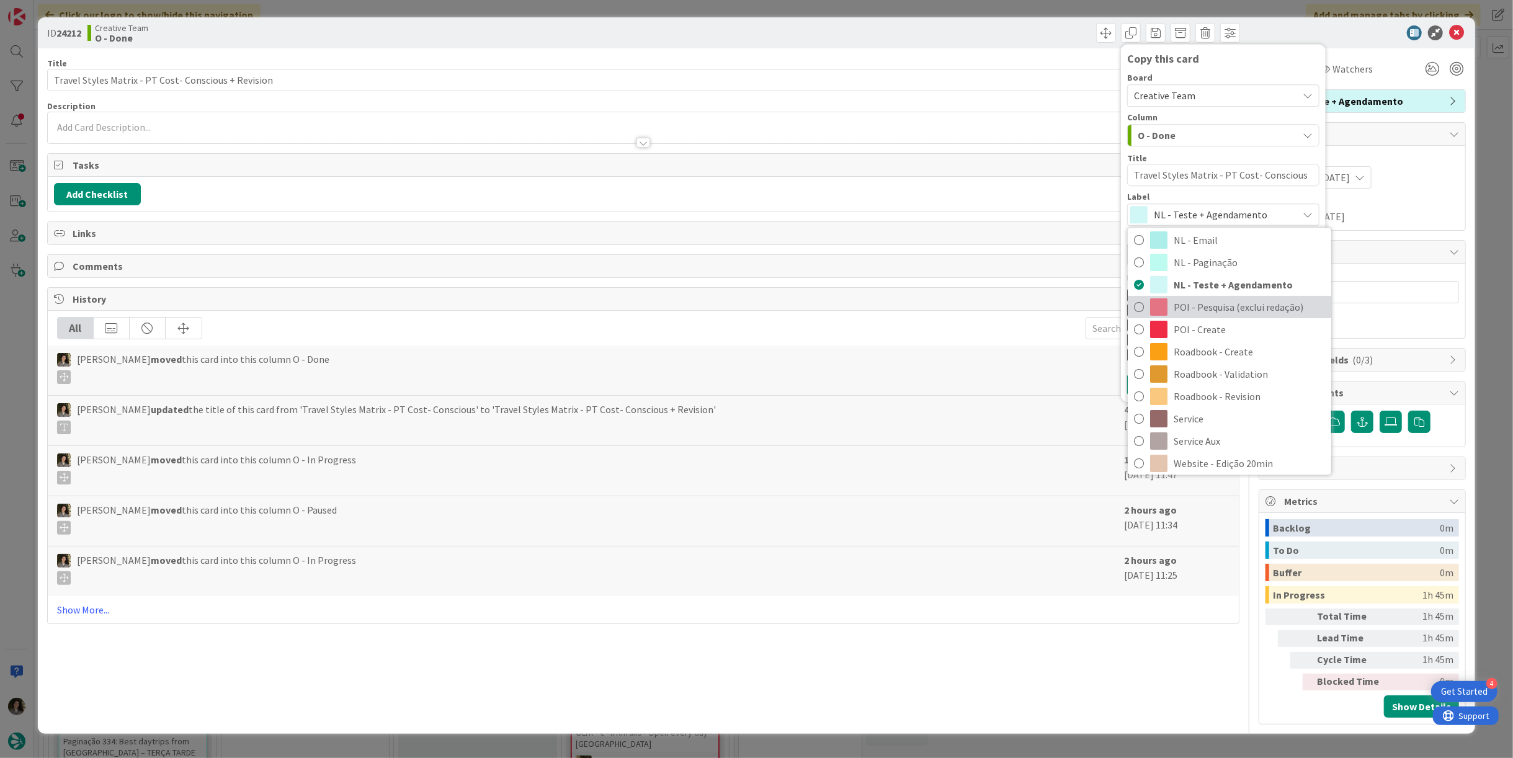
click at [1245, 310] on span "POI - Pesquisa (exclui redação)" at bounding box center [1249, 307] width 151 height 19
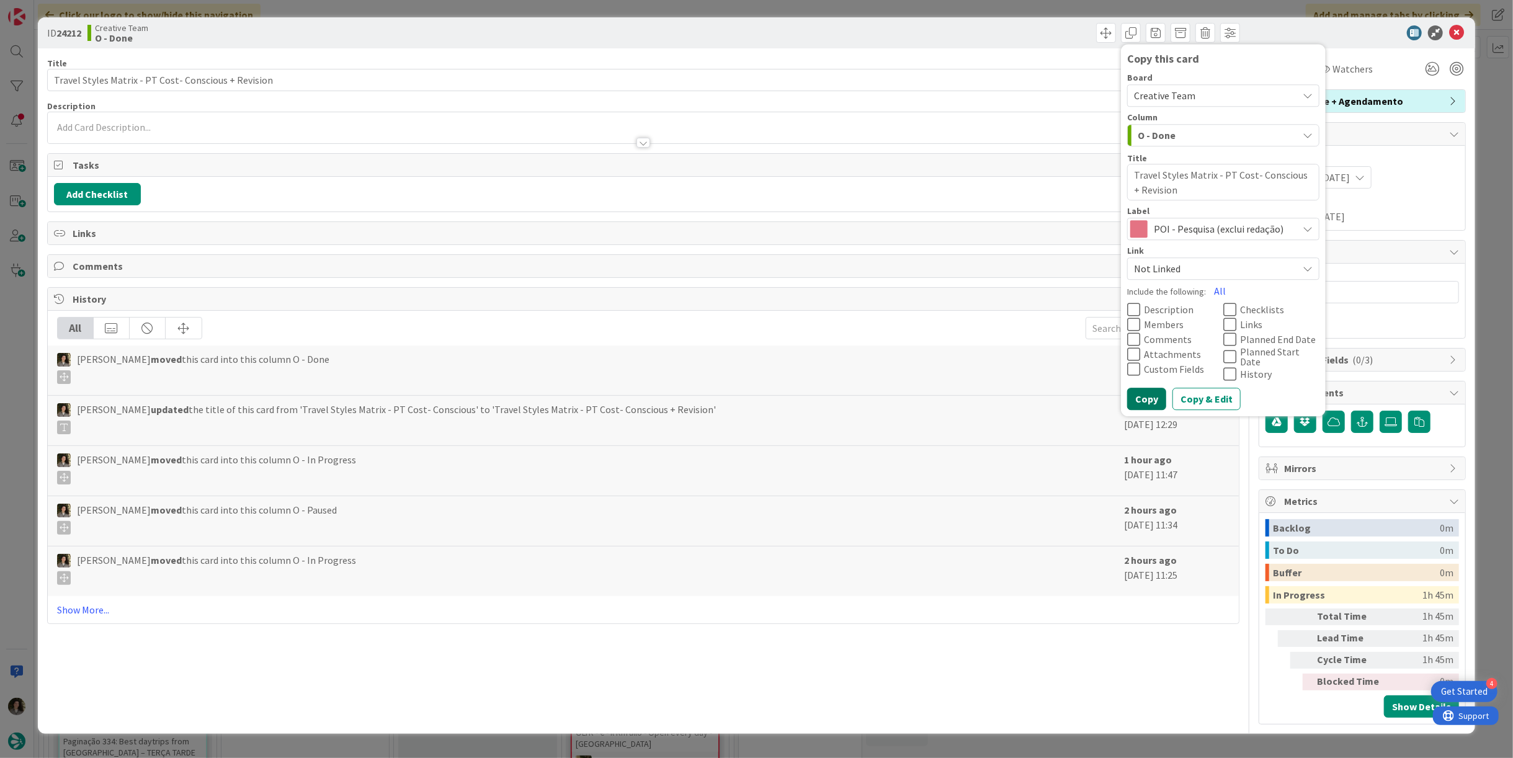
click at [1151, 390] on button "Copy" at bounding box center [1146, 399] width 39 height 22
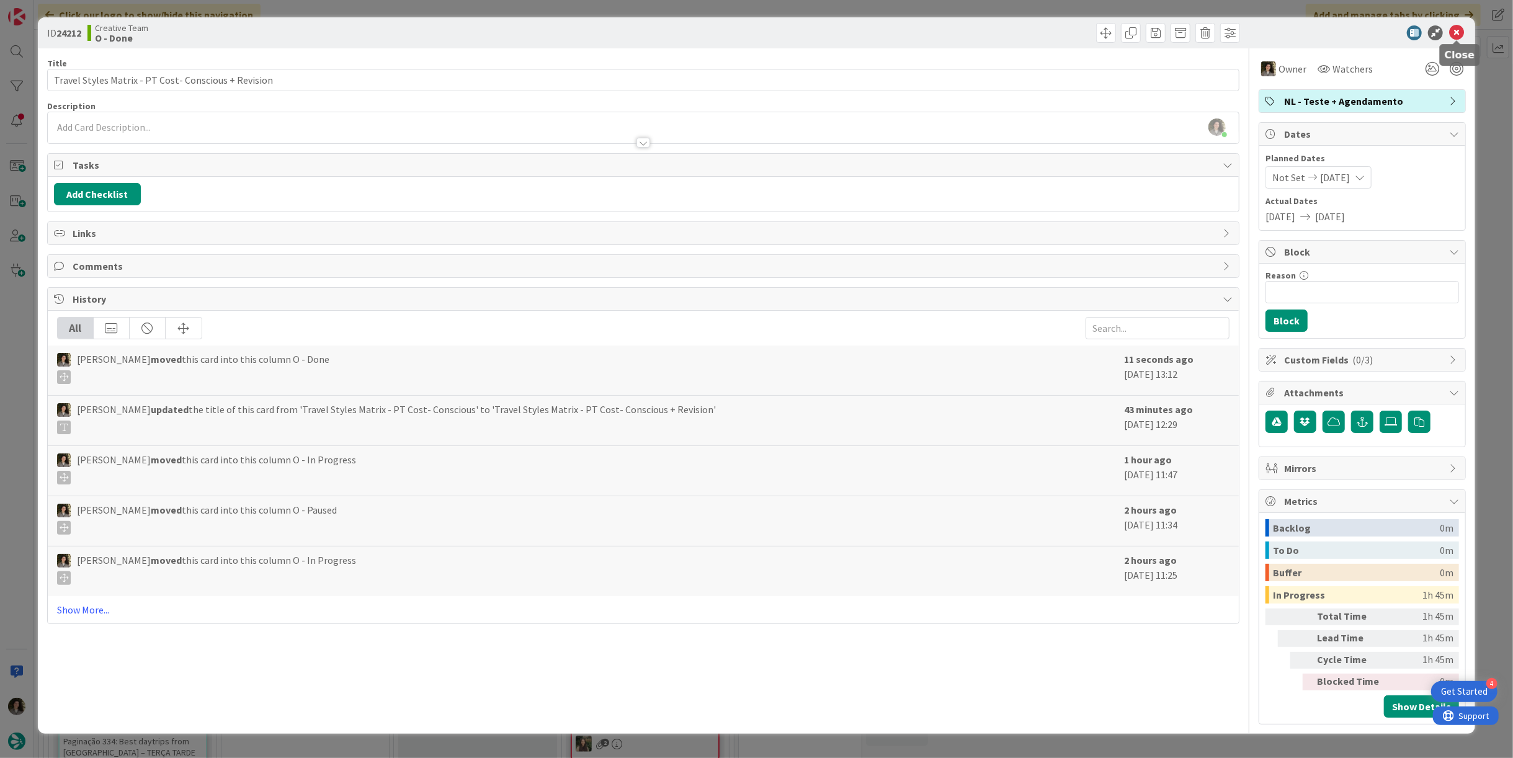
click at [1460, 28] on icon at bounding box center [1456, 32] width 15 height 15
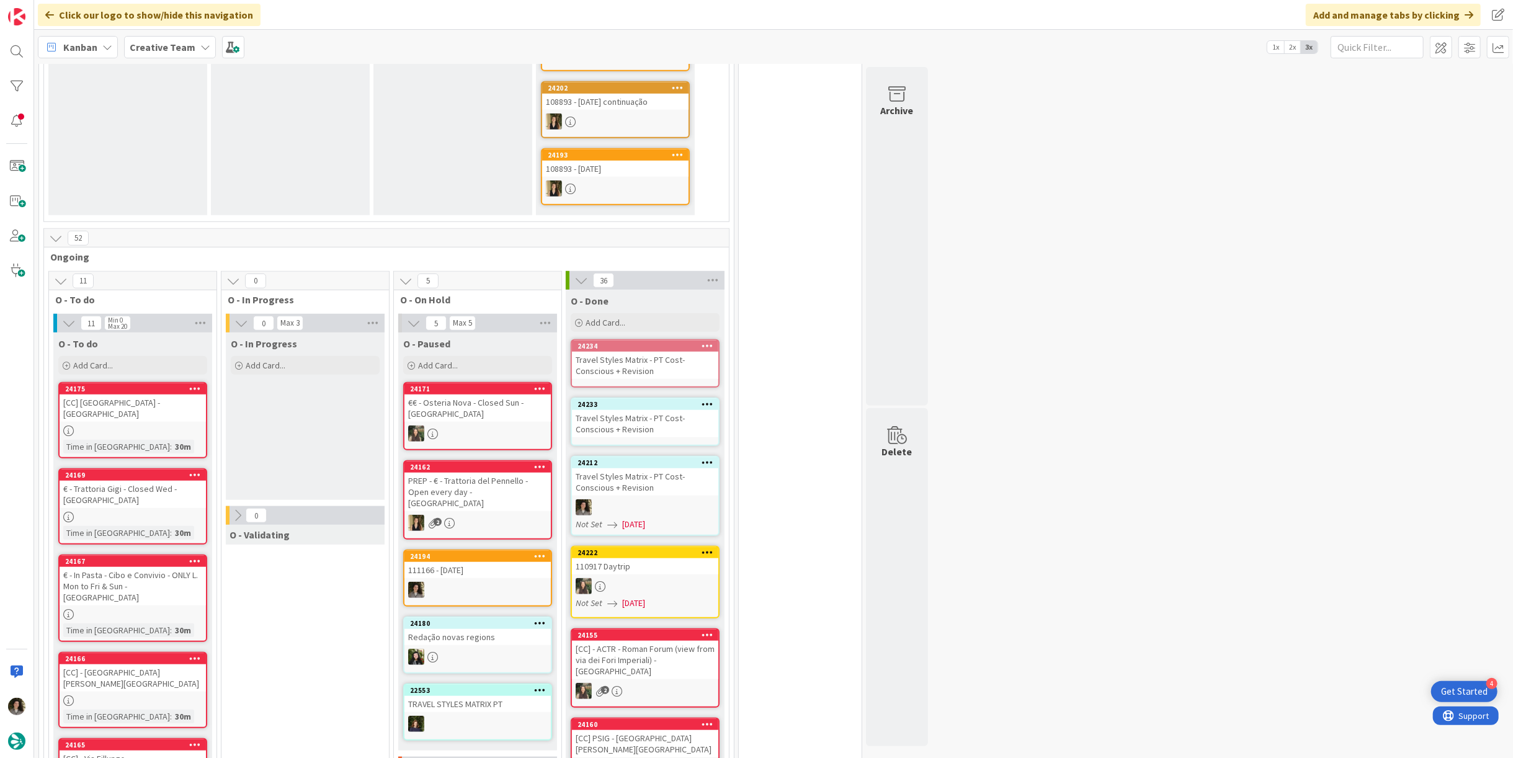
scroll to position [827, 0]
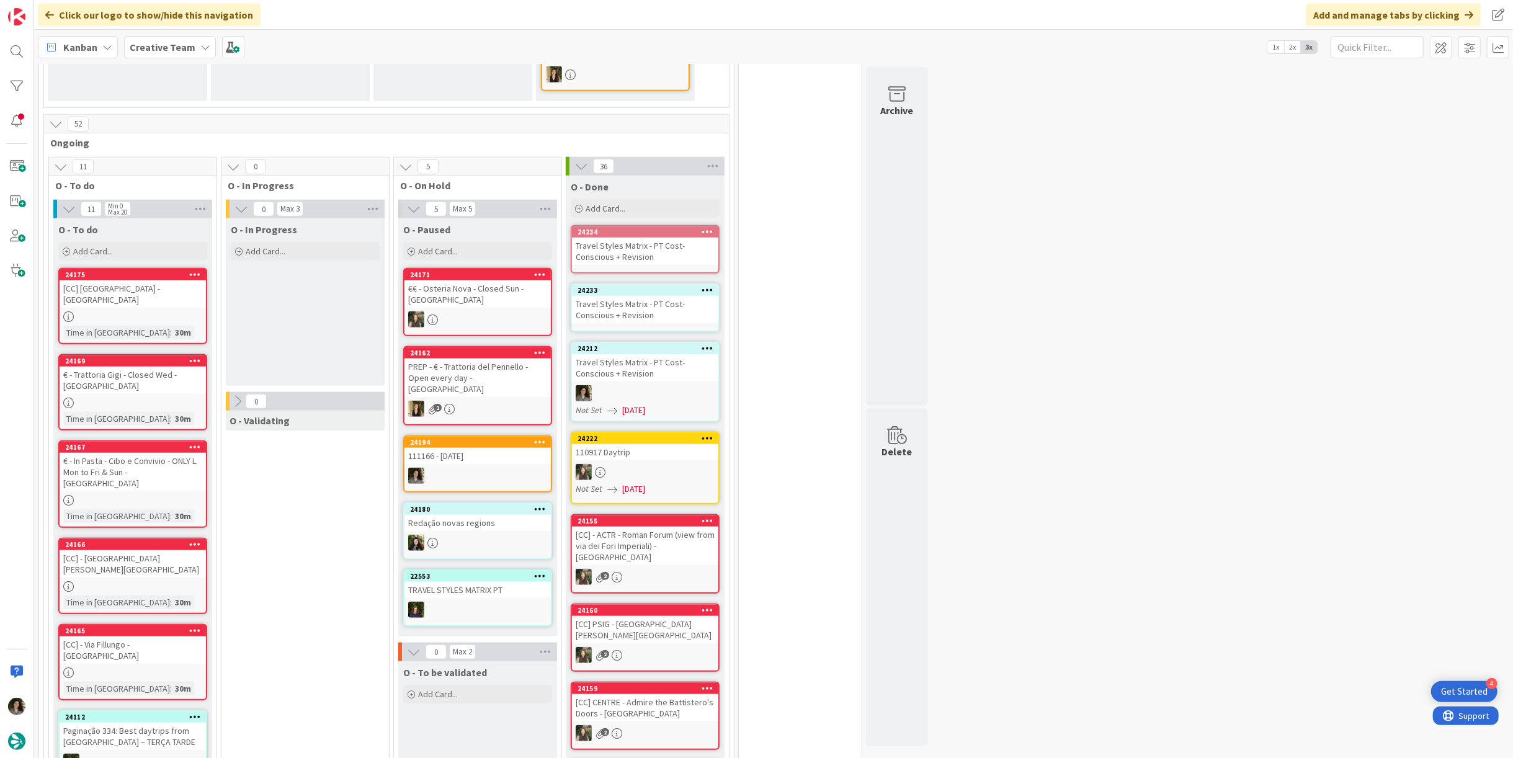
click at [641, 296] on div "Travel Styles Matrix - PT Cost- Conscious + Revision" at bounding box center [645, 309] width 146 height 27
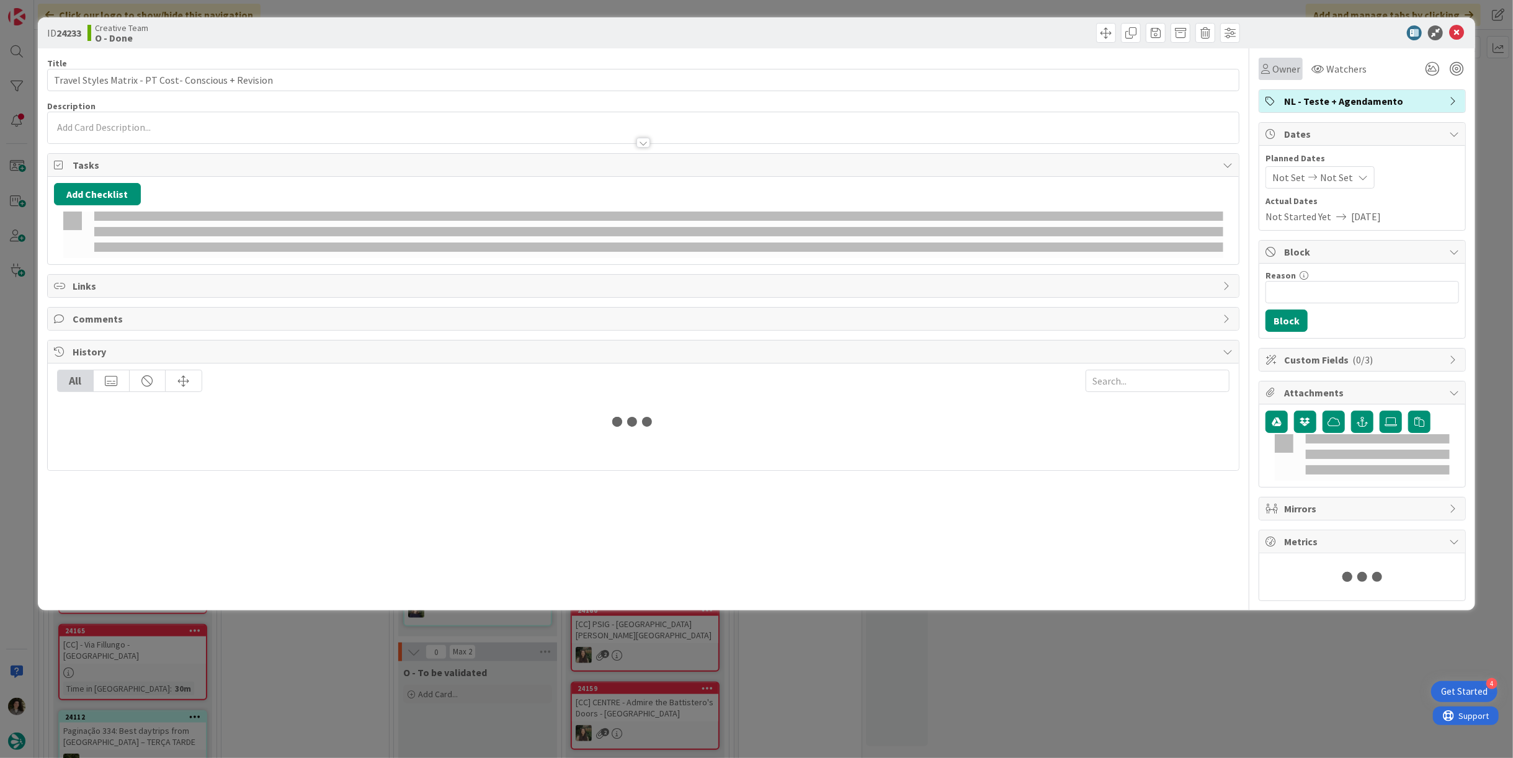
click at [1277, 65] on span "Owner" at bounding box center [1286, 68] width 28 height 15
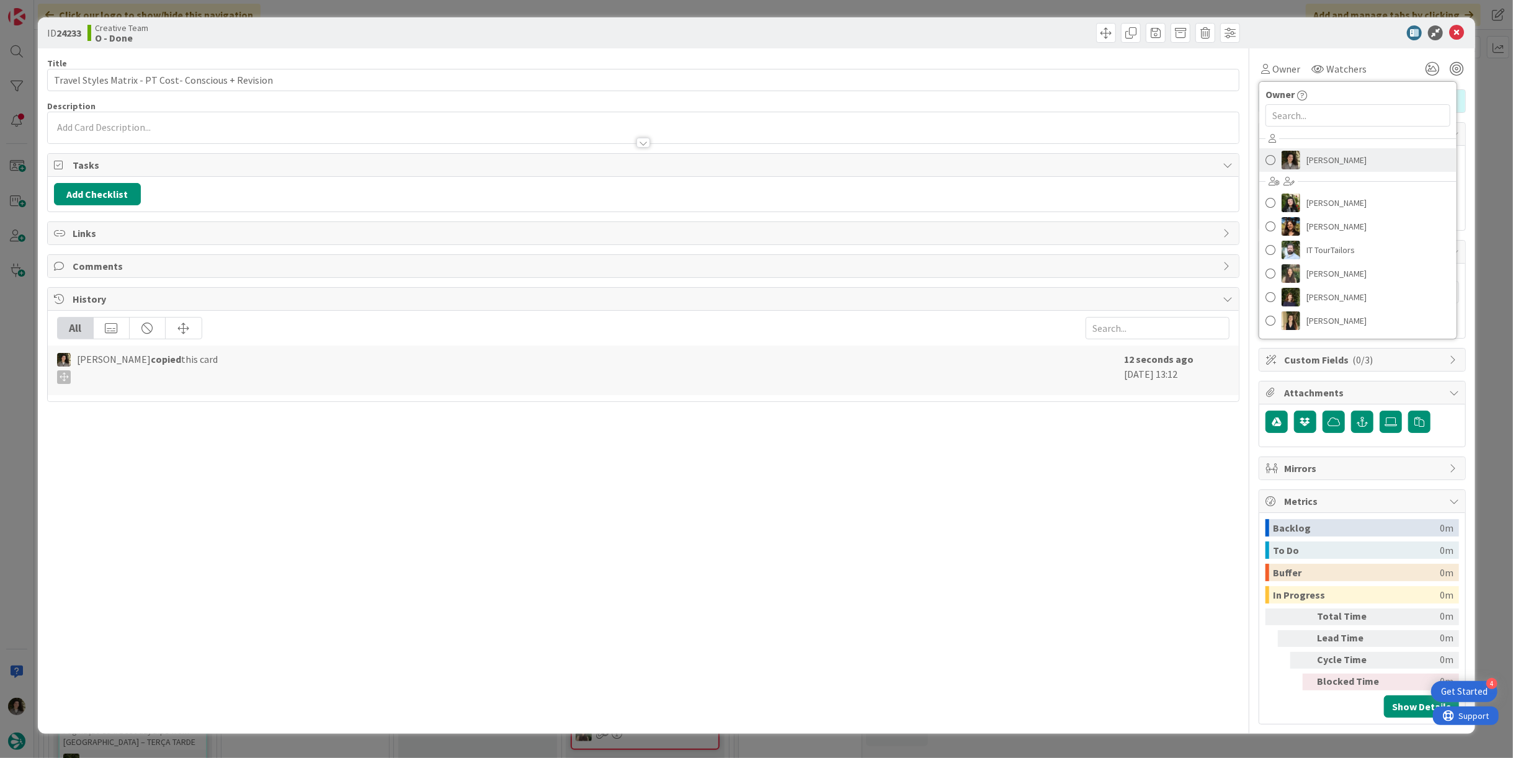
drag, startPoint x: 1312, startPoint y: 156, endPoint x: 1329, endPoint y: 172, distance: 23.7
click at [1312, 156] on span "[PERSON_NAME]" at bounding box center [1337, 160] width 60 height 19
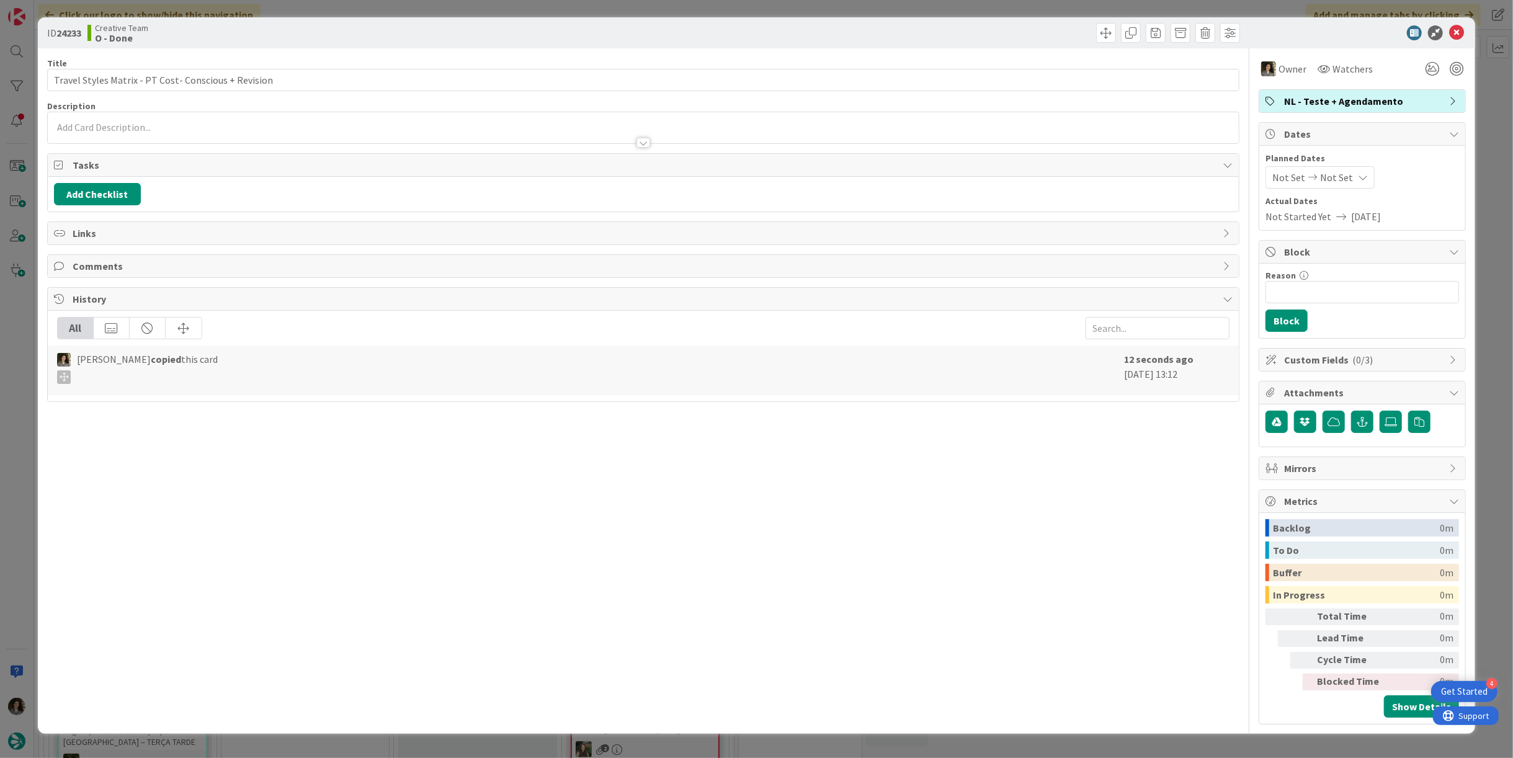
click at [1339, 180] on span "Not Set" at bounding box center [1336, 177] width 33 height 15
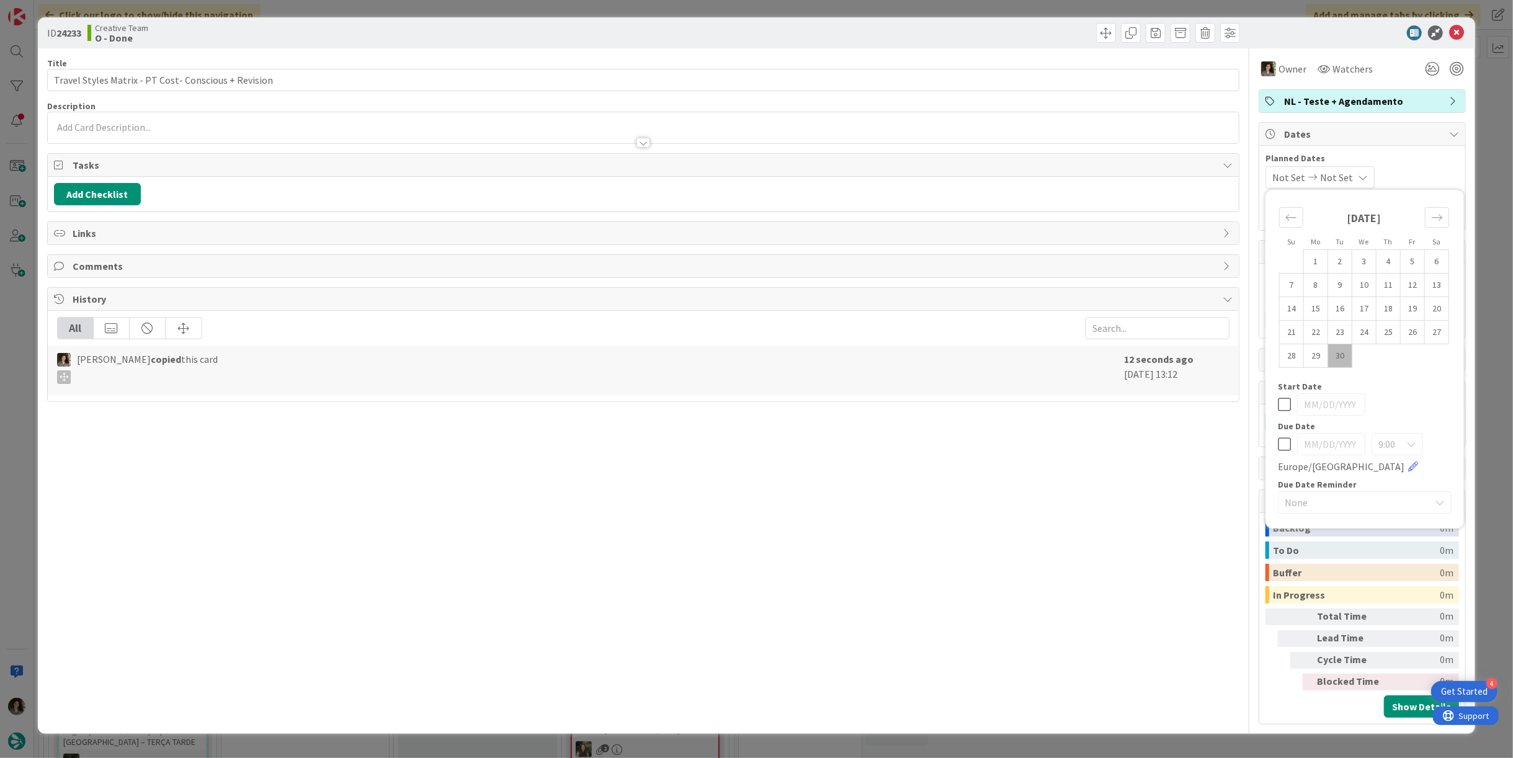
drag, startPoint x: 1277, startPoint y: 445, endPoint x: 1312, endPoint y: 393, distance: 63.2
click at [1277, 445] on div "Su Mo Tu We Th Fr Sa [DATE] 1 2 3 4 5 6 7 8 9 10 11 12 13 14 15 16 17 18 19 20 …" at bounding box center [1365, 359] width 186 height 326
click at [1287, 437] on icon at bounding box center [1284, 444] width 13 height 15
drag, startPoint x: 1451, startPoint y: 36, endPoint x: 1393, endPoint y: 52, distance: 59.3
click at [1446, 37] on div at bounding box center [1356, 32] width 220 height 15
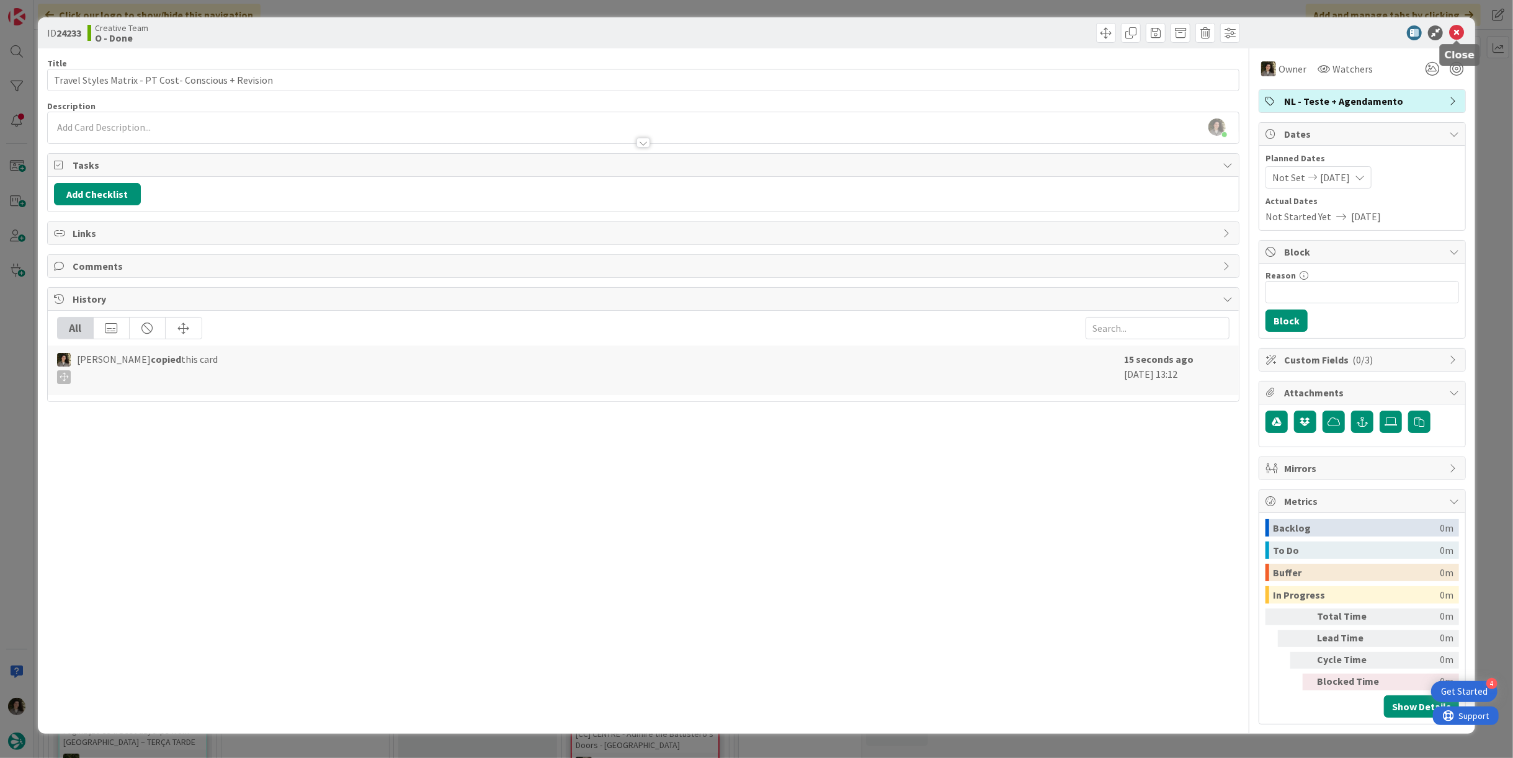
click at [1454, 32] on icon at bounding box center [1456, 32] width 15 height 15
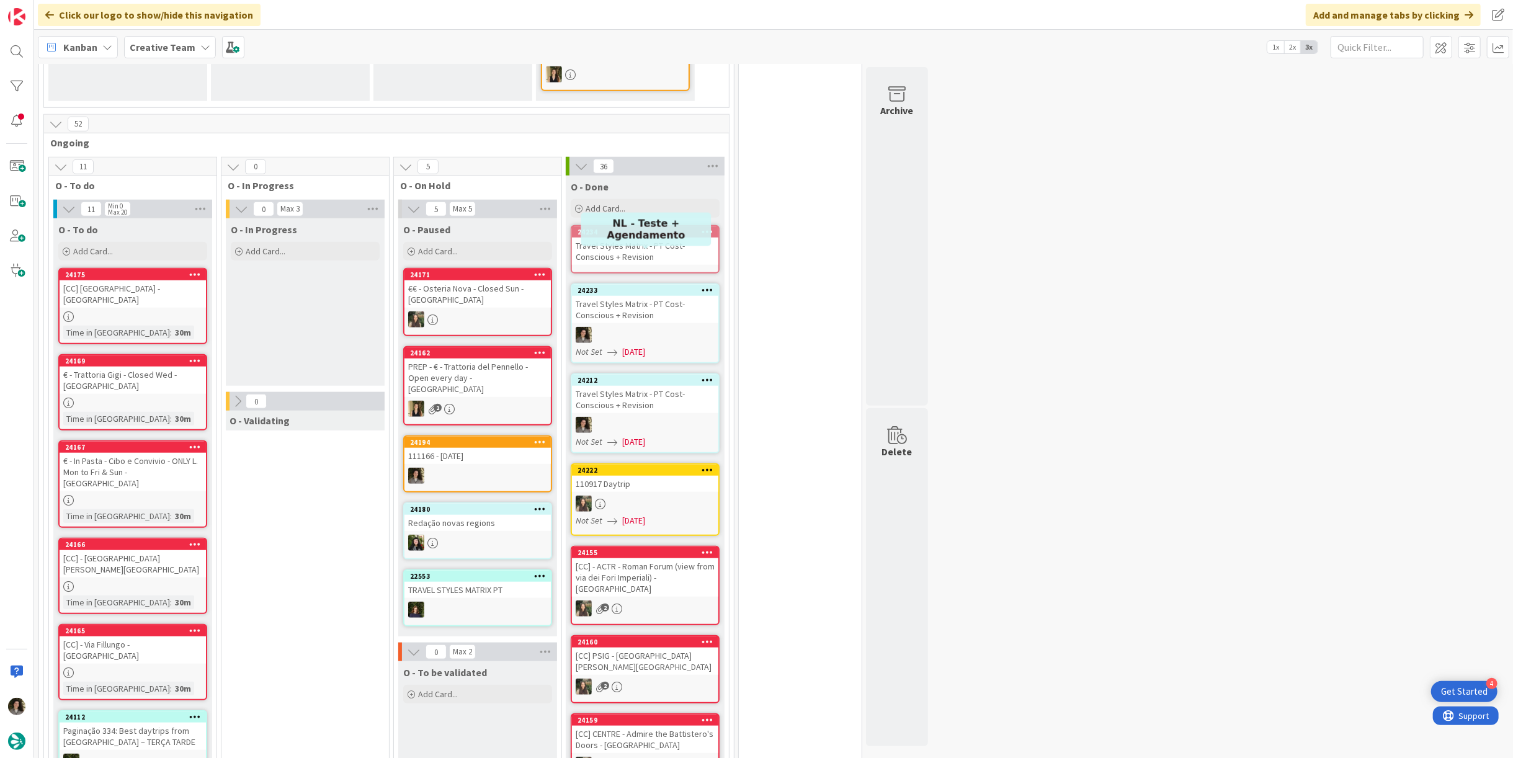
click at [657, 238] on div "Travel Styles Matrix - PT Cost- Conscious + Revision" at bounding box center [645, 251] width 146 height 27
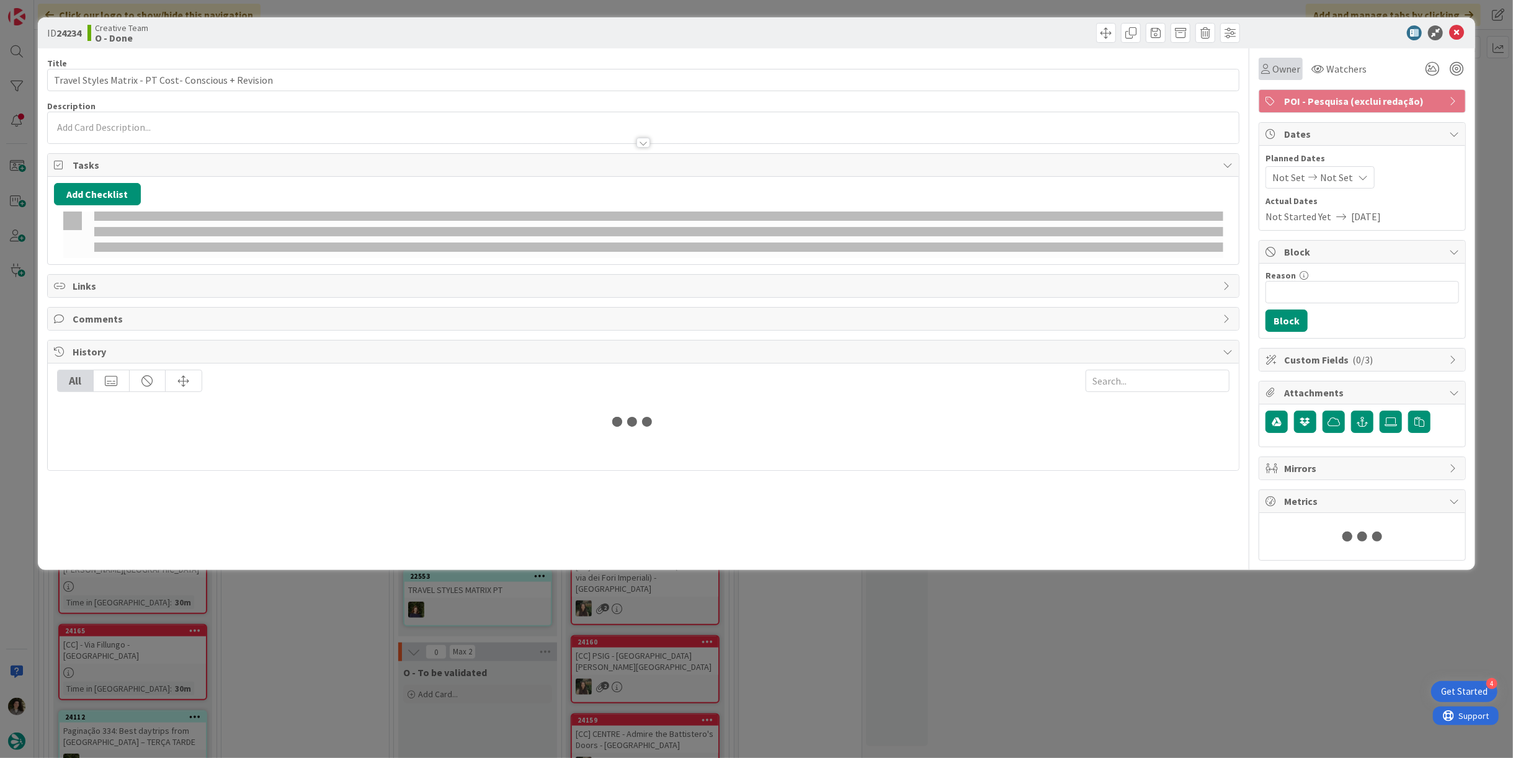
click at [1269, 66] on icon at bounding box center [1265, 69] width 9 height 10
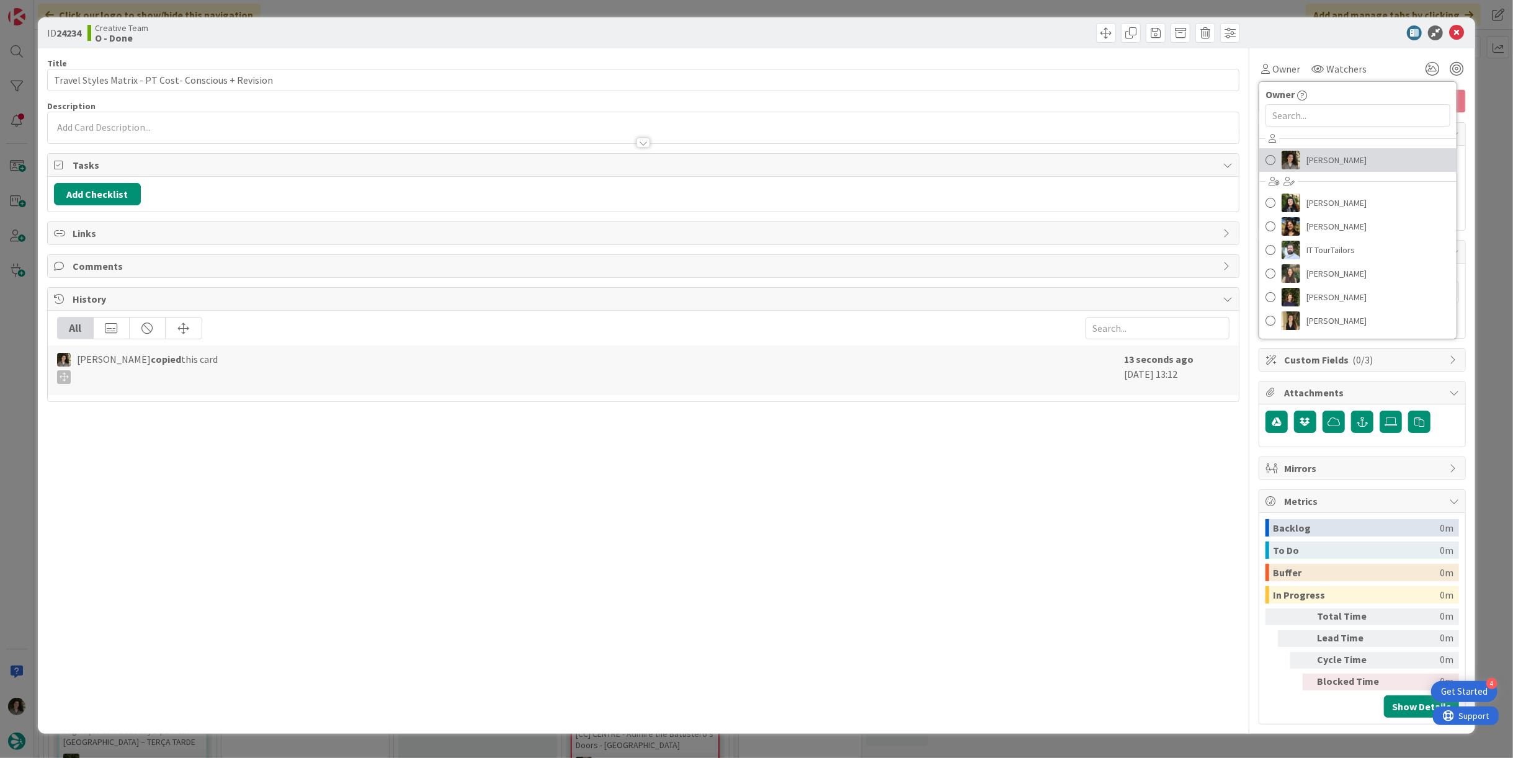
drag, startPoint x: 1336, startPoint y: 155, endPoint x: 1349, endPoint y: 170, distance: 19.8
click at [1336, 156] on span "[PERSON_NAME]" at bounding box center [1337, 160] width 60 height 19
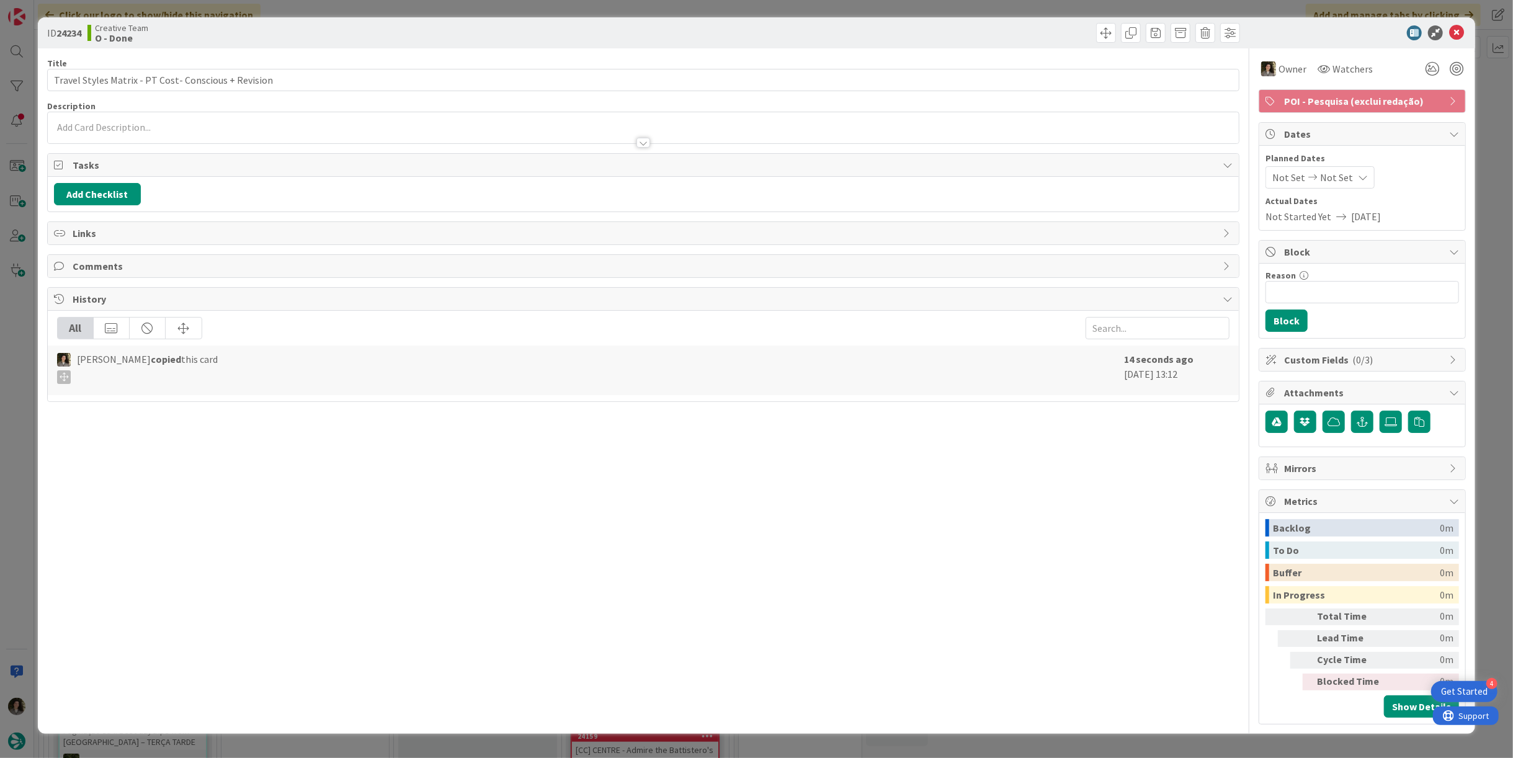
click at [1350, 177] on div "Not Set Not Set" at bounding box center [1320, 177] width 109 height 22
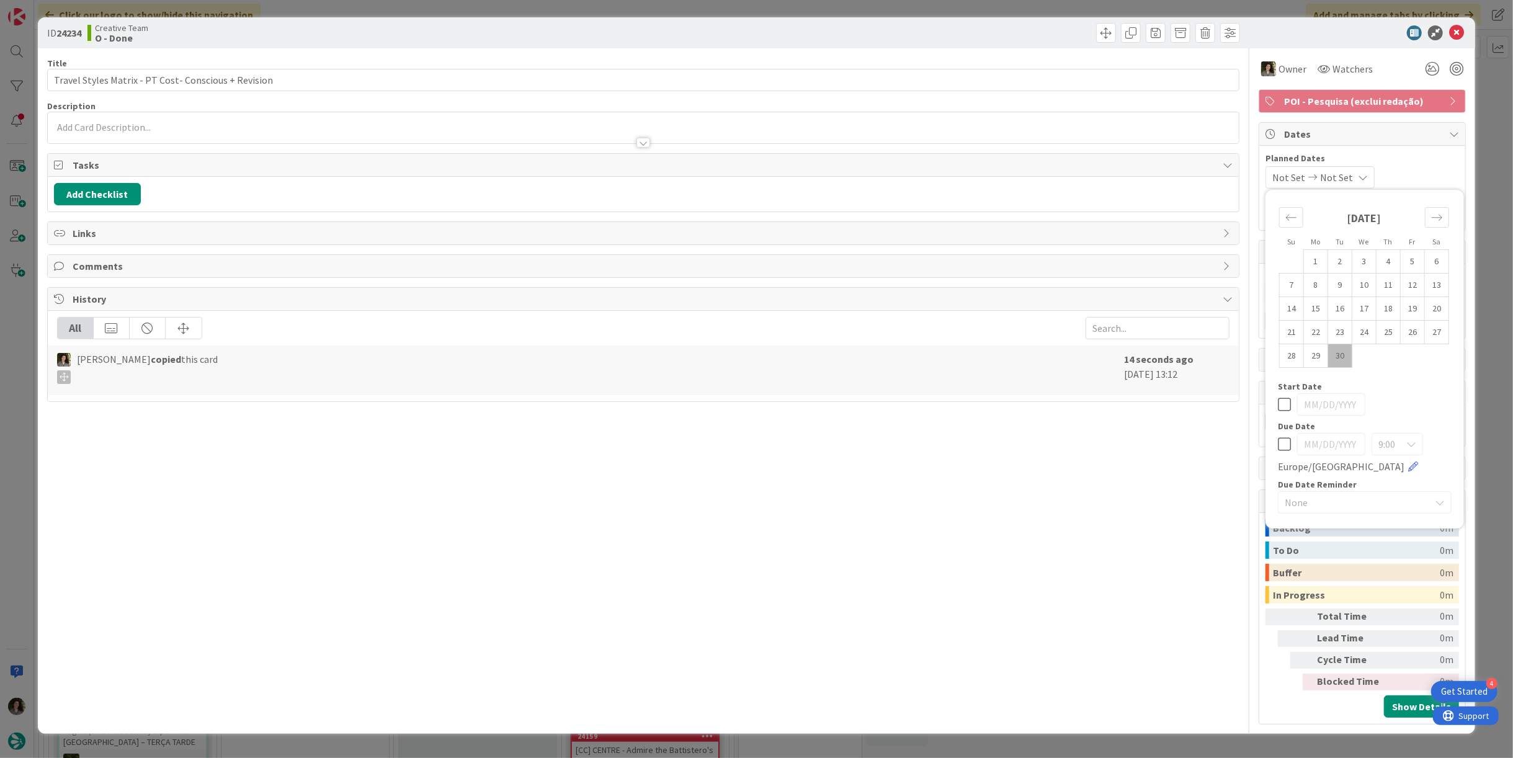
click at [1284, 440] on icon at bounding box center [1284, 444] width 13 height 15
click at [1454, 32] on icon at bounding box center [1456, 32] width 15 height 15
